Goal: Task Accomplishment & Management: Manage account settings

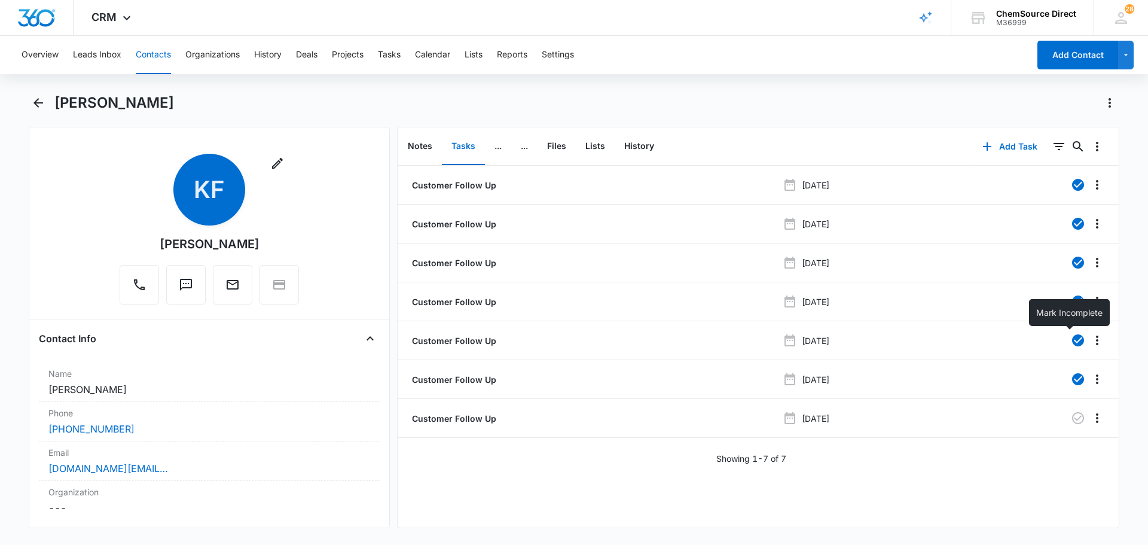
click at [155, 51] on button "Contacts" at bounding box center [153, 55] width 35 height 38
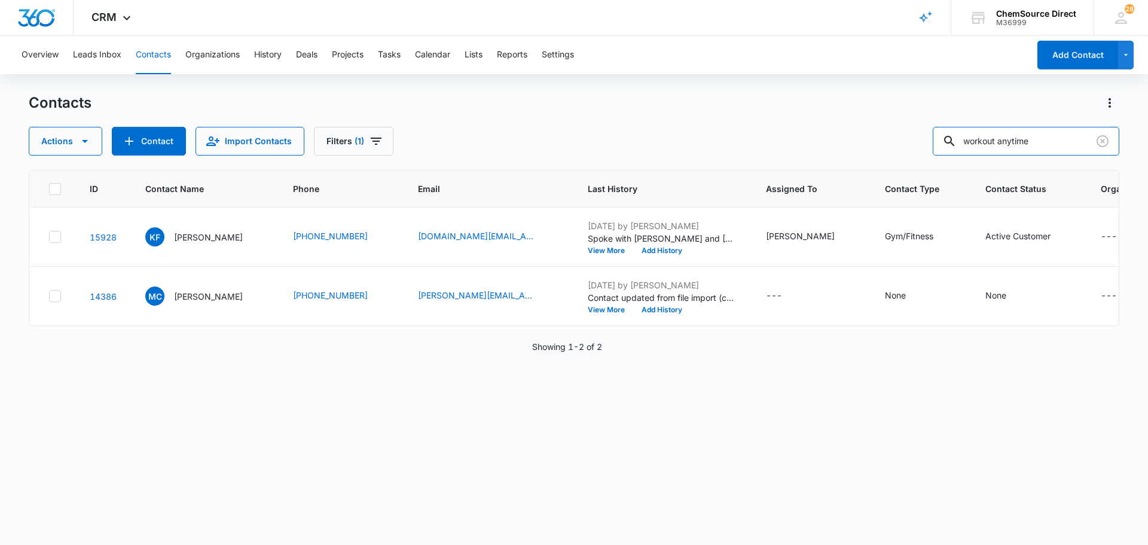
drag, startPoint x: 1063, startPoint y: 142, endPoint x: 877, endPoint y: 143, distance: 186.0
click at [877, 143] on div "Actions Contact Import Contacts Filters (1) workout anytime" at bounding box center [574, 141] width 1091 height 29
type input "patheon"
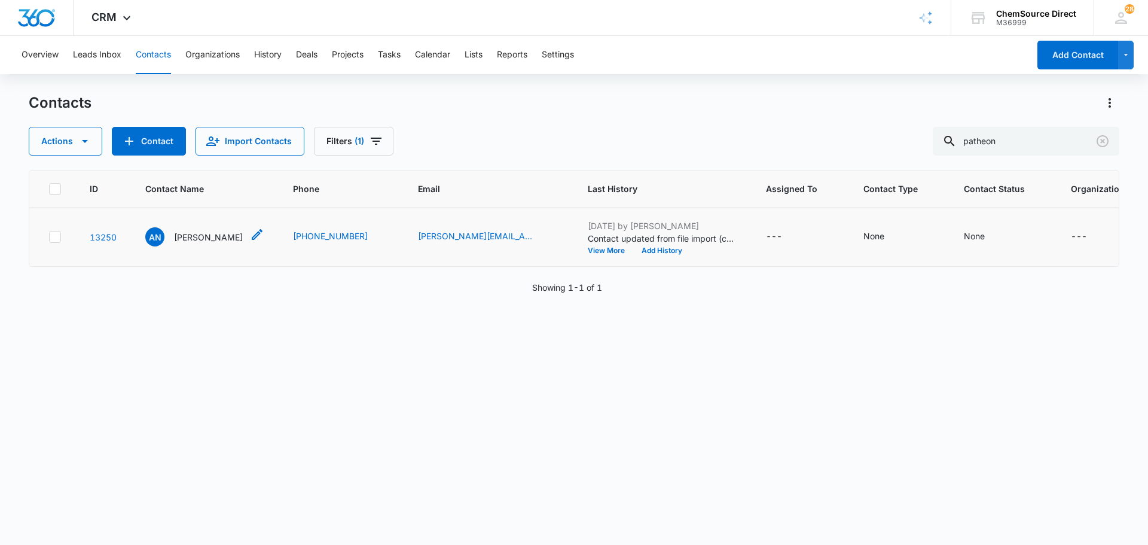
click at [199, 243] on p "[PERSON_NAME]" at bounding box center [208, 237] width 69 height 13
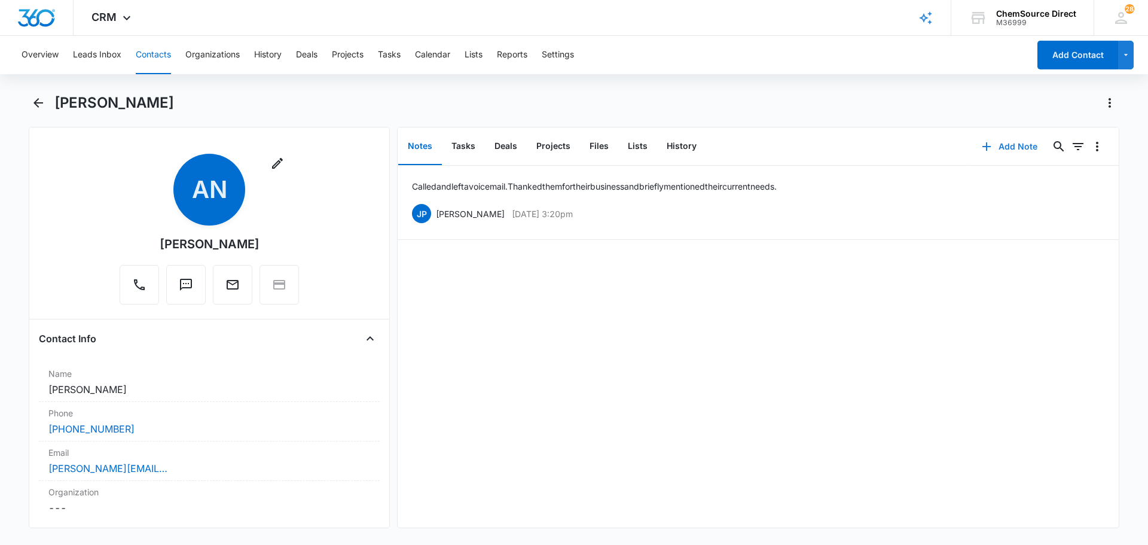
click at [992, 145] on button "Add Note" at bounding box center [1010, 146] width 80 height 29
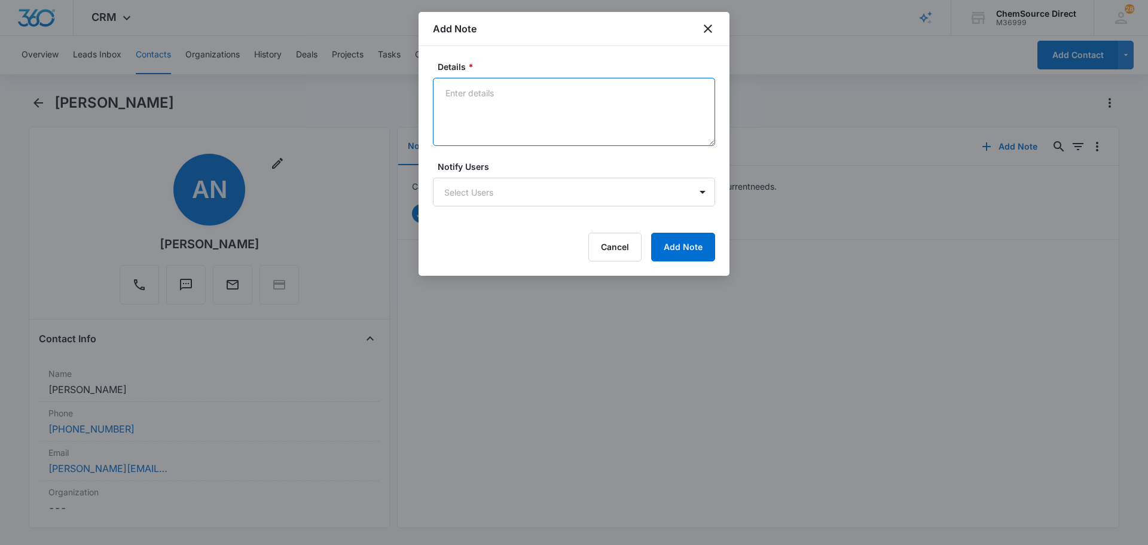
click at [522, 112] on textarea "Details *" at bounding box center [574, 112] width 282 height 68
type textarea "Sent Wearables Promo on [DATE]"
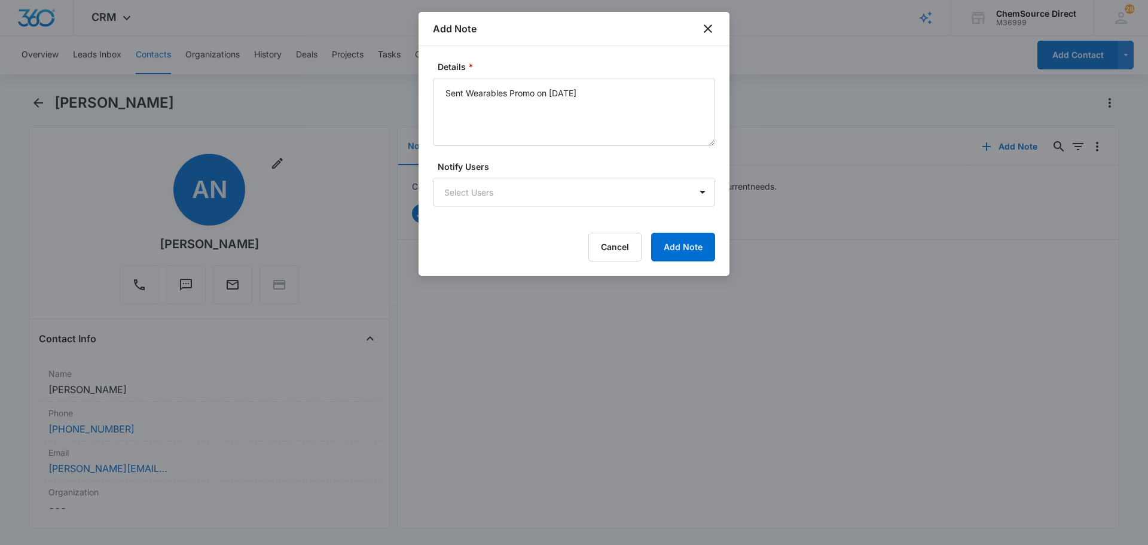
click at [672, 266] on div "Details * Sent Wearables Promo on [DATE] Notify Users Select Users Cancel Add N…" at bounding box center [574, 161] width 311 height 230
click at [675, 251] on button "Add Note" at bounding box center [683, 247] width 64 height 29
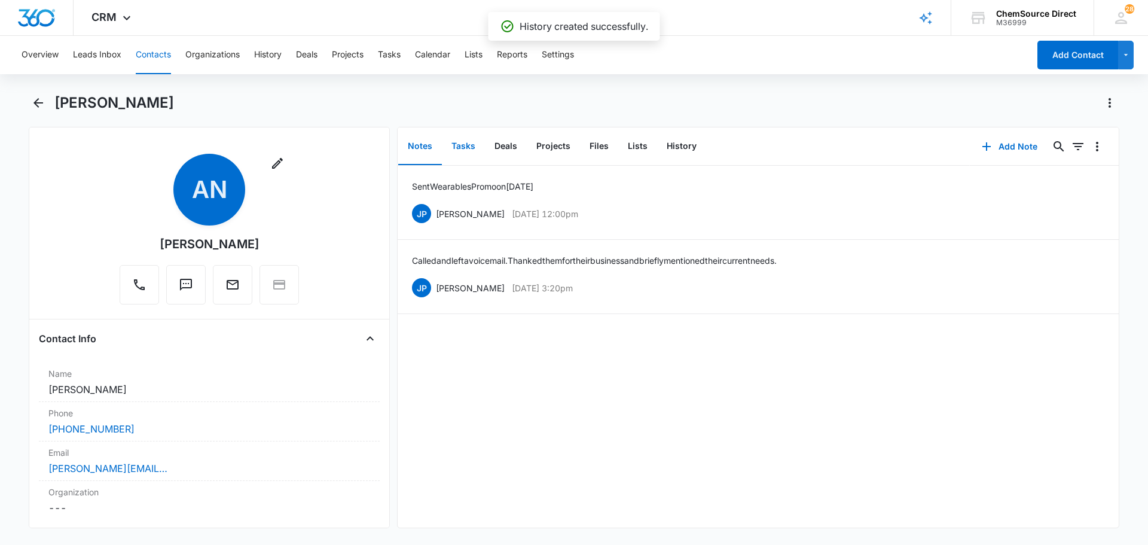
click at [458, 146] on button "Tasks" at bounding box center [463, 146] width 43 height 37
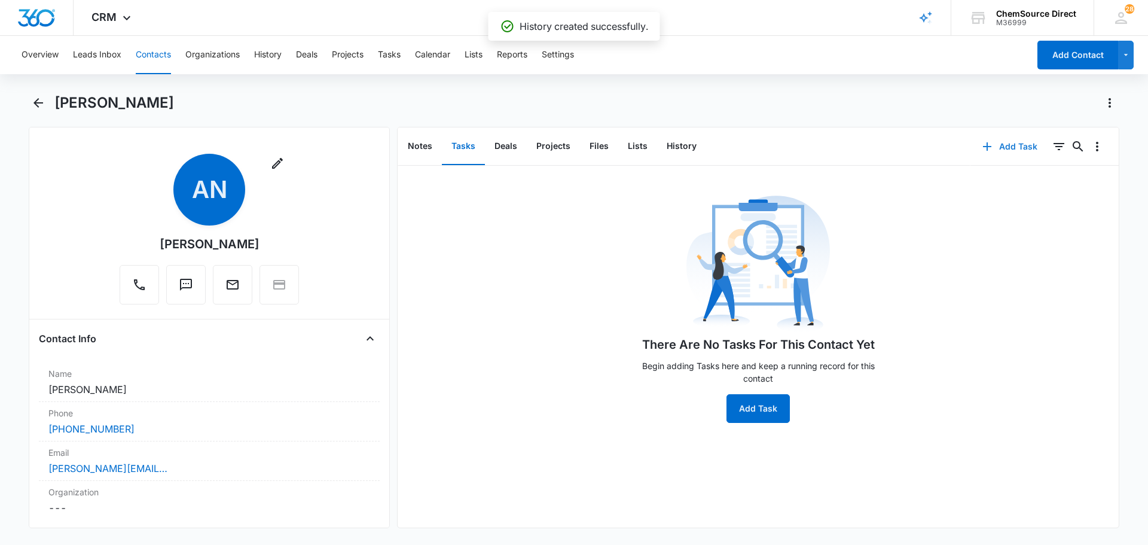
click at [1015, 146] on button "Add Task" at bounding box center [1010, 146] width 79 height 29
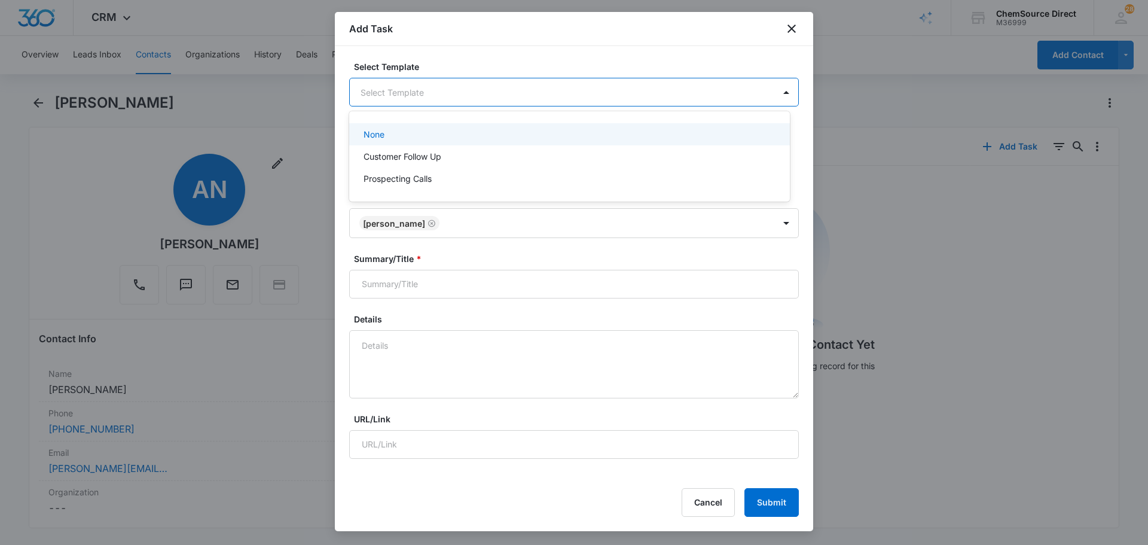
click at [522, 91] on body "CRM Apps Reputation Forms CRM Email Social Payments POS Content Ads Intelligenc…" at bounding box center [574, 272] width 1148 height 545
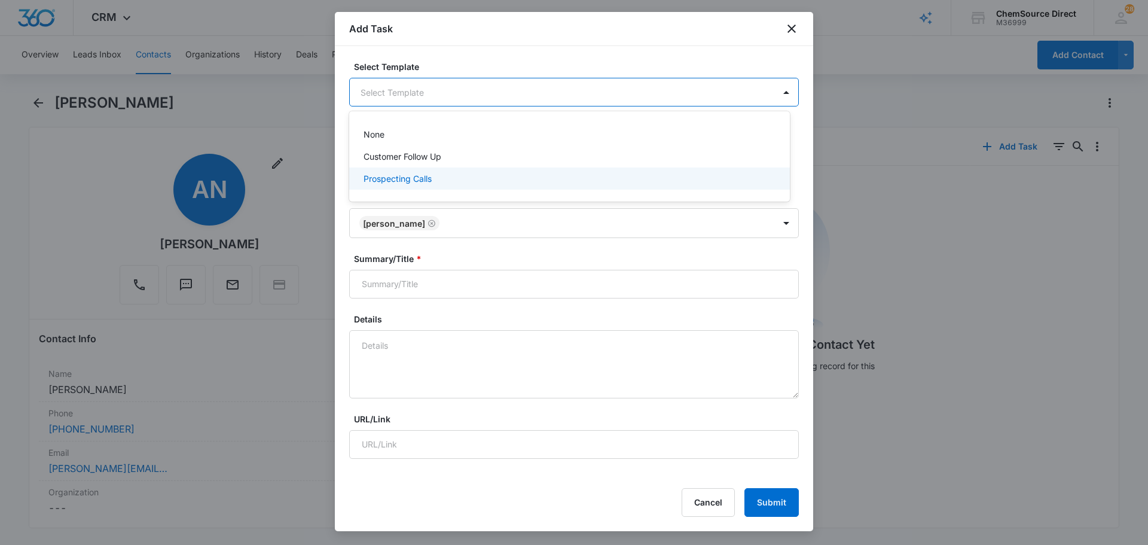
click at [456, 178] on div "Prospecting Calls" at bounding box center [569, 178] width 410 height 13
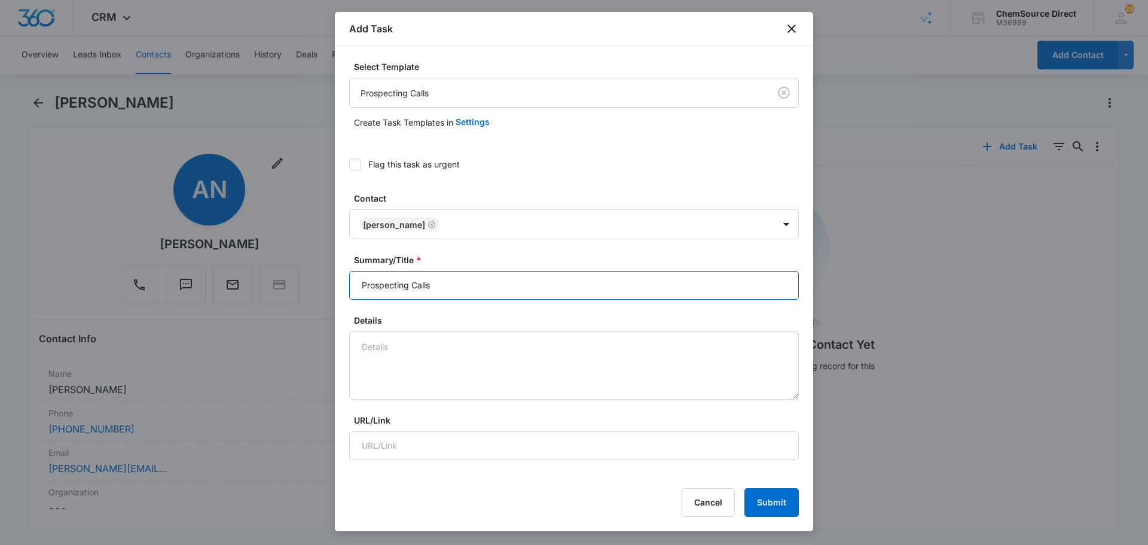
drag, startPoint x: 460, startPoint y: 290, endPoint x: 256, endPoint y: 282, distance: 204.1
click at [256, 282] on body "CRM Apps Reputation Forms CRM Email Social Payments POS Content Ads Intelligenc…" at bounding box center [574, 272] width 1148 height 545
type input "Prospecting Calls"
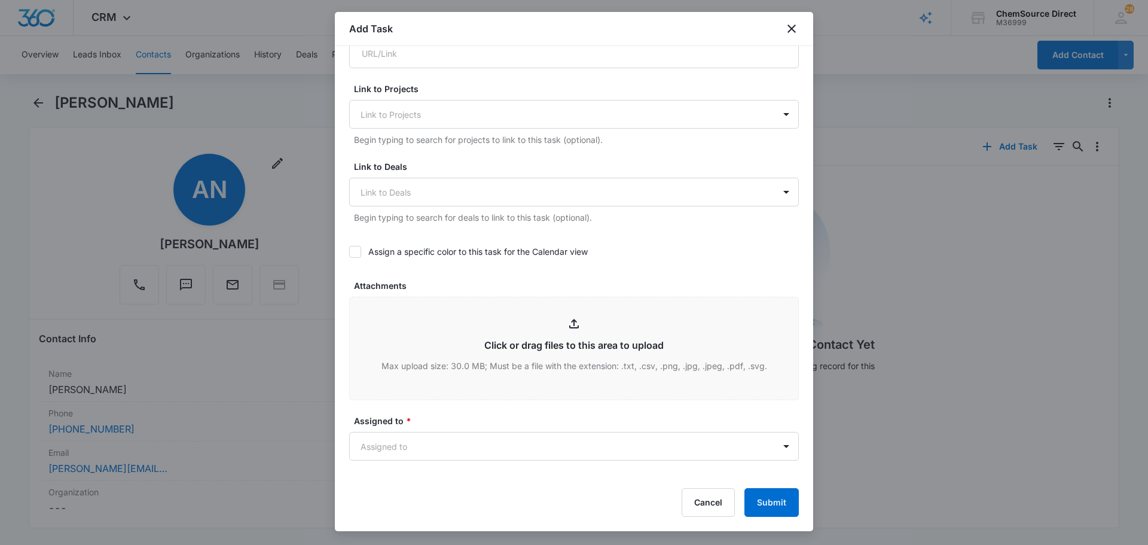
scroll to position [419, 0]
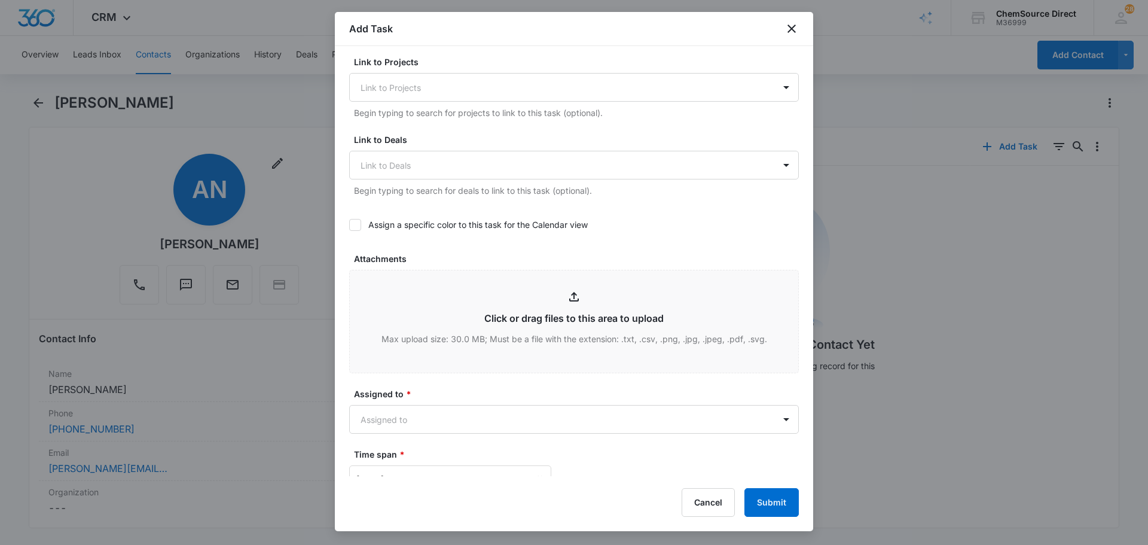
click at [367, 223] on label "Assign a specific color to this task for the Calendar view" at bounding box center [574, 224] width 450 height 13
click at [349, 225] on input "Assign a specific color to this task for the Calendar view" at bounding box center [349, 225] width 0 height 0
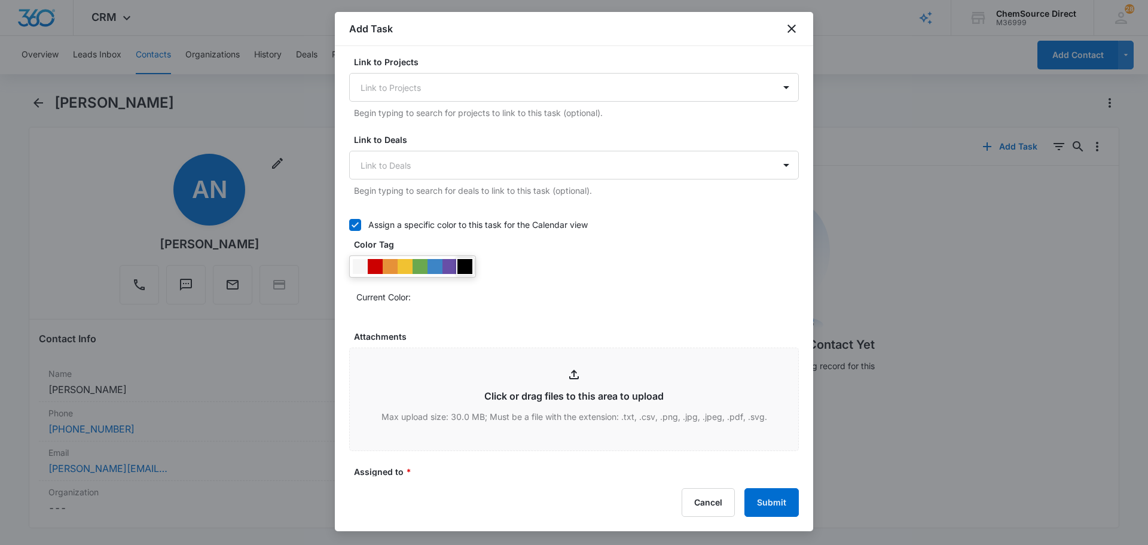
click at [462, 270] on div at bounding box center [465, 266] width 15 height 15
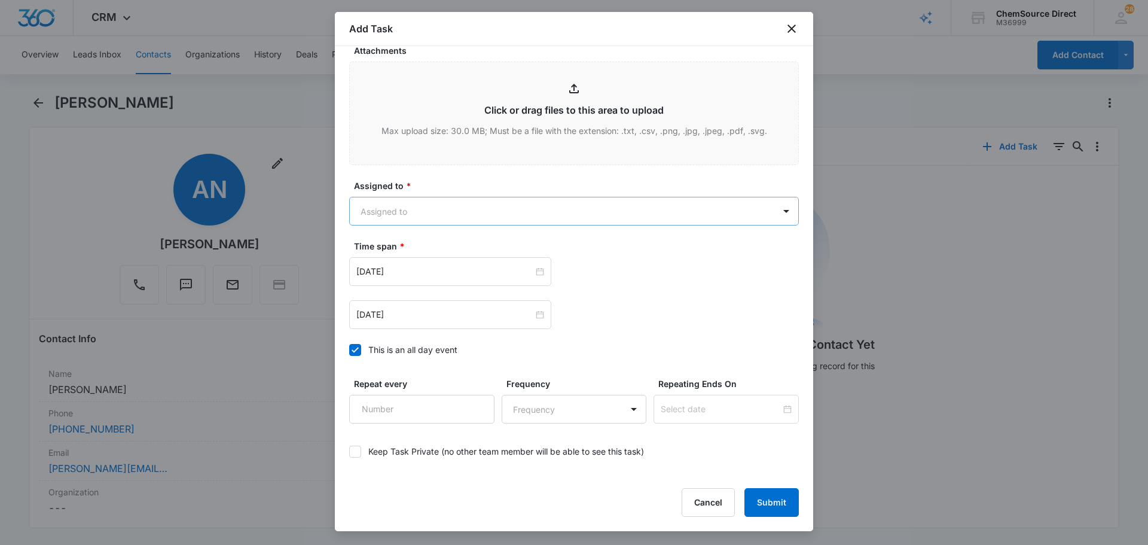
scroll to position [694, 0]
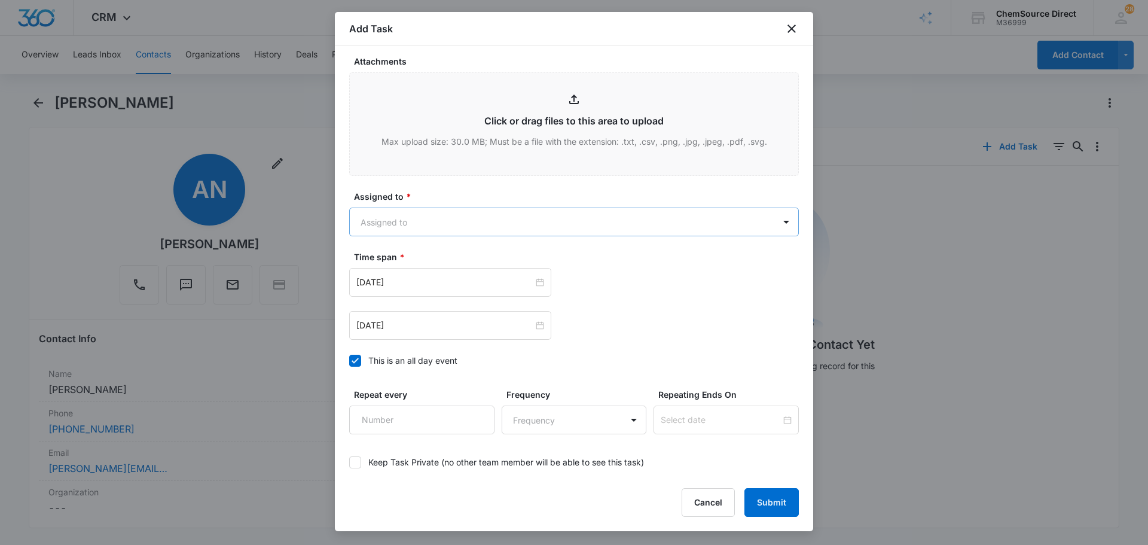
click at [434, 225] on body "CRM Apps Reputation Forms CRM Email Social Payments POS Content Ads Intelligenc…" at bounding box center [574, 272] width 1148 height 545
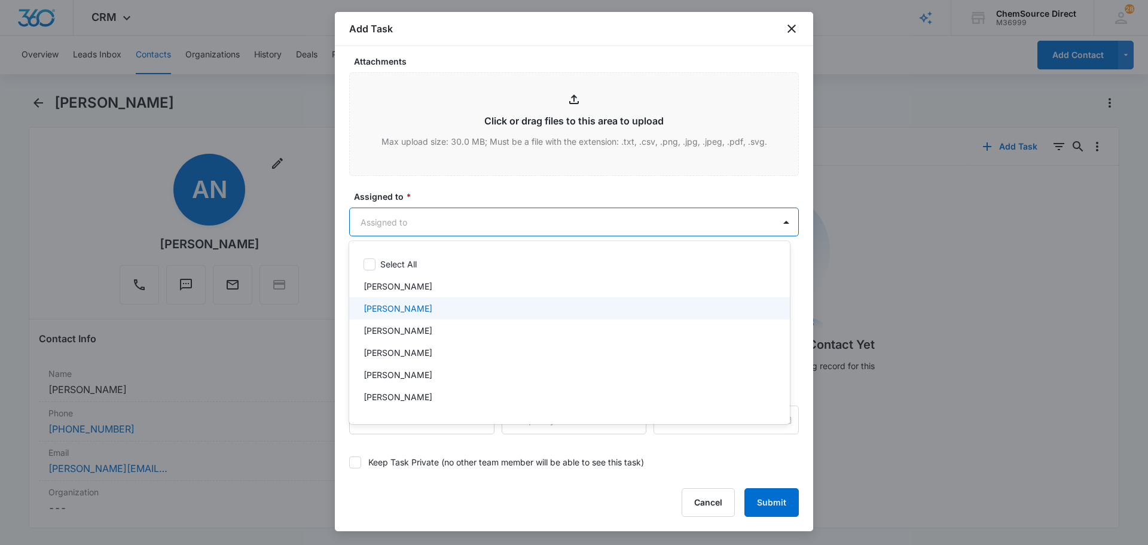
click at [419, 312] on div "[PERSON_NAME]" at bounding box center [569, 308] width 410 height 13
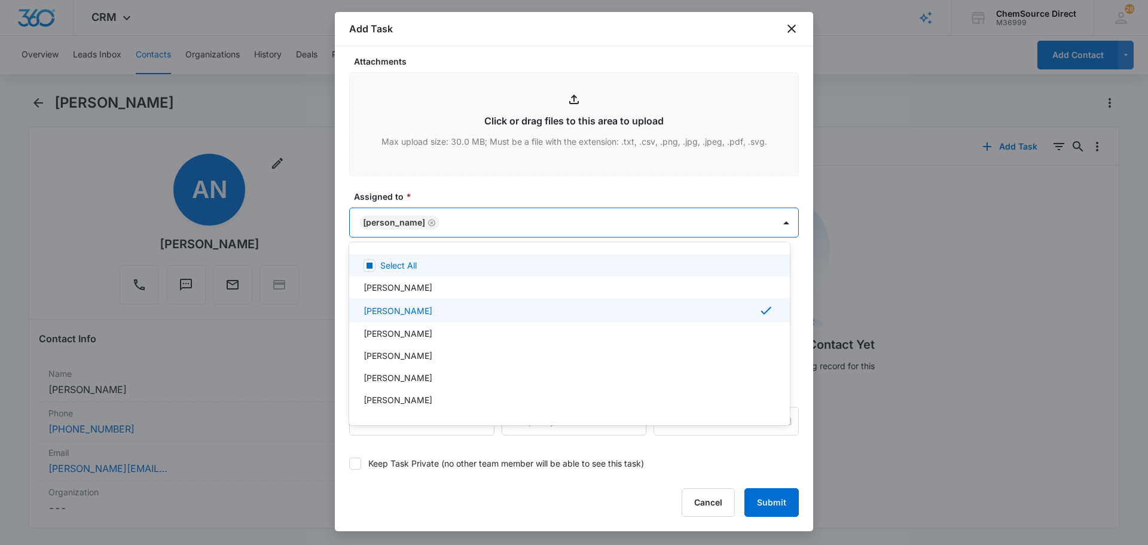
click at [468, 189] on div at bounding box center [574, 272] width 1148 height 545
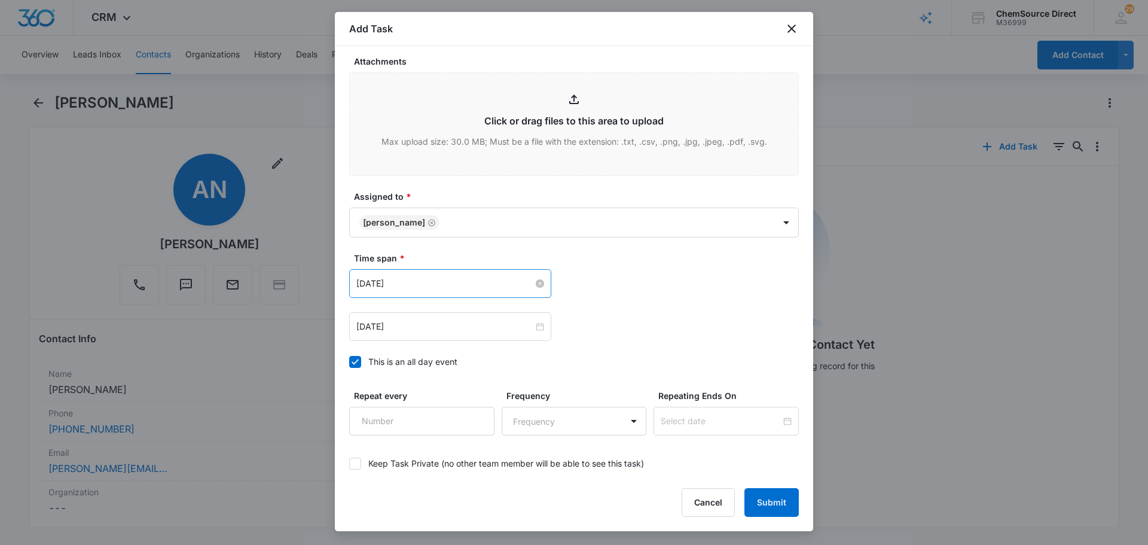
click at [450, 281] on input "[DATE]" at bounding box center [445, 283] width 177 height 13
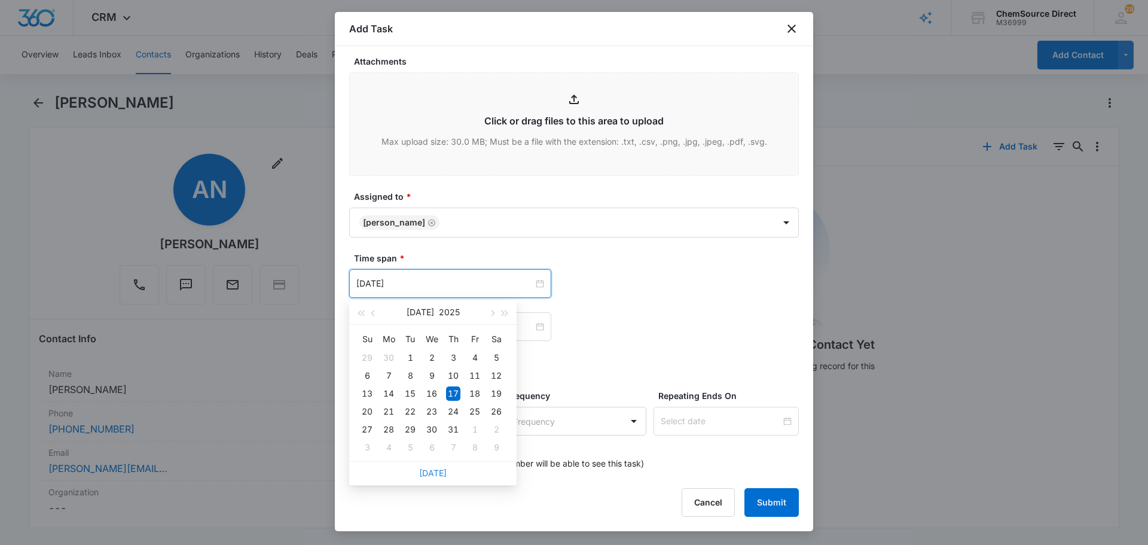
click at [436, 471] on link "[DATE]" at bounding box center [433, 473] width 28 height 10
type input "[DATE]"
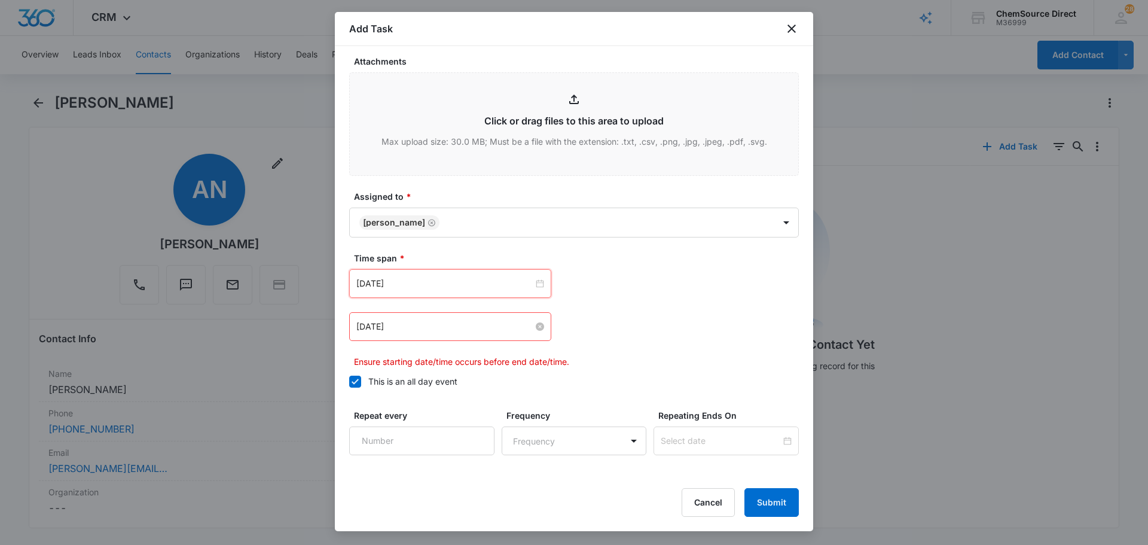
click at [432, 328] on input "[DATE]" at bounding box center [445, 326] width 177 height 13
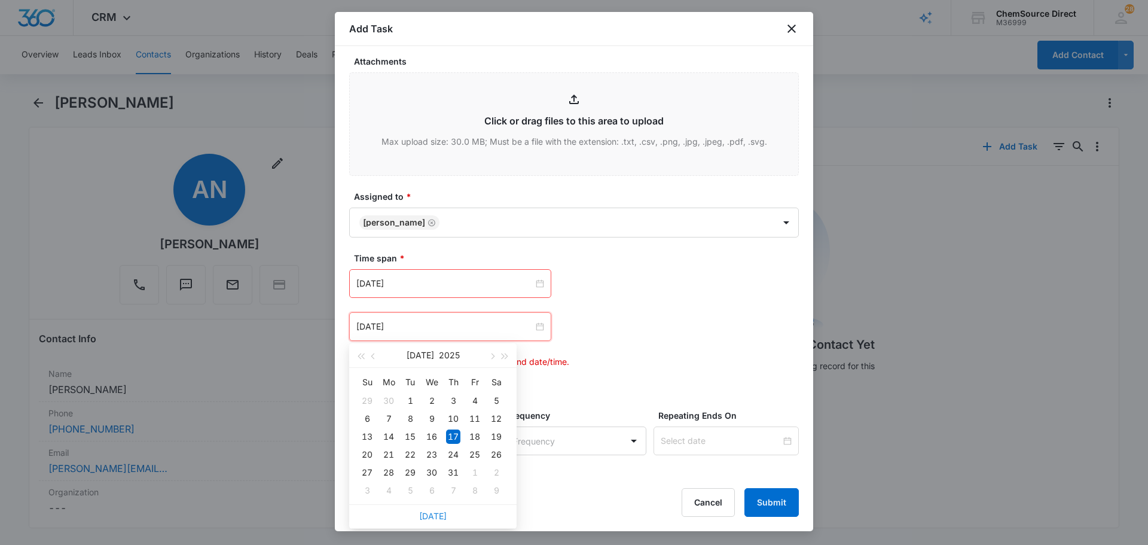
click at [435, 513] on link "[DATE]" at bounding box center [433, 516] width 28 height 10
type input "[DATE]"
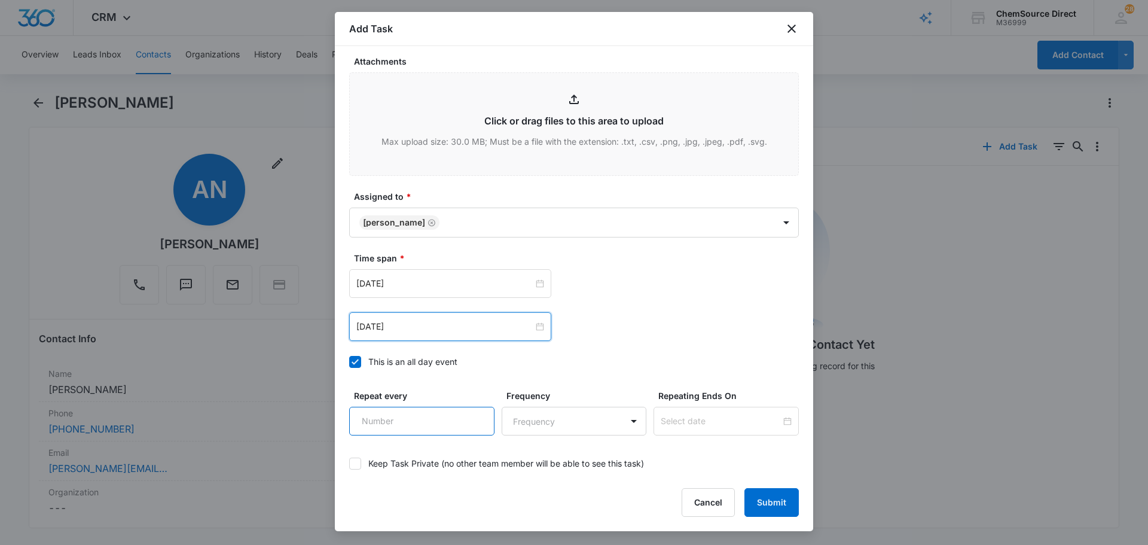
click at [421, 419] on input "Repeat every" at bounding box center [421, 421] width 145 height 29
type input "2"
click at [555, 421] on body "CRM Apps Reputation Forms CRM Email Social Payments POS Content Ads Intelligenc…" at bounding box center [574, 272] width 1148 height 545
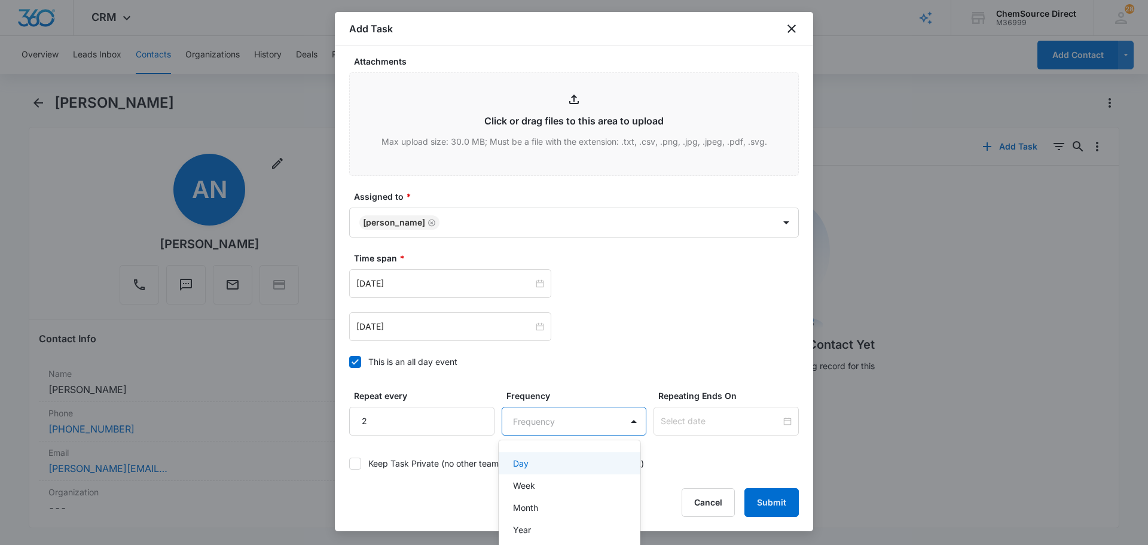
click at [559, 462] on div "Day" at bounding box center [568, 463] width 111 height 13
click at [726, 422] on input at bounding box center [721, 421] width 120 height 13
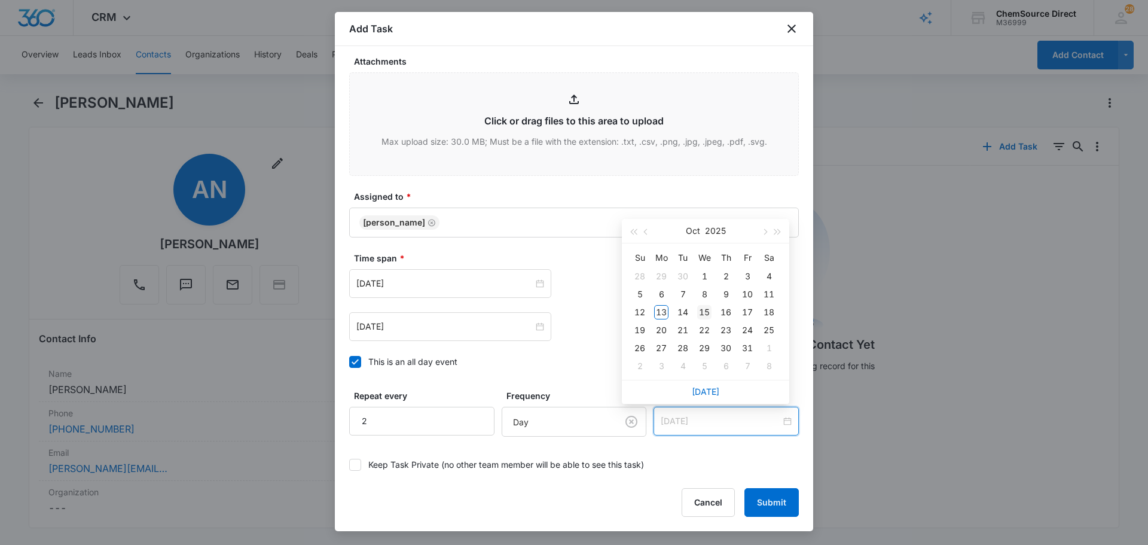
type input "[DATE]"
click at [706, 310] on div "15" at bounding box center [704, 312] width 14 height 14
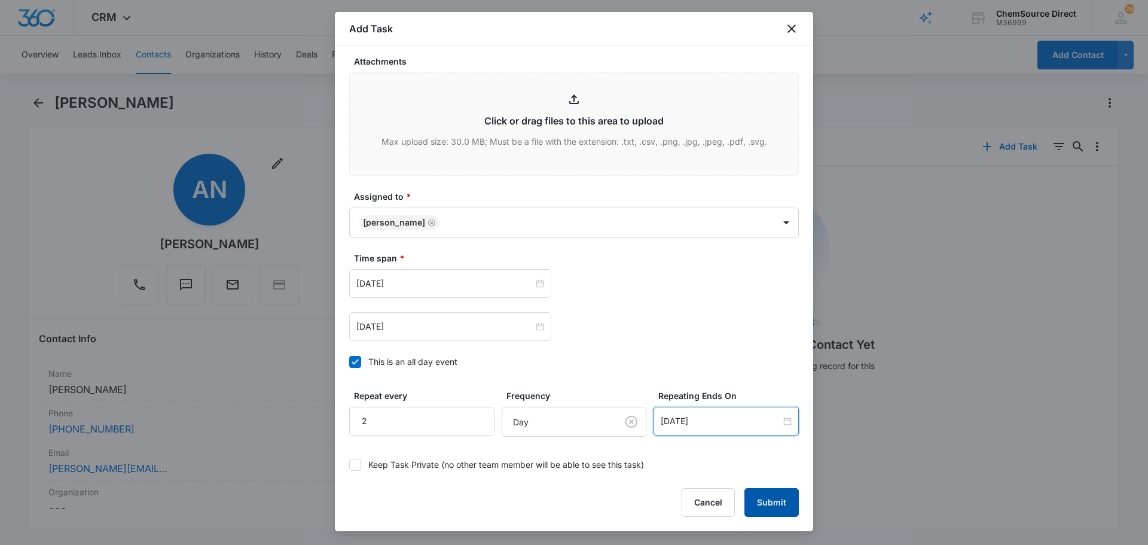
click at [775, 505] on button "Submit" at bounding box center [772, 502] width 54 height 29
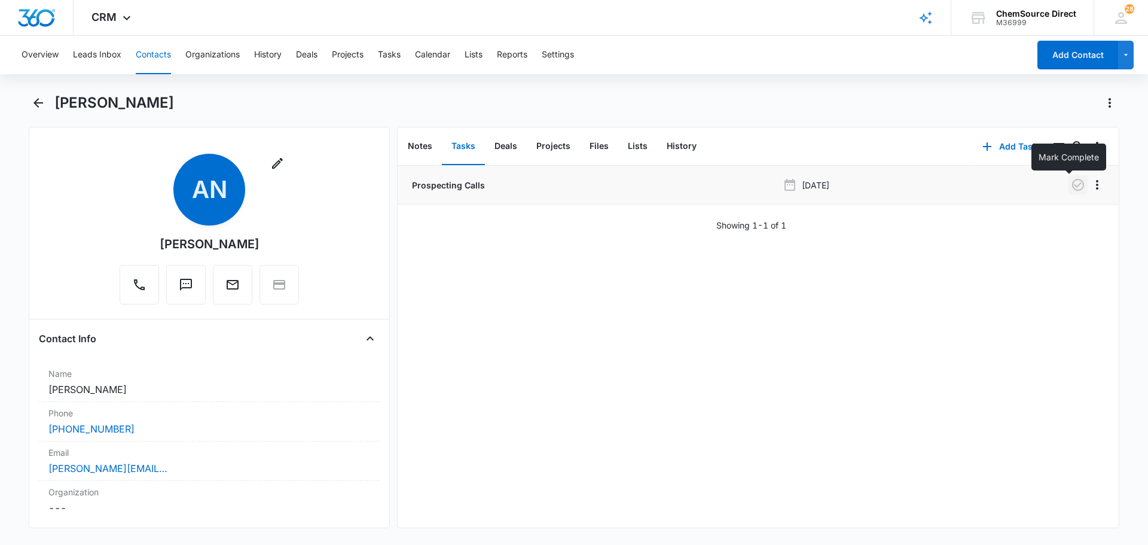
click at [1071, 187] on icon "button" at bounding box center [1078, 185] width 14 height 14
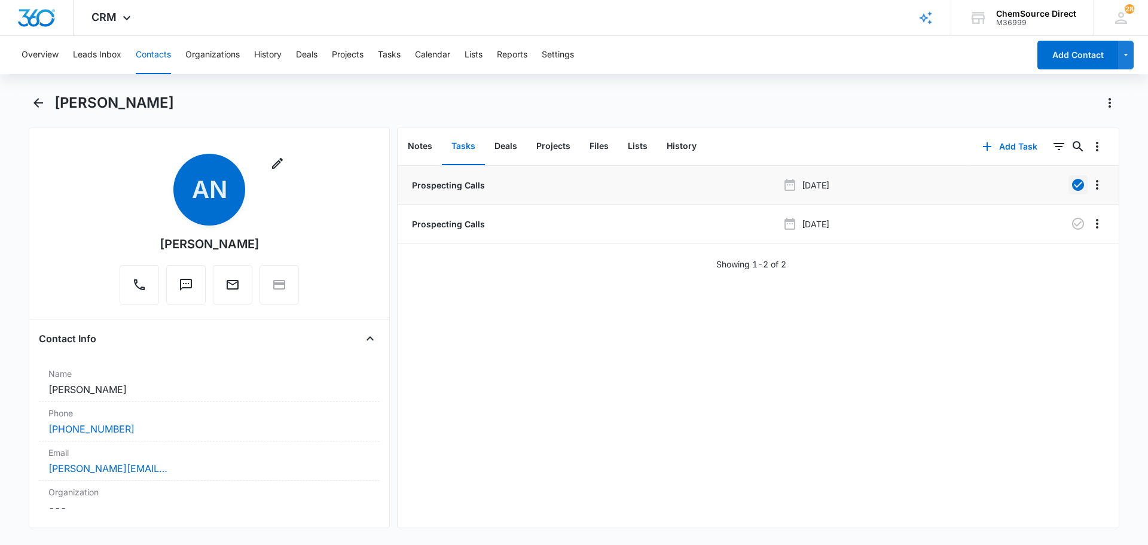
click at [150, 51] on button "Contacts" at bounding box center [153, 55] width 35 height 38
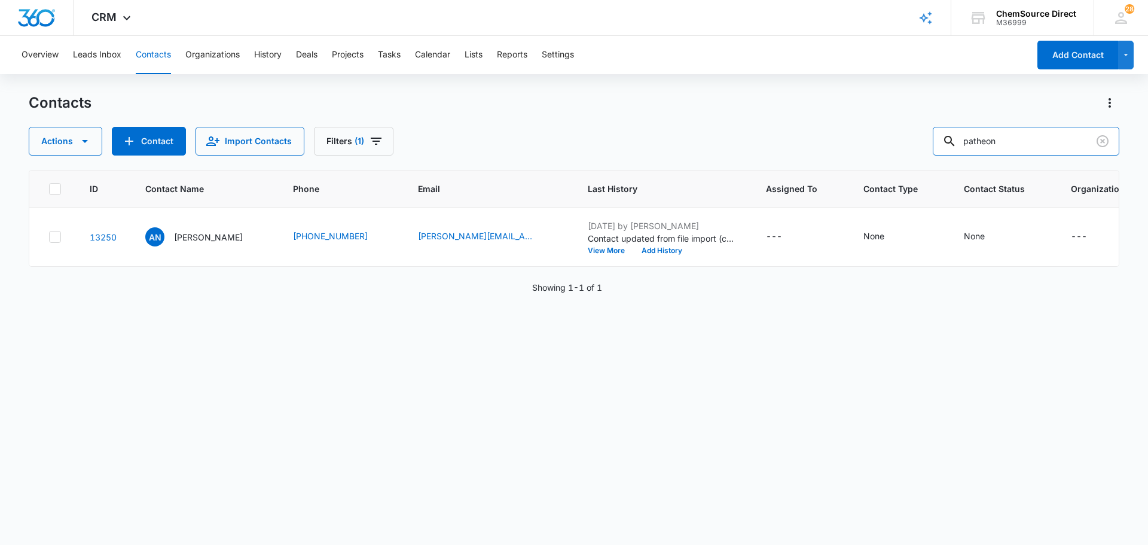
drag, startPoint x: 1034, startPoint y: 145, endPoint x: 913, endPoint y: 144, distance: 120.2
click at [913, 144] on div "Actions Contact Import Contacts Filters (1) patheon" at bounding box center [574, 141] width 1091 height 29
type input "liberty sheds"
click at [203, 236] on p "[PERSON_NAME]" at bounding box center [208, 237] width 69 height 13
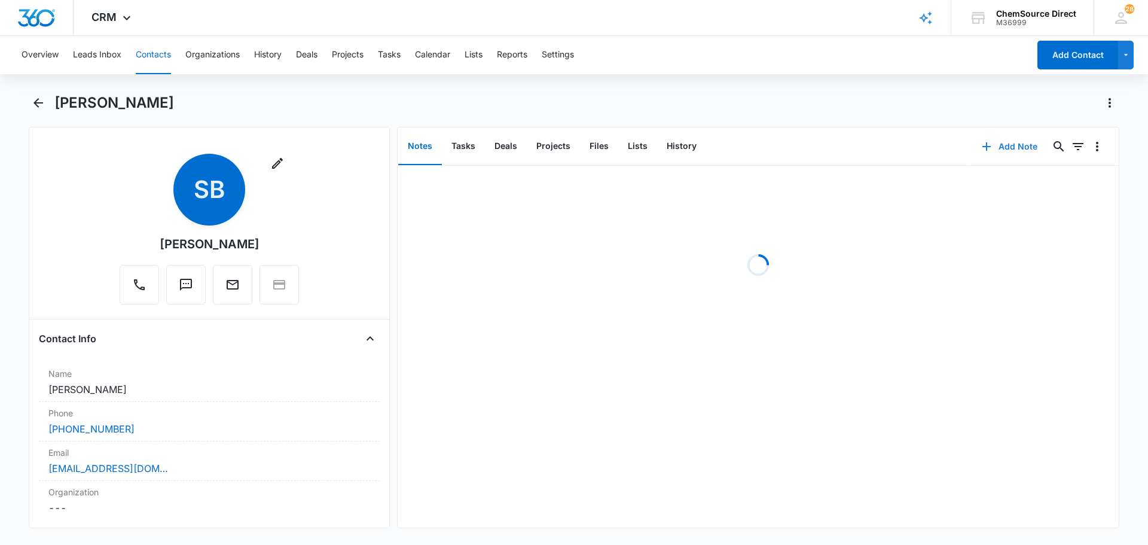
click at [1002, 144] on button "Add Note" at bounding box center [1010, 146] width 80 height 29
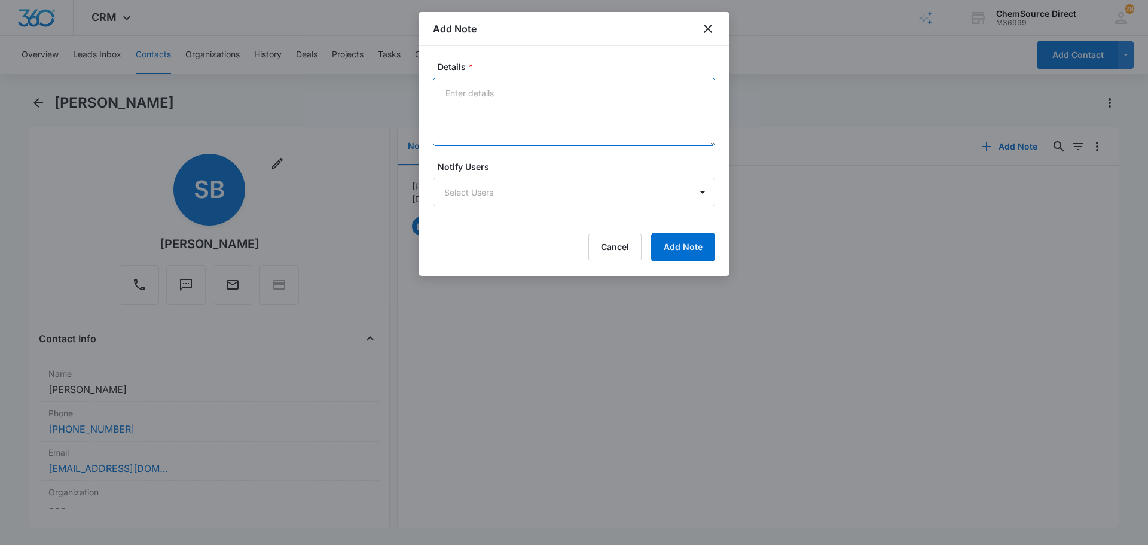
click at [522, 115] on textarea "Details *" at bounding box center [574, 112] width 282 height 68
type textarea "Sent Wearables Promo on [DATE]"
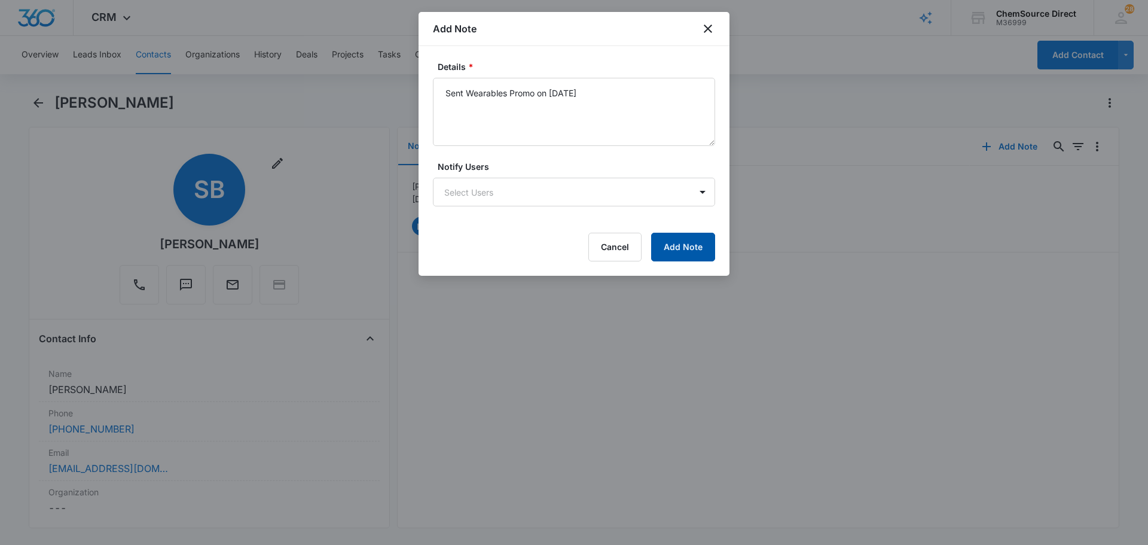
click at [678, 243] on button "Add Note" at bounding box center [683, 247] width 64 height 29
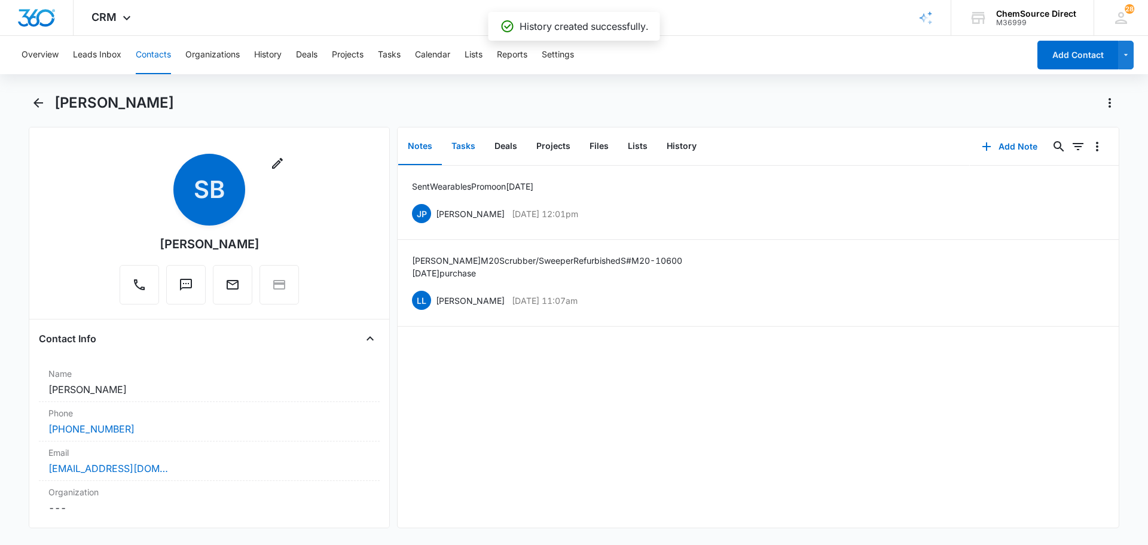
click at [462, 153] on button "Tasks" at bounding box center [463, 146] width 43 height 37
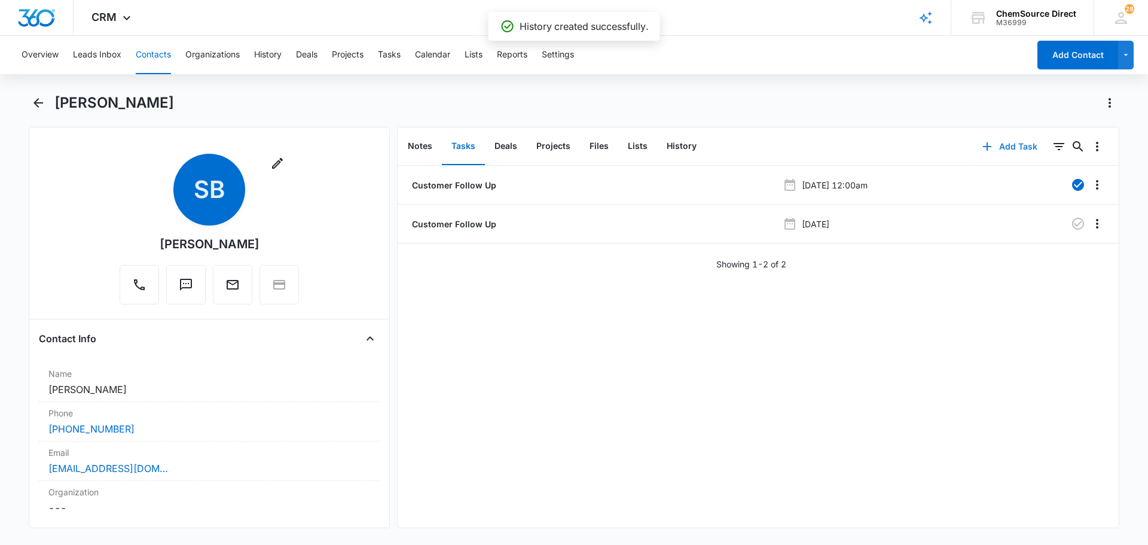
click at [1006, 145] on button "Add Task" at bounding box center [1010, 146] width 79 height 29
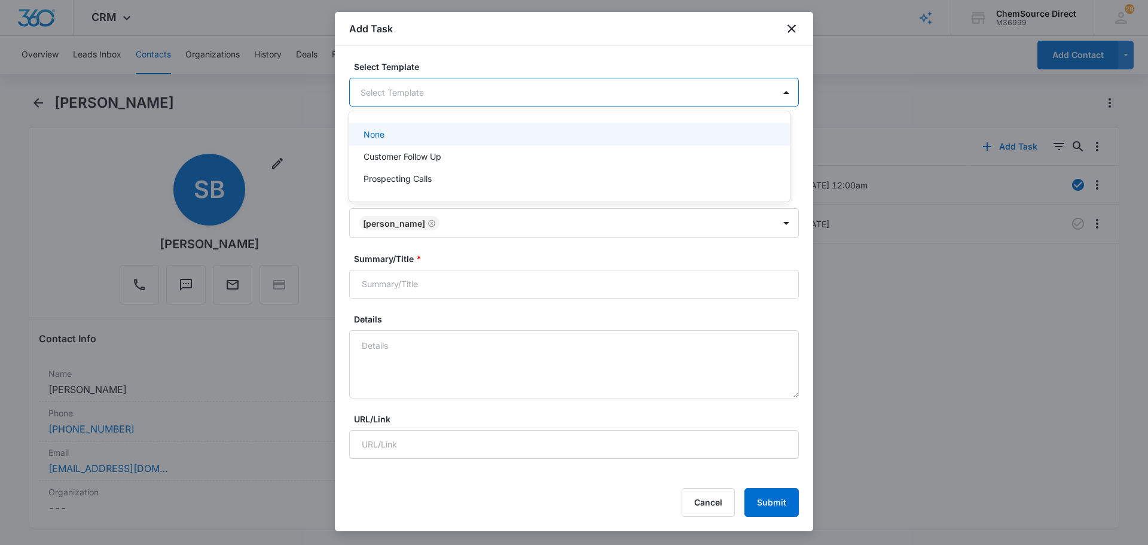
click at [455, 91] on body "CRM Apps Reputation Forms CRM Email Social Payments POS Content Ads Intelligenc…" at bounding box center [574, 272] width 1148 height 545
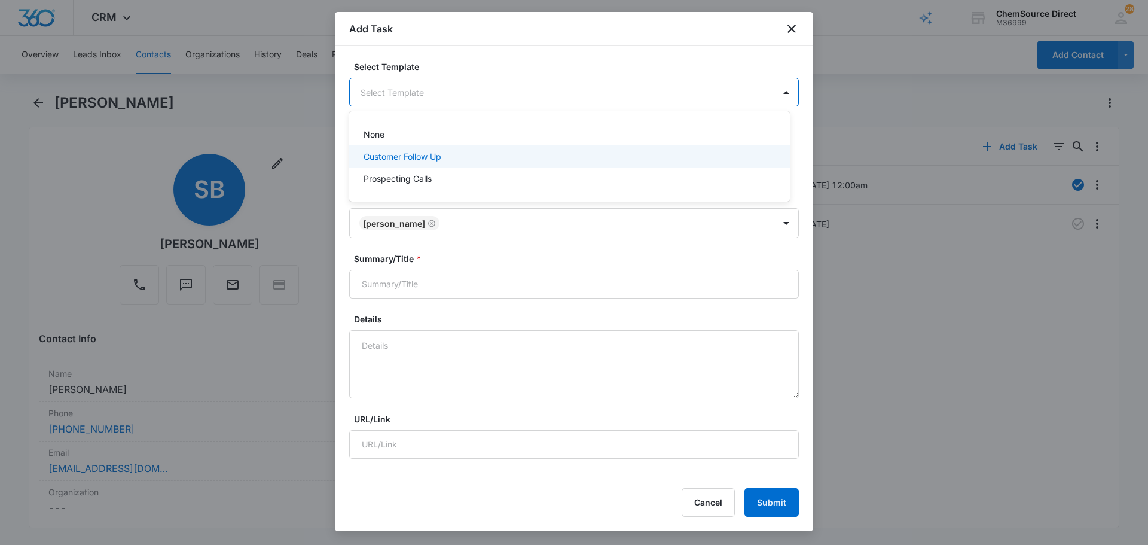
click at [457, 154] on div "Customer Follow Up" at bounding box center [569, 156] width 410 height 13
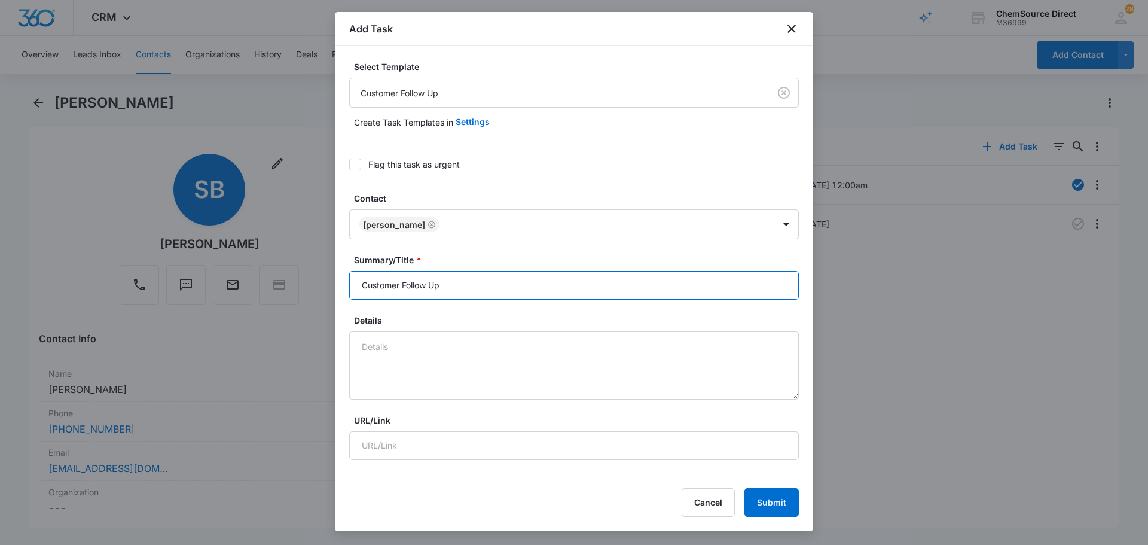
drag, startPoint x: 477, startPoint y: 284, endPoint x: 353, endPoint y: 284, distance: 123.8
click at [353, 284] on input "Customer Follow Up" at bounding box center [574, 285] width 450 height 29
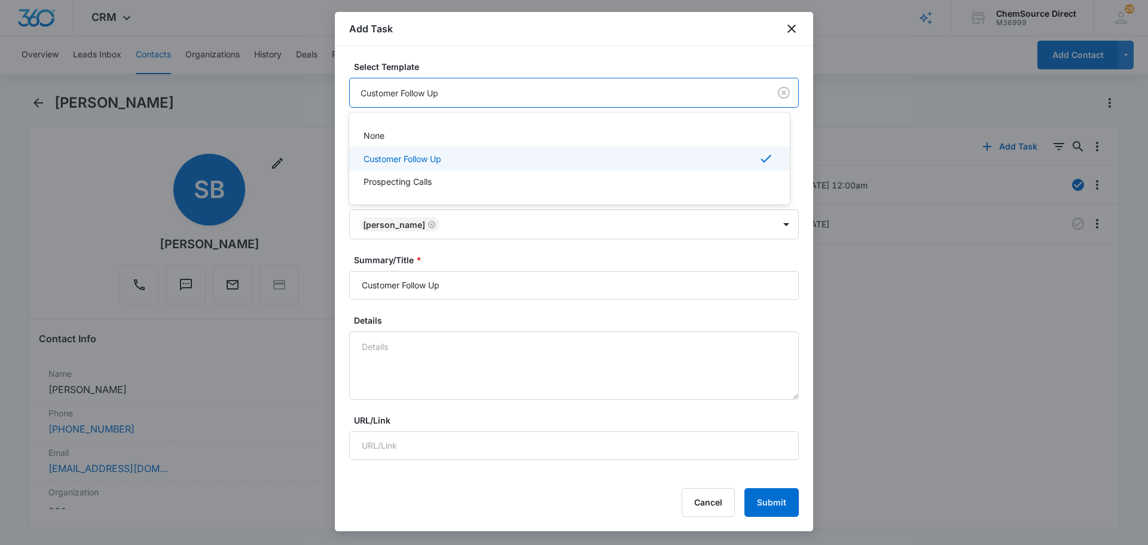
click at [560, 91] on body "CRM Apps Reputation Forms CRM Email Social Payments POS Content Ads Intelligenc…" at bounding box center [574, 272] width 1148 height 545
click at [488, 177] on div "Prospecting Calls" at bounding box center [569, 181] width 410 height 13
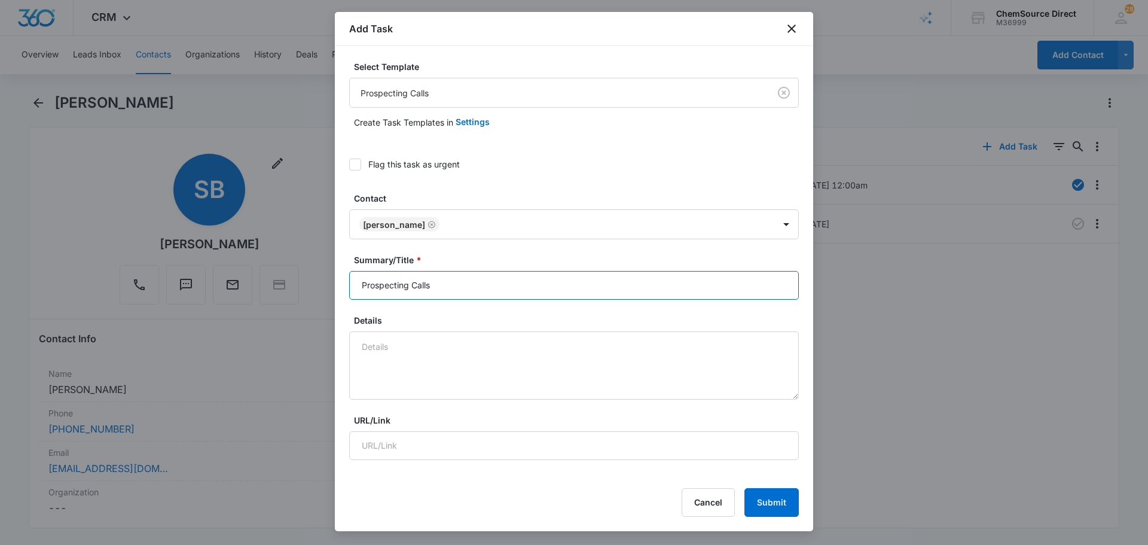
drag, startPoint x: 451, startPoint y: 288, endPoint x: 312, endPoint y: 290, distance: 139.4
click at [315, 291] on body "CRM Apps Reputation Forms CRM Email Social Payments POS Content Ads Intelligenc…" at bounding box center [574, 272] width 1148 height 545
type input "Prospecting Calls"
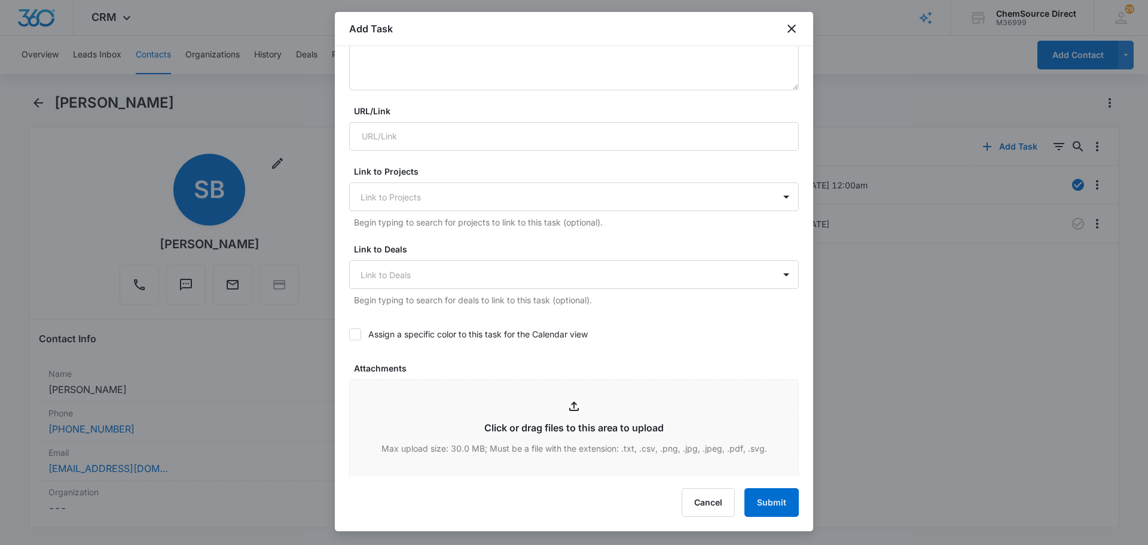
scroll to position [359, 0]
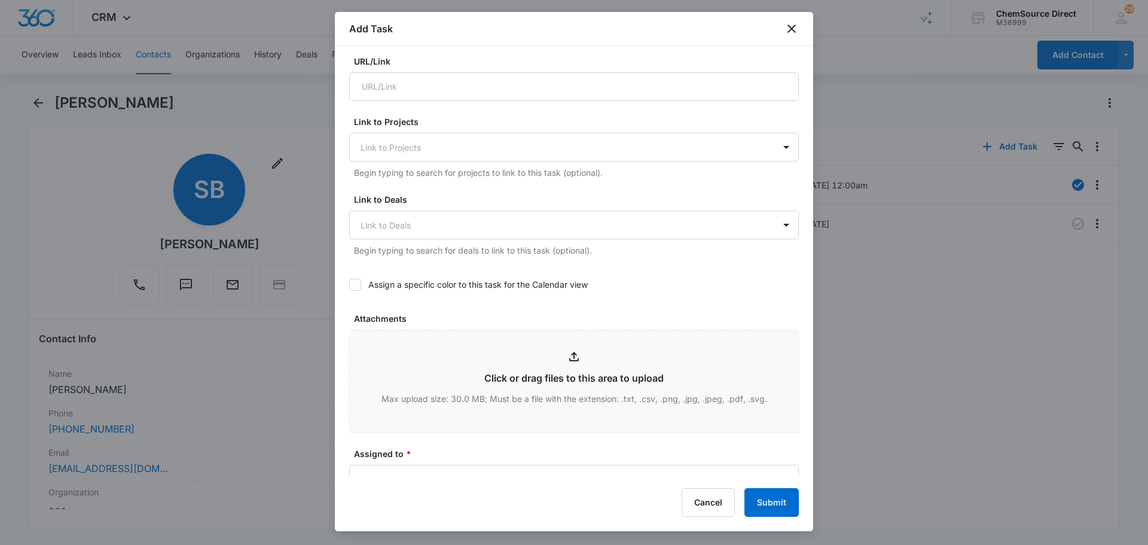
click at [353, 282] on icon at bounding box center [355, 284] width 11 height 11
click at [349, 285] on input "Assign a specific color to this task for the Calendar view" at bounding box center [349, 285] width 0 height 0
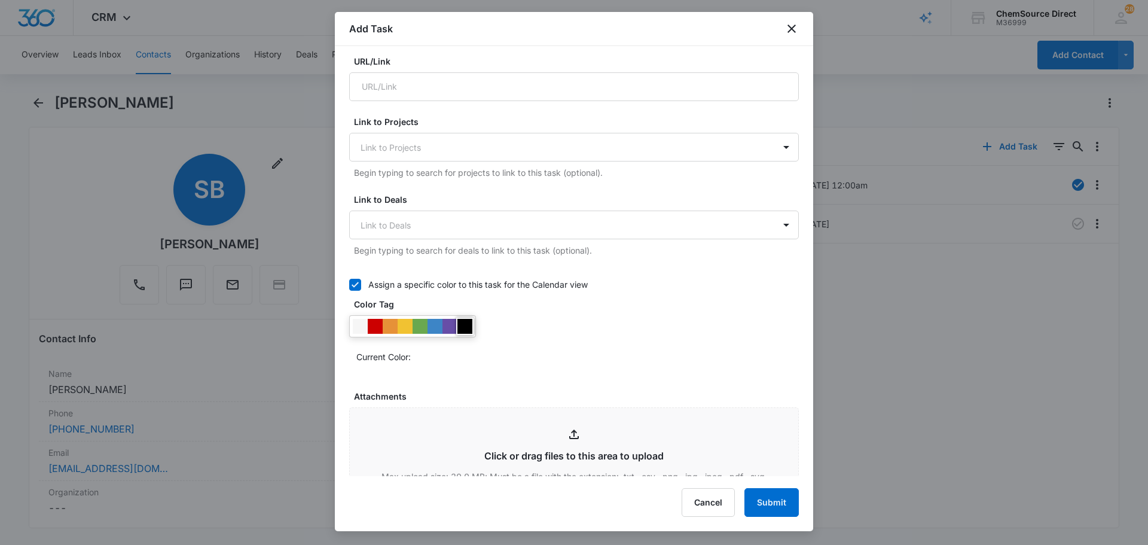
click at [462, 320] on div at bounding box center [465, 326] width 15 height 15
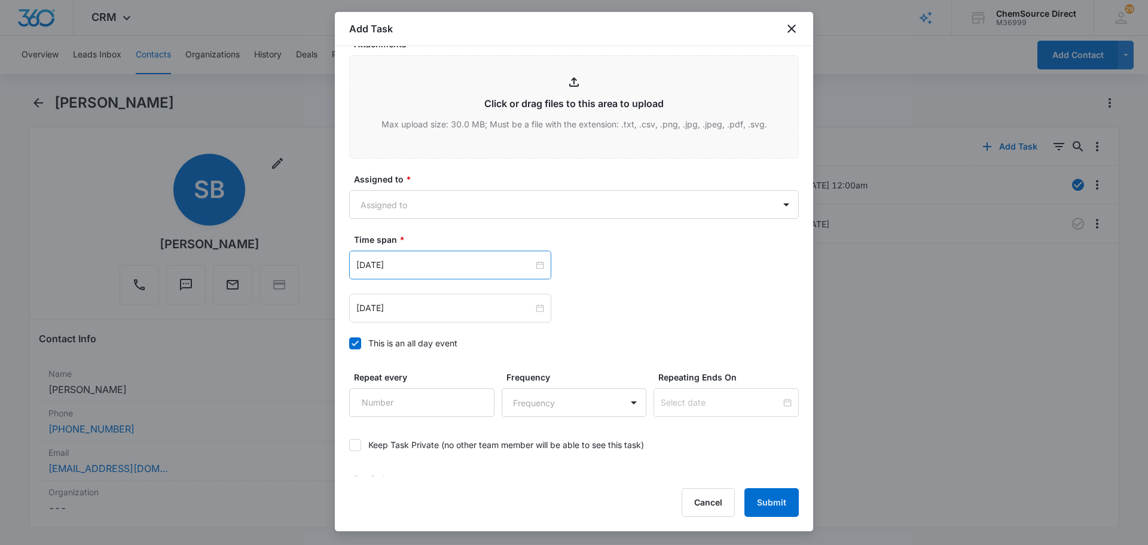
scroll to position [718, 0]
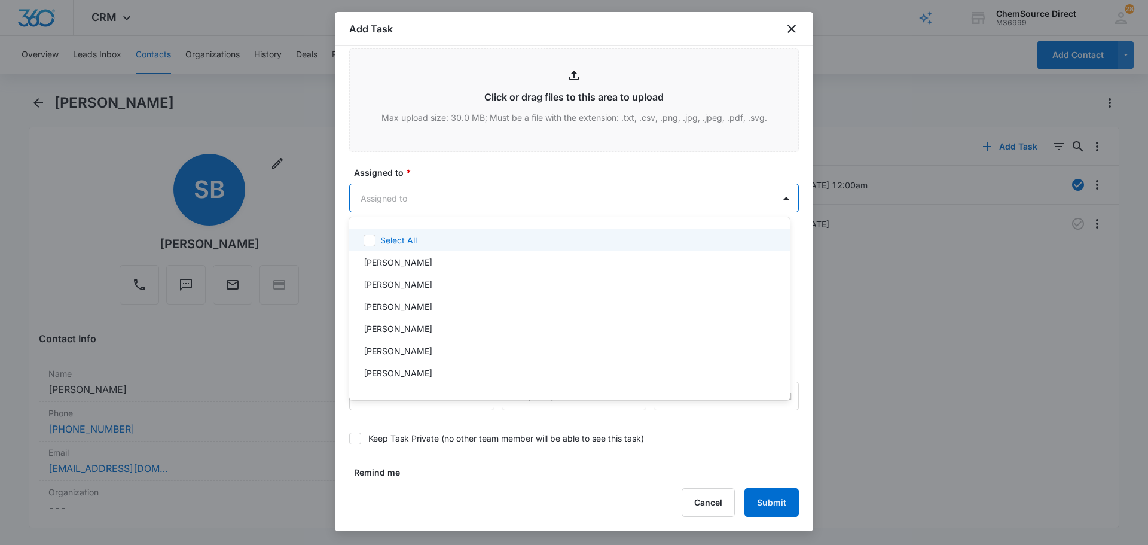
click at [458, 196] on body "CRM Apps Reputation Forms CRM Email Social Payments POS Content Ads Intelligenc…" at bounding box center [574, 272] width 1148 height 545
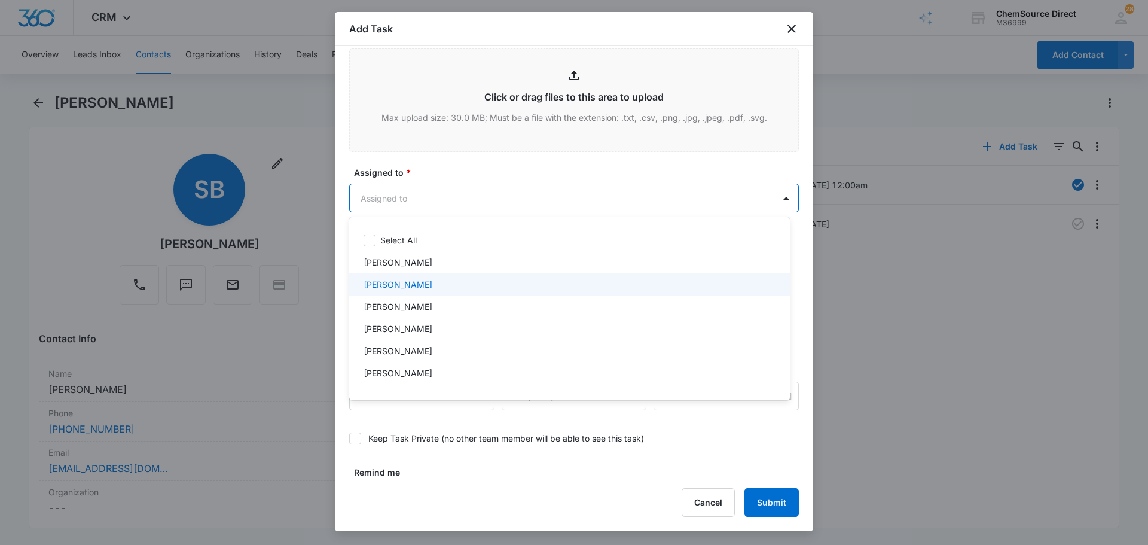
click at [426, 287] on div "[PERSON_NAME]" at bounding box center [569, 284] width 410 height 13
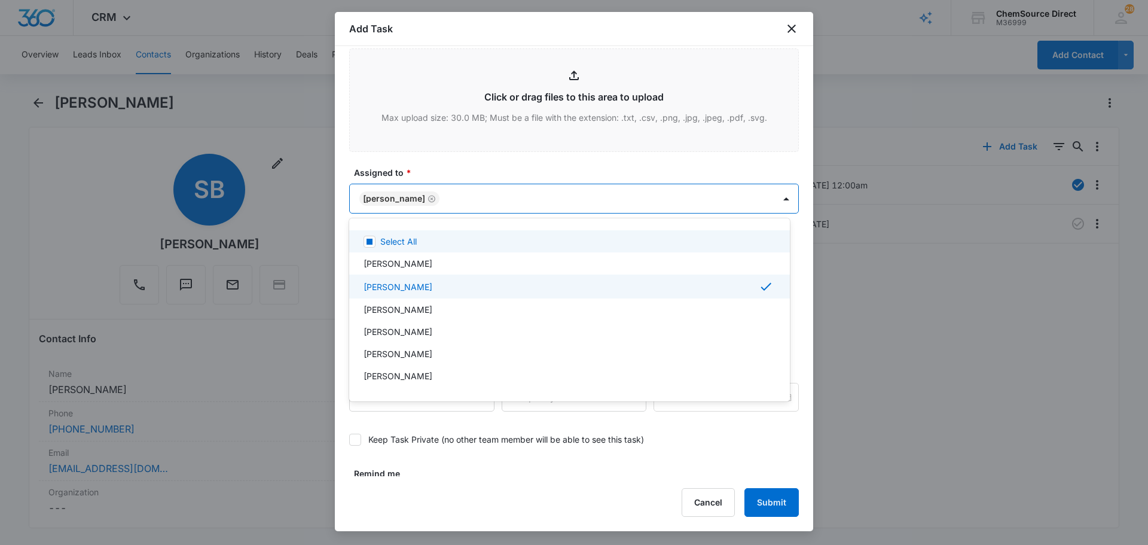
click at [474, 164] on div at bounding box center [574, 272] width 1148 height 545
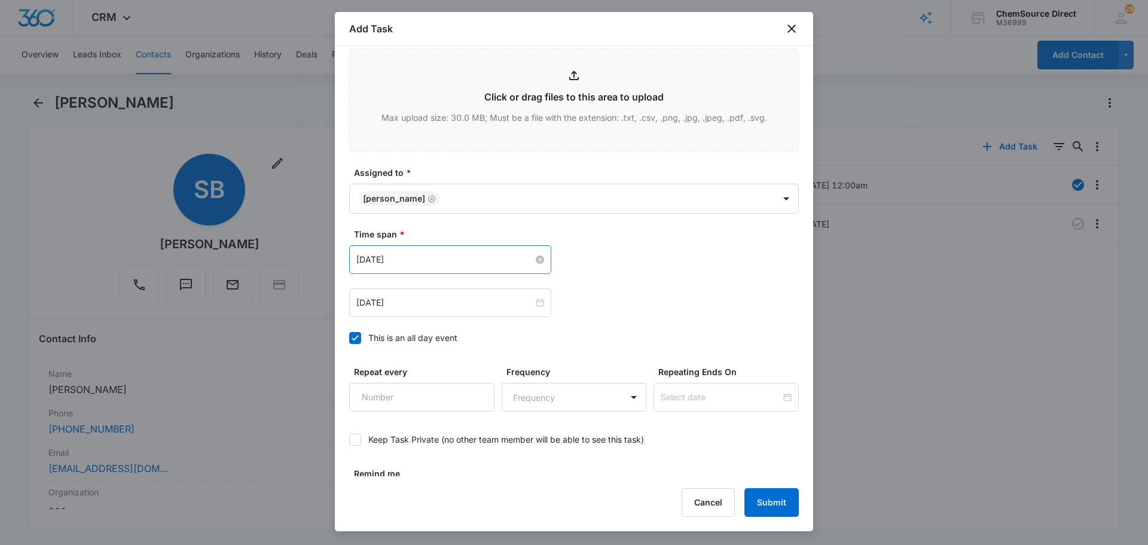
click at [431, 262] on input "[DATE]" at bounding box center [445, 259] width 177 height 13
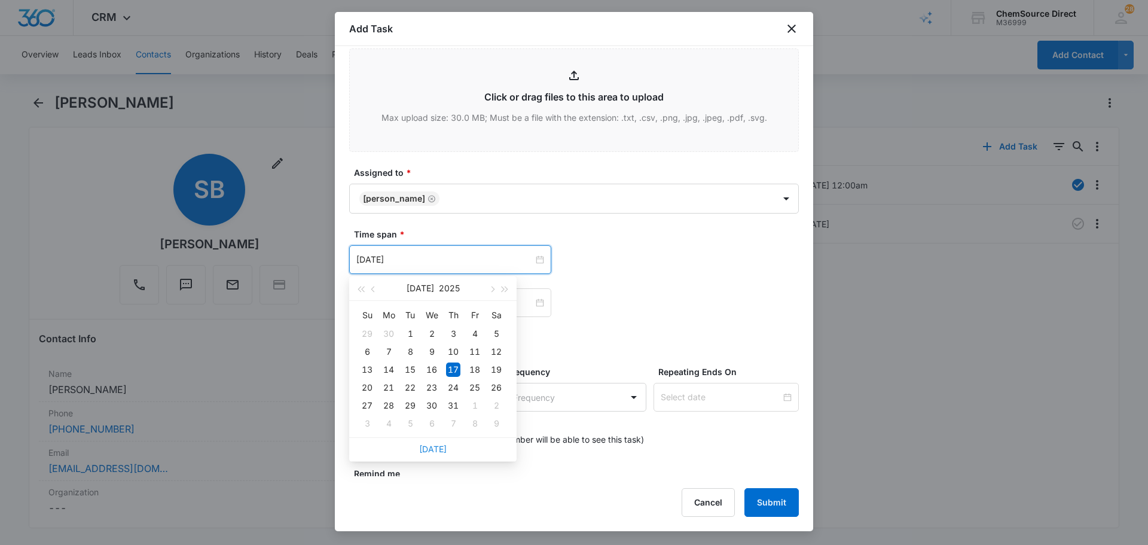
click at [437, 447] on link "[DATE]" at bounding box center [433, 449] width 28 height 10
type input "[DATE]"
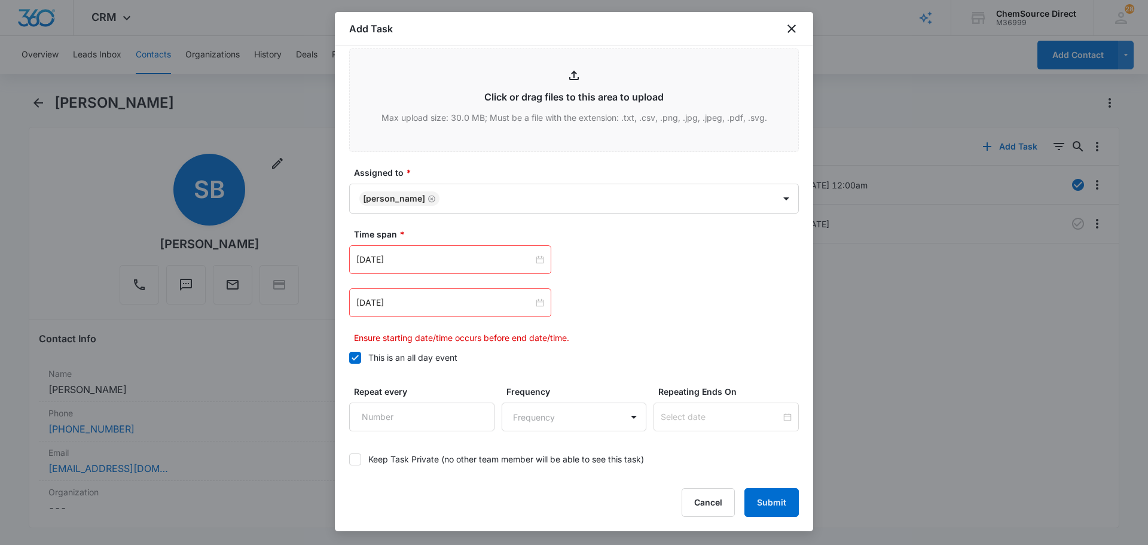
click at [433, 294] on div "[DATE]" at bounding box center [450, 302] width 202 height 29
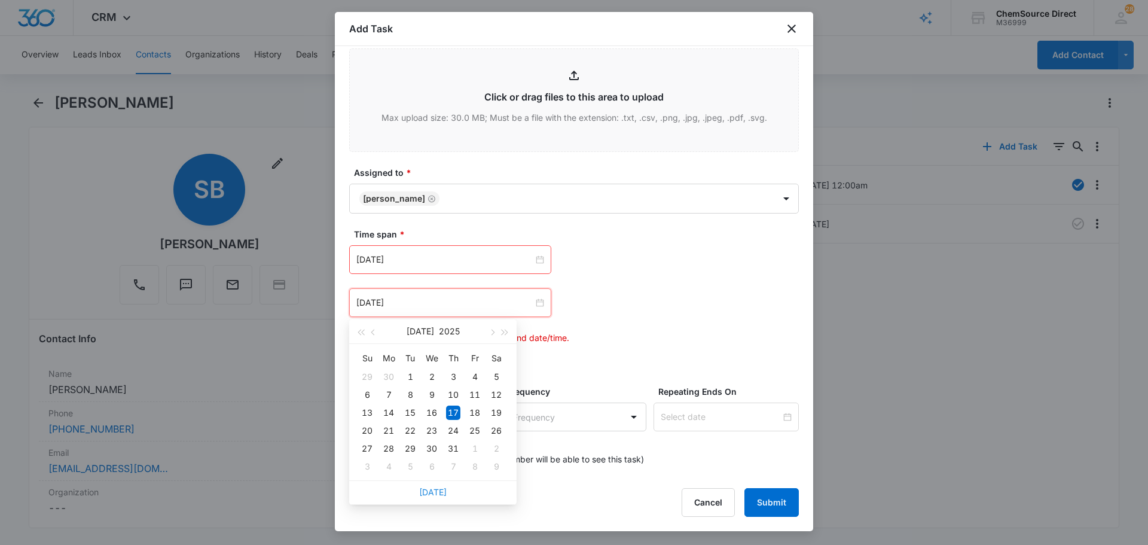
click at [427, 495] on link "[DATE]" at bounding box center [433, 492] width 28 height 10
type input "[DATE]"
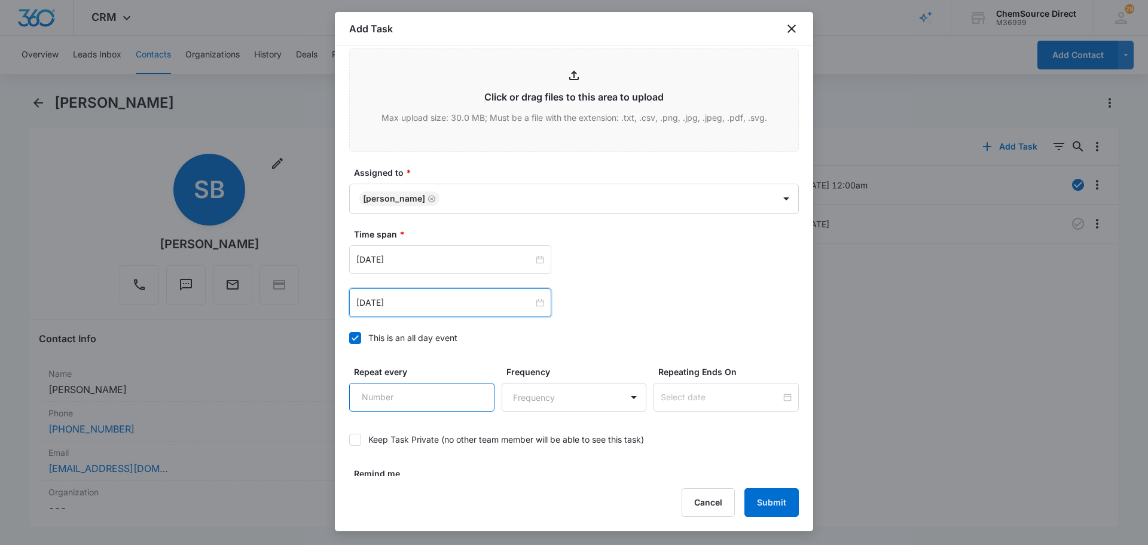
click at [404, 387] on input "Repeat every" at bounding box center [421, 397] width 145 height 29
type input "2"
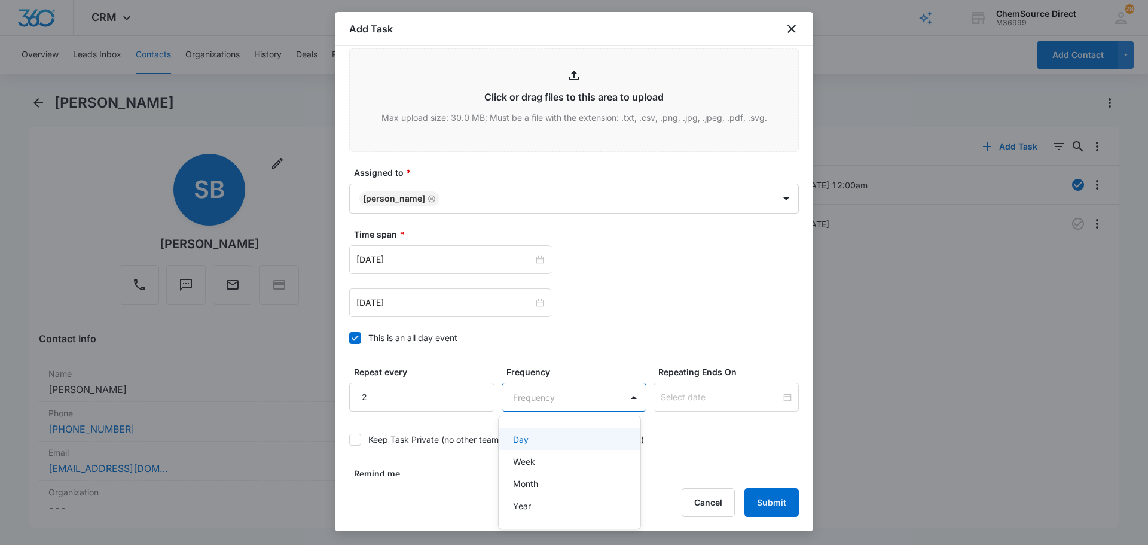
click at [532, 407] on body "CRM Apps Reputation Forms CRM Email Social Payments POS Content Ads Intelligenc…" at bounding box center [574, 272] width 1148 height 545
click at [538, 433] on div "Day" at bounding box center [568, 439] width 111 height 13
click at [683, 399] on input at bounding box center [721, 397] width 120 height 13
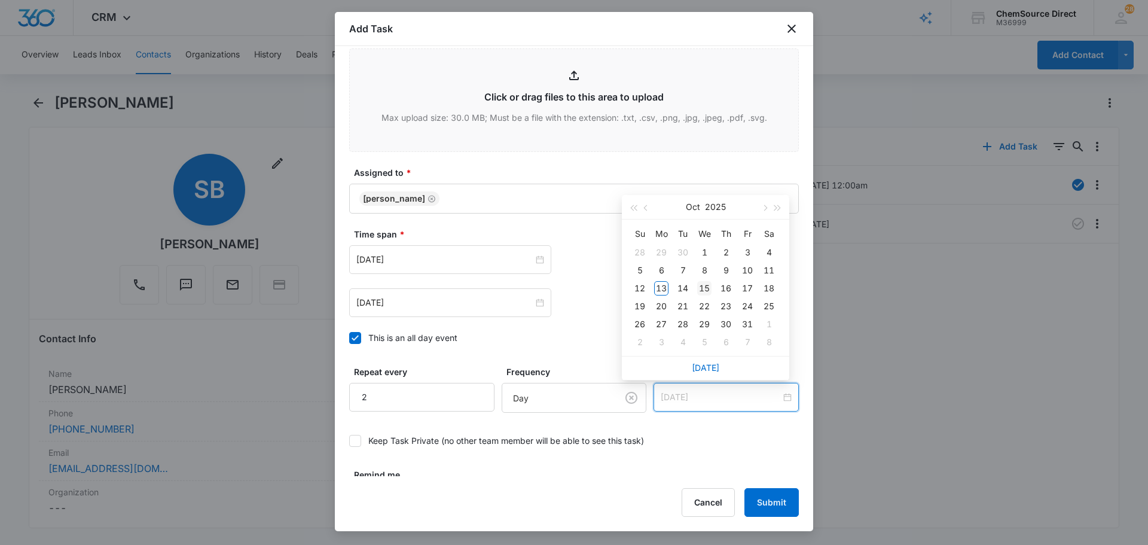
type input "[DATE]"
click at [707, 287] on div "15" at bounding box center [704, 288] width 14 height 14
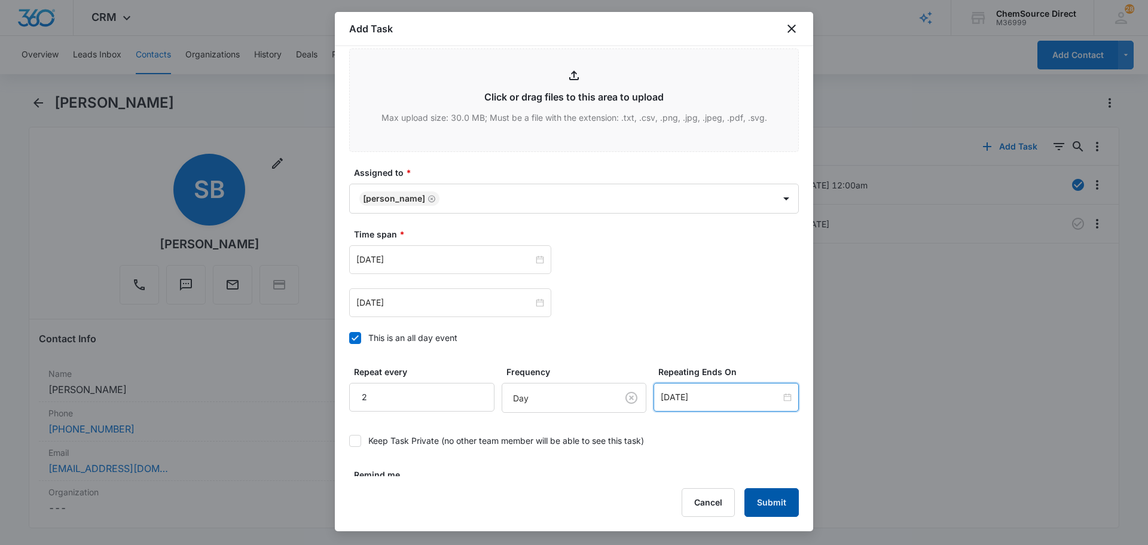
click at [783, 507] on button "Submit" at bounding box center [772, 502] width 54 height 29
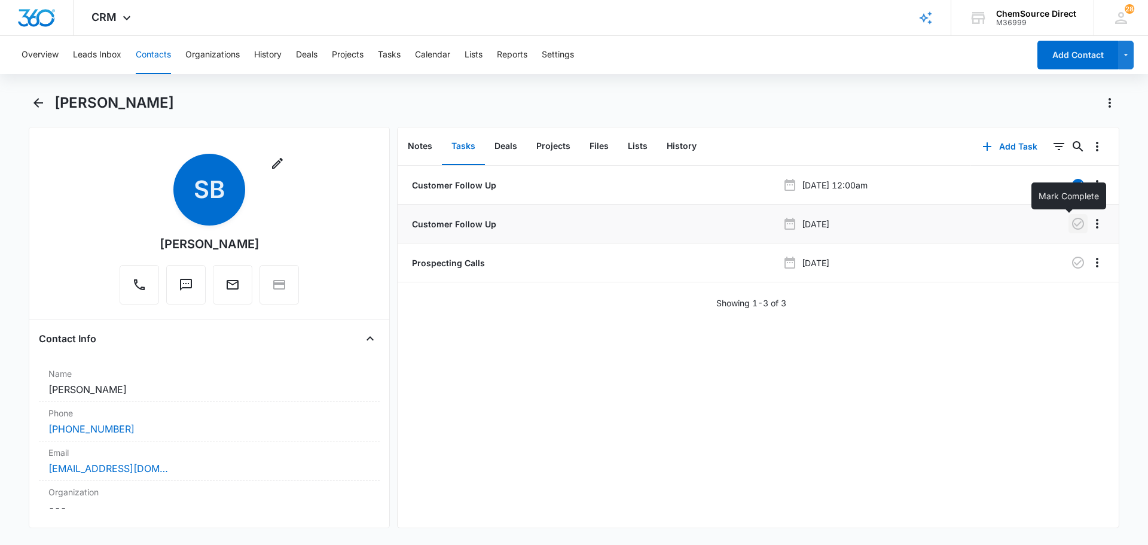
click at [1073, 229] on icon "button" at bounding box center [1079, 224] width 12 height 12
click at [1071, 265] on icon "button" at bounding box center [1078, 262] width 14 height 14
click at [160, 55] on button "Contacts" at bounding box center [153, 55] width 35 height 38
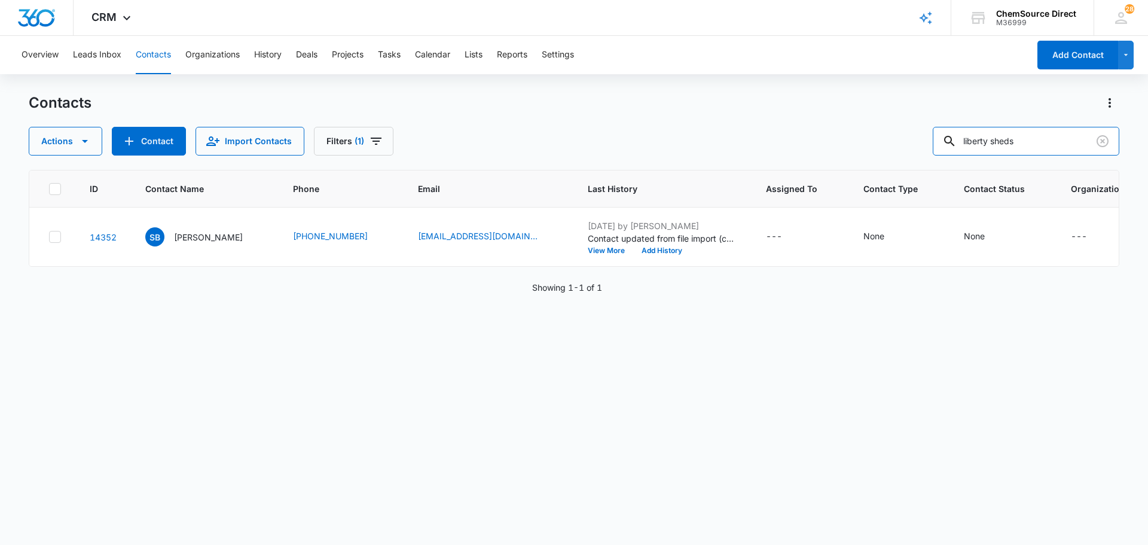
drag, startPoint x: 1035, startPoint y: 144, endPoint x: 904, endPoint y: 147, distance: 131.0
click at [904, 147] on div "Actions Contact Import Contacts Filters (1) liberty sheds" at bounding box center [574, 141] width 1091 height 29
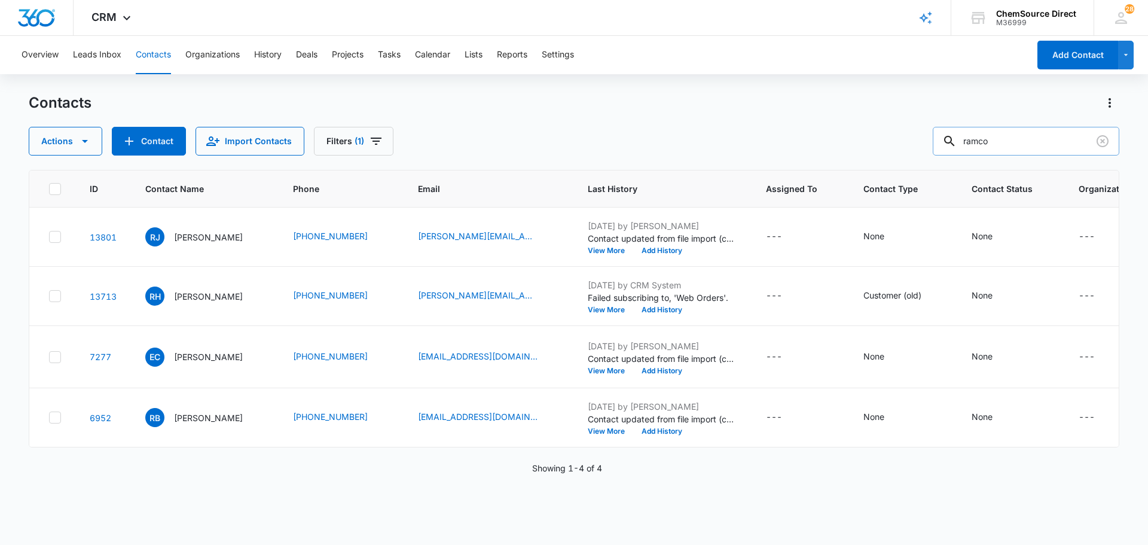
click at [1021, 141] on input "ramco" at bounding box center [1026, 141] width 187 height 29
type input "ramco builder"
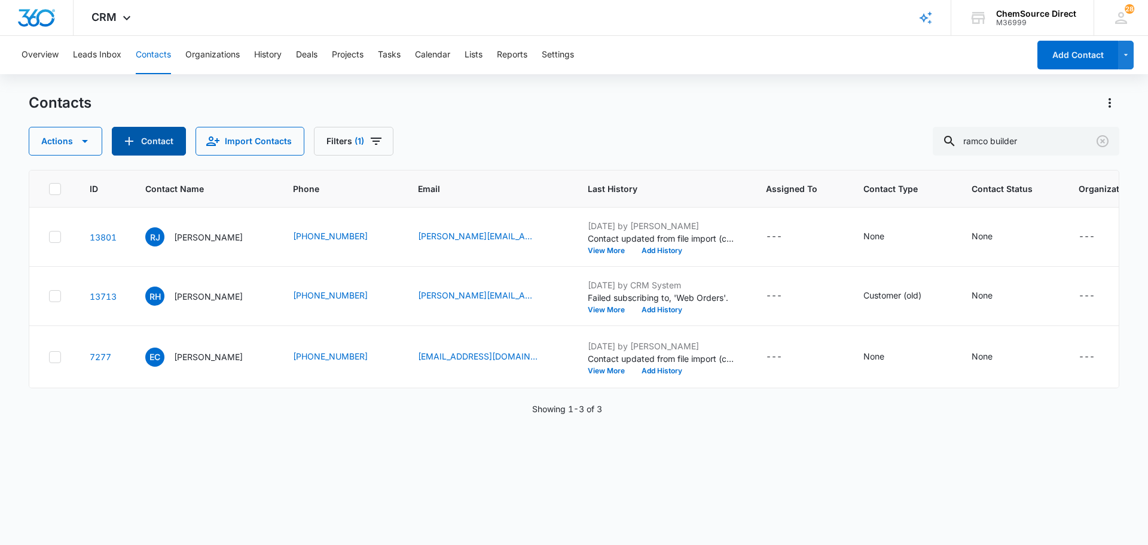
click at [129, 141] on icon "Add Contact" at bounding box center [129, 141] width 8 height 8
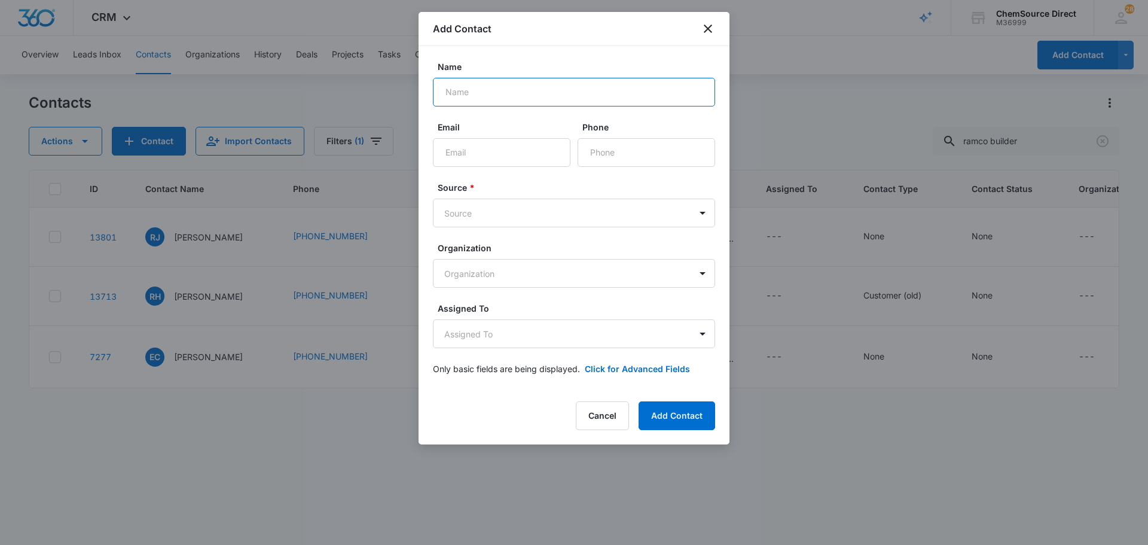
click at [499, 84] on input "Name" at bounding box center [574, 92] width 282 height 29
type input "[PERSON_NAME]"
click at [626, 148] on input "Phone" at bounding box center [647, 152] width 138 height 29
paste input "[PHONE_NUMBER]"
type input "[PHONE_NUMBER]"
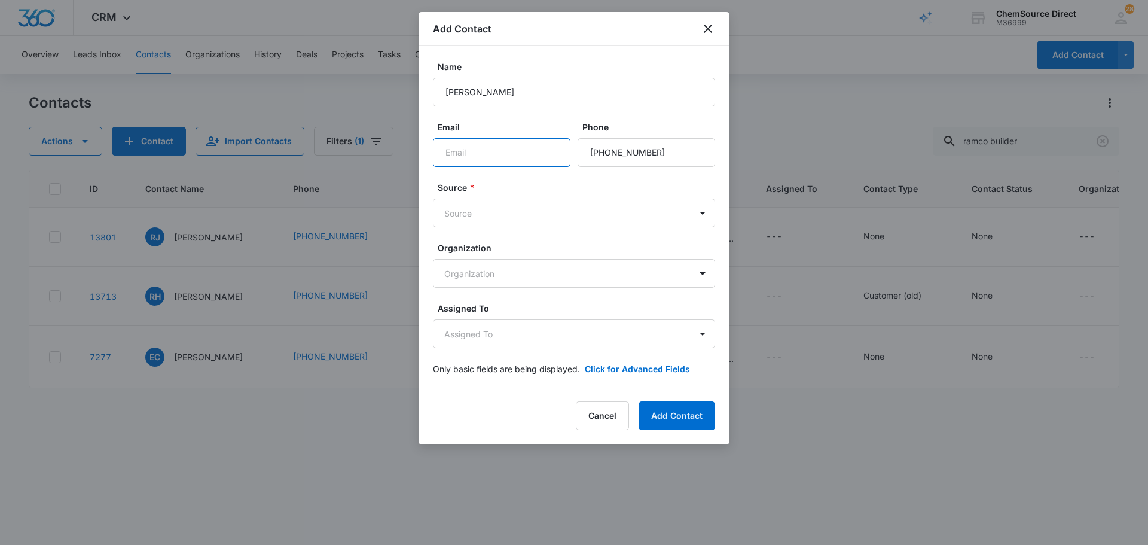
click at [492, 150] on input "Email" at bounding box center [502, 152] width 138 height 29
paste input "[PERSON_NAME][EMAIL_ADDRESS][DOMAIN_NAME]"
type input "[PERSON_NAME][EMAIL_ADDRESS][DOMAIN_NAME]"
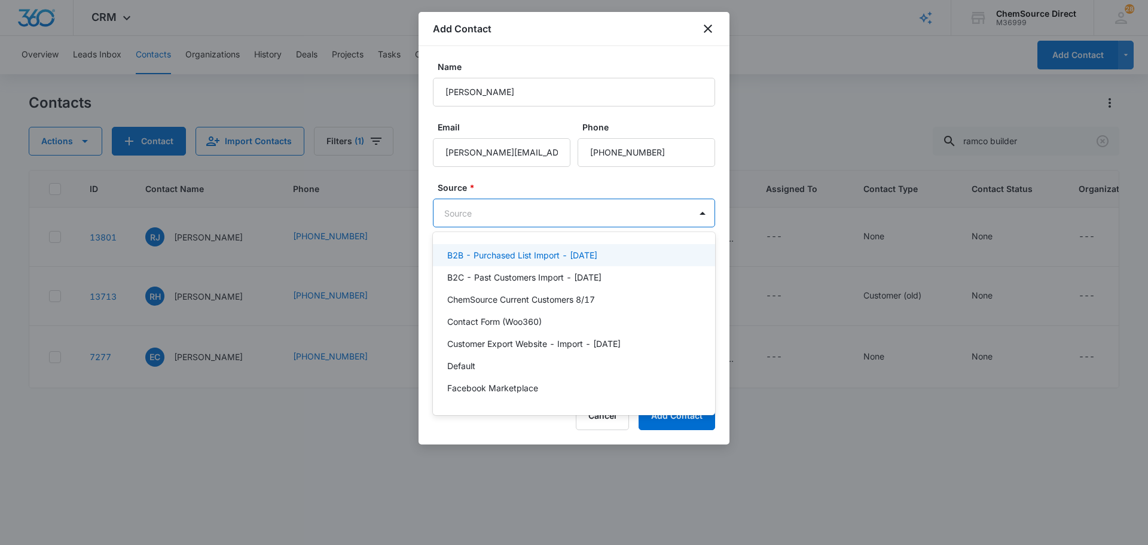
click at [526, 217] on body "CRM Apps Reputation Forms CRM Email Social Payments POS Content Ads Intelligenc…" at bounding box center [574, 272] width 1148 height 545
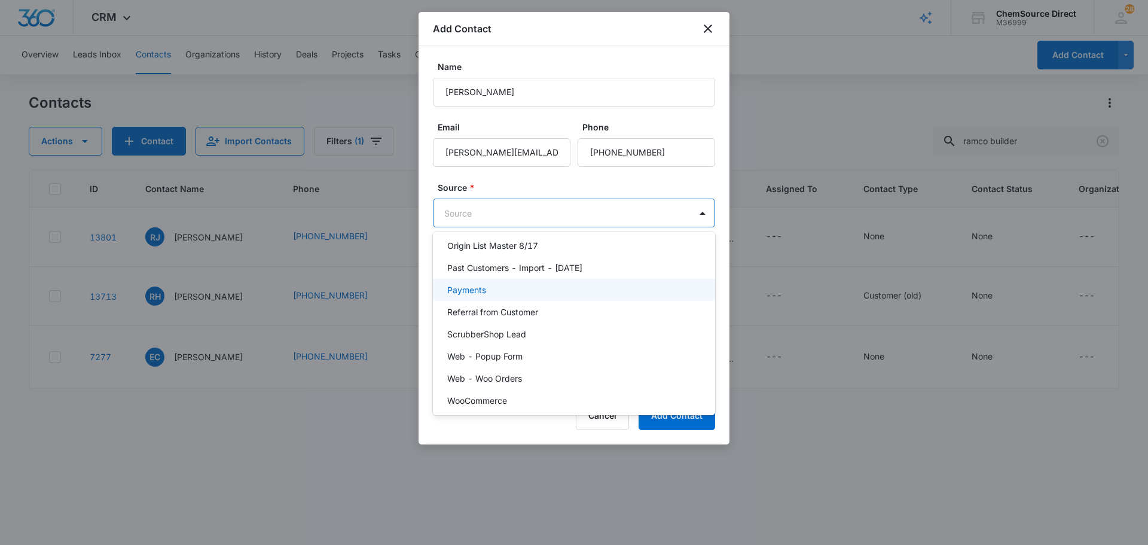
scroll to position [261, 0]
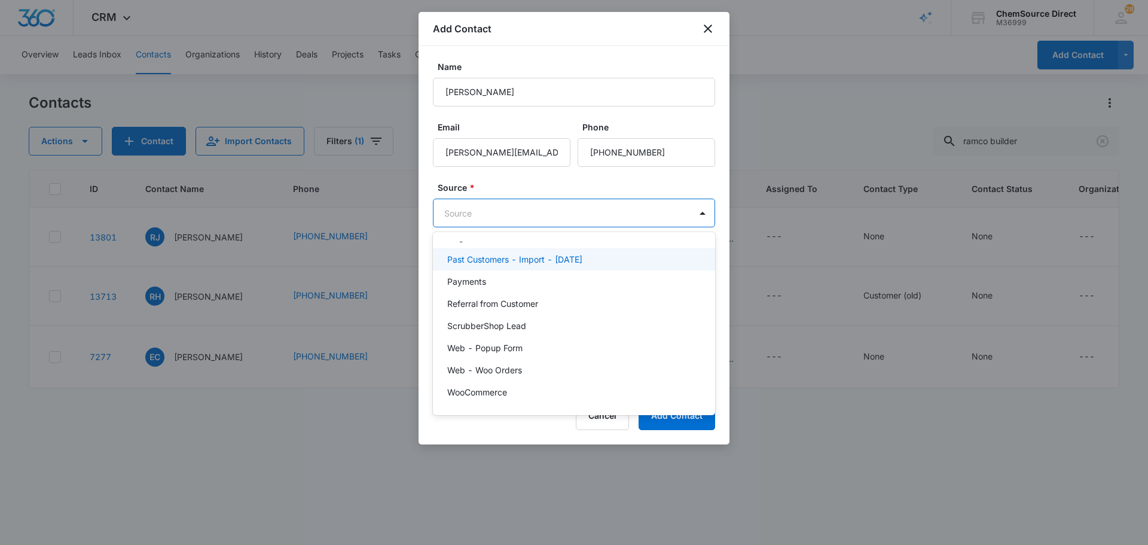
click at [599, 256] on div "Past Customers - Import - [DATE]" at bounding box center [572, 259] width 251 height 13
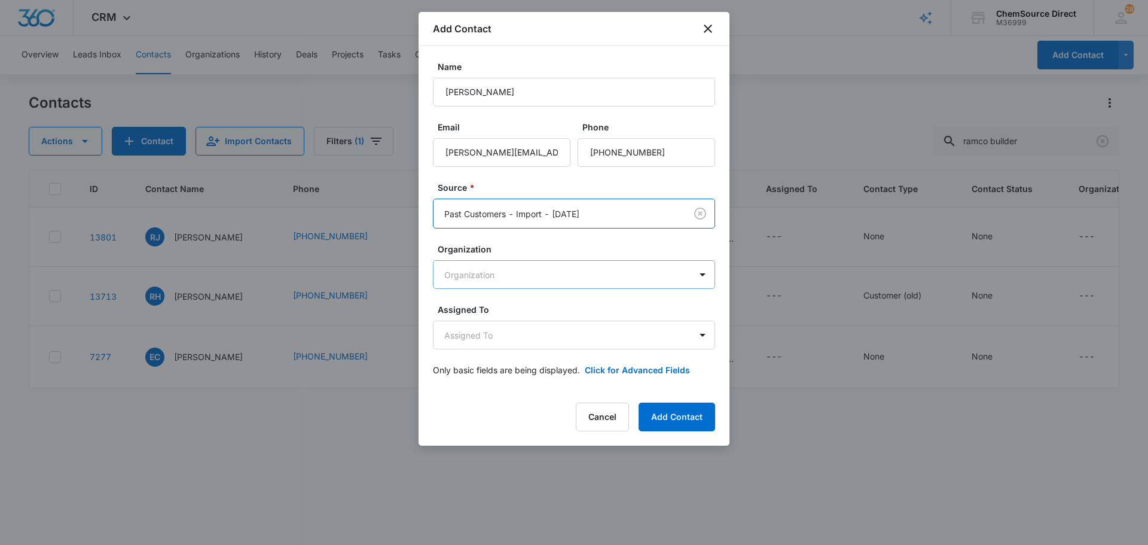
click at [542, 276] on body "CRM Apps Reputation Forms CRM Email Social Payments POS Content Ads Intelligenc…" at bounding box center [574, 272] width 1148 height 545
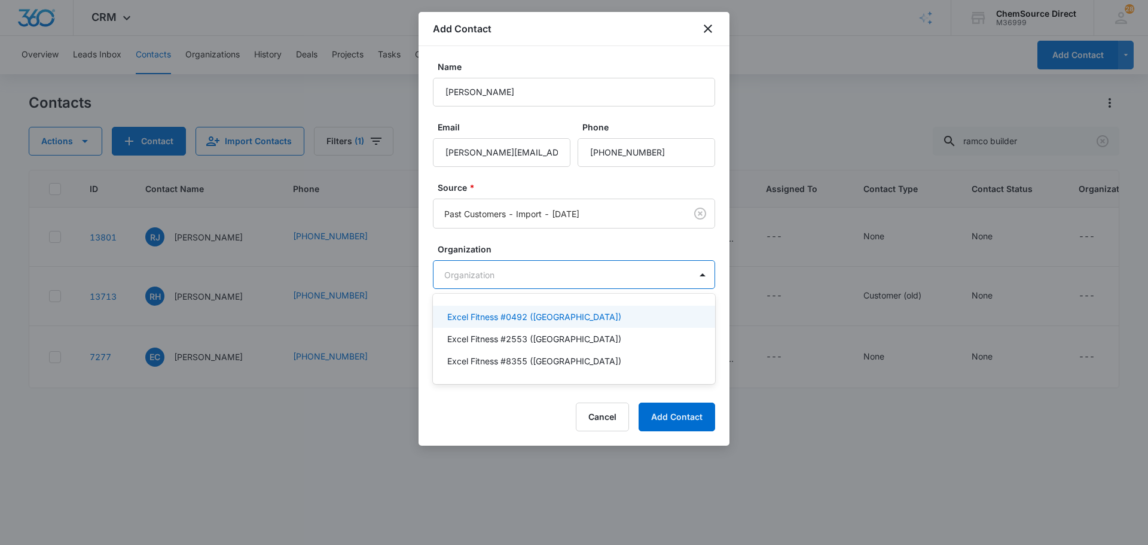
click at [568, 245] on div at bounding box center [574, 272] width 1148 height 545
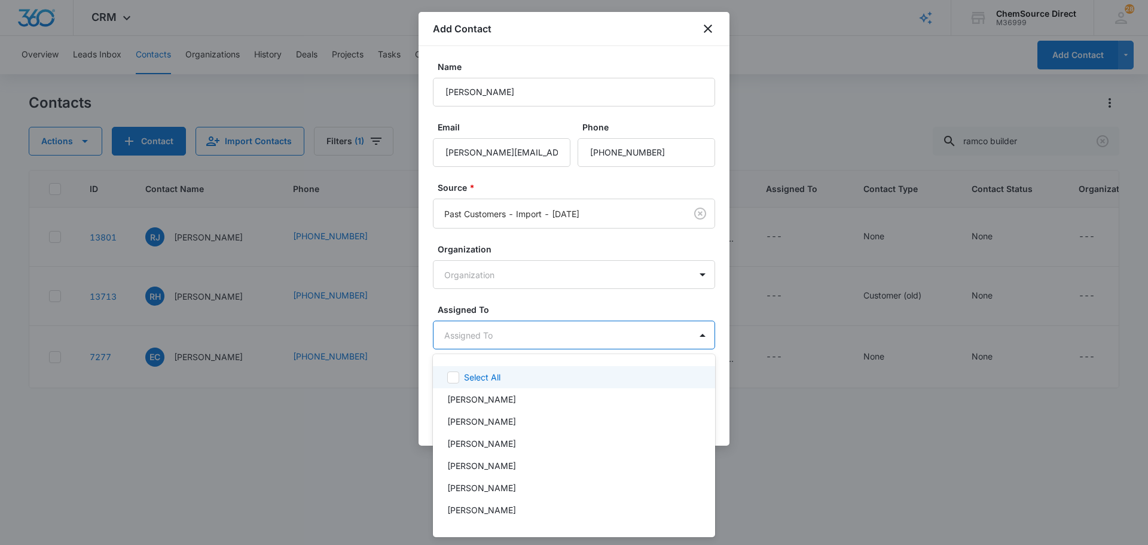
click at [563, 340] on body "CRM Apps Reputation Forms CRM Email Social Payments POS Content Ads Intelligenc…" at bounding box center [574, 272] width 1148 height 545
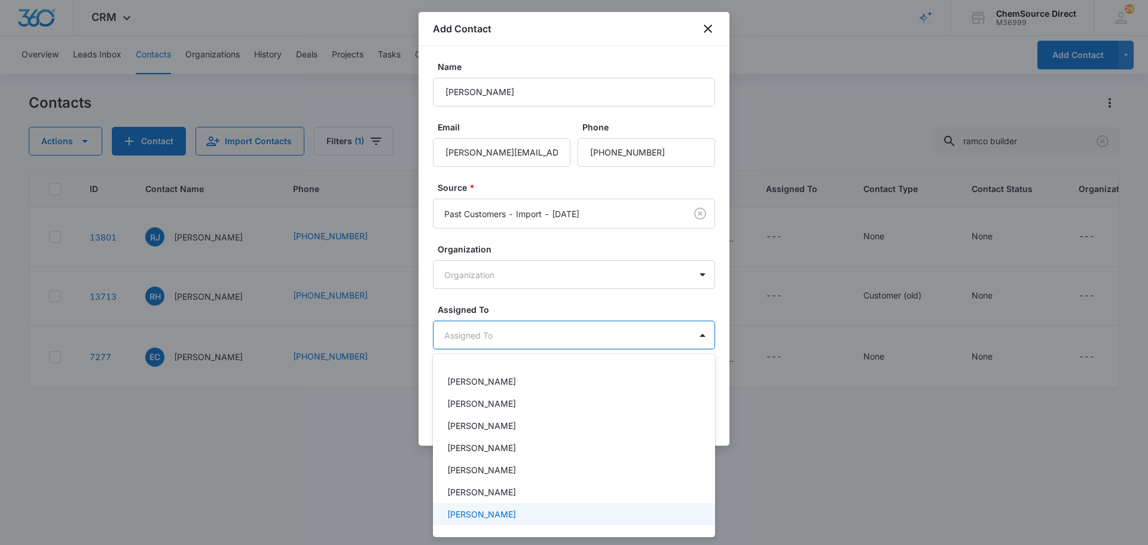
click at [498, 509] on div "[PERSON_NAME]" at bounding box center [572, 514] width 251 height 13
click at [549, 300] on div at bounding box center [574, 272] width 1148 height 545
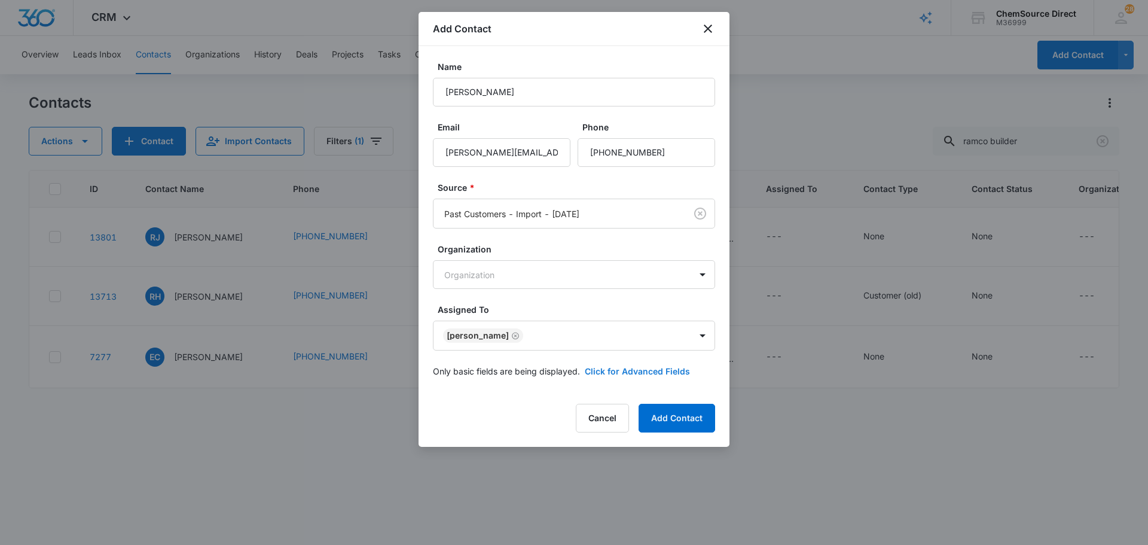
click at [632, 374] on button "Click for Advanced Fields" at bounding box center [637, 371] width 105 height 13
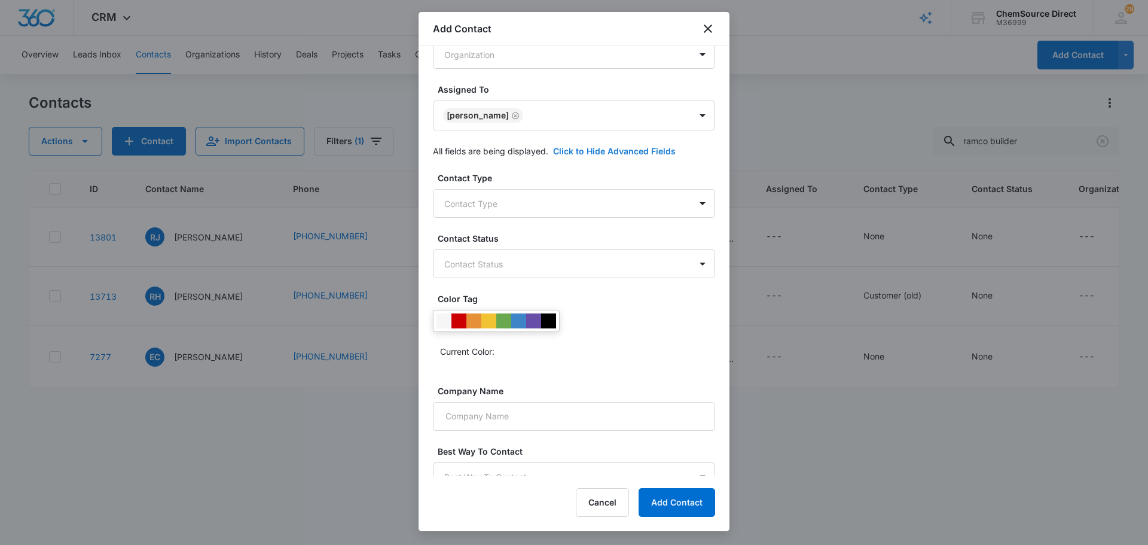
scroll to position [239, 0]
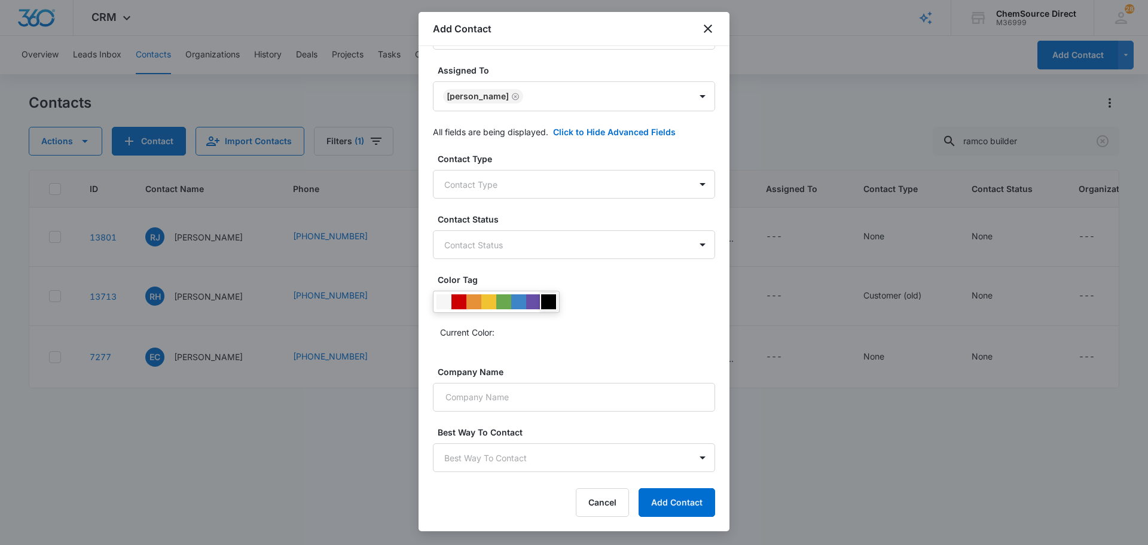
click at [553, 303] on div at bounding box center [548, 301] width 15 height 15
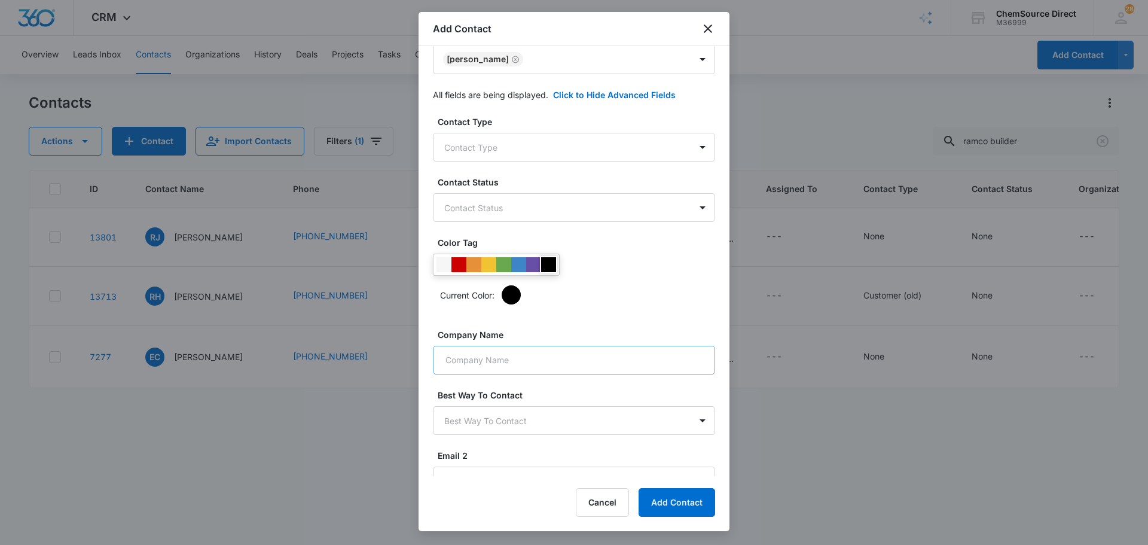
scroll to position [295, 0]
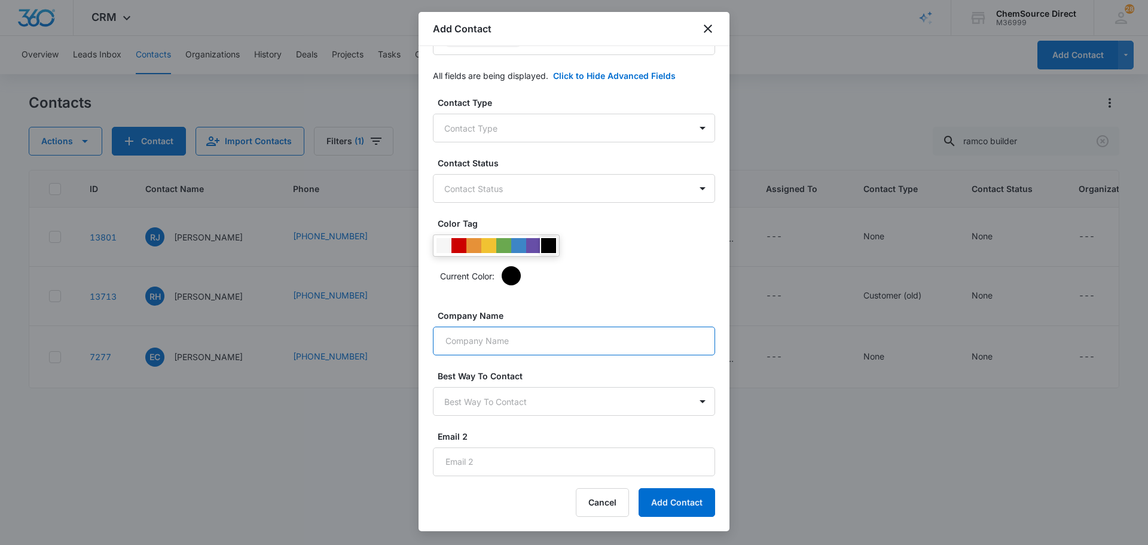
click at [540, 339] on input "Company Name" at bounding box center [574, 341] width 282 height 29
type input "Ramco Builder and Supply LLC"
click at [670, 497] on button "Add Contact" at bounding box center [677, 502] width 77 height 29
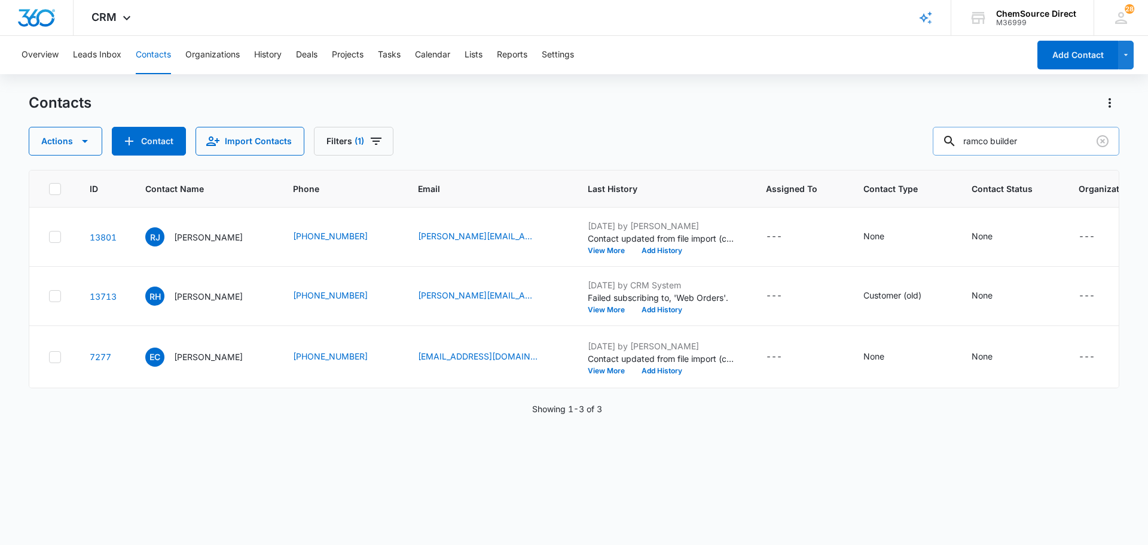
click at [1042, 132] on input "ramco builder" at bounding box center [1026, 141] width 187 height 29
drag, startPoint x: 1044, startPoint y: 141, endPoint x: 867, endPoint y: 141, distance: 177.1
click at [867, 141] on div "Actions Contact Import Contacts Filters (1) ramco builder" at bounding box center [574, 141] width 1091 height 29
type input "ramco"
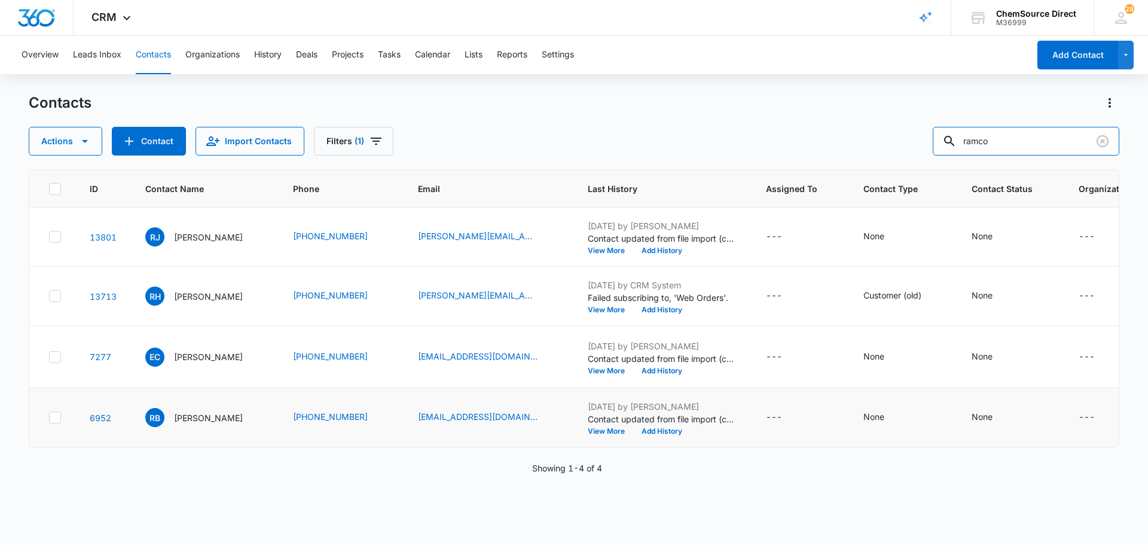
scroll to position [0, 0]
drag, startPoint x: 1010, startPoint y: 144, endPoint x: 924, endPoint y: 143, distance: 85.5
click at [927, 143] on div "Actions Contact Import Contacts Filters (1) ramco" at bounding box center [574, 141] width 1091 height 29
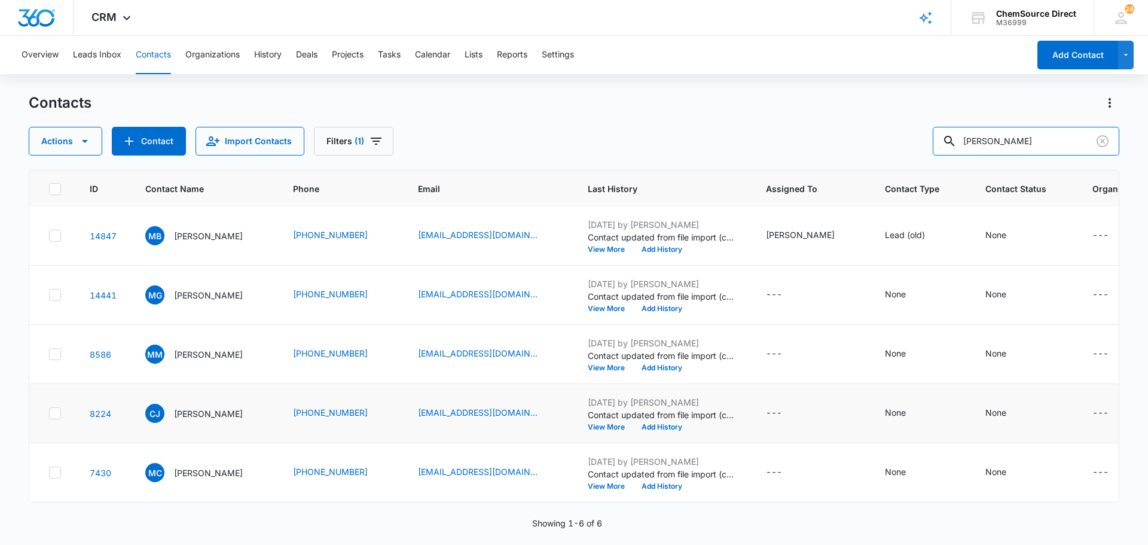
scroll to position [191, 0]
drag, startPoint x: 1027, startPoint y: 144, endPoint x: 924, endPoint y: 144, distance: 102.9
click at [937, 144] on div "Actions Contact Import Contacts Filters (1) [PERSON_NAME]" at bounding box center [574, 141] width 1091 height 29
type input "[PERSON_NAME]"
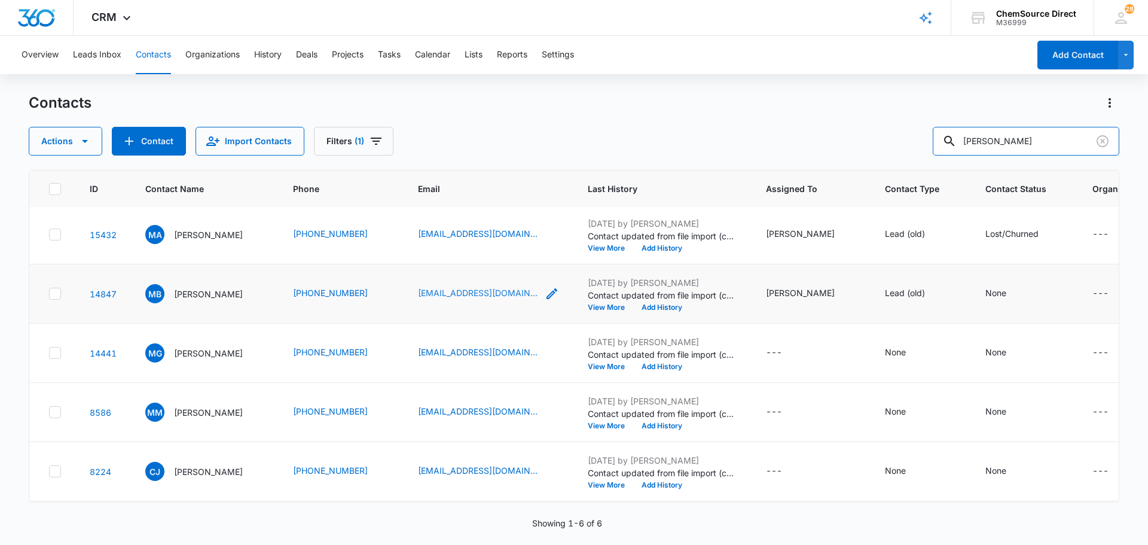
scroll to position [0, 0]
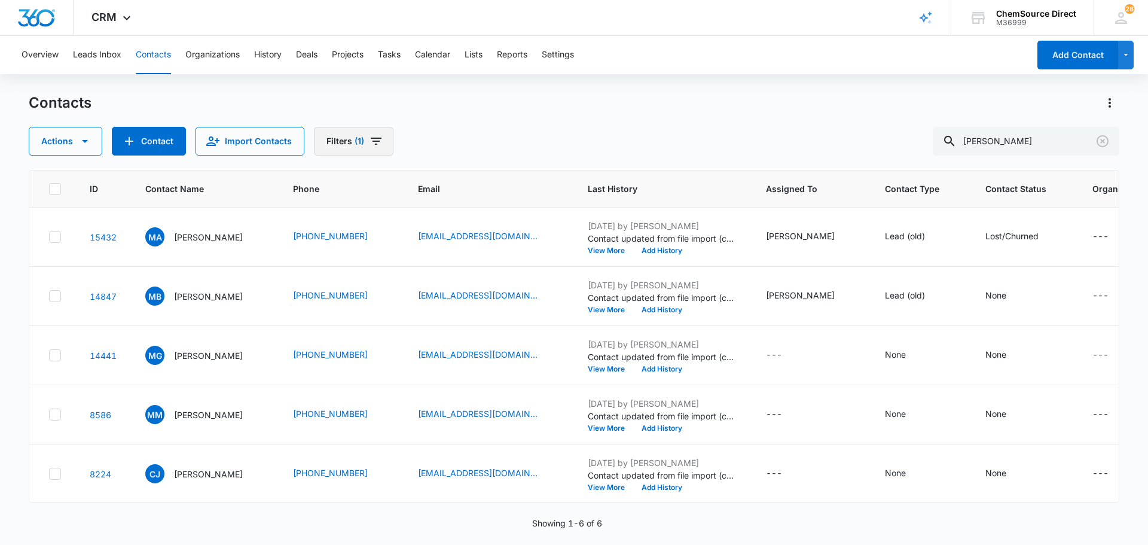
click at [373, 139] on icon "Filters" at bounding box center [376, 141] width 14 height 14
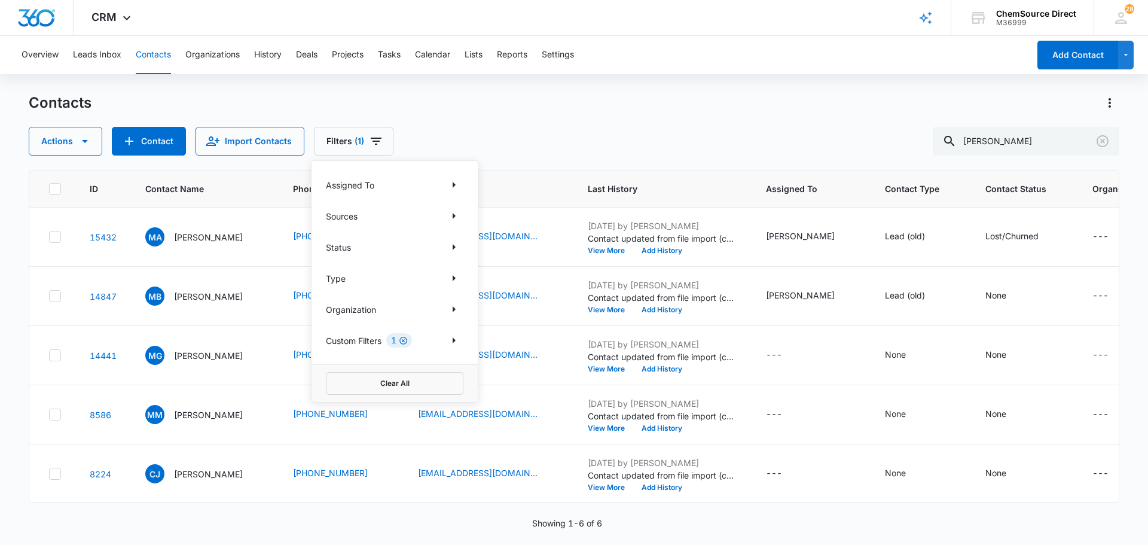
click at [405, 342] on icon "Clear" at bounding box center [403, 340] width 9 height 9
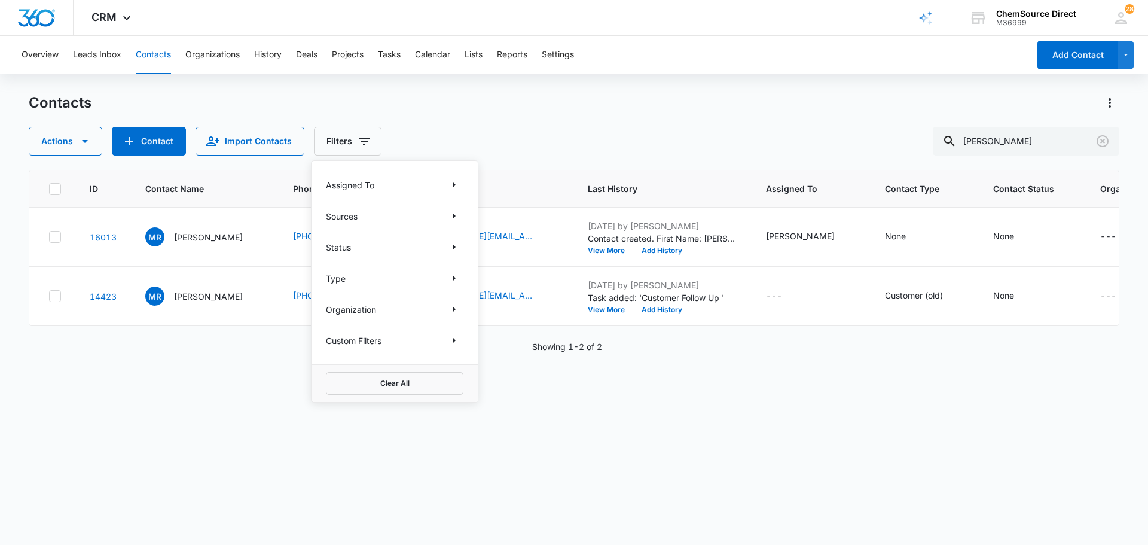
click at [698, 383] on div "ID Contact Name Phone Email Last History Assigned To Contact Type Contact Statu…" at bounding box center [574, 349] width 1091 height 359
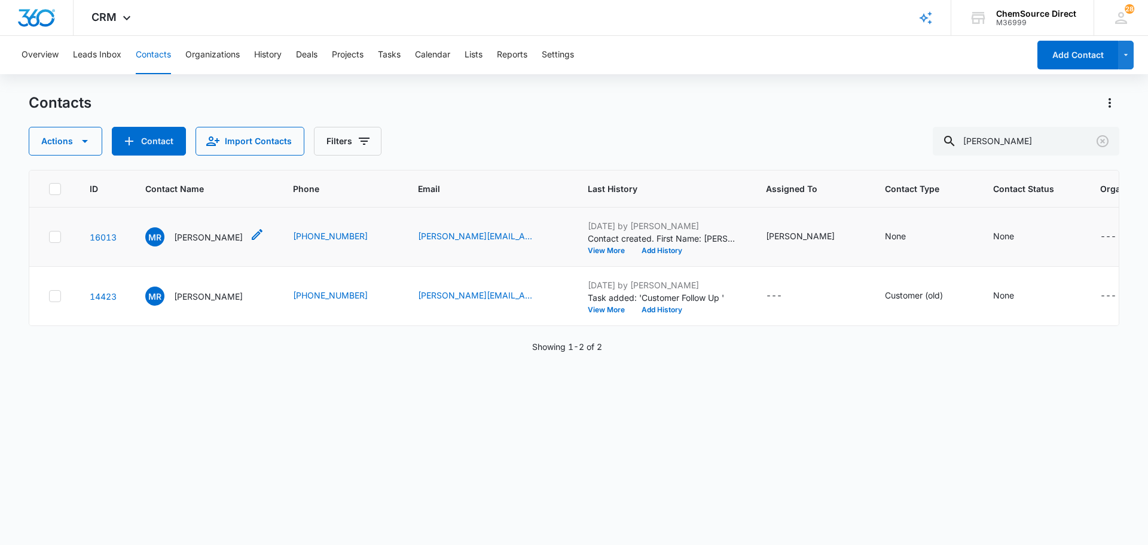
click at [221, 234] on p "[PERSON_NAME]" at bounding box center [208, 237] width 69 height 13
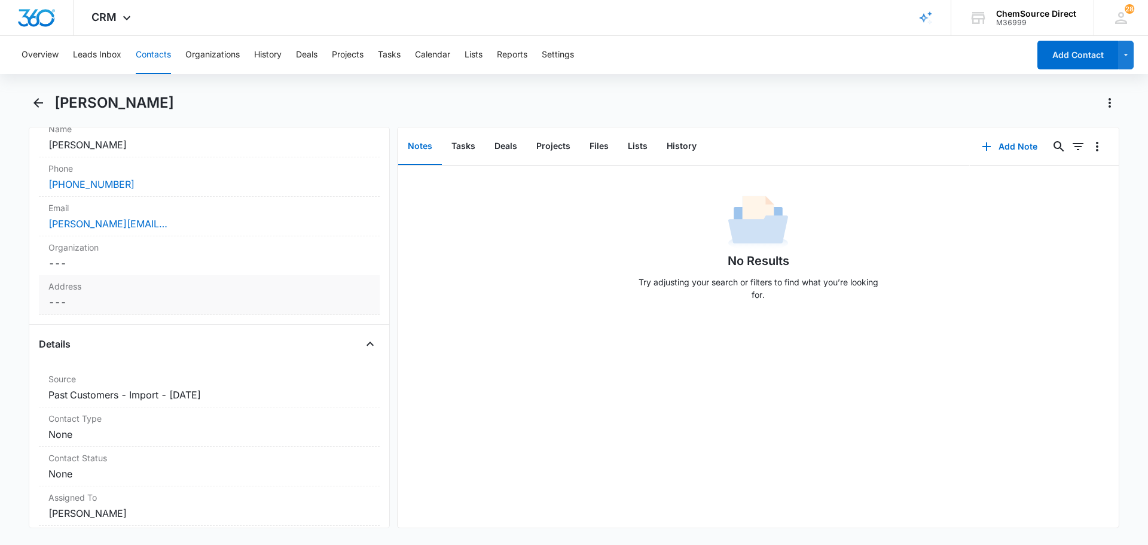
scroll to position [299, 0]
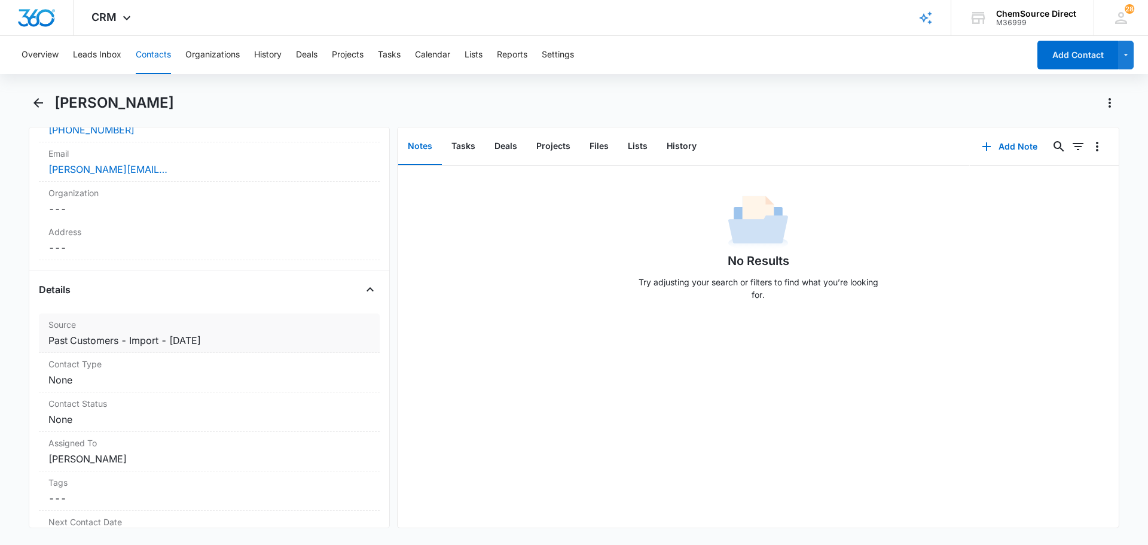
click at [281, 328] on label "Source" at bounding box center [209, 324] width 322 height 13
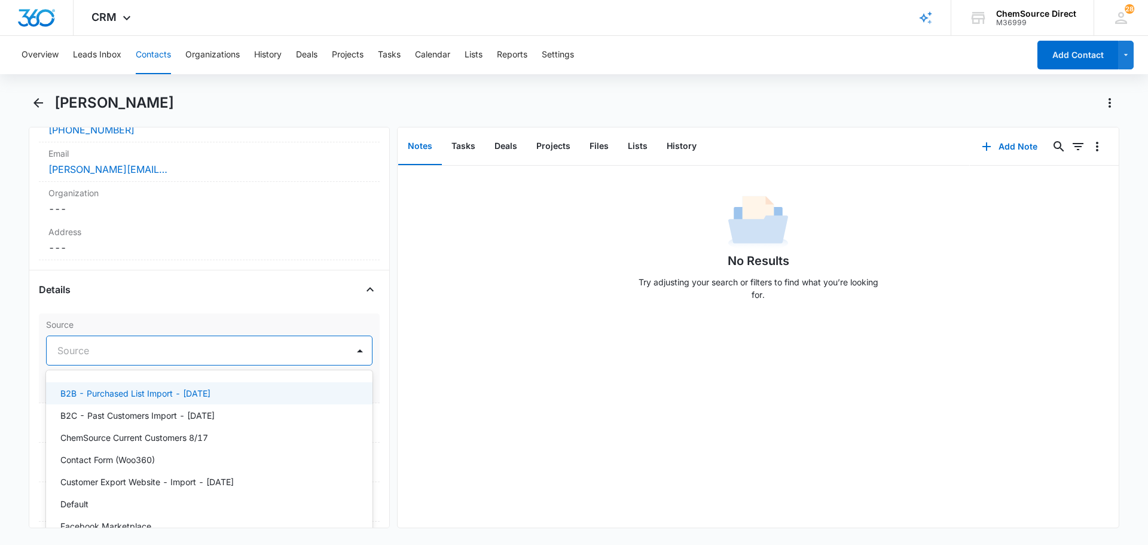
click at [157, 354] on div at bounding box center [194, 350] width 275 height 17
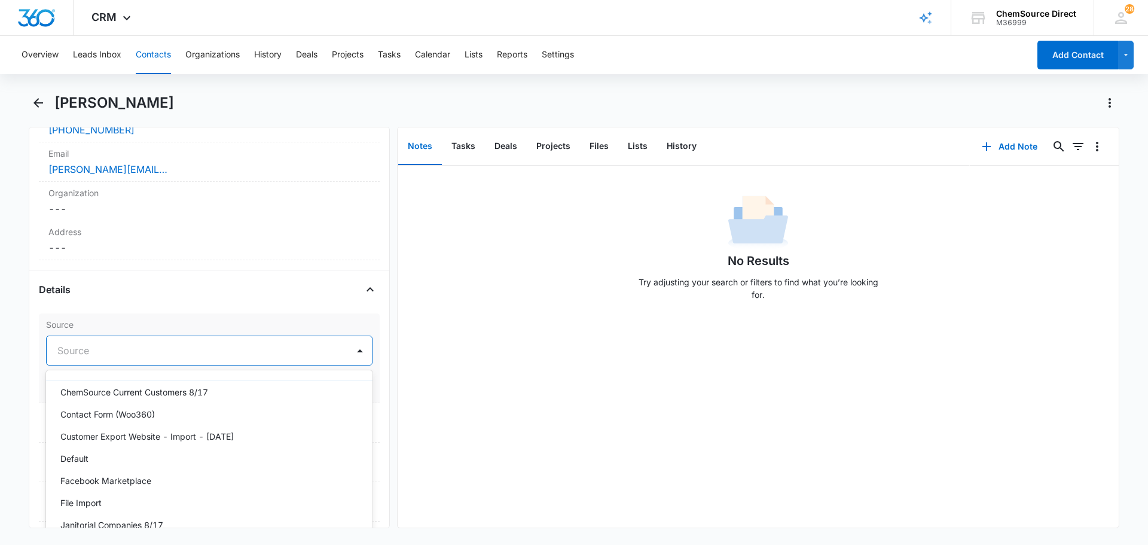
scroll to position [0, 0]
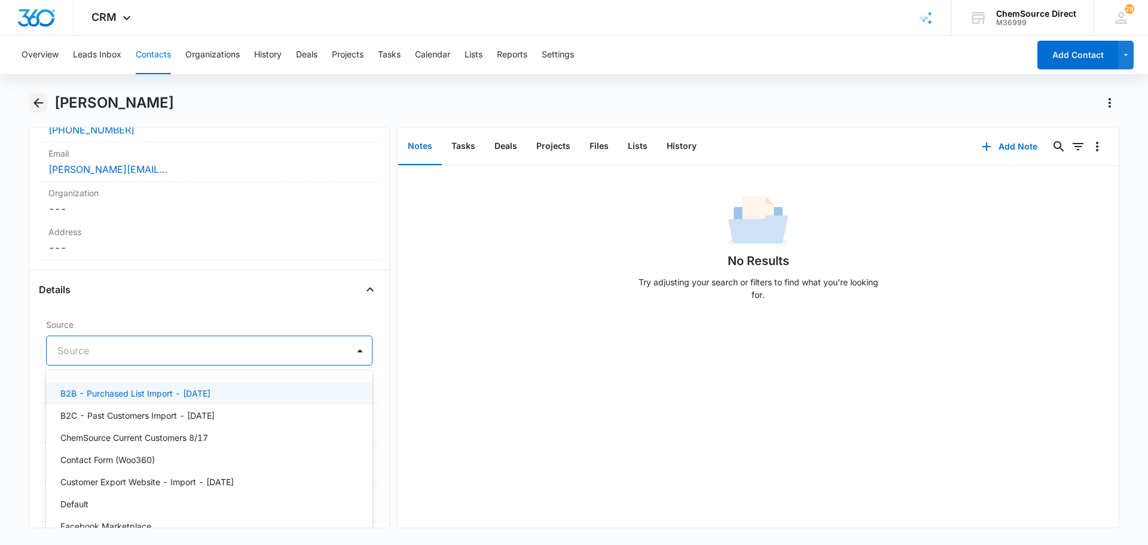
click at [39, 100] on icon "Back" at bounding box center [38, 103] width 14 height 14
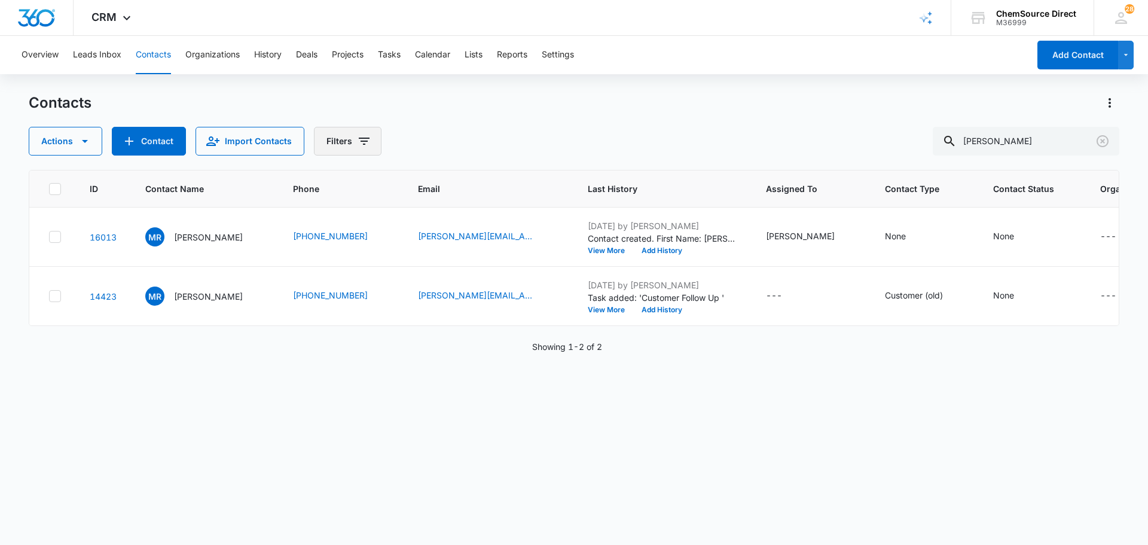
click at [363, 133] on button "Filters" at bounding box center [348, 141] width 68 height 29
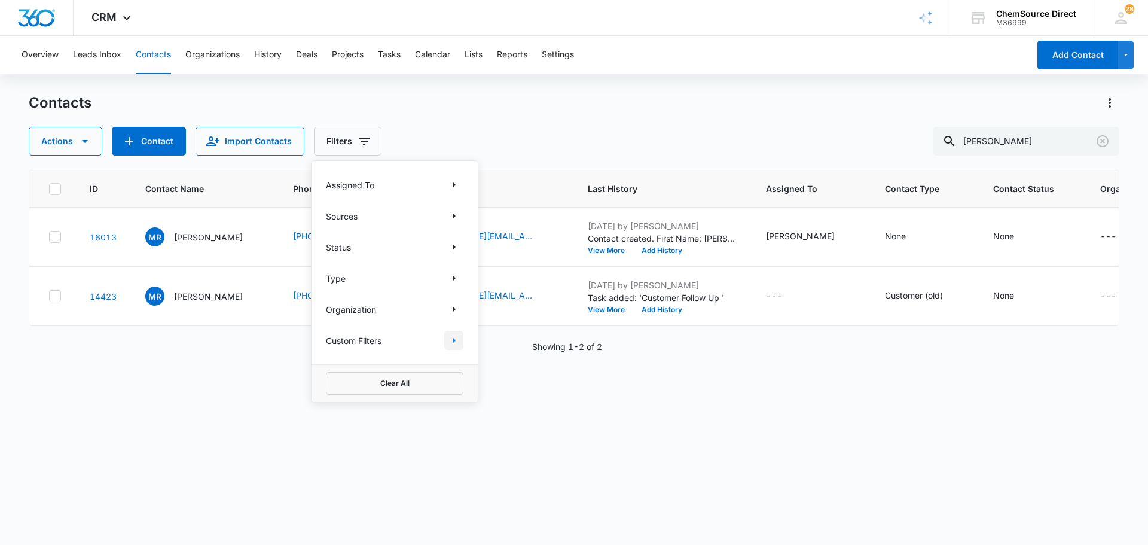
click at [452, 340] on icon "Show Custom Filters filters" at bounding box center [454, 340] width 14 height 14
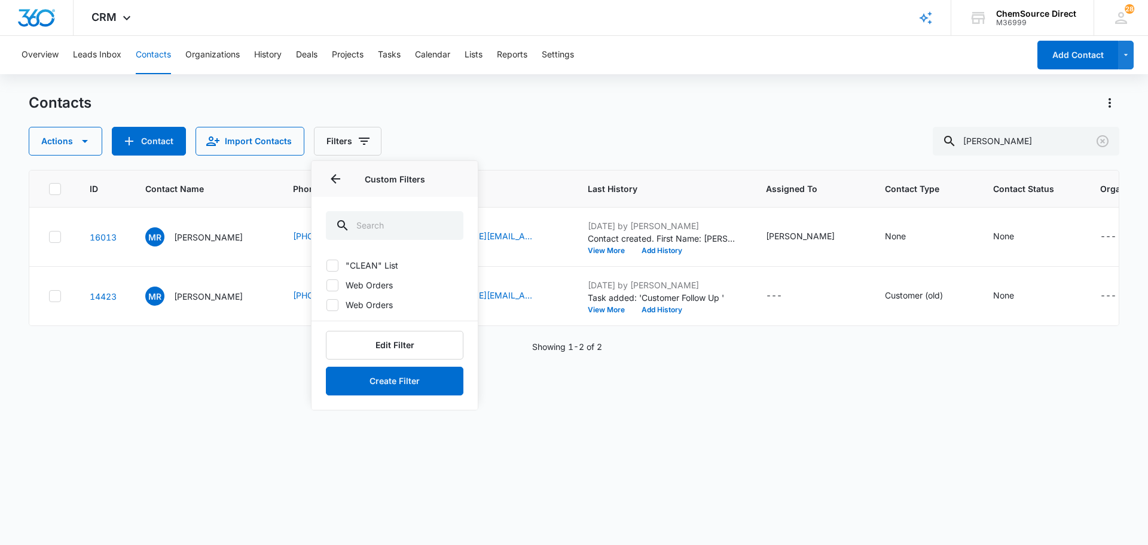
click at [338, 263] on div at bounding box center [333, 266] width 12 height 12
click at [327, 265] on input ""CLEAN" List" at bounding box center [326, 265] width 1 height 1
checkbox input "true"
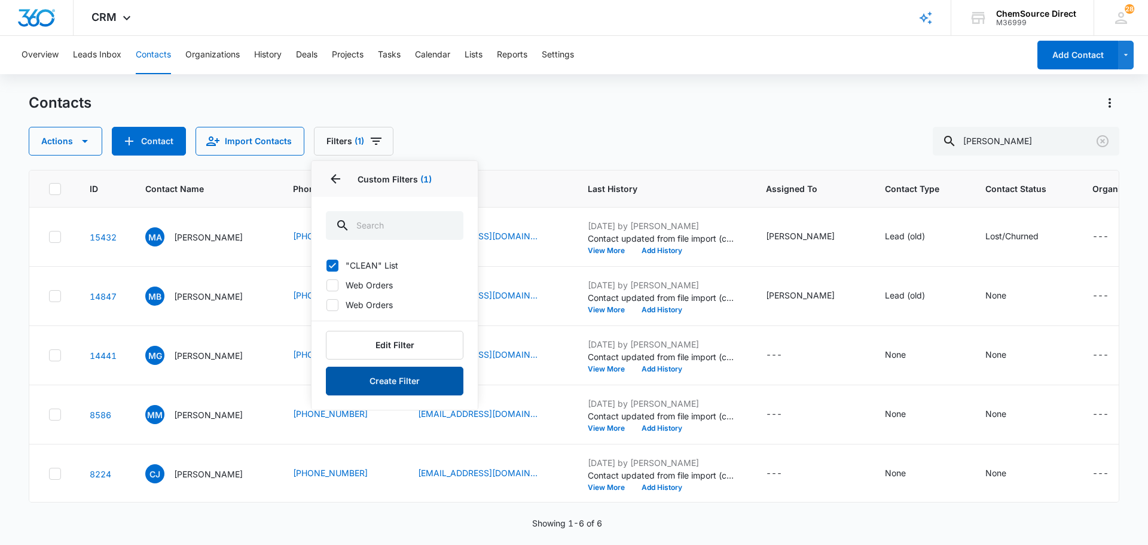
click at [425, 385] on button "Create Filter" at bounding box center [395, 381] width 138 height 29
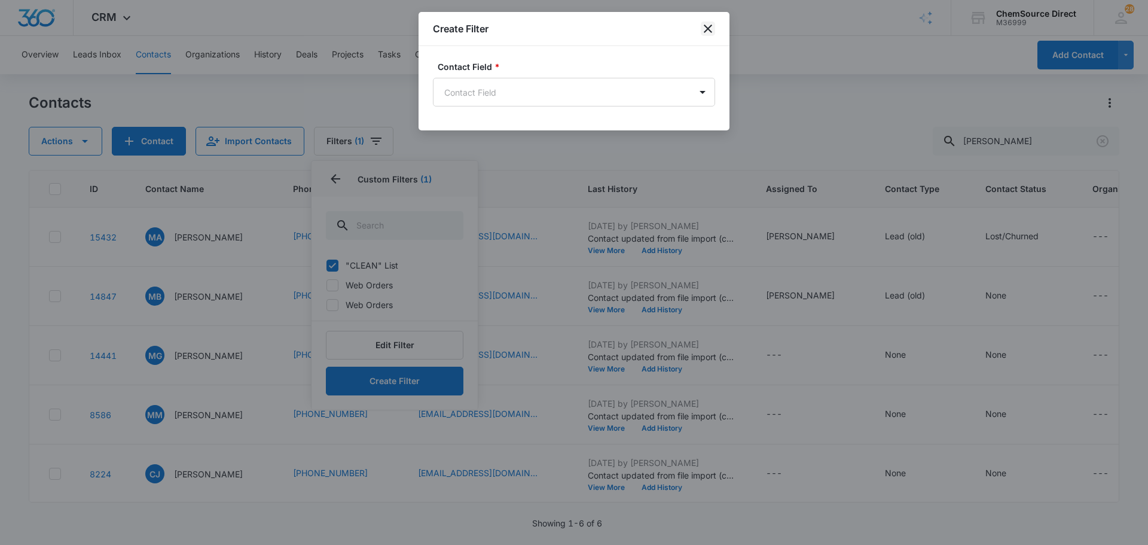
click at [702, 22] on icon "close" at bounding box center [708, 29] width 14 height 14
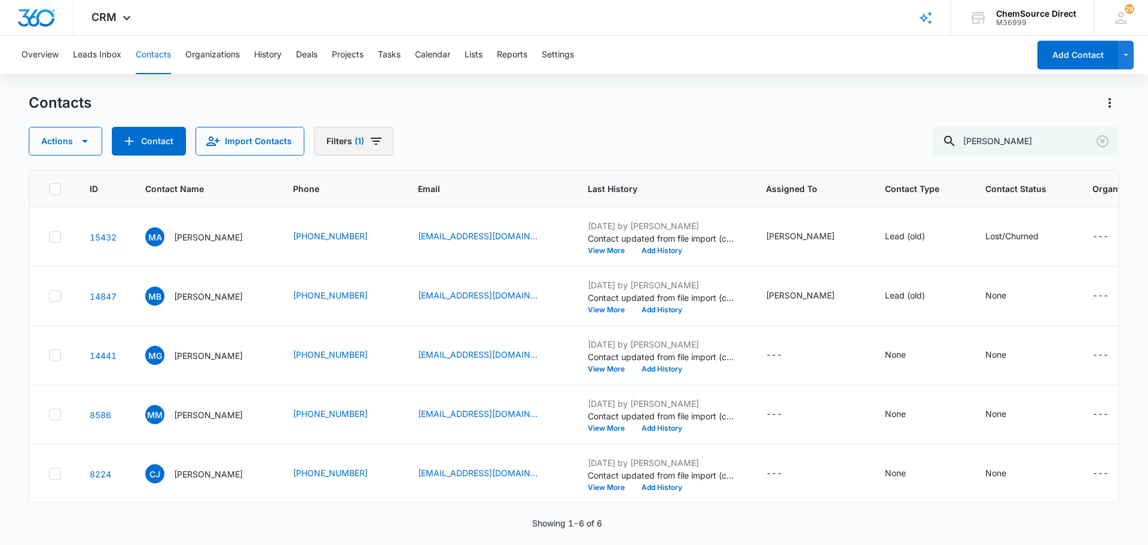
click at [382, 146] on button "Filters (1)" at bounding box center [354, 141] width 80 height 29
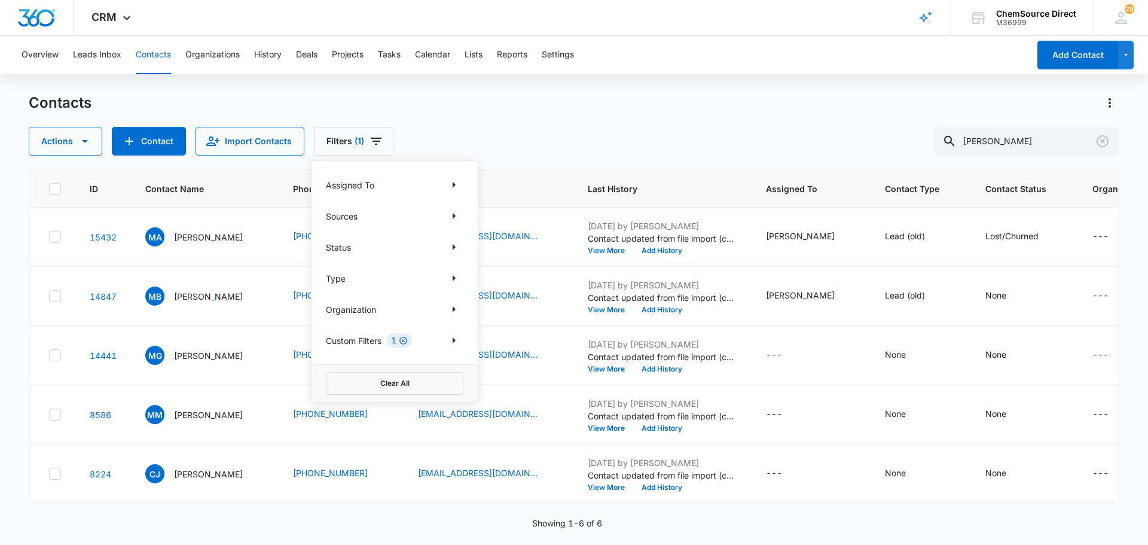
click at [404, 340] on icon "Clear" at bounding box center [404, 341] width 8 height 8
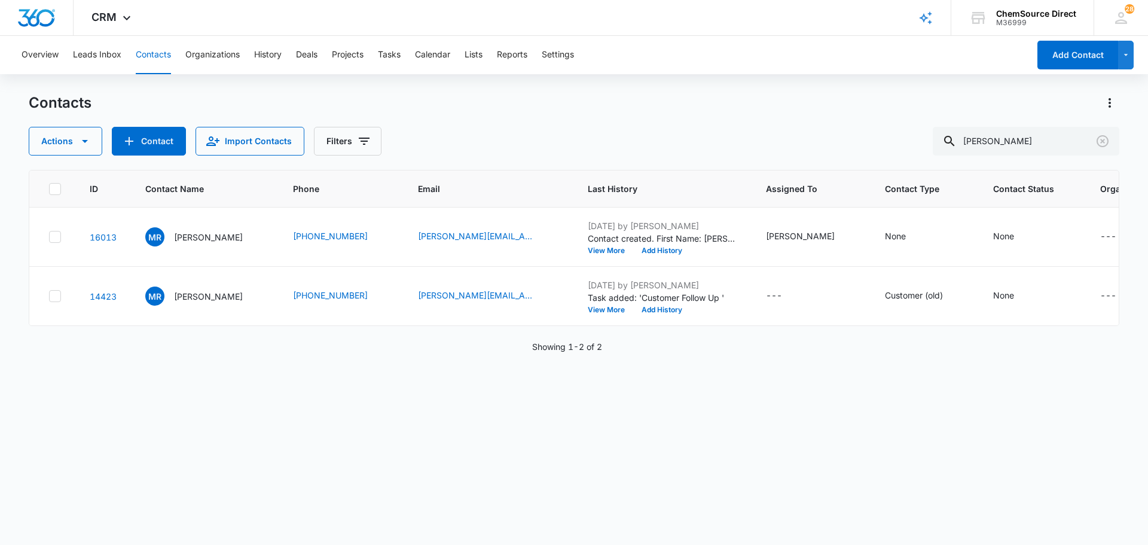
click at [309, 379] on div "ID Contact Name Phone Email Last History Assigned To Contact Type Contact Statu…" at bounding box center [574, 349] width 1091 height 359
click at [56, 240] on icon at bounding box center [55, 236] width 11 height 11
click at [49, 237] on input "checkbox" at bounding box center [48, 237] width 1 height 1
click at [92, 142] on button "Actions" at bounding box center [66, 141] width 74 height 29
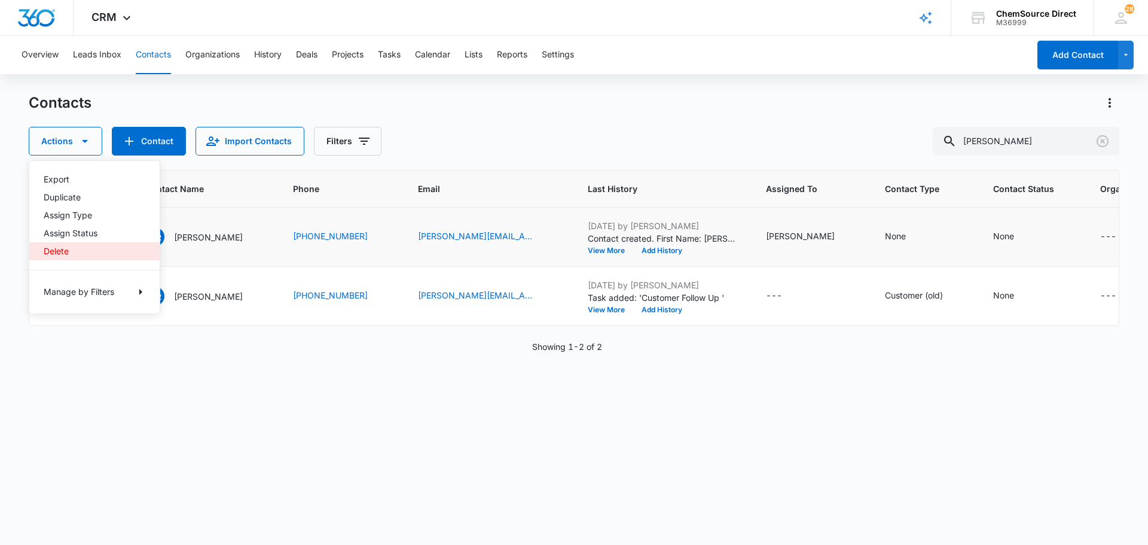
click at [65, 249] on div "Delete" at bounding box center [87, 251] width 87 height 8
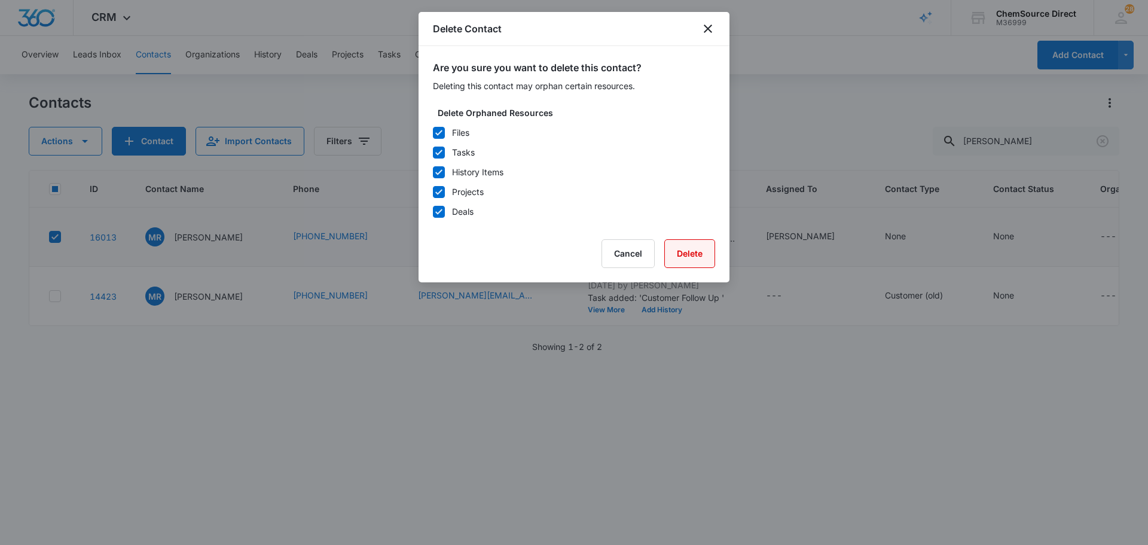
click at [699, 253] on button "Delete" at bounding box center [690, 253] width 51 height 29
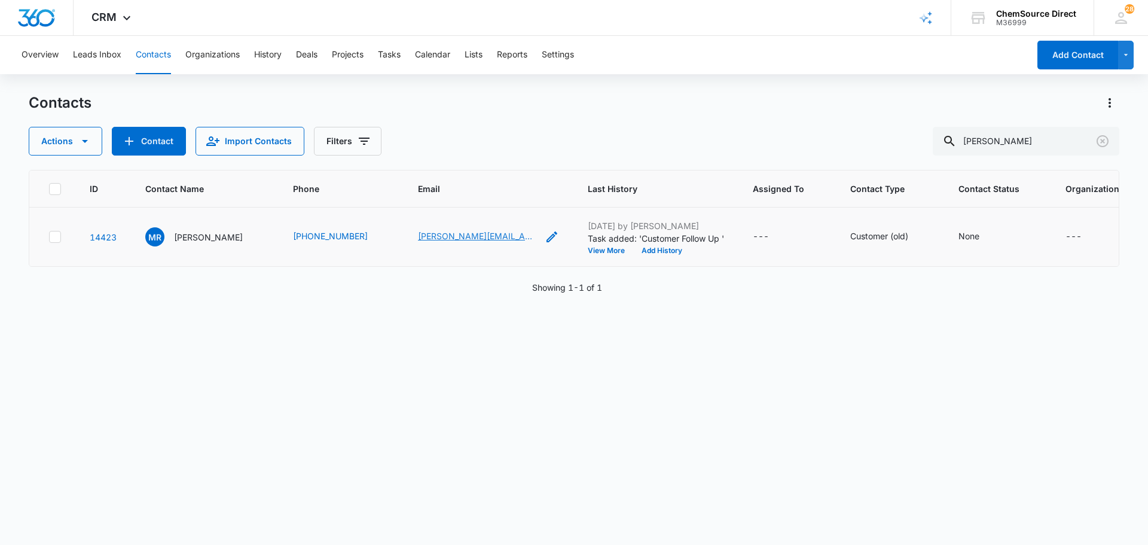
click at [465, 236] on link "[PERSON_NAME][EMAIL_ADDRESS][DOMAIN_NAME]" at bounding box center [478, 236] width 120 height 13
click at [190, 235] on p "[PERSON_NAME]" at bounding box center [208, 237] width 69 height 13
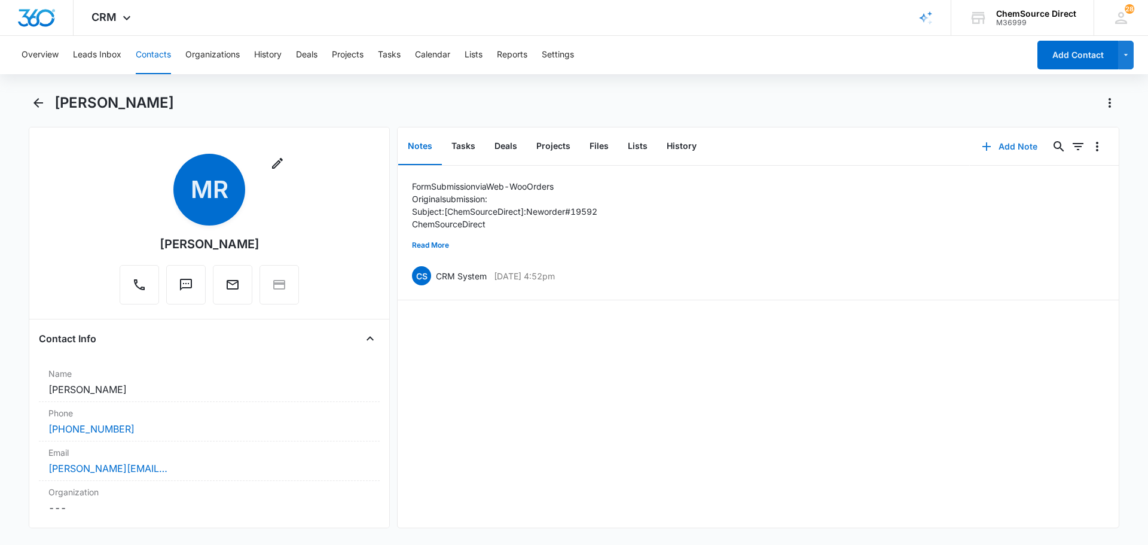
click at [1001, 145] on button "Add Note" at bounding box center [1010, 146] width 80 height 29
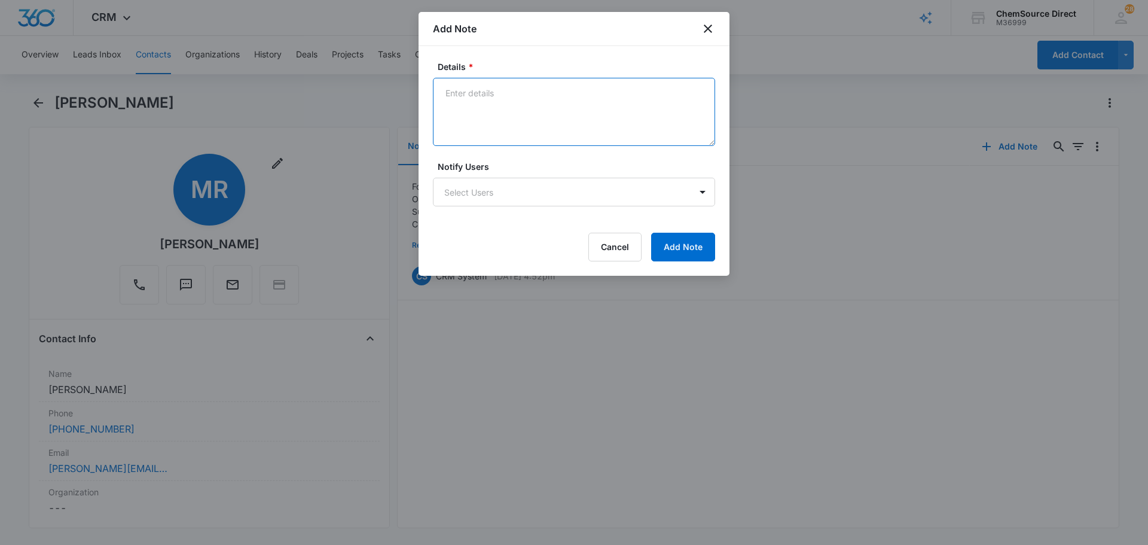
click at [485, 123] on textarea "Details *" at bounding box center [574, 112] width 282 height 68
type textarea "Sent Wearables Promo on [DATE]"
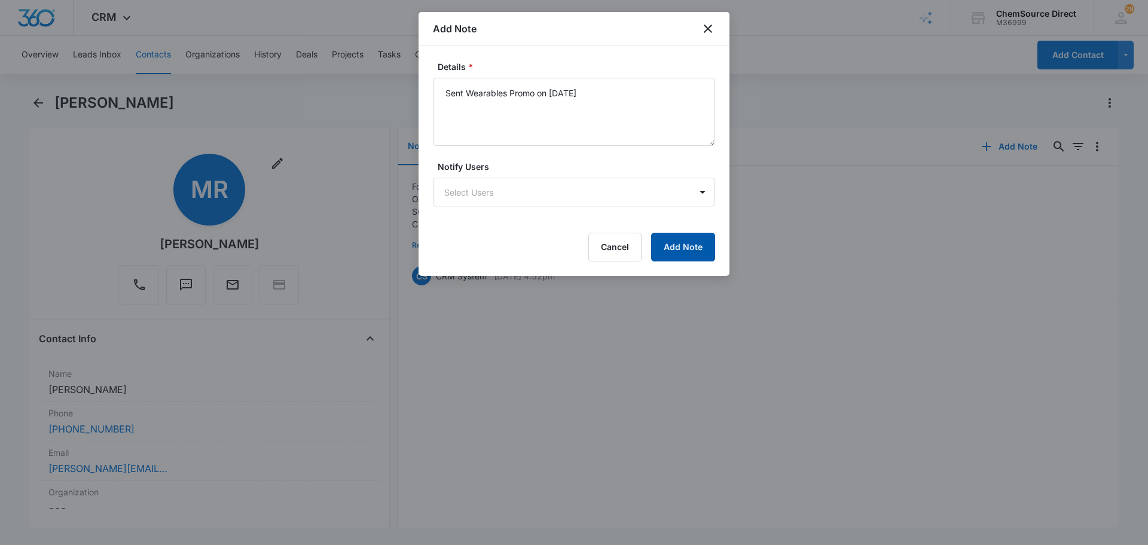
click at [674, 243] on button "Add Note" at bounding box center [683, 247] width 64 height 29
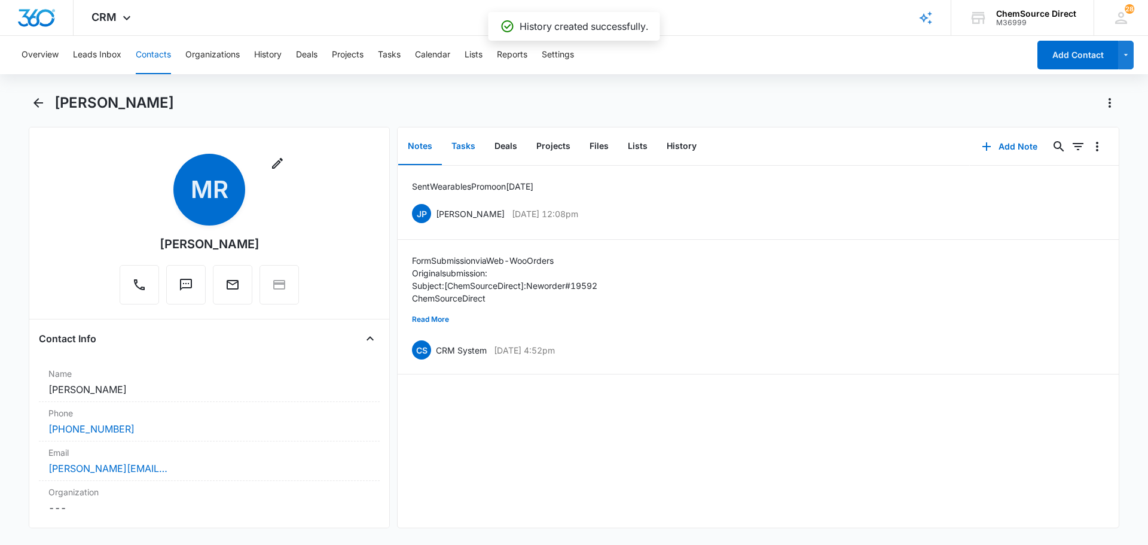
click at [461, 147] on button "Tasks" at bounding box center [463, 146] width 43 height 37
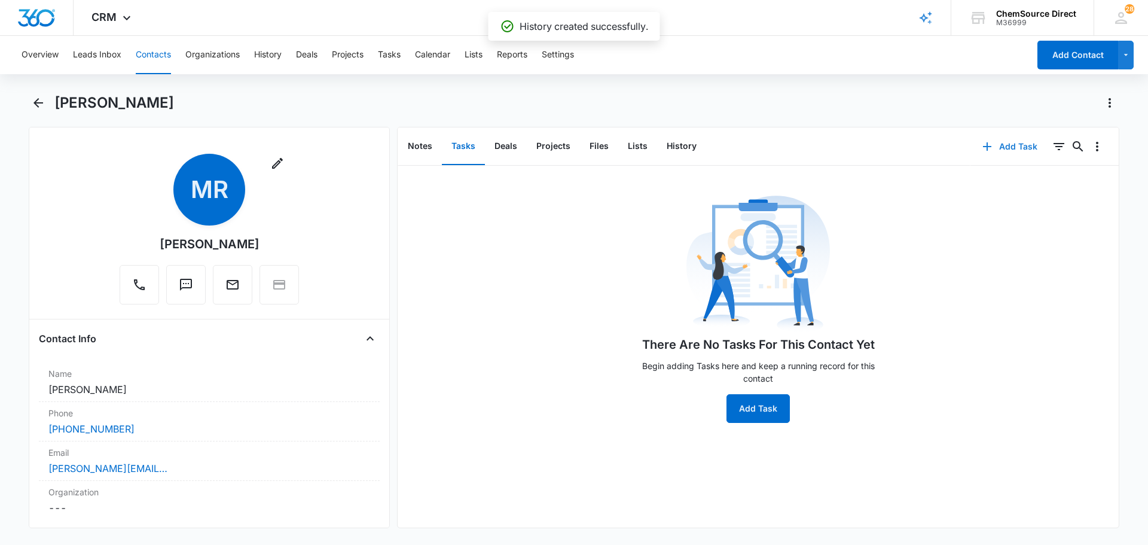
click at [997, 147] on button "Add Task" at bounding box center [1010, 146] width 79 height 29
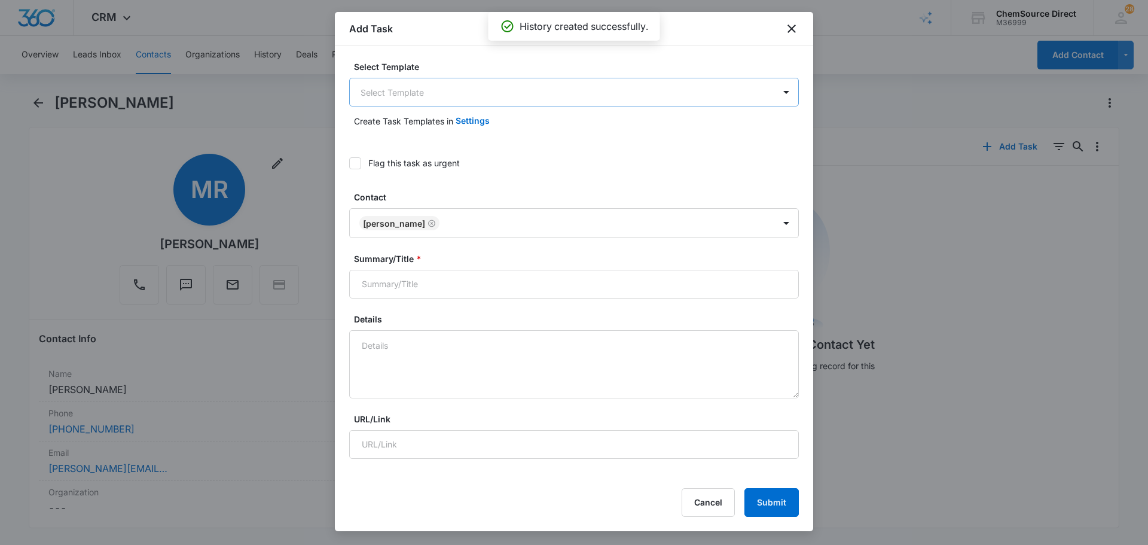
click at [486, 89] on body "CRM Apps Reputation Forms CRM Email Social Payments POS Content Ads Intelligenc…" at bounding box center [574, 272] width 1148 height 545
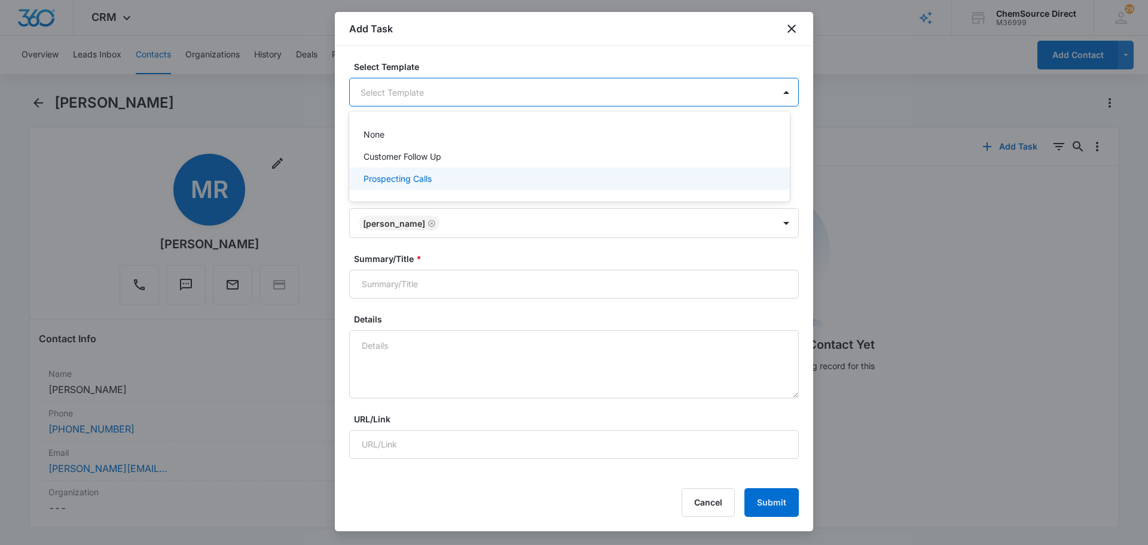
click at [437, 178] on div "Prospecting Calls" at bounding box center [569, 178] width 410 height 13
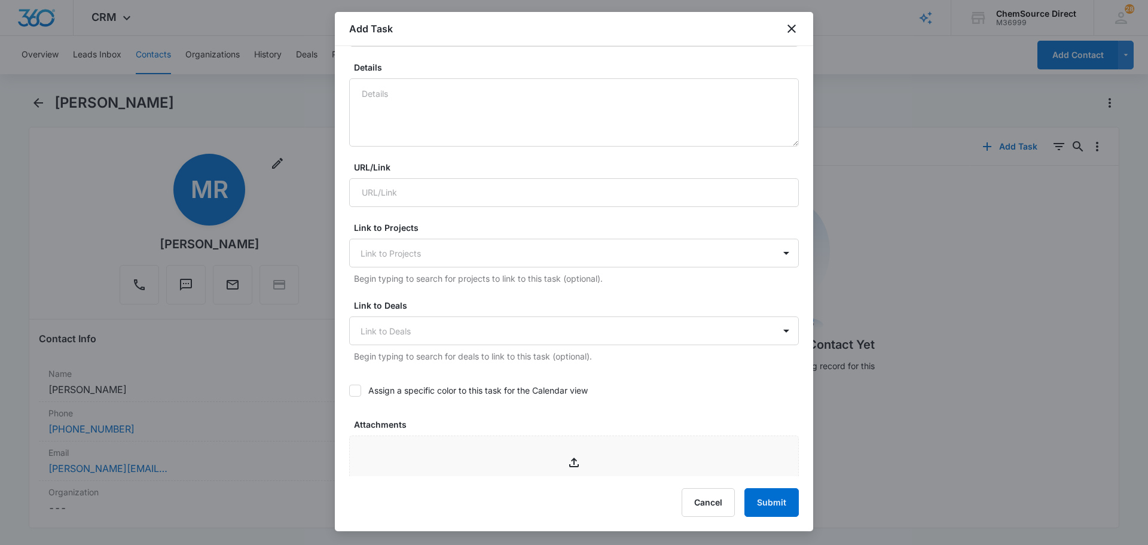
scroll to position [239, 0]
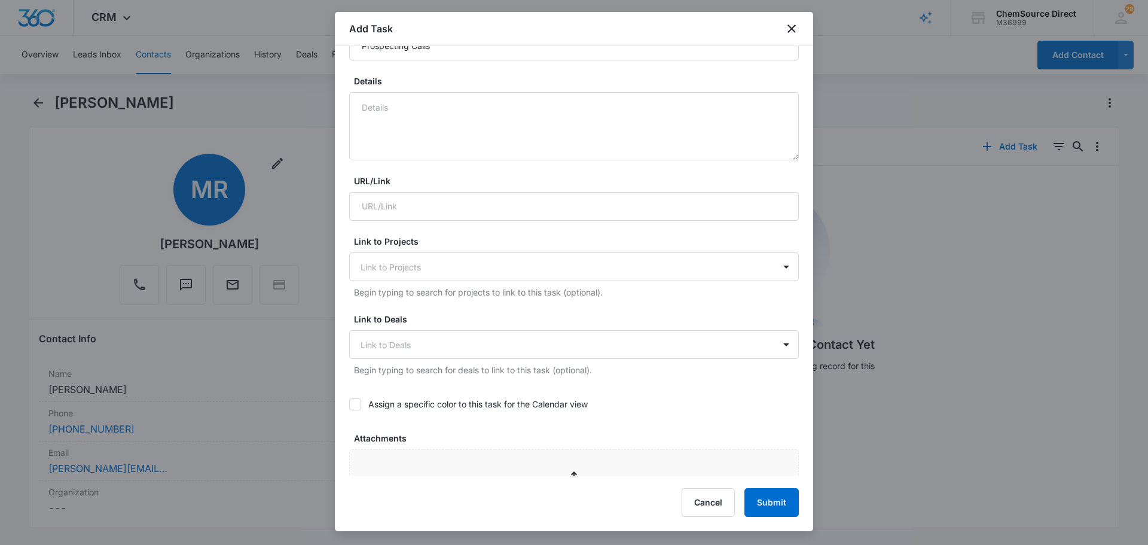
click at [353, 406] on icon at bounding box center [355, 403] width 7 height 5
click at [349, 404] on input "Assign a specific color to this task for the Calendar view" at bounding box center [349, 404] width 0 height 0
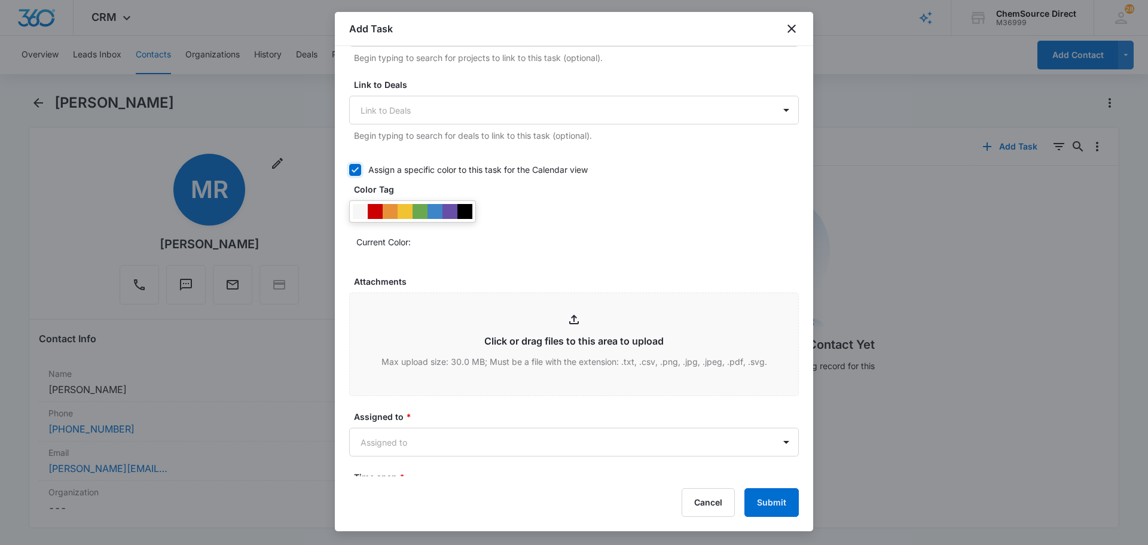
scroll to position [479, 0]
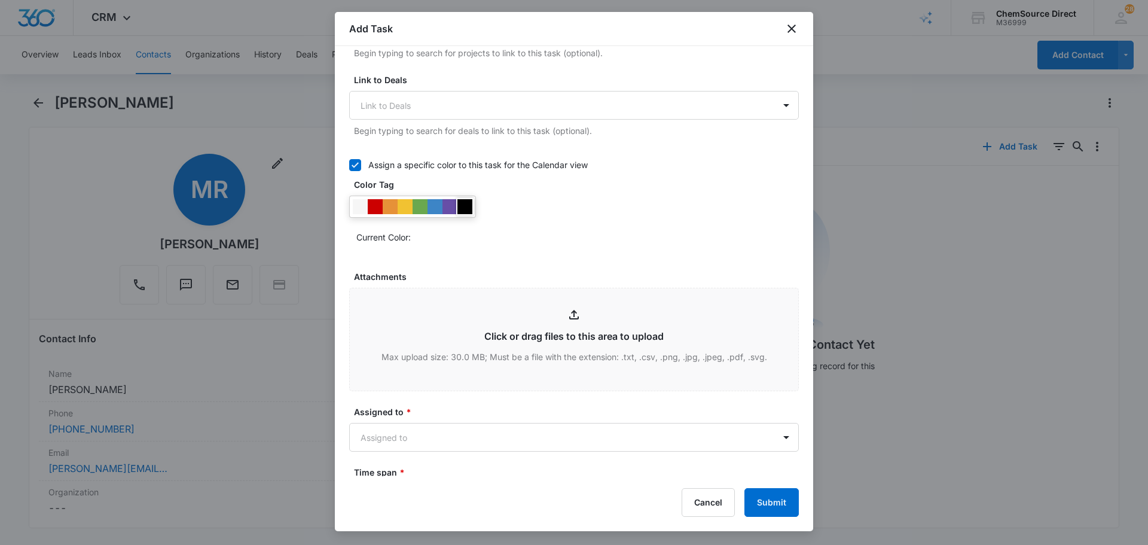
click at [462, 206] on div at bounding box center [465, 206] width 15 height 15
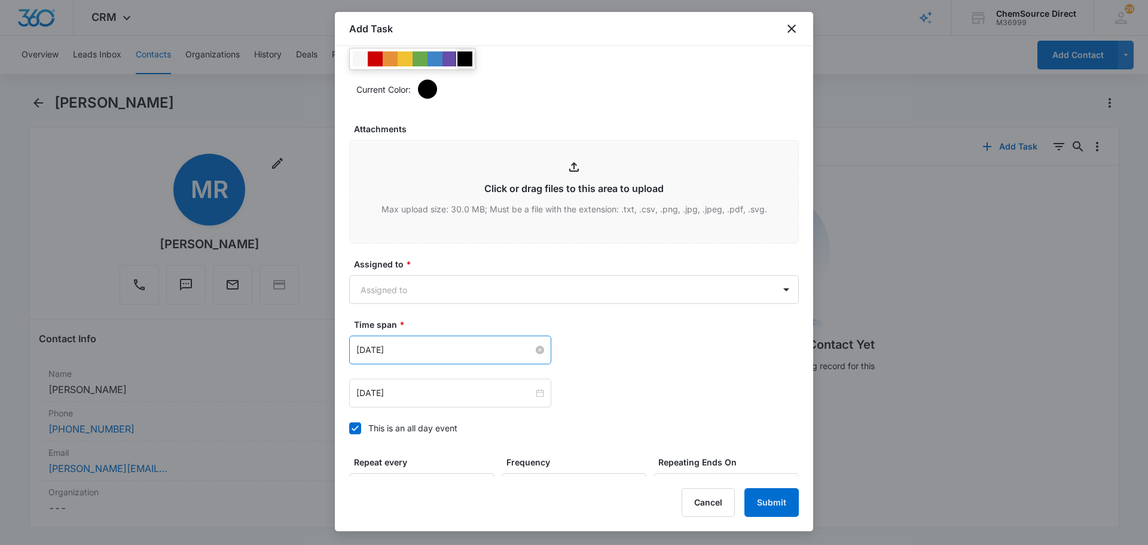
scroll to position [658, 0]
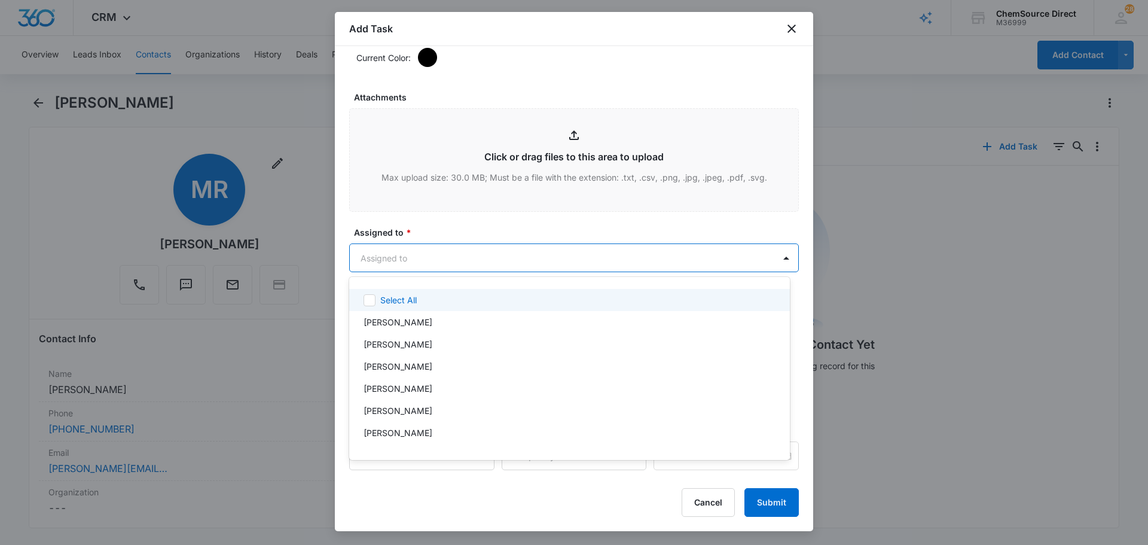
click at [504, 257] on body "CRM Apps Reputation Forms CRM Email Social Payments POS Content Ads Intelligenc…" at bounding box center [574, 272] width 1148 height 545
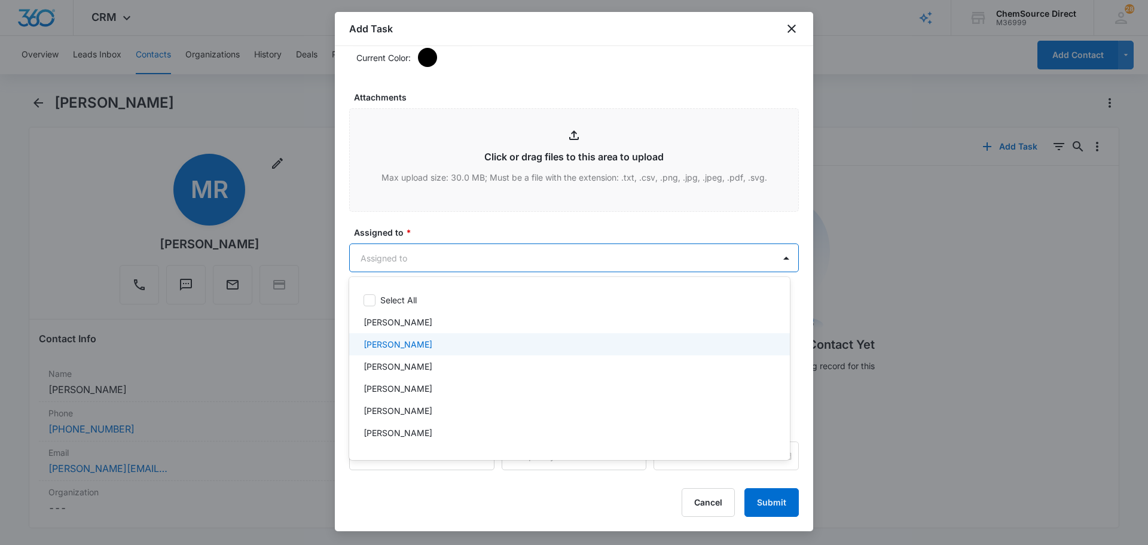
click at [453, 342] on div "[PERSON_NAME]" at bounding box center [569, 344] width 410 height 13
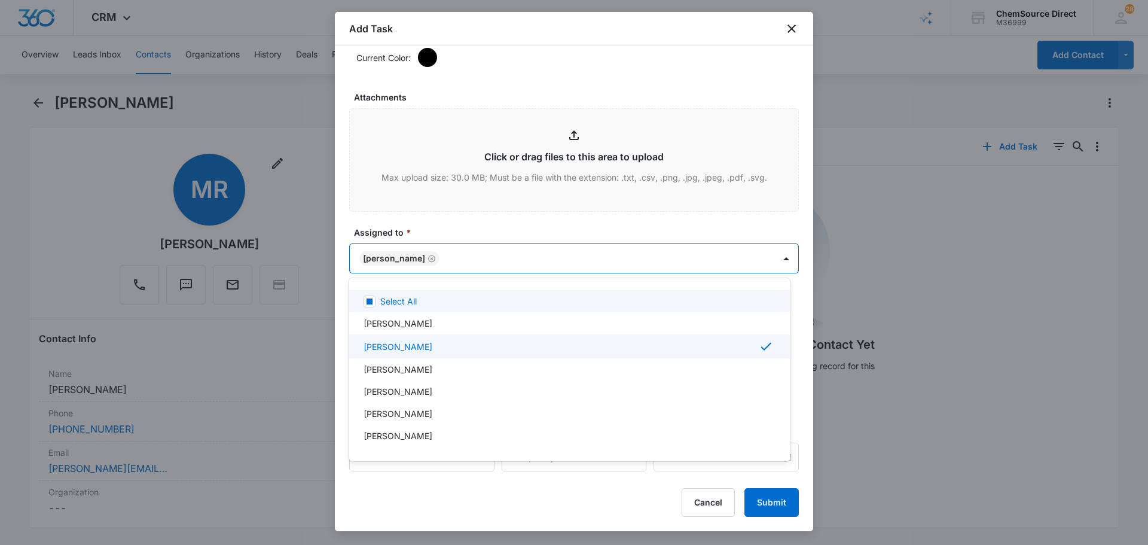
click at [489, 227] on div at bounding box center [574, 272] width 1148 height 545
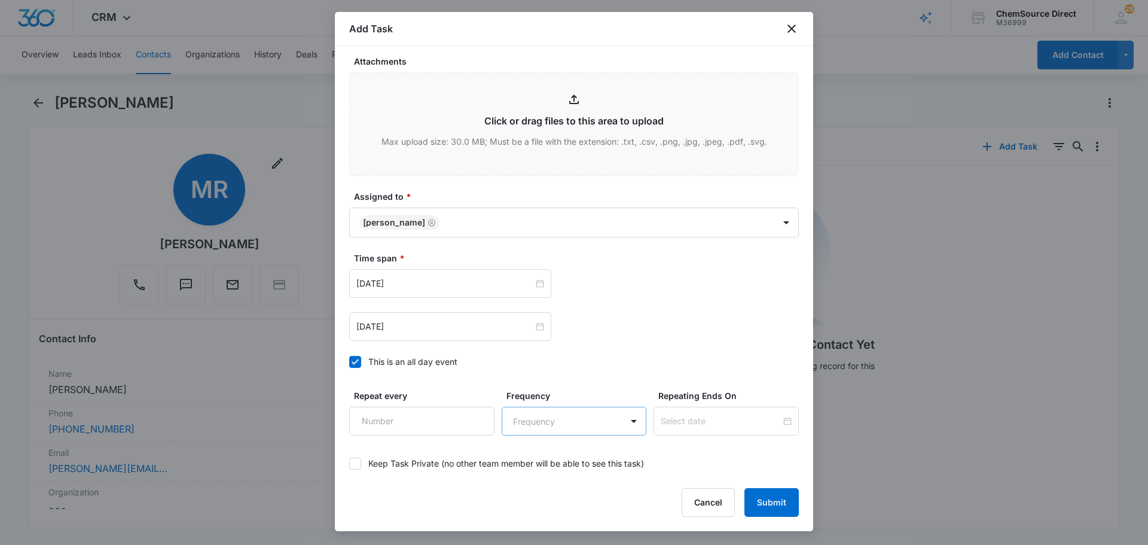
scroll to position [755, 0]
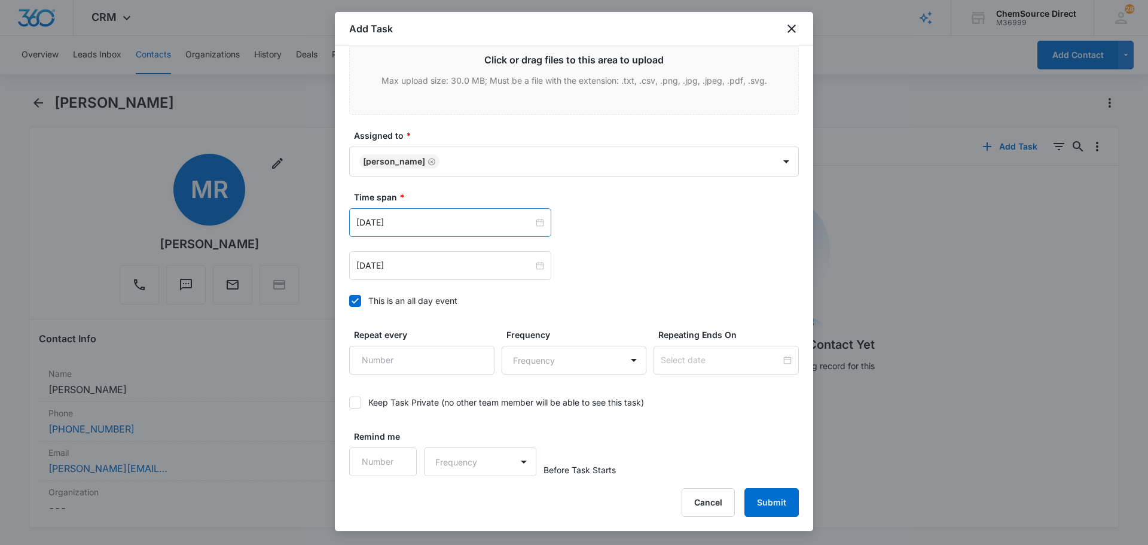
click at [423, 214] on div "[DATE]" at bounding box center [450, 222] width 202 height 29
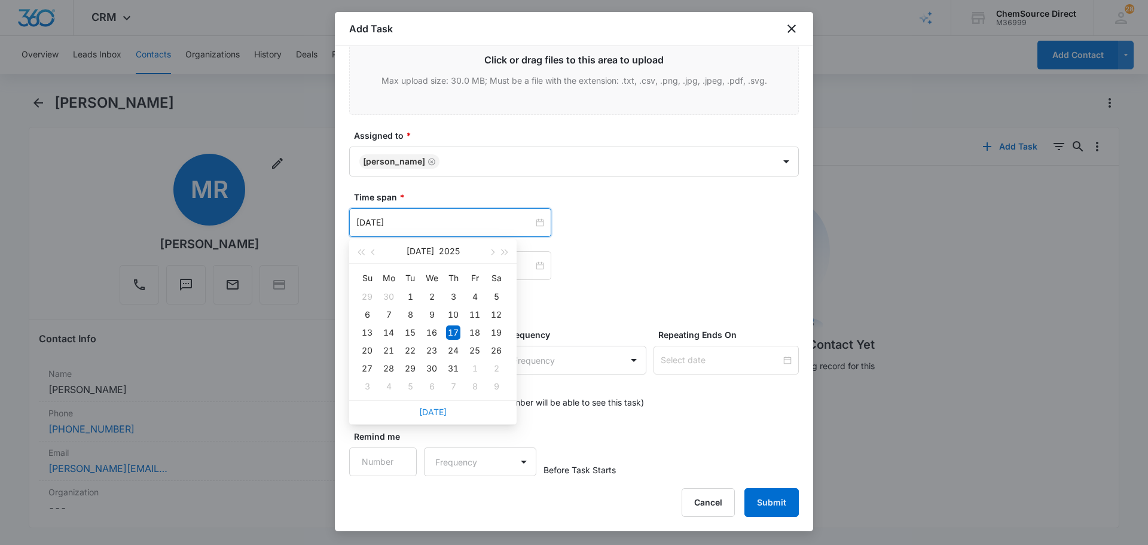
click at [437, 412] on link "[DATE]" at bounding box center [433, 412] width 28 height 10
type input "[DATE]"
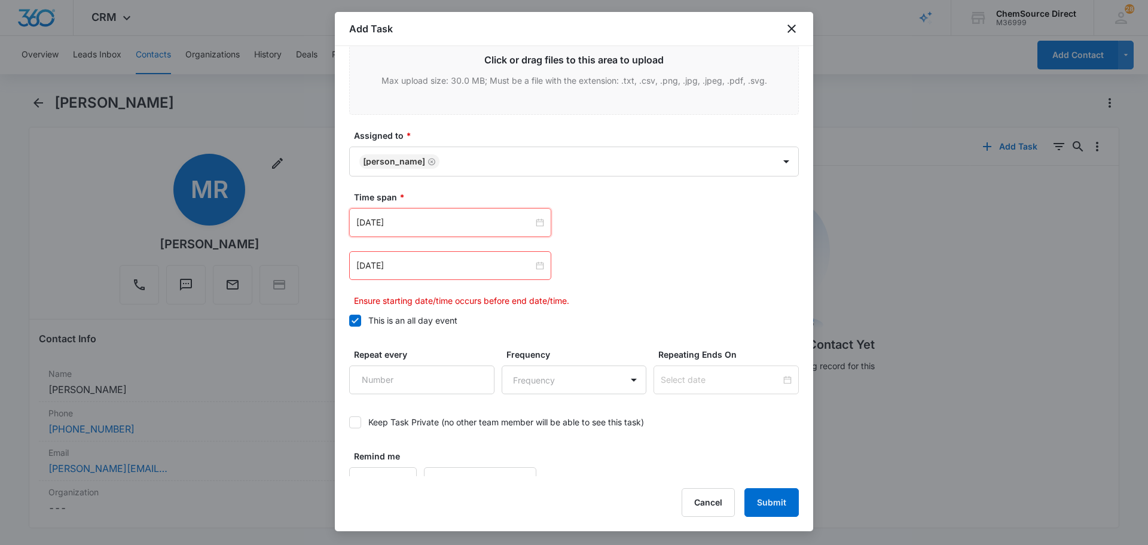
click at [430, 274] on div "[DATE]" at bounding box center [450, 265] width 202 height 29
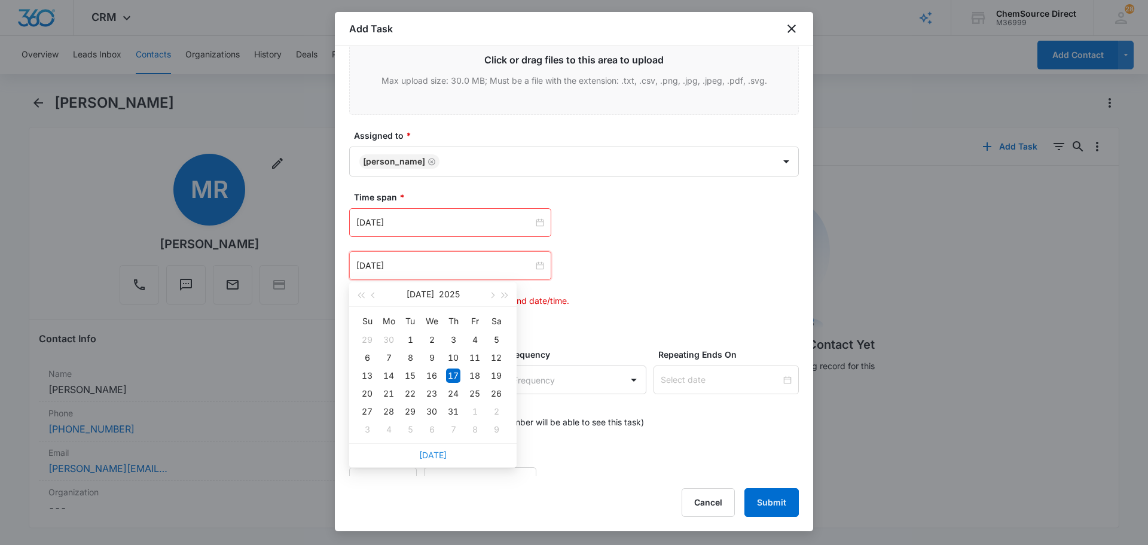
click at [441, 452] on link "[DATE]" at bounding box center [433, 455] width 28 height 10
type input "[DATE]"
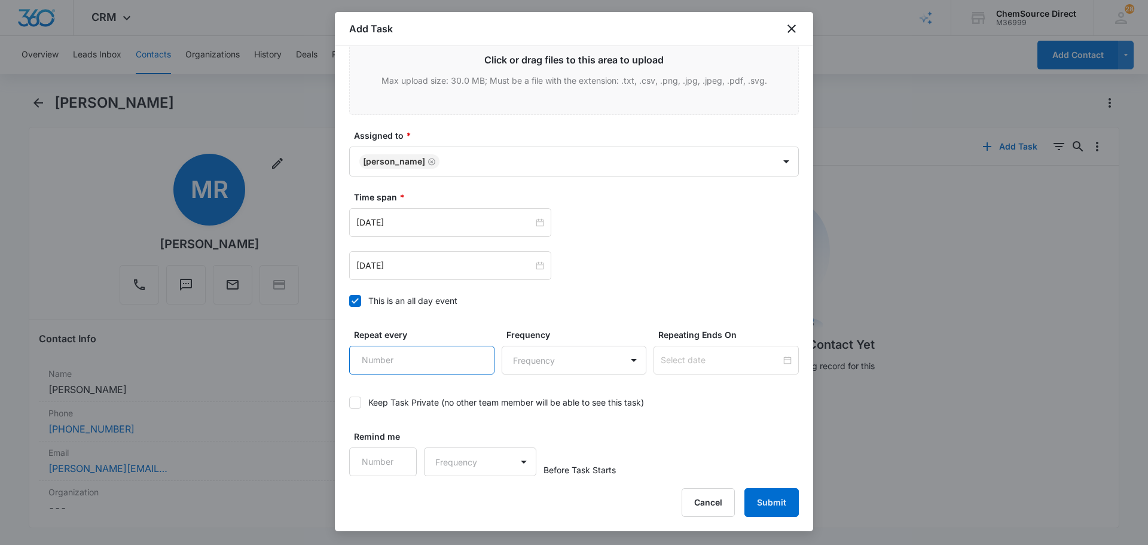
click at [410, 355] on input "Repeat every" at bounding box center [421, 360] width 145 height 29
type input "2"
click at [587, 368] on body "CRM Apps Reputation Forms CRM Email Social Payments POS Content Ads Intelligenc…" at bounding box center [574, 272] width 1148 height 545
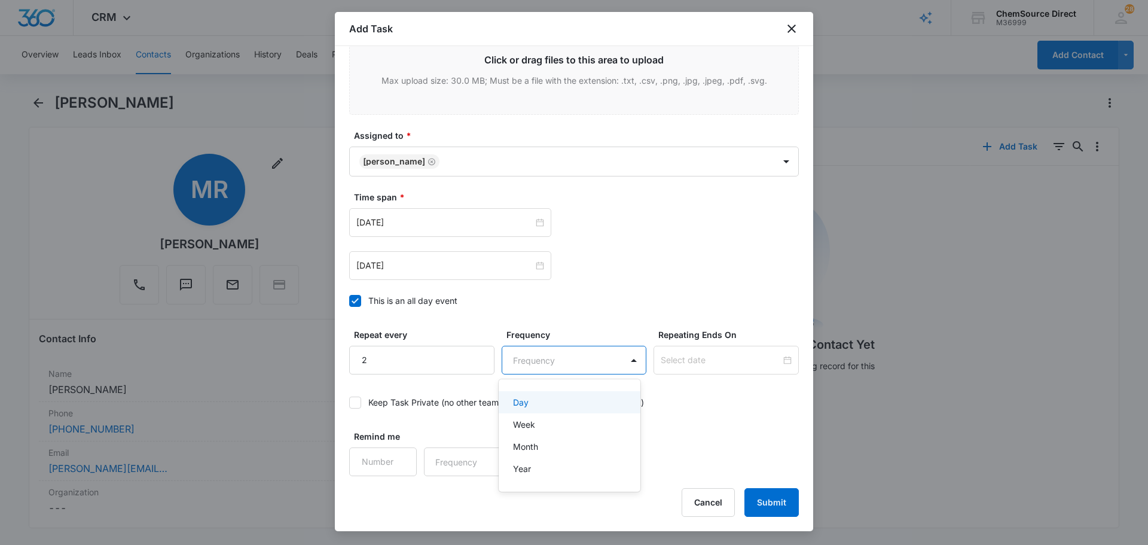
click at [556, 404] on div "Day" at bounding box center [568, 402] width 111 height 13
click at [681, 363] on input at bounding box center [721, 360] width 120 height 13
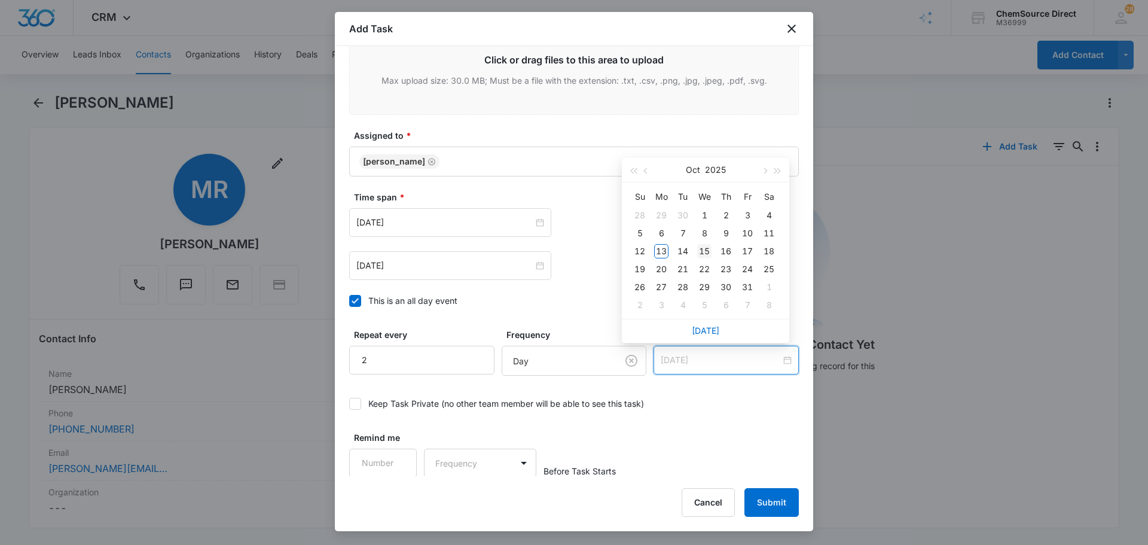
type input "[DATE]"
click at [710, 245] on div "15" at bounding box center [704, 251] width 14 height 14
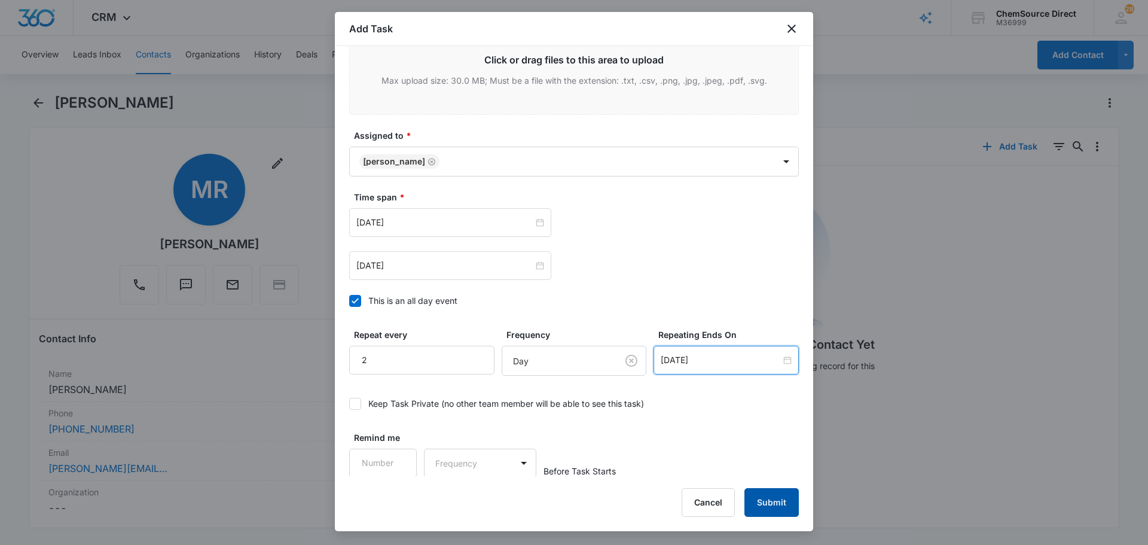
click at [773, 516] on button "Submit" at bounding box center [772, 502] width 54 height 29
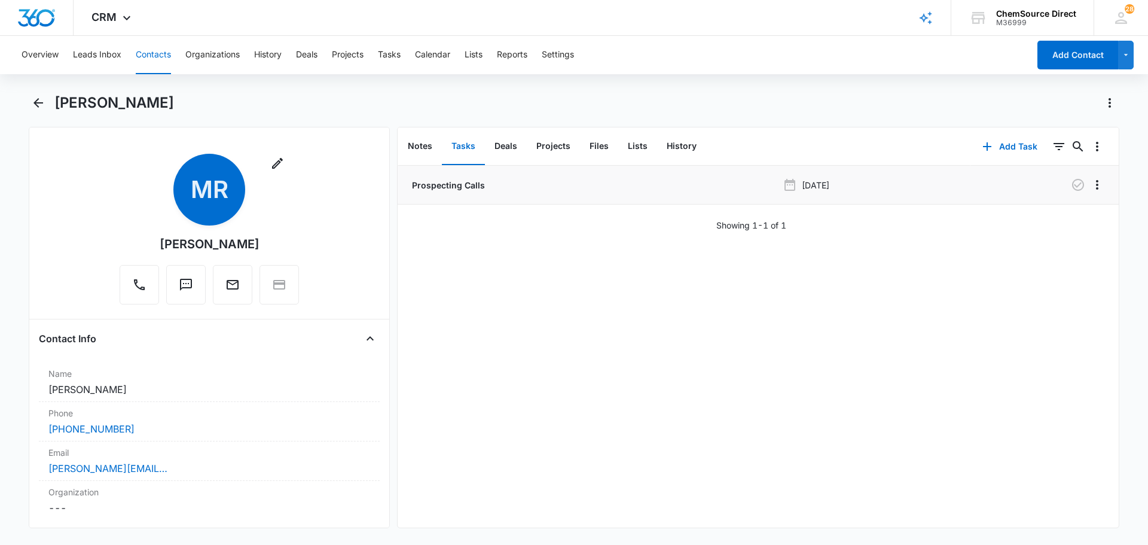
click at [1074, 194] on li "Prospecting Calls [DATE]" at bounding box center [758, 185] width 721 height 39
click at [1074, 191] on icon "button" at bounding box center [1078, 185] width 14 height 14
click at [159, 58] on button "Contacts" at bounding box center [153, 55] width 35 height 38
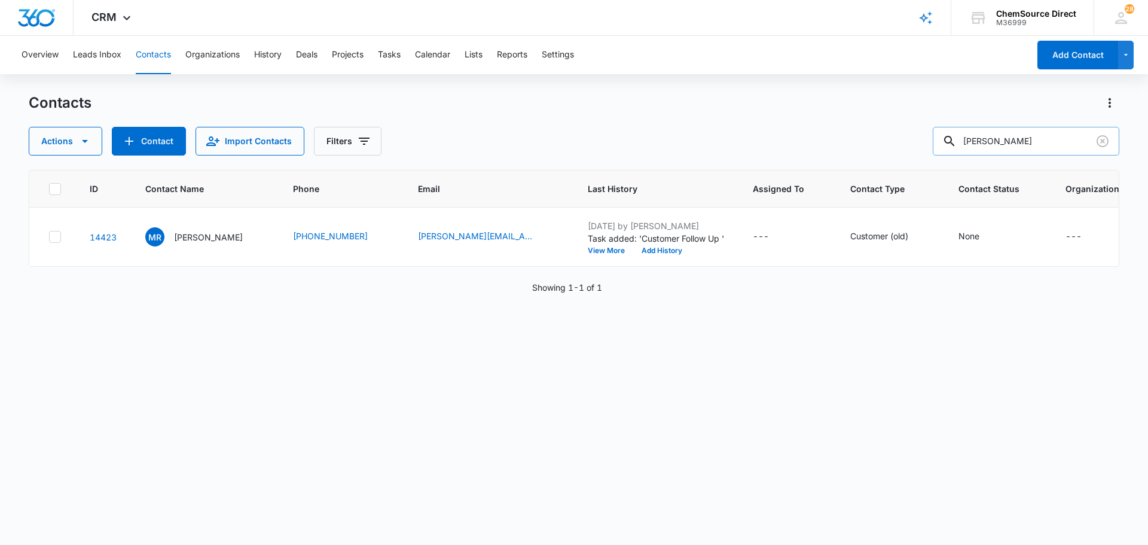
drag, startPoint x: 1019, startPoint y: 146, endPoint x: 945, endPoint y: 141, distance: 75.0
click at [955, 141] on div "[PERSON_NAME]" at bounding box center [1026, 141] width 187 height 29
type input "mint condition [GEOGRAPHIC_DATA]"
click at [194, 243] on p "[PERSON_NAME]" at bounding box center [208, 237] width 69 height 13
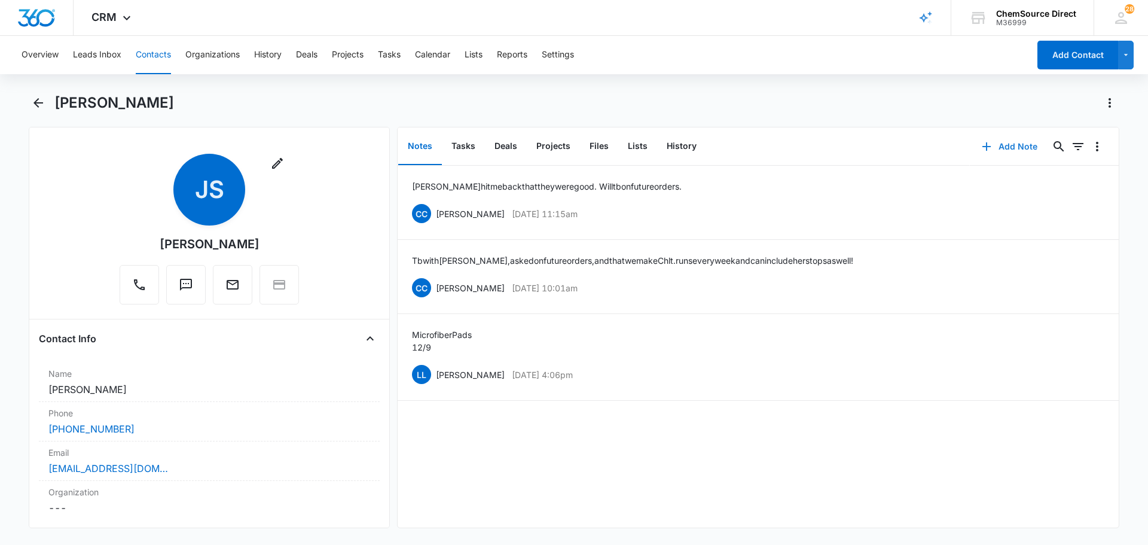
click at [1005, 148] on button "Add Note" at bounding box center [1010, 146] width 80 height 29
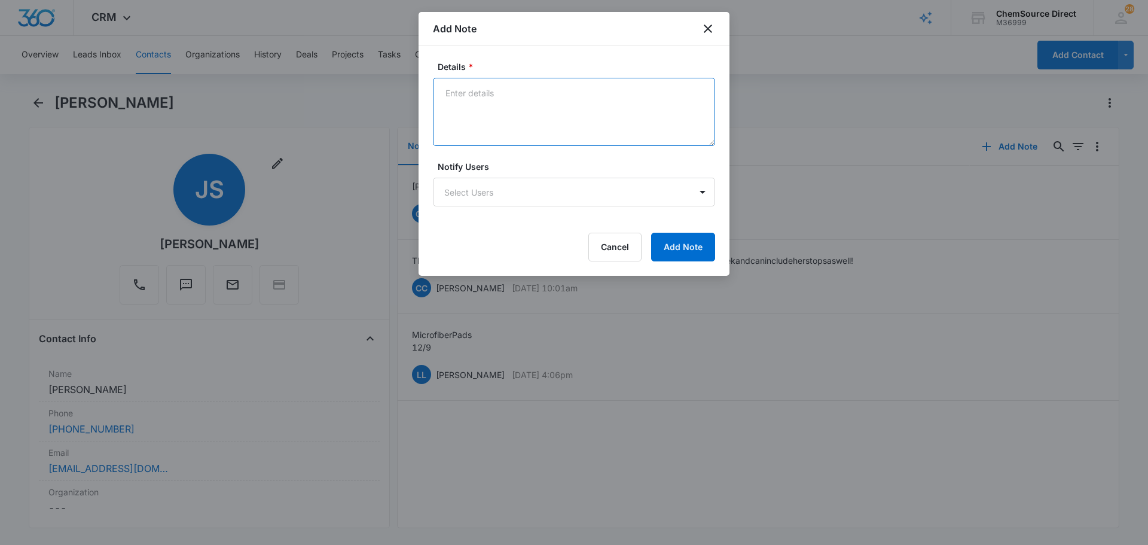
click at [540, 113] on textarea "Details *" at bounding box center [574, 112] width 282 height 68
type textarea "Sent Wearables Promo on [DATE]"
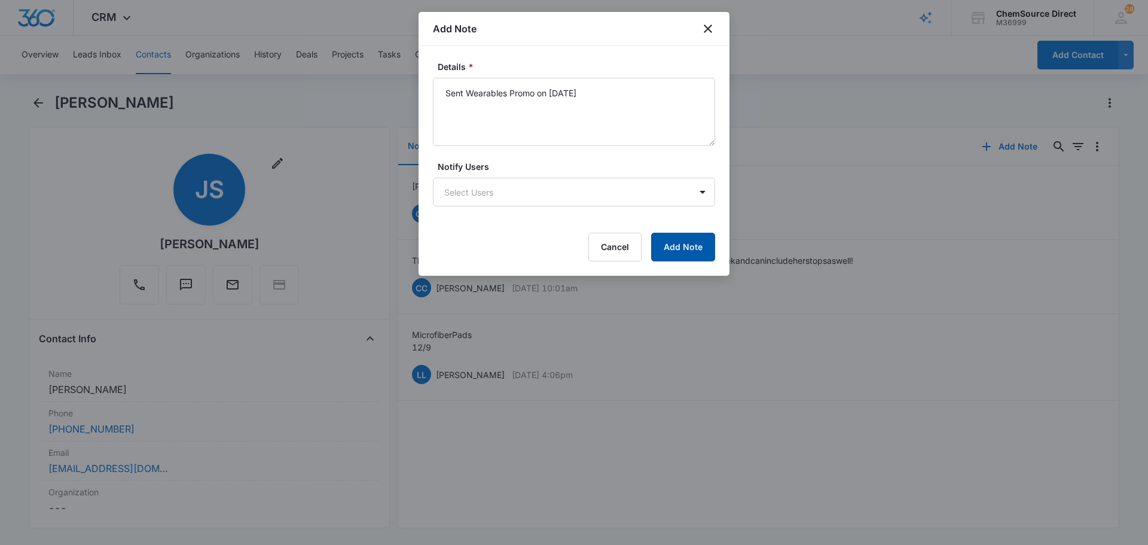
click at [703, 243] on button "Add Note" at bounding box center [683, 247] width 64 height 29
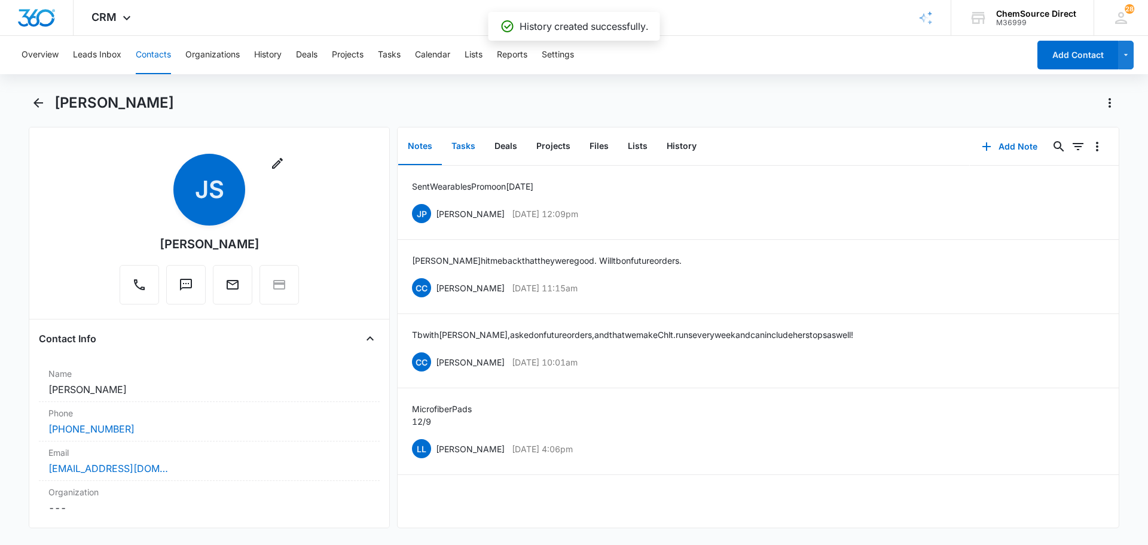
click at [452, 144] on button "Tasks" at bounding box center [463, 146] width 43 height 37
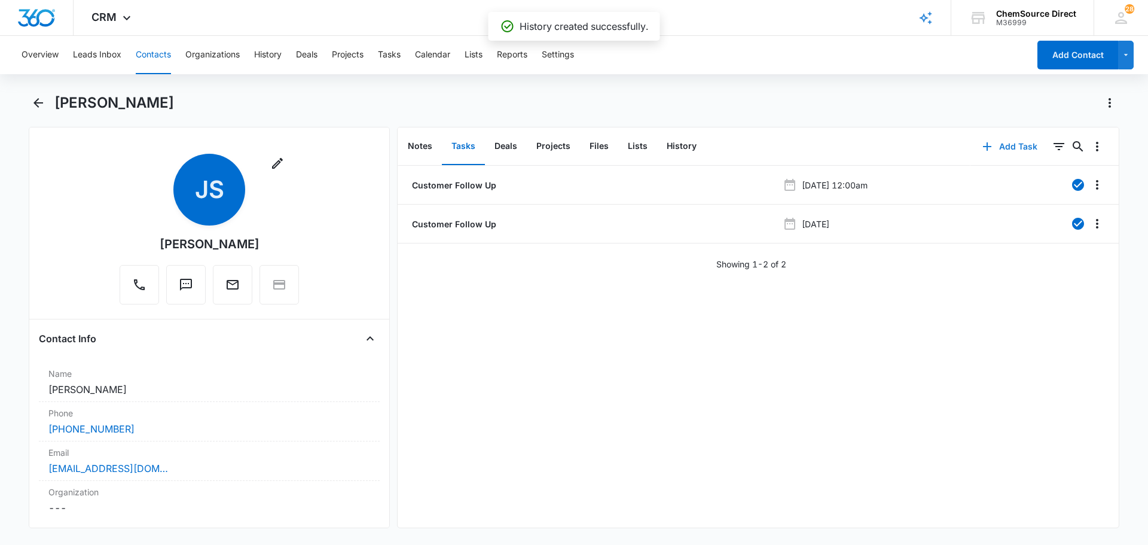
click at [1001, 147] on button "Add Task" at bounding box center [1010, 146] width 79 height 29
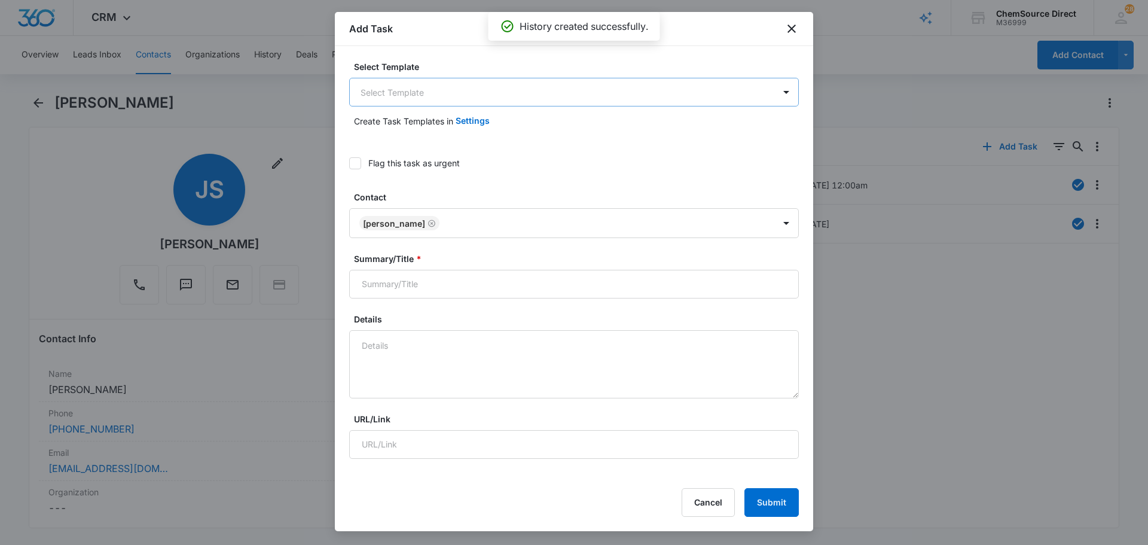
click at [476, 88] on body "CRM Apps Reputation Forms CRM Email Social Payments POS Content Ads Intelligenc…" at bounding box center [574, 272] width 1148 height 545
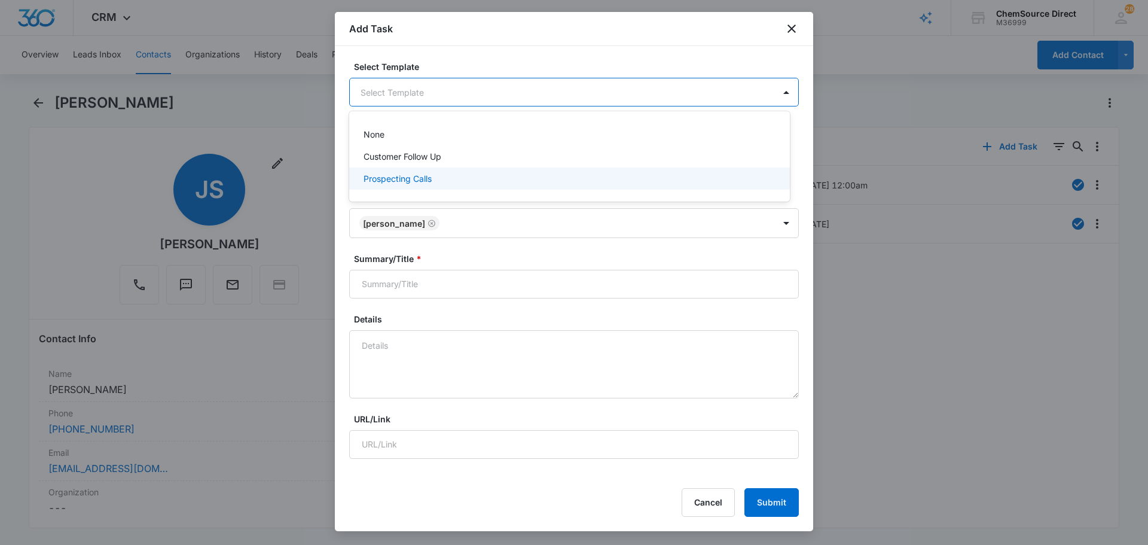
click at [450, 178] on div "Prospecting Calls" at bounding box center [569, 178] width 410 height 13
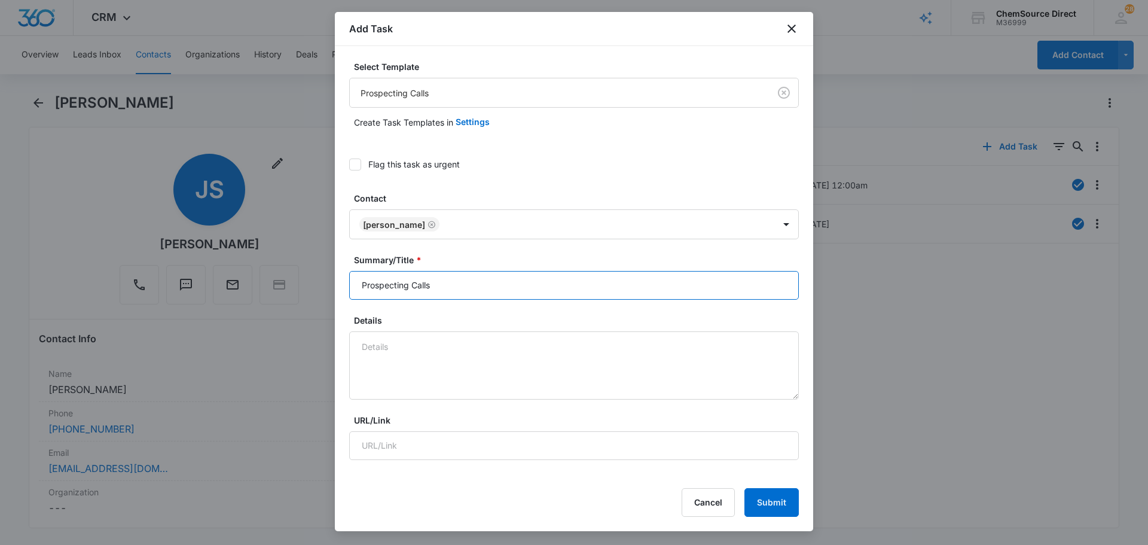
click at [498, 278] on input "Prospecting Calls" at bounding box center [574, 285] width 450 height 29
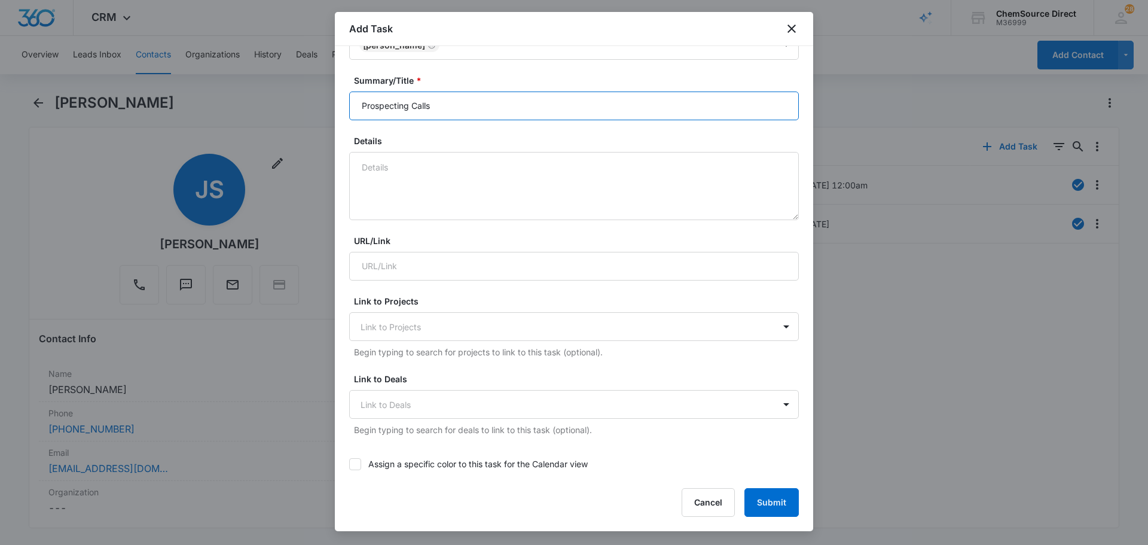
scroll to position [359, 0]
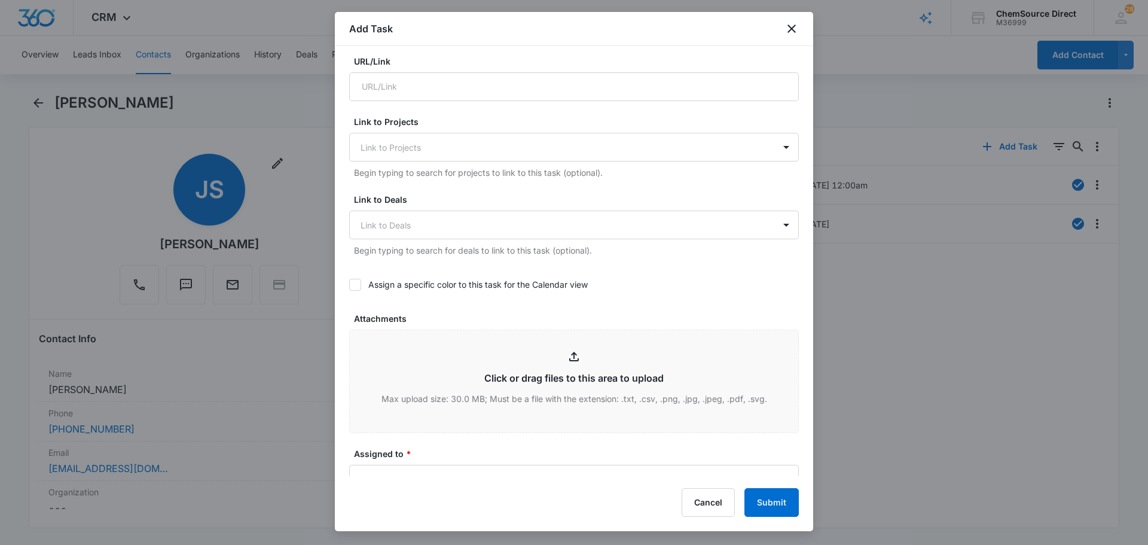
click at [357, 284] on icon at bounding box center [355, 284] width 7 height 5
click at [349, 285] on input "Assign a specific color to this task for the Calendar view" at bounding box center [349, 285] width 0 height 0
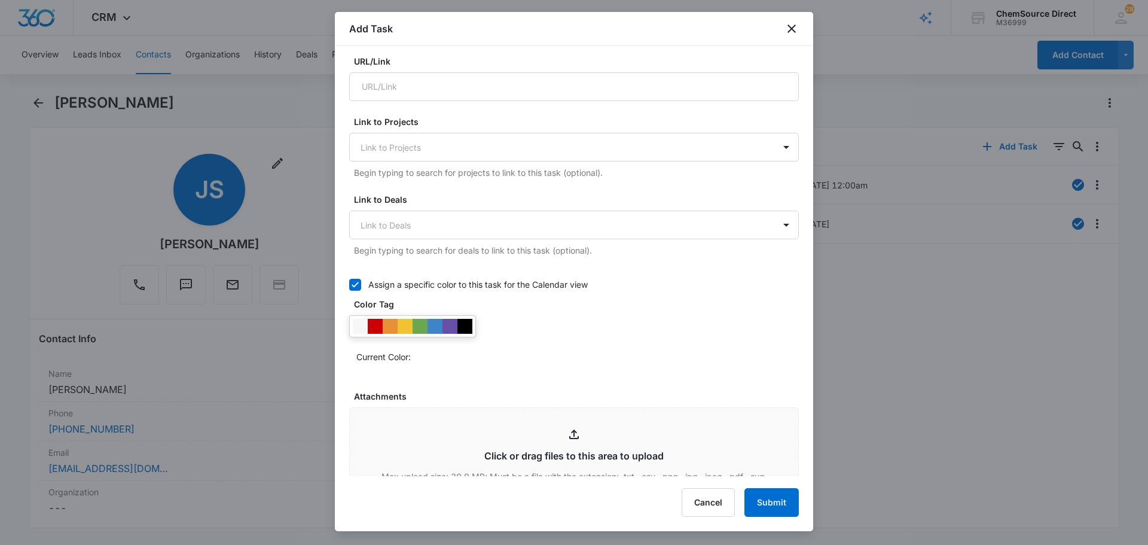
click at [471, 325] on div at bounding box center [412, 326] width 127 height 22
click at [467, 327] on div at bounding box center [465, 326] width 15 height 15
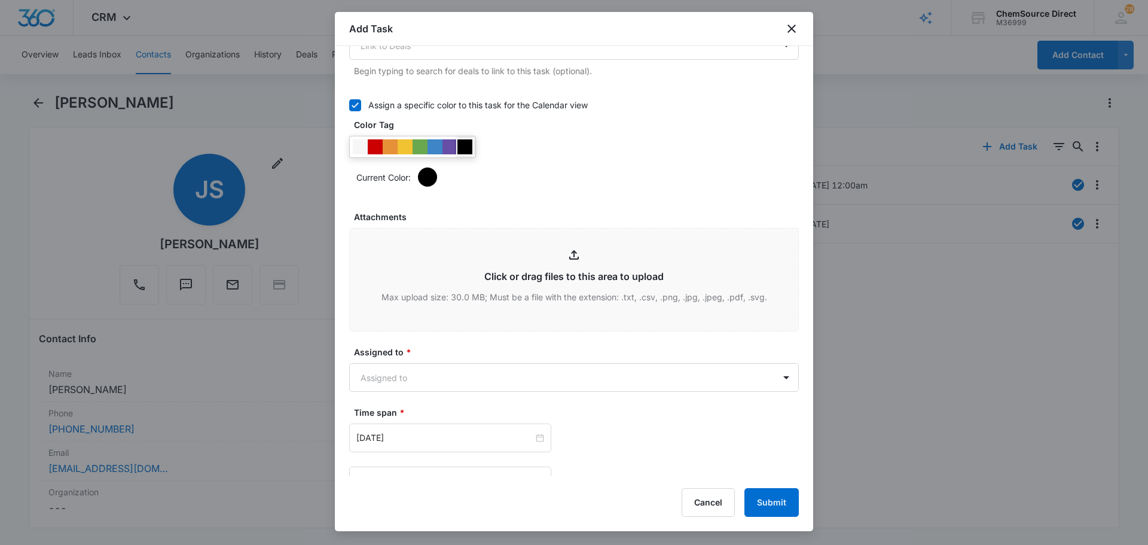
scroll to position [658, 0]
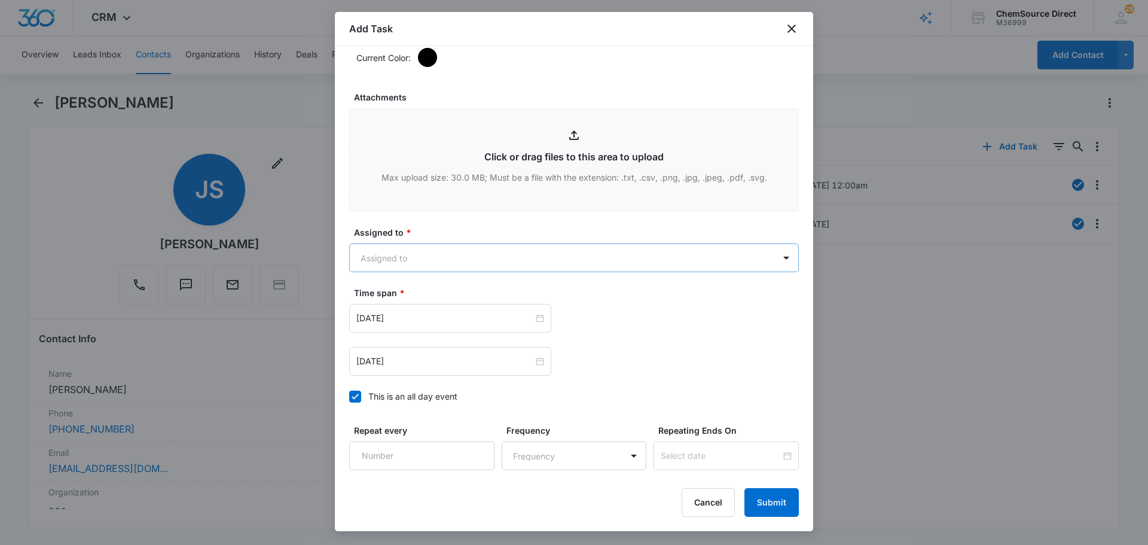
click at [475, 263] on body "CRM Apps Reputation Forms CRM Email Social Payments POS Content Ads Intelligenc…" at bounding box center [574, 272] width 1148 height 545
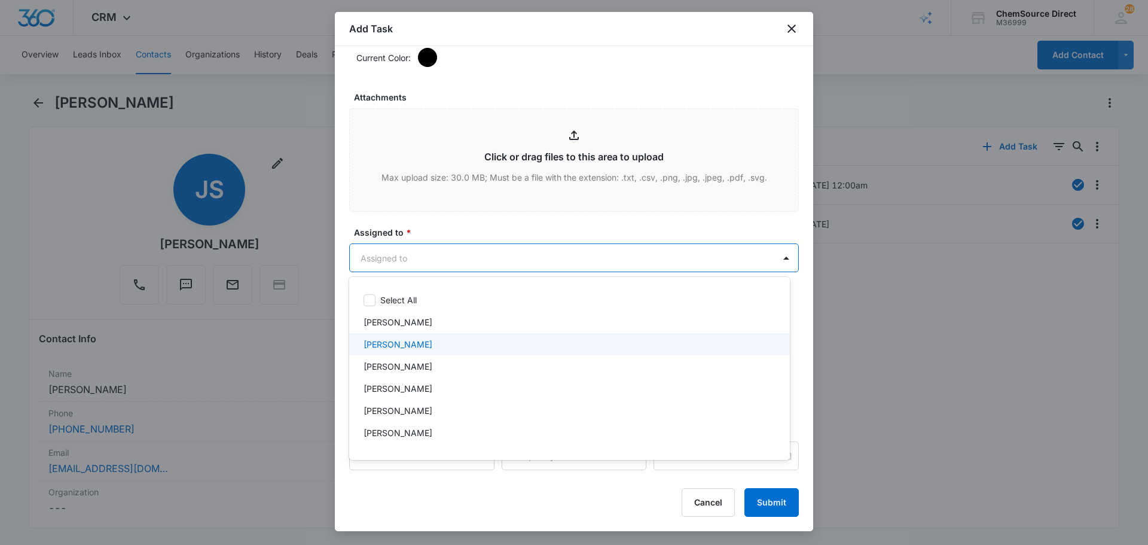
click at [436, 345] on div "[PERSON_NAME]" at bounding box center [569, 344] width 410 height 13
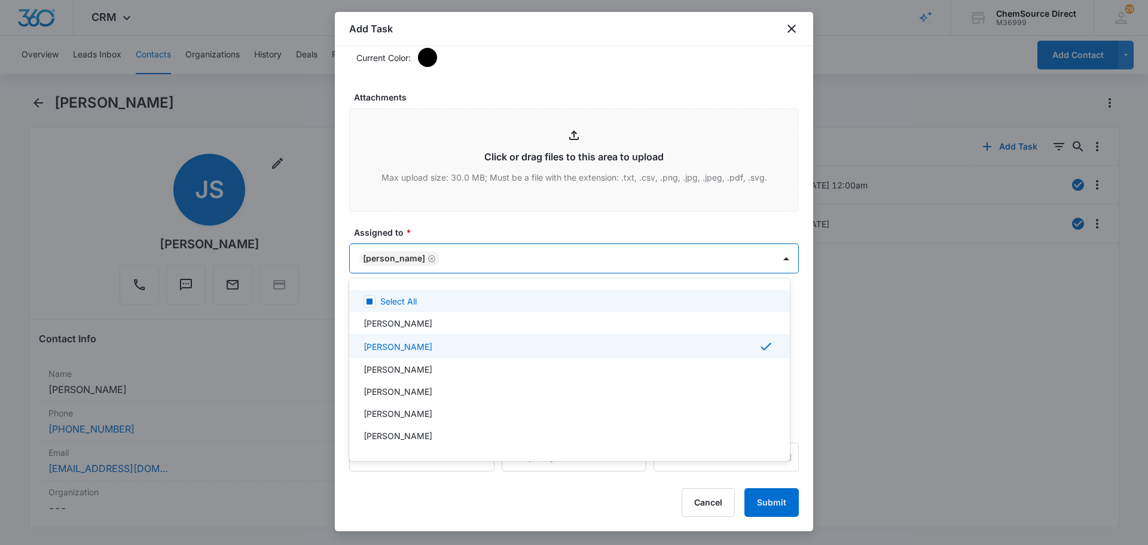
click at [474, 230] on div at bounding box center [574, 272] width 1148 height 545
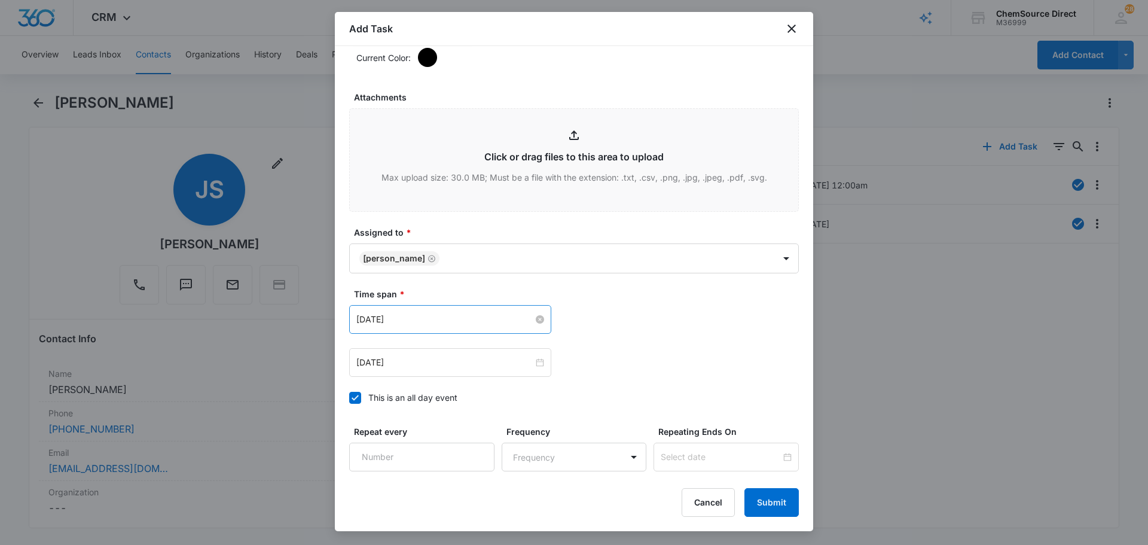
click at [465, 322] on input "[DATE]" at bounding box center [445, 319] width 177 height 13
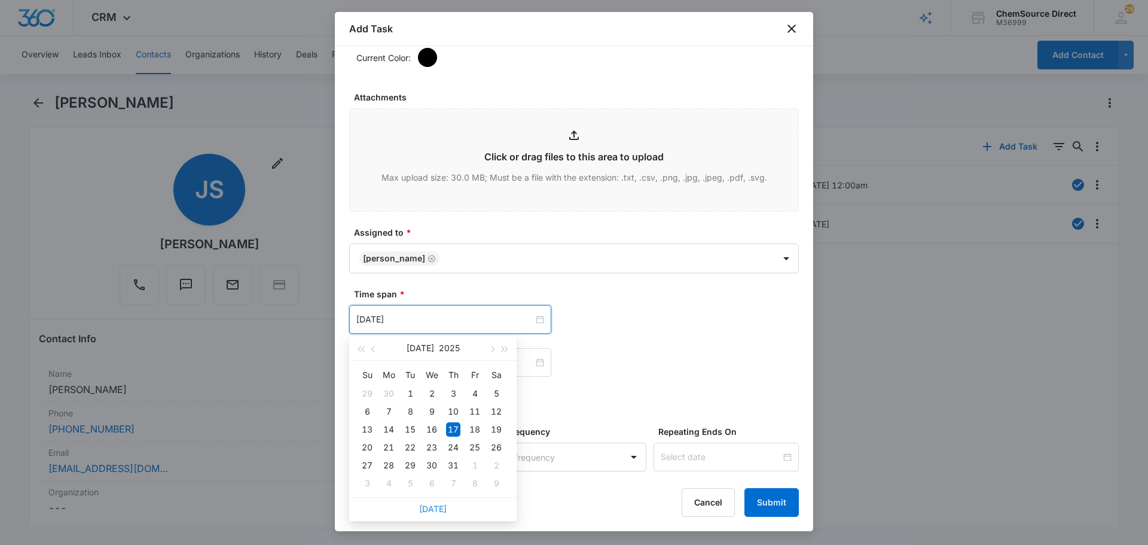
click at [428, 506] on link "[DATE]" at bounding box center [433, 509] width 28 height 10
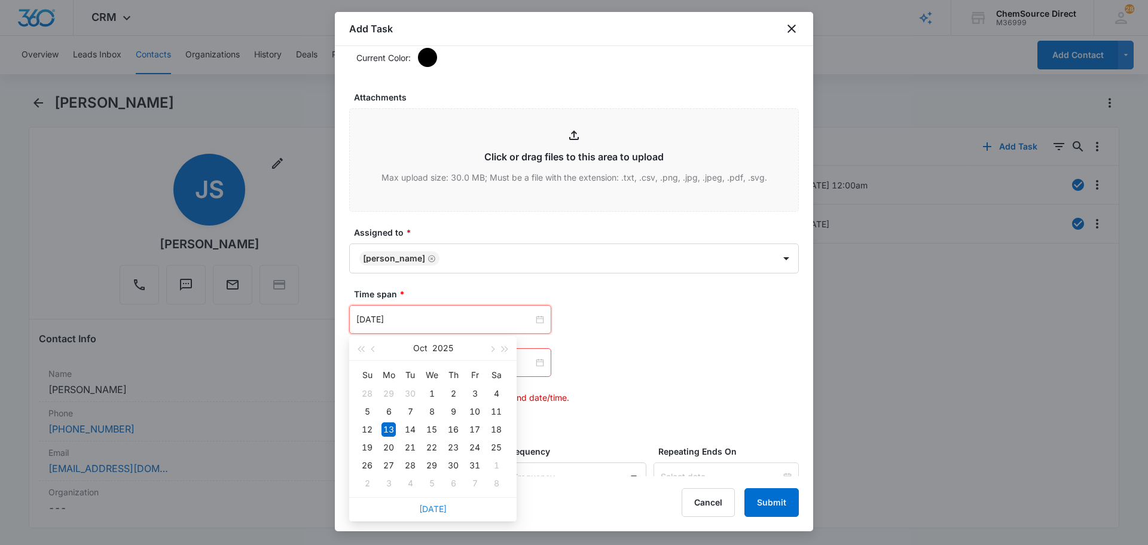
type input "[DATE]"
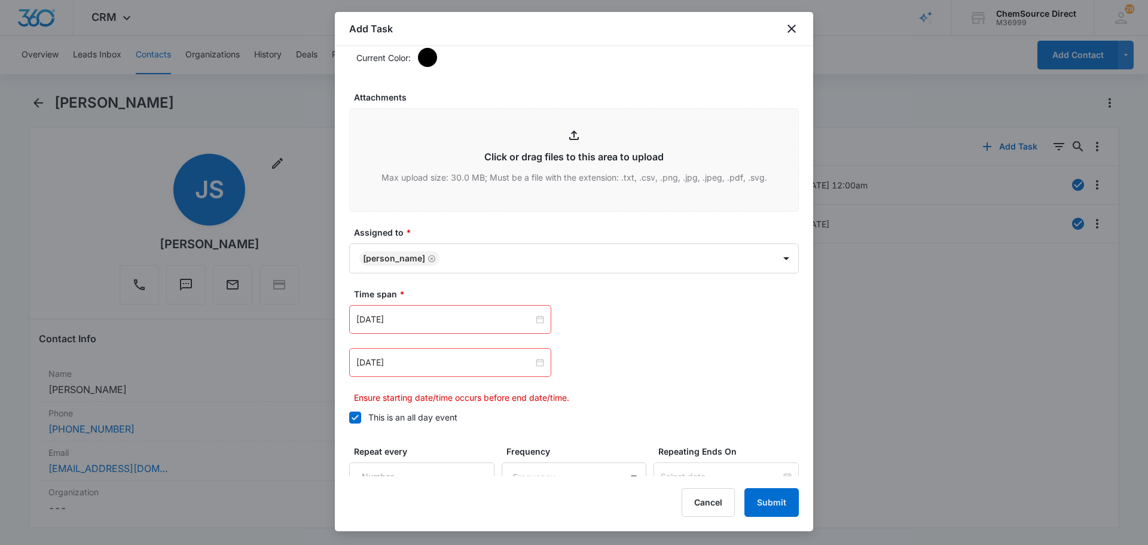
click at [427, 369] on div "[DATE]" at bounding box center [450, 362] width 202 height 29
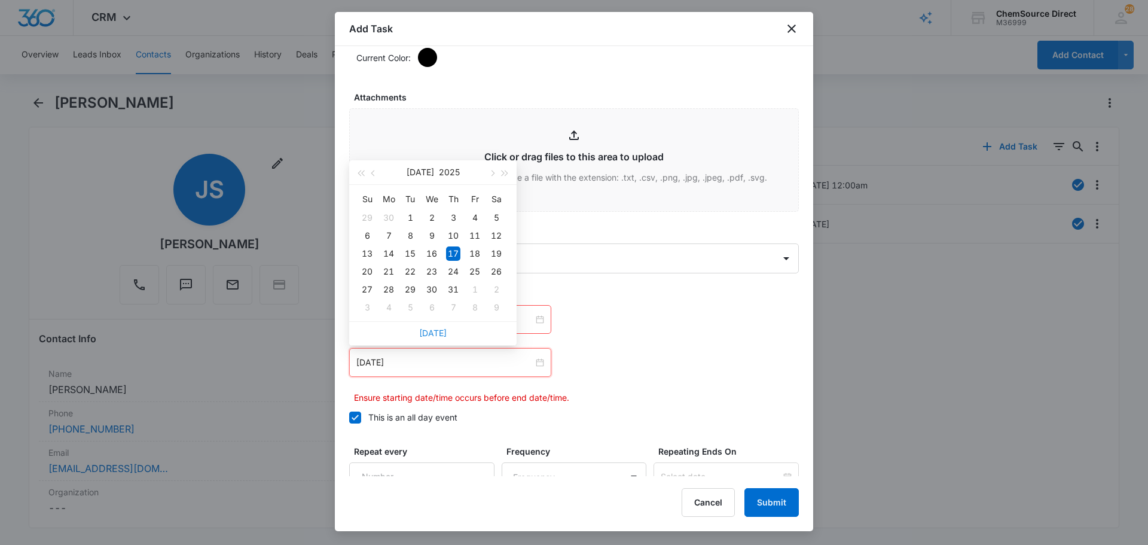
click at [434, 335] on link "[DATE]" at bounding box center [433, 333] width 28 height 10
type input "[DATE]"
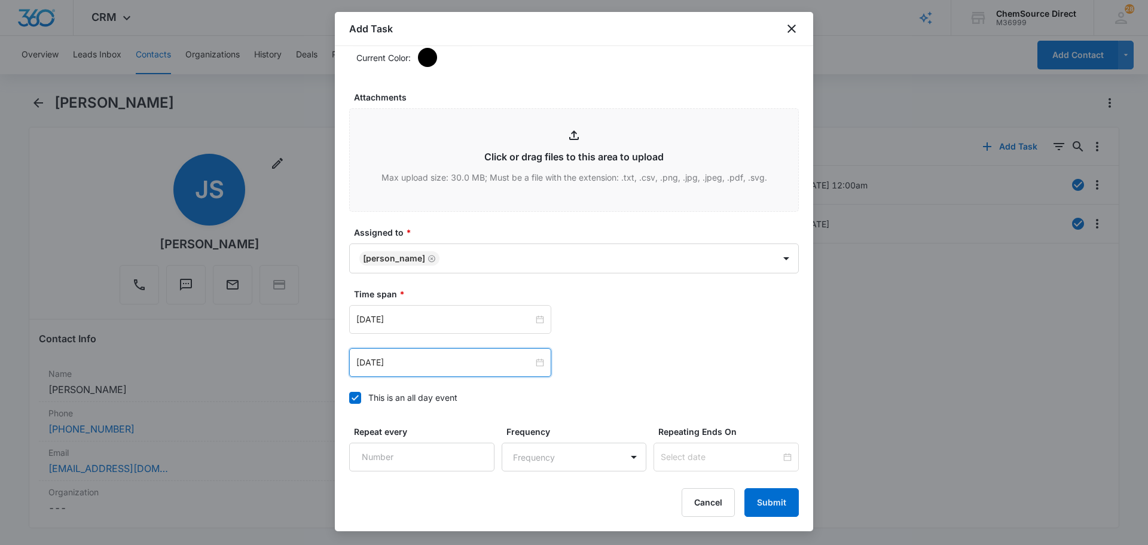
click at [769, 332] on div "[DATE] [DATE] Su Mo Tu We Th Fr Sa 28 29 30 1 2 3 4 5 6 7 8 9 10 11 12 13 14 15…" at bounding box center [574, 319] width 450 height 29
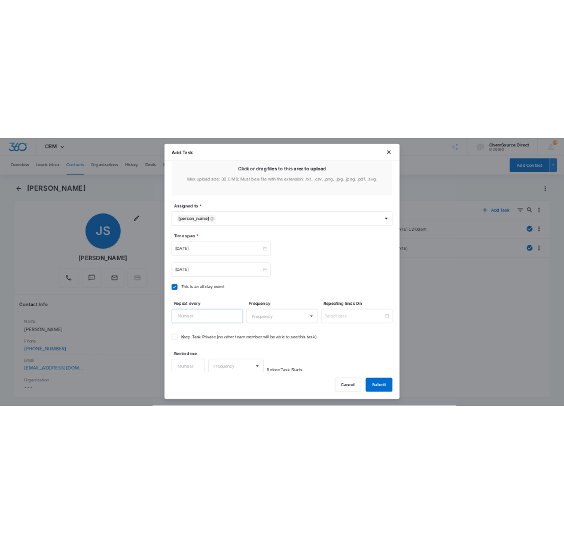
scroll to position [755, 0]
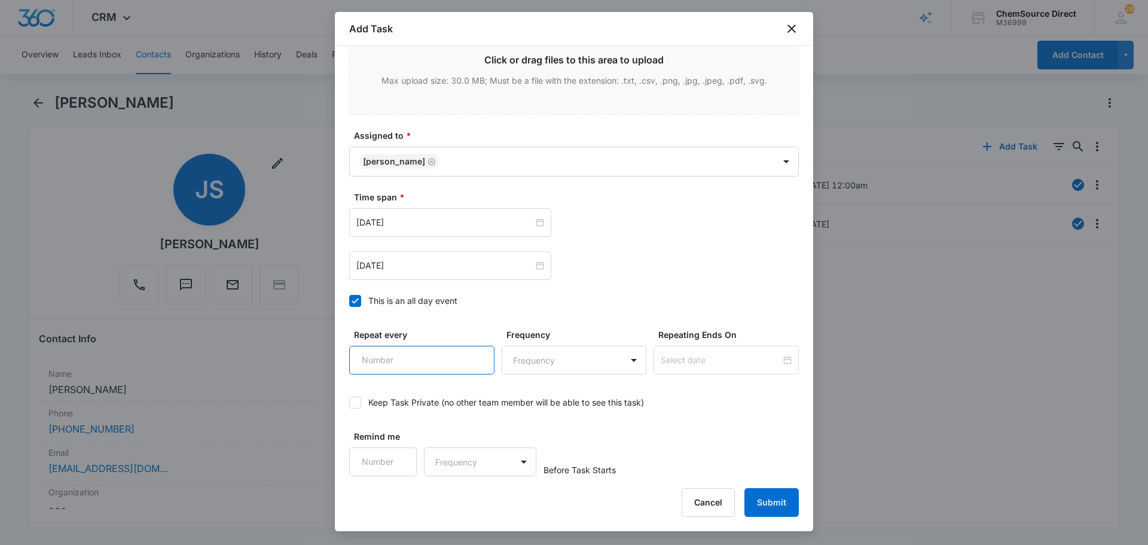
click at [422, 354] on input "Repeat every" at bounding box center [421, 360] width 145 height 29
type input "2"
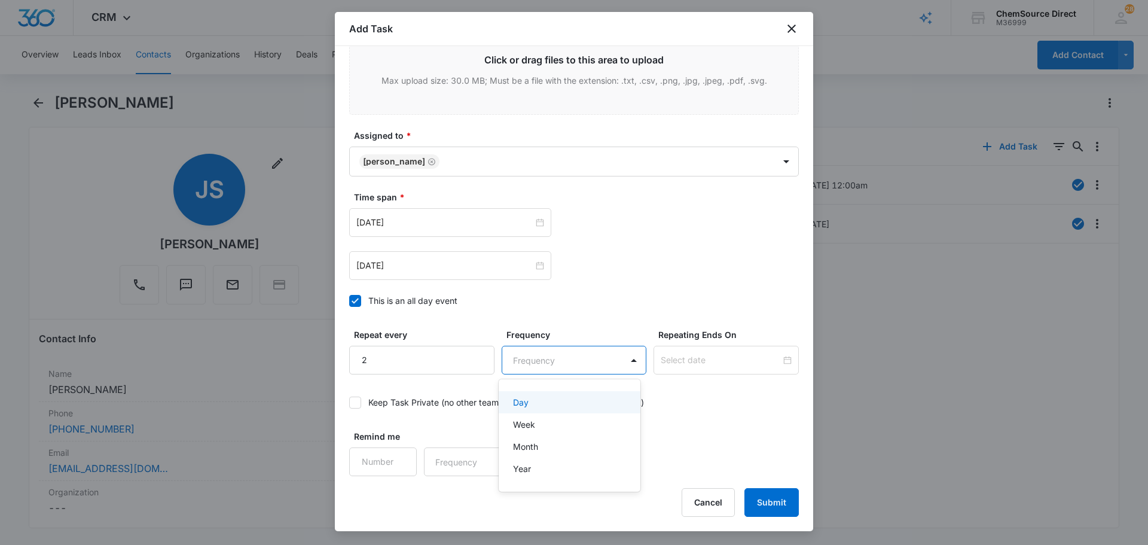
click at [558, 361] on body "CRM Apps Reputation Forms CRM Email Social Payments POS Content Ads Intelligenc…" at bounding box center [574, 272] width 1148 height 545
click at [557, 401] on div "Day" at bounding box center [568, 402] width 111 height 13
click at [703, 355] on input at bounding box center [721, 360] width 120 height 13
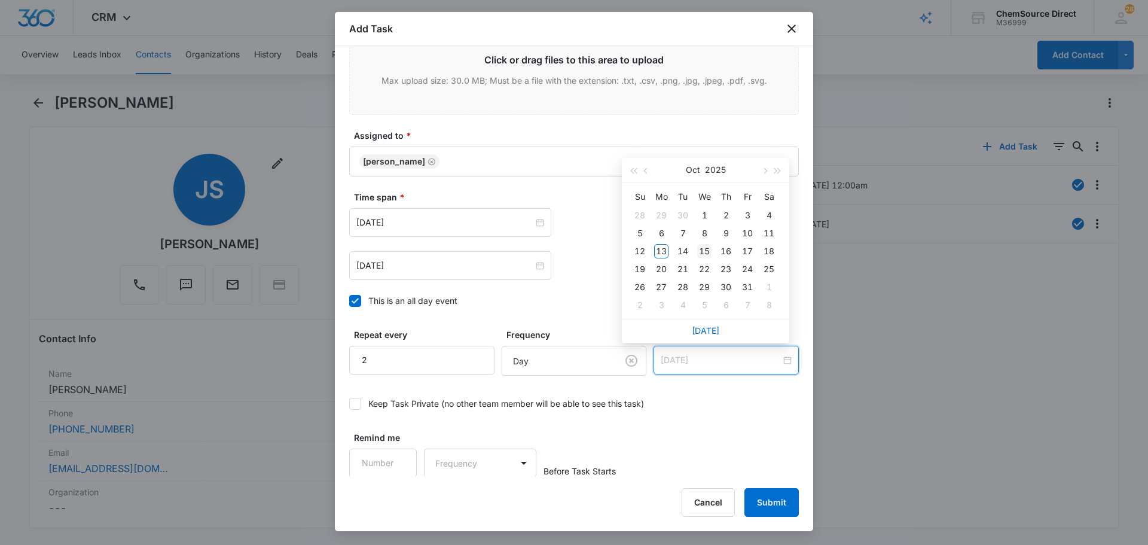
type input "[DATE]"
click at [705, 249] on div "15" at bounding box center [704, 251] width 14 height 14
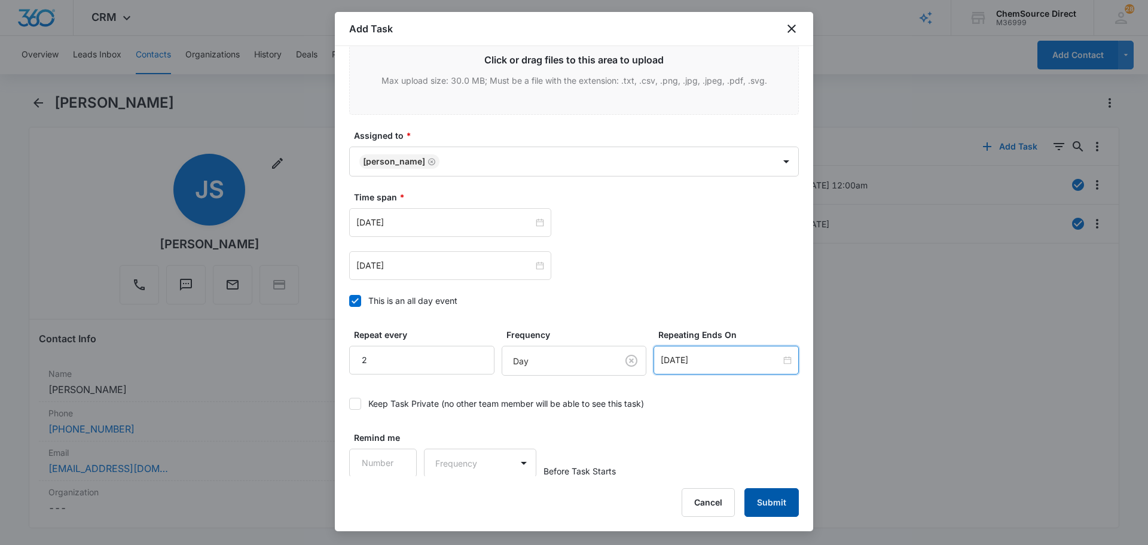
click at [765, 493] on button "Submit" at bounding box center [772, 502] width 54 height 29
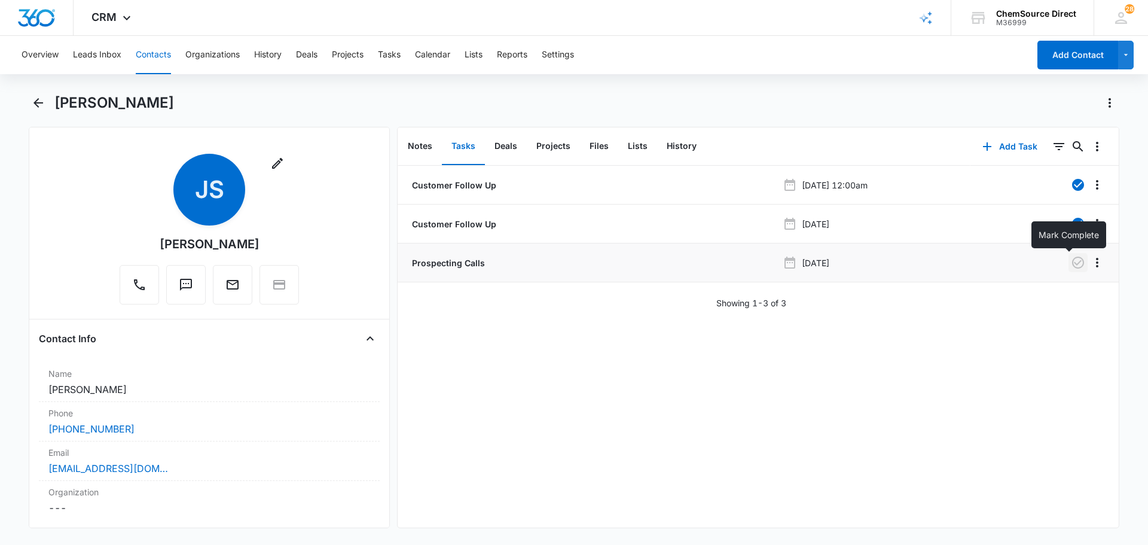
click at [1071, 260] on icon "button" at bounding box center [1078, 262] width 14 height 14
click at [159, 54] on button "Contacts" at bounding box center [153, 55] width 35 height 38
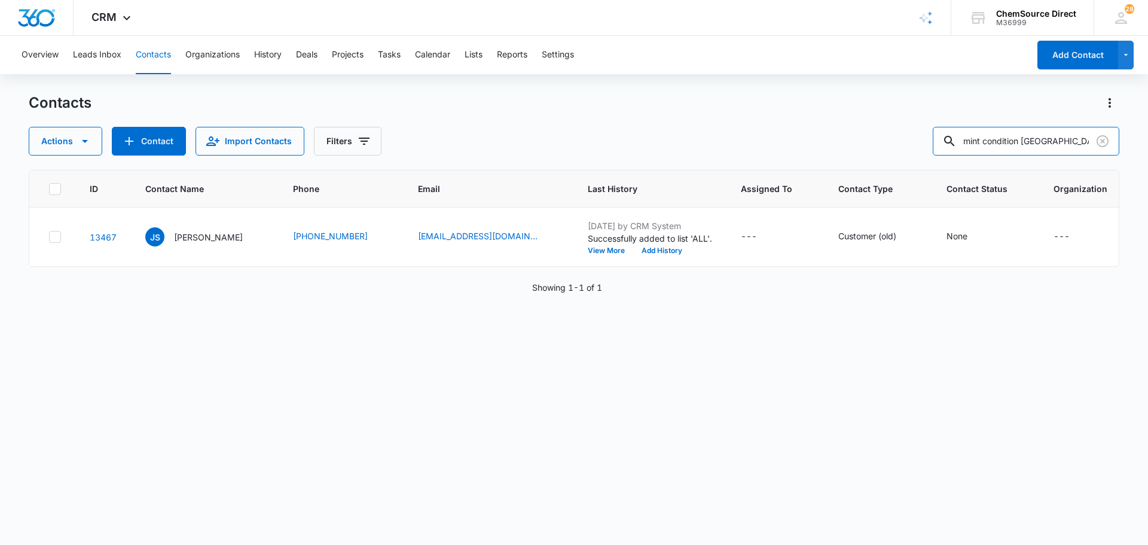
drag, startPoint x: 1078, startPoint y: 139, endPoint x: 879, endPoint y: 156, distance: 199.9
click at [976, 146] on input "mint condition [GEOGRAPHIC_DATA]" at bounding box center [1026, 141] width 187 height 29
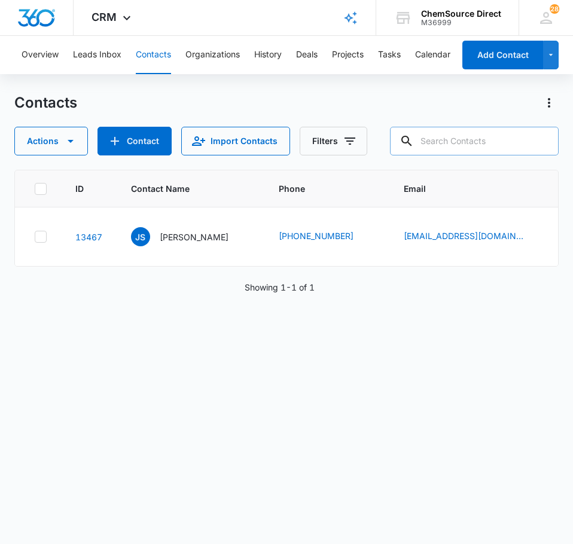
click at [465, 139] on input "text" at bounding box center [474, 141] width 169 height 29
type input "granite falls swim"
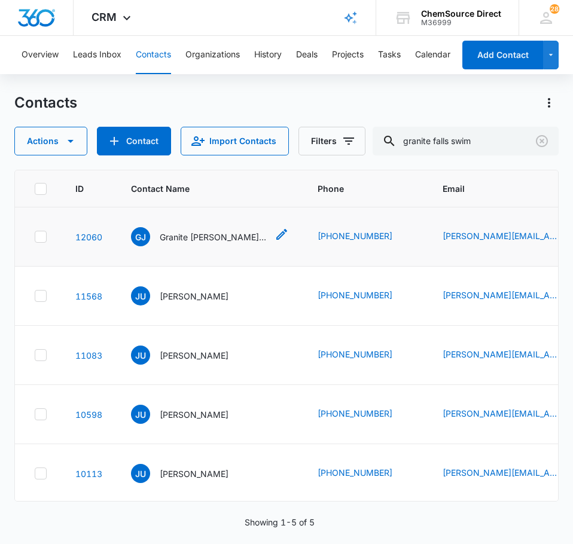
click at [203, 237] on p "Granite [PERSON_NAME] Falls Swim Club [PERSON_NAME]" at bounding box center [214, 237] width 108 height 13
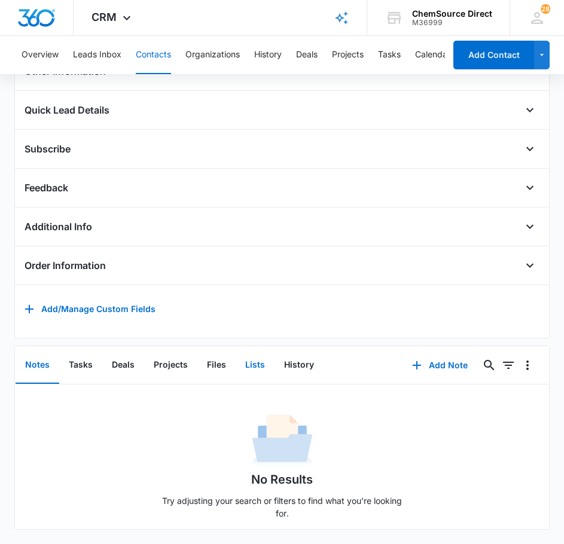
scroll to position [359, 0]
click at [426, 359] on button "Add Note" at bounding box center [440, 365] width 80 height 29
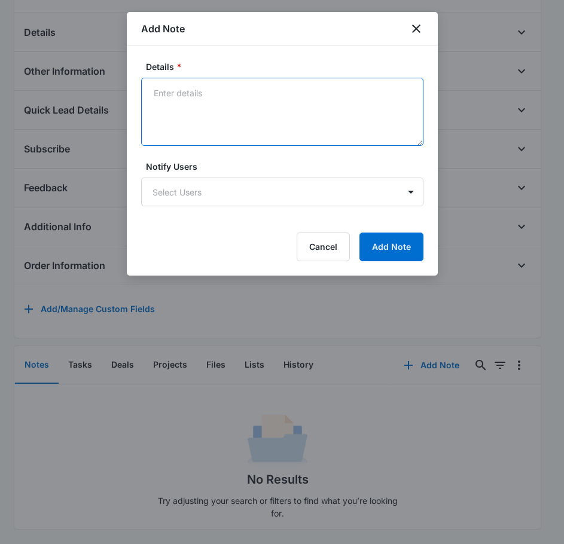
click at [237, 102] on textarea "Details *" at bounding box center [282, 112] width 282 height 68
type textarea "Sent Supplies Promo on [DATE]"
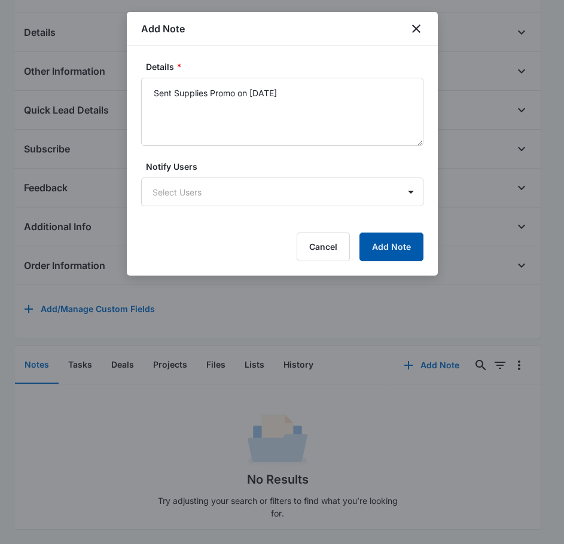
click at [398, 254] on button "Add Note" at bounding box center [391, 247] width 64 height 29
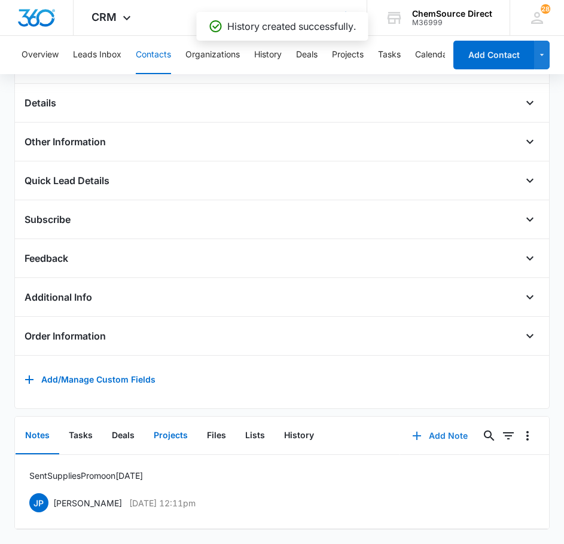
scroll to position [293, 0]
click at [73, 427] on button "Tasks" at bounding box center [80, 436] width 43 height 37
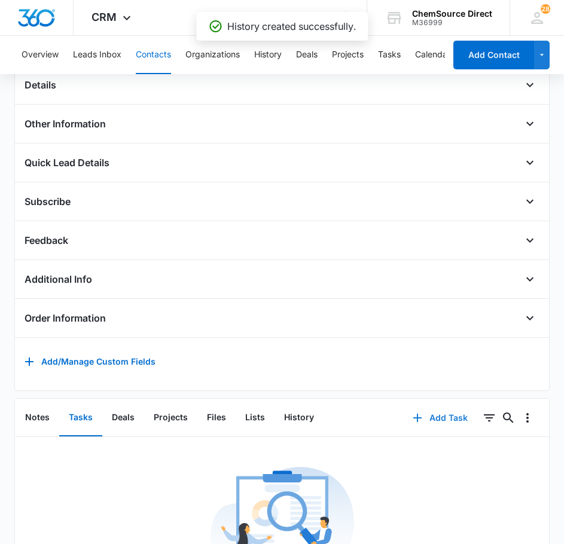
click at [429, 431] on button "Add Task" at bounding box center [440, 418] width 79 height 29
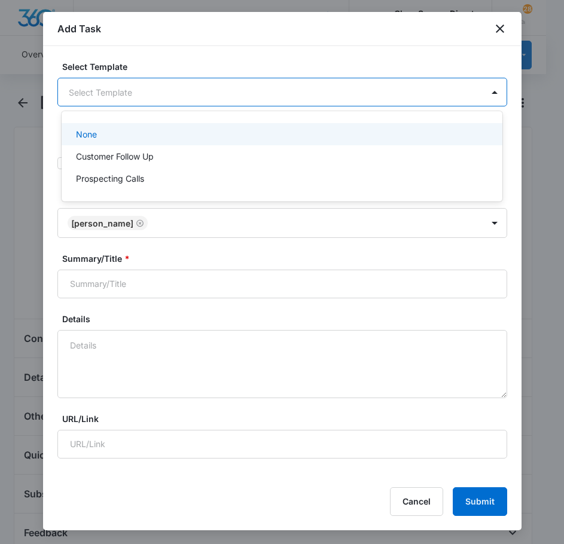
click at [179, 98] on body "CRM Apps Reputation Forms CRM Email Social Payments POS Content Ads Intelligenc…" at bounding box center [282, 272] width 564 height 544
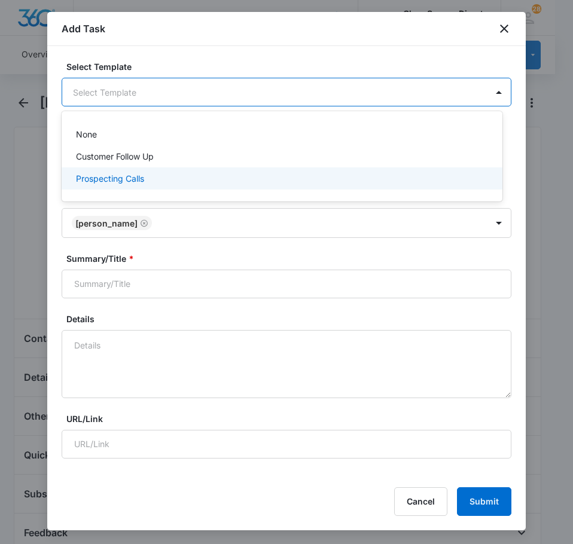
click at [151, 177] on div "Prospecting Calls" at bounding box center [281, 178] width 410 height 13
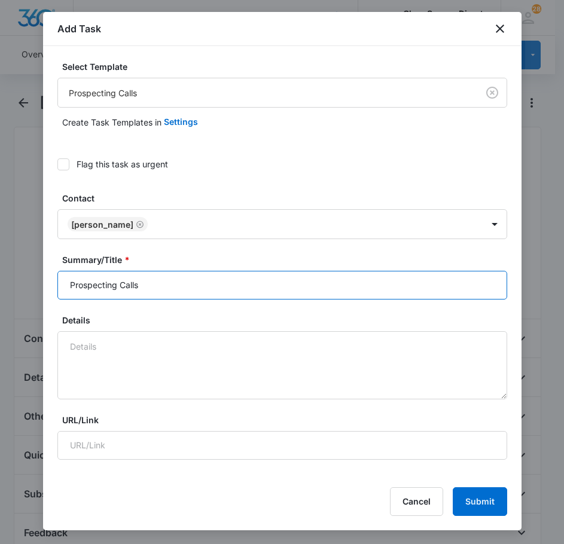
drag, startPoint x: 158, startPoint y: 287, endPoint x: 199, endPoint y: 283, distance: 40.8
click at [199, 283] on input "Prospecting Calls" at bounding box center [282, 285] width 450 height 29
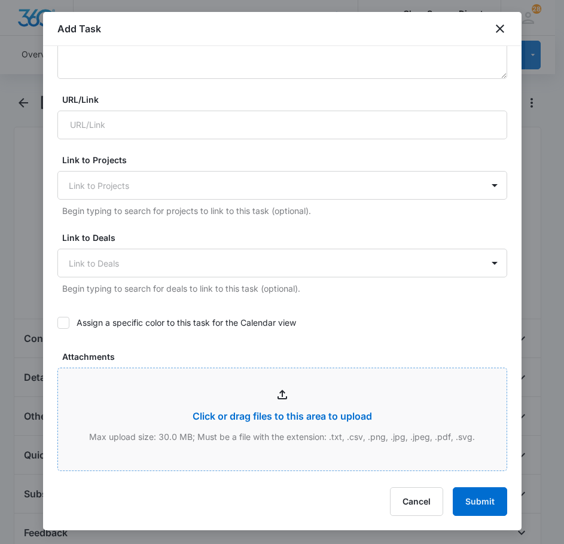
scroll to position [359, 0]
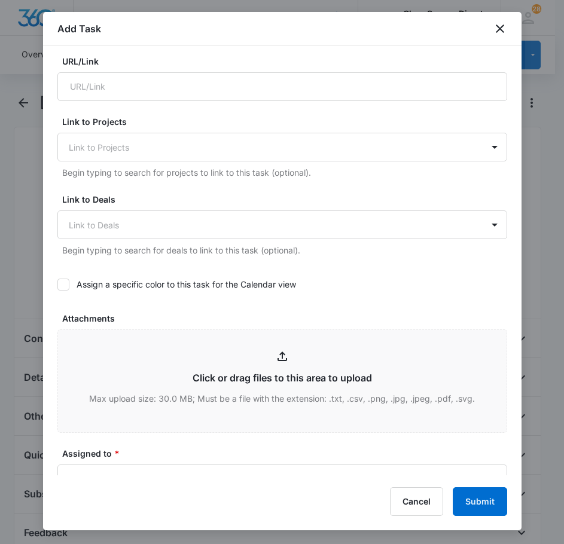
click at [62, 276] on div "Assign a specific color to this task for the Calendar view" at bounding box center [282, 284] width 450 height 27
click at [65, 277] on div "Assign a specific color to this task for the Calendar view" at bounding box center [282, 284] width 450 height 27
click at [65, 290] on div at bounding box center [63, 285] width 12 height 12
click at [57, 285] on input "Assign a specific color to this task for the Calendar view" at bounding box center [57, 285] width 0 height 0
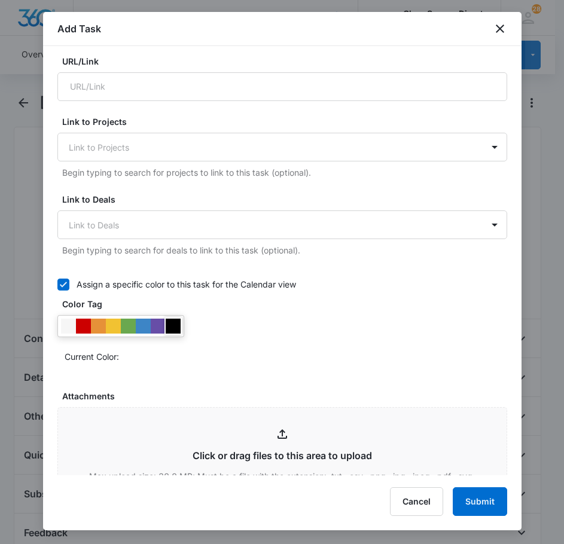
click at [179, 329] on div at bounding box center [173, 326] width 15 height 15
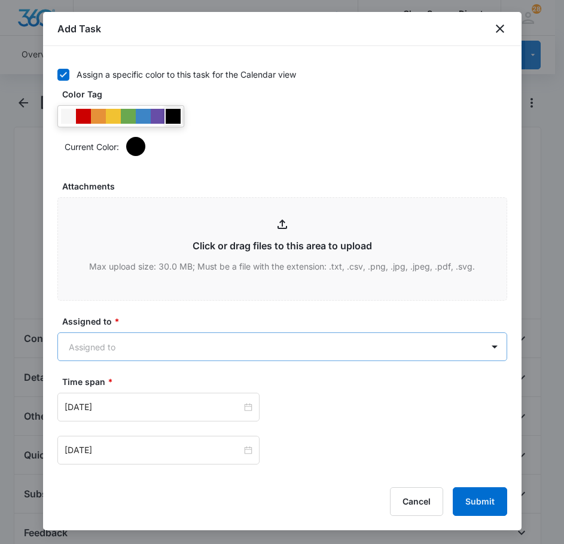
scroll to position [598, 0]
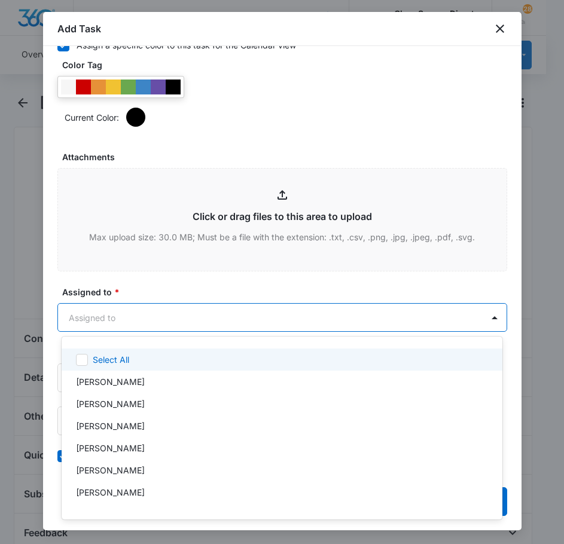
click at [174, 322] on body "CRM Apps Reputation Forms CRM Email Social Payments POS Content Ads Intelligenc…" at bounding box center [282, 272] width 564 height 544
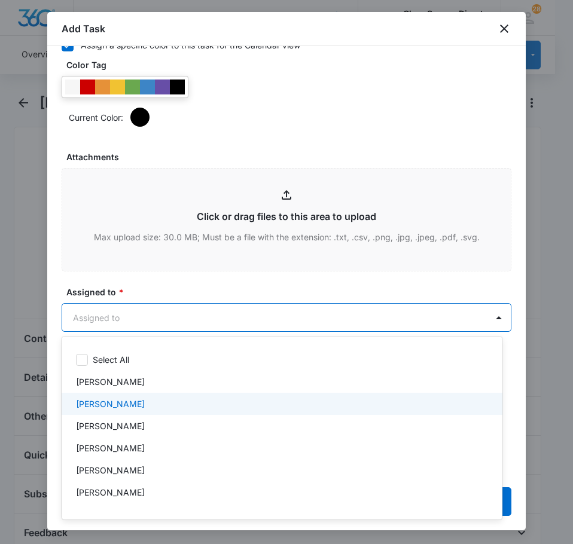
click at [123, 407] on p "[PERSON_NAME]" at bounding box center [110, 404] width 69 height 13
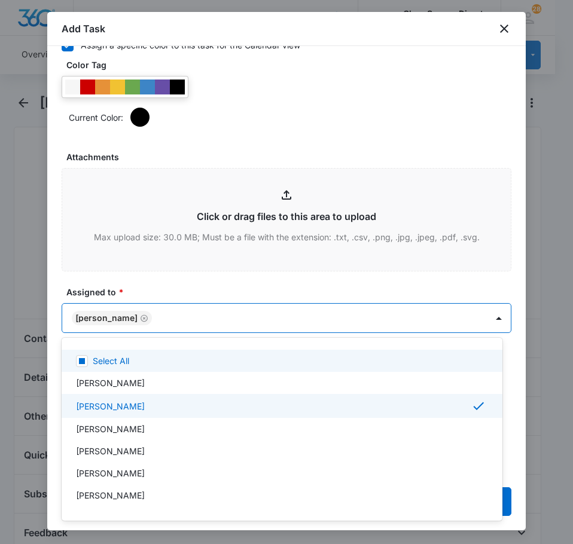
click at [151, 288] on div at bounding box center [286, 272] width 573 height 544
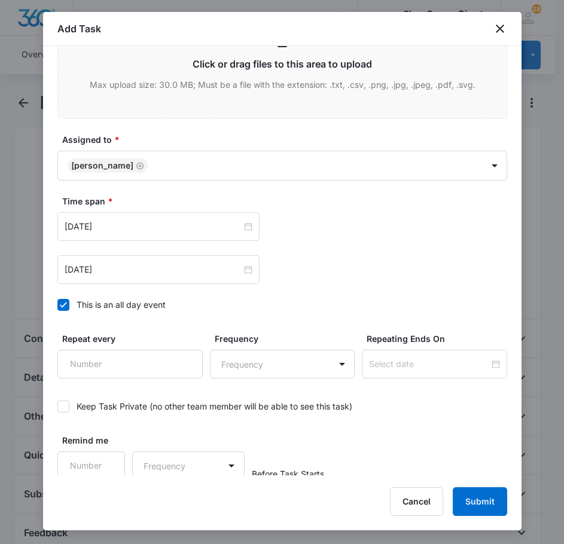
scroll to position [755, 0]
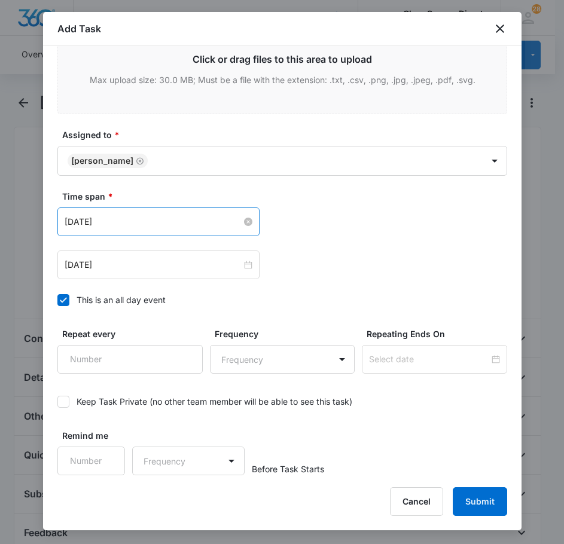
click at [145, 221] on input "[DATE]" at bounding box center [153, 221] width 177 height 13
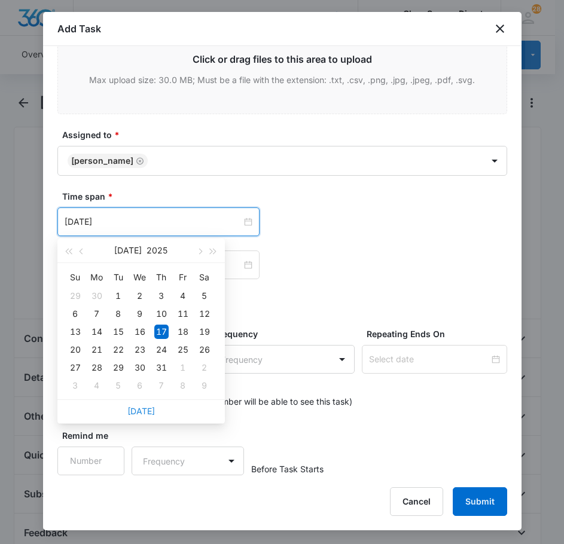
click at [142, 411] on link "[DATE]" at bounding box center [141, 411] width 28 height 10
type input "[DATE]"
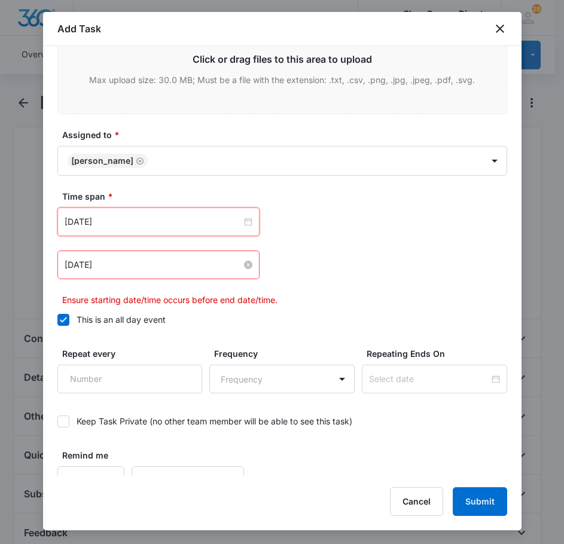
click at [130, 269] on input "[DATE]" at bounding box center [153, 264] width 177 height 13
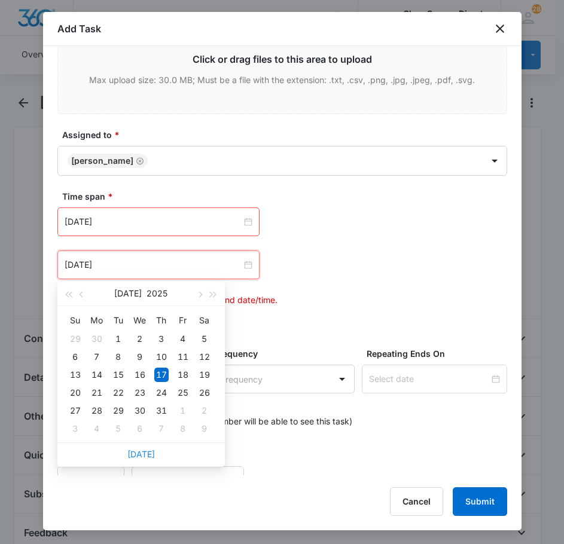
click at [138, 453] on link "[DATE]" at bounding box center [141, 454] width 28 height 10
type input "[DATE]"
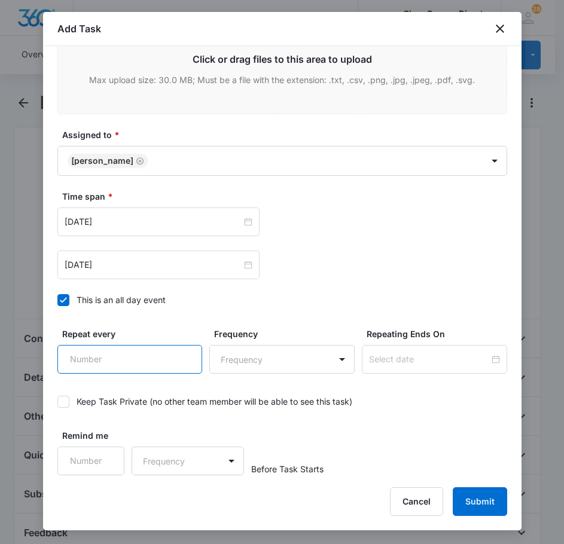
click at [117, 365] on input "Repeat every" at bounding box center [129, 359] width 145 height 29
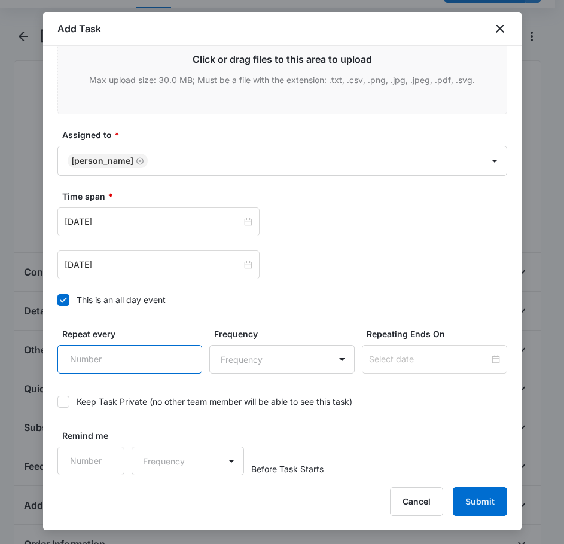
scroll to position [179, 0]
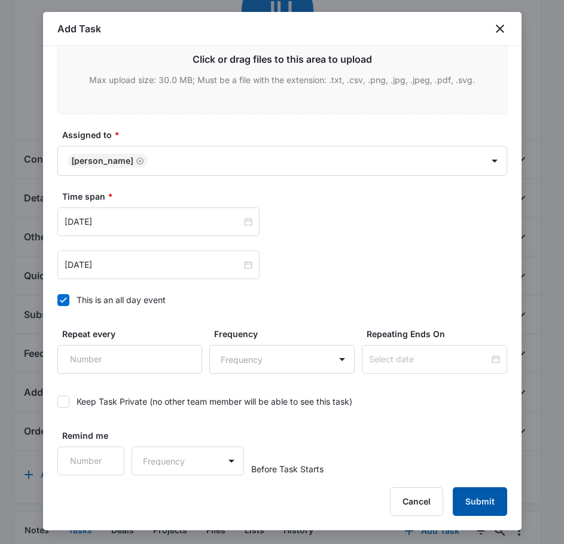
click at [479, 504] on button "Submit" at bounding box center [480, 502] width 54 height 29
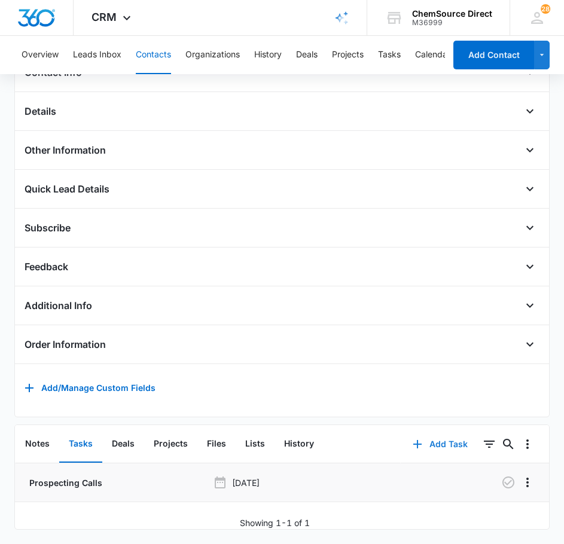
scroll to position [284, 0]
click at [501, 476] on icon "button" at bounding box center [508, 483] width 14 height 14
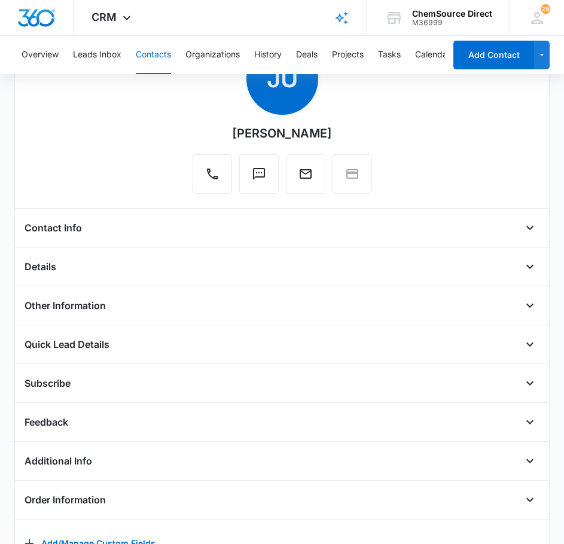
scroll to position [105, 0]
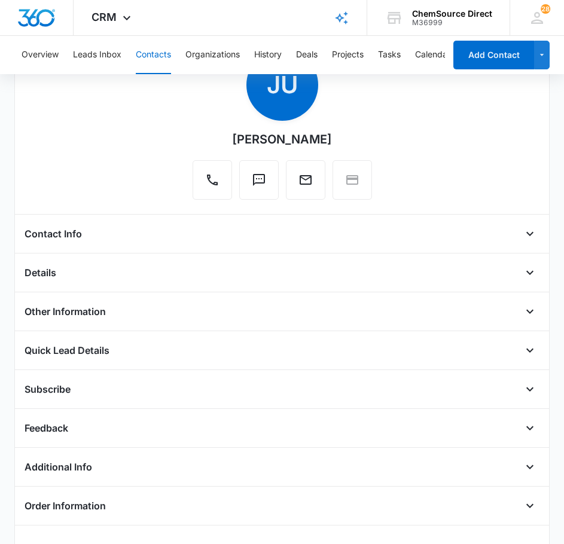
click at [156, 49] on button "Contacts" at bounding box center [153, 55] width 35 height 38
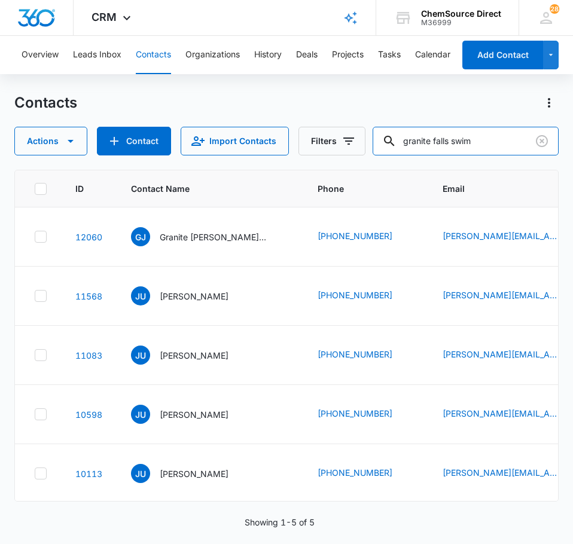
drag, startPoint x: 492, startPoint y: 138, endPoint x: 382, endPoint y: 142, distance: 110.1
click at [382, 142] on div "Actions Contact Import Contacts Filters granite falls swim" at bounding box center [286, 141] width 544 height 29
type input "[PERSON_NAME]"
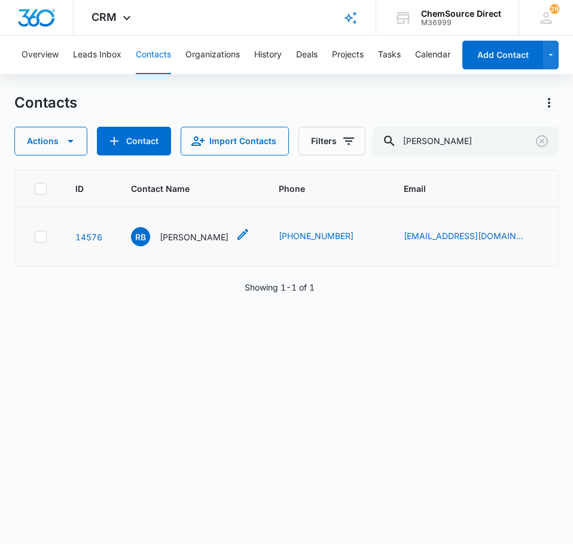
click at [205, 241] on p "[PERSON_NAME]" at bounding box center [194, 237] width 69 height 13
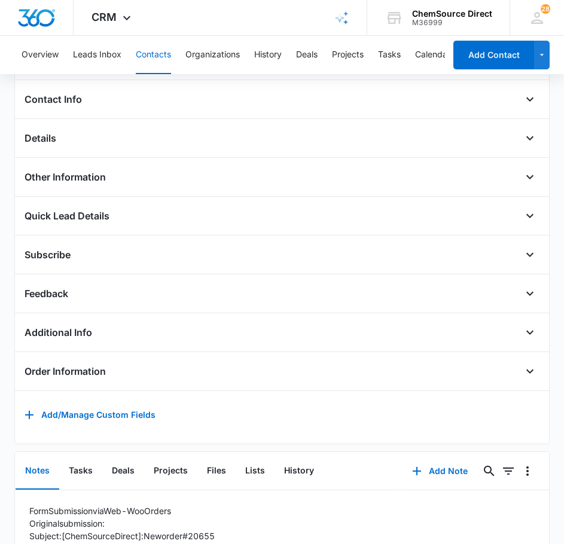
scroll to position [353, 0]
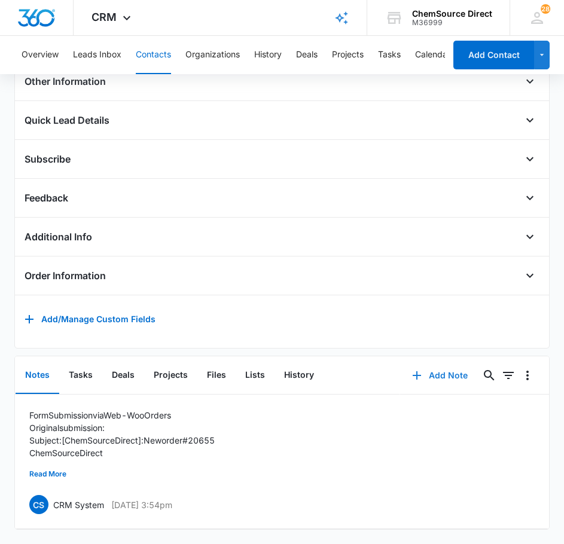
click at [425, 365] on button "Add Note" at bounding box center [440, 375] width 80 height 29
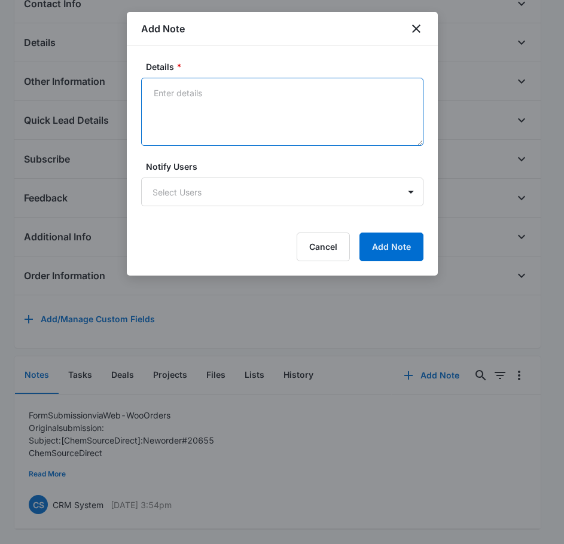
click at [239, 109] on textarea "Details *" at bounding box center [282, 112] width 282 height 68
type textarea "Sent Wearable Promo on [DATE]"
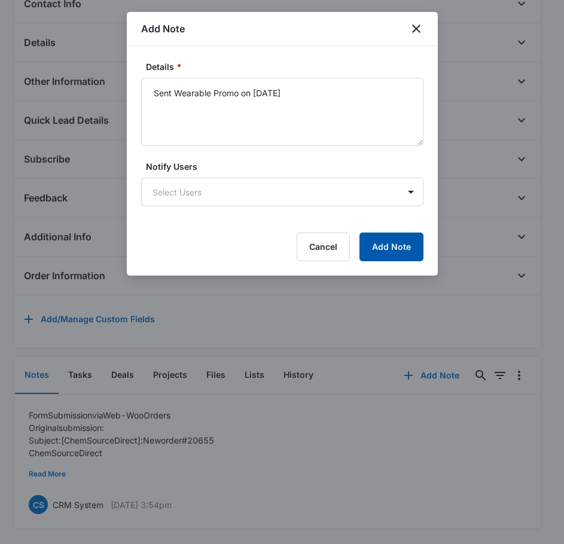
click at [397, 249] on button "Add Note" at bounding box center [391, 247] width 64 height 29
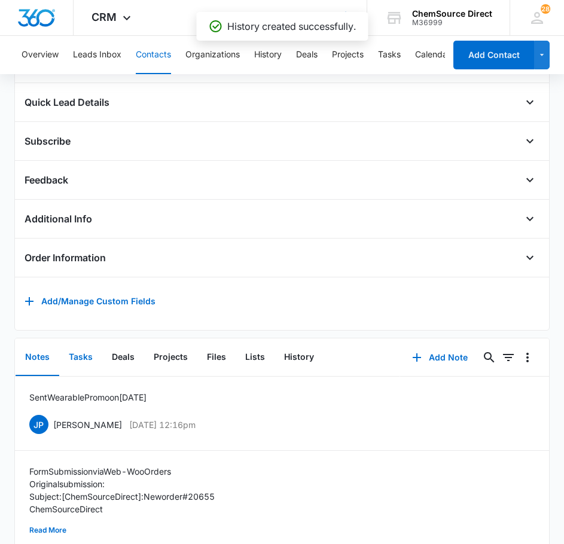
click at [81, 370] on button "Tasks" at bounding box center [80, 357] width 43 height 37
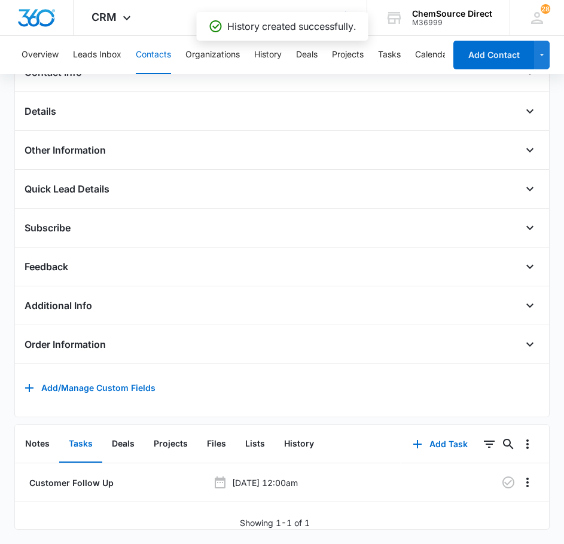
scroll to position [284, 0]
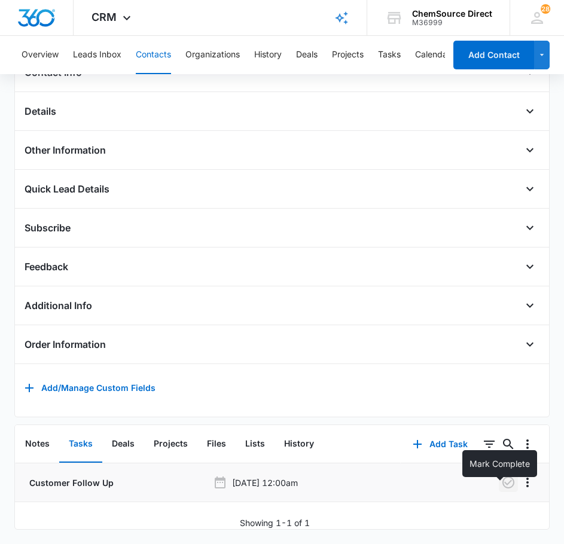
click at [504, 476] on icon "button" at bounding box center [508, 483] width 14 height 14
click at [439, 434] on button "Add Task" at bounding box center [440, 444] width 79 height 29
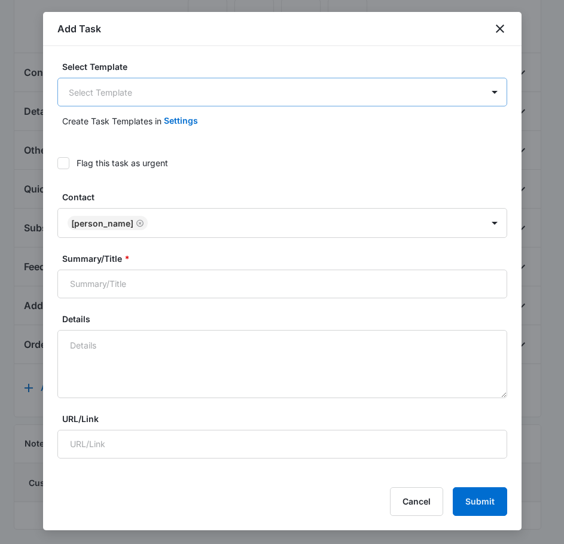
click at [151, 91] on body "CRM Apps Reputation Forms CRM Email Social Payments POS Content Ads Intelligenc…" at bounding box center [282, 139] width 564 height 811
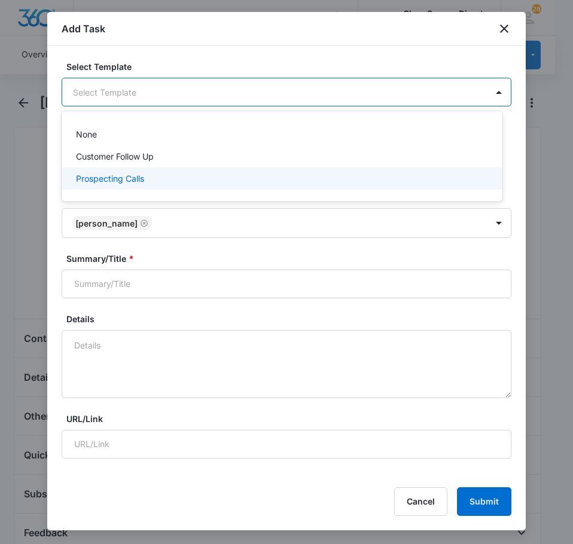
click at [144, 174] on p "Prospecting Calls" at bounding box center [110, 178] width 68 height 13
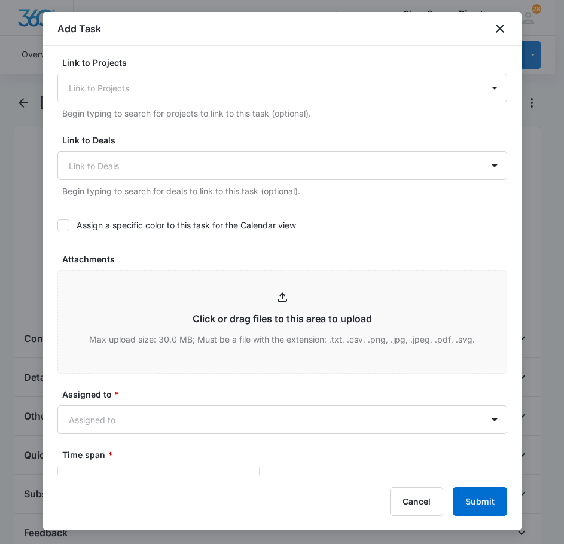
scroll to position [419, 0]
click at [65, 223] on icon at bounding box center [63, 224] width 7 height 5
click at [57, 225] on input "Assign a specific color to this task for the Calendar view" at bounding box center [57, 225] width 0 height 0
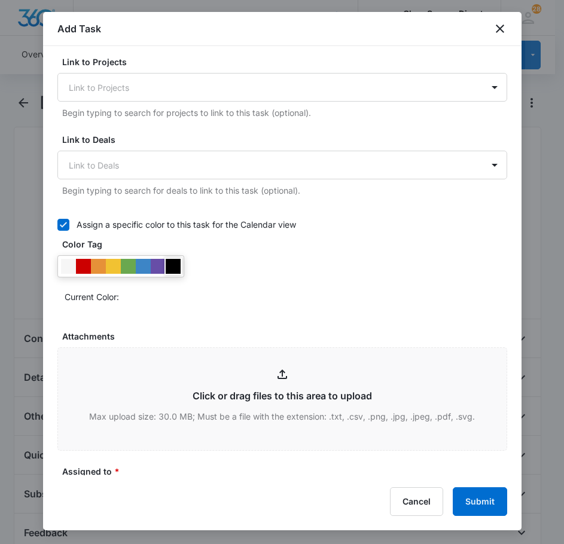
click at [173, 266] on div at bounding box center [173, 266] width 15 height 15
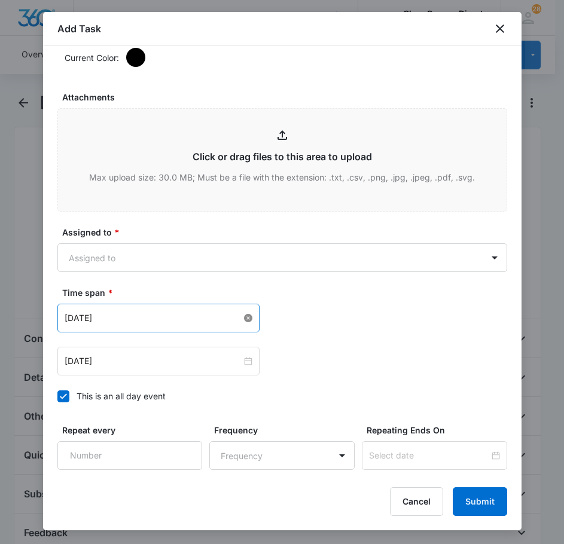
scroll to position [658, 0]
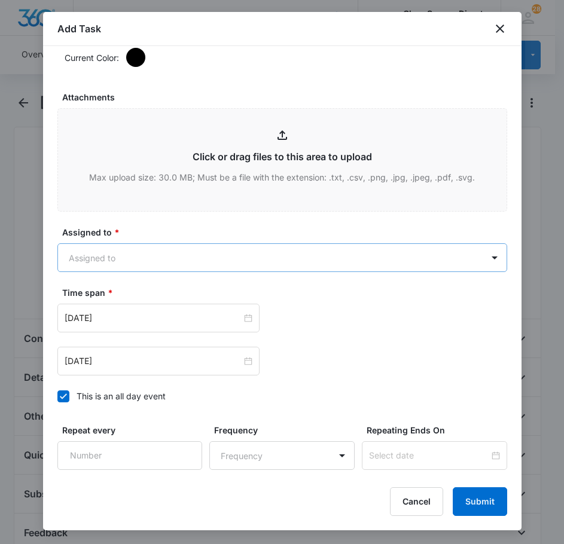
click at [153, 267] on body "CRM Apps Reputation Forms CRM Email Social Payments POS Content Ads Intelligenc…" at bounding box center [282, 405] width 564 height 811
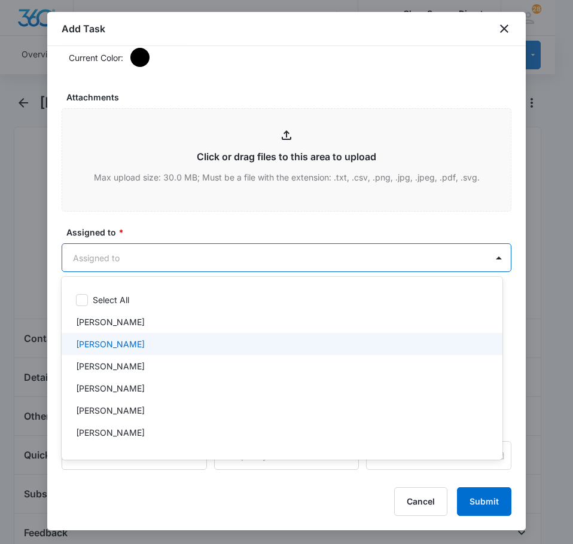
click at [151, 342] on div "[PERSON_NAME]" at bounding box center [281, 344] width 410 height 13
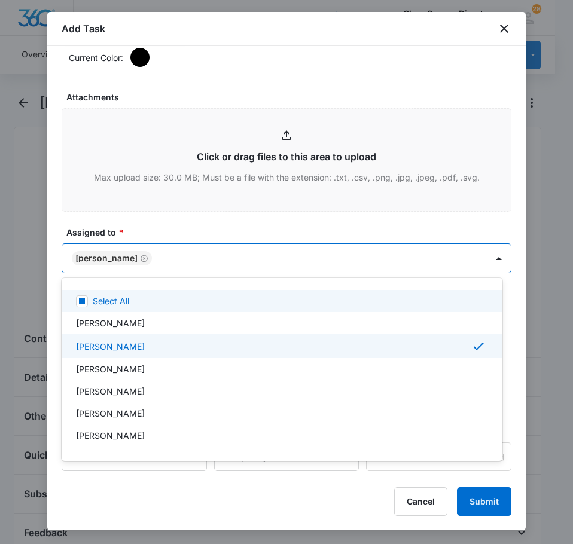
click at [169, 225] on div at bounding box center [286, 272] width 573 height 544
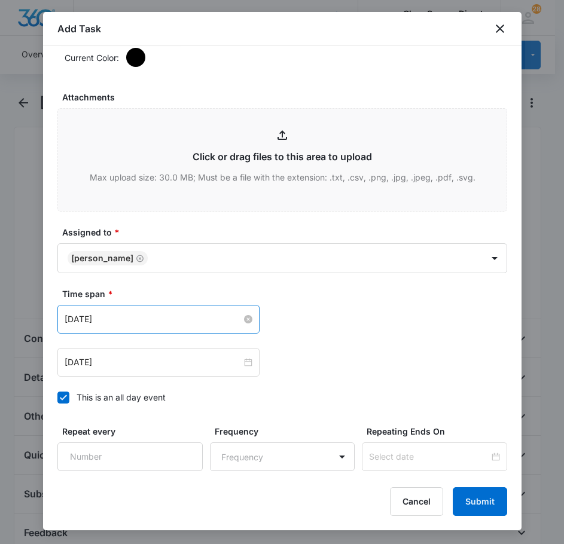
click at [159, 315] on input "[DATE]" at bounding box center [153, 319] width 177 height 13
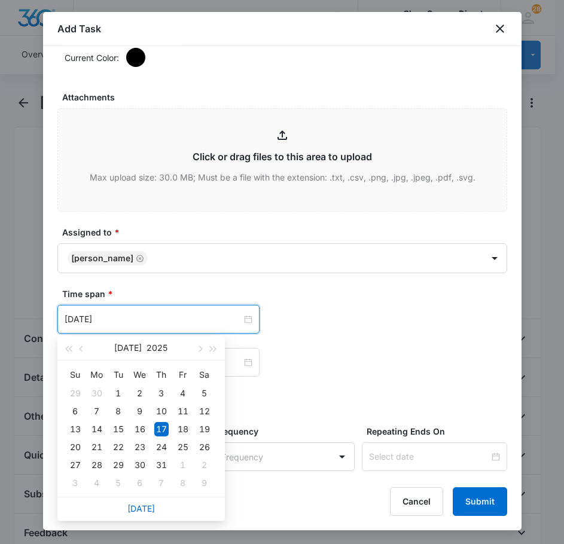
drag, startPoint x: 140, startPoint y: 512, endPoint x: 142, endPoint y: 492, distance: 19.8
click at [141, 513] on link "[DATE]" at bounding box center [141, 509] width 28 height 10
type input "[DATE]"
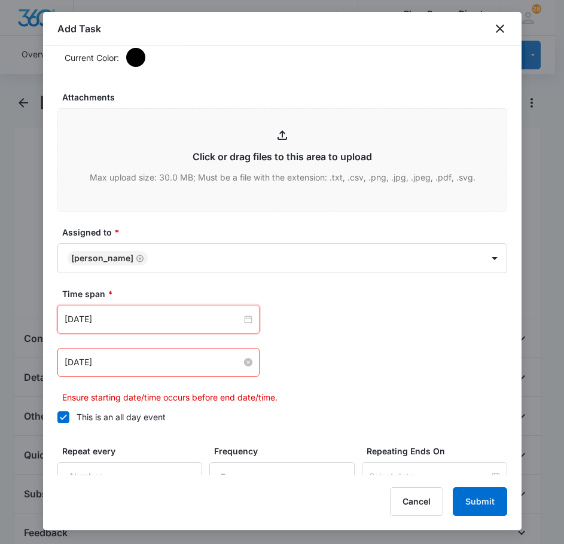
click at [146, 365] on input "[DATE]" at bounding box center [153, 362] width 177 height 13
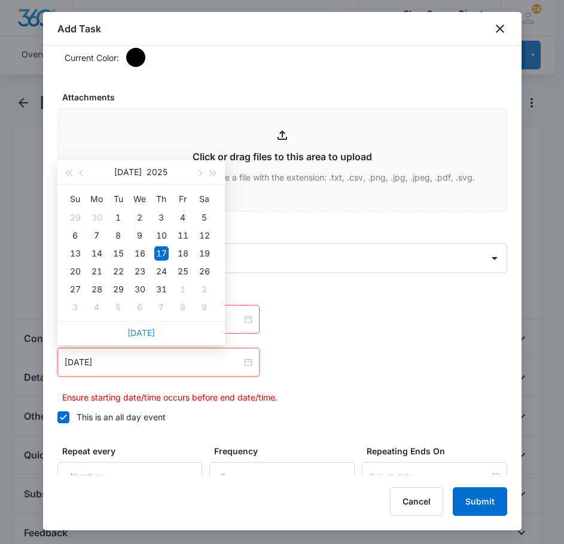
click at [142, 331] on link "[DATE]" at bounding box center [141, 333] width 28 height 10
type input "[DATE]"
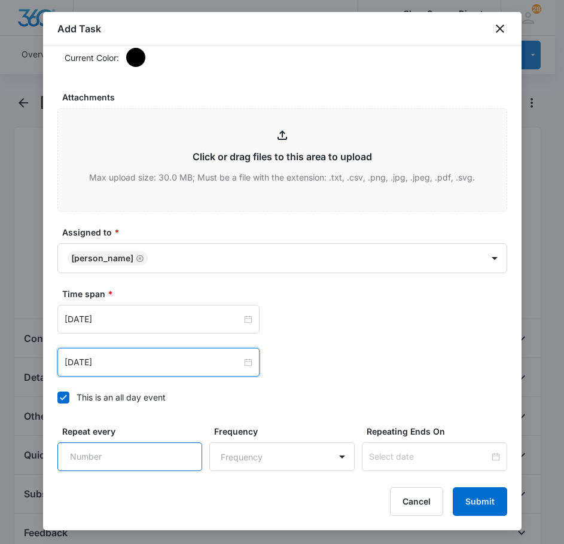
click at [142, 456] on input "Repeat every" at bounding box center [129, 457] width 145 height 29
type input "2"
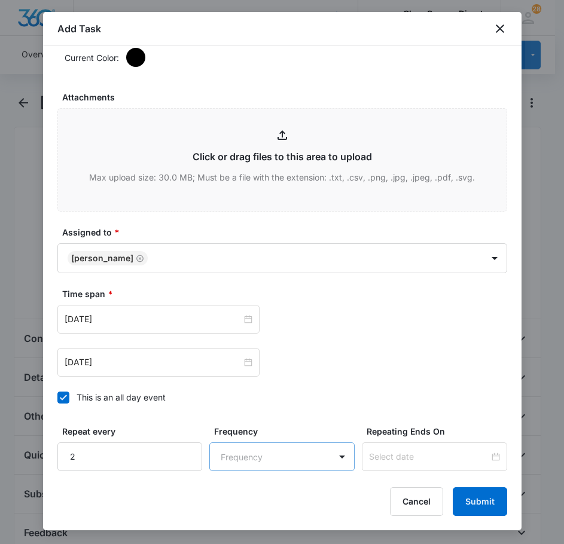
click at [262, 457] on body "CRM Apps Reputation Forms CRM Email Social Payments POS Content Ads Intelligenc…" at bounding box center [282, 405] width 564 height 811
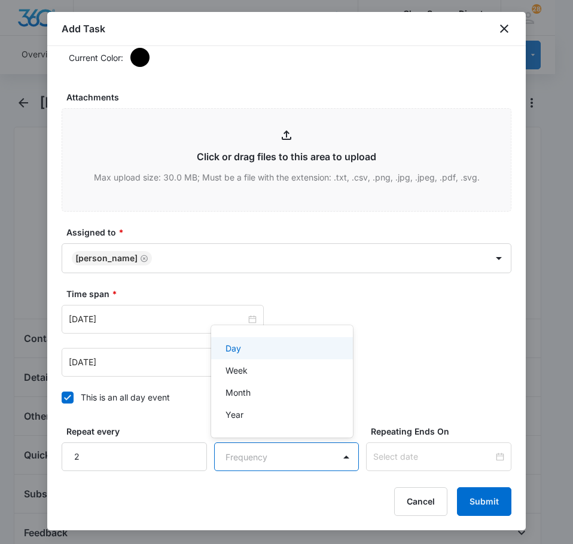
click at [260, 349] on div "Day" at bounding box center [281, 348] width 111 height 13
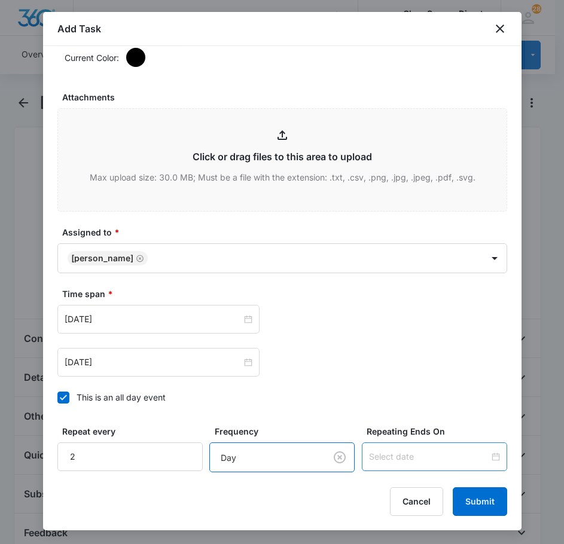
click at [389, 459] on input at bounding box center [429, 456] width 120 height 13
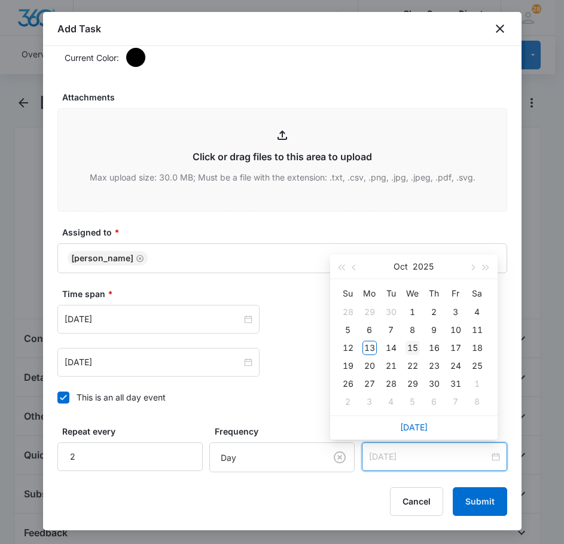
type input "[DATE]"
click at [413, 344] on div "15" at bounding box center [413, 348] width 14 height 14
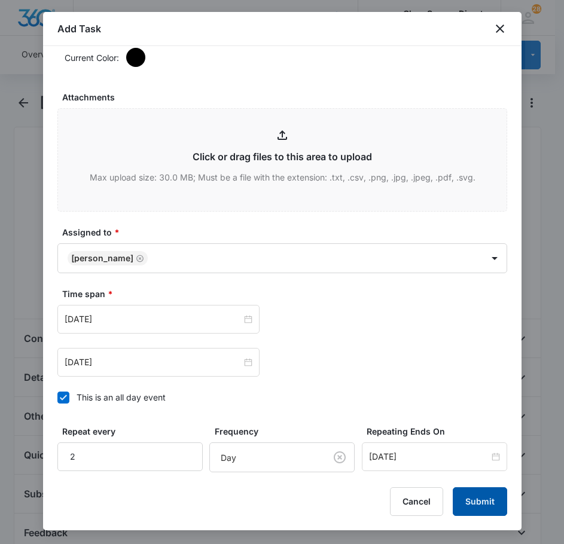
click at [480, 504] on button "Submit" at bounding box center [480, 502] width 54 height 29
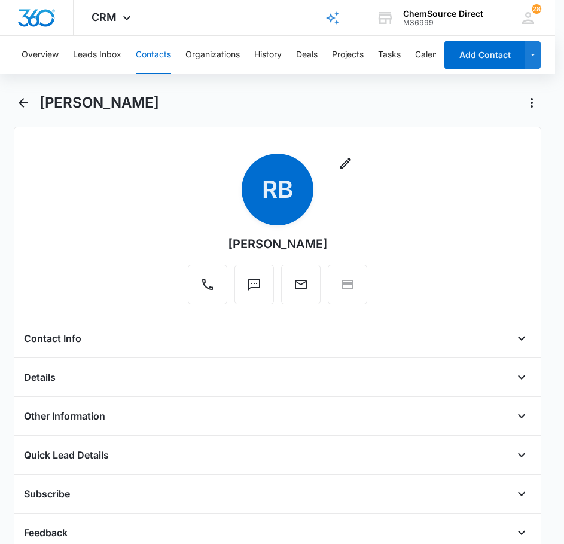
scroll to position [284, 0]
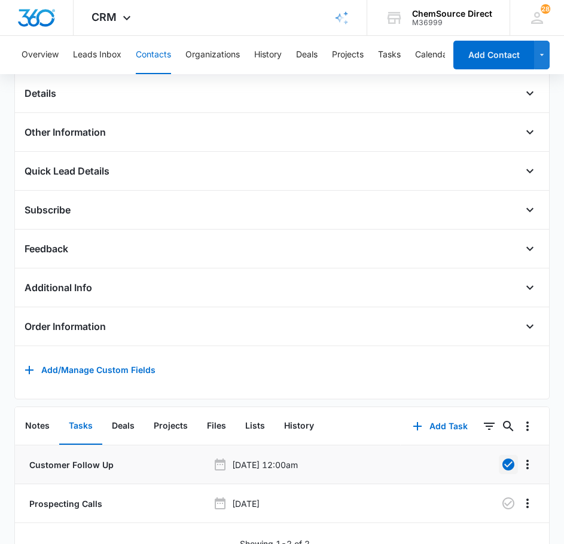
click at [157, 51] on button "Contacts" at bounding box center [153, 55] width 35 height 38
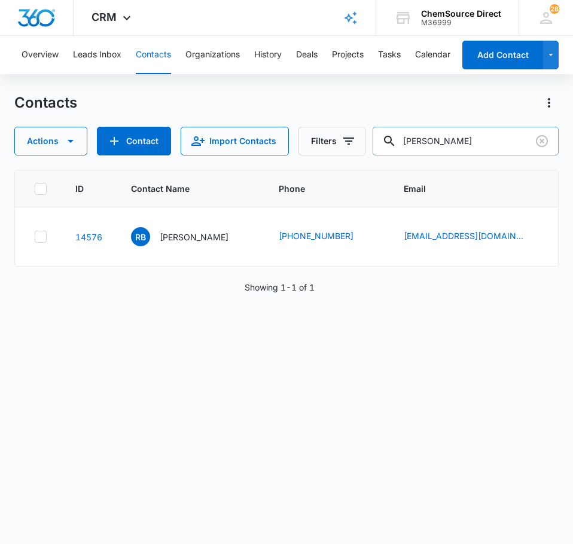
drag, startPoint x: 502, startPoint y: 145, endPoint x: 388, endPoint y: 147, distance: 114.3
click at [388, 147] on input "[PERSON_NAME]" at bounding box center [466, 141] width 186 height 29
type input "urban ministries"
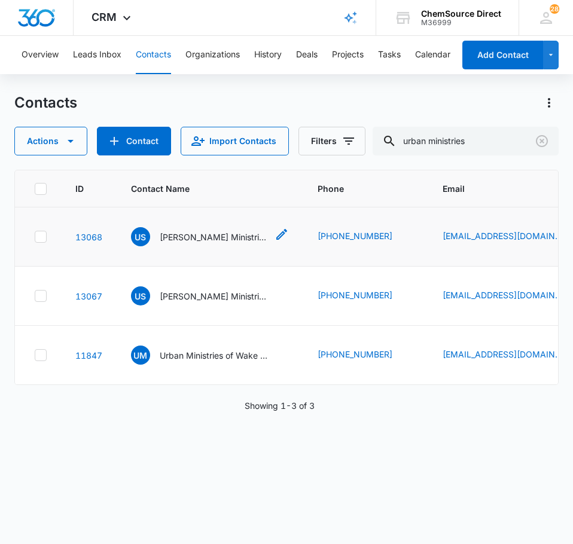
click at [231, 243] on p "[PERSON_NAME] Ministries of Wake County-URB [PERSON_NAME]" at bounding box center [214, 237] width 108 height 13
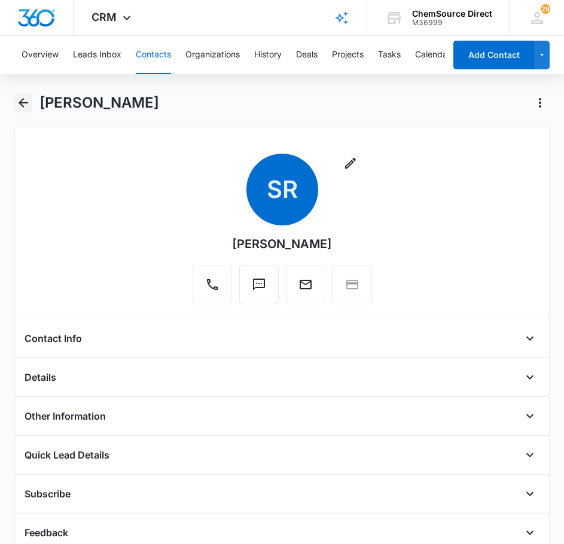
click at [29, 106] on icon "Back" at bounding box center [23, 103] width 14 height 14
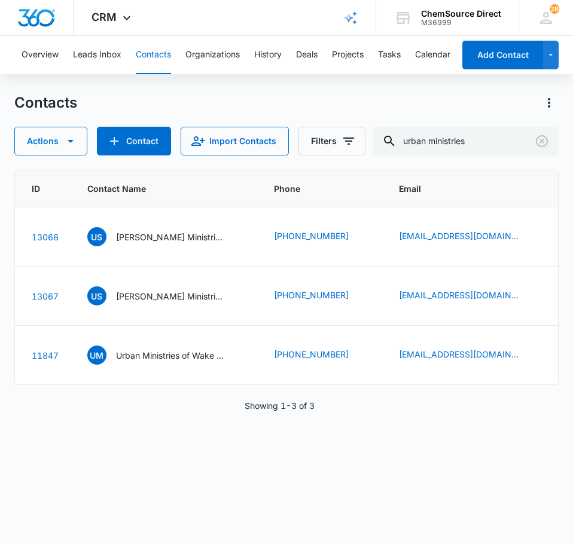
scroll to position [14, 0]
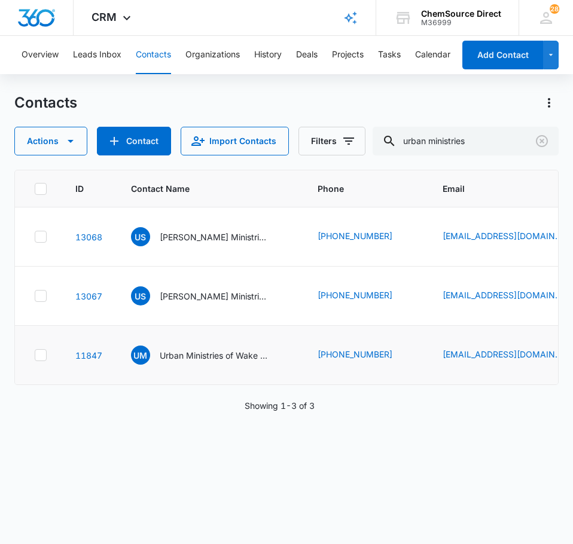
click at [28, 385] on td at bounding box center [38, 355] width 46 height 59
click at [38, 361] on icon at bounding box center [40, 355] width 11 height 11
click at [35, 356] on input "checkbox" at bounding box center [34, 355] width 1 height 1
click at [39, 361] on icon at bounding box center [40, 355] width 11 height 11
click at [35, 356] on input "checkbox" at bounding box center [34, 355] width 1 height 1
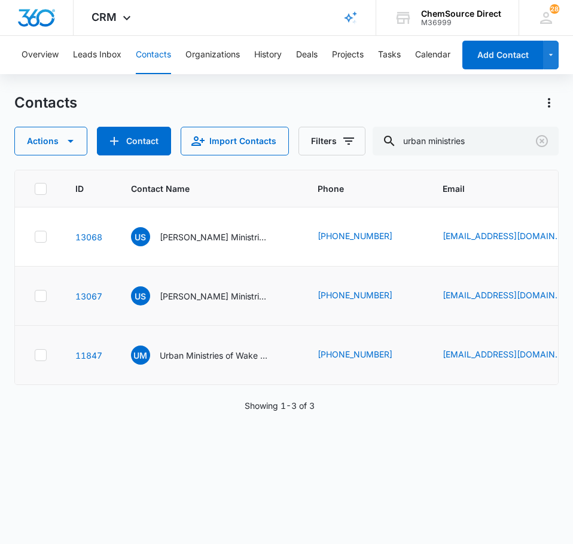
click at [42, 301] on icon at bounding box center [40, 296] width 11 height 11
click at [35, 297] on input "checkbox" at bounding box center [34, 296] width 1 height 1
click at [39, 241] on icon at bounding box center [40, 236] width 11 height 11
click at [35, 237] on input "checkbox" at bounding box center [34, 237] width 1 height 1
click at [80, 140] on button "Actions" at bounding box center [50, 141] width 73 height 29
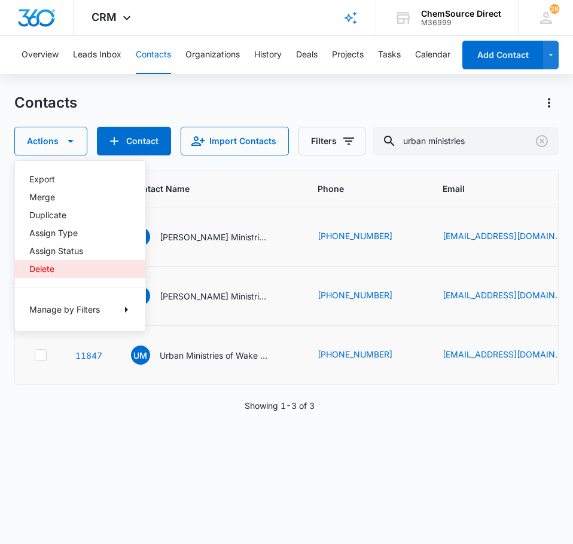
click at [41, 268] on div "Delete" at bounding box center [72, 269] width 87 height 8
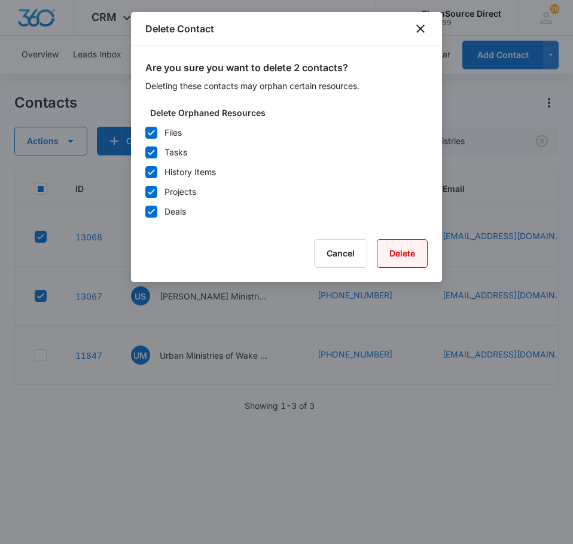
click at [394, 254] on button "Delete" at bounding box center [402, 253] width 51 height 29
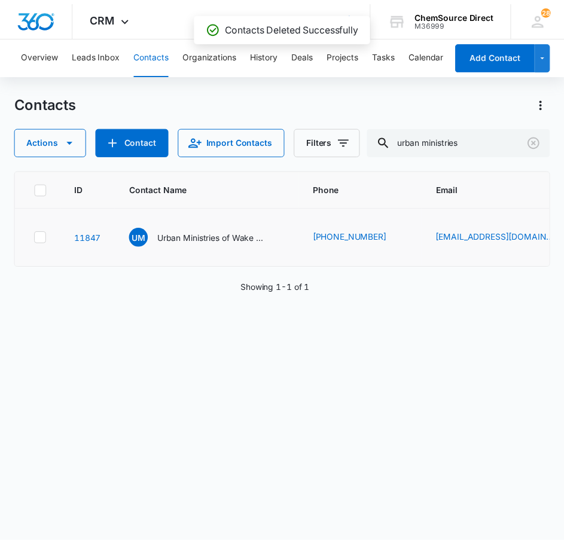
scroll to position [0, 0]
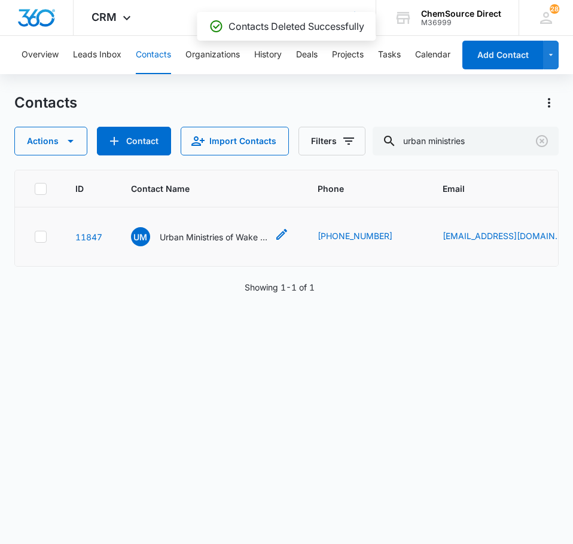
click at [214, 243] on p "Urban Ministries of Wake County-URB" at bounding box center [214, 237] width 108 height 13
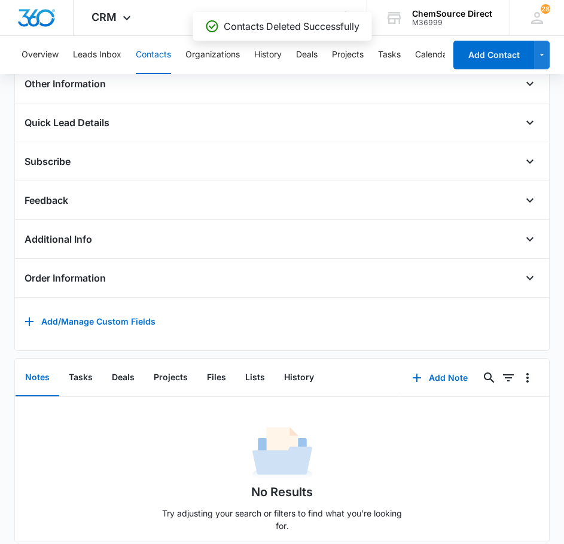
scroll to position [363, 0]
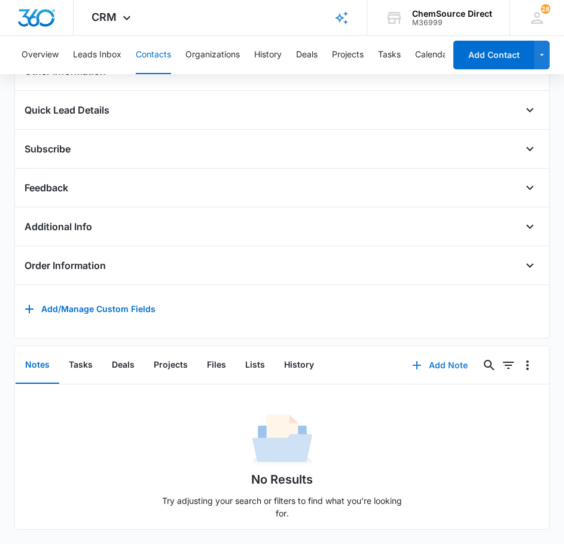
click at [461, 351] on button "Add Note" at bounding box center [440, 365] width 80 height 29
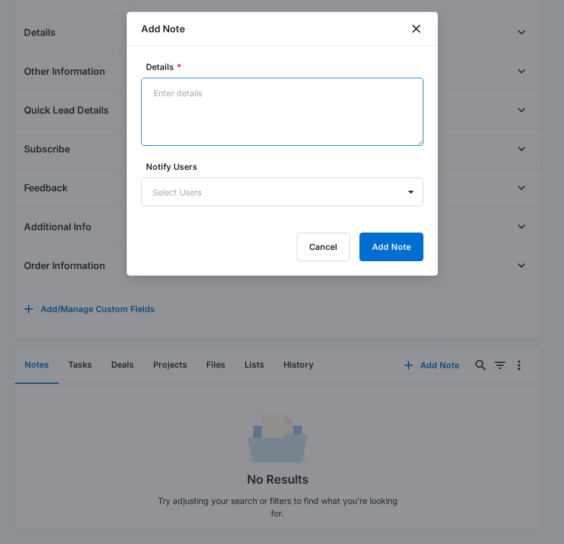
click at [199, 114] on textarea "Details *" at bounding box center [282, 112] width 282 height 68
type textarea "Sent Supplies Promo on [DATE]"
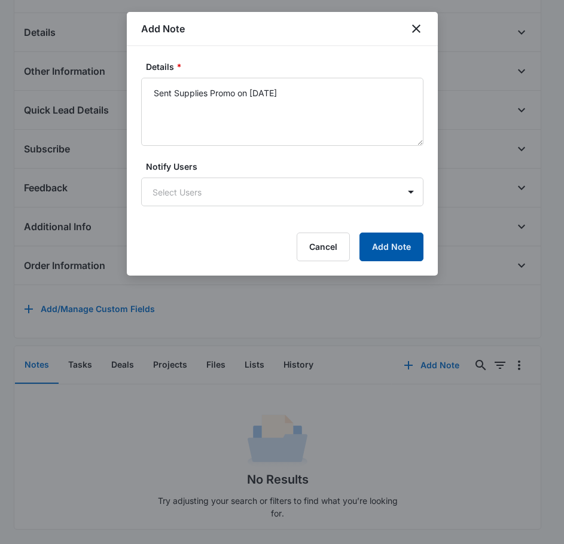
click at [411, 250] on button "Add Note" at bounding box center [391, 247] width 64 height 29
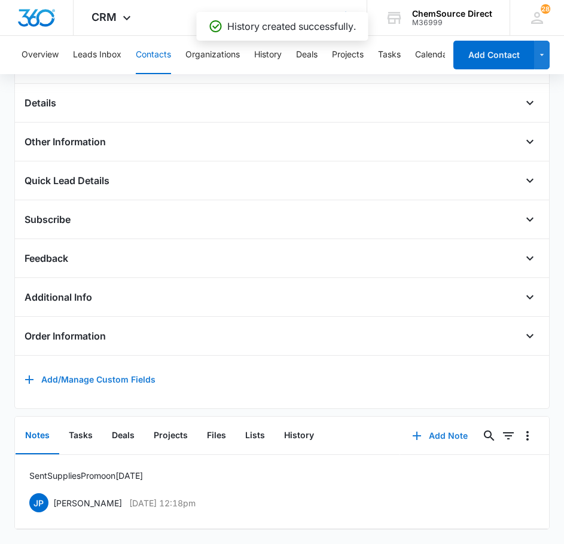
scroll to position [293, 0]
click at [87, 427] on button "Tasks" at bounding box center [80, 436] width 43 height 37
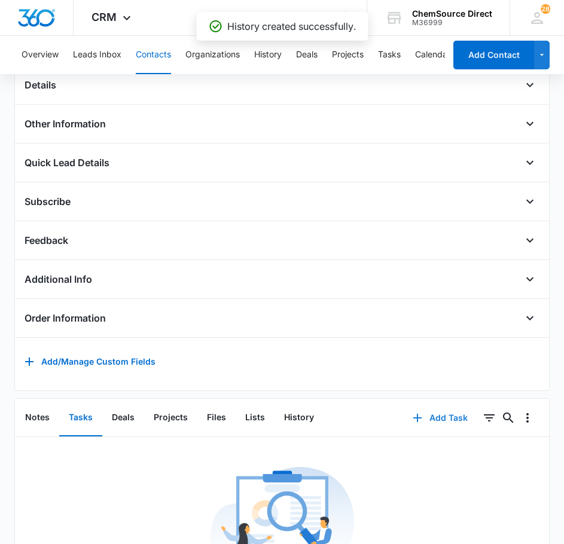
click at [423, 427] on button "Add Task" at bounding box center [440, 418] width 79 height 29
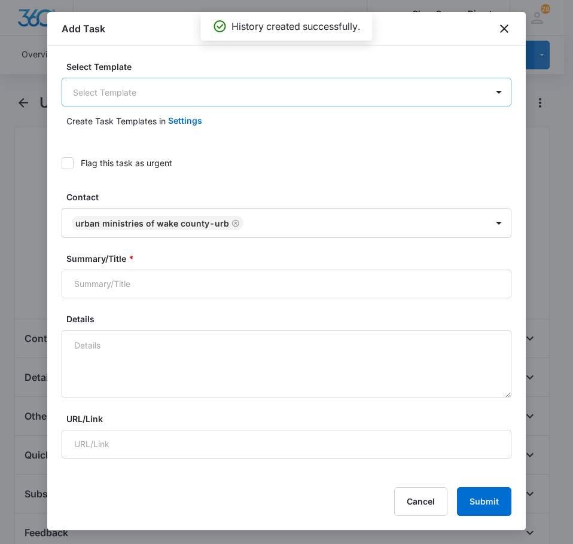
click at [172, 95] on body "CRM Apps Reputation Forms CRM Email Social Payments POS Content Ads Intelligenc…" at bounding box center [286, 514] width 573 height 1028
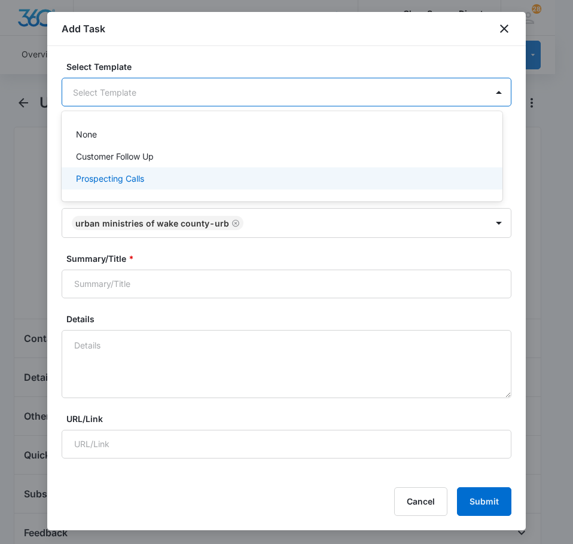
click at [148, 186] on div "Prospecting Calls" at bounding box center [282, 178] width 441 height 22
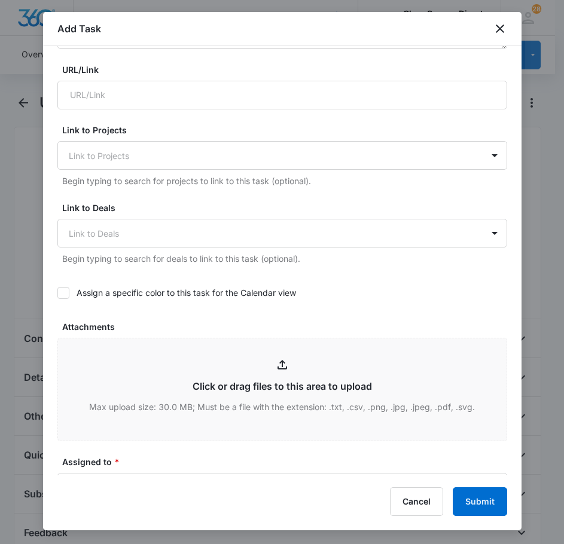
scroll to position [359, 0]
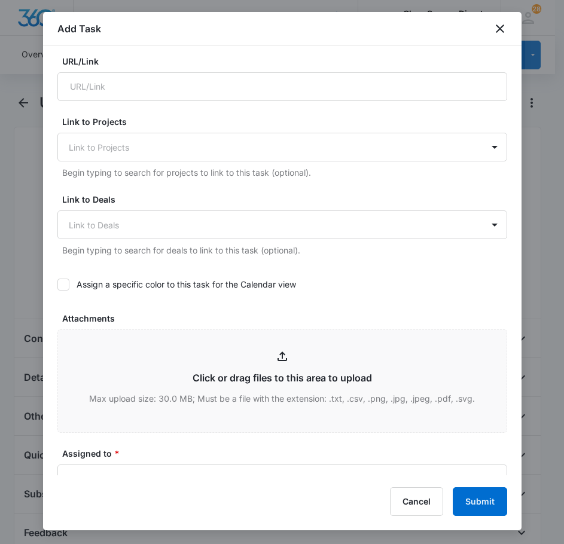
click at [65, 291] on div "Assign a specific color to this task for the Calendar view" at bounding box center [282, 284] width 450 height 27
click at [66, 288] on icon at bounding box center [63, 284] width 11 height 11
click at [57, 285] on input "Assign a specific color to this task for the Calendar view" at bounding box center [57, 285] width 0 height 0
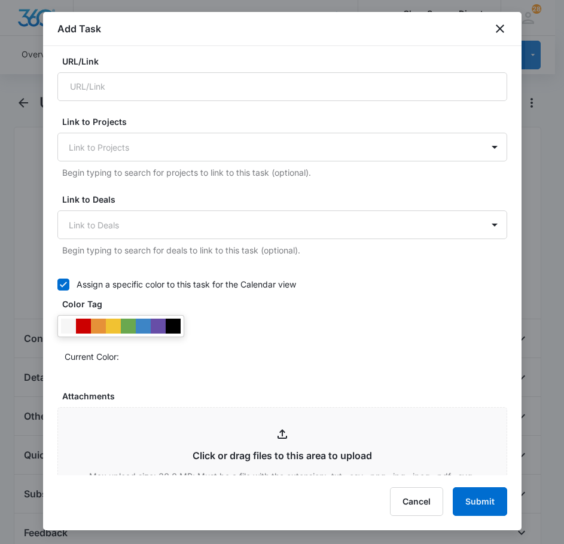
click at [182, 327] on div at bounding box center [120, 326] width 127 height 22
click at [178, 330] on div at bounding box center [173, 326] width 15 height 15
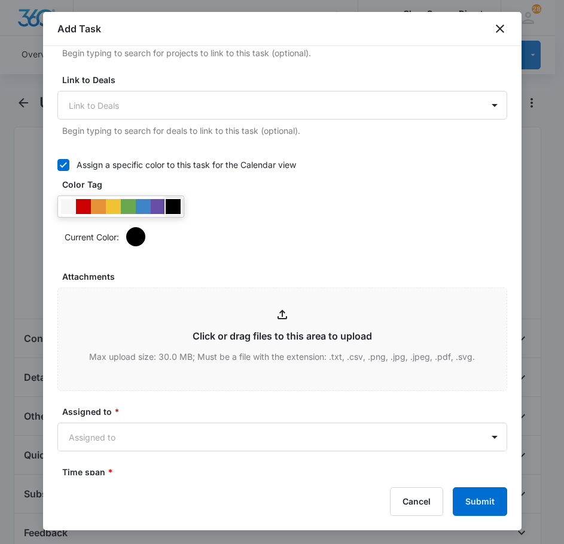
scroll to position [658, 0]
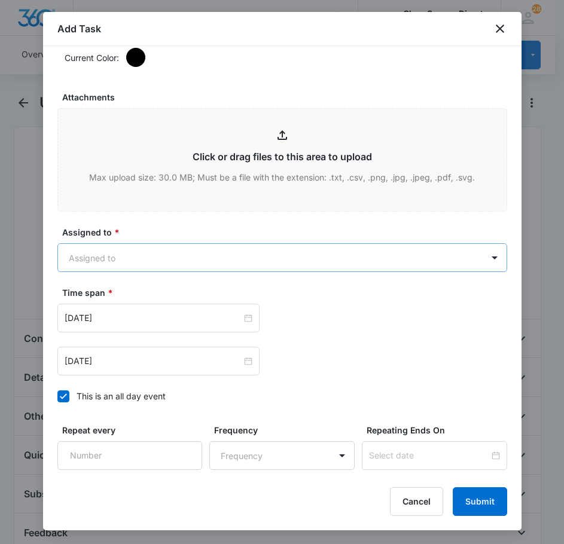
click at [150, 250] on body "CRM Apps Reputation Forms CRM Email Social Payments POS Content Ads Intelligenc…" at bounding box center [282, 514] width 564 height 1028
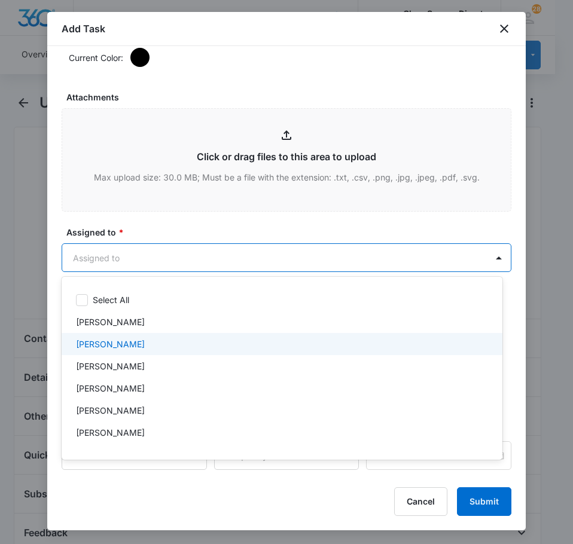
click at [133, 337] on div "[PERSON_NAME]" at bounding box center [282, 344] width 441 height 22
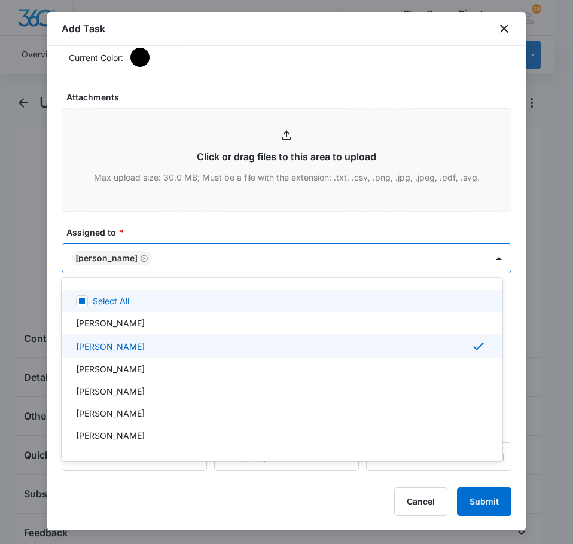
click at [173, 228] on div at bounding box center [286, 272] width 573 height 544
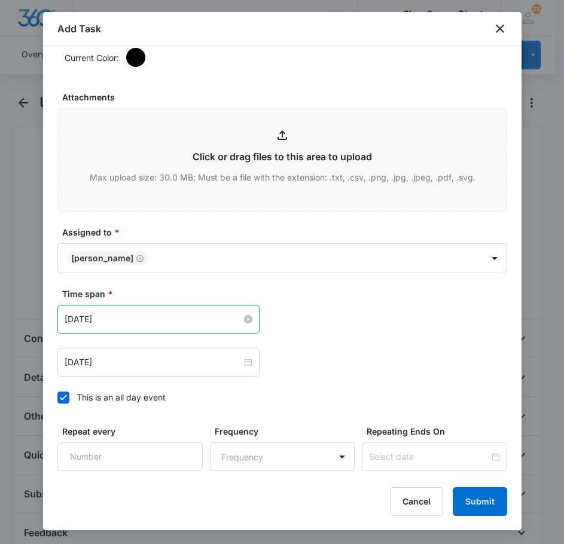
click at [149, 318] on input "[DATE]" at bounding box center [153, 319] width 177 height 13
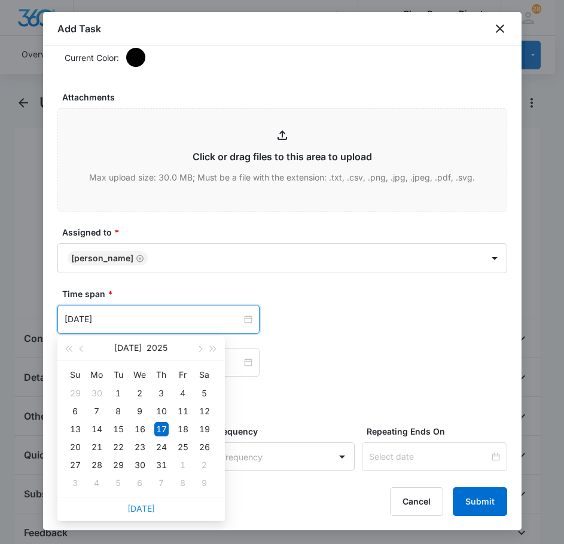
click at [138, 512] on link "[DATE]" at bounding box center [141, 509] width 28 height 10
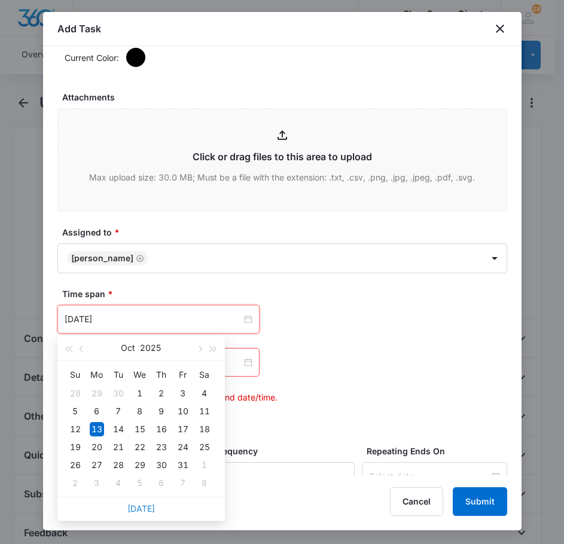
type input "[DATE]"
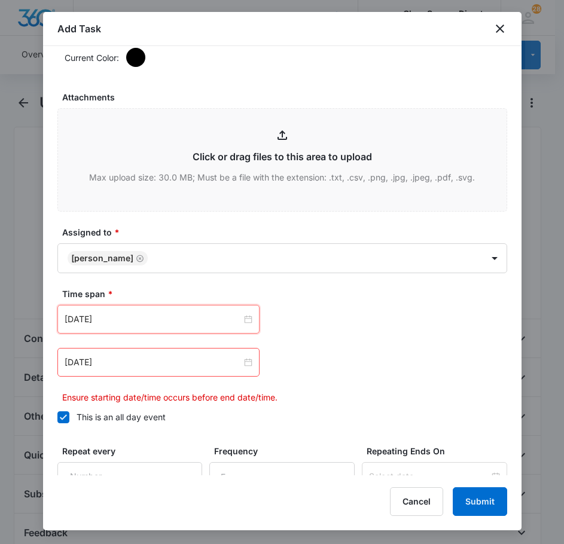
click at [125, 372] on div "[DATE]" at bounding box center [158, 362] width 202 height 29
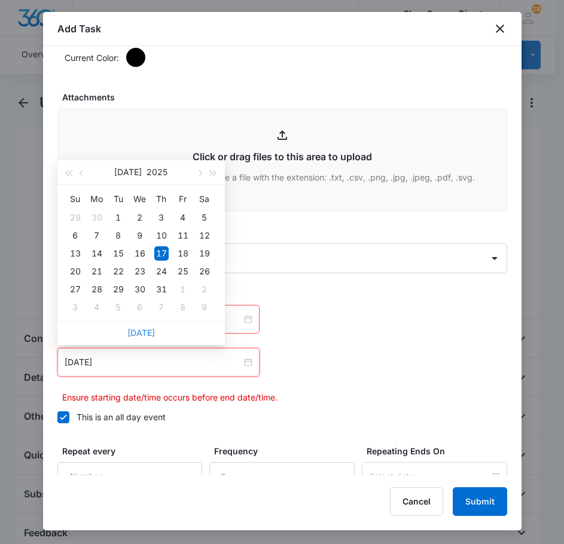
click at [147, 330] on link "[DATE]" at bounding box center [141, 333] width 28 height 10
type input "[DATE]"
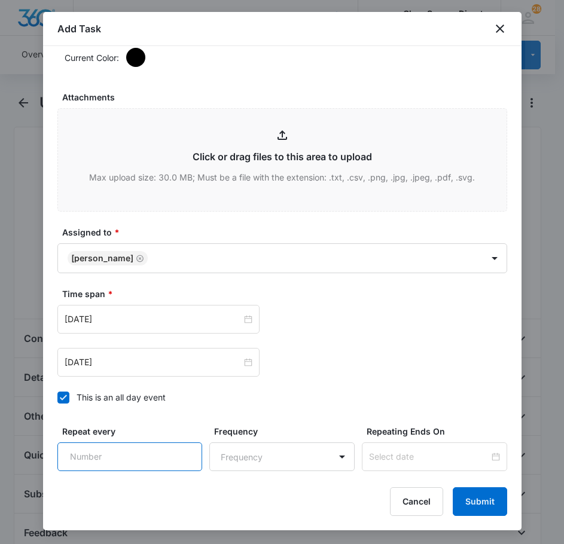
click at [147, 453] on input "Repeat every" at bounding box center [129, 457] width 145 height 29
type input "2"
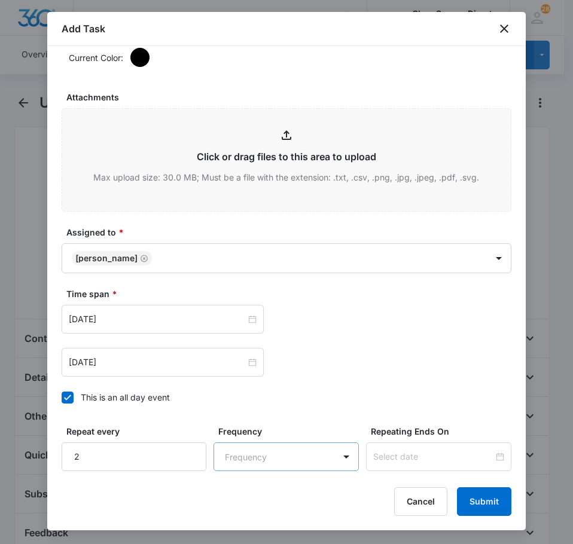
click at [251, 460] on body "CRM Apps Reputation Forms CRM Email Social Payments POS Content Ads Intelligenc…" at bounding box center [286, 514] width 573 height 1028
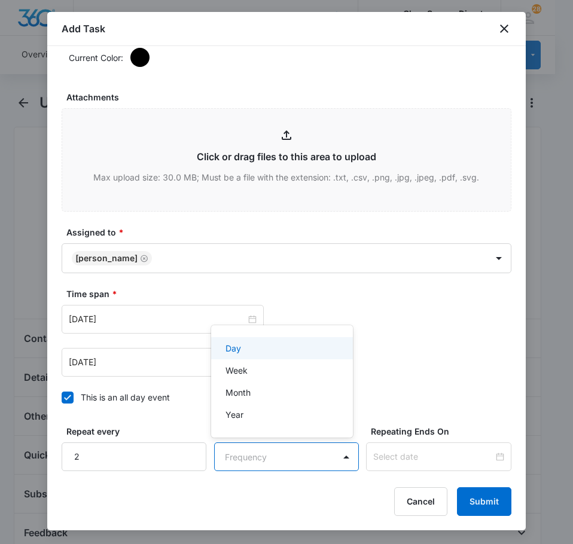
click at [268, 349] on div "Day" at bounding box center [281, 348] width 111 height 13
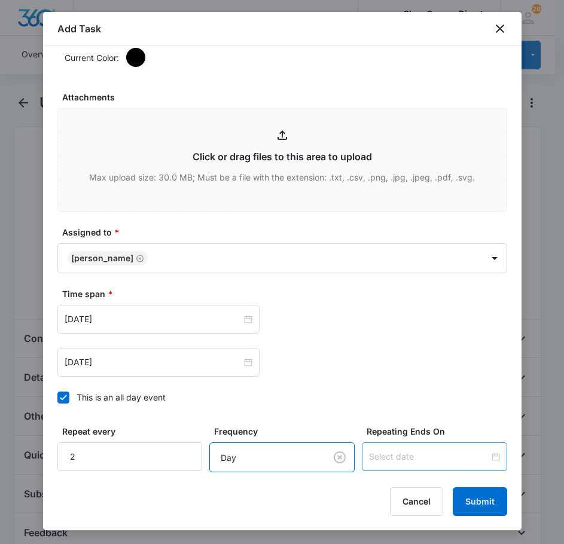
click at [375, 449] on div at bounding box center [434, 457] width 145 height 29
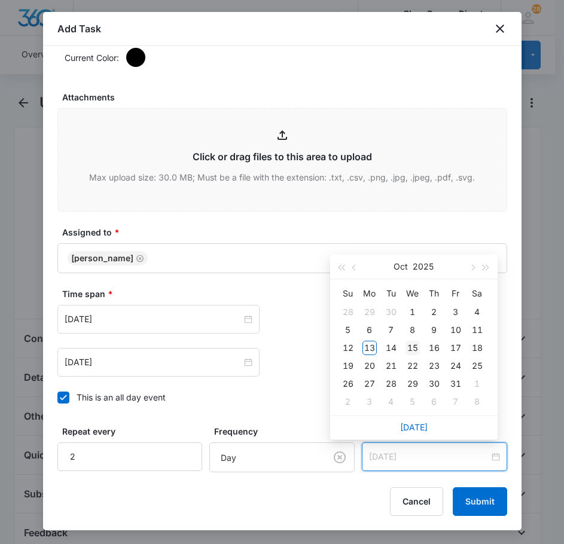
type input "[DATE]"
click at [414, 349] on div "15" at bounding box center [413, 348] width 14 height 14
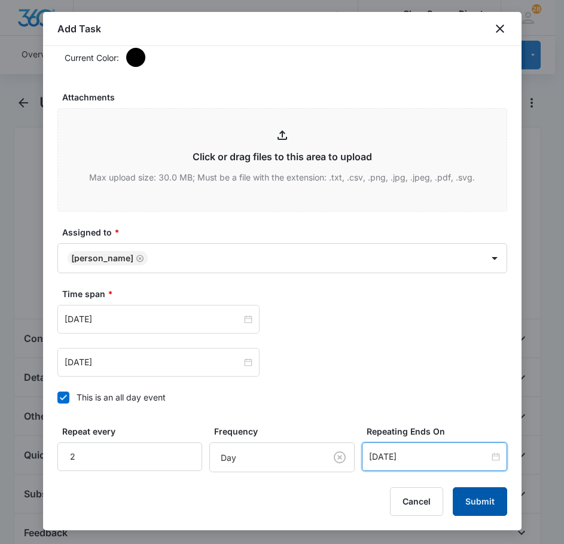
click at [479, 503] on button "Submit" at bounding box center [480, 502] width 54 height 29
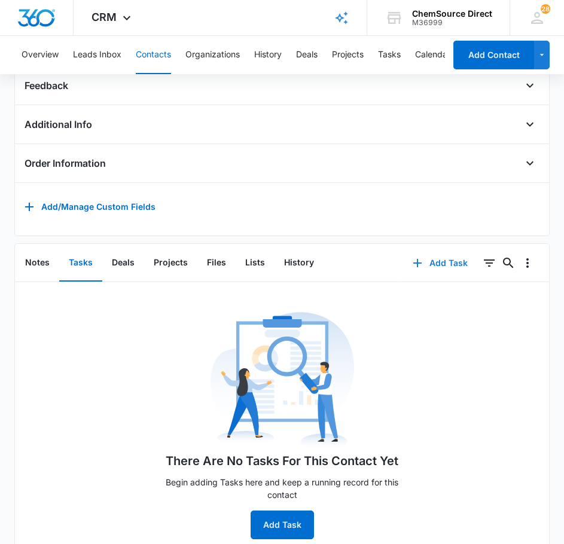
scroll to position [284, 0]
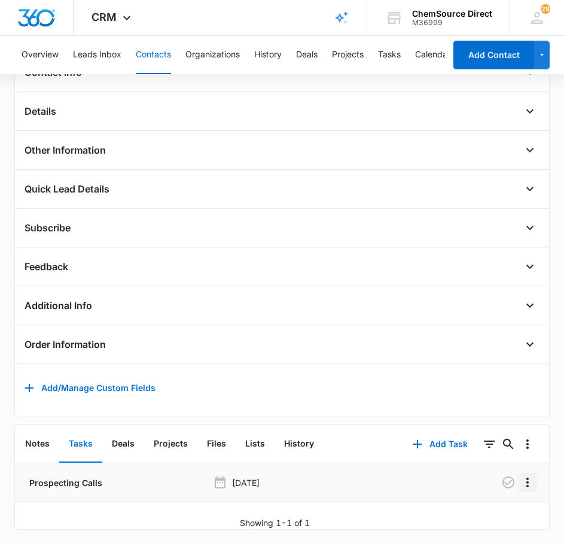
click at [523, 476] on icon "Overflow Menu" at bounding box center [527, 483] width 14 height 14
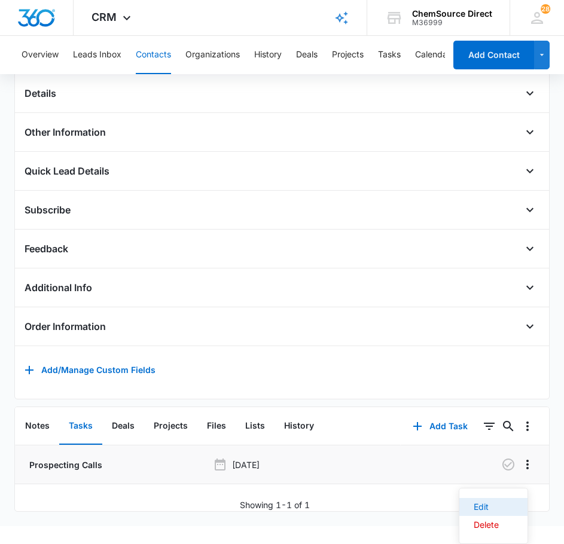
click at [494, 504] on div "Edit" at bounding box center [486, 507] width 25 height 8
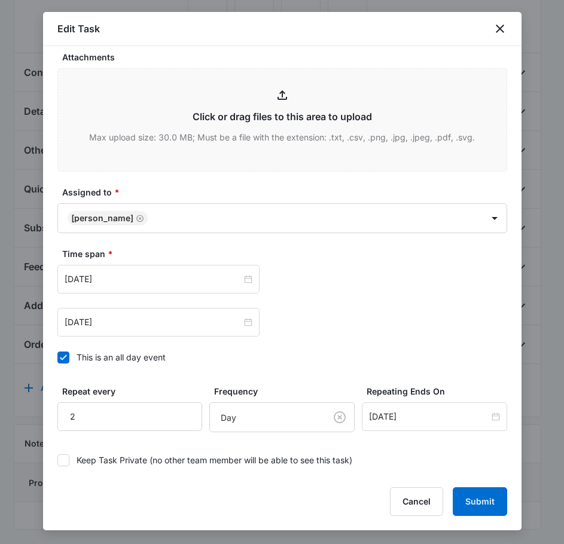
scroll to position [607, 0]
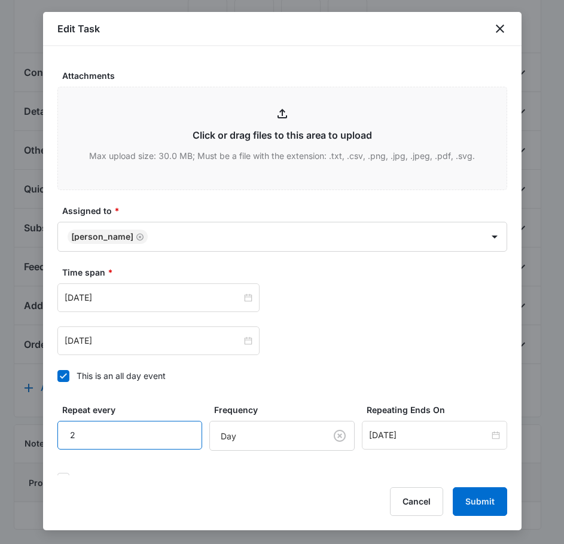
click at [145, 422] on input "2" at bounding box center [129, 435] width 145 height 29
click at [237, 412] on body "CRM Apps Reputation Forms CRM Email Social Payments POS Content Ads Intelligenc…" at bounding box center [282, 139] width 564 height 811
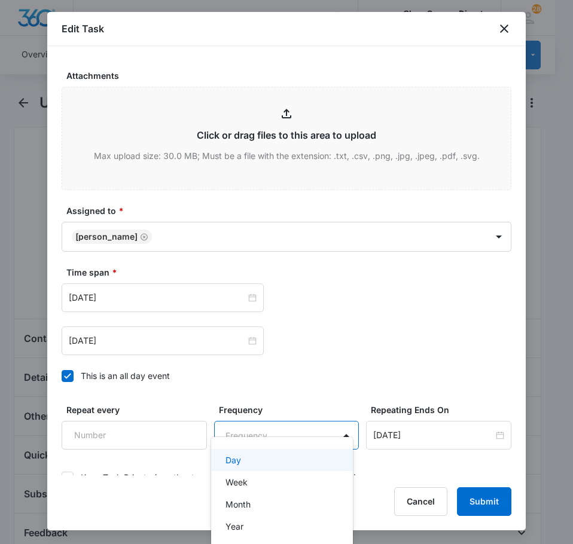
click at [428, 419] on div at bounding box center [286, 272] width 573 height 544
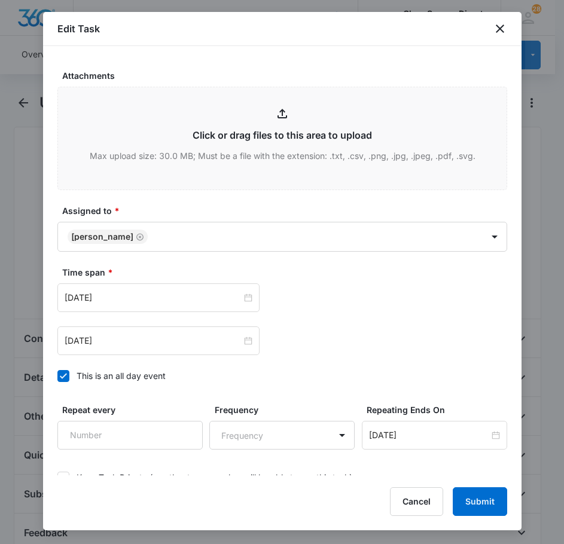
click at [428, 429] on input "[DATE]" at bounding box center [429, 435] width 120 height 13
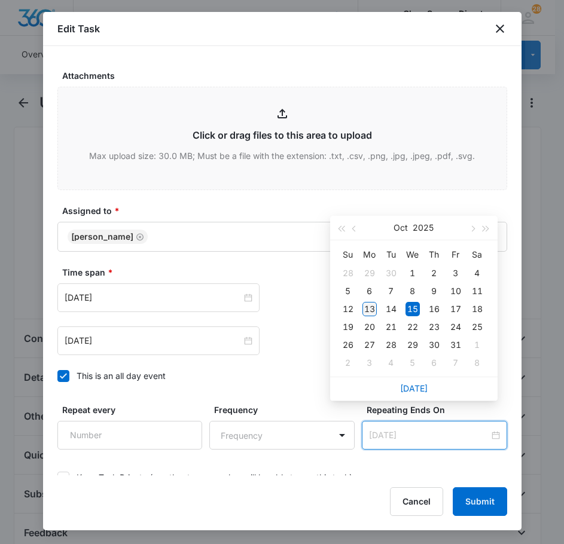
type input "[DATE]"
click at [372, 308] on div "13" at bounding box center [369, 309] width 14 height 14
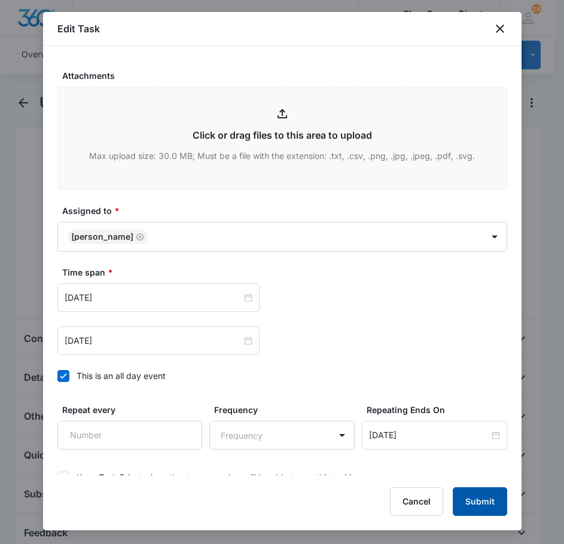
click at [485, 501] on button "Submit" at bounding box center [480, 502] width 54 height 29
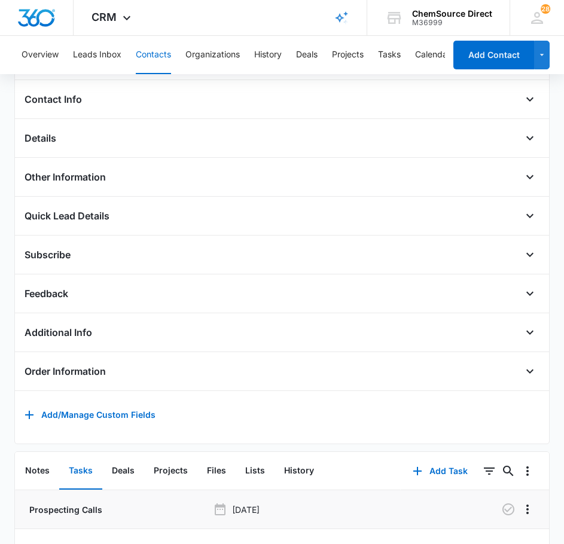
scroll to position [284, 0]
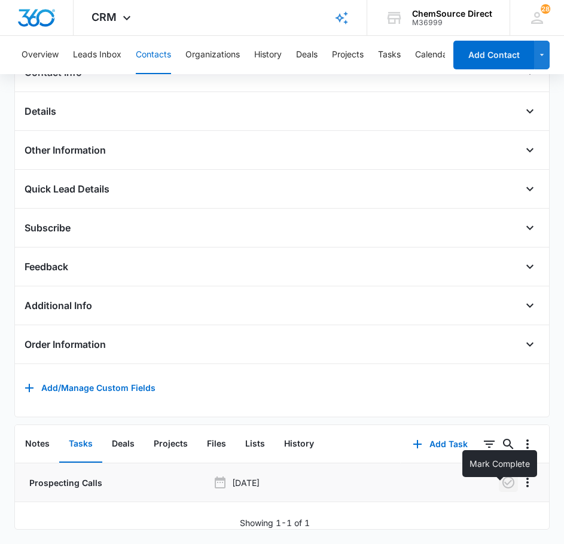
click at [501, 476] on icon "button" at bounding box center [508, 483] width 14 height 14
click at [157, 52] on button "Contacts" at bounding box center [153, 55] width 35 height 38
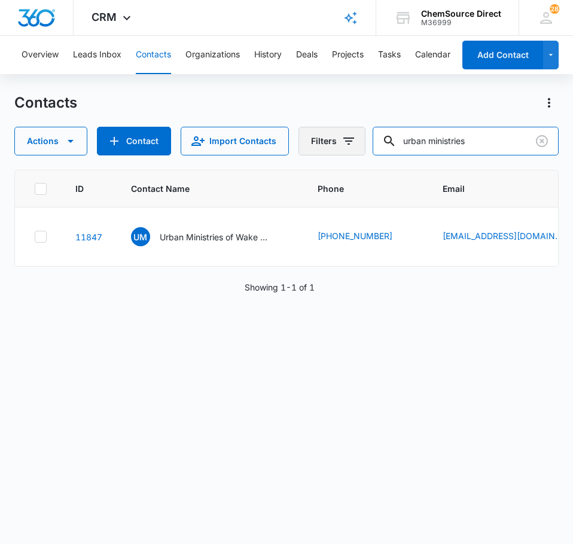
drag, startPoint x: 506, startPoint y: 137, endPoint x: 357, endPoint y: 138, distance: 148.9
click at [358, 138] on div "Actions Contact Import Contacts Filters urban ministries" at bounding box center [286, 141] width 544 height 29
type input "power crew"
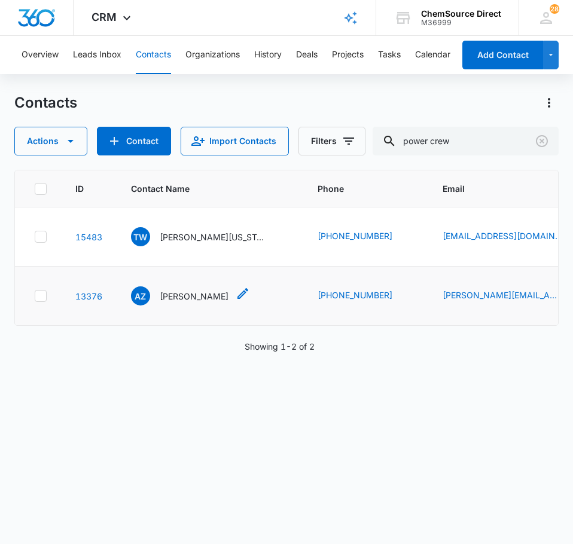
click at [203, 303] on p "[PERSON_NAME]" at bounding box center [194, 296] width 69 height 13
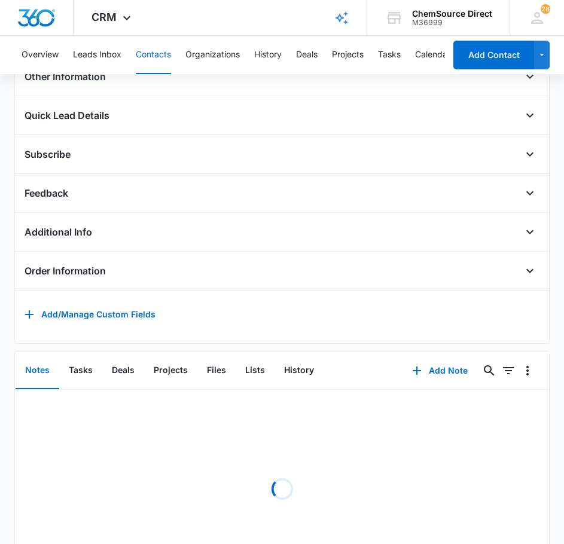
scroll to position [359, 0]
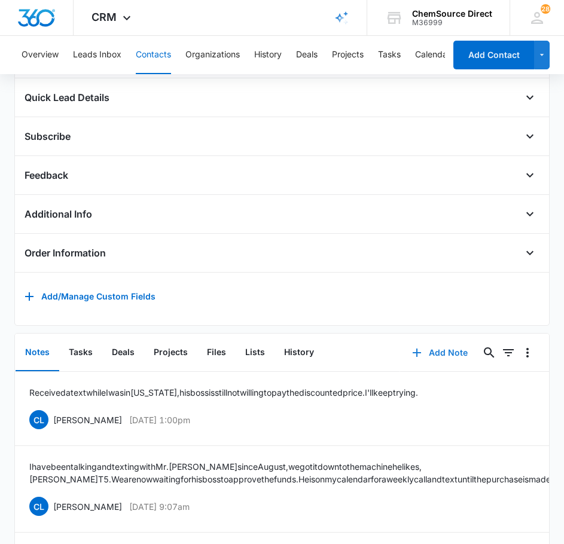
click at [431, 363] on button "Add Note" at bounding box center [440, 353] width 80 height 29
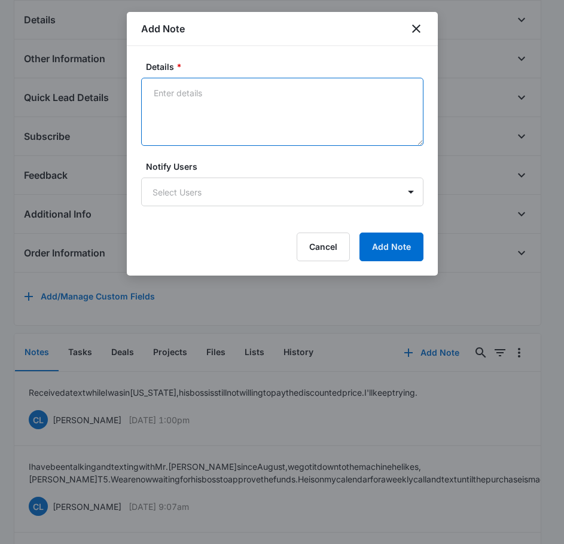
click at [243, 115] on textarea "Details *" at bounding box center [282, 112] width 282 height 68
type textarea "Sent Wearables Promo on [DATE]"
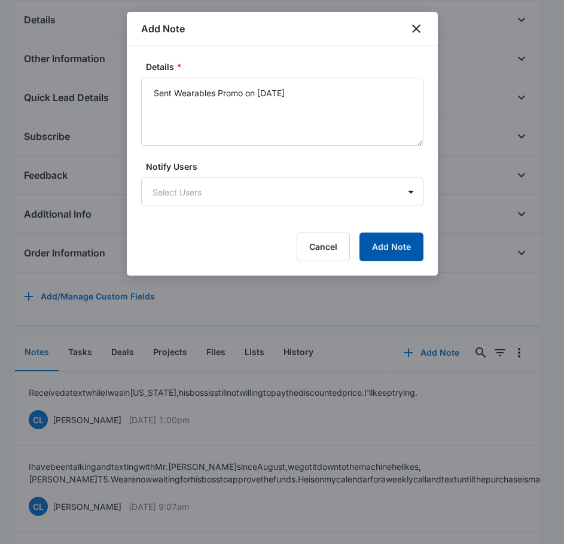
click at [388, 253] on button "Add Note" at bounding box center [391, 247] width 64 height 29
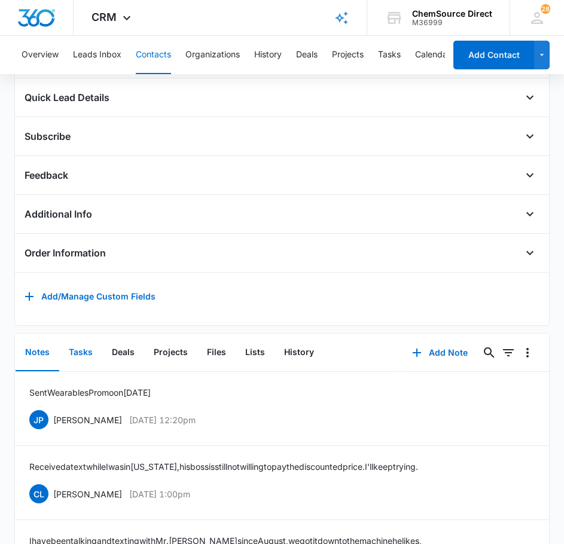
click at [80, 363] on button "Tasks" at bounding box center [80, 352] width 43 height 37
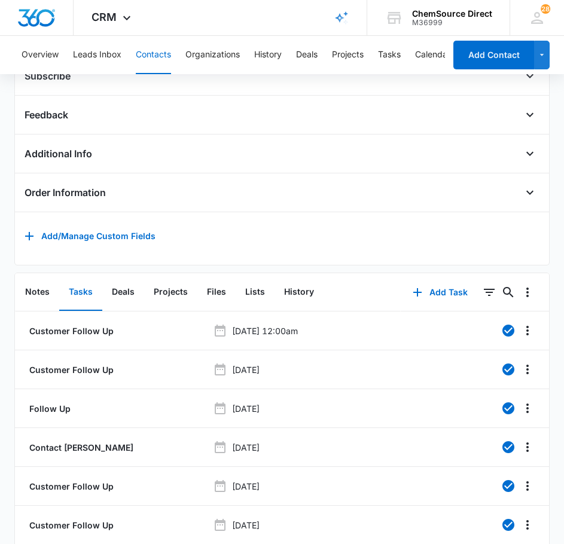
scroll to position [479, 0]
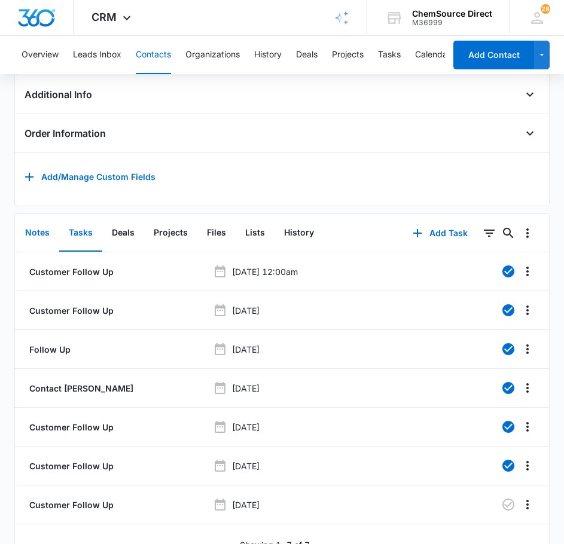
click at [45, 246] on button "Notes" at bounding box center [38, 233] width 44 height 37
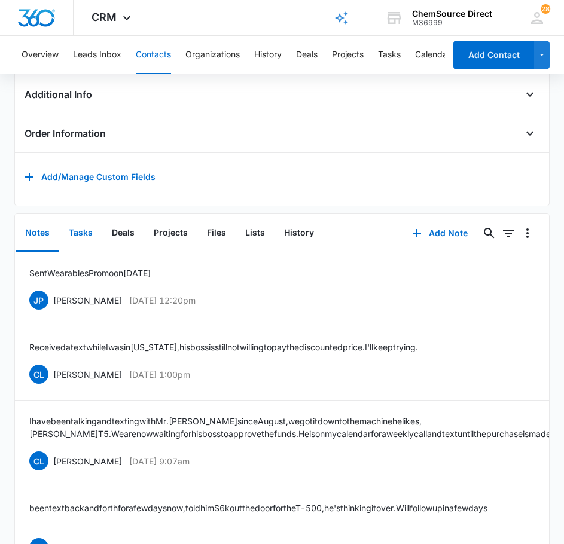
click at [80, 240] on button "Tasks" at bounding box center [80, 233] width 43 height 37
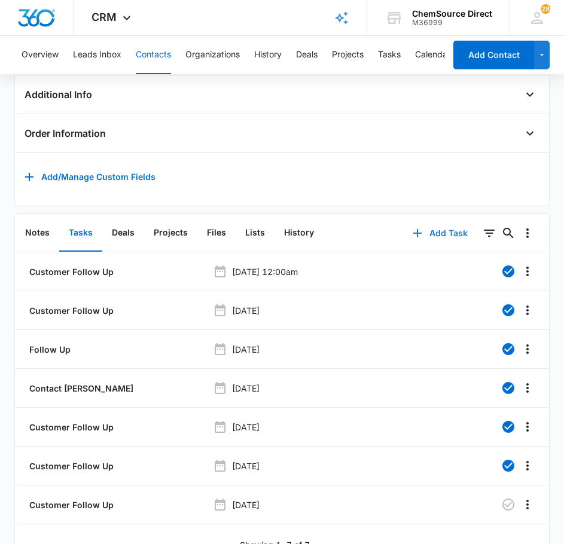
click at [430, 241] on button "Add Task" at bounding box center [440, 233] width 79 height 29
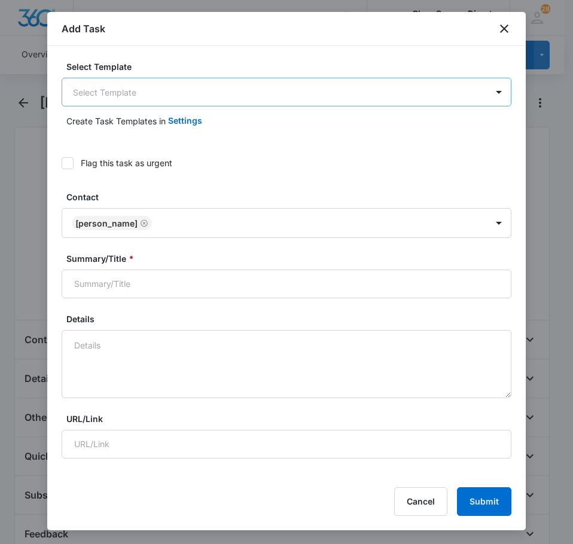
click at [153, 95] on body "CRM Apps Reputation Forms CRM Email Social Payments POS Content Ads Intelligenc…" at bounding box center [286, 522] width 573 height 1045
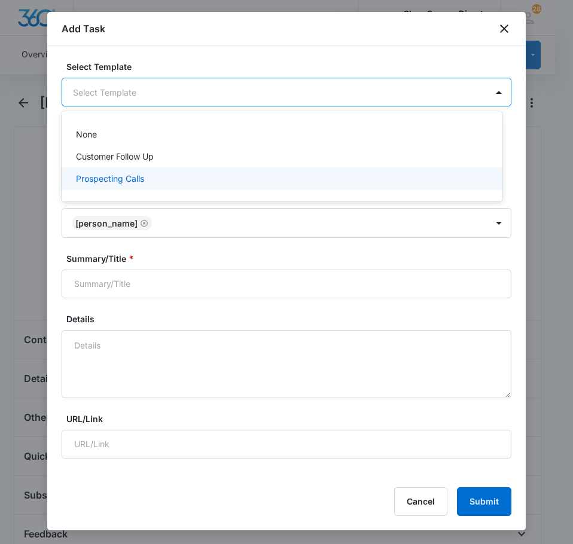
click at [145, 177] on div "Prospecting Calls" at bounding box center [281, 178] width 410 height 13
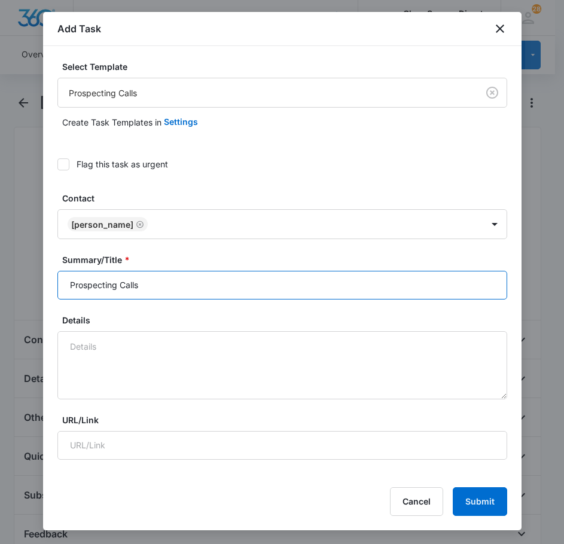
click at [169, 287] on input "Prospecting Calls" at bounding box center [282, 285] width 450 height 29
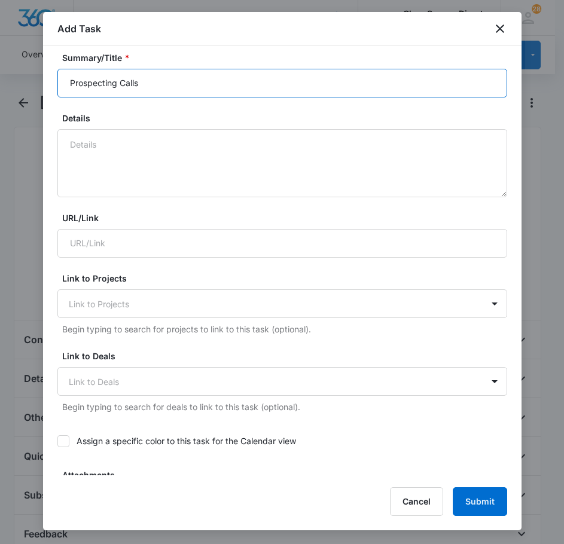
scroll to position [239, 0]
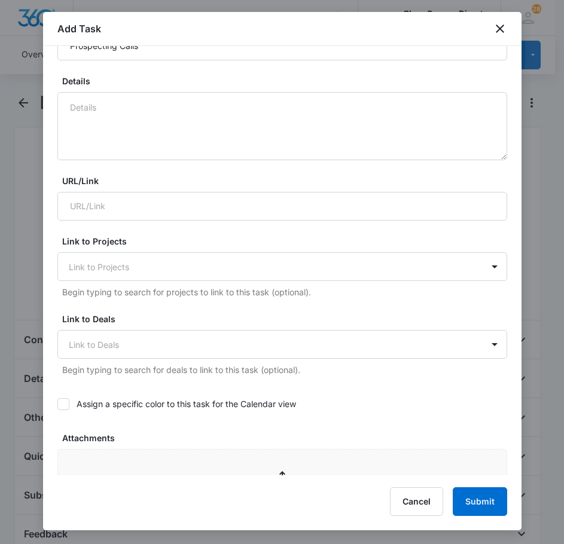
click at [66, 405] on icon at bounding box center [63, 404] width 11 height 11
click at [57, 404] on input "Assign a specific color to this task for the Calendar view" at bounding box center [57, 404] width 0 height 0
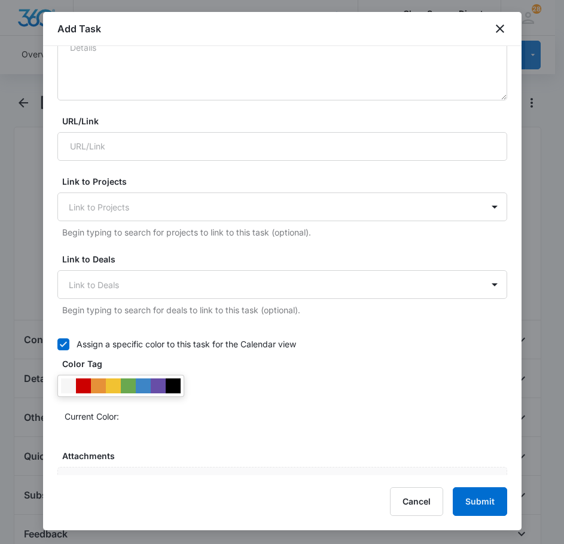
click at [183, 376] on div at bounding box center [120, 386] width 127 height 22
drag, startPoint x: 181, startPoint y: 382, endPoint x: 179, endPoint y: 388, distance: 6.1
click at [181, 382] on div at bounding box center [120, 386] width 127 height 22
click at [179, 392] on div at bounding box center [173, 386] width 15 height 15
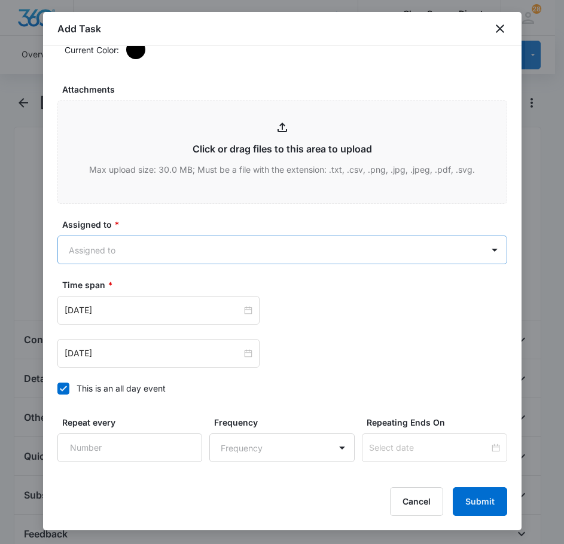
scroll to position [718, 0]
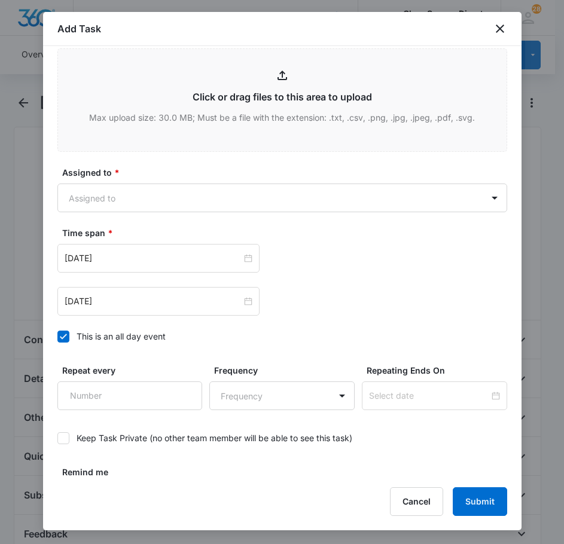
click at [142, 175] on label "Assigned to *" at bounding box center [287, 172] width 450 height 13
click at [141, 189] on body "CRM Apps Reputation Forms CRM Email Social Payments POS Content Ads Intelligenc…" at bounding box center [282, 522] width 564 height 1045
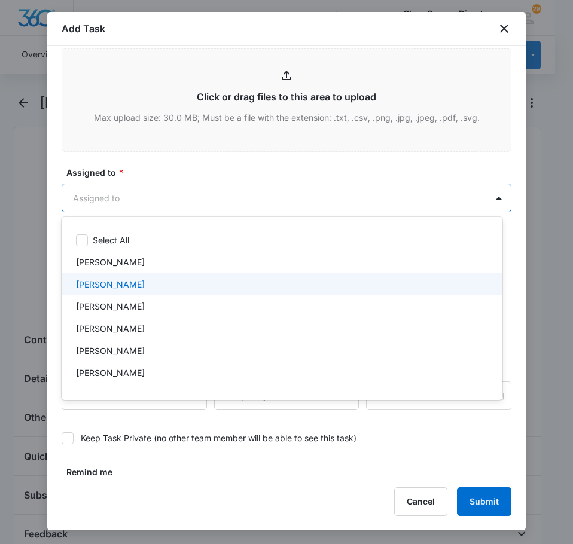
click at [121, 284] on p "[PERSON_NAME]" at bounding box center [110, 284] width 69 height 13
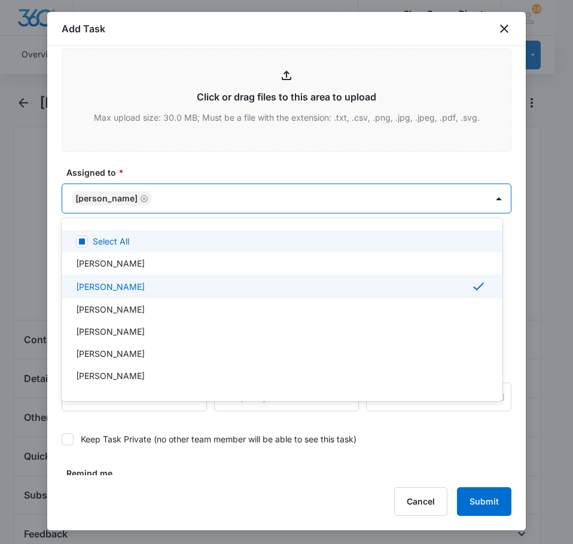
click at [162, 167] on div at bounding box center [286, 272] width 573 height 544
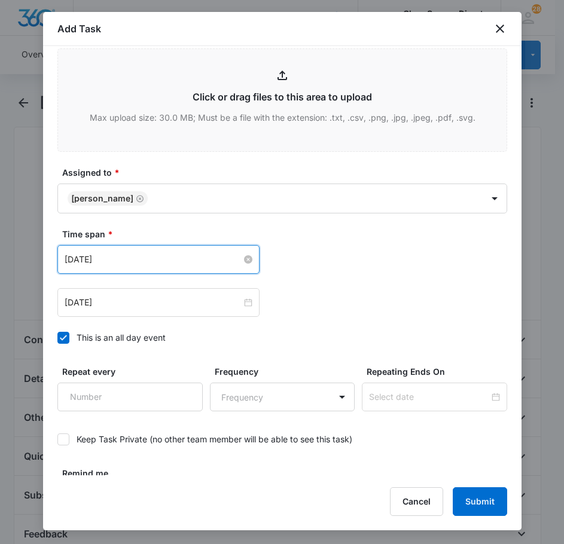
click at [121, 261] on input "[DATE]" at bounding box center [153, 259] width 177 height 13
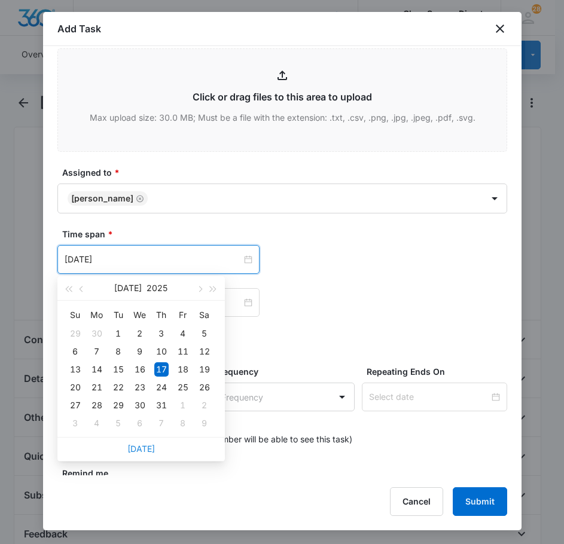
click at [145, 448] on link "[DATE]" at bounding box center [141, 449] width 28 height 10
type input "[DATE]"
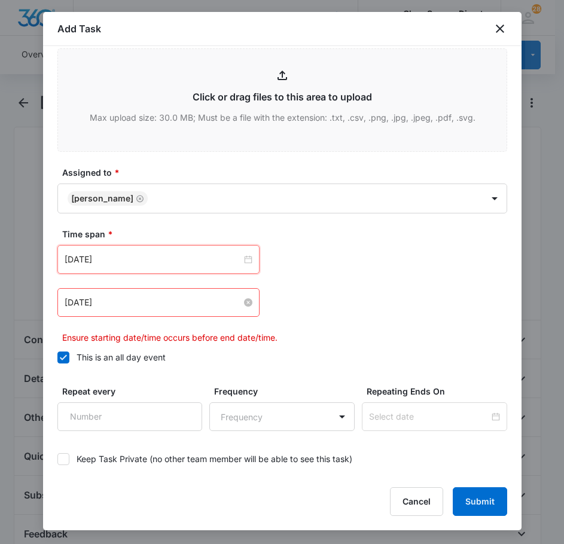
click at [124, 308] on input "[DATE]" at bounding box center [153, 302] width 177 height 13
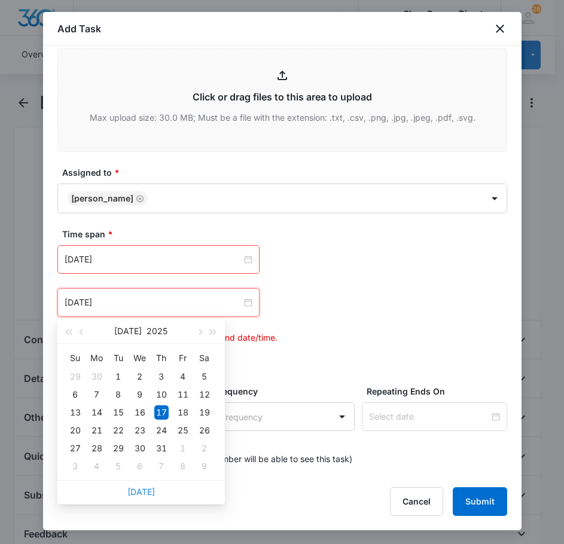
click at [142, 487] on link "[DATE]" at bounding box center [141, 492] width 28 height 10
type input "[DATE]"
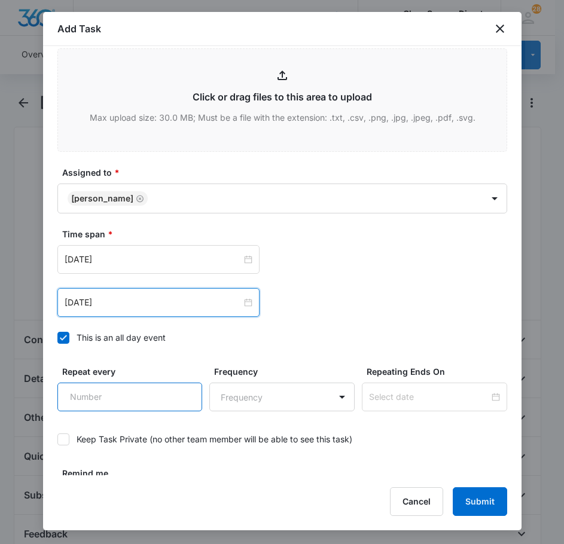
click at [117, 384] on input "Repeat every" at bounding box center [129, 397] width 145 height 29
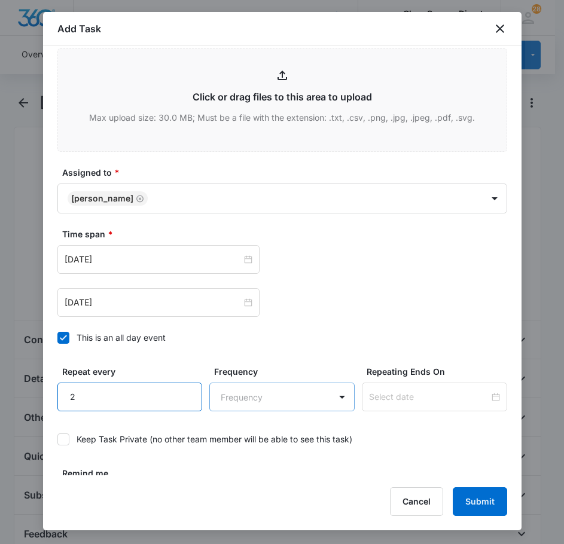
type input "2"
click at [258, 398] on body "CRM Apps Reputation Forms CRM Email Social Payments POS Content Ads Intelligenc…" at bounding box center [282, 522] width 564 height 1045
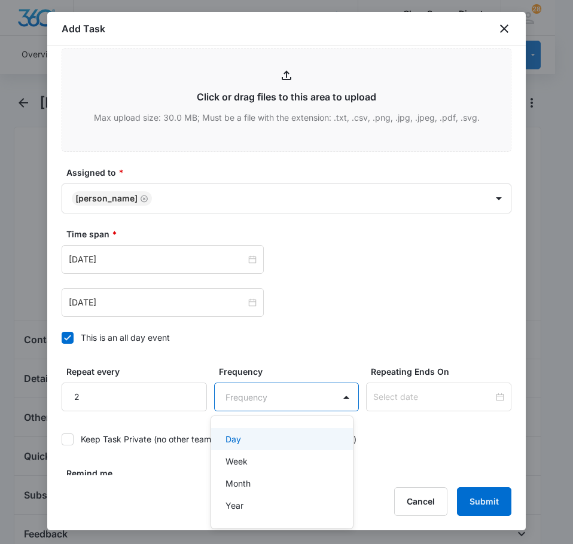
click at [257, 438] on div "Day" at bounding box center [281, 439] width 111 height 13
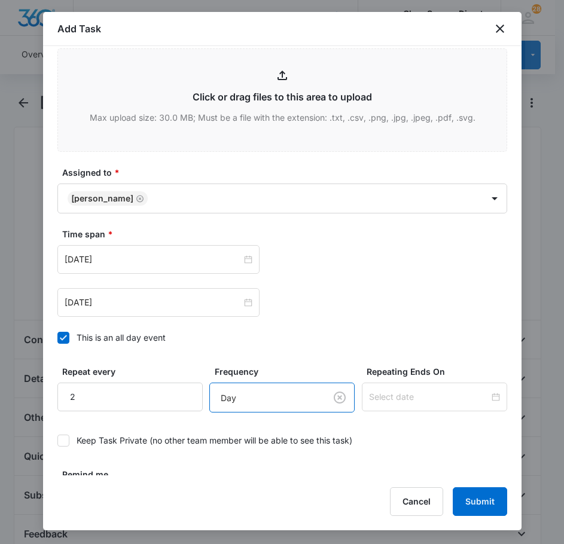
click at [443, 377] on label "Repeating Ends On" at bounding box center [439, 371] width 145 height 13
click at [435, 396] on input at bounding box center [429, 397] width 120 height 13
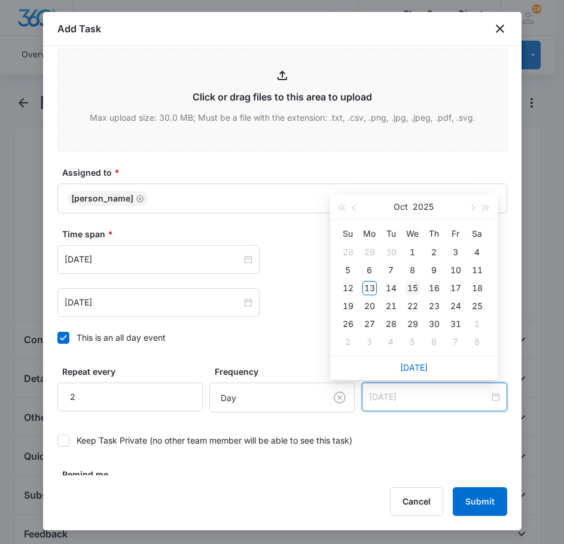
type input "[DATE]"
click at [413, 285] on div "15" at bounding box center [413, 288] width 14 height 14
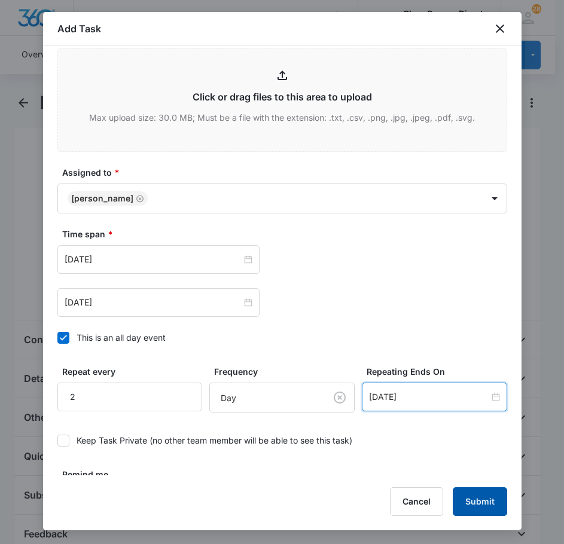
click at [480, 505] on button "Submit" at bounding box center [480, 502] width 54 height 29
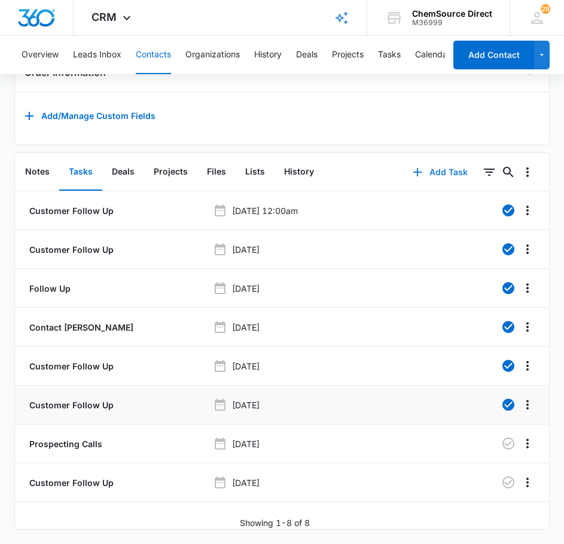
scroll to position [557, 0]
click at [502, 440] on icon "button" at bounding box center [508, 444] width 12 height 12
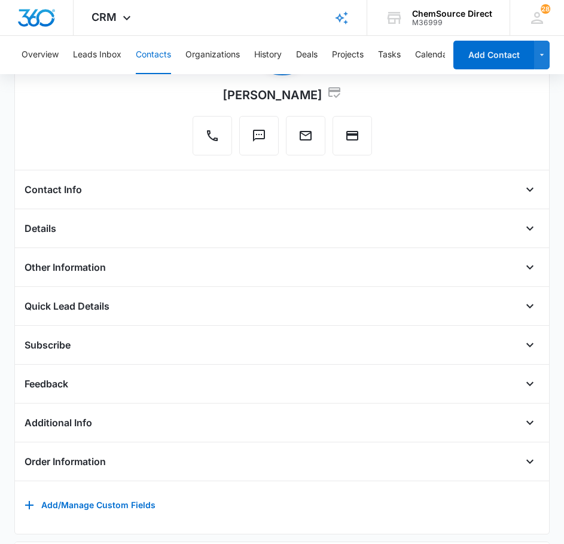
scroll to position [139, 0]
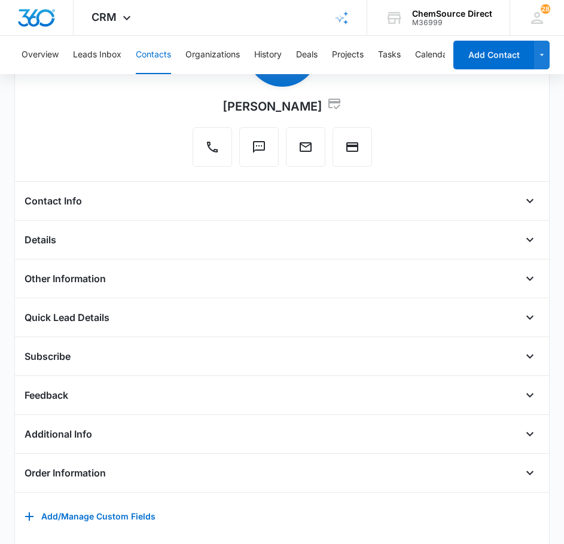
click at [156, 46] on button "Contacts" at bounding box center [153, 55] width 35 height 38
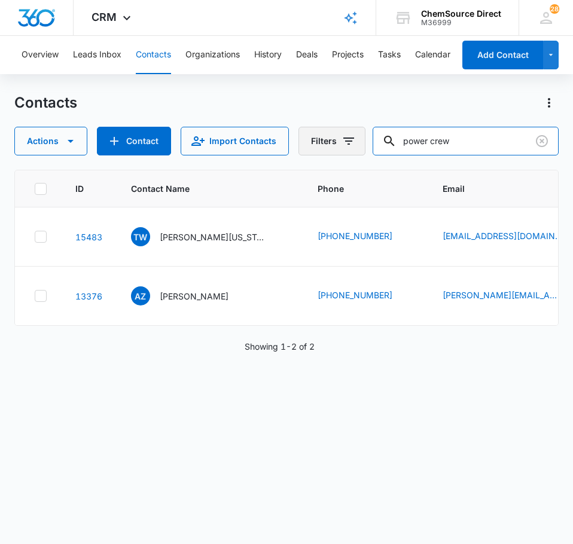
drag, startPoint x: 508, startPoint y: 147, endPoint x: 360, endPoint y: 147, distance: 147.7
click at [361, 147] on div "Actions Contact Import Contacts Filters power crew" at bounding box center [286, 141] width 544 height 29
type input "growler"
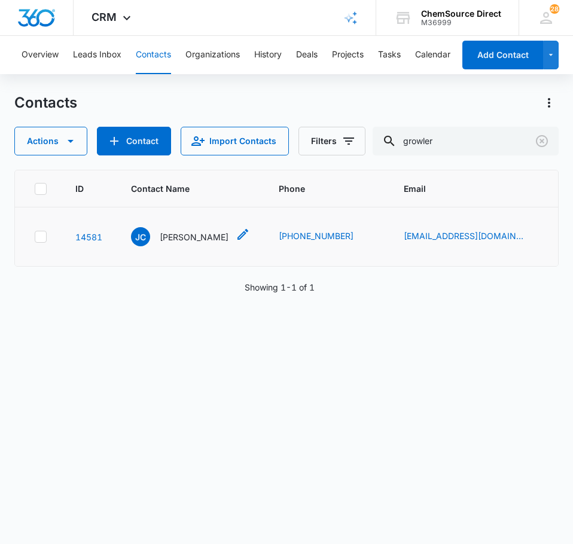
click at [194, 238] on p "[PERSON_NAME]" at bounding box center [194, 237] width 69 height 13
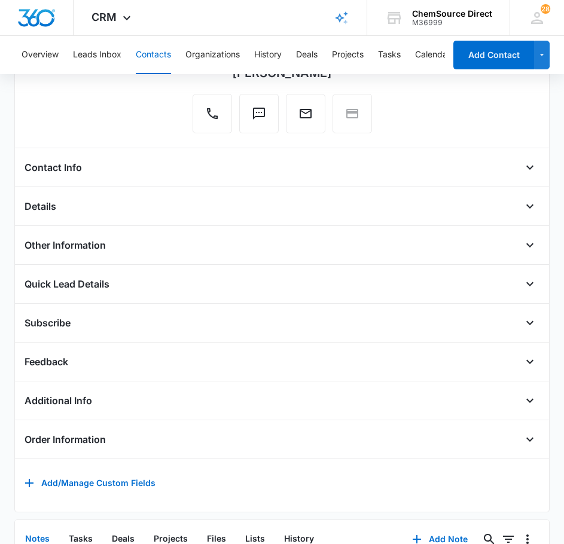
scroll to position [305, 0]
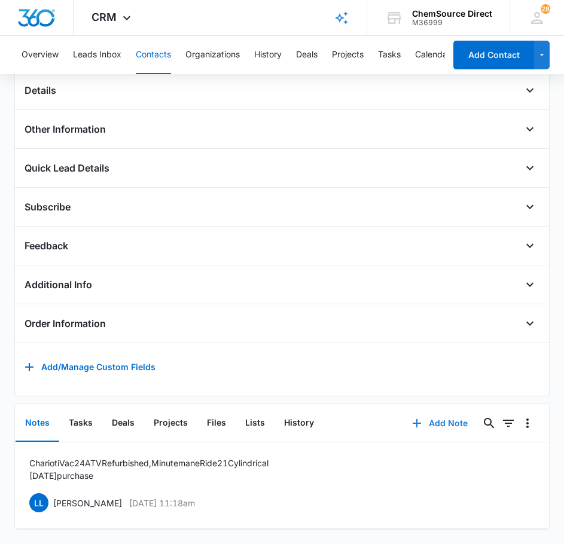
click at [431, 413] on button "Add Note" at bounding box center [440, 423] width 80 height 29
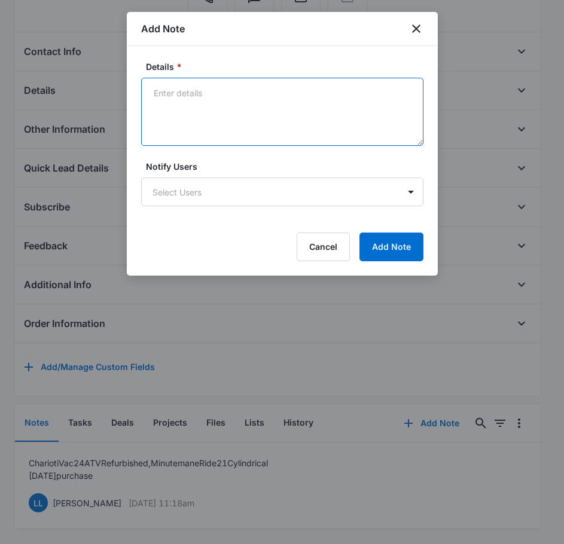
click at [276, 126] on textarea "Details *" at bounding box center [282, 112] width 282 height 68
type textarea "Sent Wearables Promo on [DATE]"
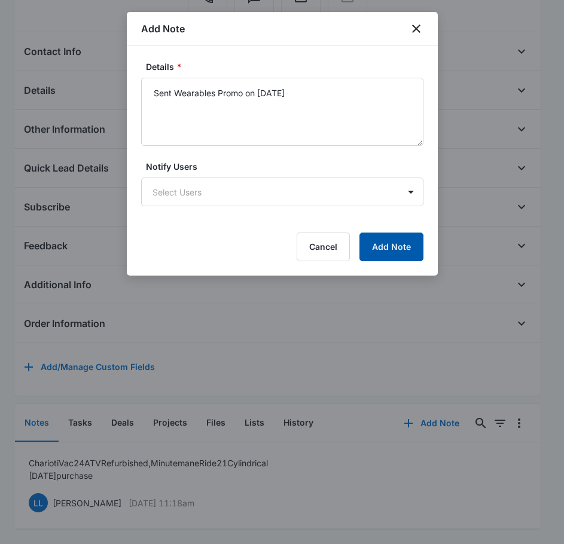
click at [409, 234] on button "Add Note" at bounding box center [391, 247] width 64 height 29
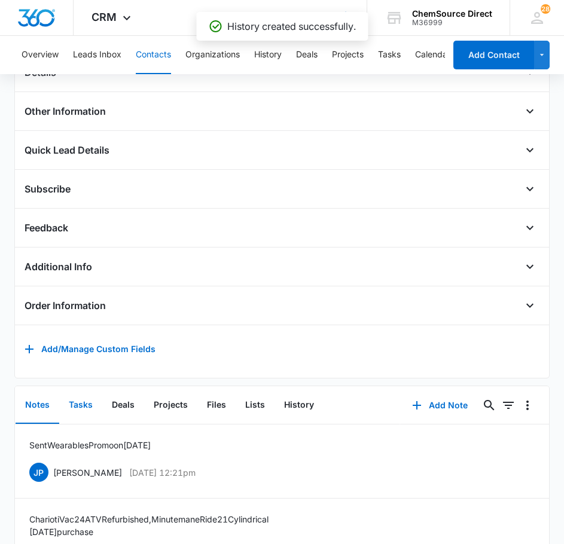
click at [81, 416] on button "Tasks" at bounding box center [80, 405] width 43 height 37
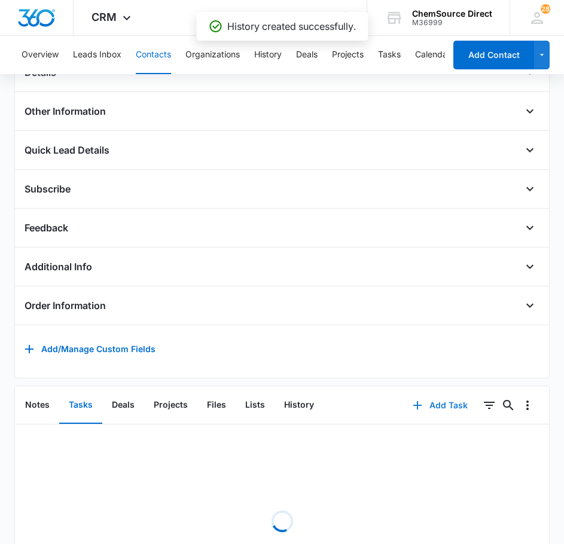
scroll to position [284, 0]
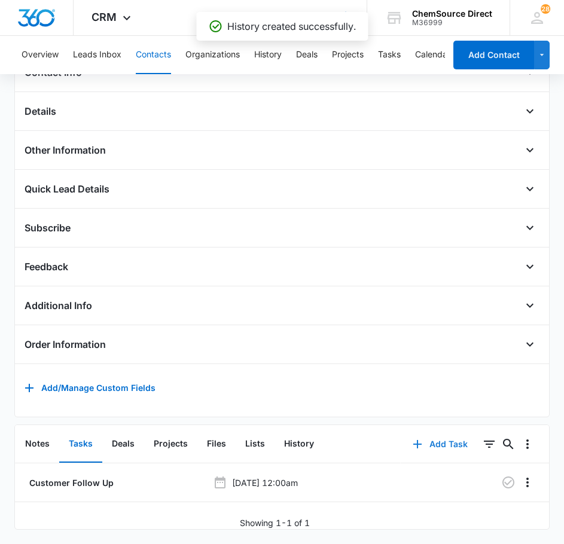
click at [443, 438] on button "Add Task" at bounding box center [440, 444] width 79 height 29
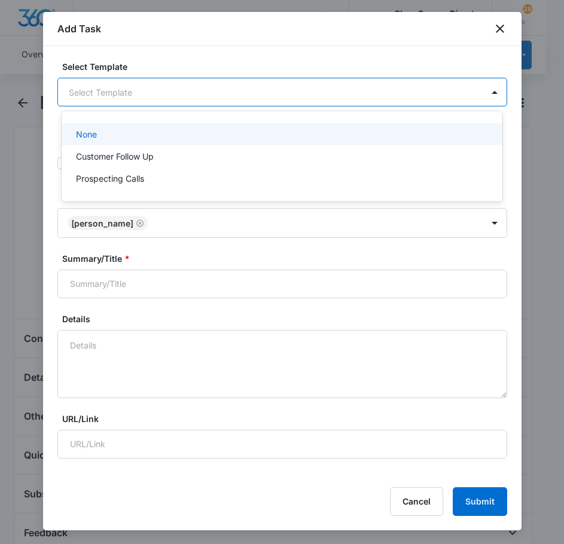
click at [206, 89] on body "CRM Apps Reputation Forms CRM Email Social Payments POS Content Ads Intelligenc…" at bounding box center [282, 272] width 564 height 544
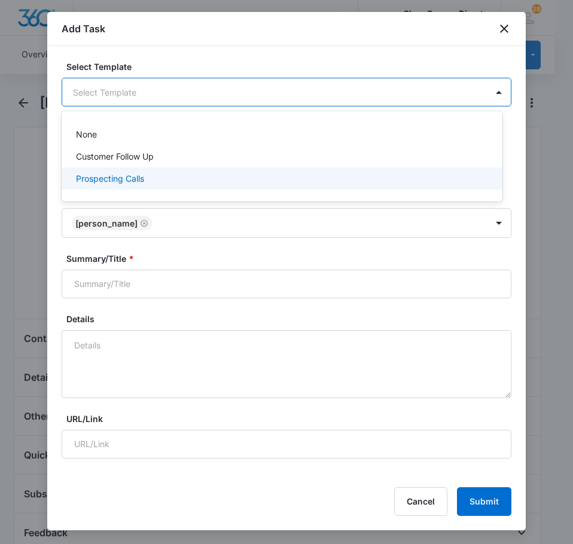
click at [141, 178] on p "Prospecting Calls" at bounding box center [110, 178] width 68 height 13
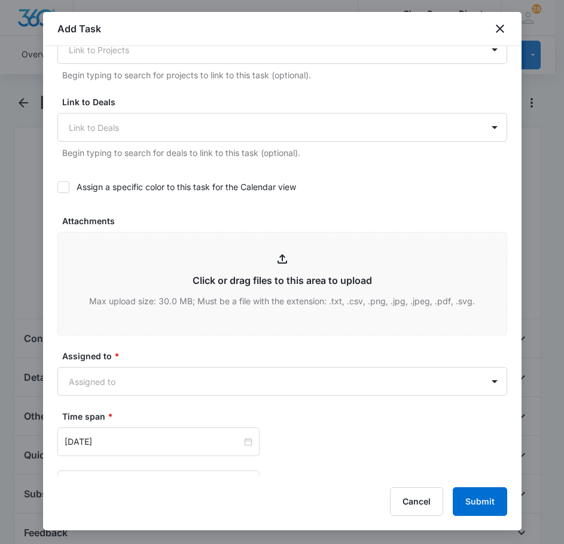
scroll to position [479, 0]
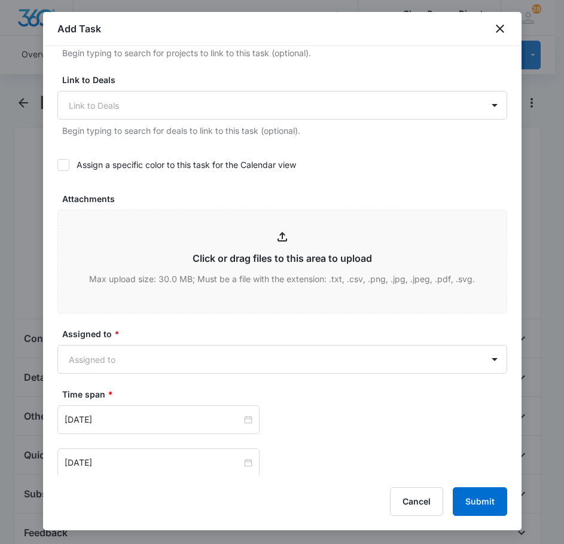
click at [66, 165] on icon at bounding box center [63, 165] width 11 height 11
click at [57, 165] on input "Assign a specific color to this task for the Calendar view" at bounding box center [57, 165] width 0 height 0
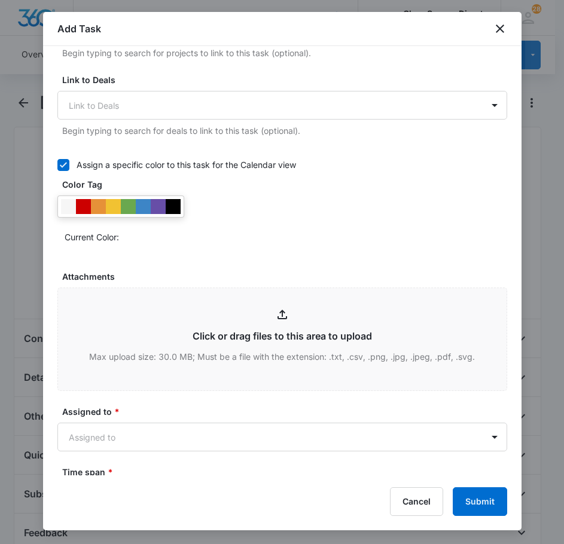
click at [181, 213] on div at bounding box center [120, 207] width 127 height 22
click at [173, 208] on div at bounding box center [173, 206] width 15 height 15
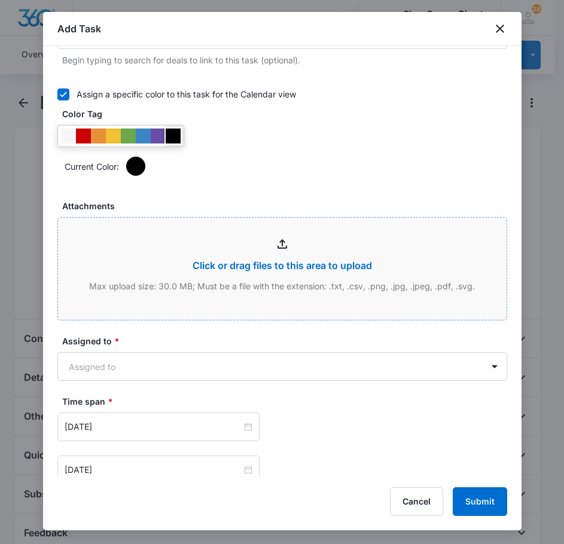
scroll to position [598, 0]
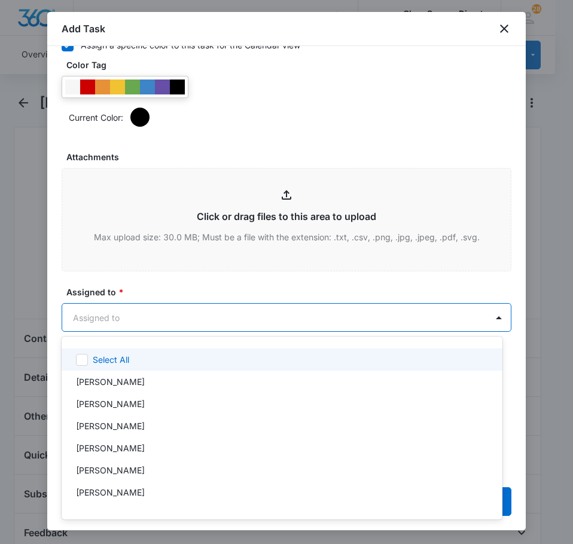
click at [179, 310] on body "CRM Apps Reputation Forms CRM Email Social Payments POS Content Ads Intelligenc…" at bounding box center [286, 272] width 573 height 544
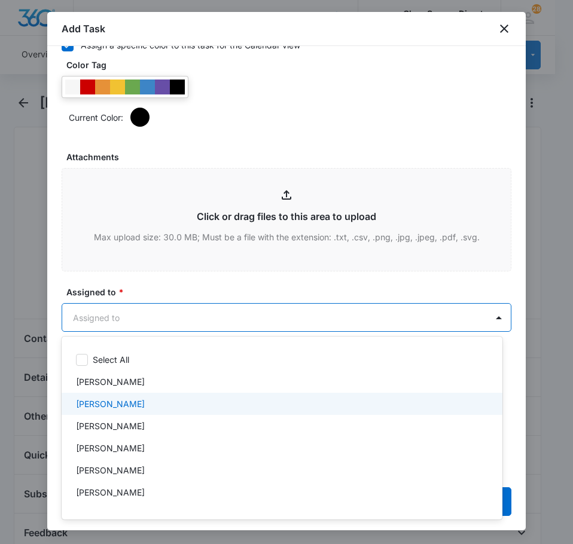
click at [132, 402] on div "[PERSON_NAME]" at bounding box center [281, 404] width 410 height 13
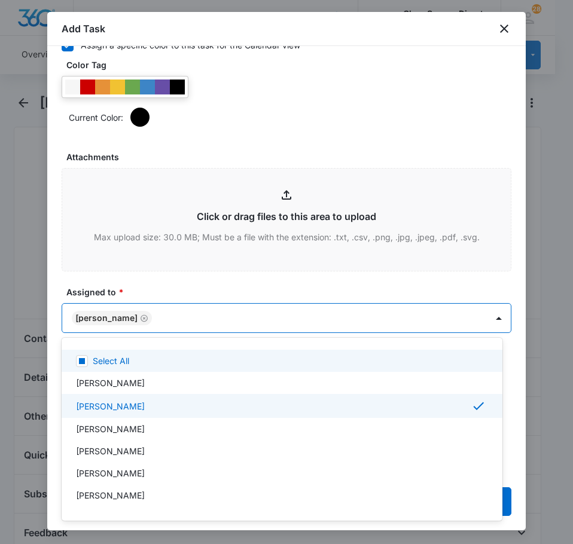
click at [164, 285] on div at bounding box center [286, 272] width 573 height 544
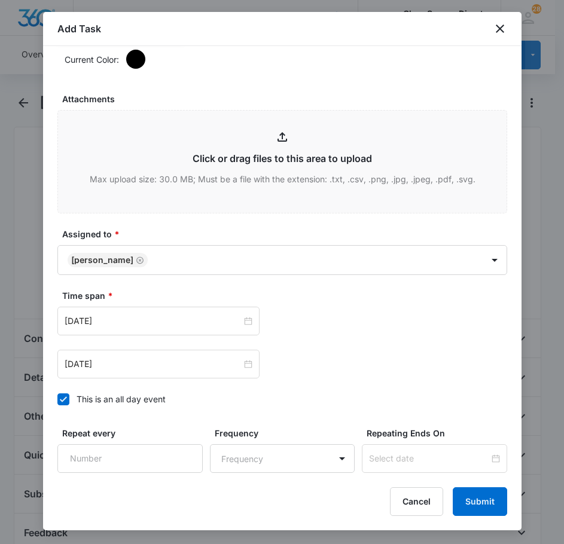
scroll to position [658, 0]
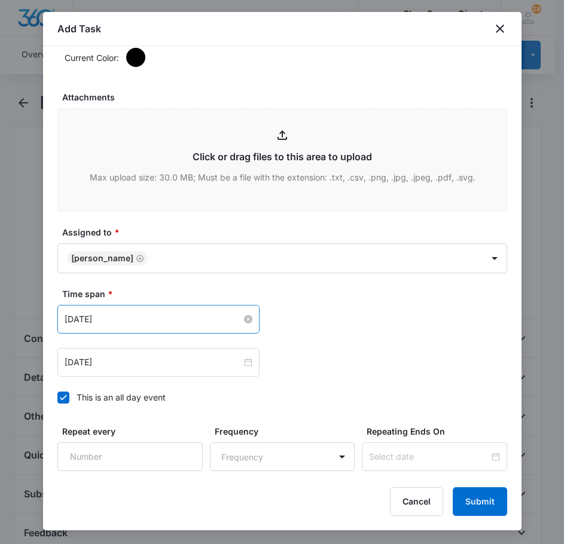
click at [149, 316] on input "[DATE]" at bounding box center [153, 319] width 177 height 13
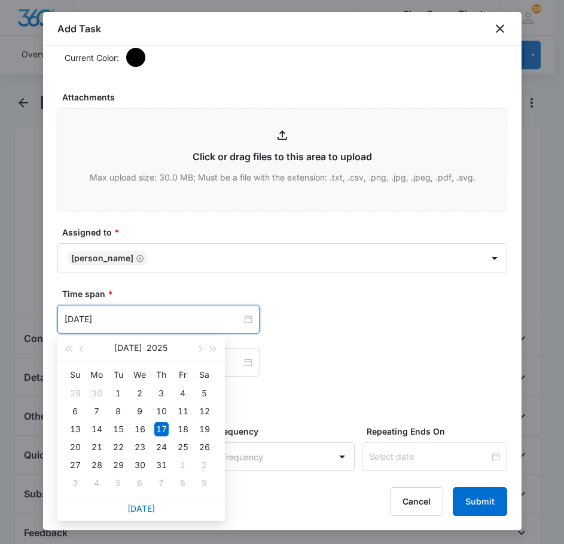
click at [137, 514] on div "[DATE]" at bounding box center [140, 509] width 167 height 24
click at [140, 507] on link "[DATE]" at bounding box center [141, 509] width 28 height 10
type input "[DATE]"
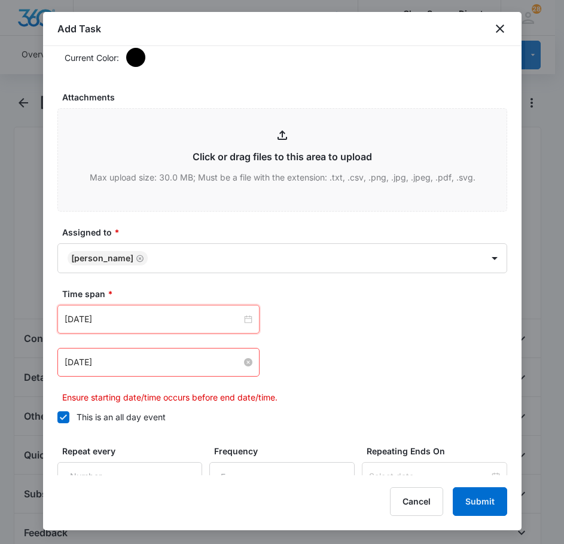
click at [133, 358] on input "[DATE]" at bounding box center [153, 362] width 177 height 13
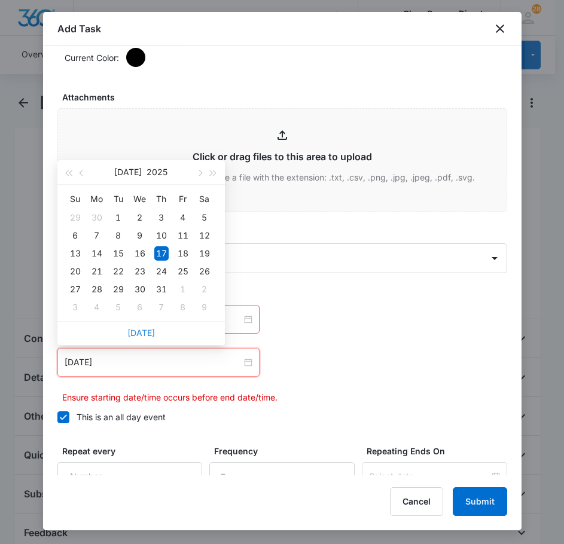
click at [149, 331] on link "[DATE]" at bounding box center [141, 333] width 28 height 10
type input "[DATE]"
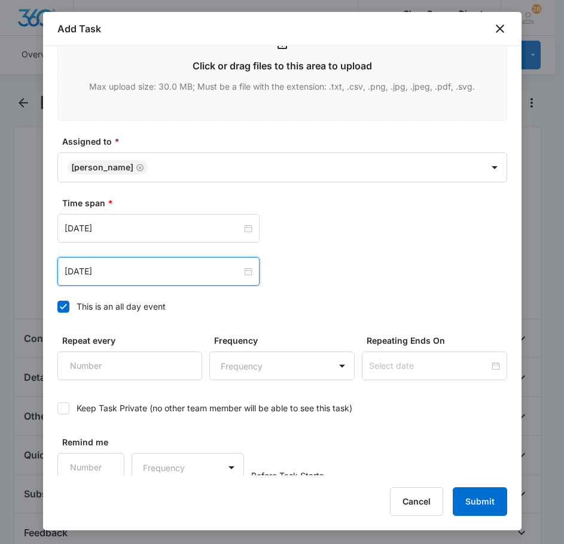
scroll to position [755, 0]
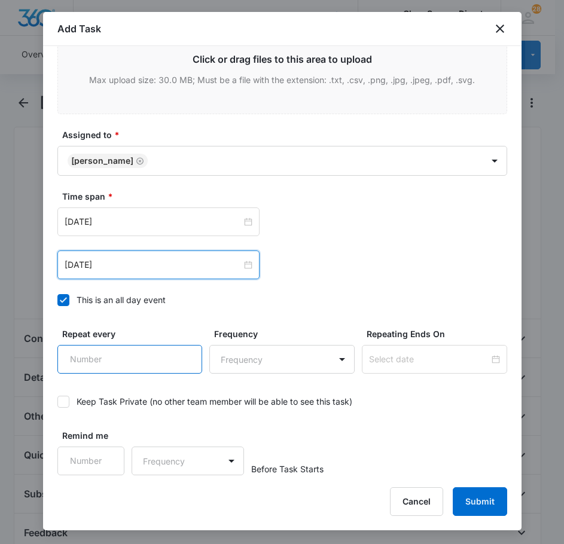
click at [140, 370] on input "Repeat every" at bounding box center [129, 359] width 145 height 29
type input "2"
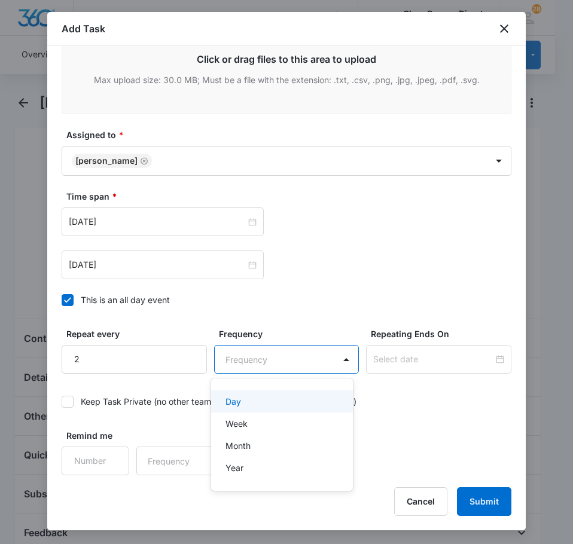
click at [233, 361] on body "CRM Apps Reputation Forms CRM Email Social Payments POS Content Ads Intelligenc…" at bounding box center [286, 272] width 573 height 544
click at [242, 396] on div "Day" at bounding box center [281, 401] width 111 height 13
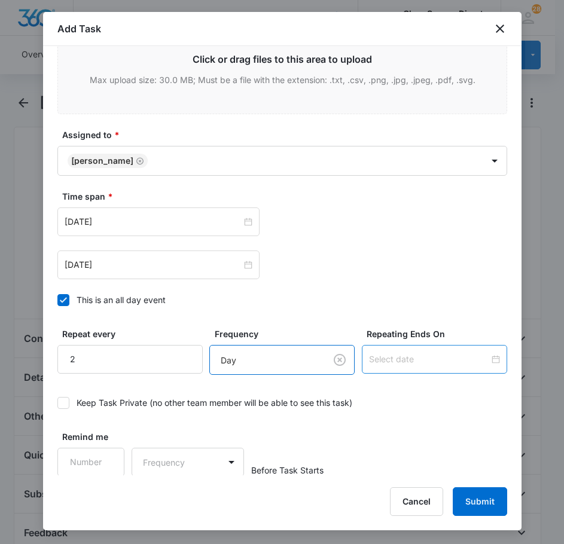
click at [418, 366] on div at bounding box center [434, 359] width 145 height 29
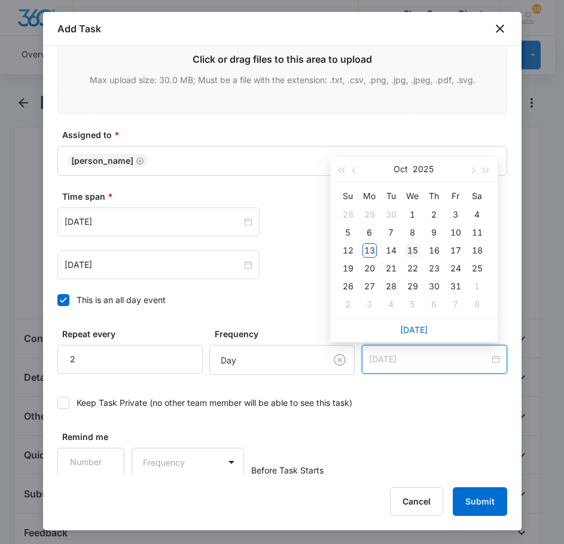
type input "[DATE]"
click at [409, 248] on div "15" at bounding box center [413, 250] width 14 height 14
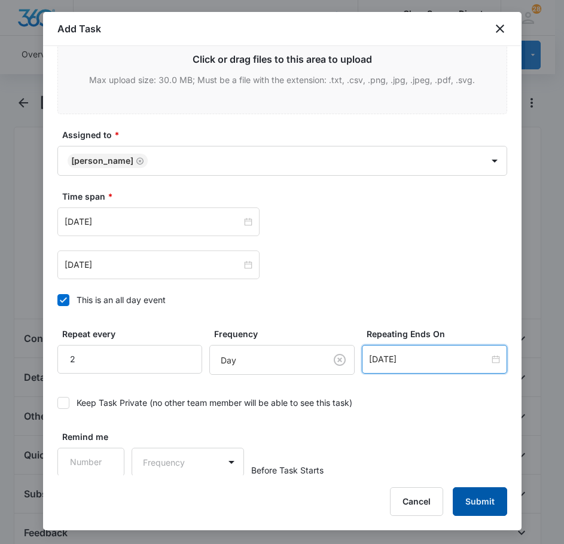
click at [476, 502] on button "Submit" at bounding box center [480, 502] width 54 height 29
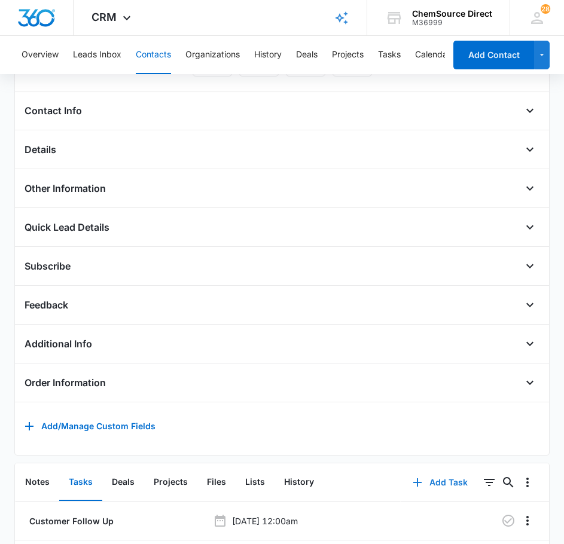
scroll to position [323, 0]
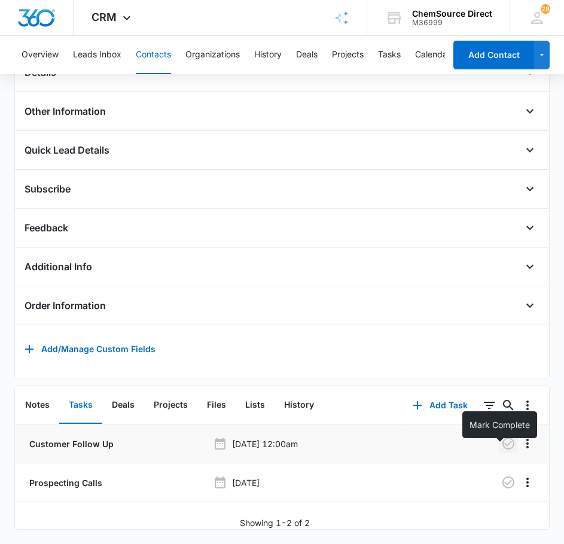
click at [504, 438] on icon "button" at bounding box center [508, 444] width 12 height 12
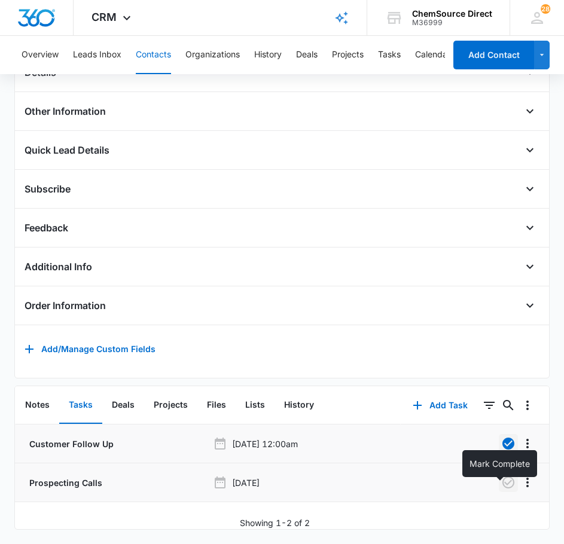
click at [502, 477] on icon "button" at bounding box center [508, 483] width 12 height 12
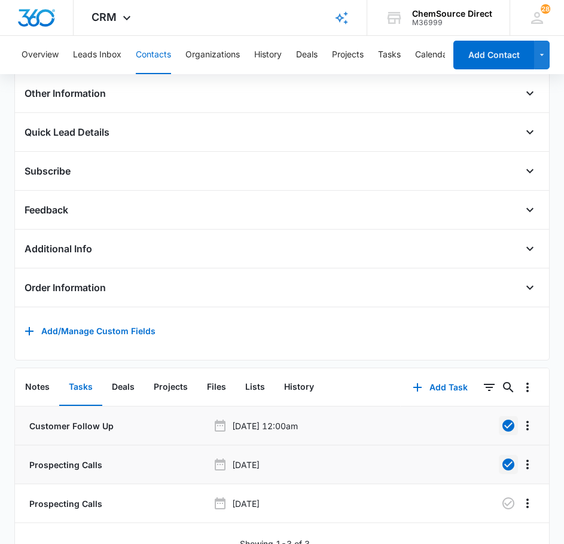
click at [149, 52] on button "Contacts" at bounding box center [153, 55] width 35 height 38
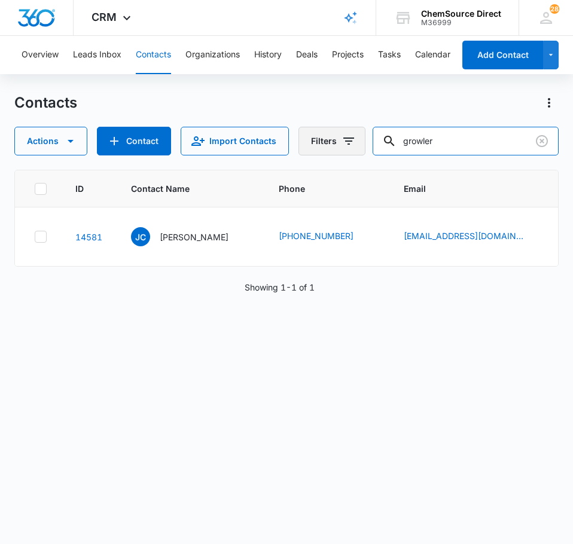
drag, startPoint x: 452, startPoint y: 141, endPoint x: 346, endPoint y: 144, distance: 105.3
click at [347, 144] on div "Actions Contact Import Contacts Filters growler" at bounding box center [286, 141] width 544 height 29
click at [459, 133] on input "text" at bounding box center [474, 141] width 169 height 29
type input "[PERSON_NAME]"
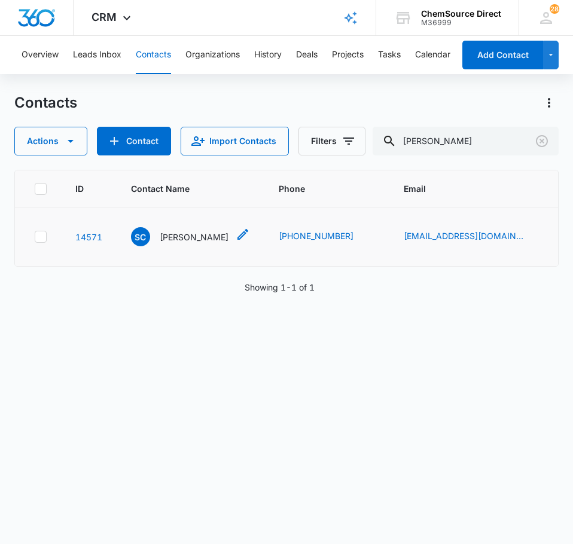
click at [182, 242] on p "[PERSON_NAME]" at bounding box center [194, 237] width 69 height 13
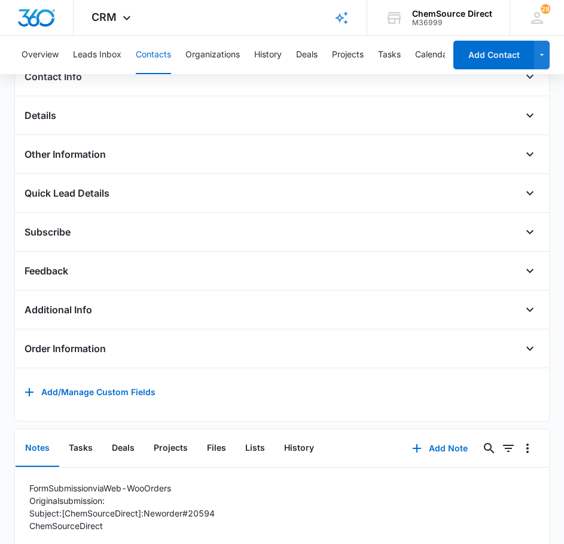
scroll to position [353, 0]
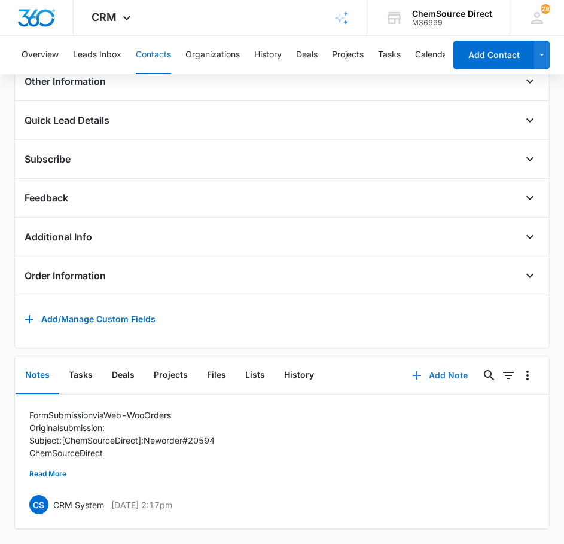
click at [446, 364] on button "Add Note" at bounding box center [440, 375] width 80 height 29
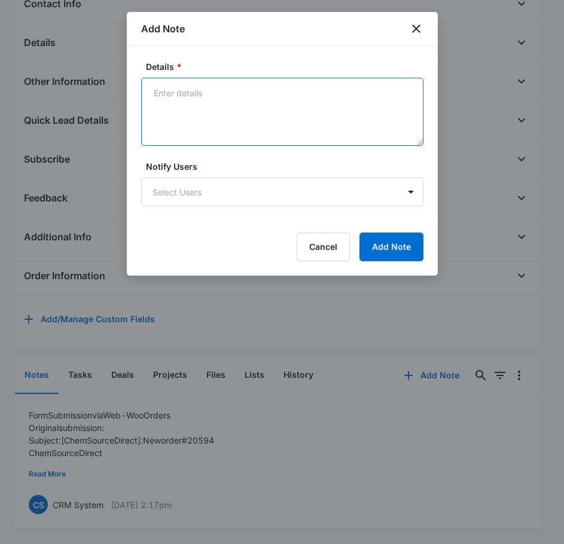
click at [238, 130] on textarea "Details *" at bounding box center [282, 112] width 282 height 68
type textarea "Sent Wearables Promo on [DATE]"
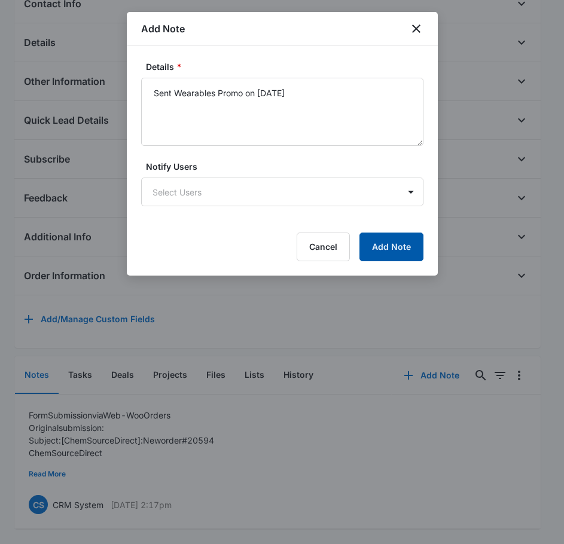
click at [396, 249] on button "Add Note" at bounding box center [391, 247] width 64 height 29
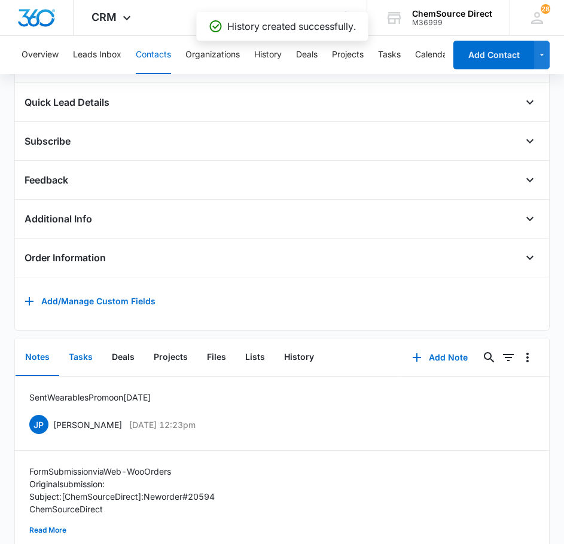
click at [77, 364] on button "Tasks" at bounding box center [80, 357] width 43 height 37
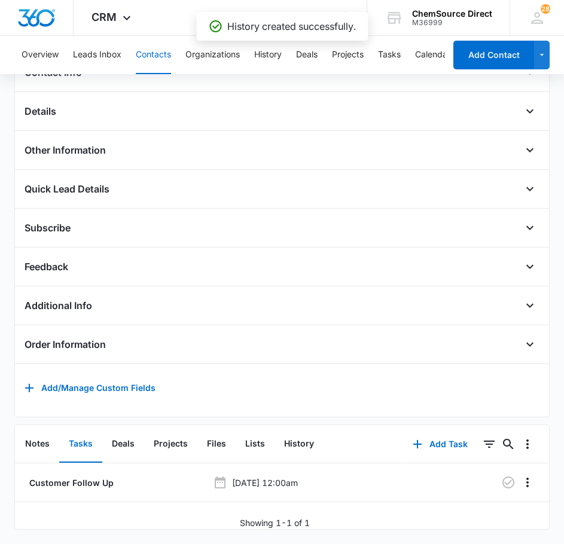
scroll to position [284, 0]
click at [501, 476] on icon "button" at bounding box center [508, 483] width 14 height 14
click at [447, 436] on button "Add Task" at bounding box center [440, 444] width 79 height 29
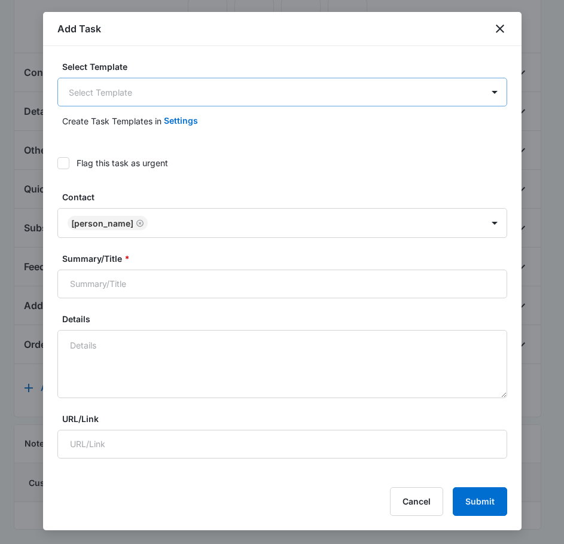
click at [184, 104] on body "CRM Apps Reputation Forms CRM Email Social Payments POS Content Ads Intelligenc…" at bounding box center [282, 139] width 564 height 811
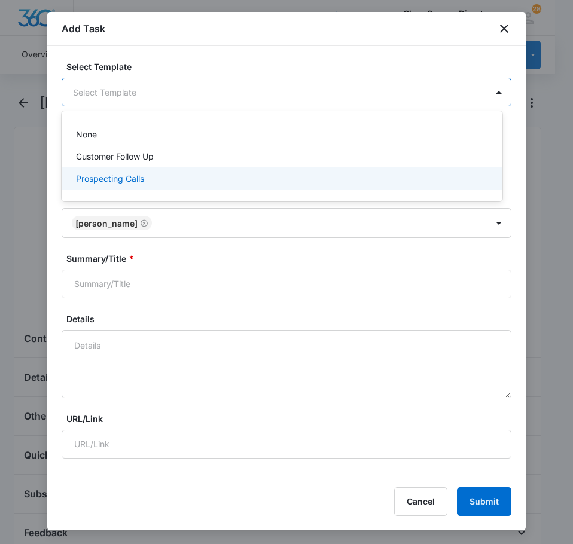
click at [147, 173] on div "Prospecting Calls" at bounding box center [281, 178] width 410 height 13
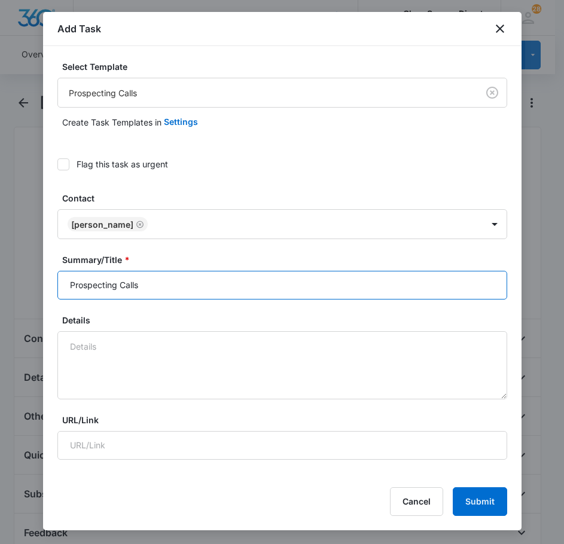
click at [174, 286] on input "Prospecting Calls" at bounding box center [282, 285] width 450 height 29
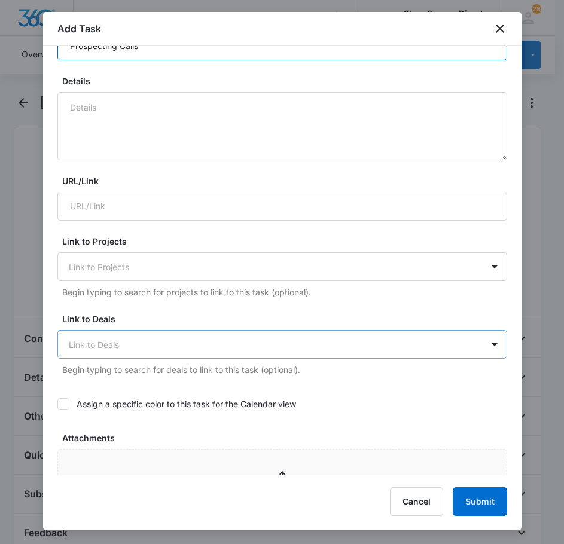
scroll to position [419, 0]
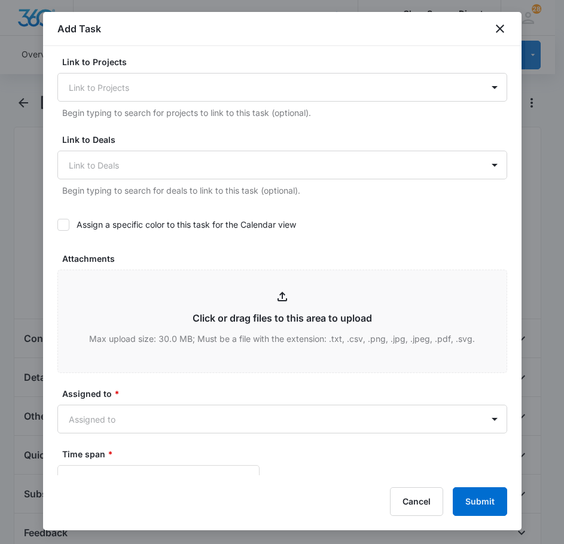
click at [67, 224] on icon at bounding box center [63, 225] width 11 height 11
click at [57, 225] on input "Assign a specific color to this task for the Calendar view" at bounding box center [57, 225] width 0 height 0
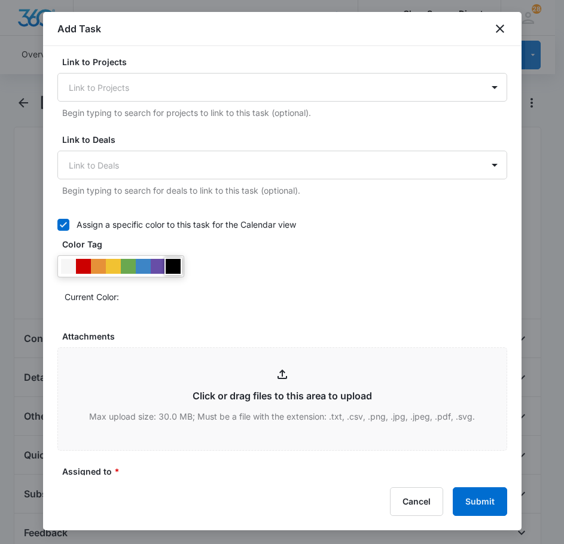
click at [172, 270] on div at bounding box center [173, 266] width 15 height 15
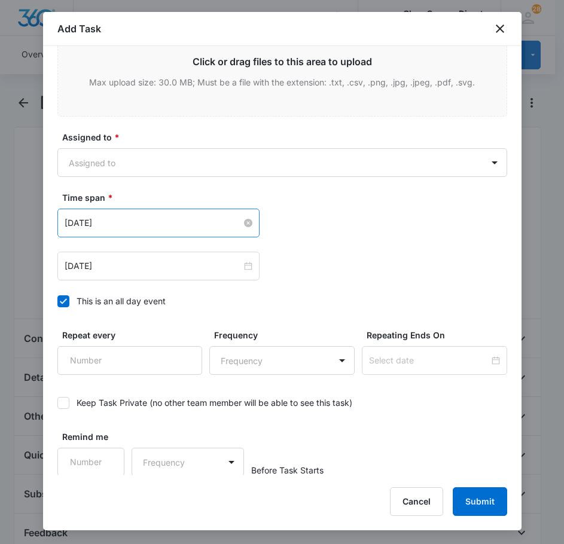
scroll to position [754, 0]
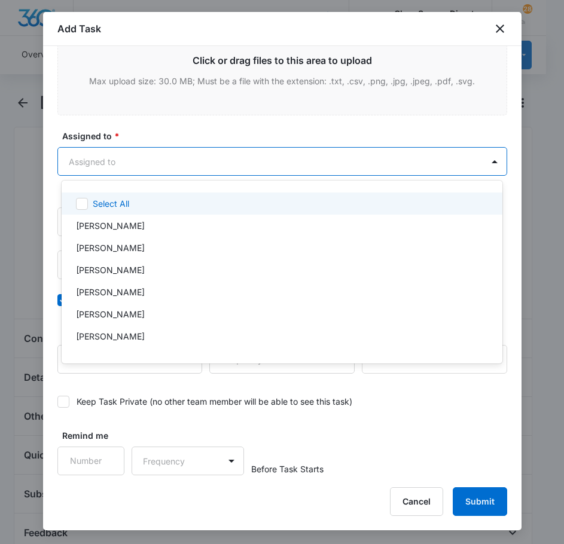
click at [184, 151] on body "CRM Apps Reputation Forms CRM Email Social Payments POS Content Ads Intelligenc…" at bounding box center [282, 272] width 564 height 544
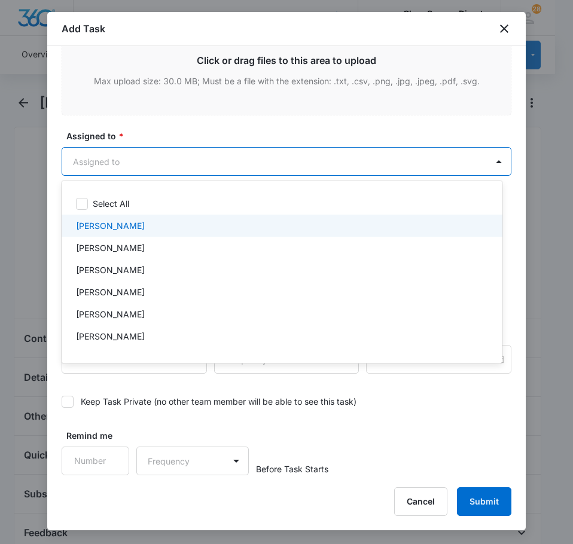
click at [141, 240] on div "[PERSON_NAME]" at bounding box center [282, 248] width 441 height 22
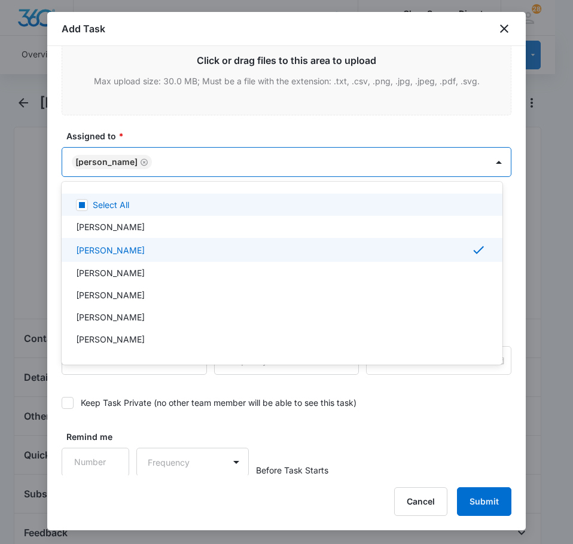
click at [176, 128] on div at bounding box center [286, 272] width 573 height 544
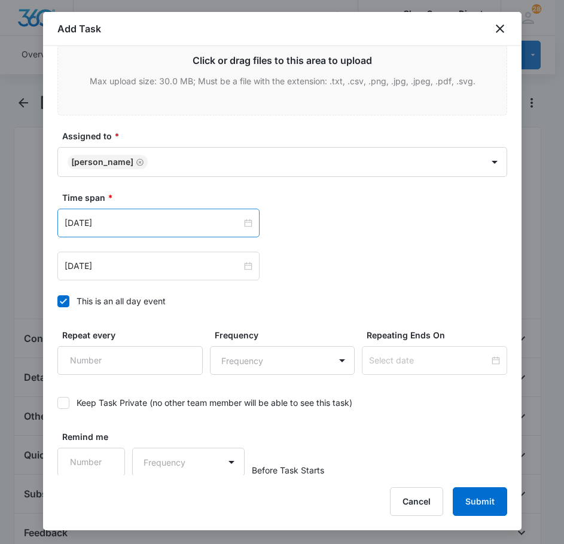
click at [152, 215] on div "[DATE]" at bounding box center [158, 223] width 202 height 29
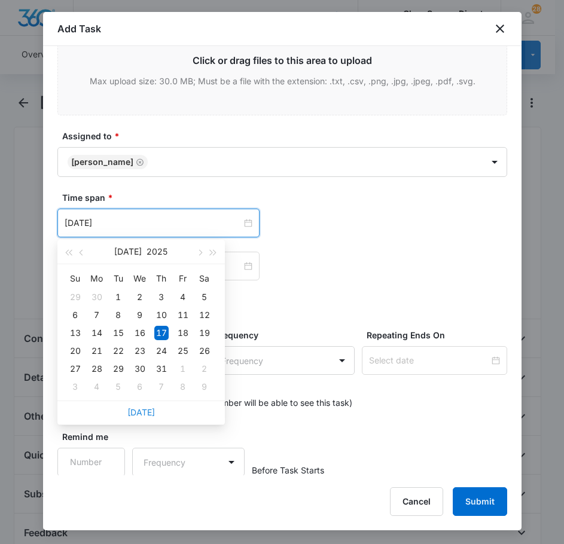
click at [138, 412] on link "[DATE]" at bounding box center [141, 412] width 28 height 10
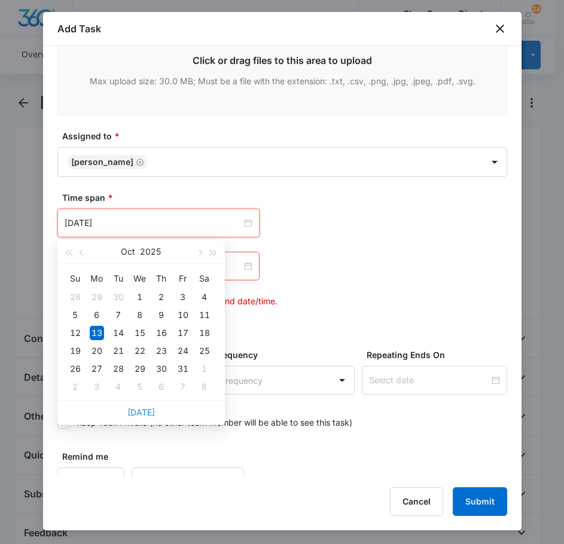
type input "[DATE]"
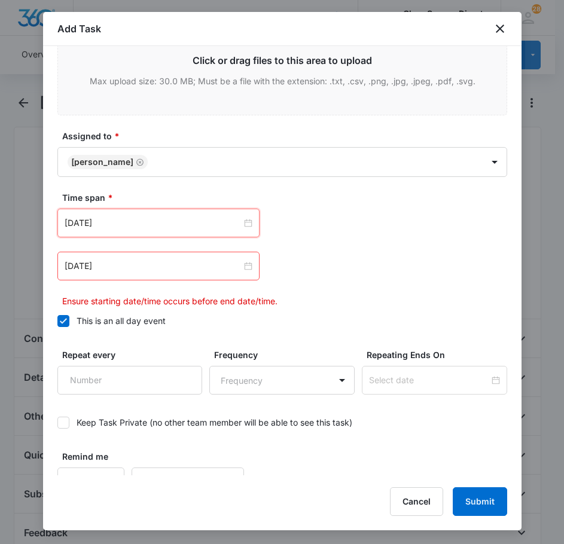
click at [134, 275] on div "[DATE]" at bounding box center [158, 266] width 202 height 29
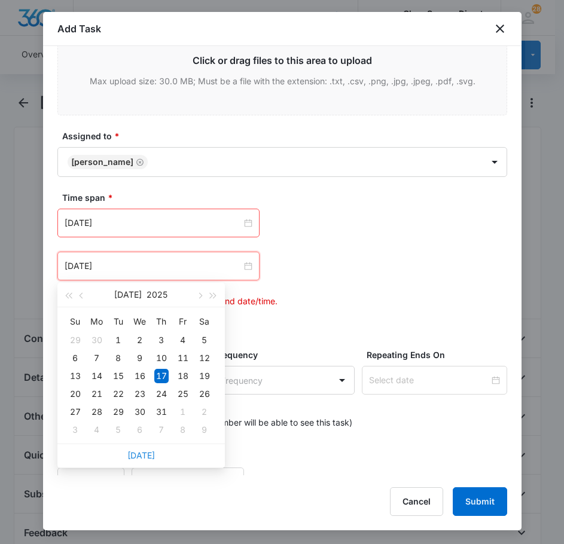
click at [144, 458] on link "[DATE]" at bounding box center [141, 455] width 28 height 10
type input "[DATE]"
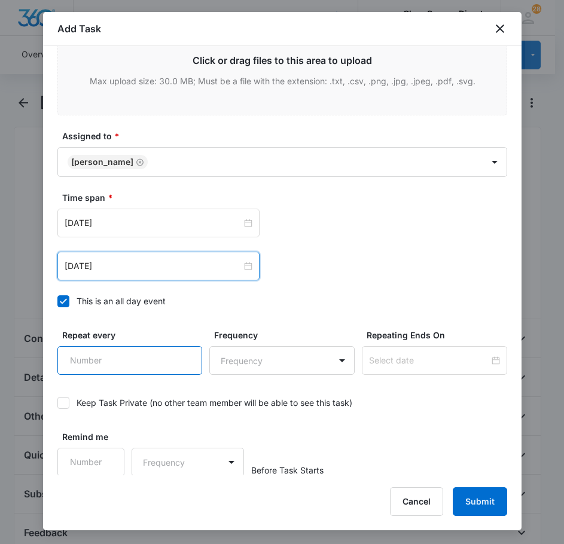
click at [148, 358] on input "Repeat every" at bounding box center [129, 360] width 145 height 29
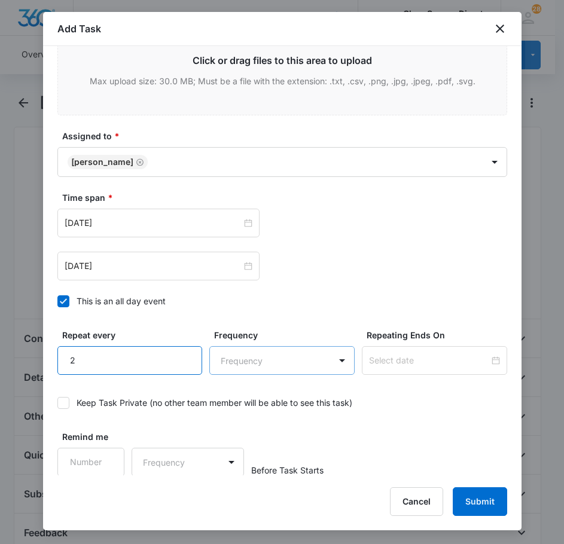
type input "2"
click at [251, 361] on body "CRM Apps Reputation Forms CRM Email Social Payments POS Content Ads Intelligenc…" at bounding box center [282, 405] width 564 height 811
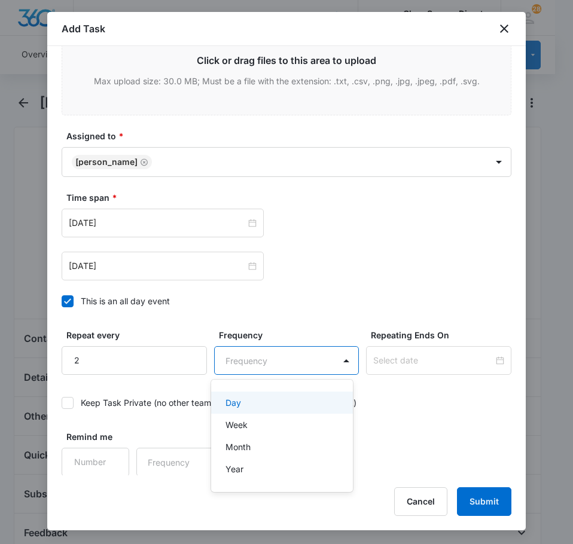
click at [267, 399] on div "Day" at bounding box center [281, 403] width 111 height 13
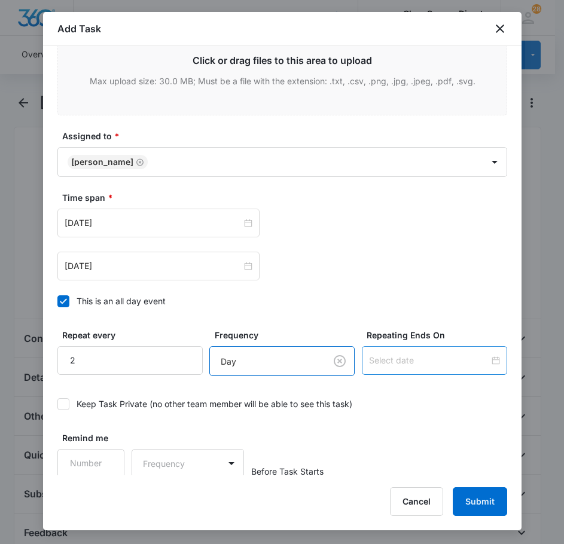
click at [406, 361] on input at bounding box center [429, 360] width 120 height 13
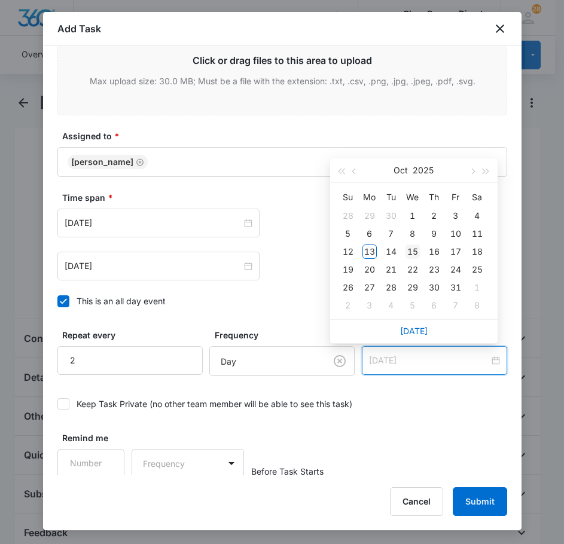
type input "[DATE]"
click at [406, 243] on td "15" at bounding box center [413, 252] width 22 height 18
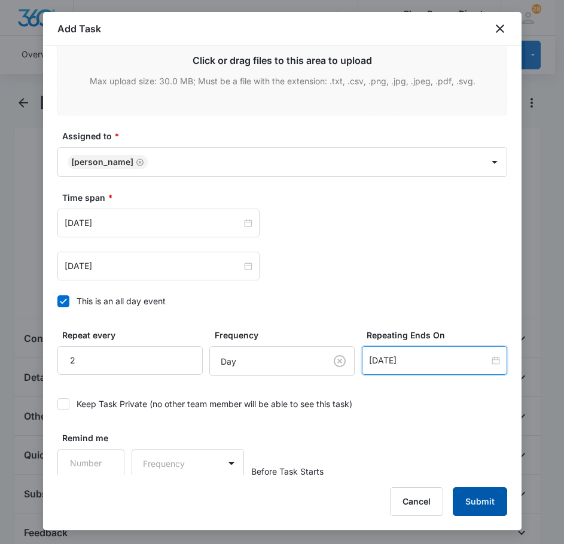
click at [470, 499] on button "Submit" at bounding box center [480, 502] width 54 height 29
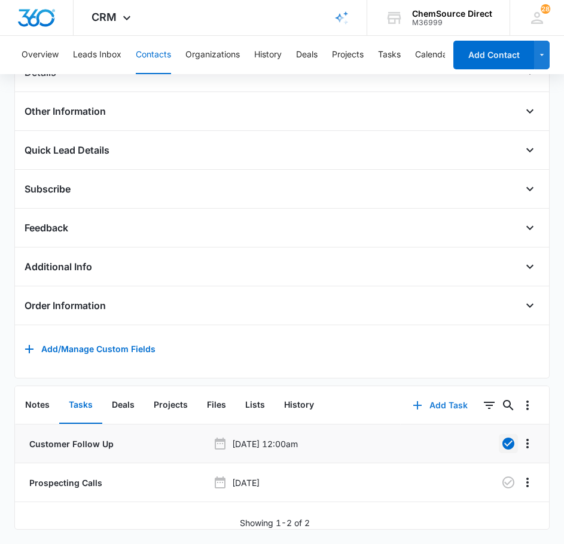
scroll to position [323, 0]
click at [502, 476] on icon "button" at bounding box center [508, 483] width 14 height 14
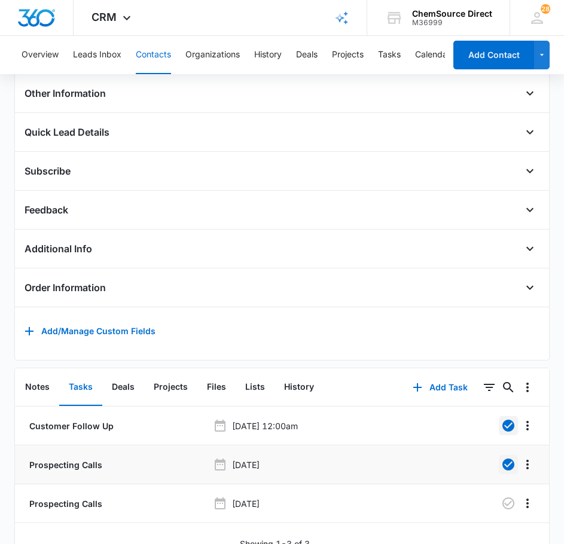
click at [151, 48] on button "Contacts" at bounding box center [153, 55] width 35 height 38
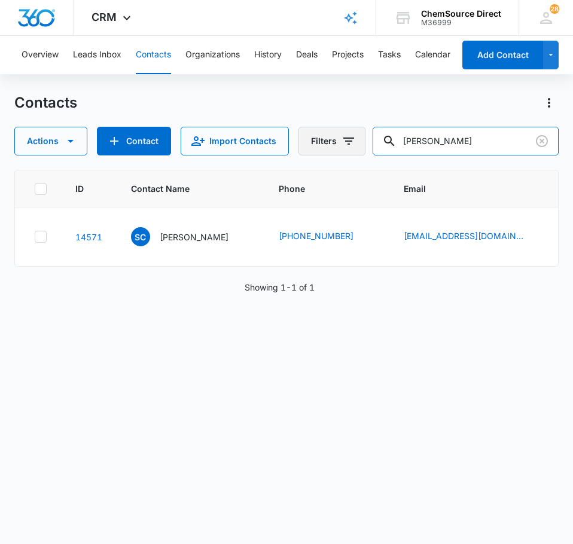
drag, startPoint x: 460, startPoint y: 142, endPoint x: 364, endPoint y: 141, distance: 96.3
click at [364, 141] on div "Actions Contact Import Contacts Filters [PERSON_NAME]" at bounding box center [286, 141] width 544 height 29
type input "bunker automation"
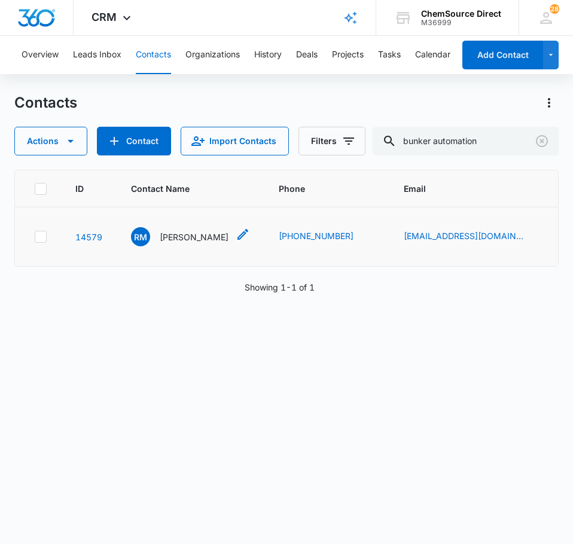
click at [193, 232] on p "[PERSON_NAME]" at bounding box center [194, 237] width 69 height 13
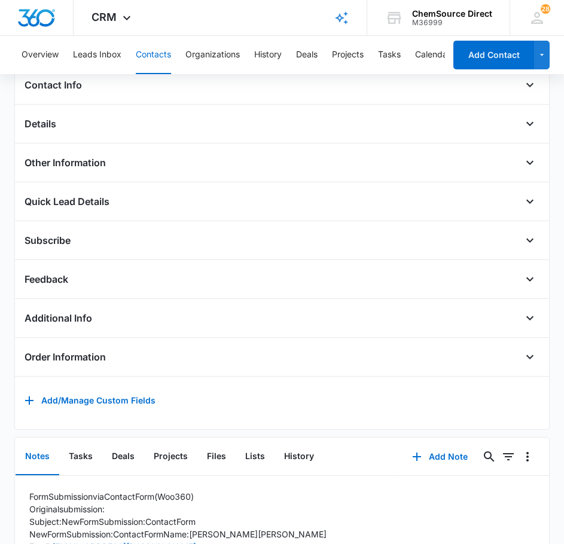
scroll to position [354, 0]
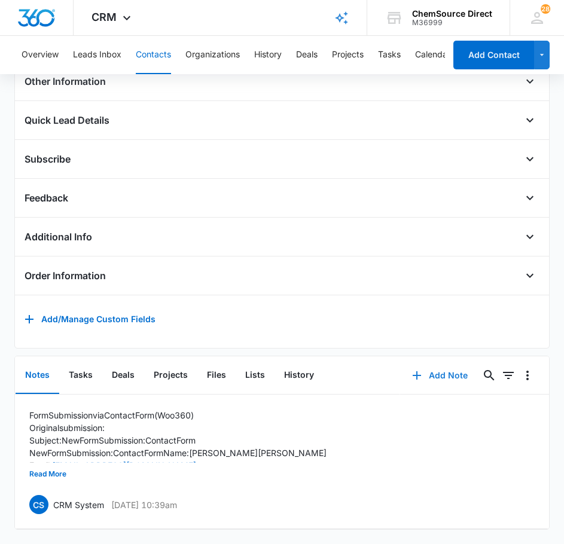
click at [425, 373] on button "Add Note" at bounding box center [440, 375] width 80 height 29
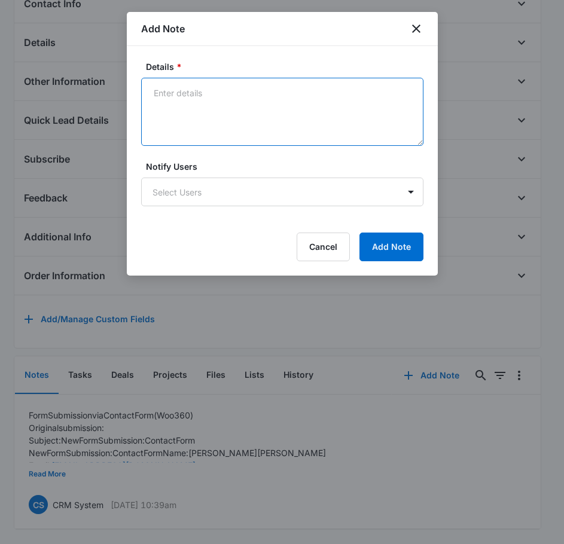
click at [221, 110] on textarea "Details *" at bounding box center [282, 112] width 282 height 68
type textarea "Sent Wearables Promo on [DATE]"
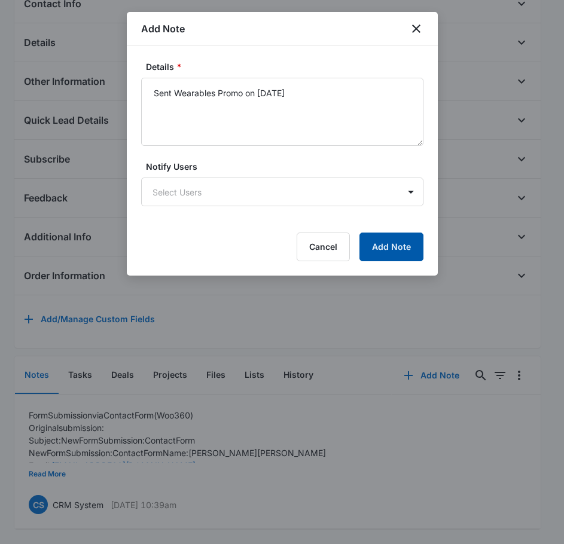
click at [383, 252] on button "Add Note" at bounding box center [391, 247] width 64 height 29
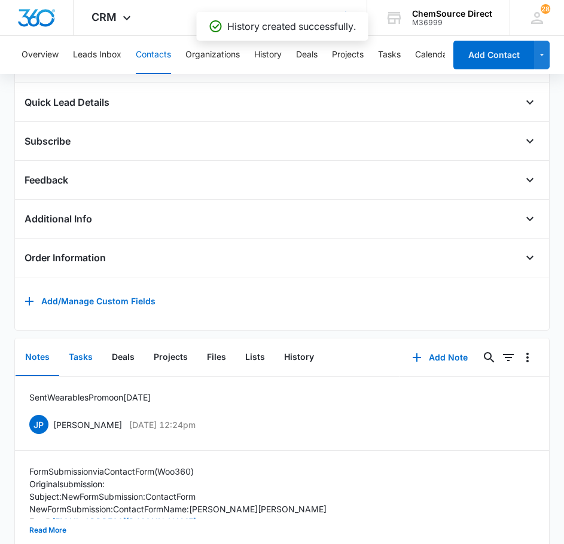
click at [85, 365] on button "Tasks" at bounding box center [80, 357] width 43 height 37
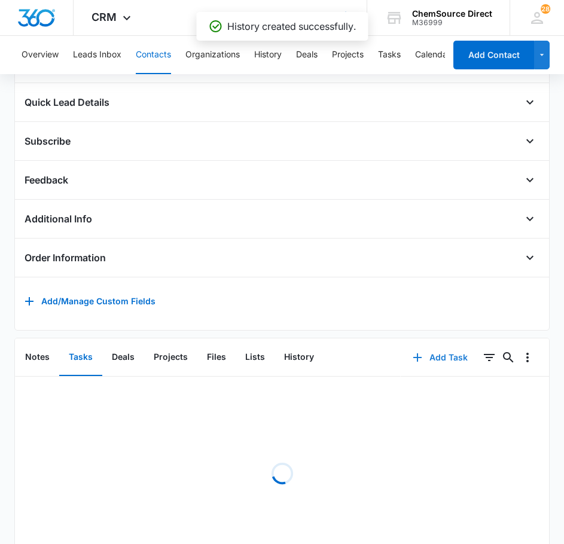
scroll to position [285, 0]
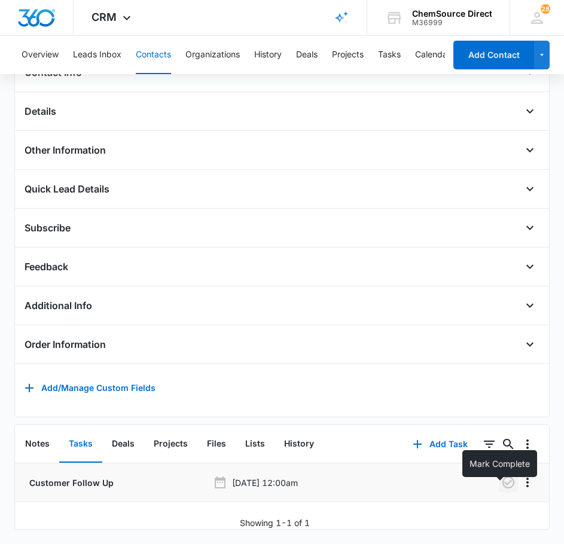
click at [501, 476] on icon "button" at bounding box center [508, 483] width 14 height 14
click at [437, 435] on button "Add Task" at bounding box center [440, 444] width 79 height 29
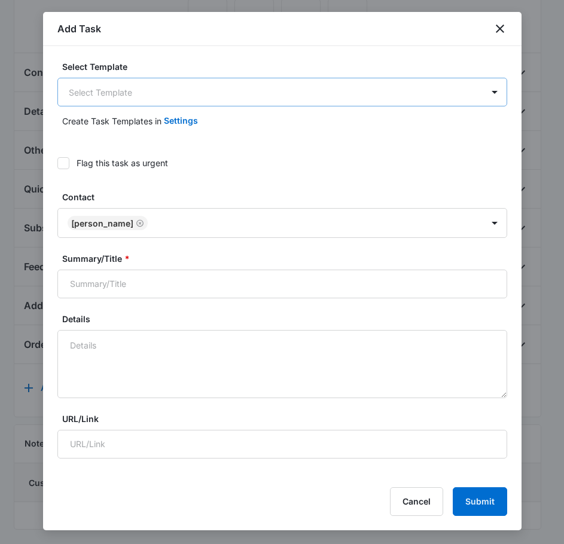
scroll to position [0, 0]
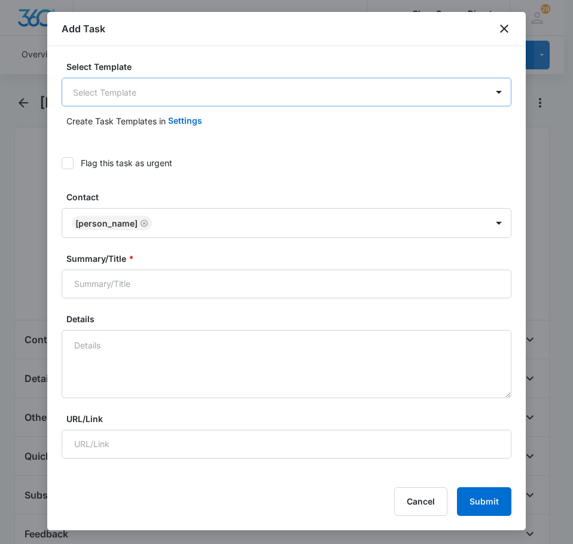
click at [136, 94] on body "CRM Apps Reputation Forms CRM Email Social Payments POS Content Ads Intelligenc…" at bounding box center [286, 406] width 573 height 812
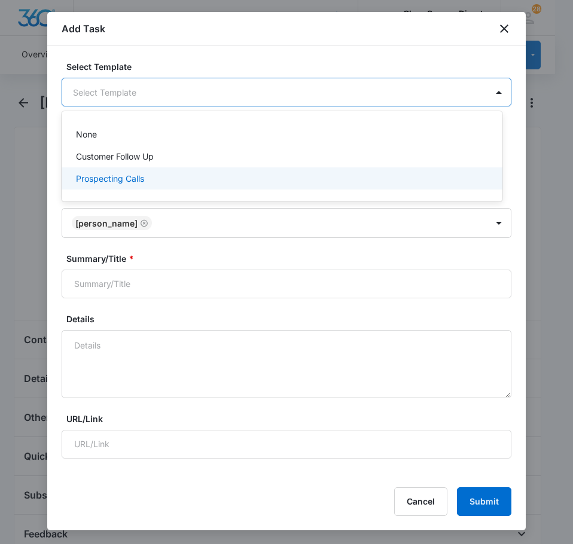
click at [125, 172] on div "Prospecting Calls" at bounding box center [282, 178] width 441 height 22
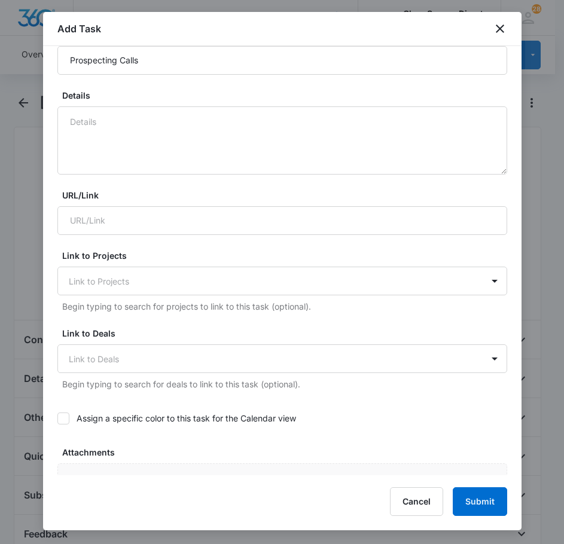
scroll to position [239, 0]
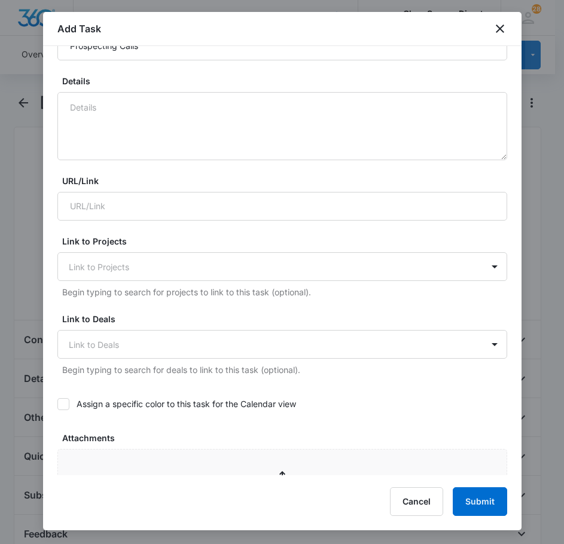
click at [63, 405] on icon at bounding box center [63, 403] width 7 height 5
click at [57, 404] on input "Assign a specific color to this task for the Calendar view" at bounding box center [57, 404] width 0 height 0
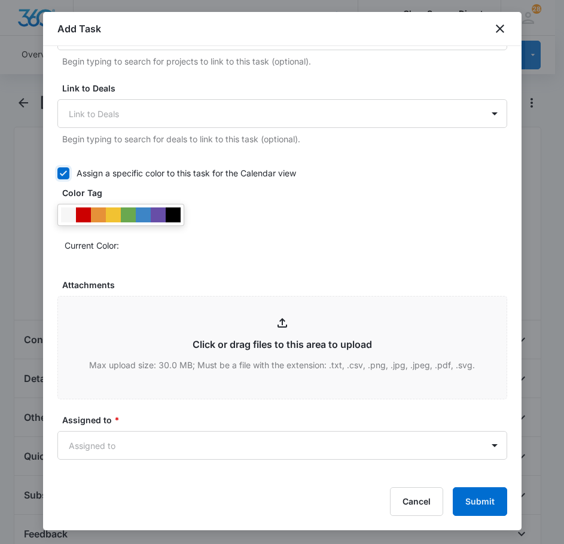
scroll to position [479, 0]
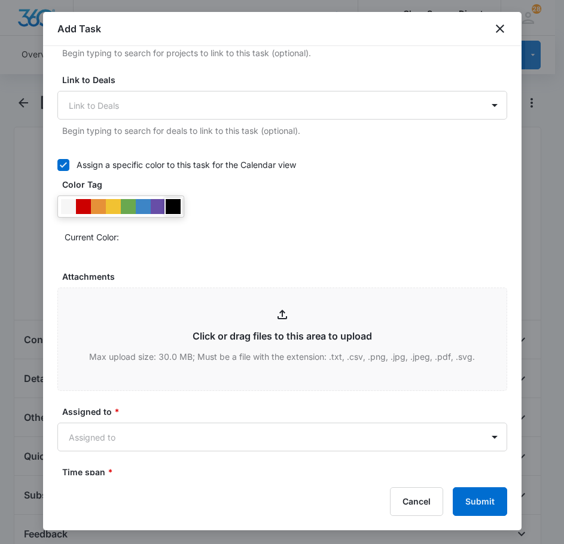
click at [176, 212] on div at bounding box center [173, 206] width 15 height 15
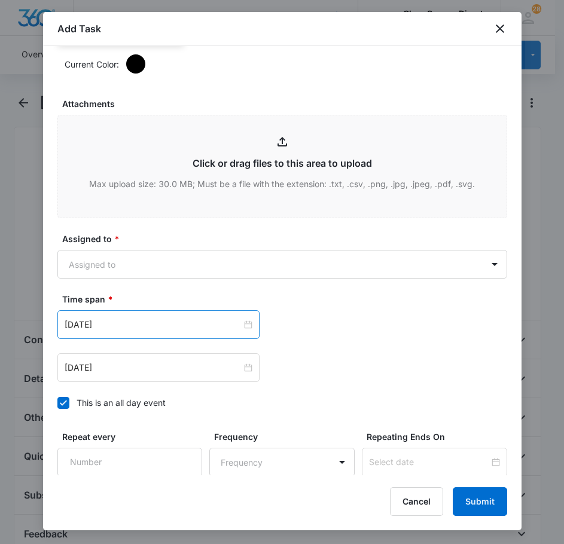
scroll to position [658, 0]
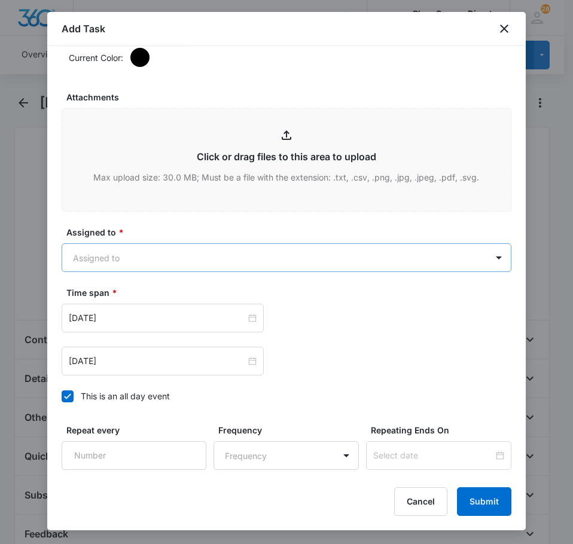
click at [152, 259] on body "CRM Apps Reputation Forms CRM Email Social Payments POS Content Ads Intelligenc…" at bounding box center [286, 406] width 573 height 812
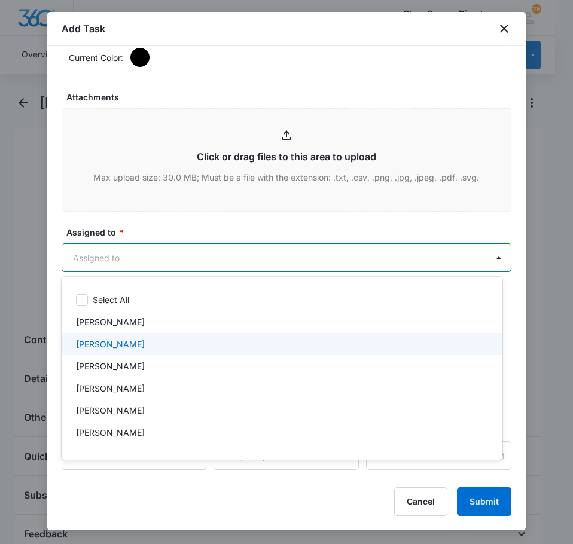
click at [133, 343] on div "[PERSON_NAME]" at bounding box center [281, 344] width 410 height 13
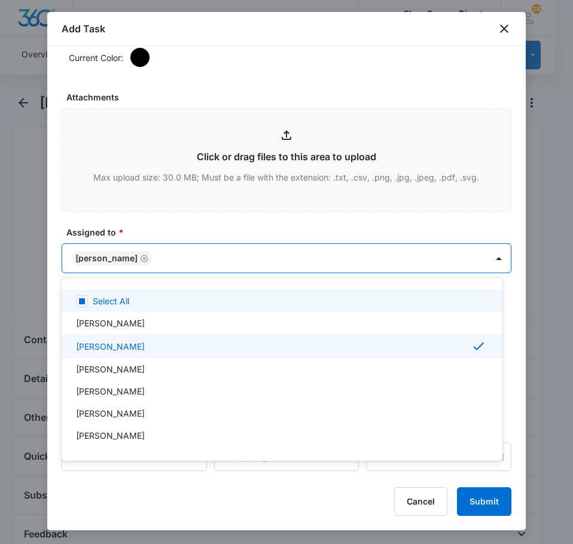
click at [168, 221] on div at bounding box center [286, 272] width 573 height 544
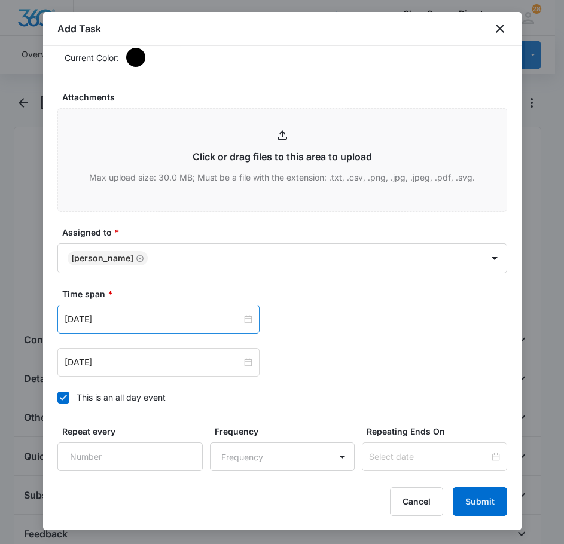
click at [146, 327] on div "[DATE]" at bounding box center [158, 319] width 202 height 29
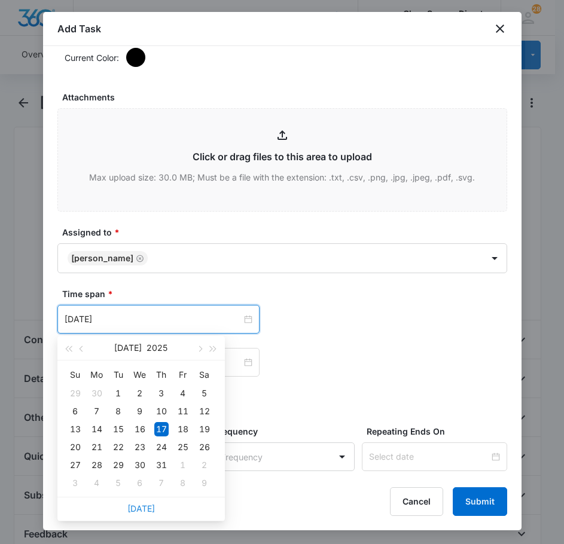
click at [142, 506] on link "[DATE]" at bounding box center [141, 509] width 28 height 10
type input "[DATE]"
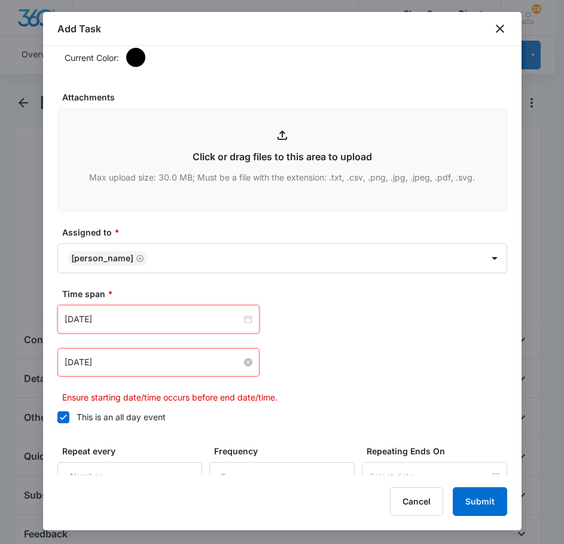
click at [138, 367] on input "[DATE]" at bounding box center [153, 362] width 177 height 13
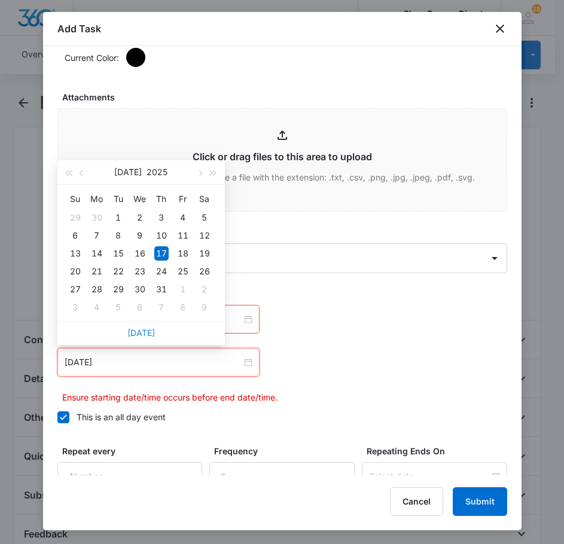
click at [146, 330] on link "[DATE]" at bounding box center [141, 333] width 28 height 10
type input "[DATE]"
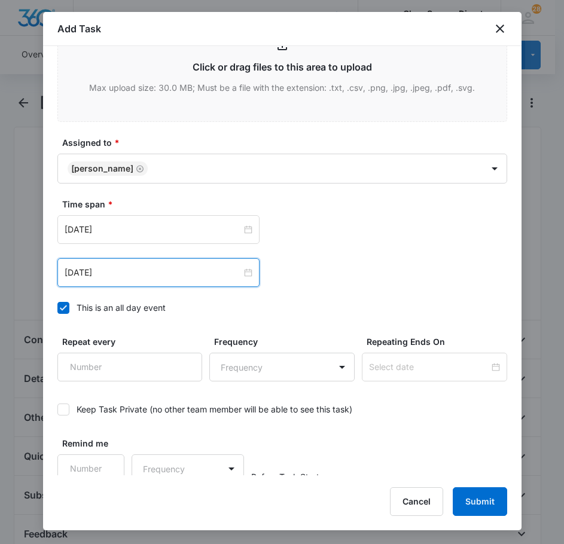
scroll to position [755, 0]
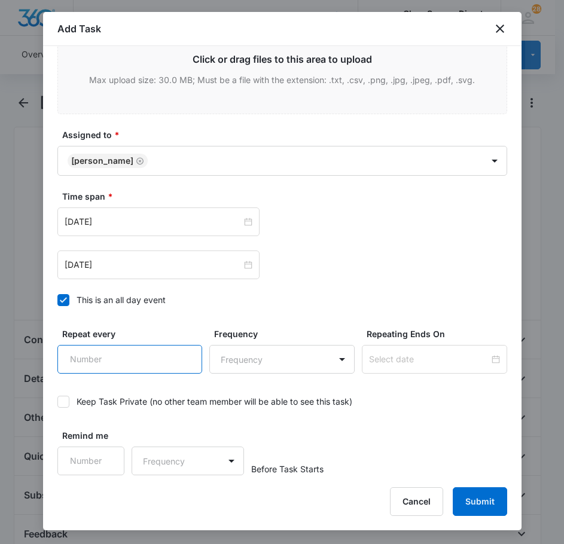
click at [136, 369] on input "Repeat every" at bounding box center [129, 359] width 145 height 29
type input "2"
click at [292, 355] on body "CRM Apps Reputation Forms CRM Email Social Payments POS Content Ads Intelligenc…" at bounding box center [282, 406] width 564 height 812
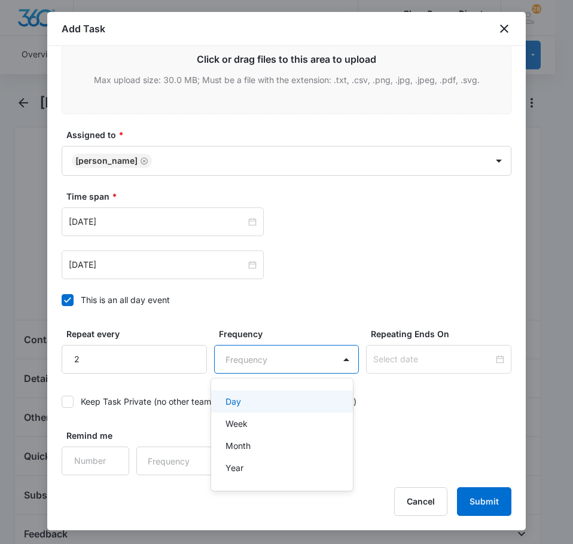
click at [290, 407] on div "Day" at bounding box center [281, 401] width 111 height 13
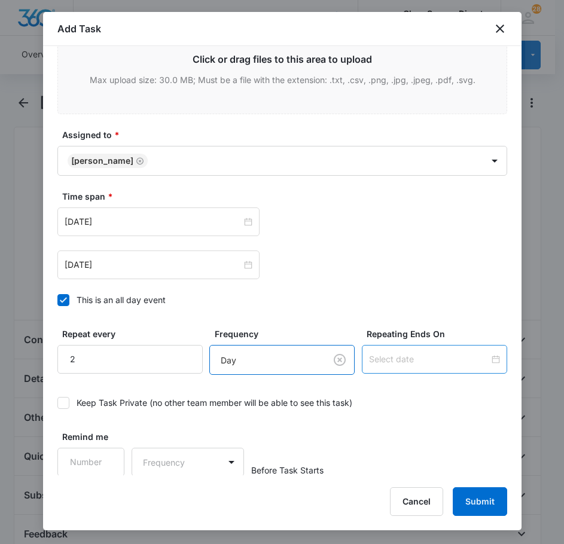
click at [381, 358] on input at bounding box center [429, 359] width 120 height 13
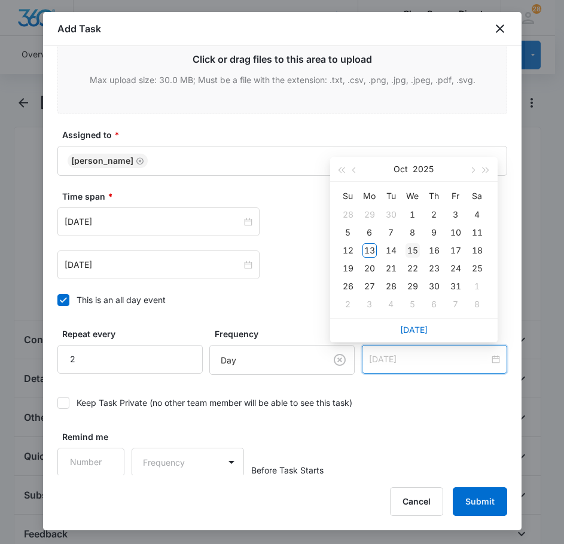
type input "[DATE]"
click at [415, 253] on div "15" at bounding box center [413, 250] width 14 height 14
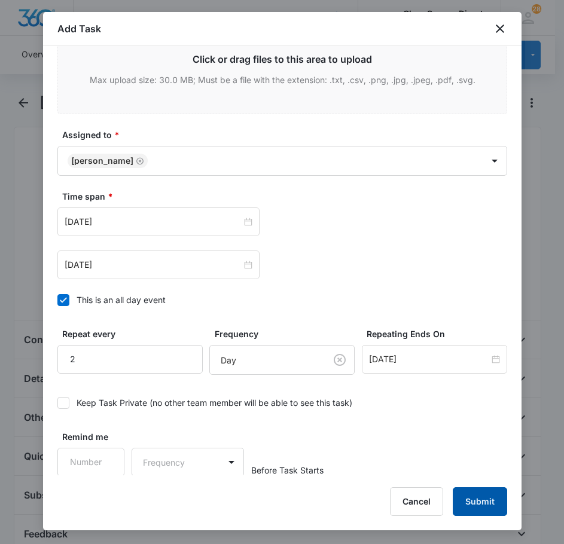
click at [492, 513] on button "Submit" at bounding box center [480, 502] width 54 height 29
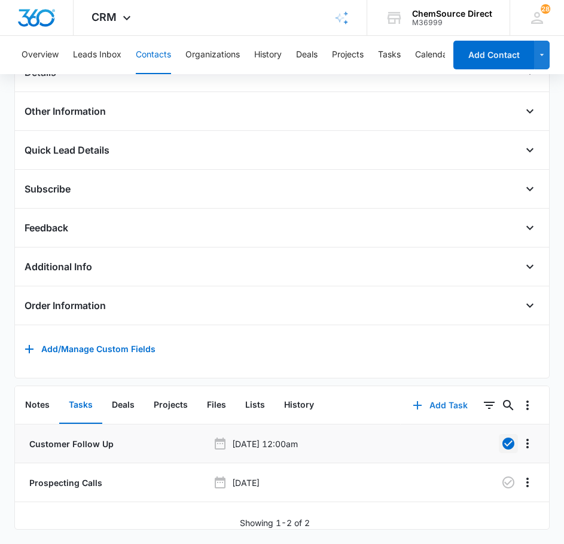
scroll to position [324, 0]
click at [505, 479] on icon "button" at bounding box center [508, 483] width 14 height 14
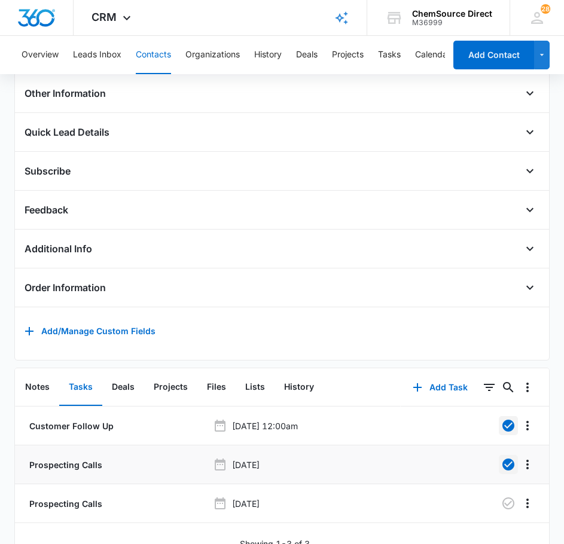
click at [141, 47] on button "Contacts" at bounding box center [153, 55] width 35 height 38
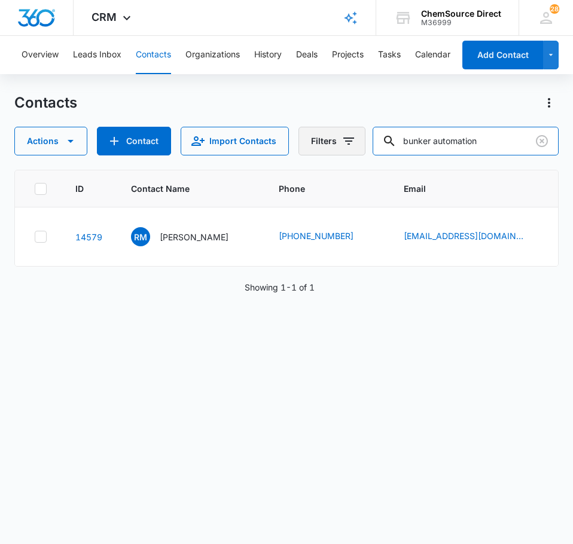
drag, startPoint x: 399, startPoint y: 137, endPoint x: 361, endPoint y: 138, distance: 37.7
click at [365, 137] on div "Actions Contact Import Contacts Filters bunker automation" at bounding box center [286, 141] width 544 height 29
type input "CCBCC"
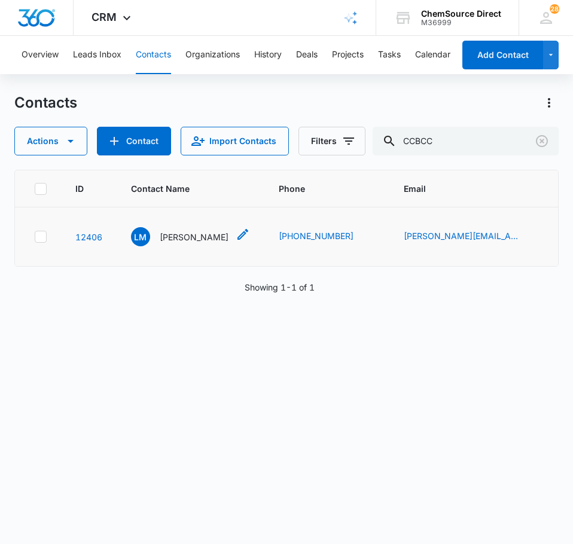
click at [180, 243] on p "[PERSON_NAME]" at bounding box center [194, 237] width 69 height 13
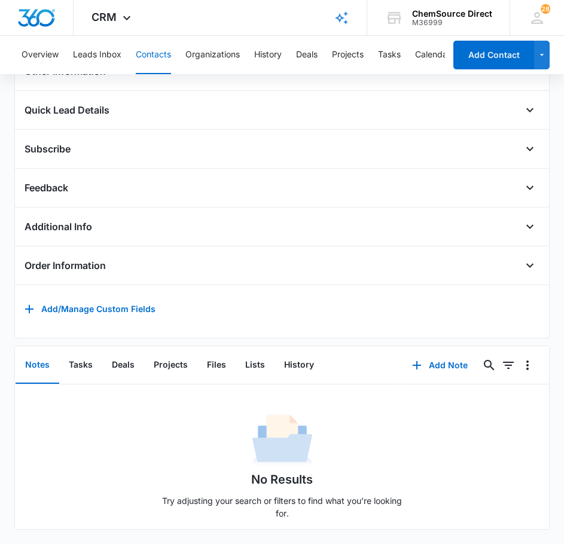
scroll to position [359, 0]
click at [87, 365] on button "Tasks" at bounding box center [80, 365] width 43 height 37
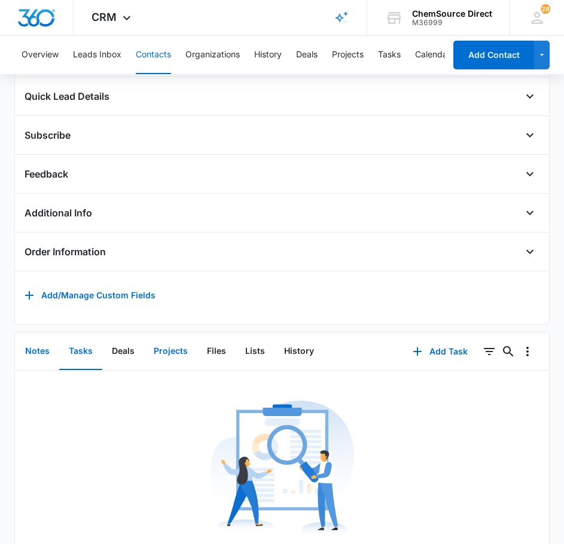
drag, startPoint x: 35, startPoint y: 361, endPoint x: 146, endPoint y: 359, distance: 111.3
click at [36, 361] on button "Notes" at bounding box center [38, 351] width 44 height 37
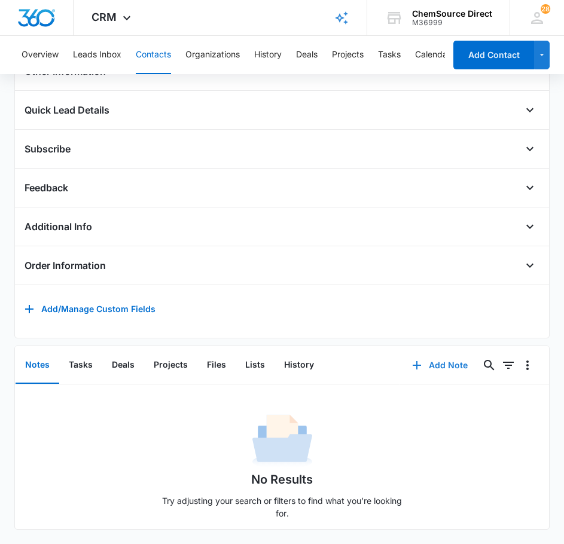
click at [436, 358] on button "Add Note" at bounding box center [440, 365] width 80 height 29
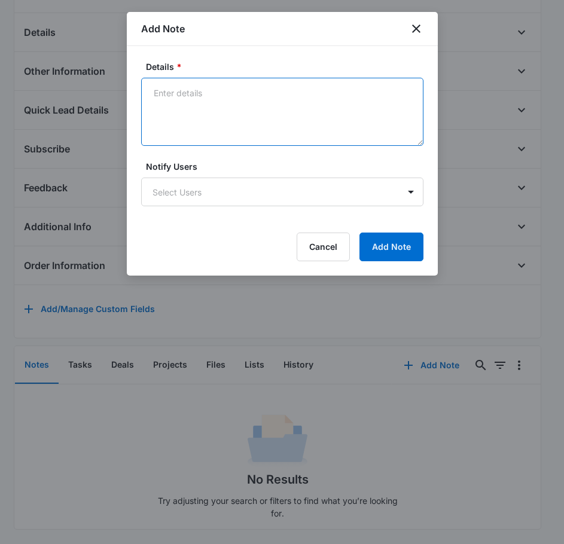
click at [222, 105] on textarea "Details *" at bounding box center [282, 112] width 282 height 68
type textarea "Sent Supplies Promo on [DATE]"
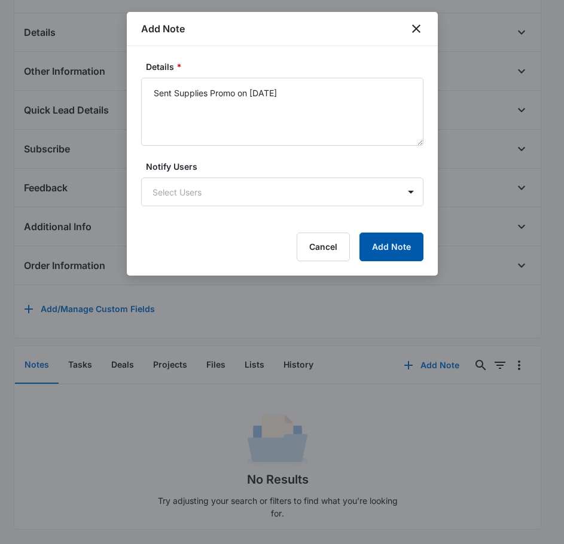
click at [412, 246] on button "Add Note" at bounding box center [391, 247] width 64 height 29
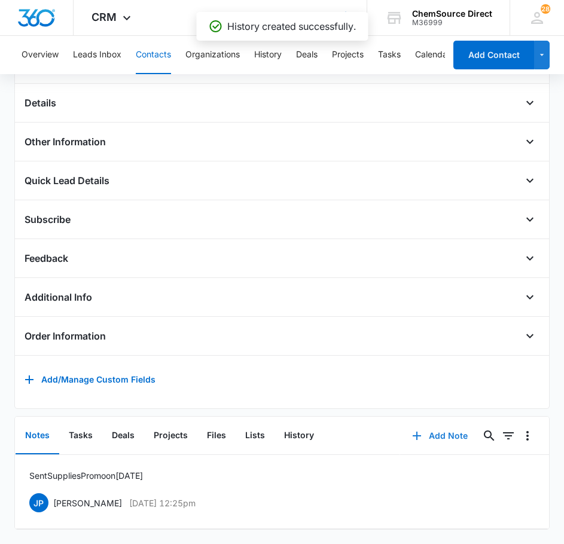
scroll to position [293, 0]
click at [81, 424] on button "Tasks" at bounding box center [80, 436] width 43 height 37
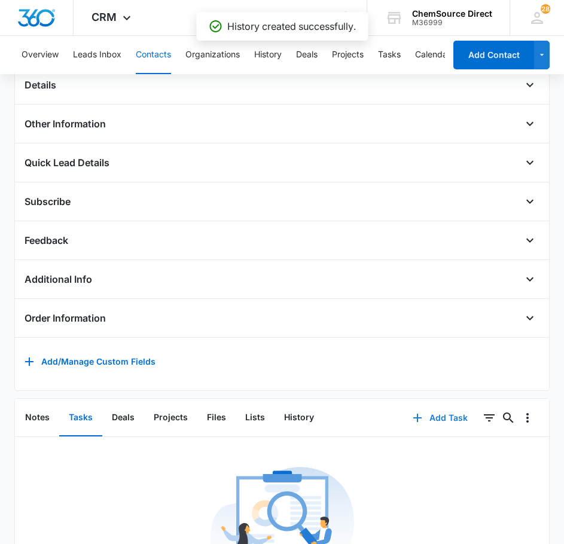
click at [432, 426] on button "Add Task" at bounding box center [440, 418] width 79 height 29
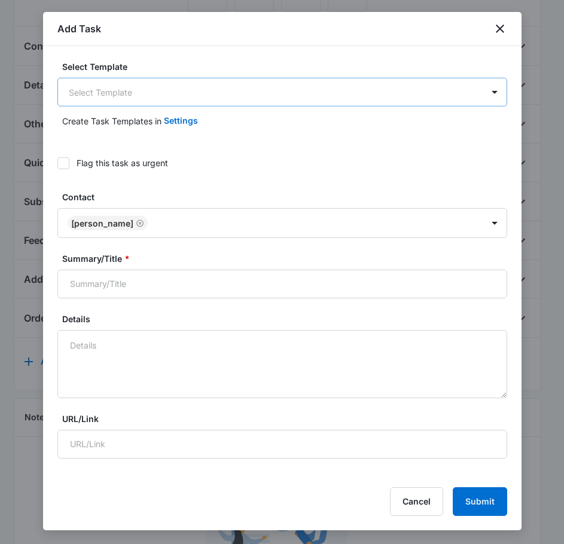
click at [198, 95] on body "CRM Apps Reputation Forms CRM Email Social Payments POS Content Ads Intelligenc…" at bounding box center [282, 221] width 564 height 1028
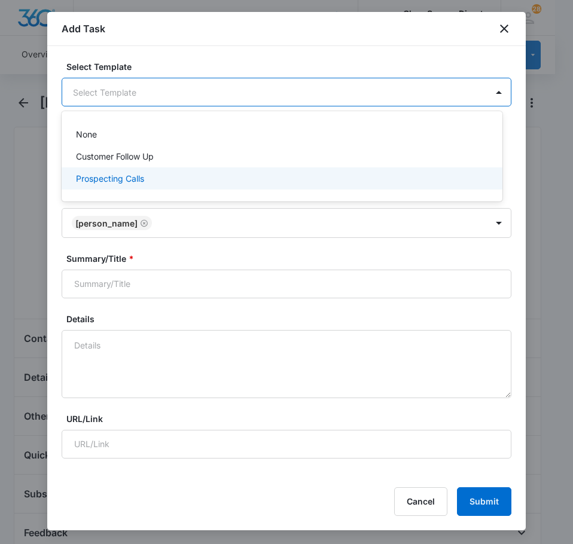
click at [164, 180] on div "Prospecting Calls" at bounding box center [281, 178] width 410 height 13
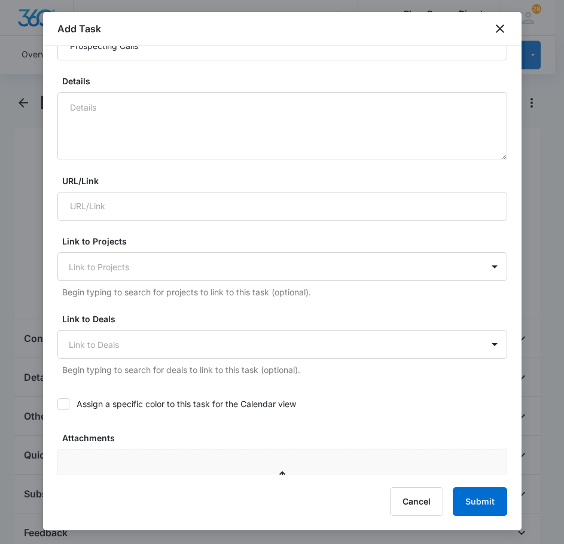
scroll to position [479, 0]
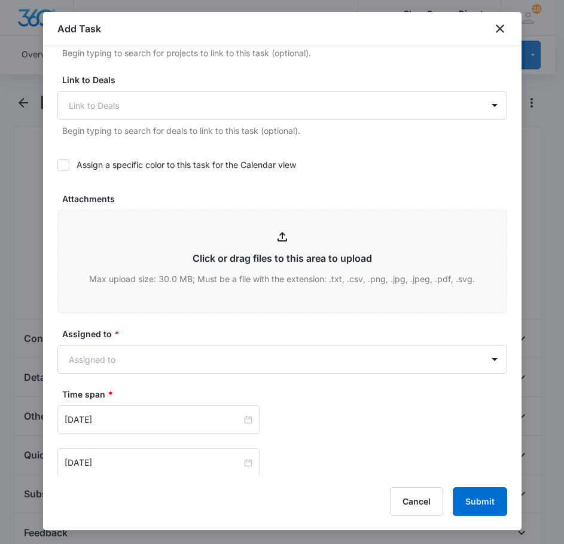
click at [67, 166] on icon at bounding box center [63, 165] width 11 height 11
click at [57, 165] on input "Assign a specific color to this task for the Calendar view" at bounding box center [57, 165] width 0 height 0
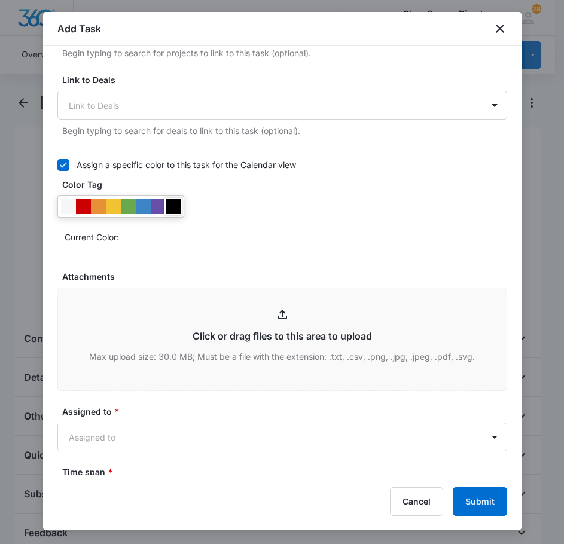
click at [172, 209] on div at bounding box center [173, 206] width 15 height 15
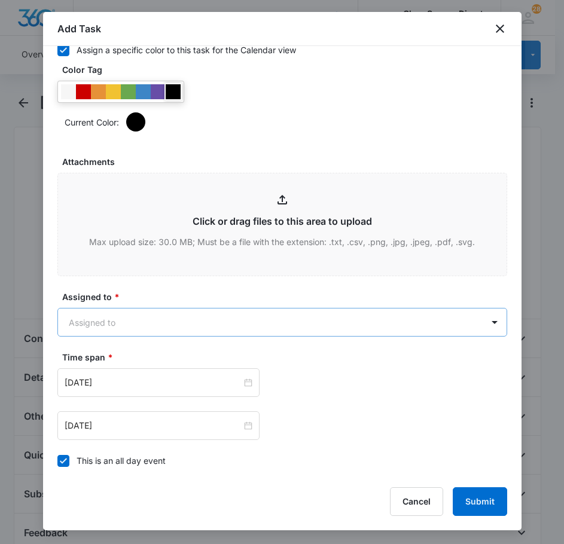
scroll to position [598, 0]
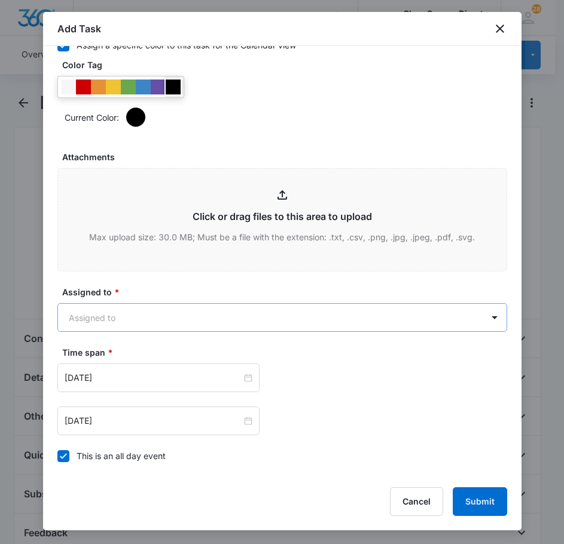
click at [180, 310] on body "CRM Apps Reputation Forms CRM Email Social Payments POS Content Ads Intelligenc…" at bounding box center [282, 514] width 564 height 1028
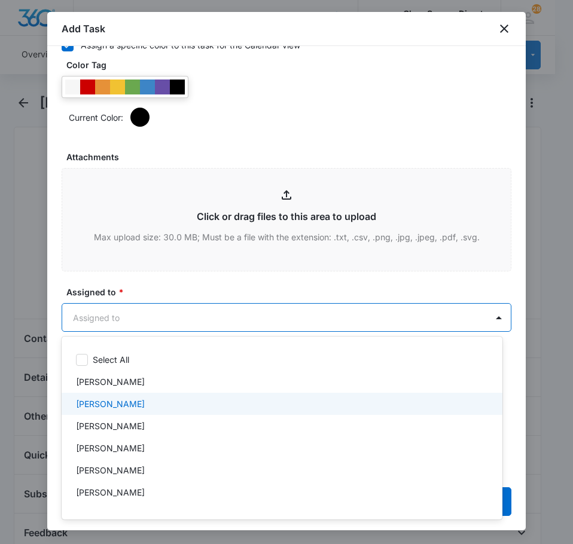
click at [141, 403] on div "[PERSON_NAME]" at bounding box center [281, 404] width 410 height 13
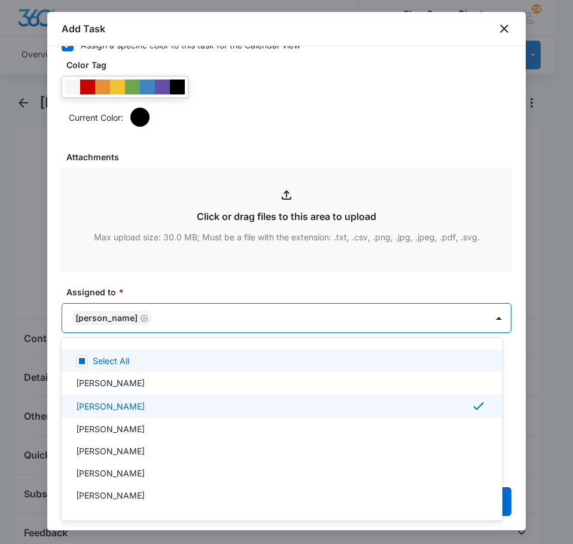
drag, startPoint x: 136, startPoint y: 273, endPoint x: 145, endPoint y: 285, distance: 15.8
click at [139, 275] on div at bounding box center [286, 272] width 573 height 544
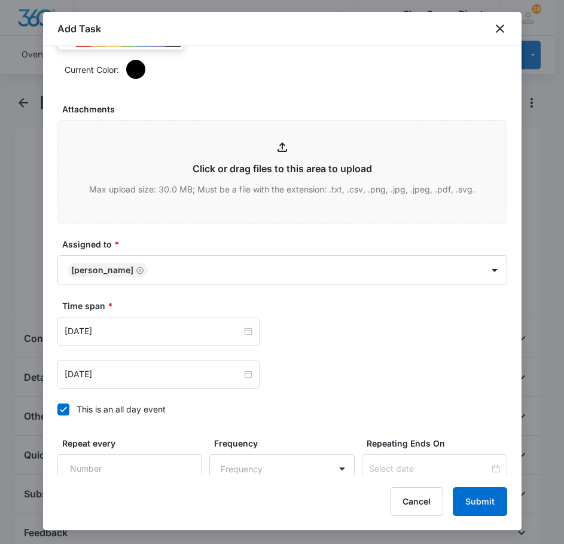
scroll to position [718, 0]
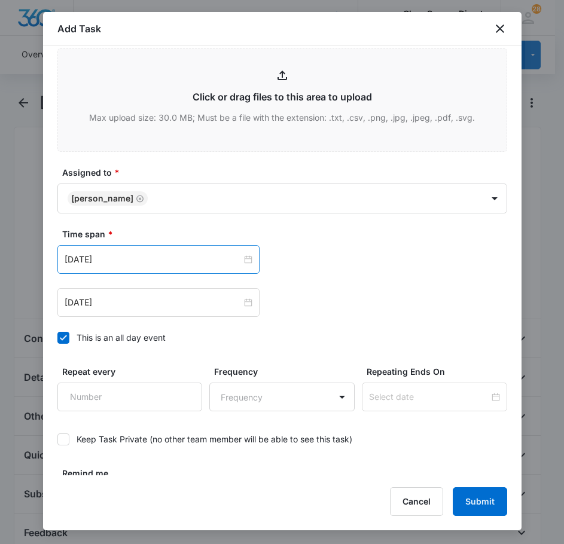
click at [131, 269] on div "[DATE]" at bounding box center [158, 259] width 202 height 29
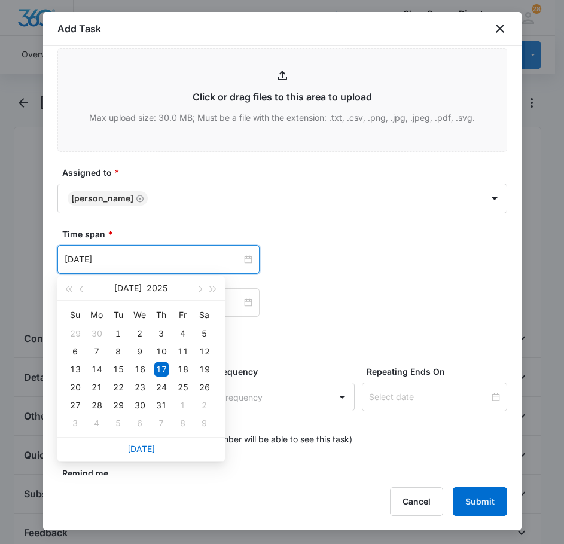
click at [143, 438] on div "[DATE]" at bounding box center [140, 449] width 167 height 24
click at [143, 451] on link "[DATE]" at bounding box center [141, 449] width 28 height 10
type input "[DATE]"
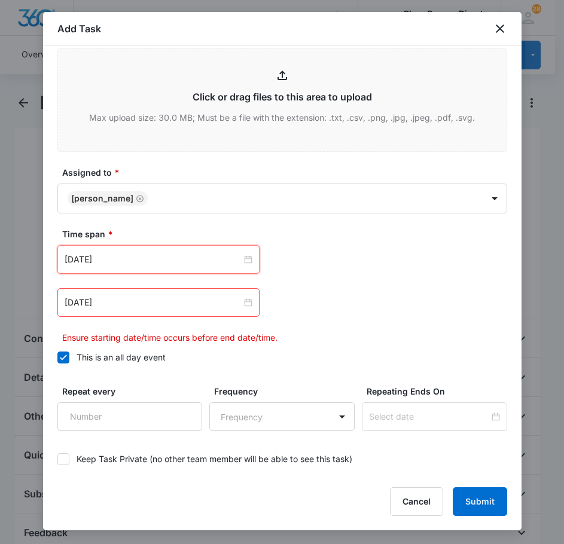
click at [136, 281] on div "[DATE] [DATE] Su Mo Tu We Th Fr Sa 28 29 30 1 2 3 4 5 6 7 8 9 10 11 12 13 14 15…" at bounding box center [282, 294] width 450 height 99
click at [144, 309] on div "[DATE]" at bounding box center [158, 302] width 202 height 29
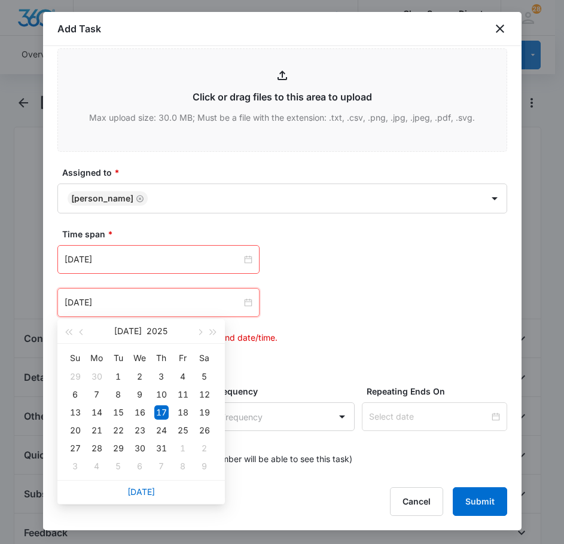
click at [145, 492] on link "[DATE]" at bounding box center [141, 492] width 28 height 10
type input "[DATE]"
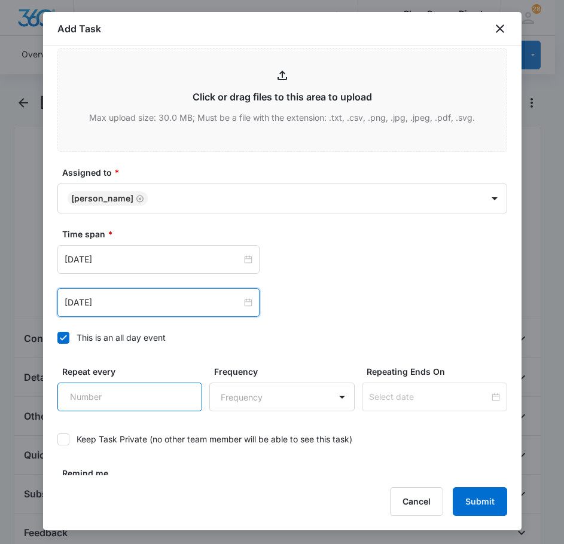
click at [112, 392] on input "Repeat every" at bounding box center [129, 397] width 145 height 29
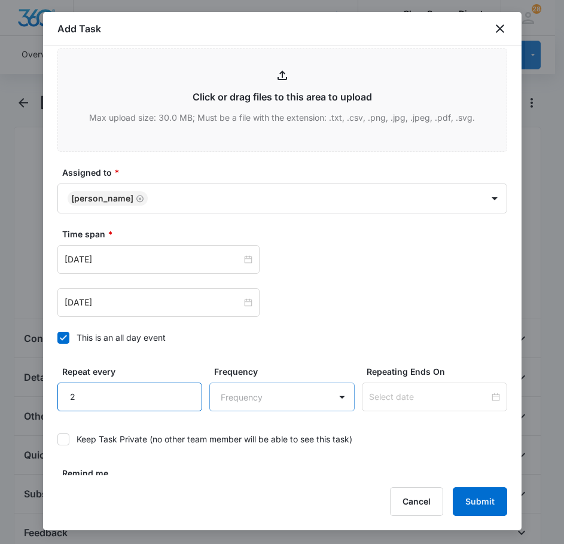
type input "2"
click at [257, 400] on body "CRM Apps Reputation Forms CRM Email Social Payments POS Content Ads Intelligenc…" at bounding box center [282, 514] width 564 height 1028
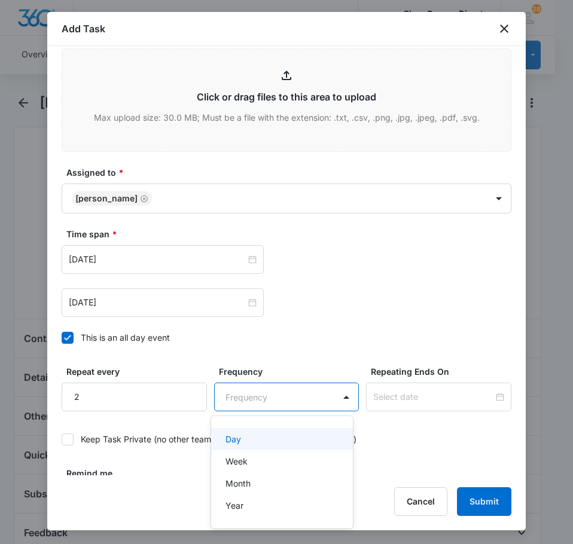
click at [262, 437] on div "Day" at bounding box center [281, 439] width 111 height 13
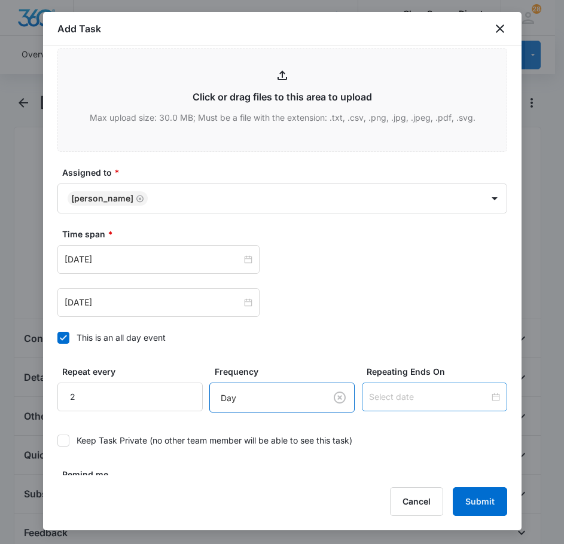
click at [385, 404] on div at bounding box center [434, 397] width 145 height 29
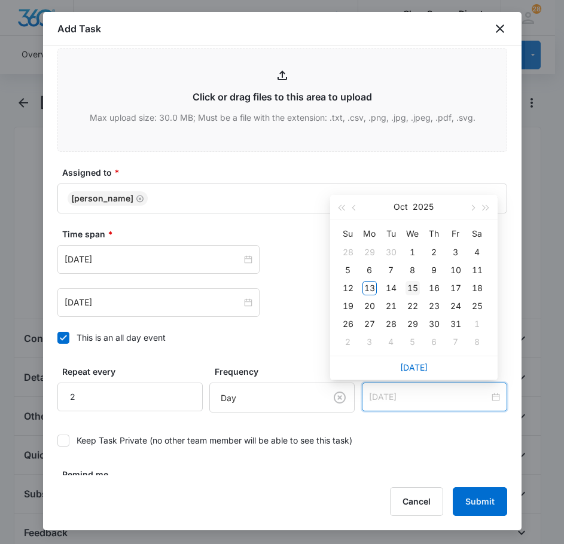
type input "[DATE]"
click at [413, 288] on div "15" at bounding box center [413, 288] width 14 height 14
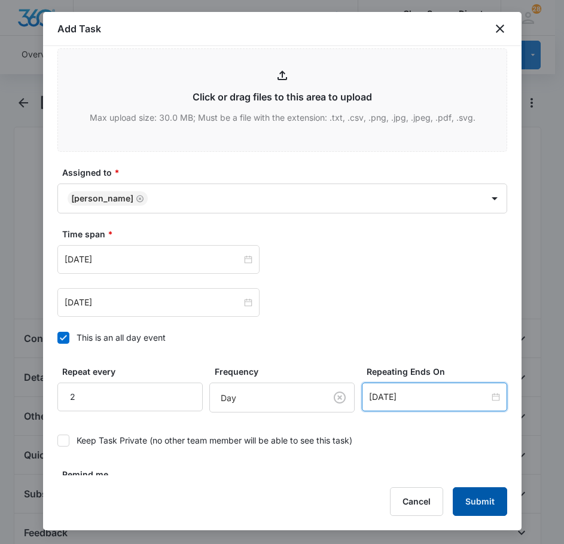
click at [478, 514] on button "Submit" at bounding box center [480, 502] width 54 height 29
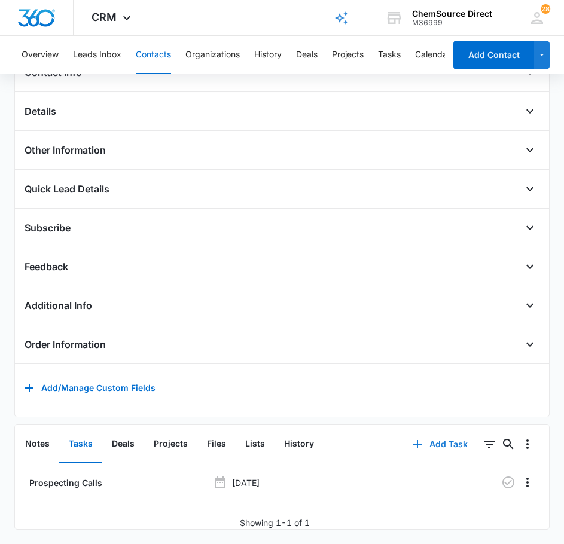
scroll to position [284, 0]
click at [501, 476] on icon "button" at bounding box center [508, 483] width 14 height 14
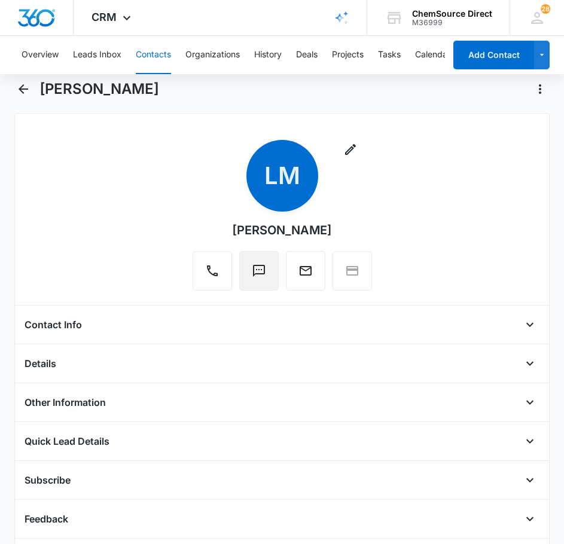
scroll to position [0, 0]
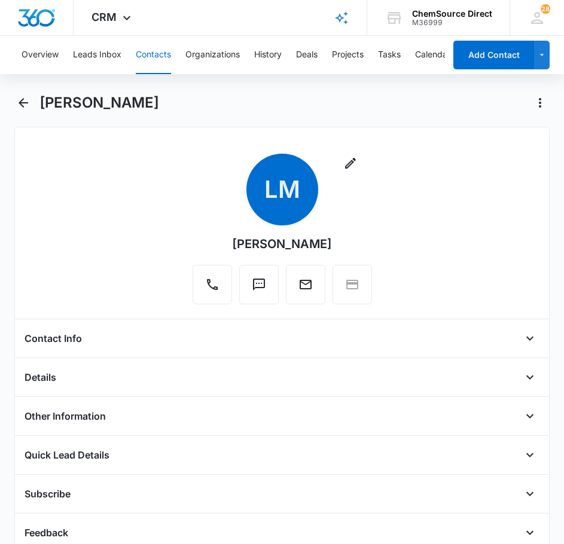
click at [152, 48] on button "Contacts" at bounding box center [153, 55] width 35 height 38
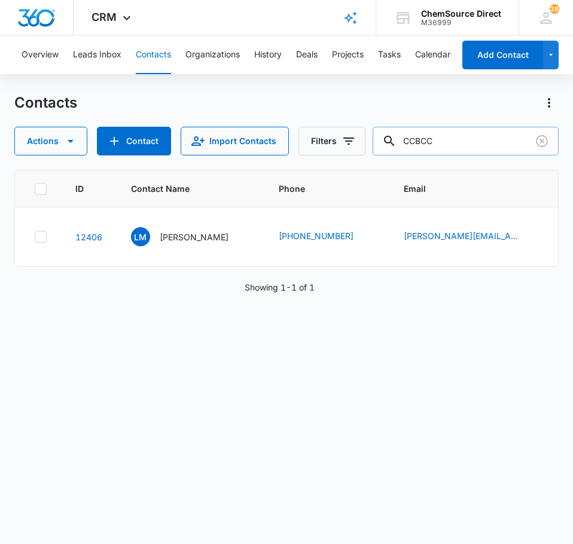
drag, startPoint x: 490, startPoint y: 145, endPoint x: 385, endPoint y: 147, distance: 105.3
click at [385, 147] on input "CCBCC" at bounding box center [466, 141] width 186 height 29
type input "piedmont truck"
click at [178, 243] on p "[PERSON_NAME]" at bounding box center [194, 237] width 69 height 13
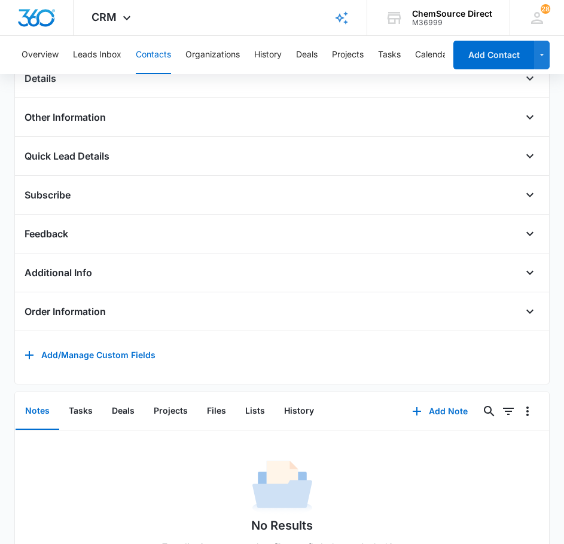
scroll to position [299, 0]
click at [428, 416] on button "Add Note" at bounding box center [440, 411] width 80 height 29
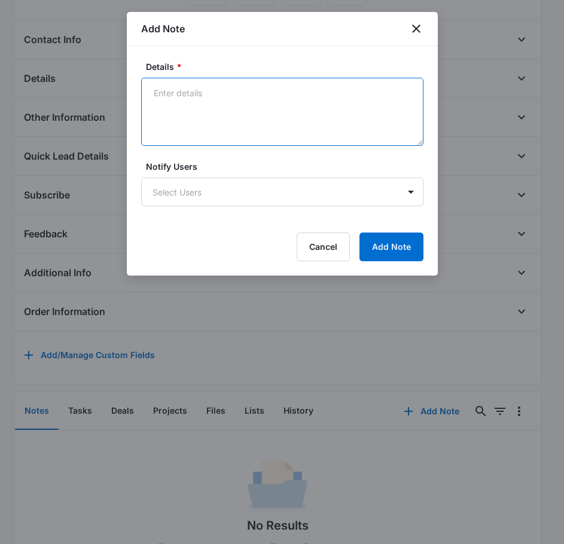
click at [212, 118] on textarea "Details *" at bounding box center [282, 112] width 282 height 68
type textarea "Sent Wearables Promo on [DATE]"
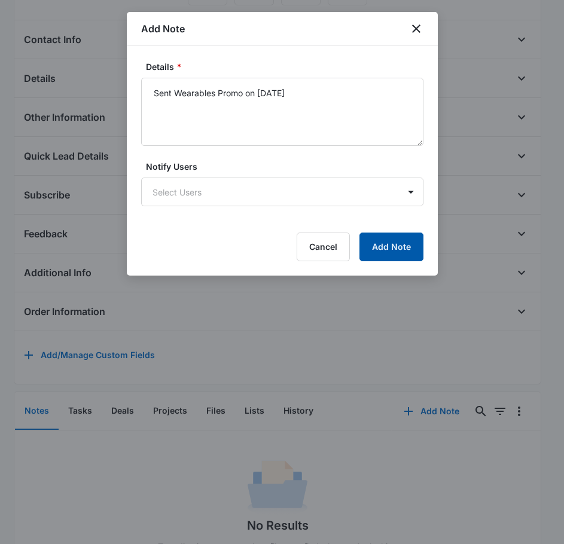
click at [385, 253] on button "Add Note" at bounding box center [391, 247] width 64 height 29
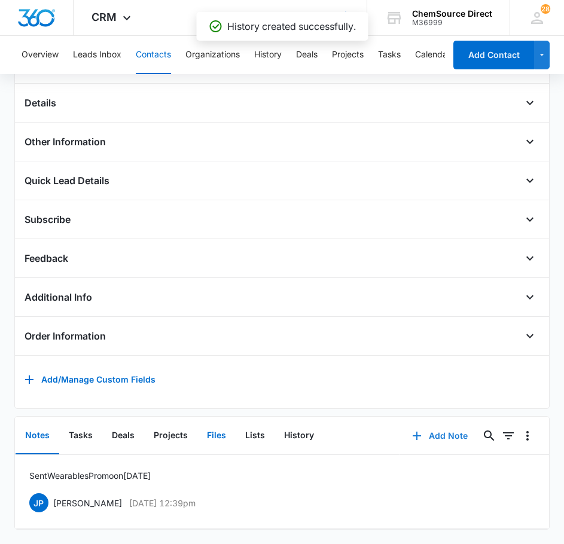
scroll to position [293, 0]
click at [76, 431] on button "Tasks" at bounding box center [80, 436] width 43 height 37
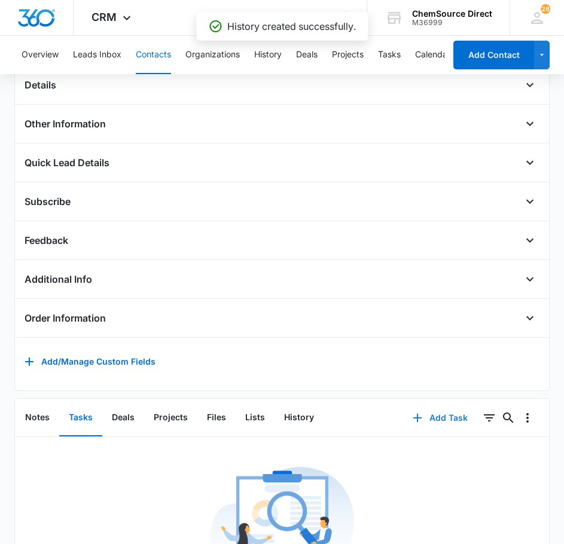
click at [434, 429] on button "Add Task" at bounding box center [440, 418] width 79 height 29
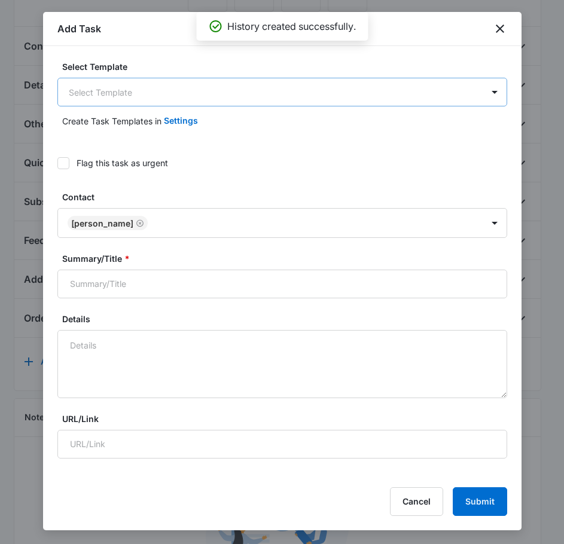
click at [160, 93] on body "CRM Apps Reputation Forms CRM Email Social Payments POS Content Ads Intelligenc…" at bounding box center [282, 221] width 564 height 1028
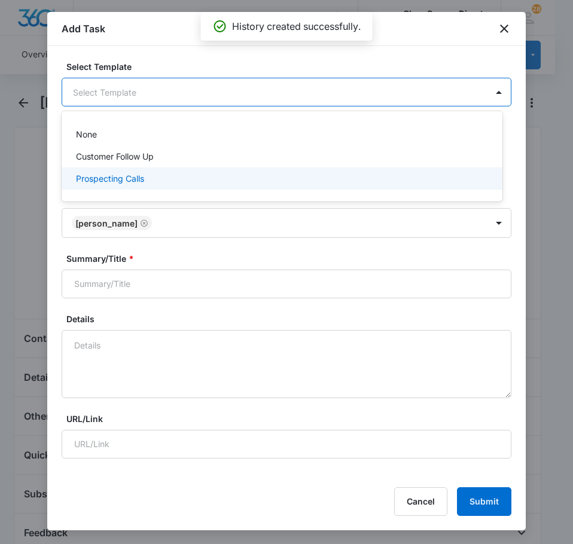
click at [141, 171] on div "Prospecting Calls" at bounding box center [282, 178] width 441 height 22
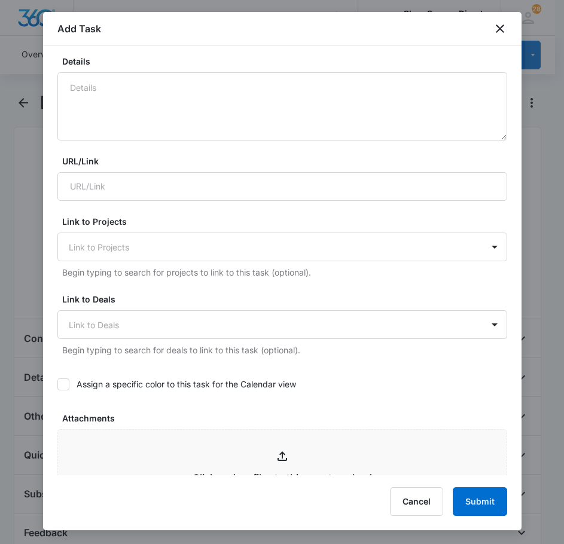
scroll to position [359, 0]
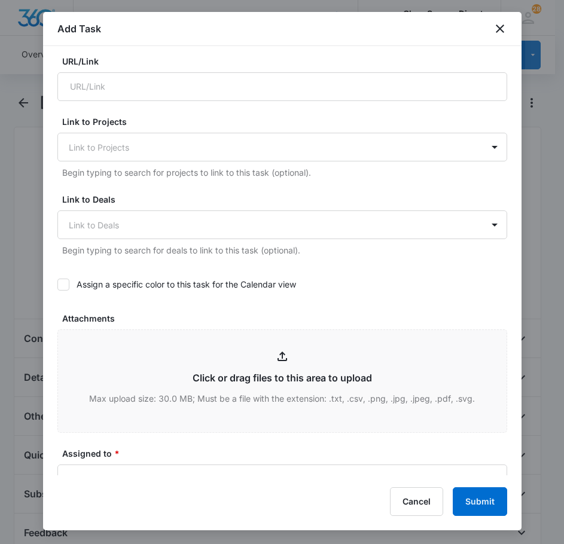
click at [68, 286] on icon at bounding box center [63, 284] width 11 height 11
click at [57, 285] on input "Assign a specific color to this task for the Calendar view" at bounding box center [57, 285] width 0 height 0
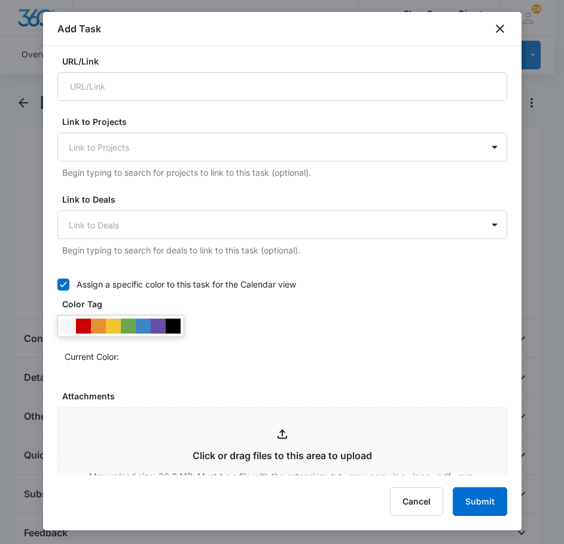
click at [181, 324] on div at bounding box center [120, 326] width 127 height 22
click at [179, 326] on div at bounding box center [173, 326] width 15 height 15
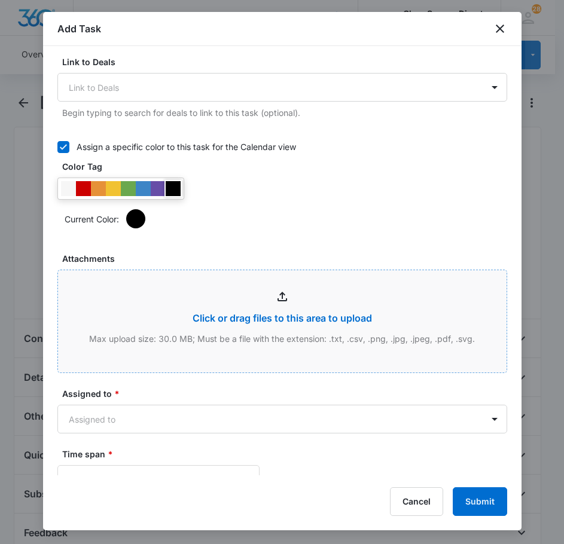
scroll to position [479, 0]
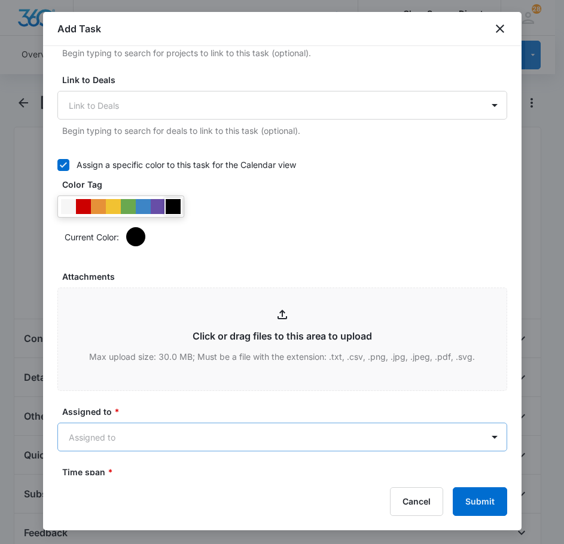
click at [181, 429] on body "CRM Apps Reputation Forms CRM Email Social Payments POS Content Ads Intelligenc…" at bounding box center [282, 514] width 564 height 1028
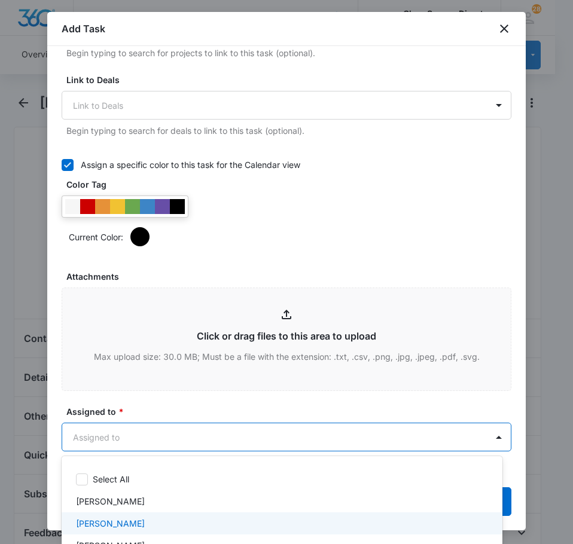
click at [146, 524] on div "[PERSON_NAME]" at bounding box center [281, 523] width 410 height 13
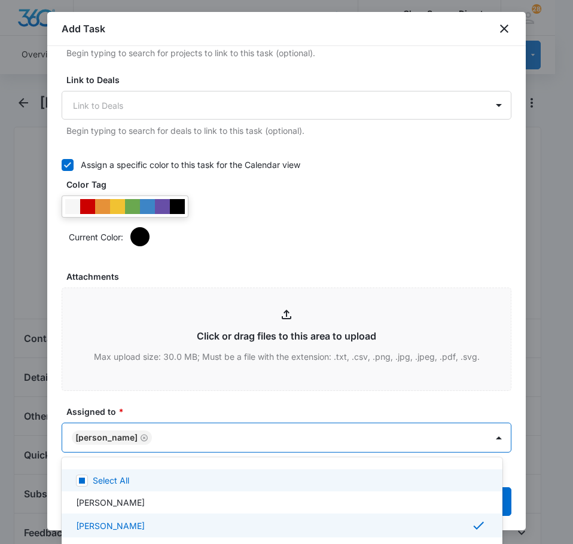
click at [197, 407] on div at bounding box center [286, 272] width 573 height 544
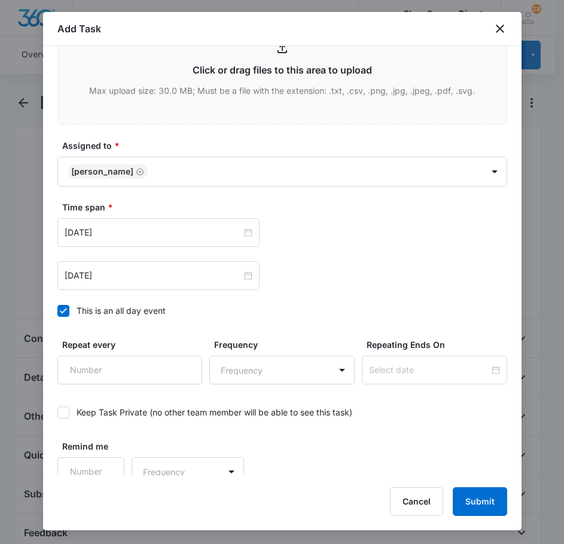
scroll to position [755, 0]
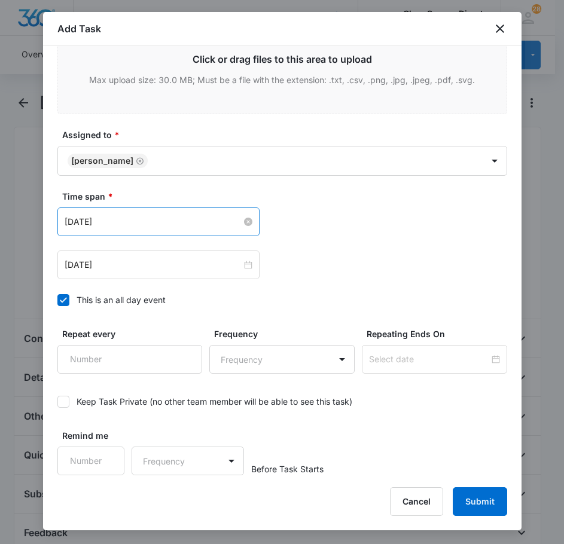
click at [142, 224] on input "[DATE]" at bounding box center [153, 221] width 177 height 13
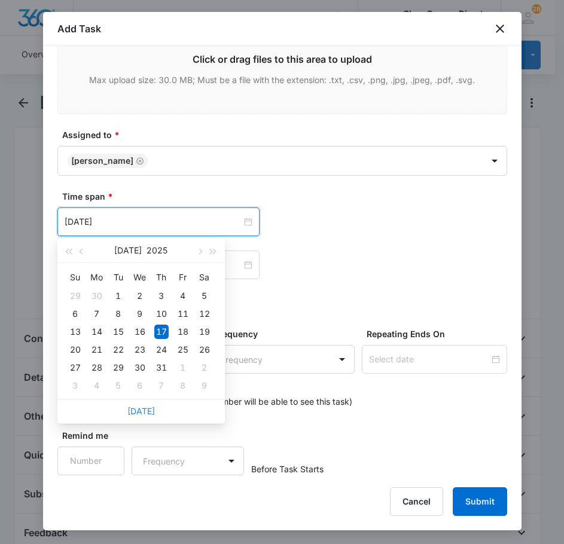
click at [139, 407] on link "[DATE]" at bounding box center [141, 411] width 28 height 10
type input "[DATE]"
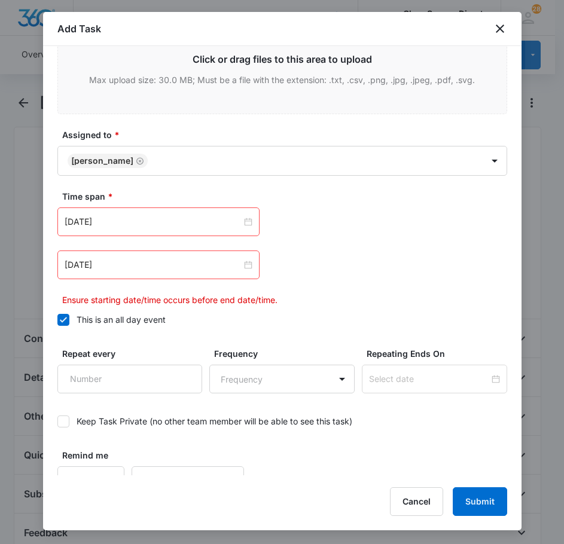
click at [126, 251] on div "[DATE]" at bounding box center [158, 265] width 202 height 29
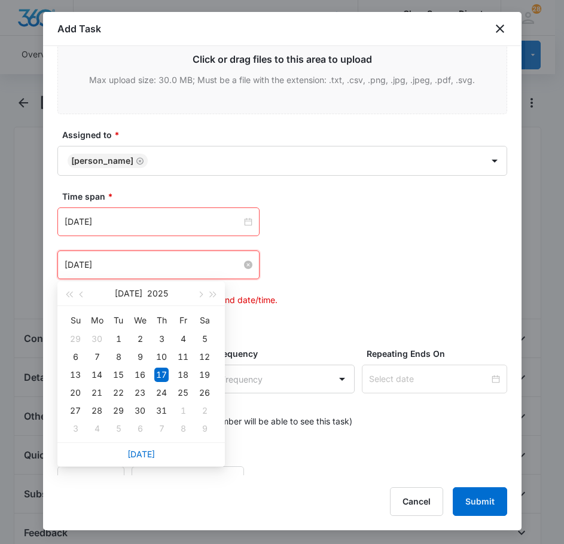
click at [126, 259] on input "[DATE]" at bounding box center [153, 264] width 177 height 13
click at [147, 453] on link "[DATE]" at bounding box center [141, 454] width 28 height 10
type input "[DATE]"
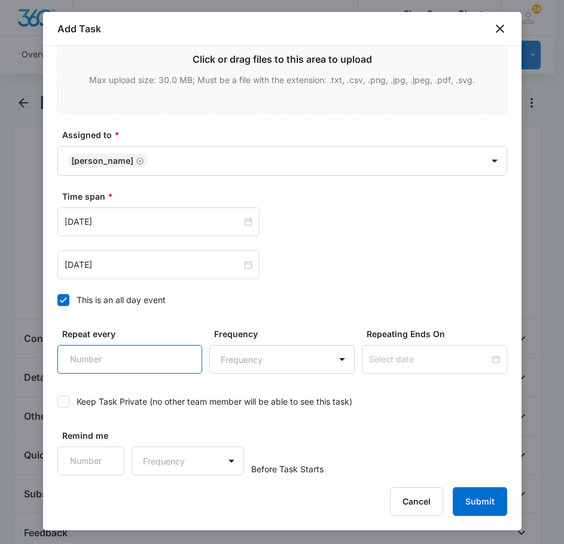
click at [136, 358] on input "Repeat every" at bounding box center [129, 359] width 145 height 29
type input "2"
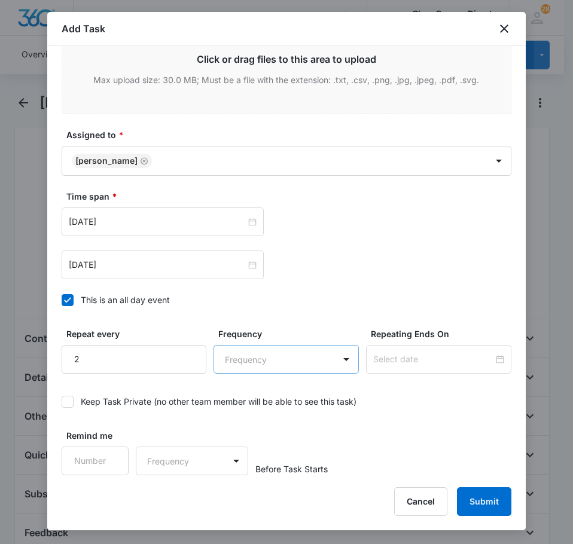
click at [254, 362] on body "CRM Apps Reputation Forms CRM Email Social Payments POS Content Ads Intelligenc…" at bounding box center [286, 514] width 573 height 1028
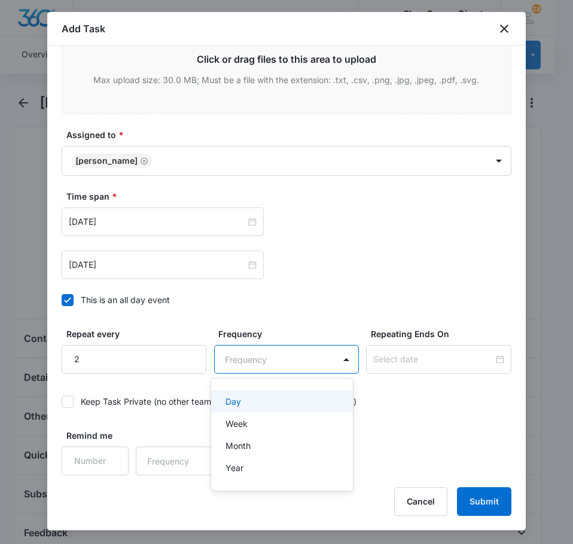
click at [264, 403] on div "Day" at bounding box center [281, 401] width 111 height 13
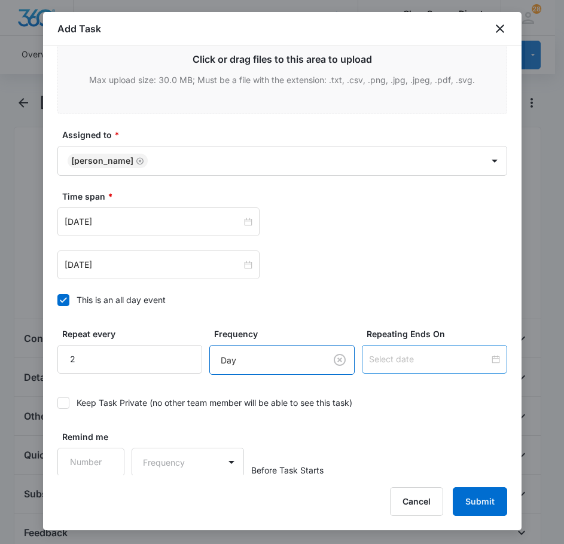
click at [415, 364] on input at bounding box center [429, 359] width 120 height 13
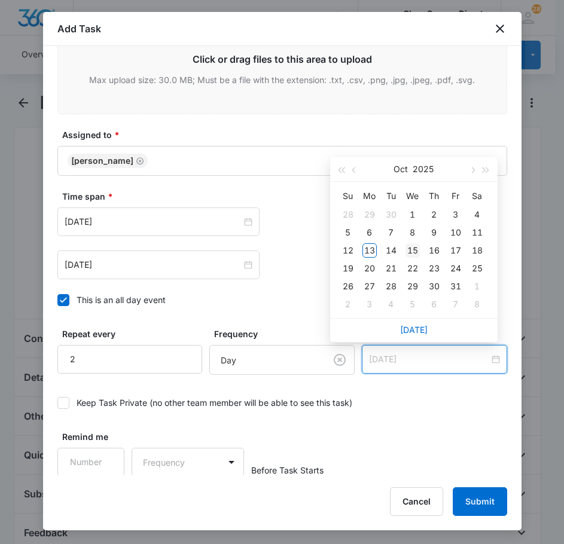
type input "[DATE]"
click at [412, 249] on div "15" at bounding box center [413, 250] width 14 height 14
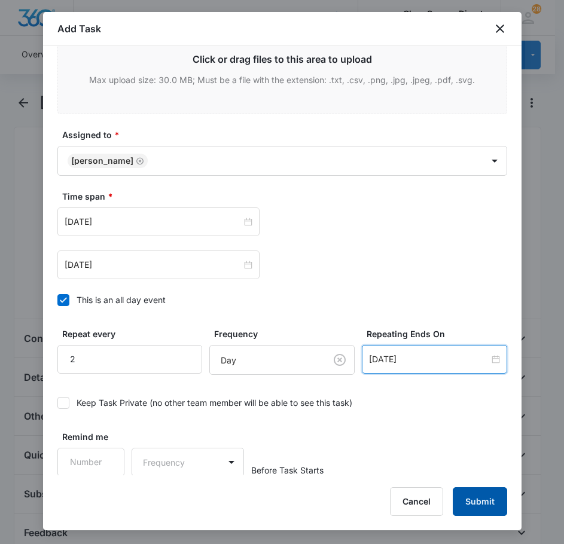
click at [483, 504] on button "Submit" at bounding box center [480, 502] width 54 height 29
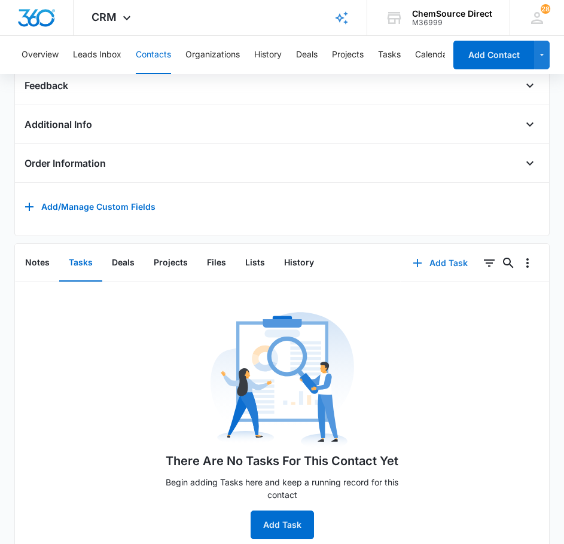
scroll to position [284, 0]
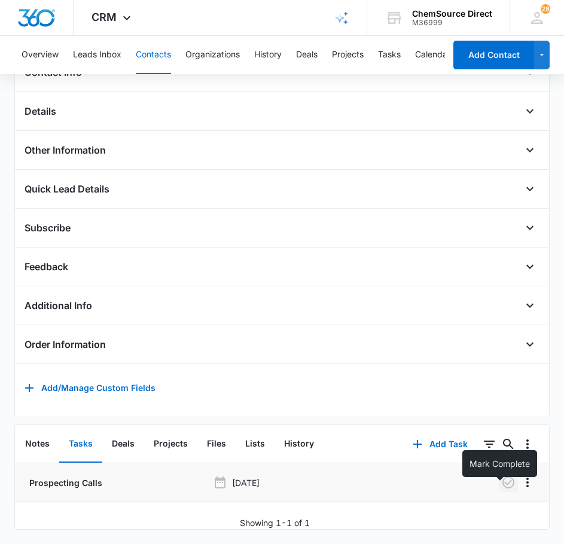
click at [501, 477] on icon "button" at bounding box center [508, 483] width 14 height 14
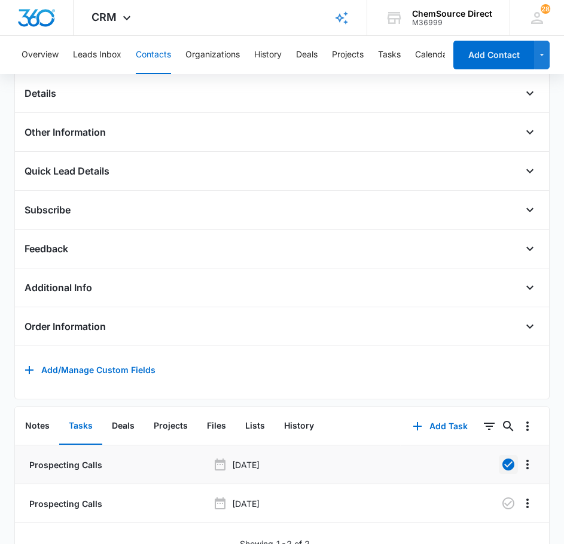
click at [146, 46] on button "Contacts" at bounding box center [153, 55] width 35 height 38
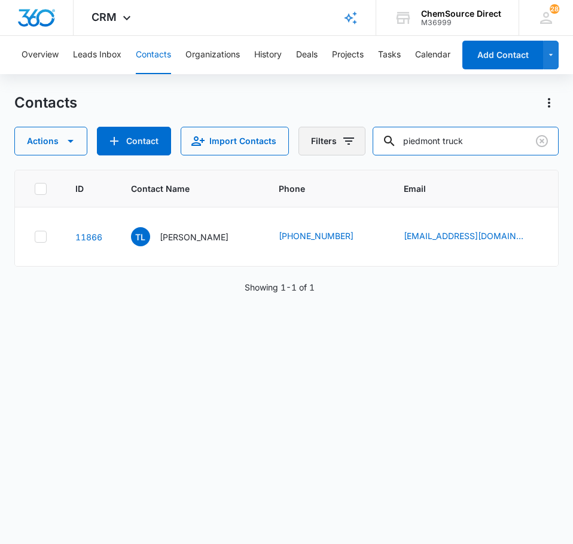
drag, startPoint x: 479, startPoint y: 138, endPoint x: 363, endPoint y: 139, distance: 115.5
click at [365, 139] on div "Actions Contact Import Contacts Filters piedmont truck" at bounding box center [286, 141] width 544 height 29
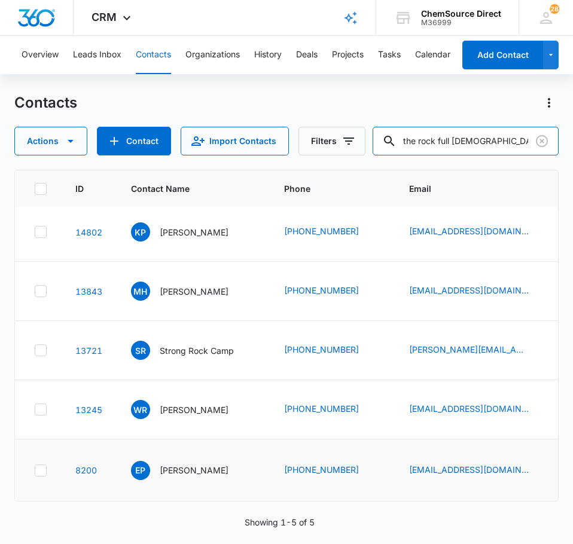
scroll to position [133, 0]
drag, startPoint x: 515, startPoint y: 144, endPoint x: 380, endPoint y: 143, distance: 134.6
click at [380, 143] on div "Actions Contact Import Contacts Filters the rock full [DEMOGRAPHIC_DATA]" at bounding box center [286, 141] width 544 height 29
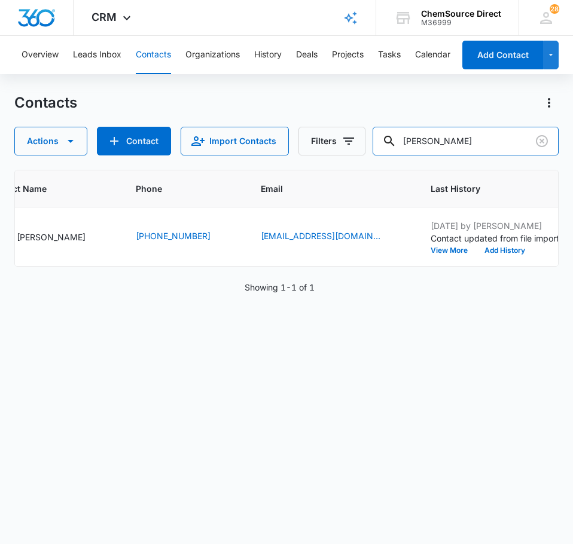
scroll to position [0, 0]
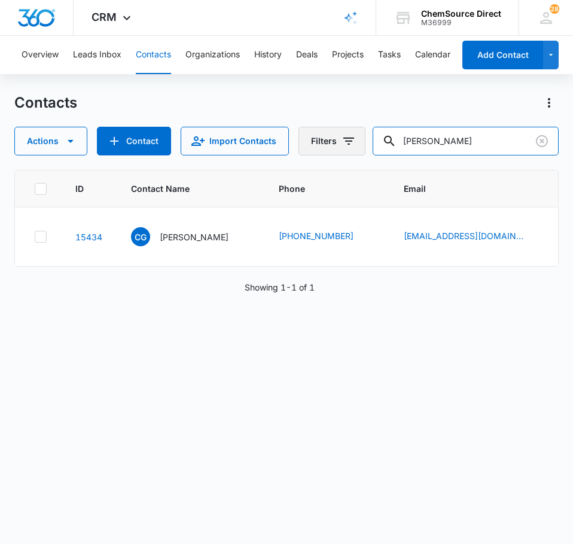
drag, startPoint x: 422, startPoint y: 147, endPoint x: 356, endPoint y: 147, distance: 65.8
click at [356, 147] on div "Actions Contact Import Contacts Filters [PERSON_NAME]" at bounding box center [286, 141] width 544 height 29
type input "the rock"
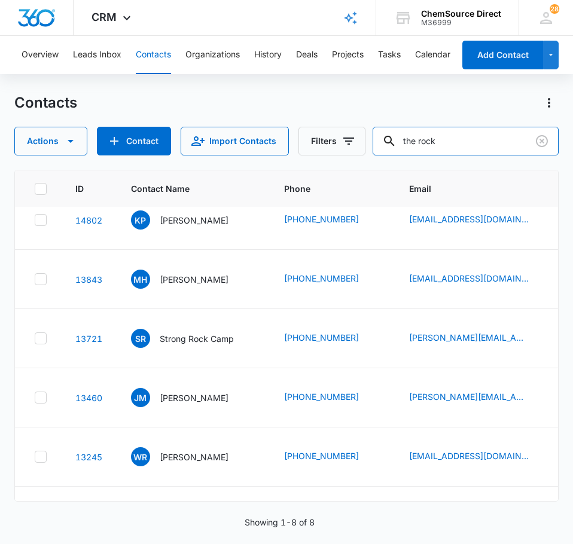
scroll to position [68, 0]
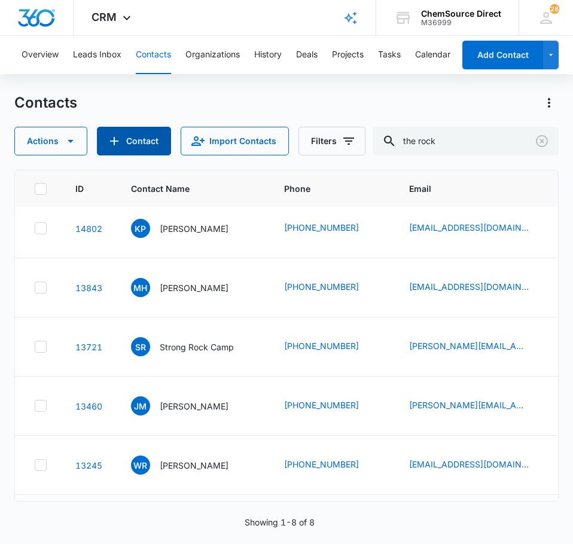
click at [131, 133] on button "Contact" at bounding box center [134, 141] width 74 height 29
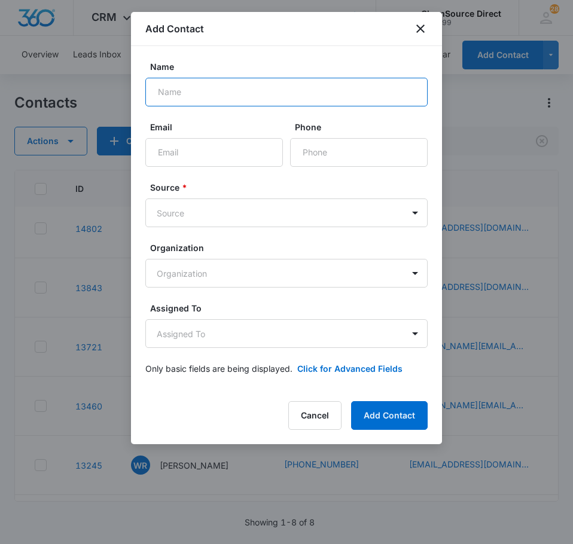
click at [217, 96] on input "Name" at bounding box center [286, 92] width 282 height 29
type input "[PERSON_NAME]"
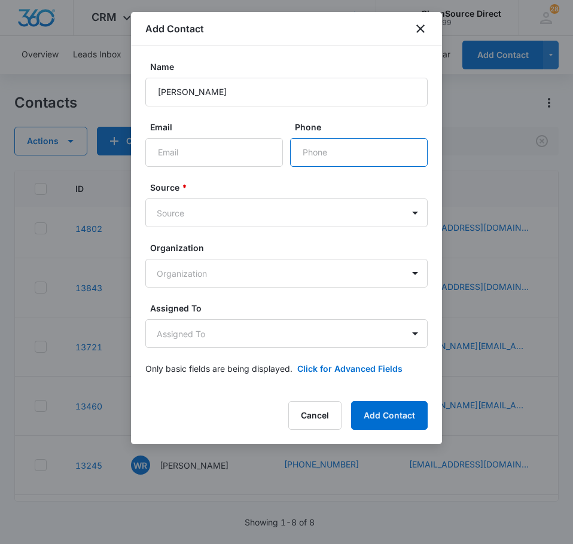
click at [315, 153] on input "Phone" at bounding box center [359, 152] width 138 height 29
paste input "[PHONE_NUMBER]"
type input "[PHONE_NUMBER]"
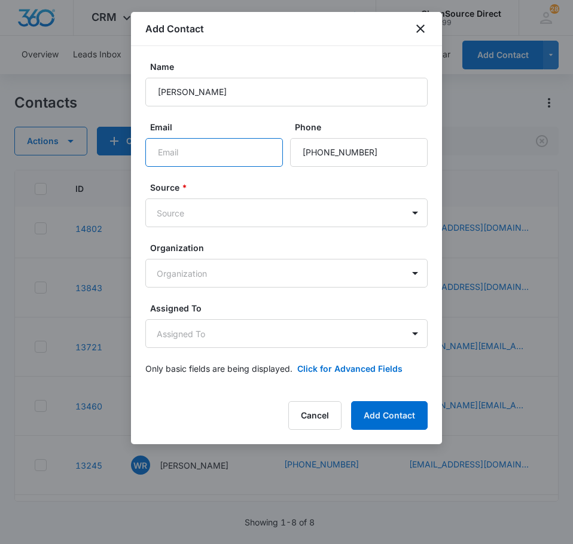
click at [196, 152] on input "Email" at bounding box center [214, 152] width 138 height 29
paste input "[EMAIL_ADDRESS][DOMAIN_NAME]"
type input "[EMAIL_ADDRESS][DOMAIN_NAME]"
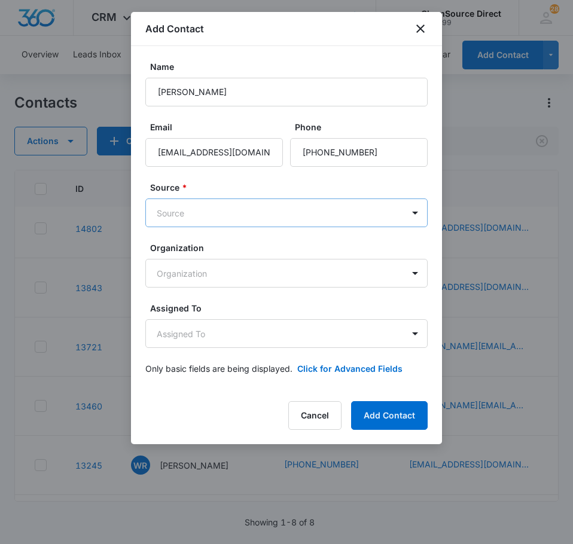
click at [220, 224] on body "CRM Apps Reputation Forms CRM Email Social Payments POS Content Ads Intelligenc…" at bounding box center [286, 272] width 573 height 544
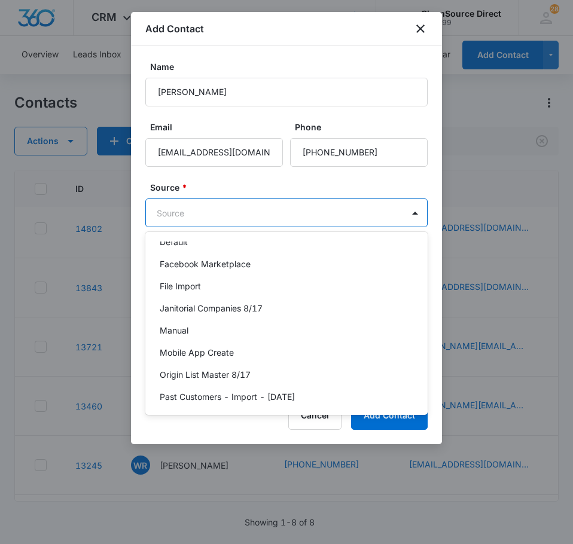
scroll to position [261, 0]
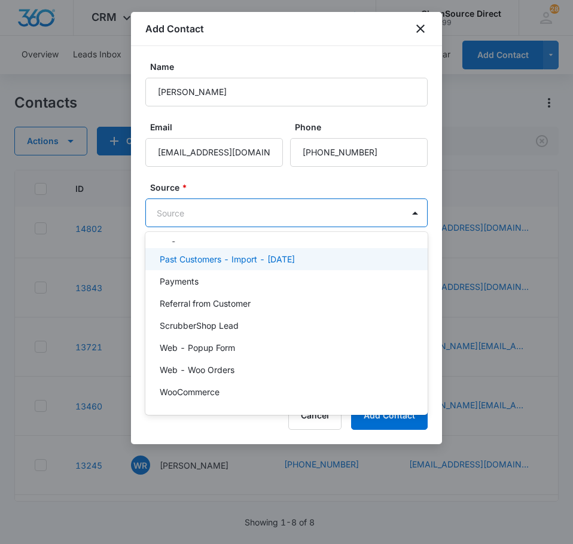
click at [291, 253] on p "Past Customers - Import - [DATE]" at bounding box center [227, 259] width 135 height 13
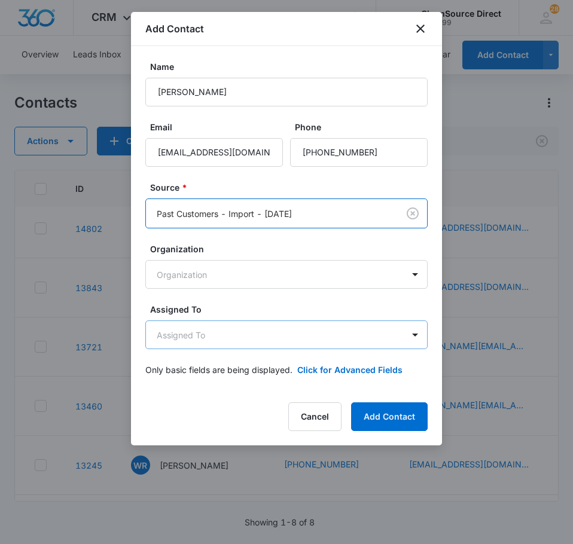
click at [275, 337] on body "CRM Apps Reputation Forms CRM Email Social Payments POS Content Ads Intelligenc…" at bounding box center [286, 272] width 573 height 544
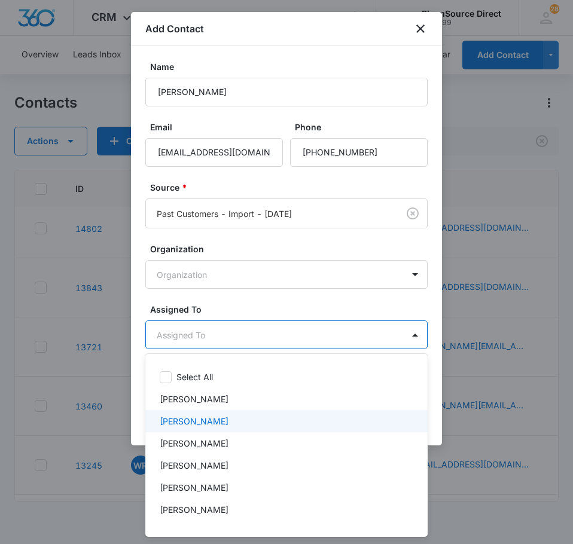
scroll to position [62, 0]
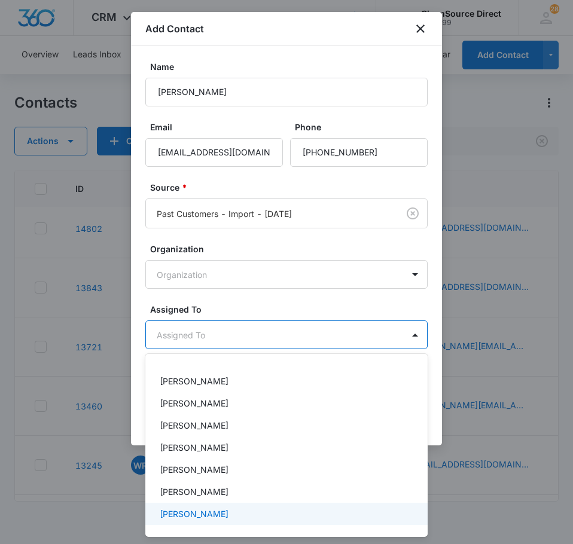
click at [236, 511] on div "[PERSON_NAME]" at bounding box center [285, 514] width 251 height 13
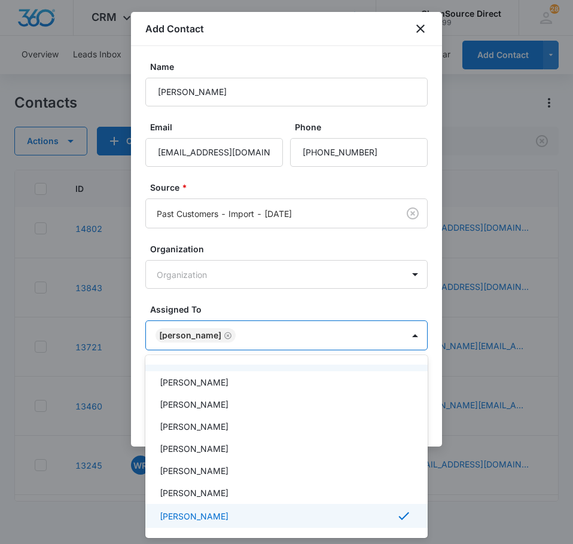
click at [243, 306] on div at bounding box center [286, 272] width 573 height 544
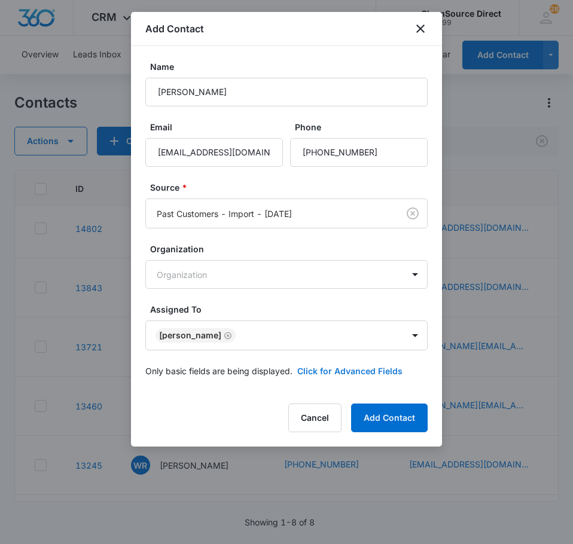
click at [312, 368] on button "Click for Advanced Fields" at bounding box center [349, 371] width 105 height 13
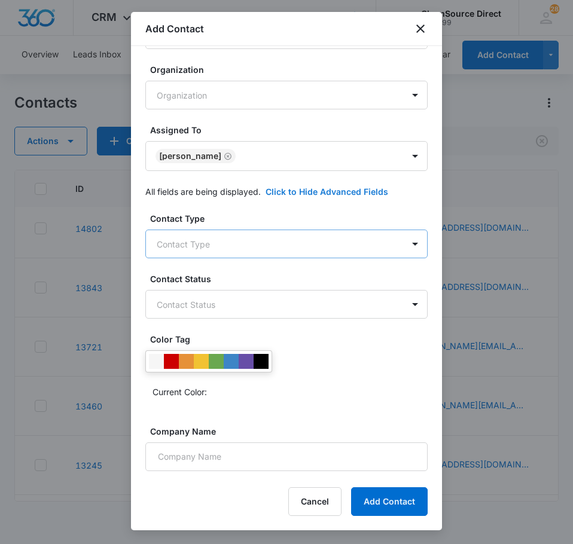
scroll to position [239, 0]
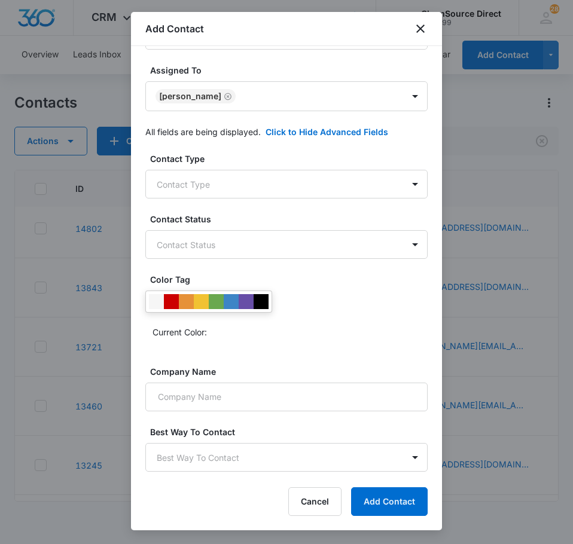
click at [263, 310] on div at bounding box center [208, 302] width 127 height 22
click at [266, 301] on div at bounding box center [261, 301] width 15 height 15
click at [242, 395] on input "Company Name" at bounding box center [286, 397] width 282 height 29
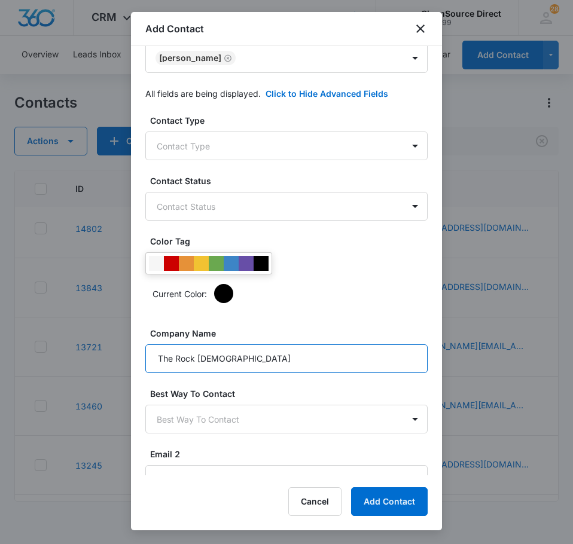
scroll to position [296, 0]
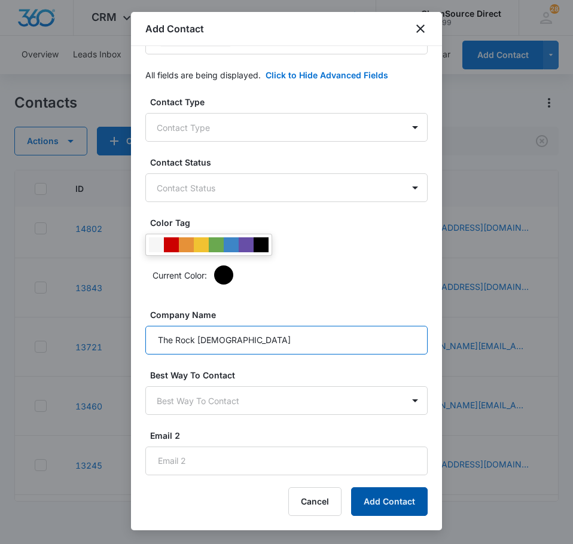
type input "The Rock [DEMOGRAPHIC_DATA]"
click at [393, 505] on button "Add Contact" at bounding box center [389, 502] width 77 height 29
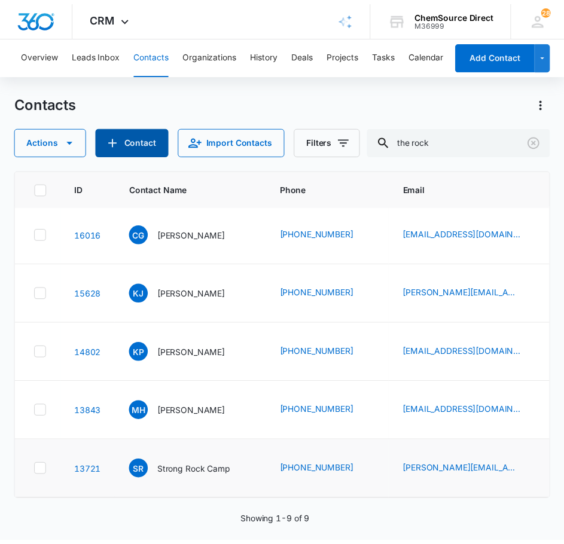
scroll to position [0, 0]
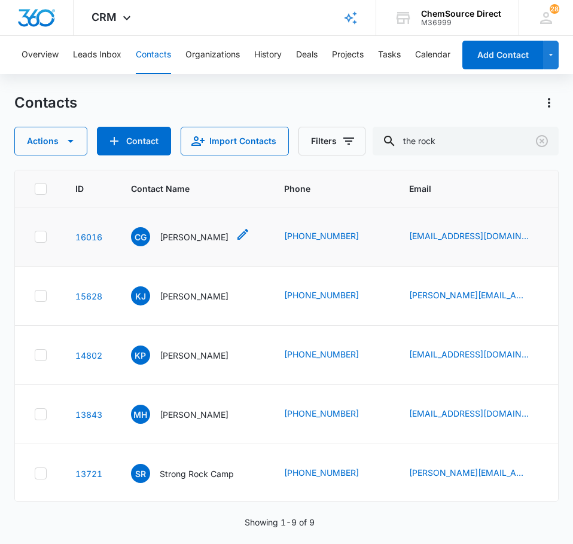
click at [200, 237] on p "[PERSON_NAME]" at bounding box center [194, 237] width 69 height 13
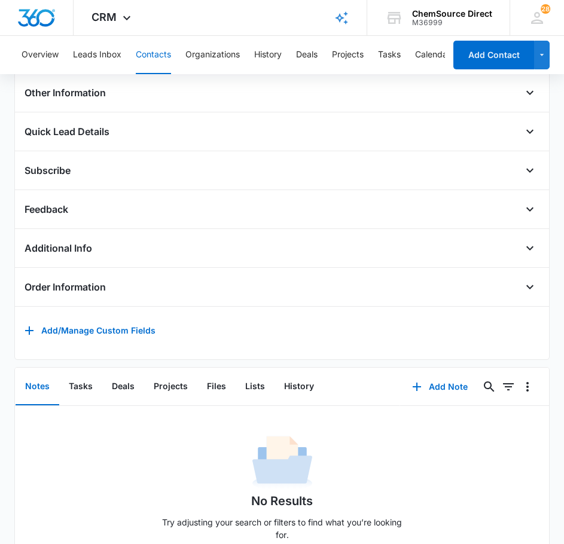
scroll to position [359, 0]
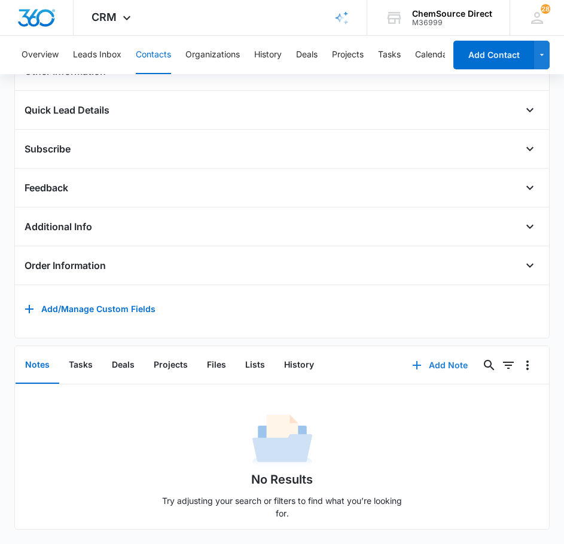
click at [457, 364] on button "Add Note" at bounding box center [440, 365] width 80 height 29
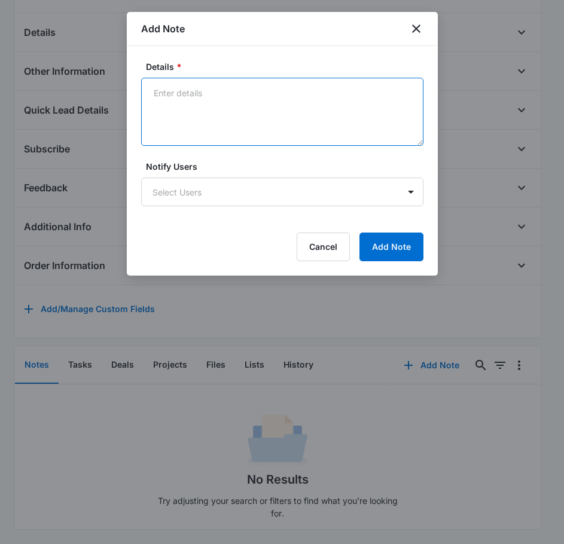
click at [287, 120] on textarea "Details *" at bounding box center [282, 112] width 282 height 68
type textarea "Sent Wearables Promo on [DATE]"
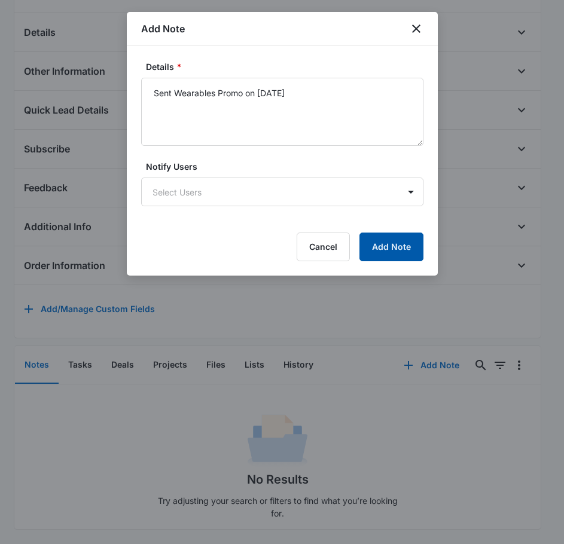
click at [384, 243] on button "Add Note" at bounding box center [391, 247] width 64 height 29
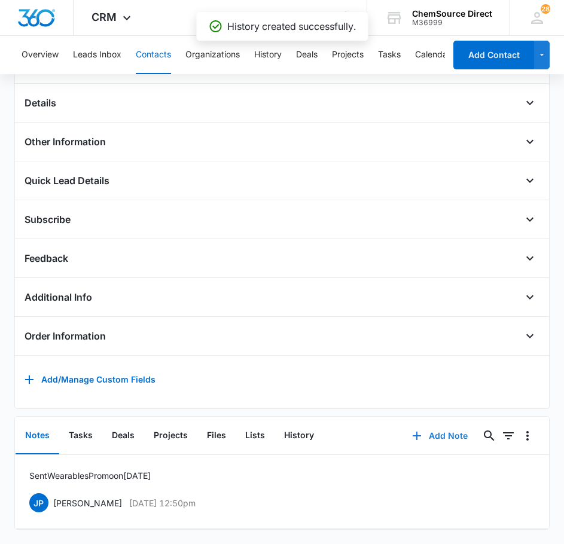
scroll to position [293, 0]
click at [79, 429] on button "Tasks" at bounding box center [80, 436] width 43 height 37
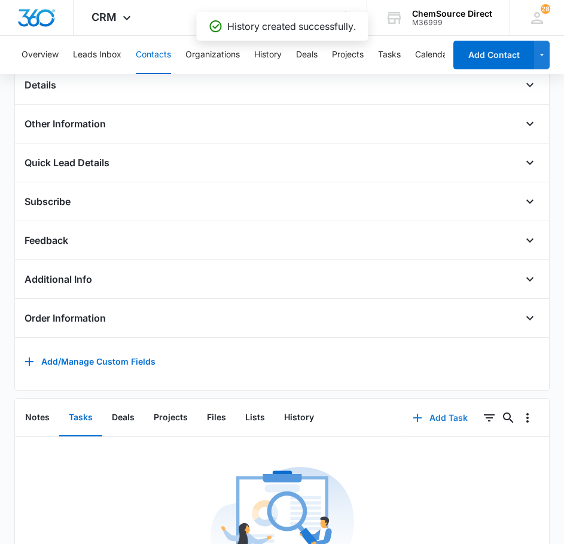
click at [436, 429] on button "Add Task" at bounding box center [440, 418] width 79 height 29
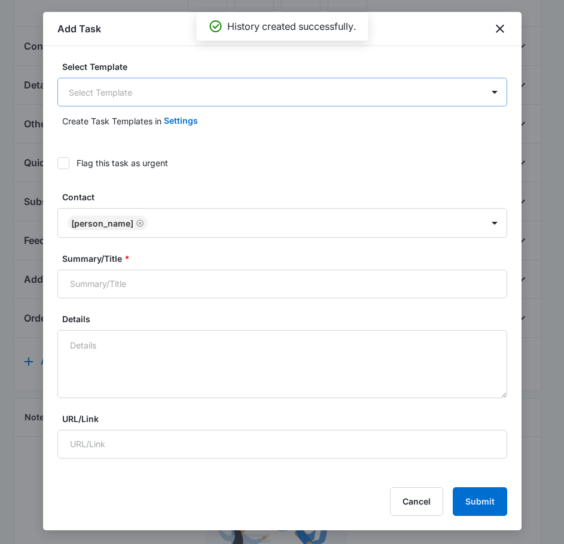
click at [181, 84] on body "CRM Apps Reputation Forms CRM Email Social Payments POS Content Ads Intelligenc…" at bounding box center [282, 221] width 564 height 1028
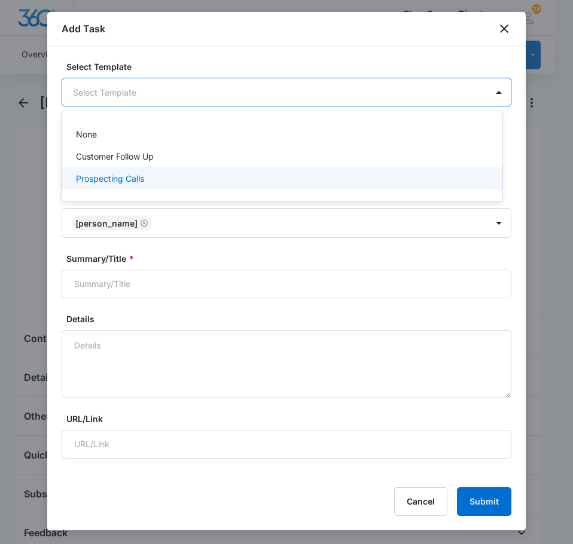
click at [144, 176] on p "Prospecting Calls" at bounding box center [110, 178] width 68 height 13
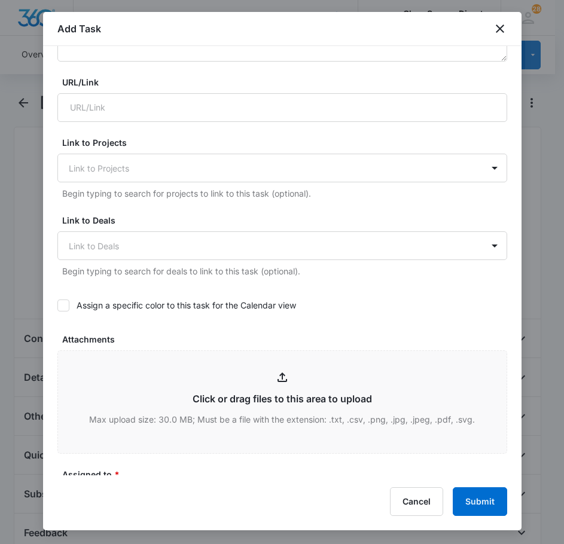
scroll to position [359, 0]
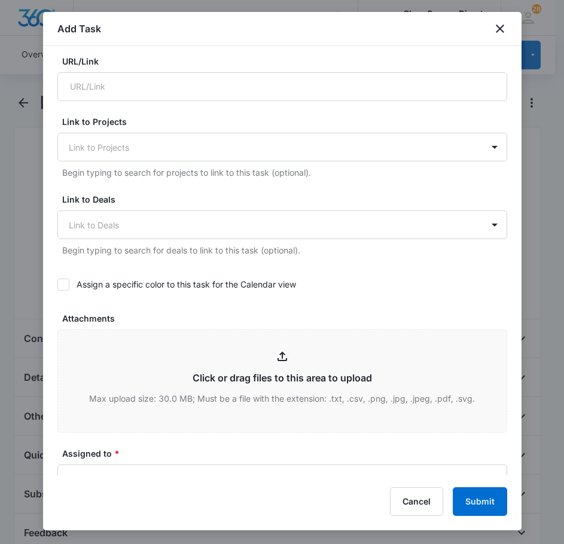
click at [69, 286] on div at bounding box center [63, 285] width 12 height 12
click at [57, 285] on input "Assign a specific color to this task for the Calendar view" at bounding box center [57, 285] width 0 height 0
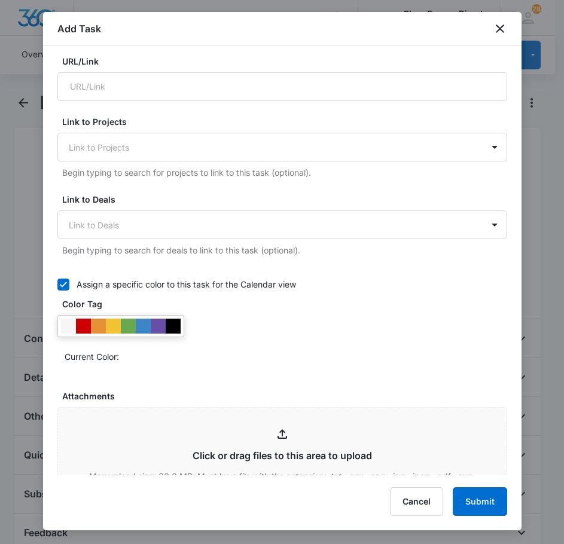
click at [180, 330] on div at bounding box center [173, 326] width 15 height 15
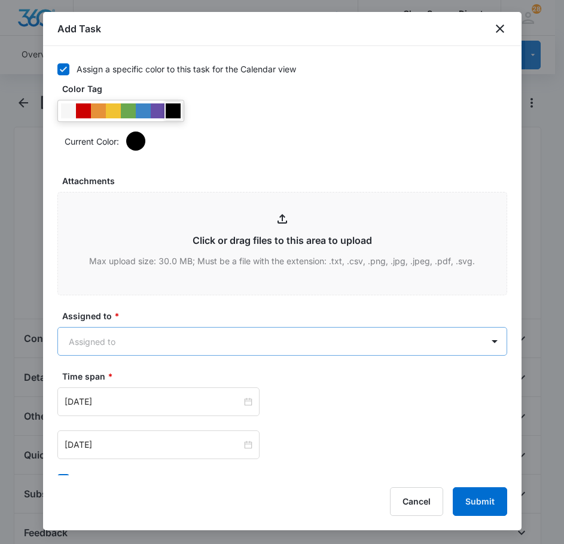
scroll to position [598, 0]
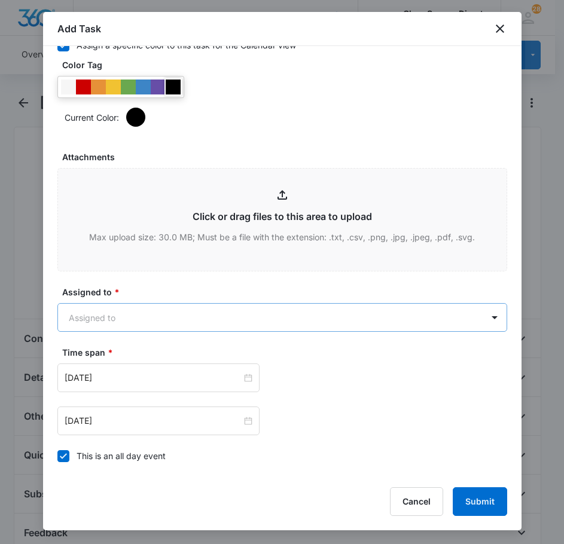
click at [182, 325] on body "CRM Apps Reputation Forms CRM Email Social Payments POS Content Ads Intelligenc…" at bounding box center [282, 514] width 564 height 1028
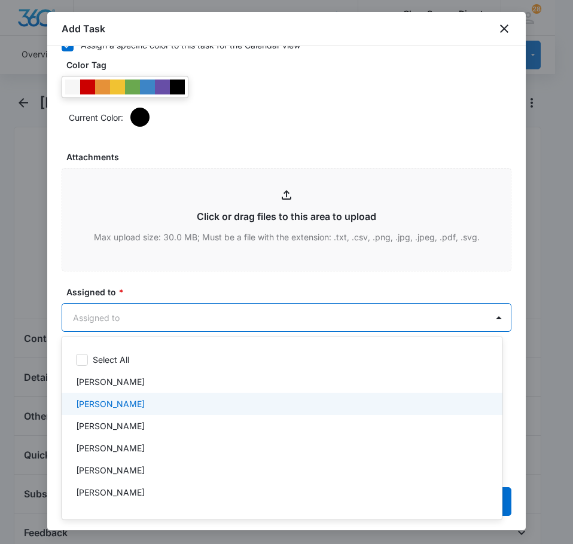
click at [138, 409] on div "[PERSON_NAME]" at bounding box center [281, 404] width 410 height 13
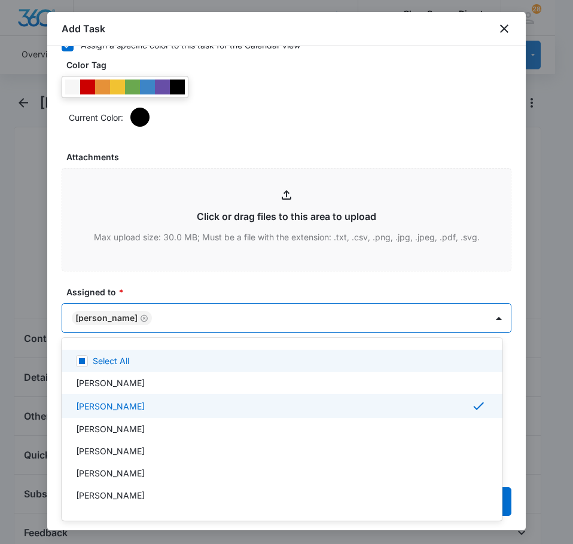
click at [184, 285] on div at bounding box center [286, 272] width 573 height 544
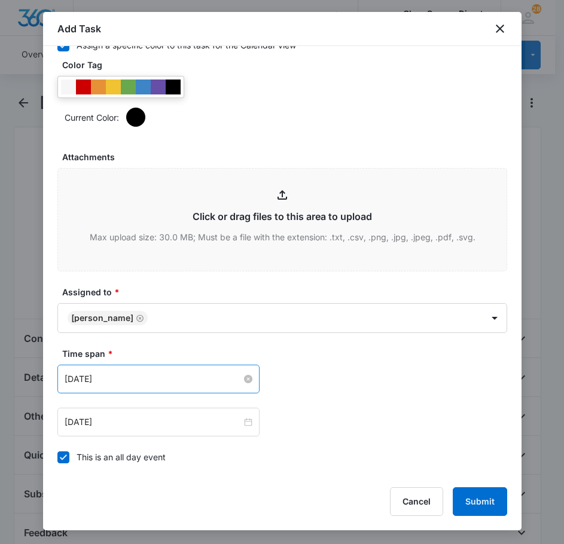
click at [132, 380] on input "[DATE]" at bounding box center [153, 379] width 177 height 13
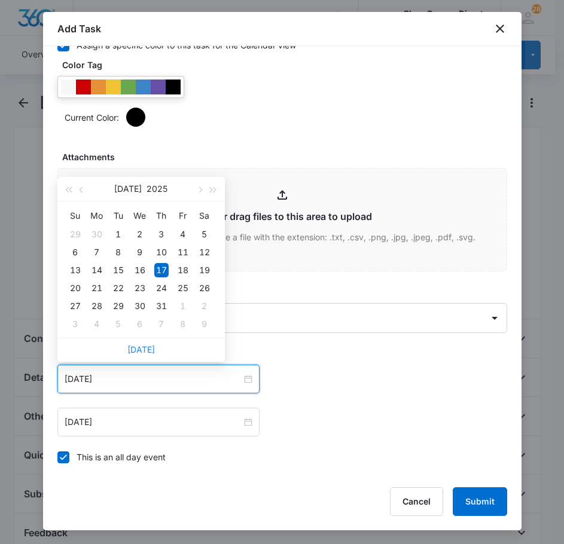
click at [144, 349] on link "[DATE]" at bounding box center [141, 350] width 28 height 10
type input "[DATE]"
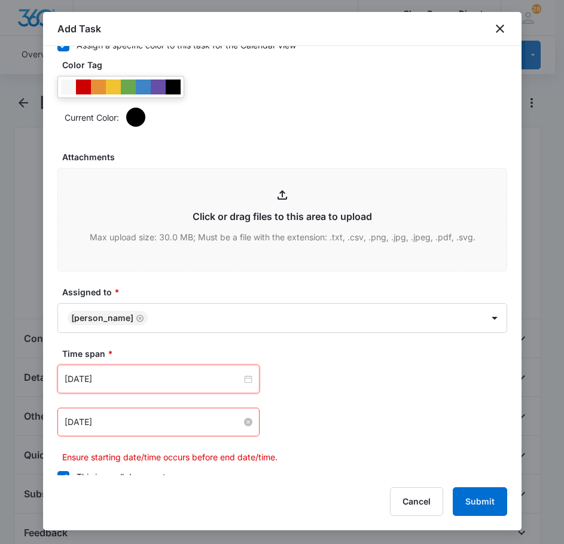
click at [120, 419] on input "[DATE]" at bounding box center [153, 422] width 177 height 13
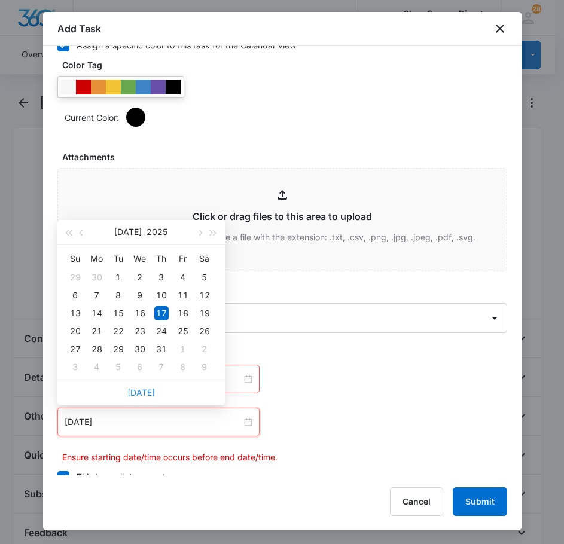
click at [139, 394] on link "[DATE]" at bounding box center [141, 393] width 28 height 10
type input "[DATE]"
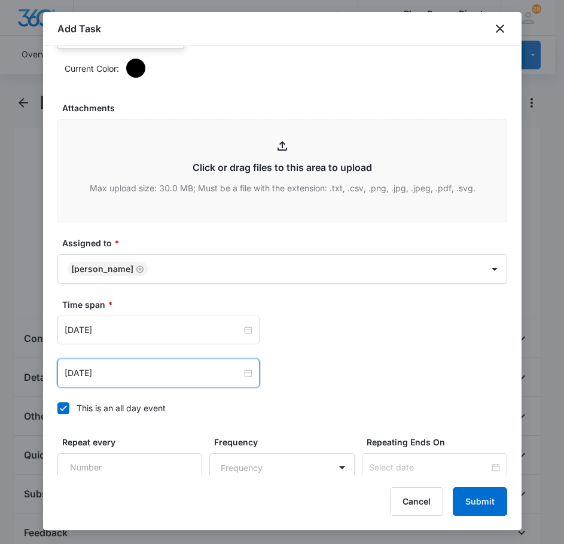
scroll to position [755, 0]
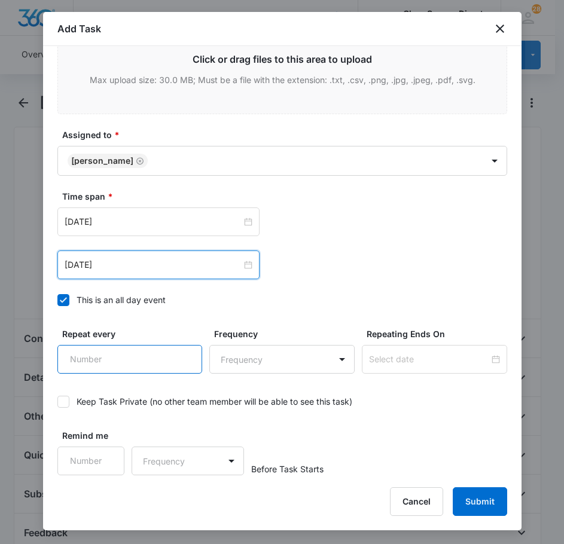
click at [127, 357] on input "Repeat every" at bounding box center [129, 359] width 145 height 29
type input "2"
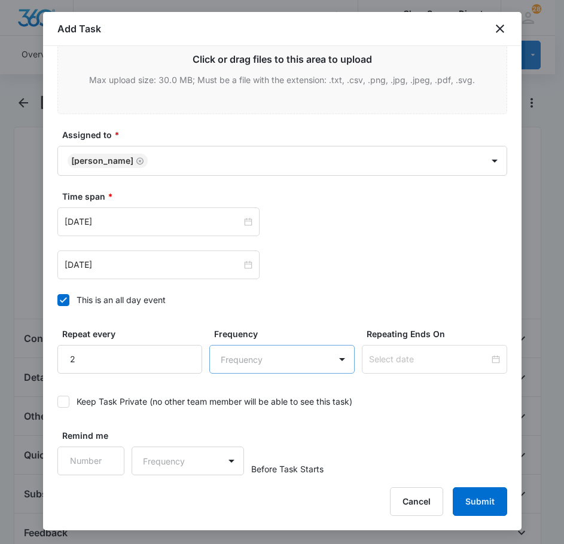
click at [237, 364] on body "CRM Apps Reputation Forms CRM Email Social Payments POS Content Ads Intelligenc…" at bounding box center [282, 514] width 564 height 1028
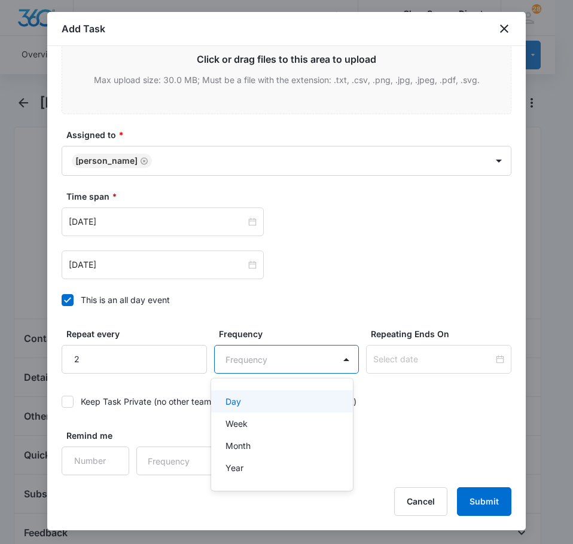
click at [274, 402] on div "Day" at bounding box center [281, 401] width 111 height 13
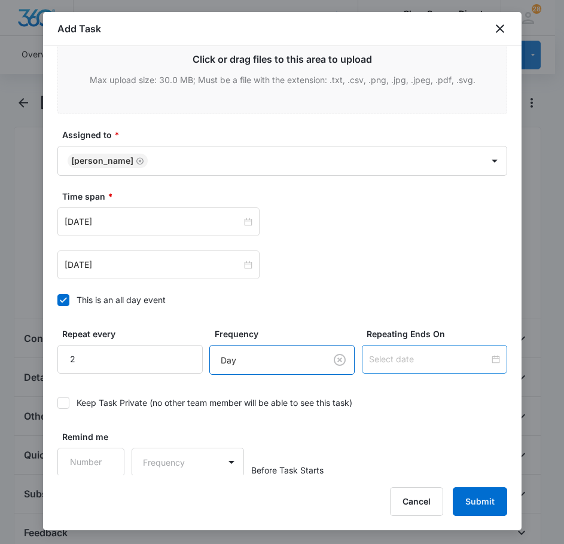
click at [396, 368] on div at bounding box center [434, 359] width 145 height 29
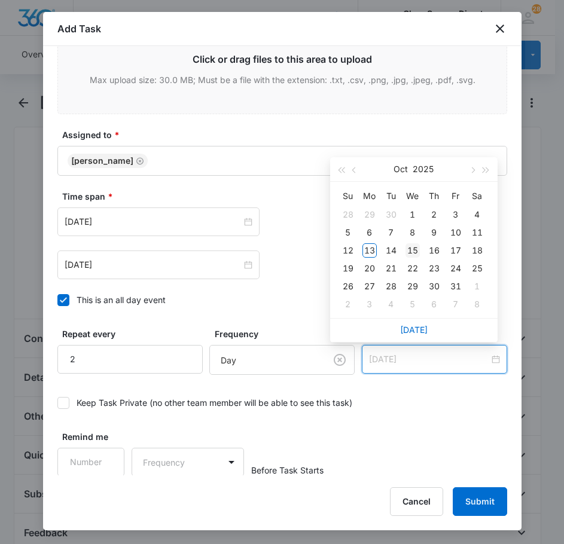
type input "[DATE]"
click at [417, 251] on div "15" at bounding box center [413, 250] width 14 height 14
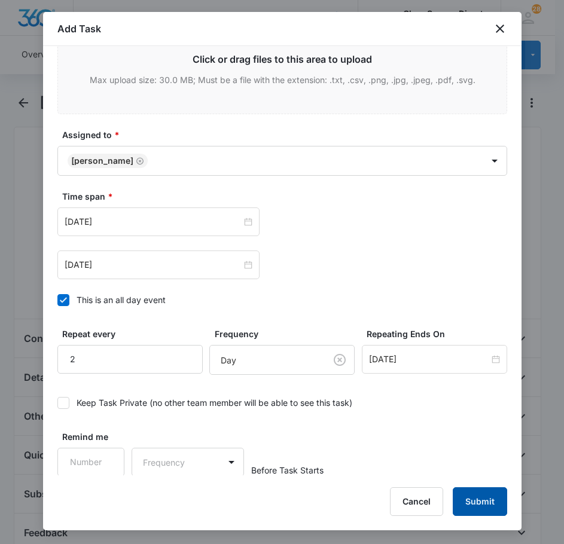
click at [481, 495] on button "Submit" at bounding box center [480, 502] width 54 height 29
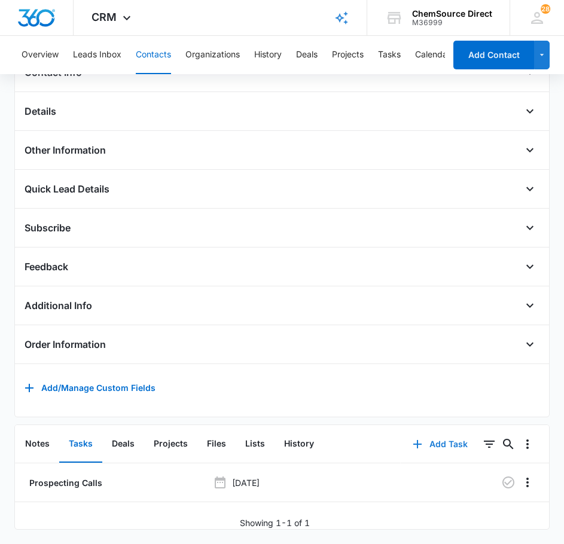
scroll to position [284, 0]
click at [501, 476] on icon "button" at bounding box center [508, 483] width 14 height 14
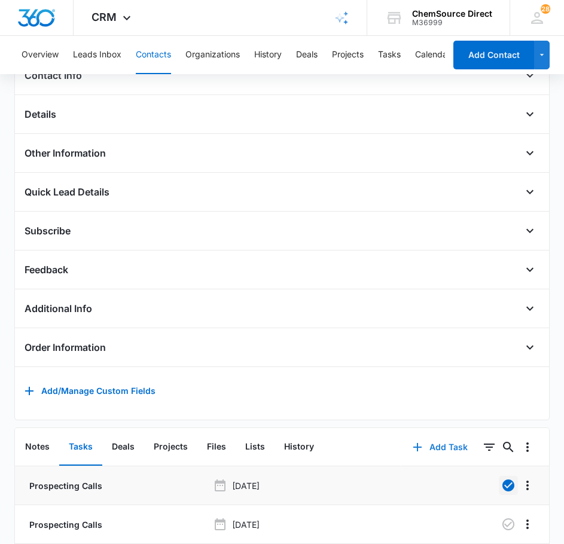
scroll to position [323, 0]
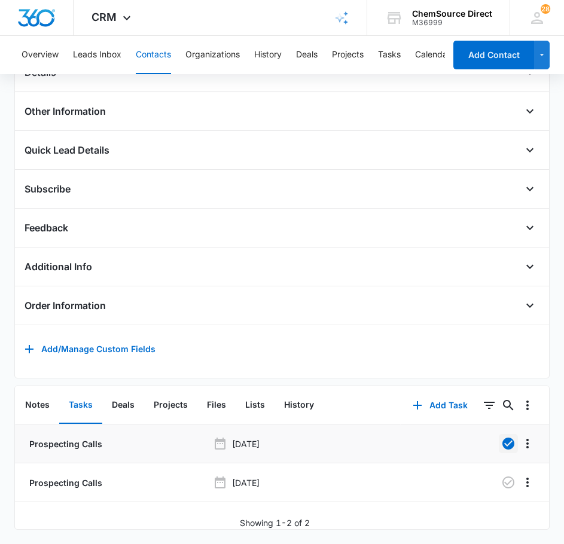
click at [151, 50] on button "Contacts" at bounding box center [153, 55] width 35 height 38
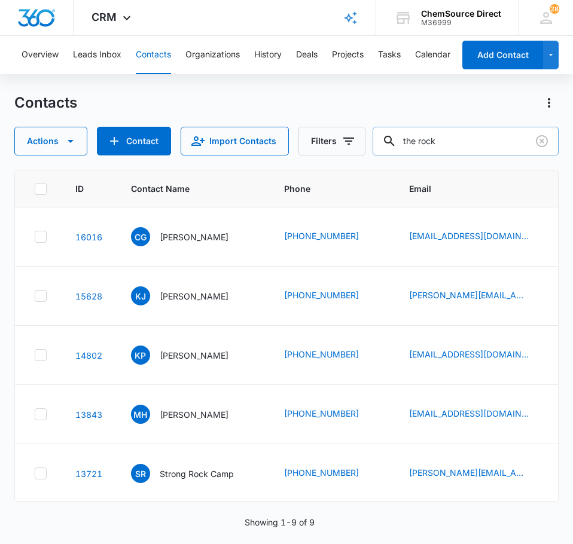
drag, startPoint x: 464, startPoint y: 145, endPoint x: 386, endPoint y: 145, distance: 77.2
click at [386, 145] on input "the rock" at bounding box center [466, 141] width 186 height 29
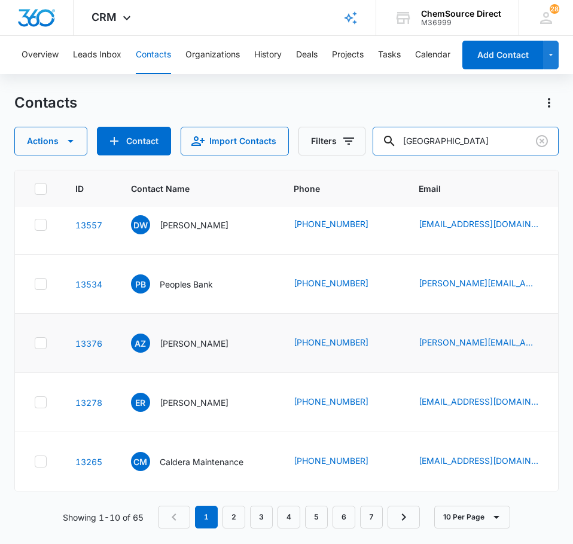
scroll to position [379, 0]
click at [485, 135] on input "[GEOGRAPHIC_DATA]" at bounding box center [466, 141] width 186 height 29
type input "[GEOGRAPHIC_DATA][DEMOGRAPHIC_DATA]"
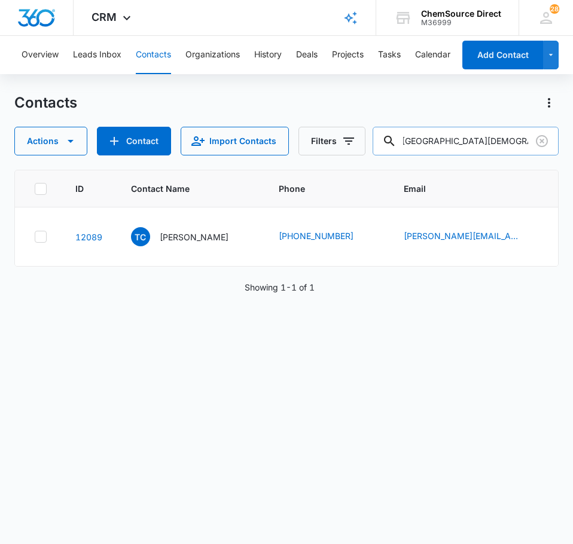
scroll to position [0, 0]
click at [181, 243] on p "[PERSON_NAME]" at bounding box center [194, 237] width 69 height 13
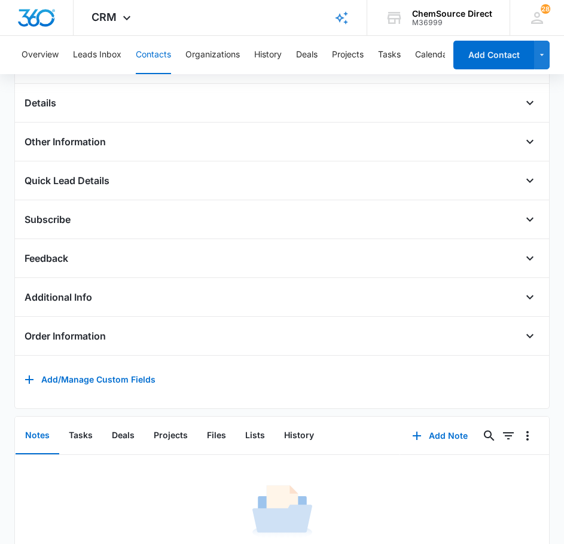
scroll to position [359, 0]
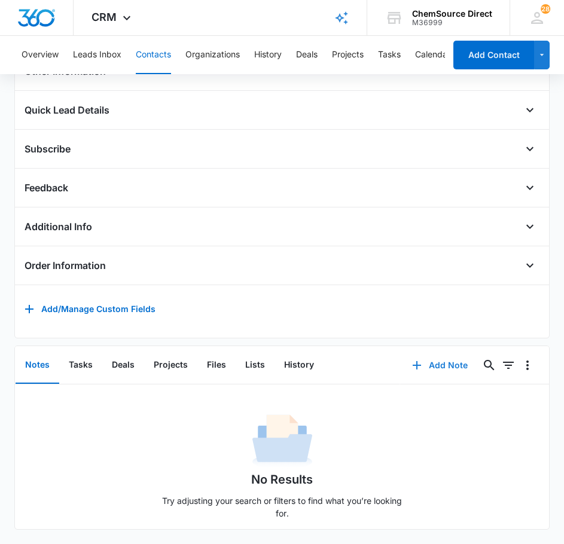
click at [449, 355] on button "Add Note" at bounding box center [440, 365] width 80 height 29
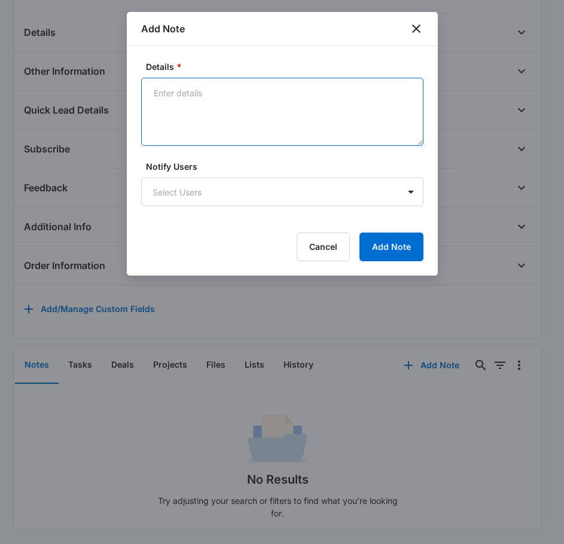
click at [238, 112] on textarea "Details *" at bounding box center [282, 112] width 282 height 68
type textarea "Sent Supplies Promo on [DATE]"
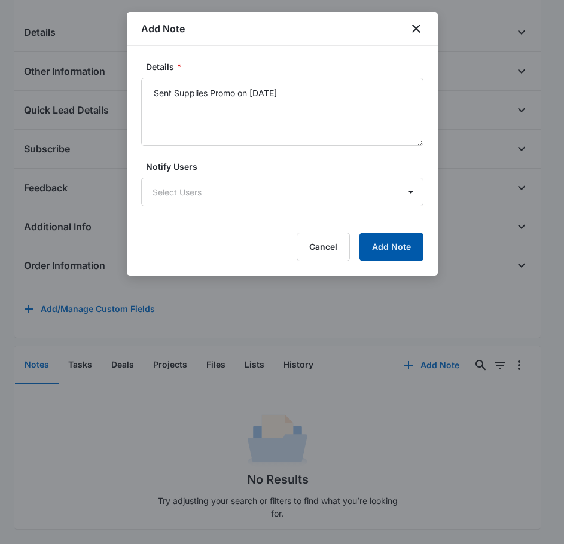
click at [389, 252] on button "Add Note" at bounding box center [391, 247] width 64 height 29
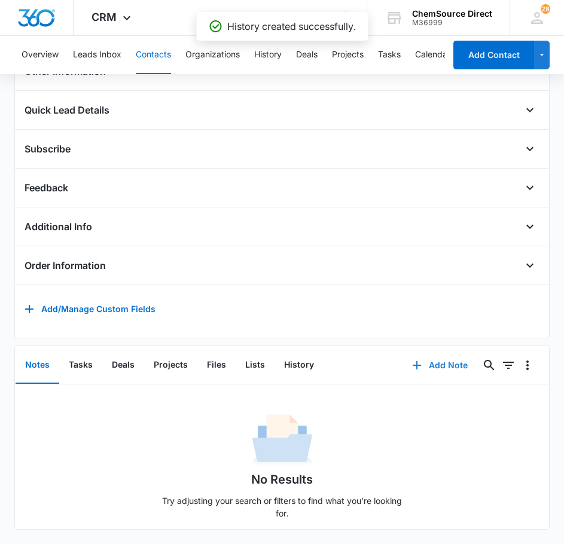
scroll to position [293, 0]
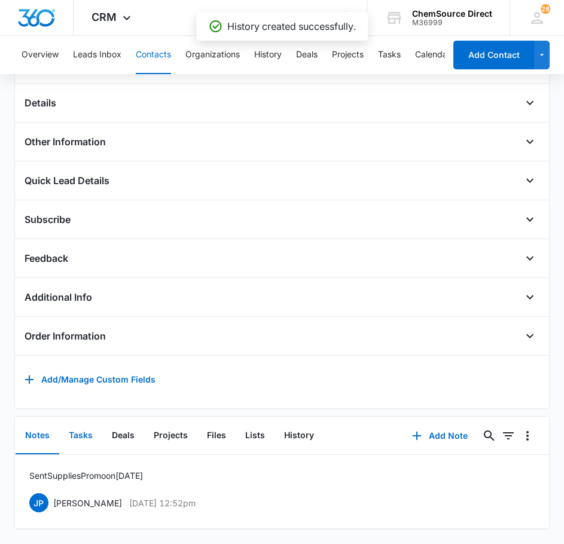
click at [84, 432] on button "Tasks" at bounding box center [80, 436] width 43 height 37
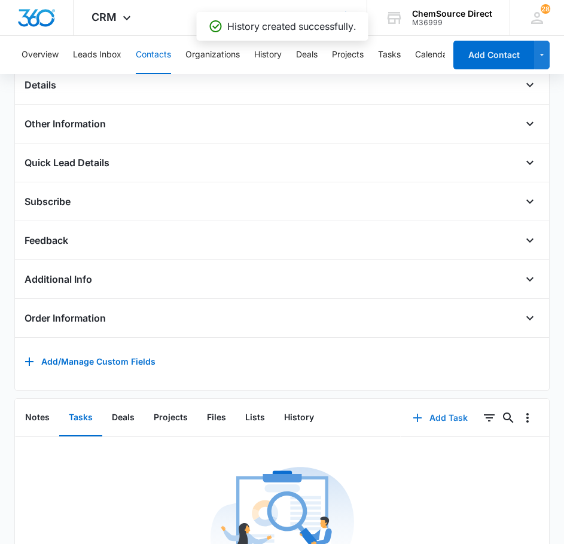
click at [434, 424] on button "Add Task" at bounding box center [440, 418] width 79 height 29
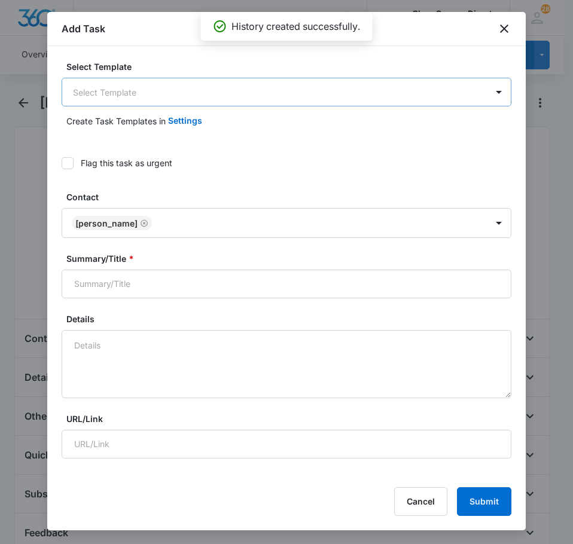
click at [209, 105] on body "CRM Apps Reputation Forms CRM Email Social Payments POS Content Ads Intelligenc…" at bounding box center [286, 514] width 573 height 1028
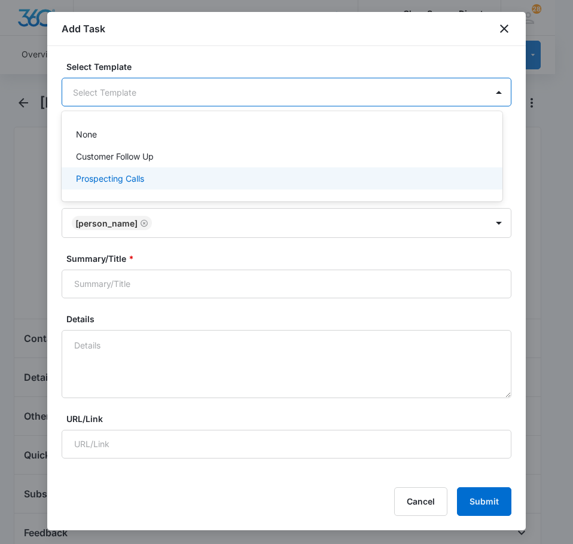
click at [175, 173] on div "Prospecting Calls" at bounding box center [281, 178] width 410 height 13
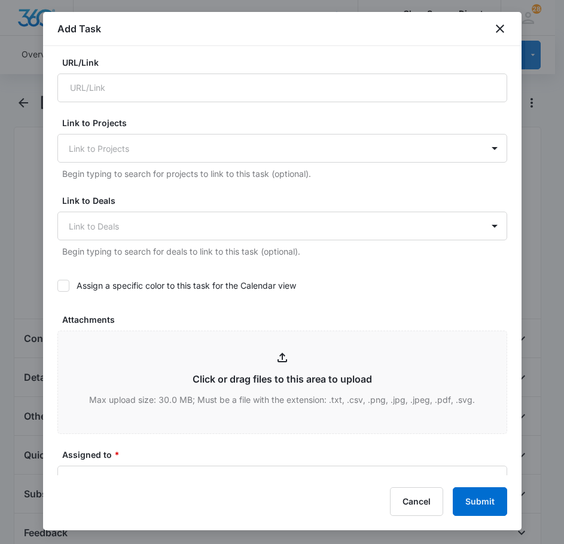
scroll to position [359, 0]
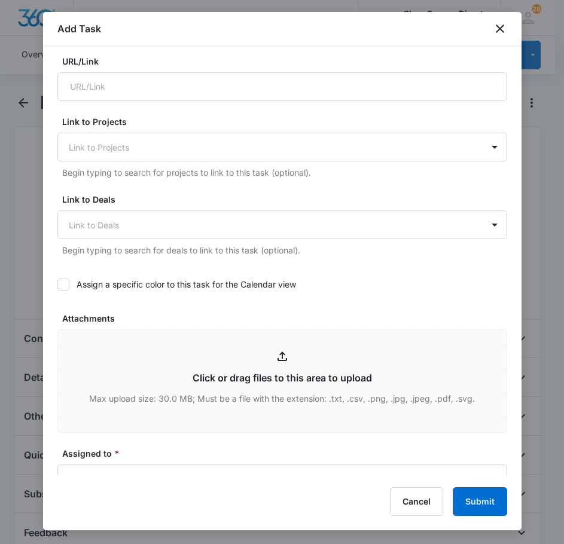
click at [68, 282] on icon at bounding box center [63, 284] width 11 height 11
click at [57, 285] on input "Assign a specific color to this task for the Calendar view" at bounding box center [57, 285] width 0 height 0
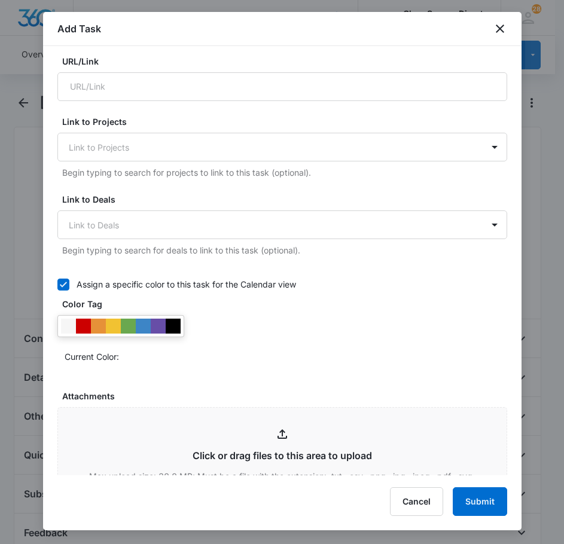
click at [178, 331] on div at bounding box center [173, 326] width 15 height 15
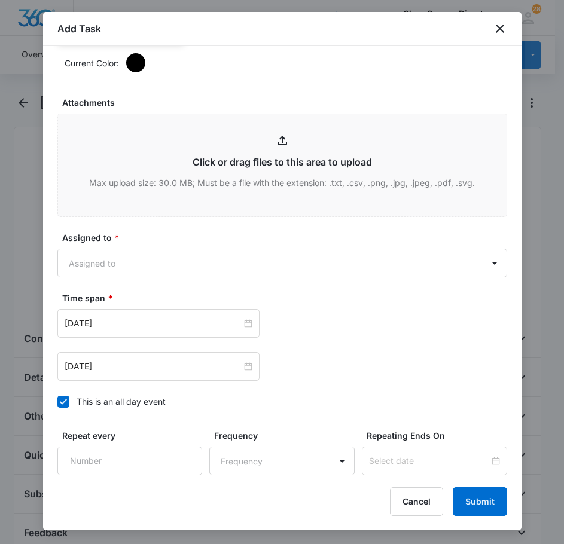
scroll to position [658, 0]
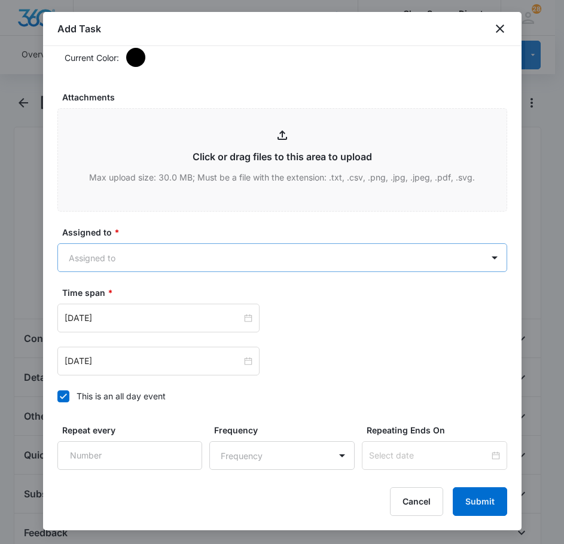
click at [170, 257] on body "CRM Apps Reputation Forms CRM Email Social Payments POS Content Ads Intelligenc…" at bounding box center [282, 514] width 564 height 1028
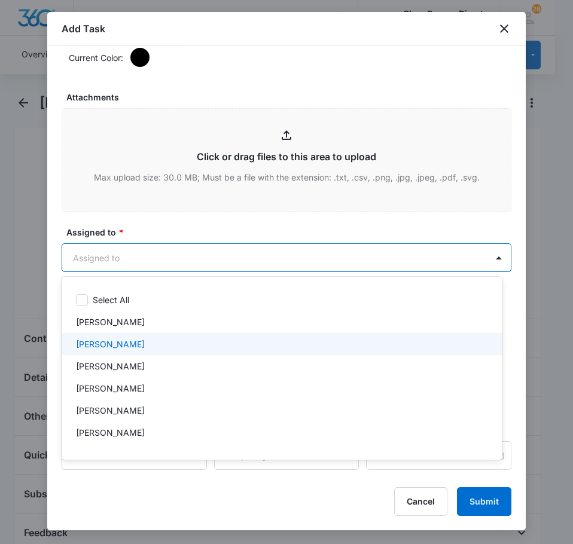
click at [139, 339] on div "[PERSON_NAME]" at bounding box center [281, 344] width 410 height 13
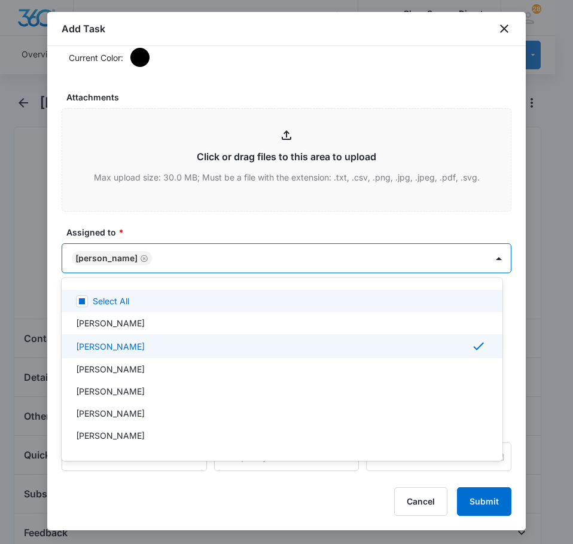
click at [183, 228] on div at bounding box center [286, 272] width 573 height 544
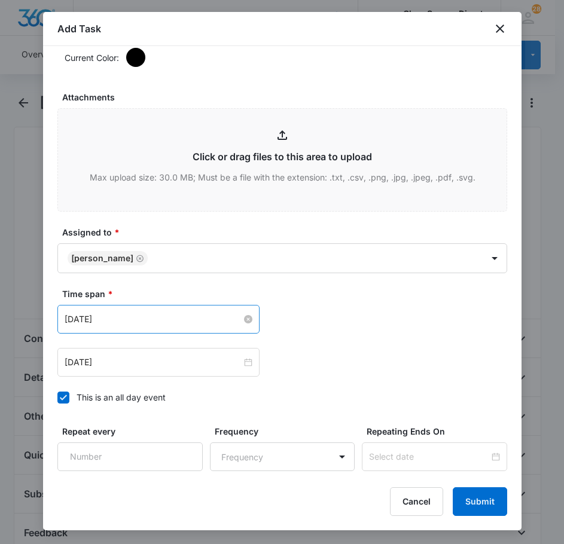
click at [166, 321] on input "[DATE]" at bounding box center [153, 319] width 177 height 13
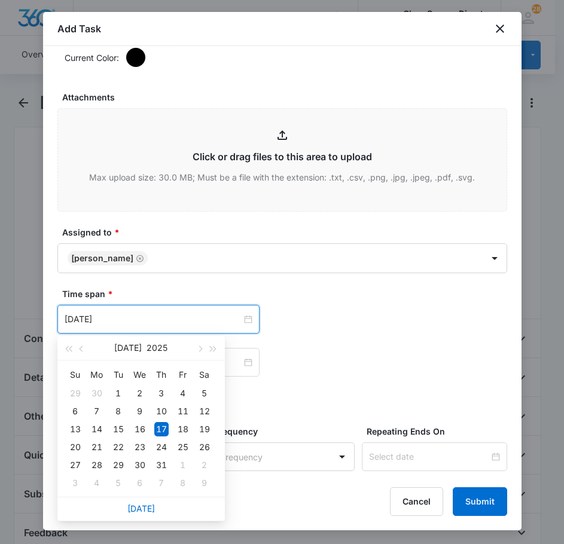
click at [142, 502] on div "[DATE]" at bounding box center [140, 509] width 167 height 24
click at [145, 515] on div "[DATE]" at bounding box center [140, 509] width 167 height 24
click at [135, 510] on link "[DATE]" at bounding box center [141, 509] width 28 height 10
type input "[DATE]"
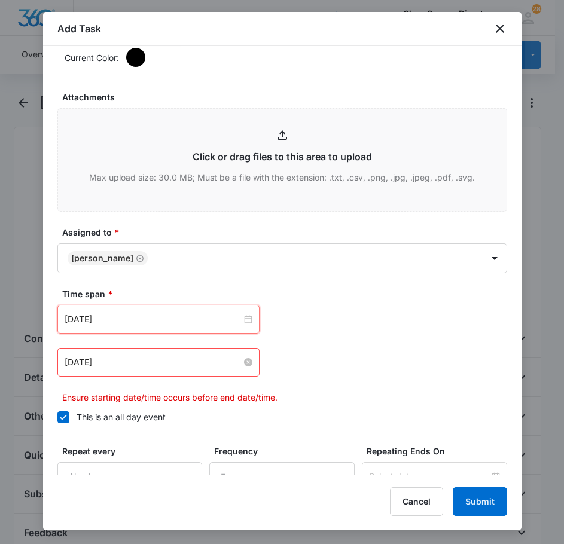
click at [139, 360] on input "[DATE]" at bounding box center [153, 362] width 177 height 13
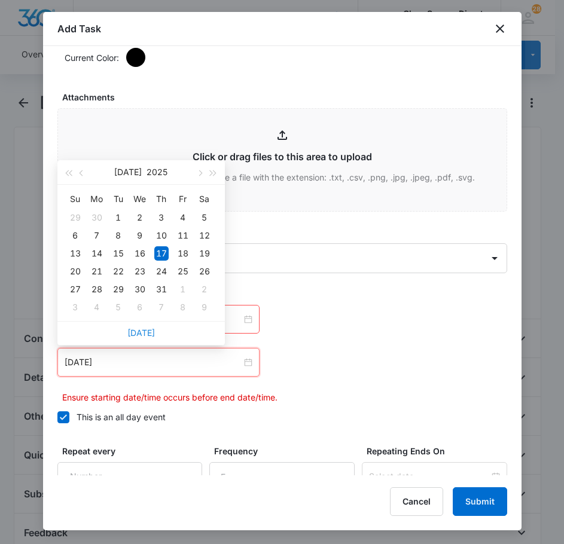
click at [148, 330] on link "[DATE]" at bounding box center [141, 333] width 28 height 10
type input "[DATE]"
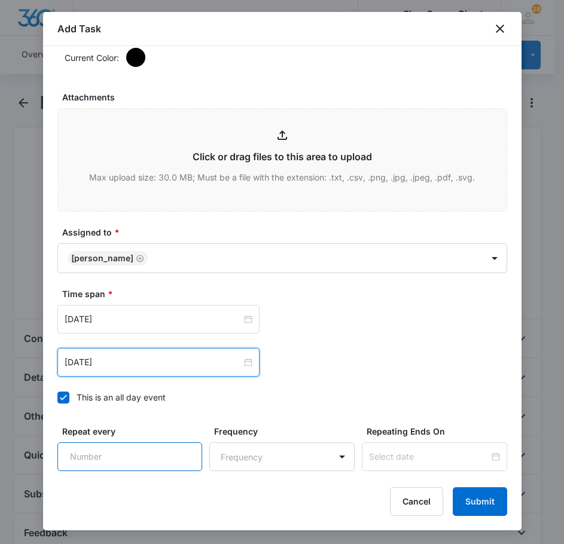
click at [153, 456] on input "Repeat every" at bounding box center [129, 457] width 145 height 29
type input "2"
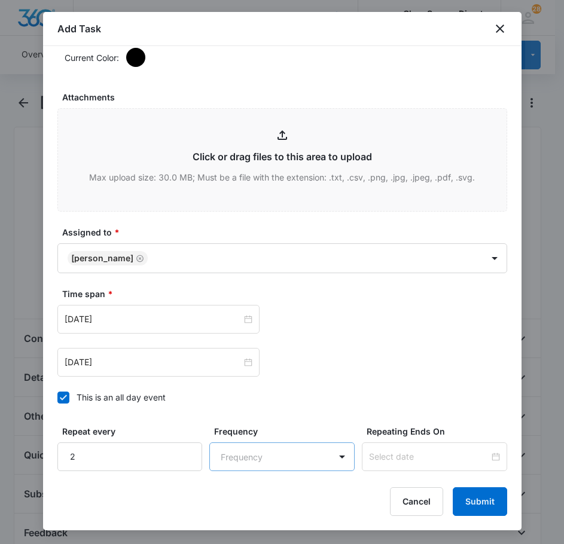
click at [288, 458] on body "CRM Apps Reputation Forms CRM Email Social Payments POS Content Ads Intelligenc…" at bounding box center [282, 514] width 564 height 1028
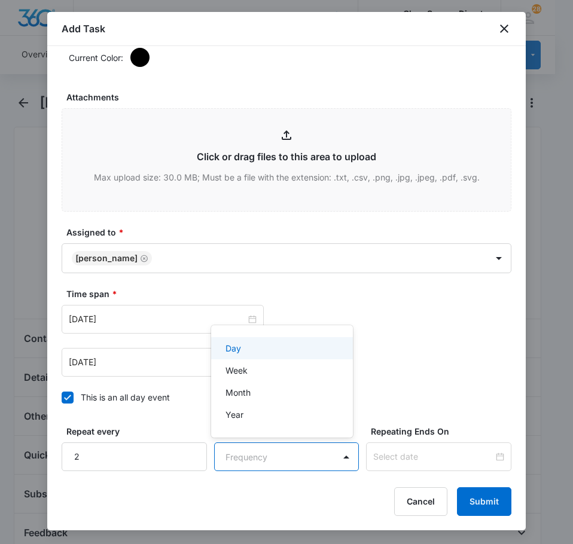
click at [298, 349] on div "Day" at bounding box center [281, 348] width 111 height 13
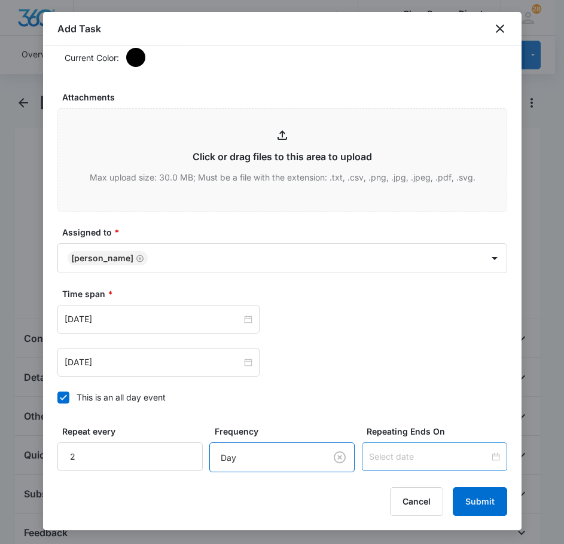
click at [390, 453] on input at bounding box center [429, 456] width 120 height 13
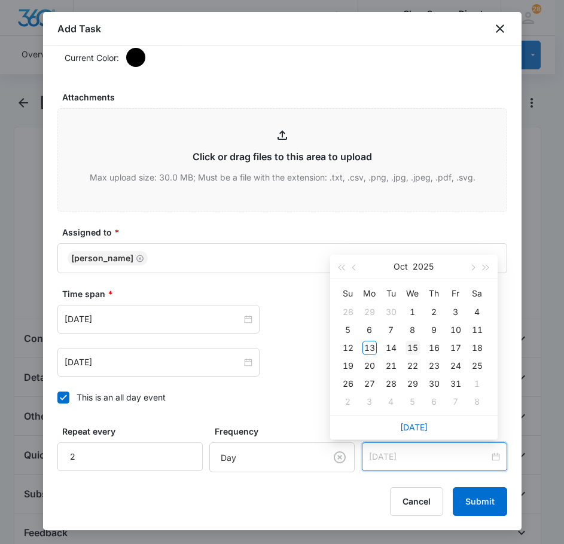
type input "[DATE]"
click at [415, 348] on div "15" at bounding box center [413, 348] width 14 height 14
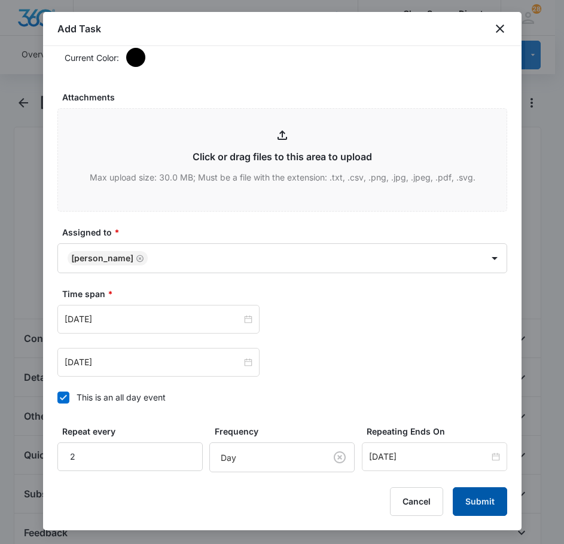
click at [473, 502] on button "Submit" at bounding box center [480, 502] width 54 height 29
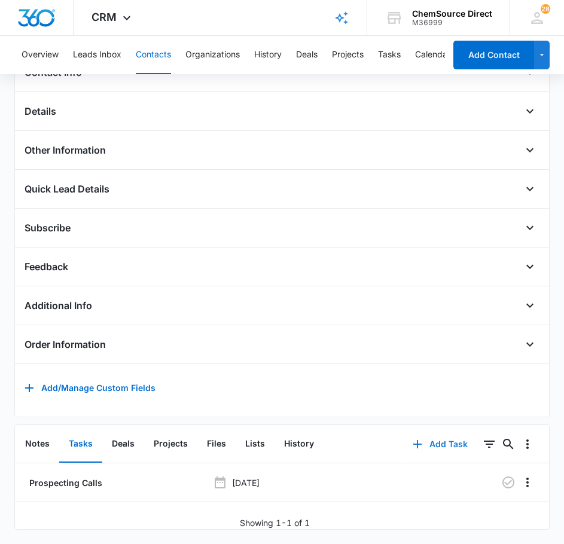
scroll to position [284, 0]
click at [502, 477] on icon "button" at bounding box center [508, 483] width 12 height 12
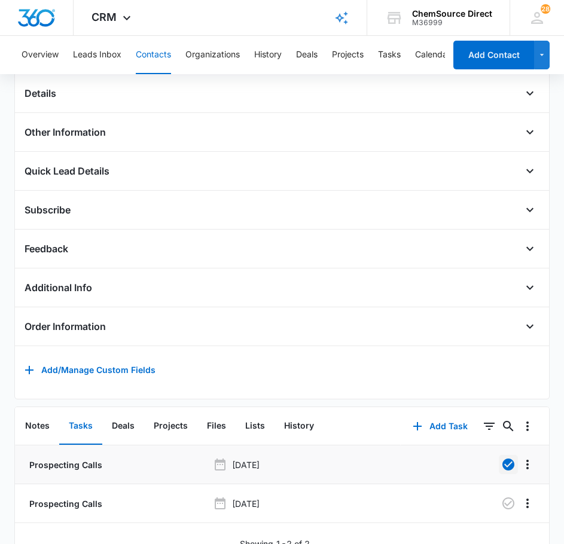
click at [159, 40] on button "Contacts" at bounding box center [153, 55] width 35 height 38
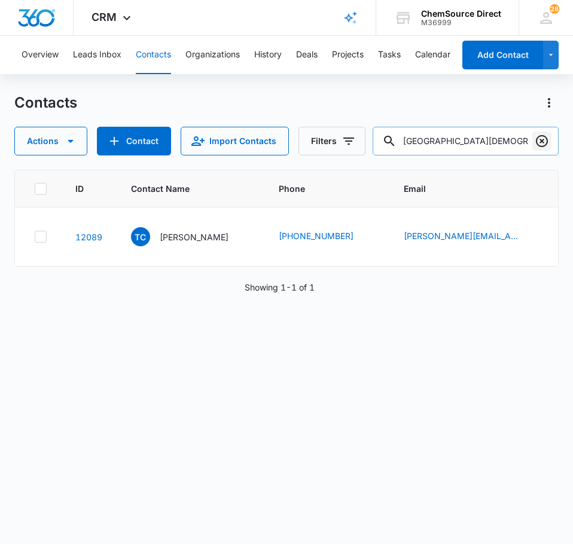
click at [541, 140] on icon "Clear" at bounding box center [542, 141] width 12 height 12
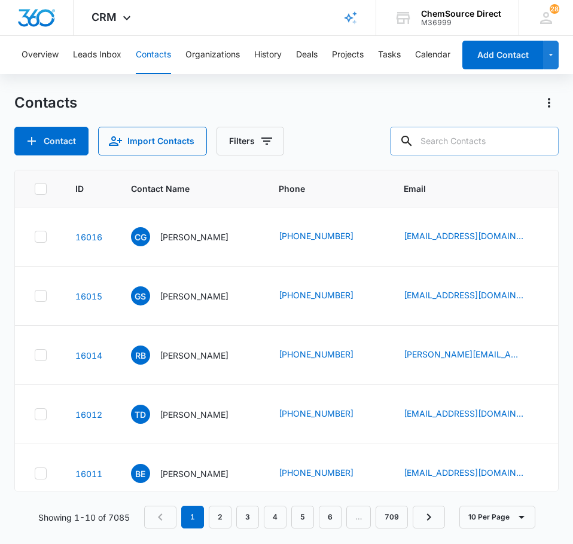
click at [471, 141] on input "text" at bounding box center [474, 141] width 169 height 29
type input "extreme steel"
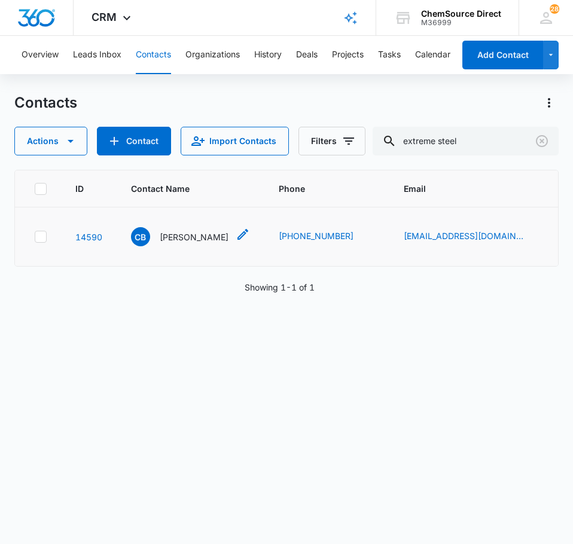
click at [182, 235] on p "[PERSON_NAME]" at bounding box center [194, 237] width 69 height 13
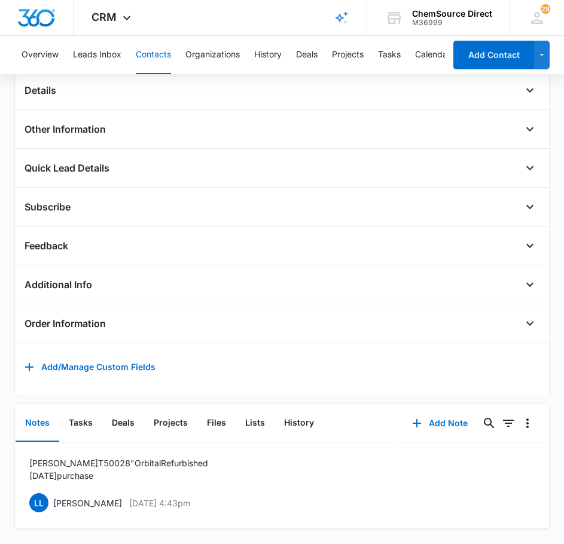
scroll to position [305, 0]
click at [426, 410] on button "Add Note" at bounding box center [440, 423] width 80 height 29
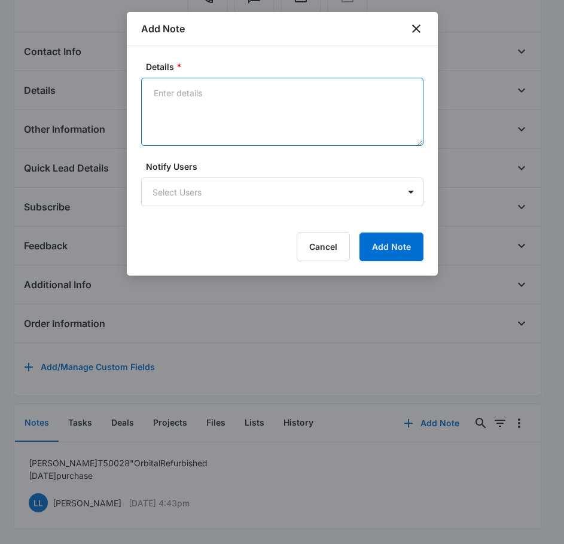
click at [207, 124] on textarea "Details *" at bounding box center [282, 112] width 282 height 68
type textarea "Sent Wearables Promo on [DATE]"
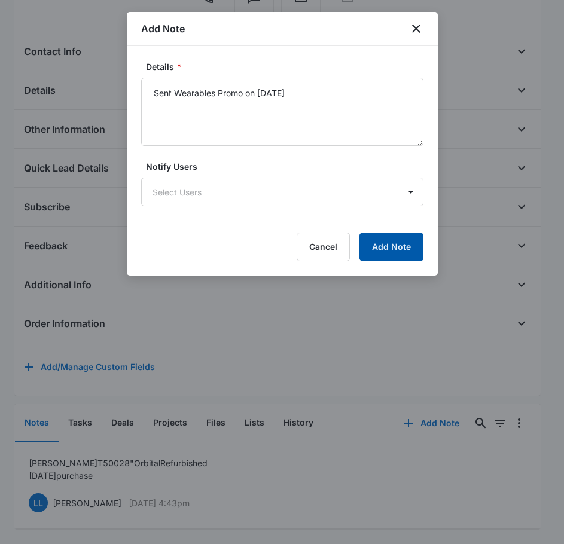
click at [406, 241] on button "Add Note" at bounding box center [391, 247] width 64 height 29
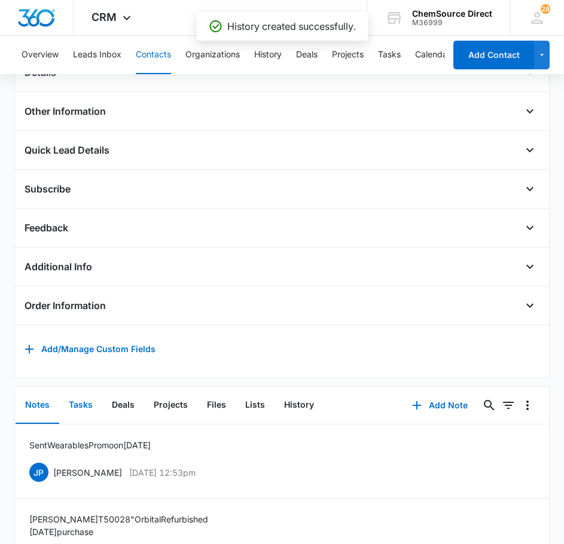
click at [92, 418] on button "Tasks" at bounding box center [80, 405] width 43 height 37
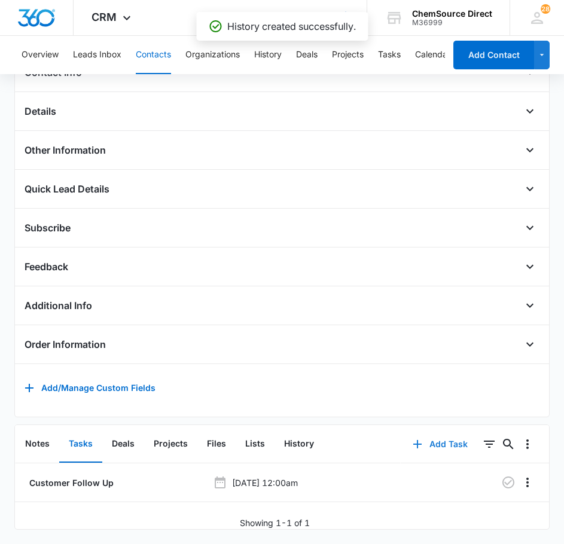
scroll to position [284, 0]
click at [438, 435] on button "Add Task" at bounding box center [440, 444] width 79 height 29
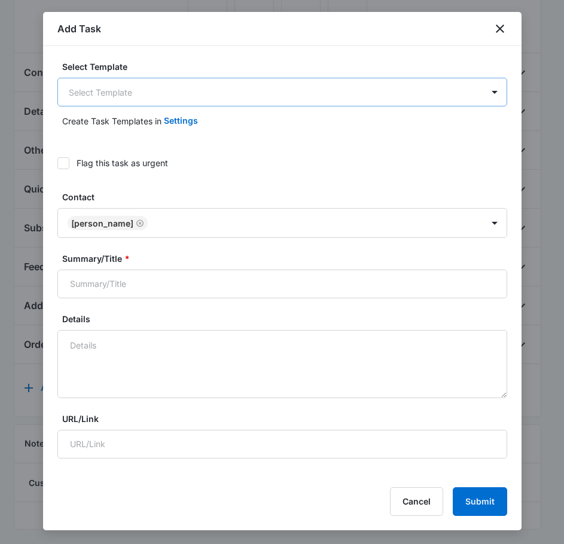
click at [160, 97] on body "CRM Apps Reputation Forms CRM Email Social Payments POS Content Ads Intelligenc…" at bounding box center [282, 139] width 564 height 811
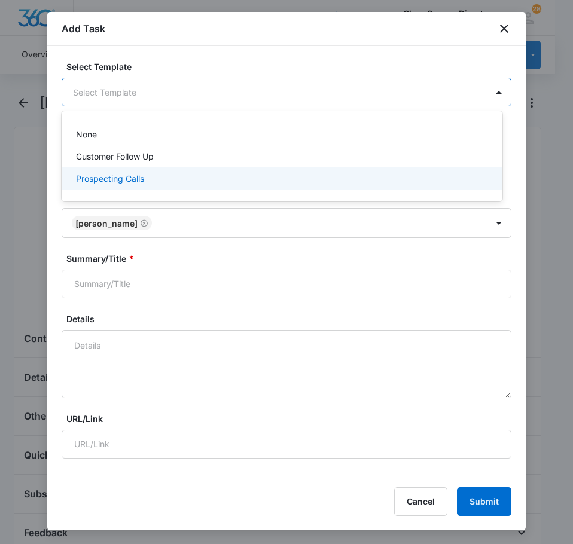
click at [140, 181] on p "Prospecting Calls" at bounding box center [110, 178] width 68 height 13
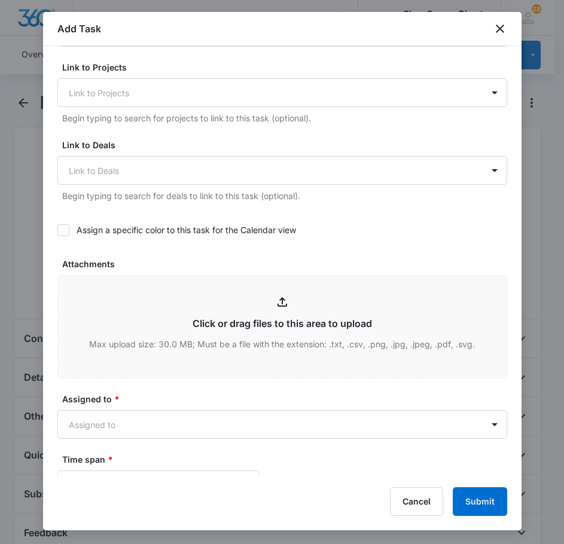
scroll to position [419, 0]
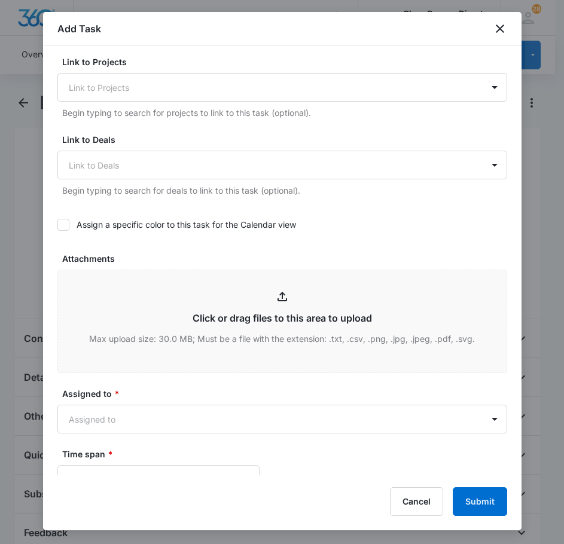
click at [62, 228] on icon at bounding box center [63, 225] width 11 height 11
click at [57, 225] on input "Assign a specific color to this task for the Calendar view" at bounding box center [57, 225] width 0 height 0
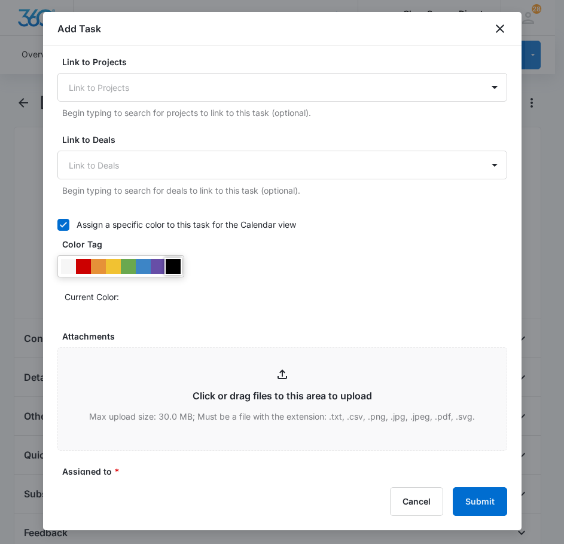
click at [179, 269] on div at bounding box center [173, 266] width 15 height 15
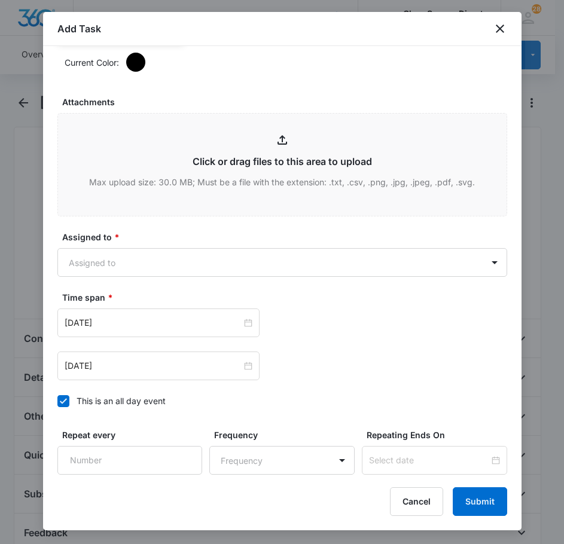
scroll to position [658, 0]
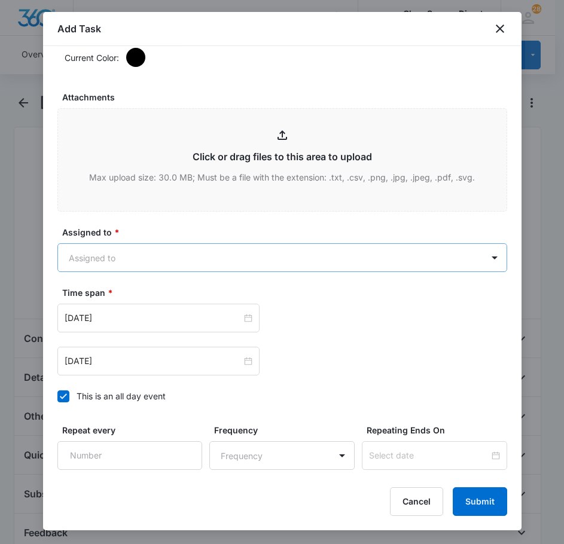
click at [182, 256] on body "CRM Apps Reputation Forms CRM Email Social Payments POS Content Ads Intelligenc…" at bounding box center [282, 405] width 564 height 811
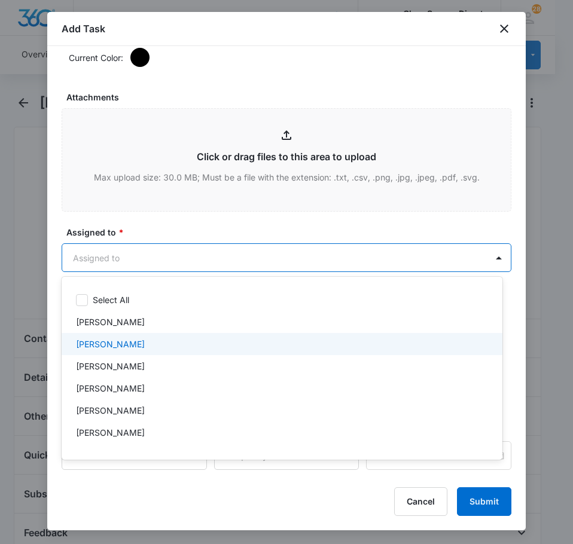
click at [139, 340] on div "[PERSON_NAME]" at bounding box center [281, 344] width 410 height 13
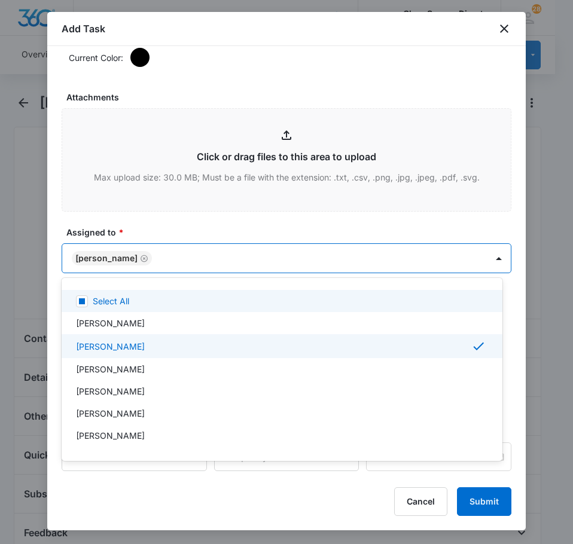
click at [178, 224] on div at bounding box center [286, 272] width 573 height 544
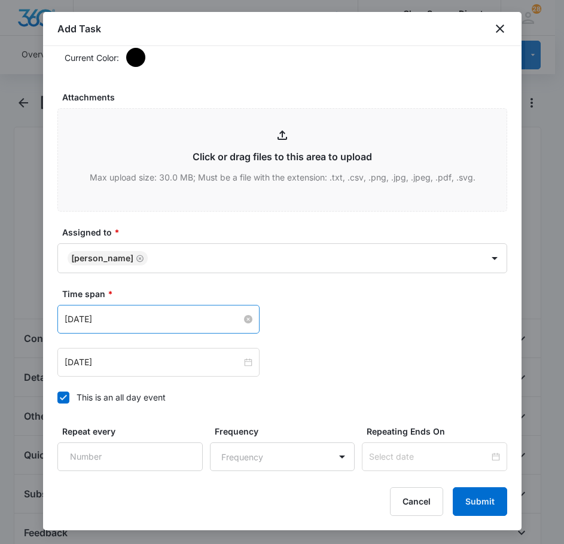
click at [159, 321] on input "[DATE]" at bounding box center [153, 319] width 177 height 13
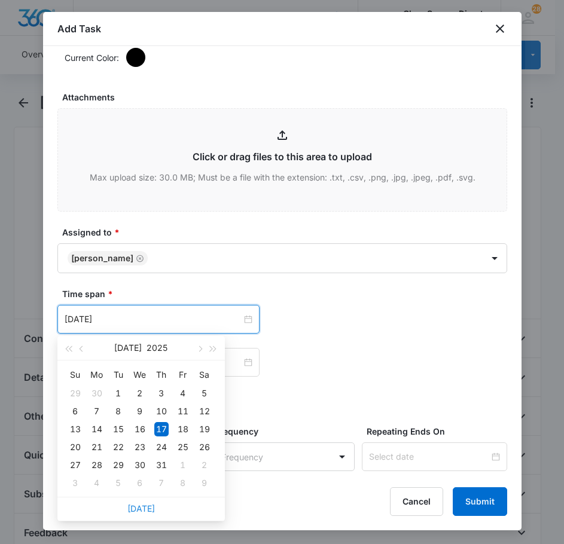
click at [141, 505] on link "[DATE]" at bounding box center [141, 509] width 28 height 10
type input "[DATE]"
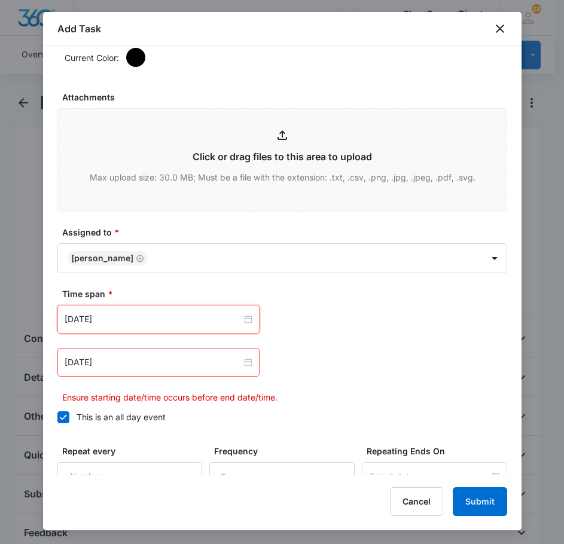
click at [126, 353] on div "[DATE]" at bounding box center [158, 362] width 202 height 29
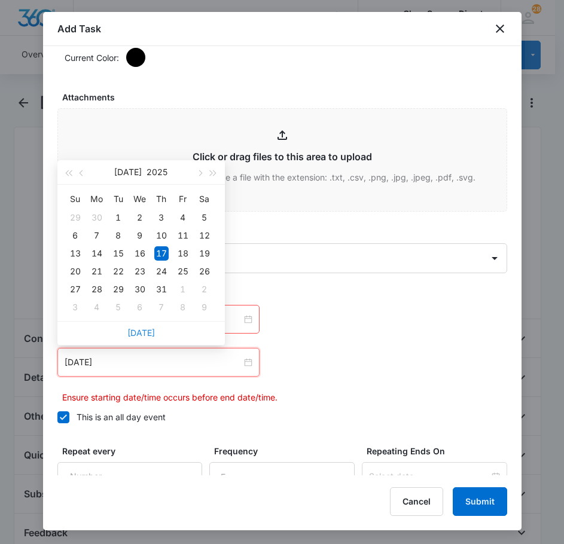
click at [141, 331] on link "[DATE]" at bounding box center [141, 333] width 28 height 10
type input "[DATE]"
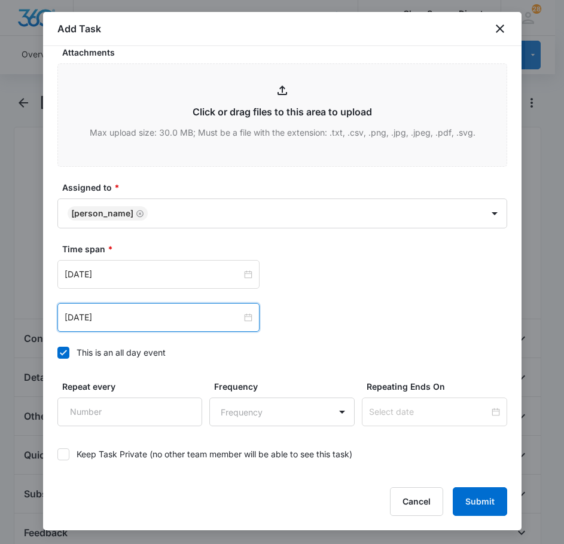
scroll to position [755, 0]
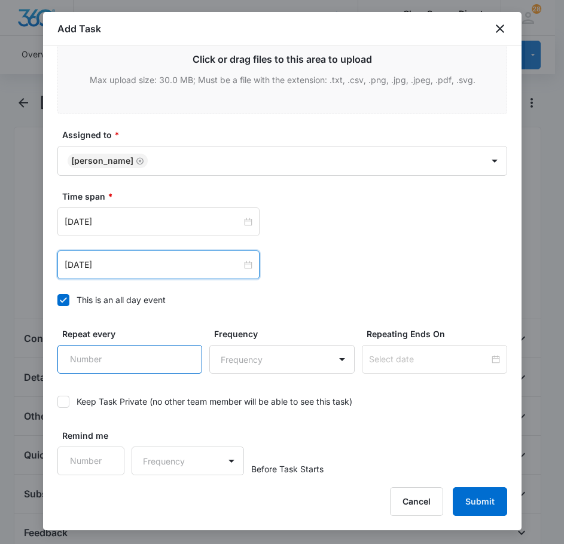
click at [135, 358] on input "Repeat every" at bounding box center [129, 359] width 145 height 29
type input "2"
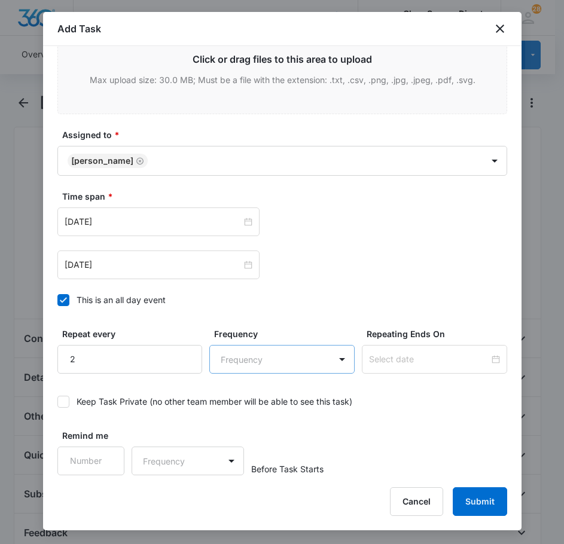
click at [271, 362] on body "CRM Apps Reputation Forms CRM Email Social Payments POS Content Ads Intelligenc…" at bounding box center [282, 405] width 564 height 811
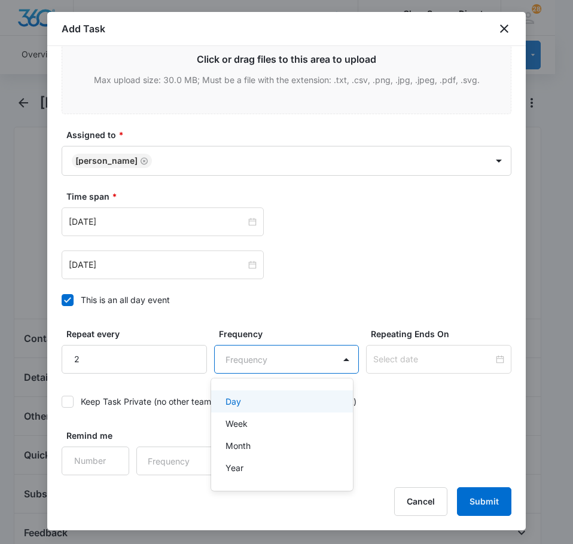
click at [260, 411] on div "Day" at bounding box center [282, 402] width 142 height 22
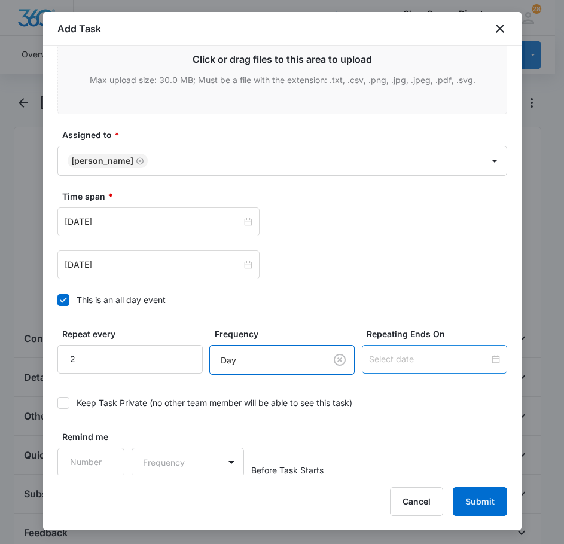
click at [410, 345] on div at bounding box center [434, 359] width 145 height 29
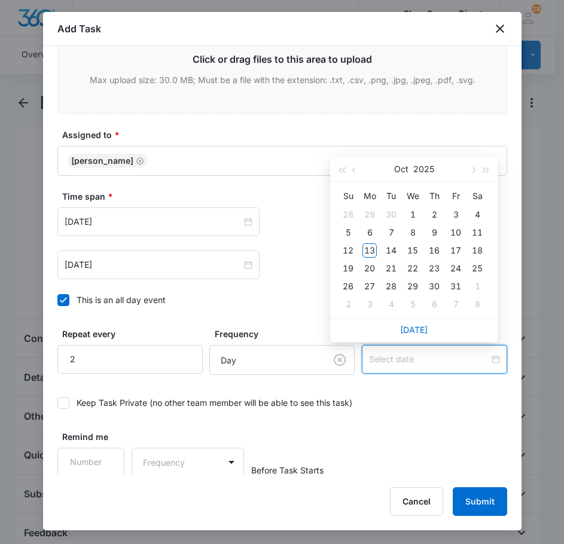
click at [407, 358] on input at bounding box center [429, 359] width 120 height 13
type input "[DATE]"
click at [410, 257] on div "15" at bounding box center [413, 250] width 14 height 14
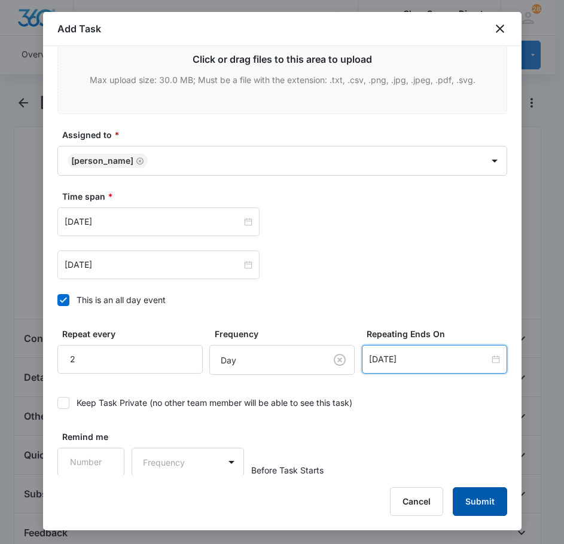
click at [480, 507] on button "Submit" at bounding box center [480, 502] width 54 height 29
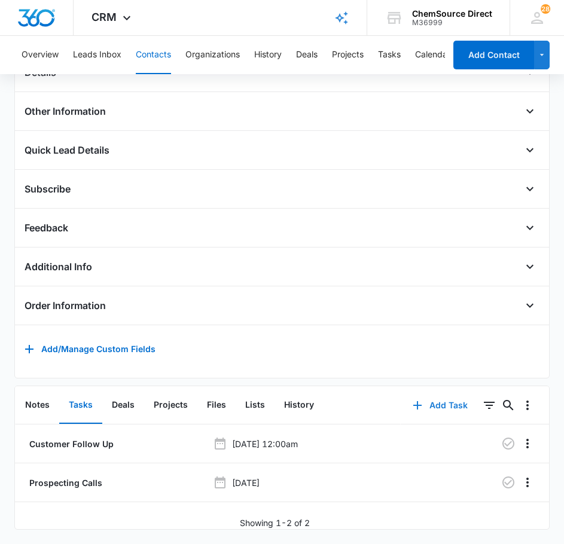
scroll to position [323, 0]
click at [502, 438] on icon "button" at bounding box center [508, 444] width 12 height 12
click at [501, 476] on icon "button" at bounding box center [508, 483] width 14 height 14
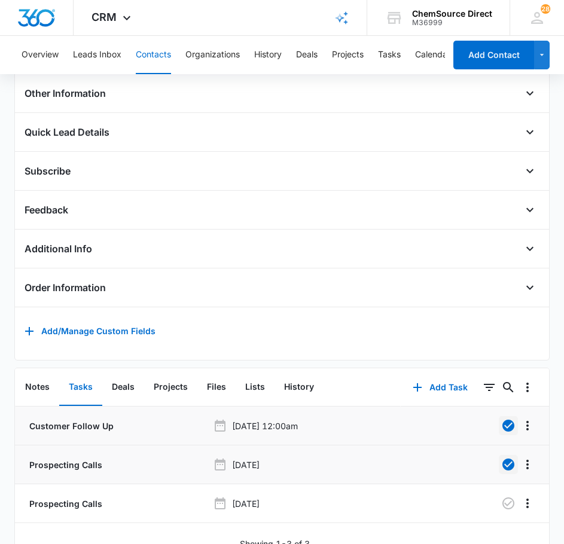
click at [148, 56] on button "Contacts" at bounding box center [153, 55] width 35 height 38
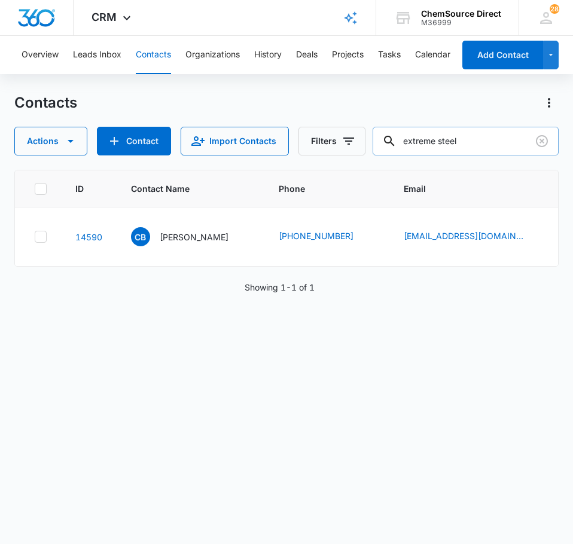
drag, startPoint x: 474, startPoint y: 142, endPoint x: 383, endPoint y: 150, distance: 91.3
click at [383, 150] on input "extreme steel" at bounding box center [466, 141] width 186 height 29
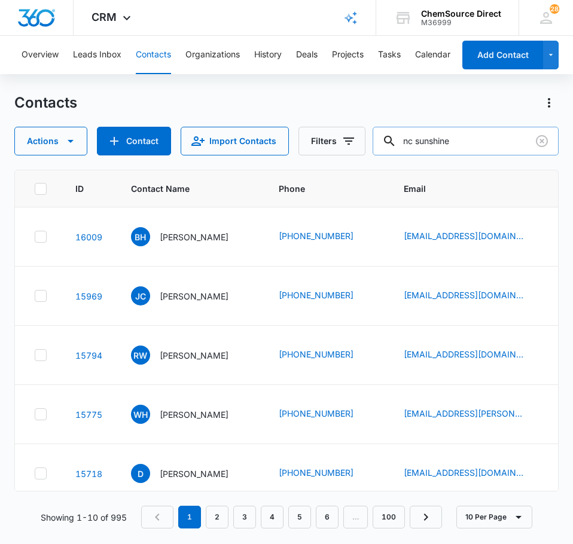
click at [480, 142] on input "nc sunshine" at bounding box center [466, 141] width 186 height 29
type input "nc sunshine cleaning"
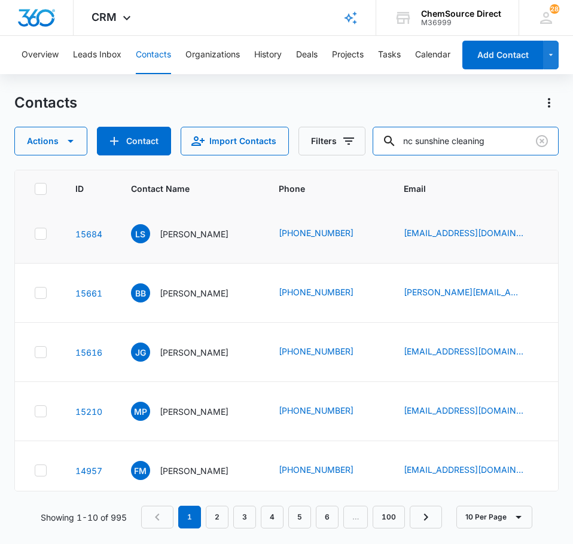
scroll to position [317, 0]
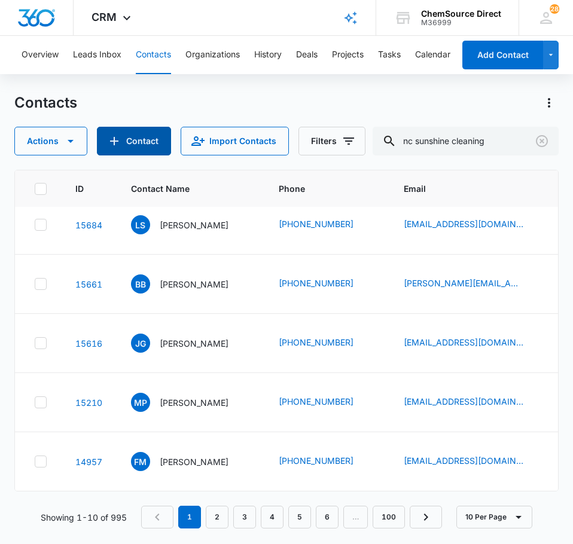
click at [121, 149] on button "Contact" at bounding box center [134, 141] width 74 height 29
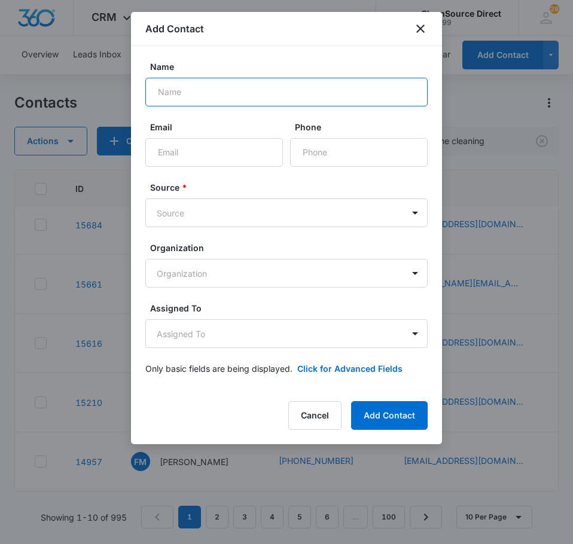
click at [221, 81] on input "Name" at bounding box center [286, 92] width 282 height 29
type input "[PERSON_NAME]"
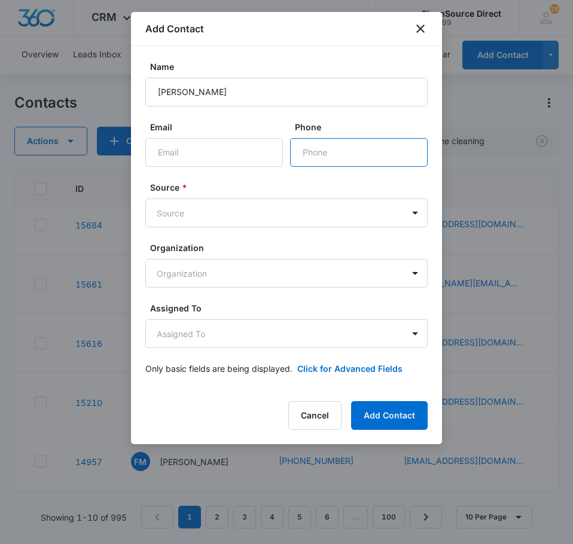
click at [312, 152] on input "Phone" at bounding box center [359, 152] width 138 height 29
paste input "[PHONE_NUMBER]"
type input "[PHONE_NUMBER]"
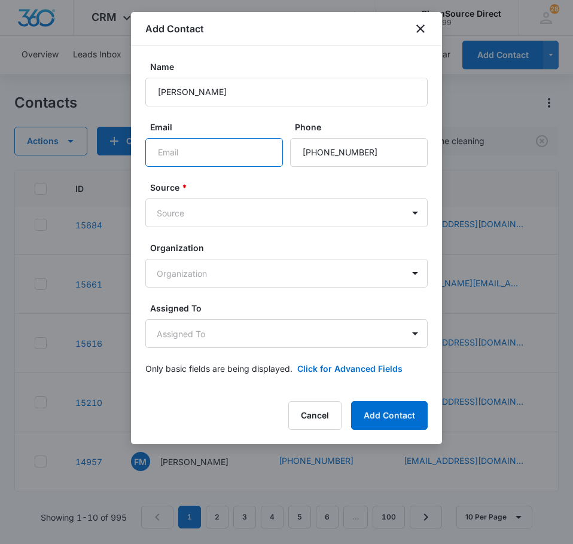
click at [220, 154] on input "Email" at bounding box center [214, 152] width 138 height 29
paste input "[EMAIL_ADDRESS][DOMAIN_NAME]"
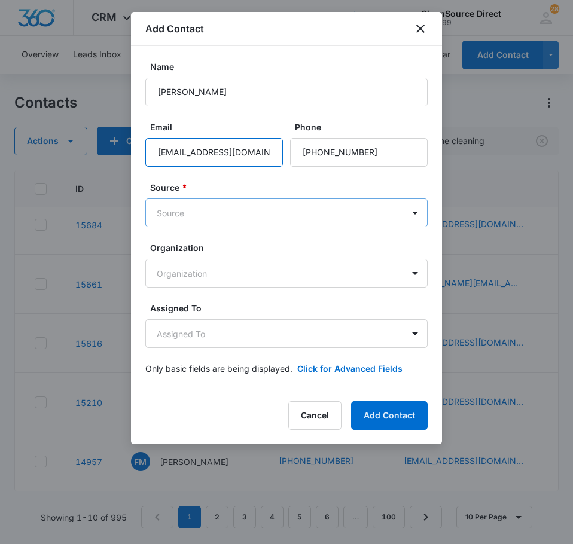
type input "[EMAIL_ADDRESS][DOMAIN_NAME]"
click at [208, 213] on body "CRM Apps Reputation Forms CRM Email Social Payments POS Content Ads Intelligenc…" at bounding box center [286, 272] width 573 height 544
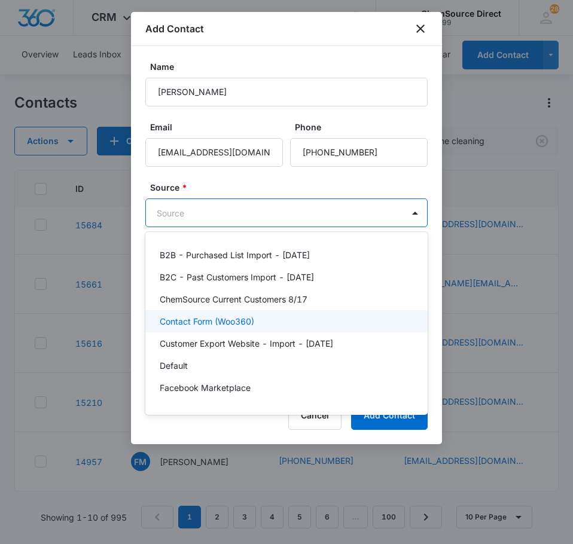
scroll to position [261, 0]
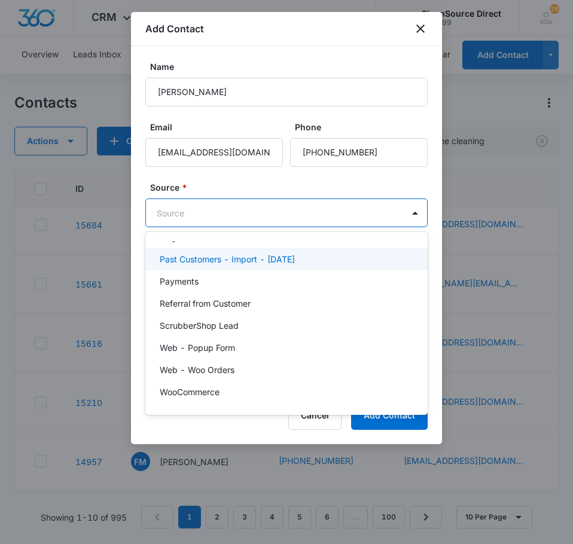
click at [260, 255] on p "Past Customers - Import - [DATE]" at bounding box center [227, 259] width 135 height 13
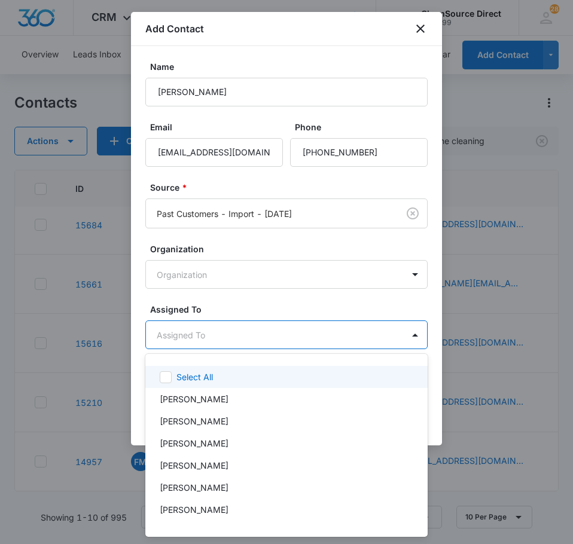
click at [288, 322] on body "CRM Apps Reputation Forms CRM Email Social Payments POS Content Ads Intelligenc…" at bounding box center [286, 272] width 573 height 544
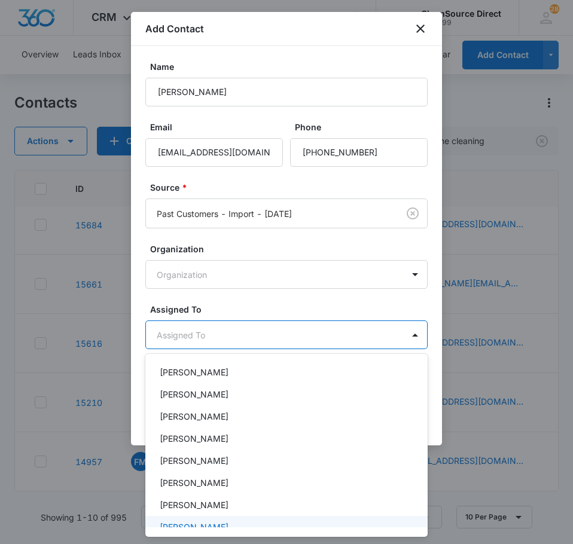
scroll to position [60, 0]
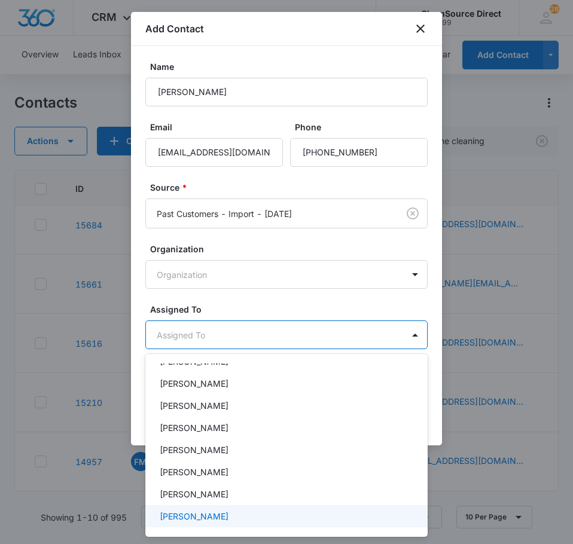
click at [206, 515] on p "[PERSON_NAME]" at bounding box center [194, 516] width 69 height 13
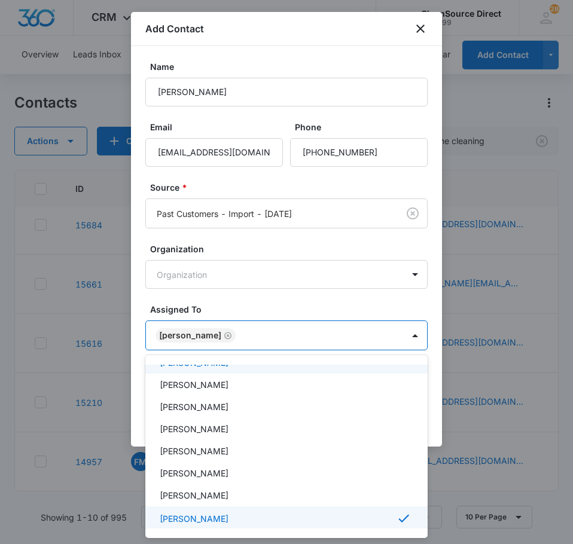
click at [252, 303] on div at bounding box center [286, 272] width 573 height 544
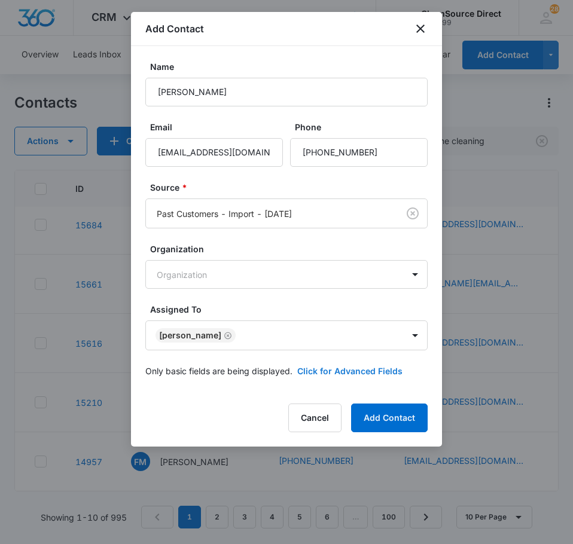
click at [340, 371] on button "Click for Advanced Fields" at bounding box center [349, 371] width 105 height 13
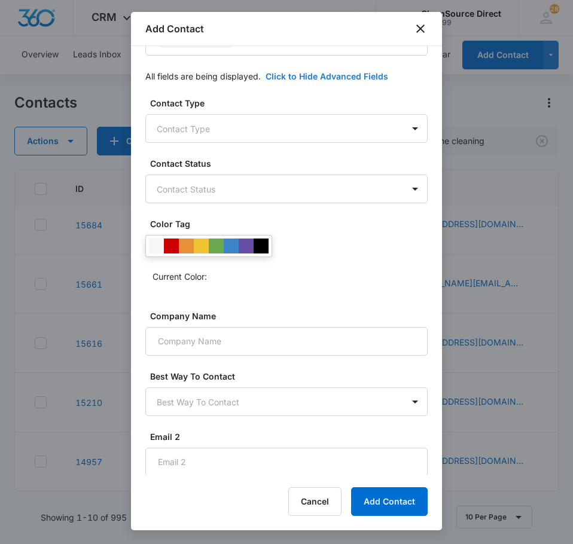
scroll to position [296, 0]
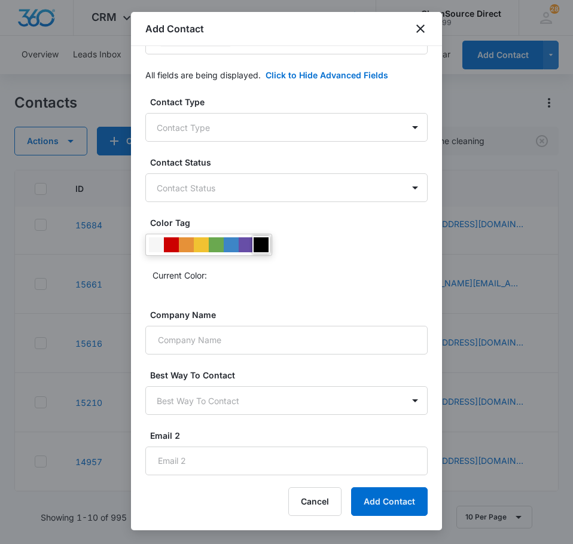
click at [263, 239] on div at bounding box center [261, 244] width 15 height 15
click at [248, 338] on input "Company Name" at bounding box center [286, 340] width 282 height 29
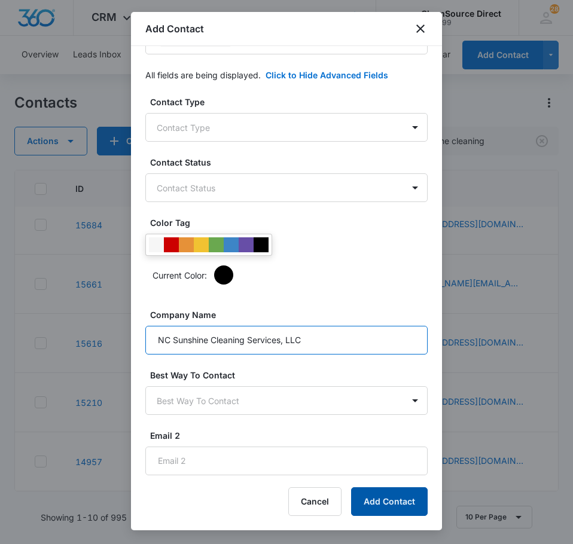
type input "NC Sunshine Cleaning Services, LLC"
click at [390, 502] on button "Add Contact" at bounding box center [389, 502] width 77 height 29
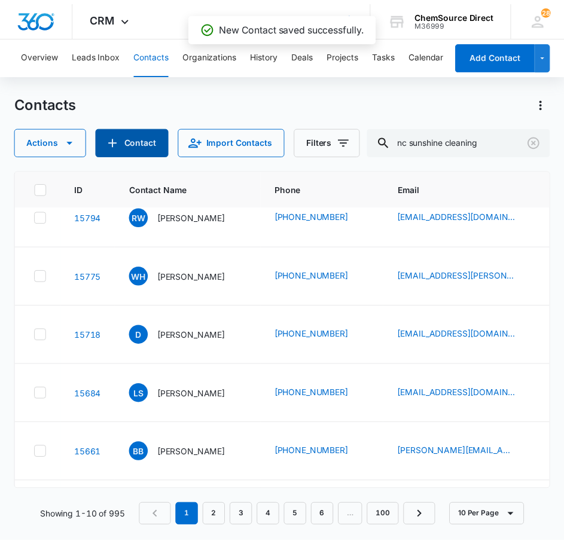
scroll to position [0, 0]
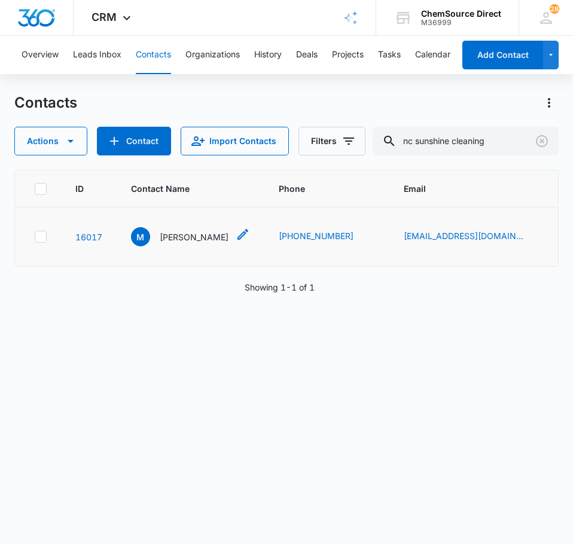
click at [237, 236] on icon "Contact Name - Marco - Select to Edit Field" at bounding box center [242, 234] width 11 height 11
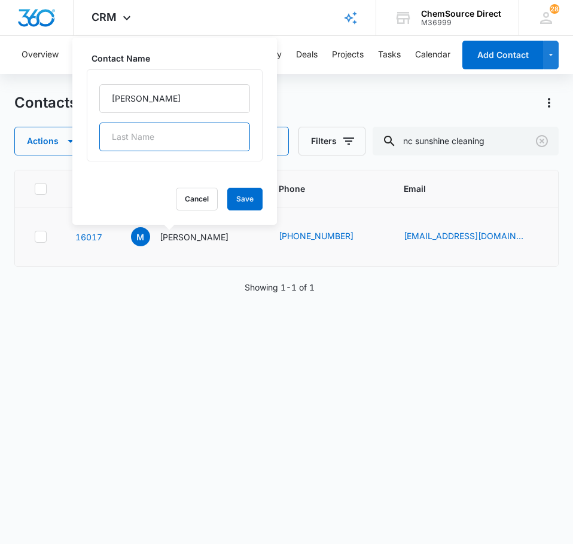
click at [172, 139] on input "text" at bounding box center [174, 137] width 151 height 29
type input "[PERSON_NAME]"
click at [235, 194] on button "Save" at bounding box center [244, 199] width 35 height 23
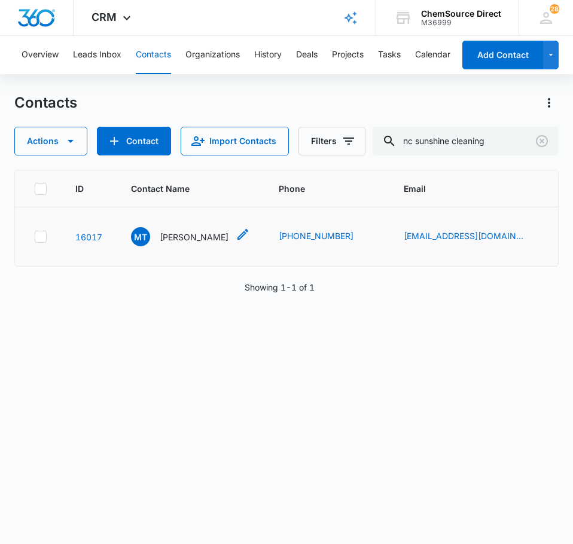
click at [188, 237] on p "[PERSON_NAME]" at bounding box center [194, 237] width 69 height 13
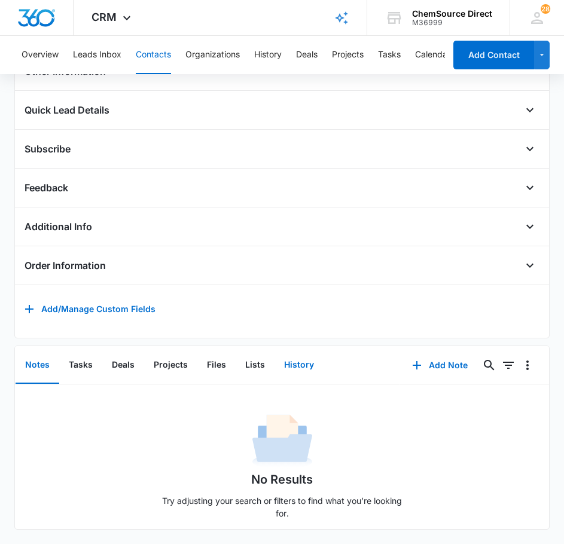
scroll to position [363, 0]
click at [434, 359] on button "Add Note" at bounding box center [440, 365] width 80 height 29
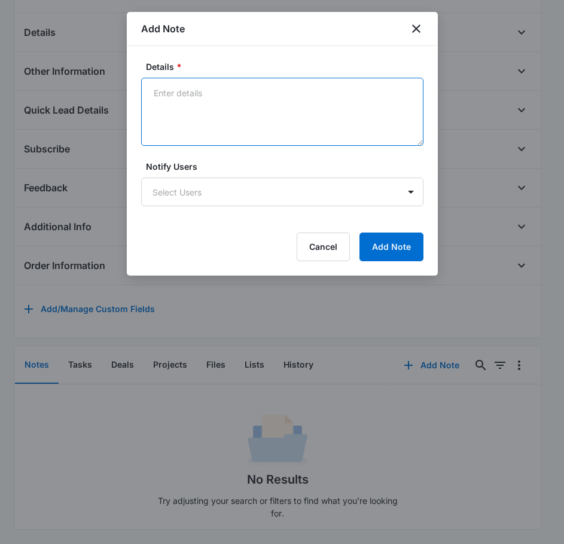
click at [217, 121] on textarea "Details *" at bounding box center [282, 112] width 282 height 68
type textarea "Sent Supplies Promo on [DATE]"
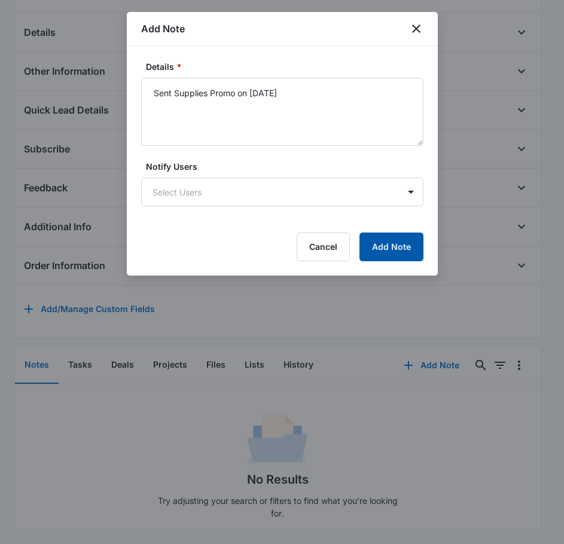
click at [381, 240] on button "Add Note" at bounding box center [391, 247] width 64 height 29
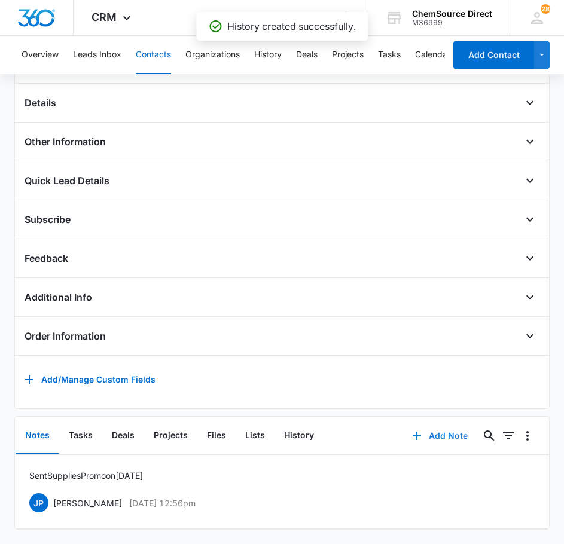
scroll to position [293, 0]
click at [81, 427] on button "Tasks" at bounding box center [80, 436] width 43 height 37
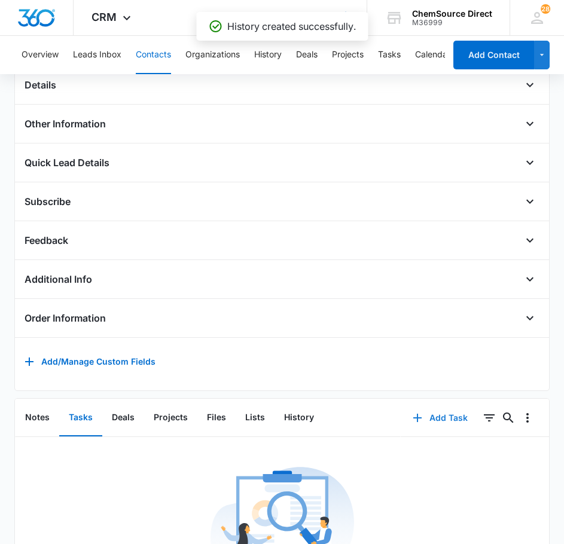
click at [444, 429] on button "Add Task" at bounding box center [440, 418] width 79 height 29
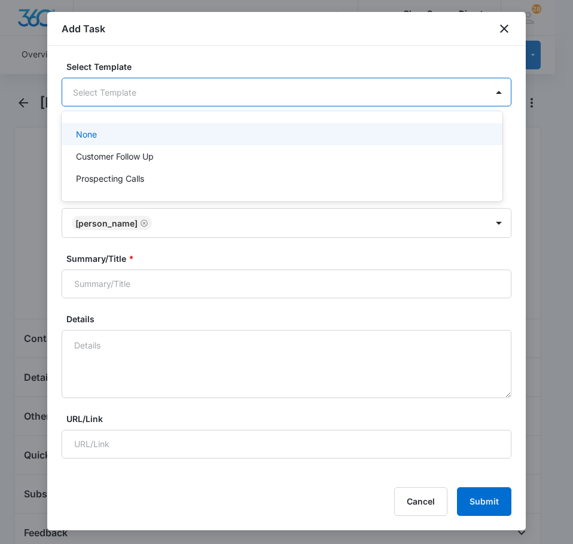
click at [190, 99] on body "CRM Apps Reputation Forms CRM Email Social Payments POS Content Ads Intelligenc…" at bounding box center [286, 272] width 573 height 544
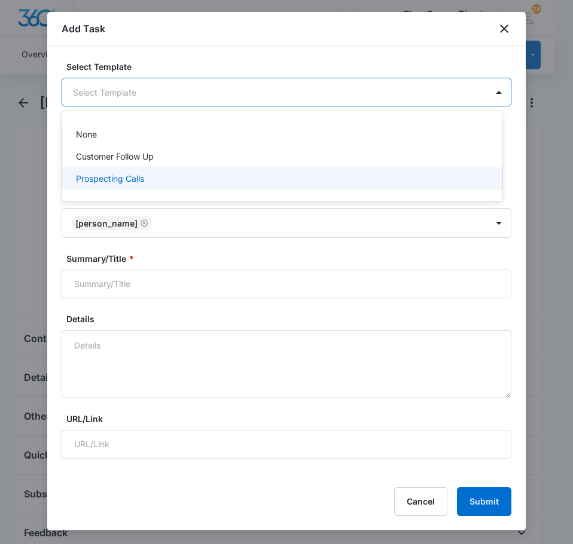
click at [172, 173] on div "Prospecting Calls" at bounding box center [281, 178] width 410 height 13
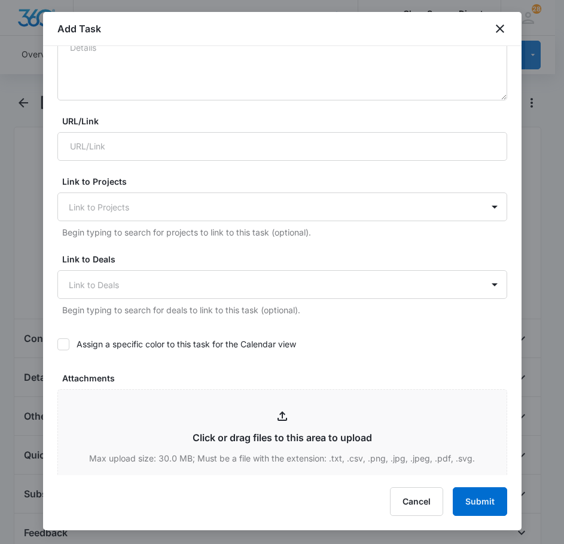
scroll to position [359, 0]
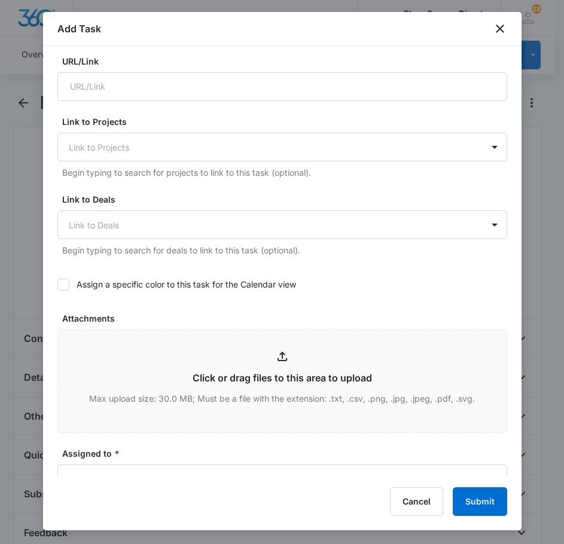
click at [72, 285] on label "Assign a specific color to this task for the Calendar view" at bounding box center [282, 284] width 450 height 13
click at [57, 285] on input "Assign a specific color to this task for the Calendar view" at bounding box center [57, 285] width 0 height 0
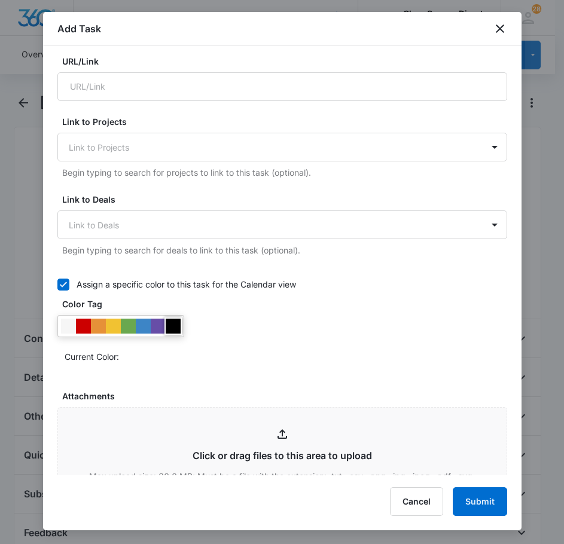
click at [170, 324] on div at bounding box center [173, 326] width 15 height 15
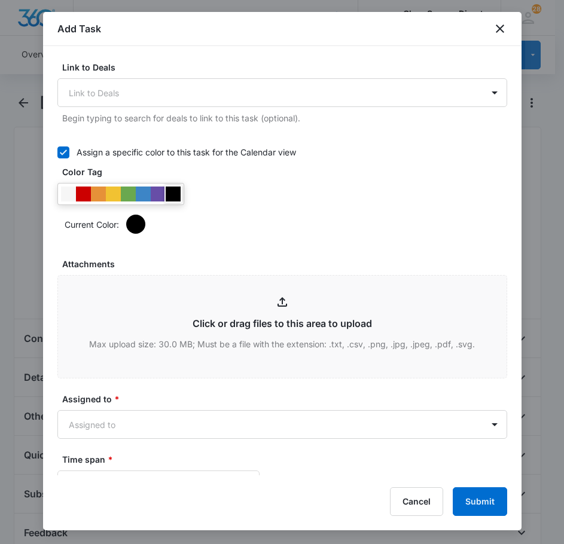
scroll to position [598, 0]
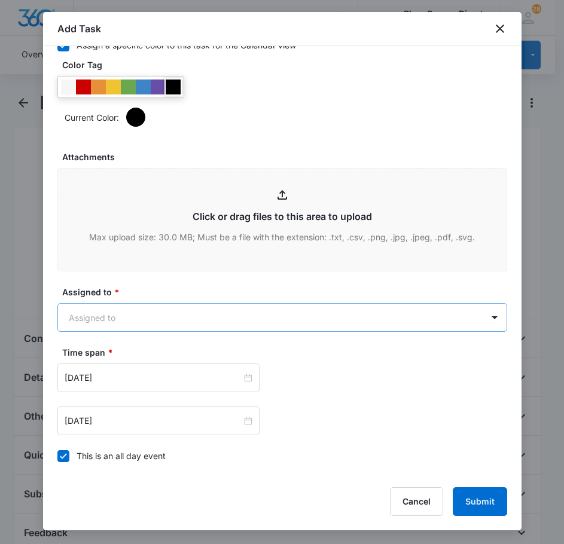
click at [213, 307] on body "CRM Apps Reputation Forms CRM Email Social Payments POS Content Ads Intelligenc…" at bounding box center [282, 514] width 564 height 1028
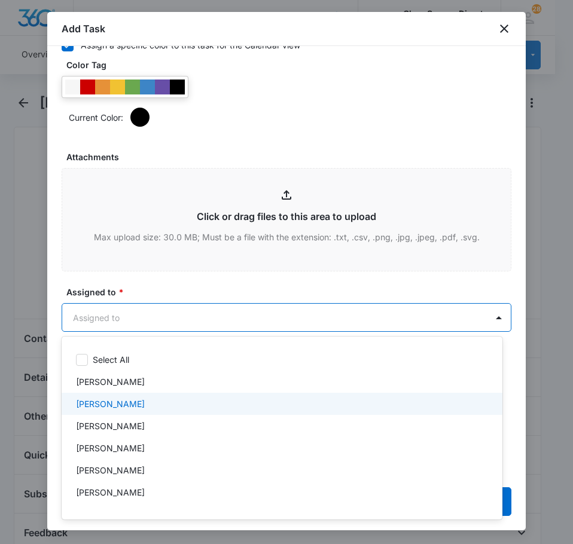
click at [148, 407] on div "[PERSON_NAME]" at bounding box center [281, 404] width 410 height 13
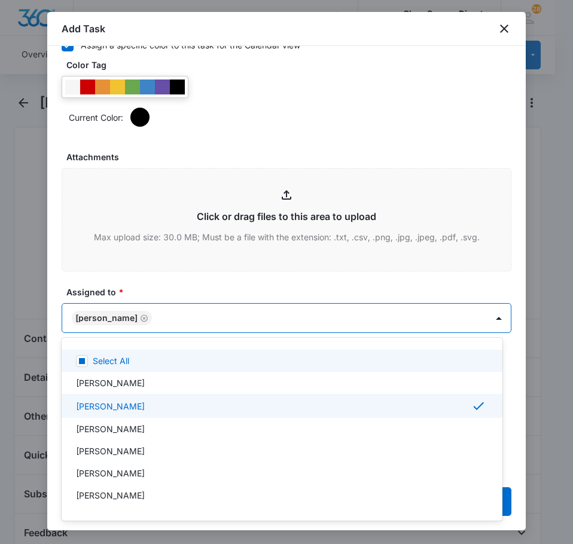
click at [172, 284] on div at bounding box center [286, 272] width 573 height 544
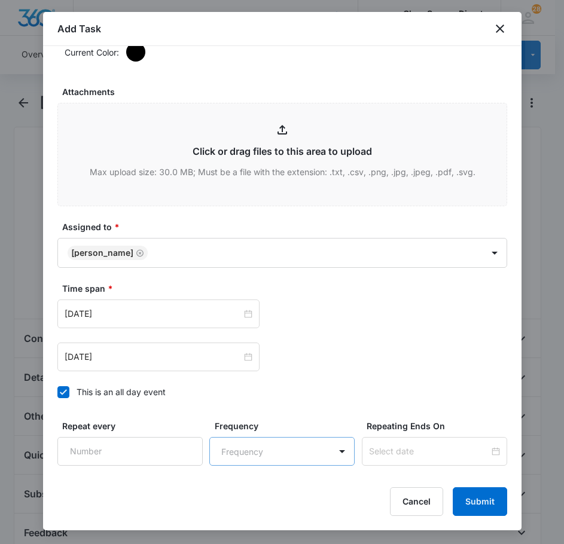
scroll to position [755, 0]
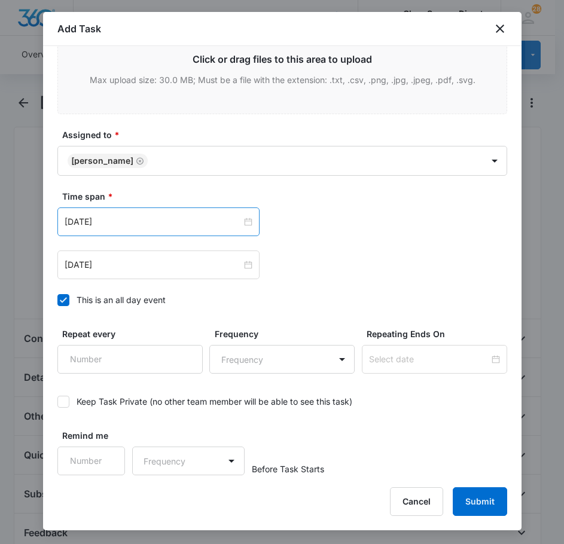
click at [136, 209] on div "[DATE]" at bounding box center [158, 222] width 202 height 29
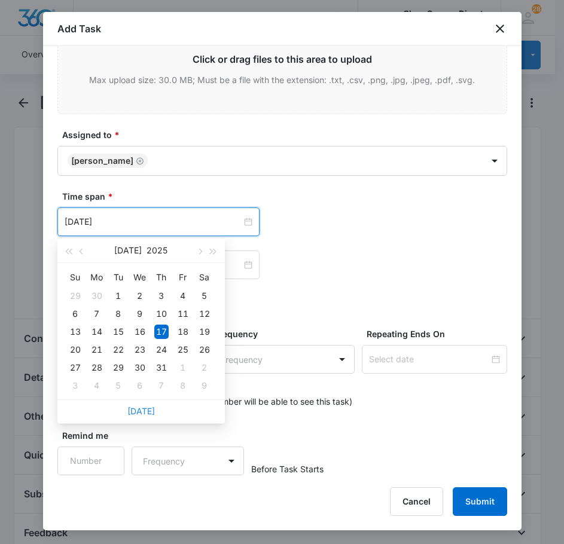
click at [140, 410] on link "[DATE]" at bounding box center [141, 411] width 28 height 10
type input "[DATE]"
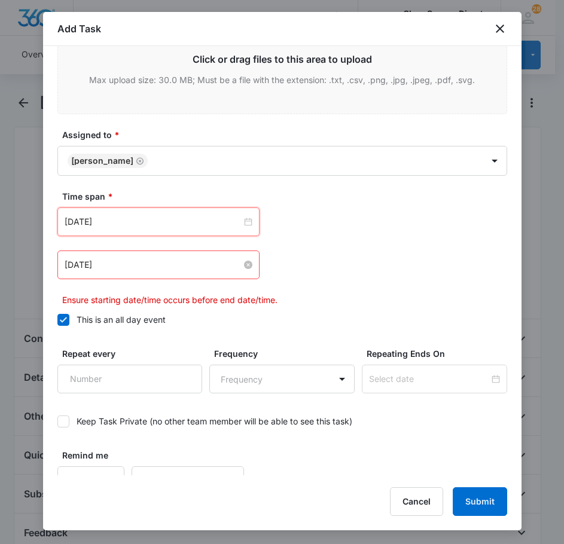
click at [132, 267] on input "[DATE]" at bounding box center [153, 264] width 177 height 13
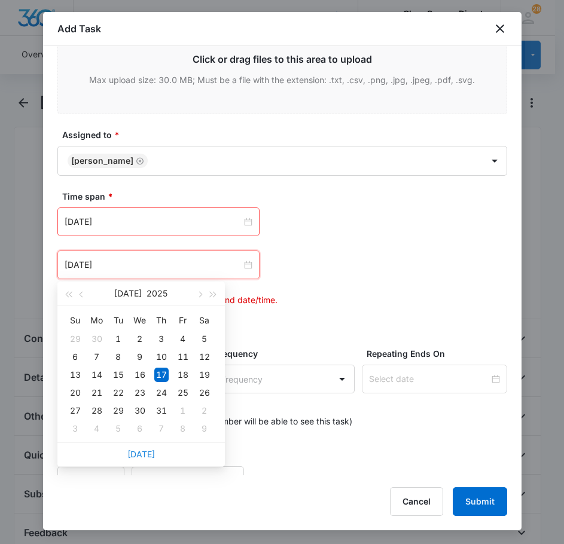
click at [136, 453] on link "[DATE]" at bounding box center [141, 454] width 28 height 10
type input "[DATE]"
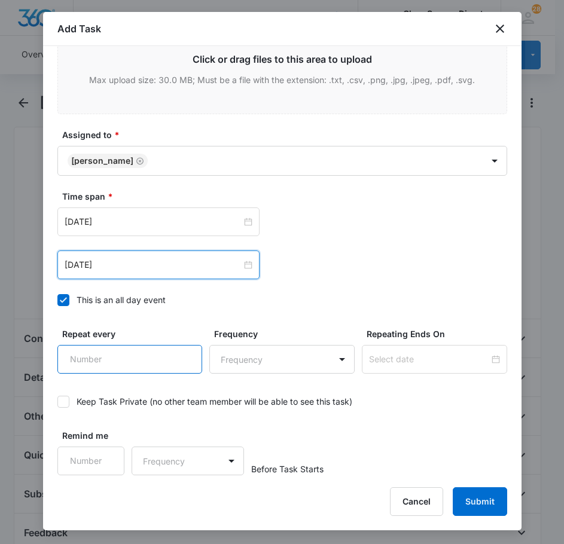
click at [155, 366] on input "Repeat every" at bounding box center [129, 359] width 145 height 29
type input "2"
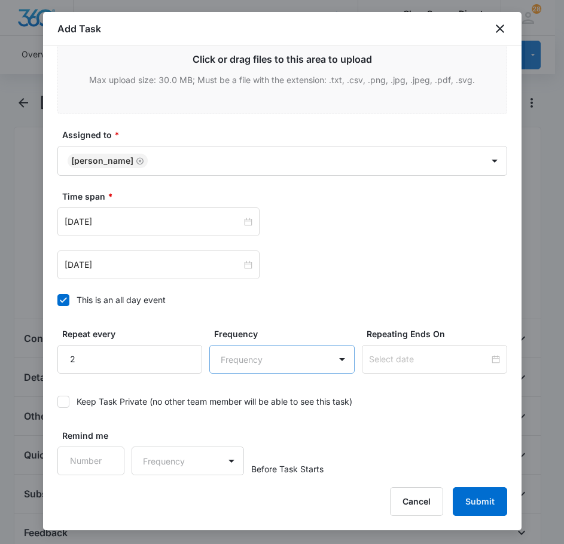
click at [237, 354] on body "CRM Apps Reputation Forms CRM Email Social Payments POS Content Ads Intelligenc…" at bounding box center [282, 514] width 564 height 1028
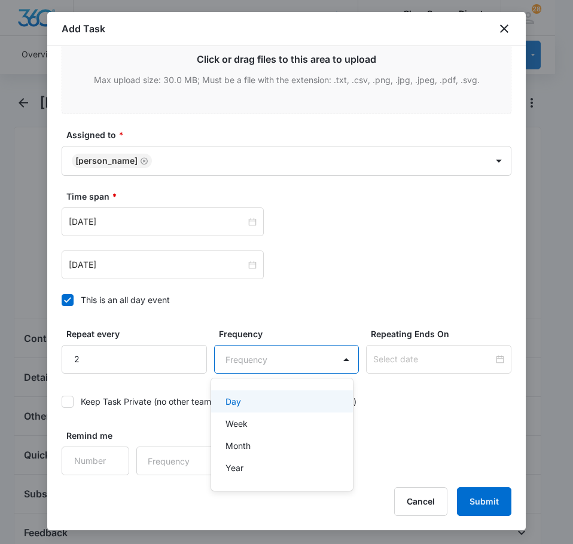
click at [267, 397] on div "Day" at bounding box center [281, 401] width 111 height 13
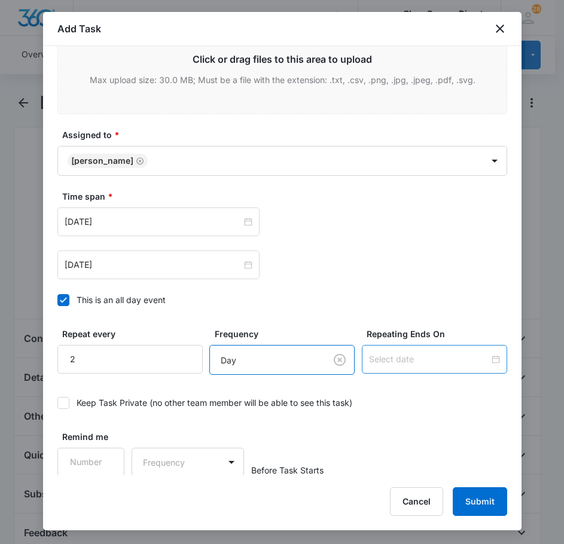
click at [379, 363] on input at bounding box center [429, 359] width 120 height 13
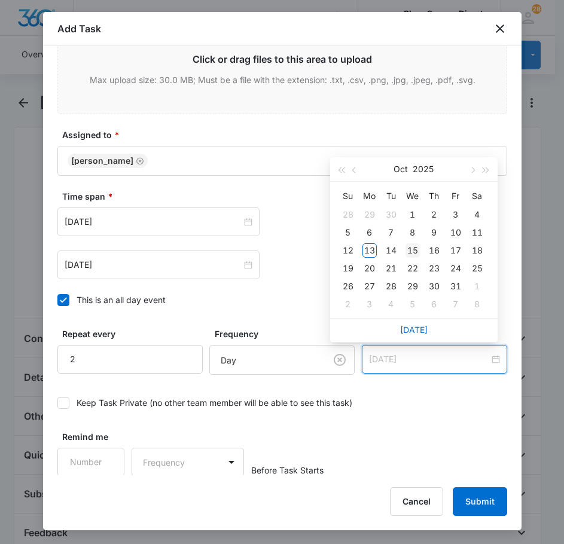
type input "[DATE]"
click at [413, 248] on div "15" at bounding box center [413, 250] width 14 height 14
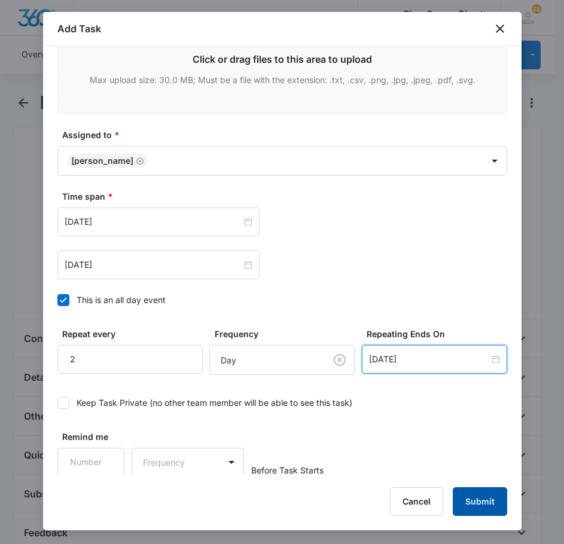
drag, startPoint x: 475, startPoint y: 489, endPoint x: 479, endPoint y: 494, distance: 6.4
click at [479, 494] on button "Submit" at bounding box center [480, 502] width 54 height 29
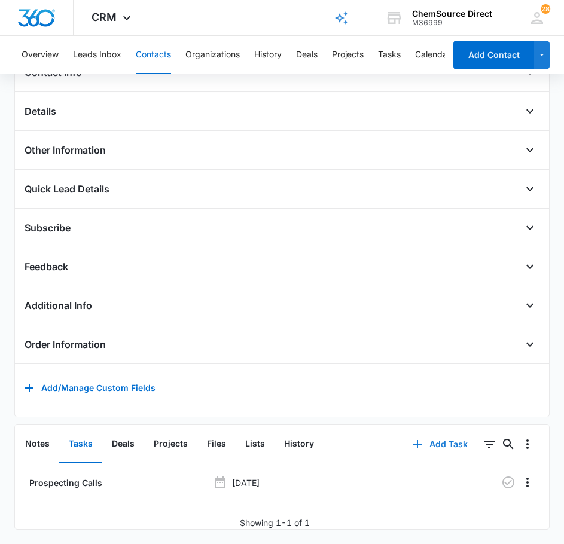
scroll to position [284, 0]
click at [504, 477] on icon "button" at bounding box center [508, 483] width 12 height 12
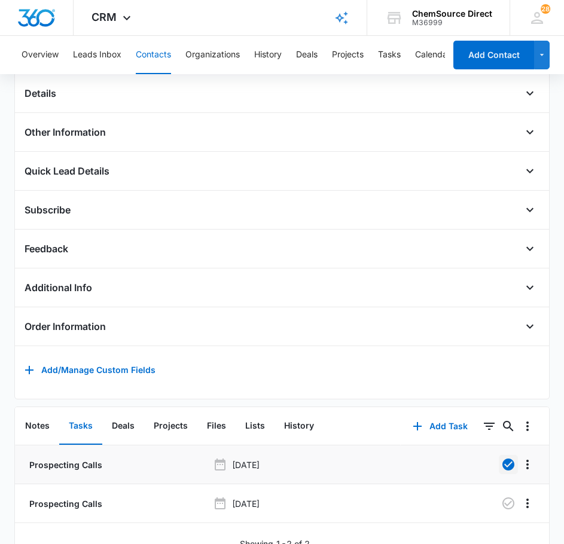
click at [154, 54] on button "Contacts" at bounding box center [153, 55] width 35 height 38
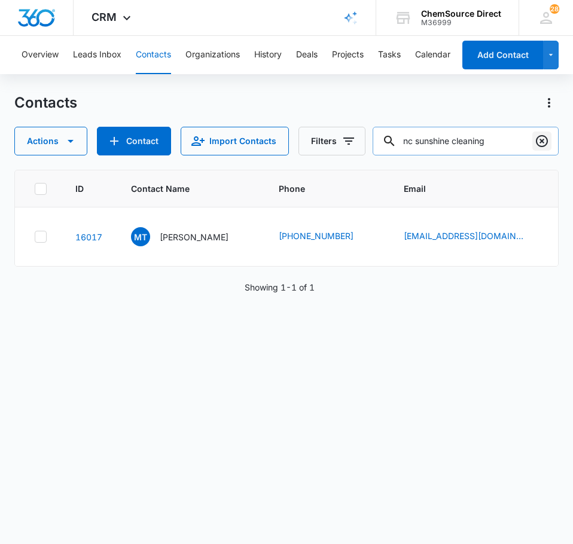
click at [542, 141] on icon "Clear" at bounding box center [542, 141] width 12 height 12
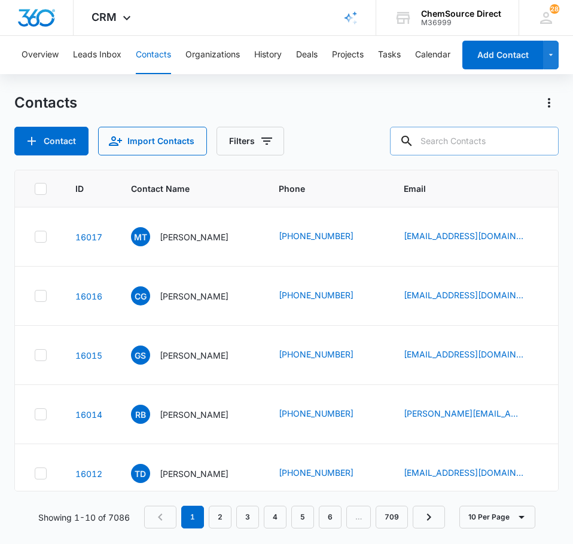
click at [500, 147] on input "text" at bounding box center [474, 141] width 169 height 29
type input "Commercial cleaning equipment"
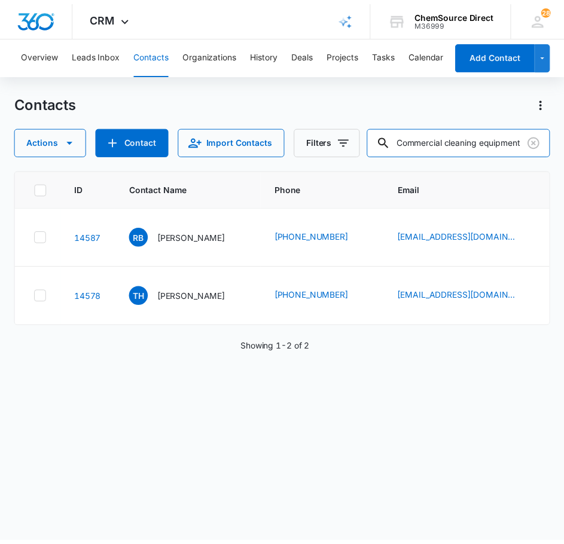
scroll to position [0, 0]
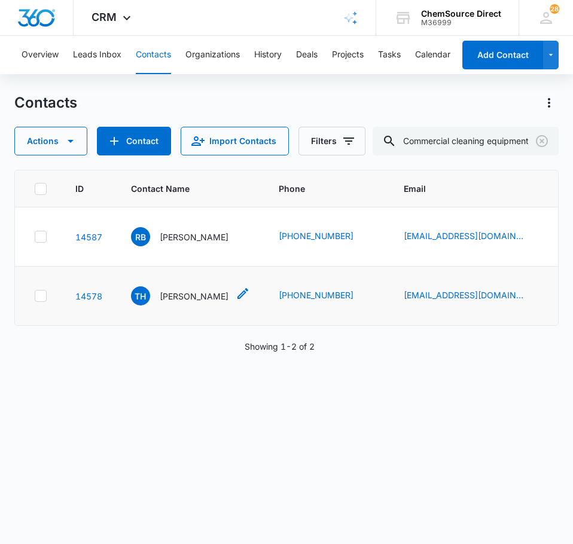
click at [196, 293] on p "[PERSON_NAME]" at bounding box center [194, 296] width 69 height 13
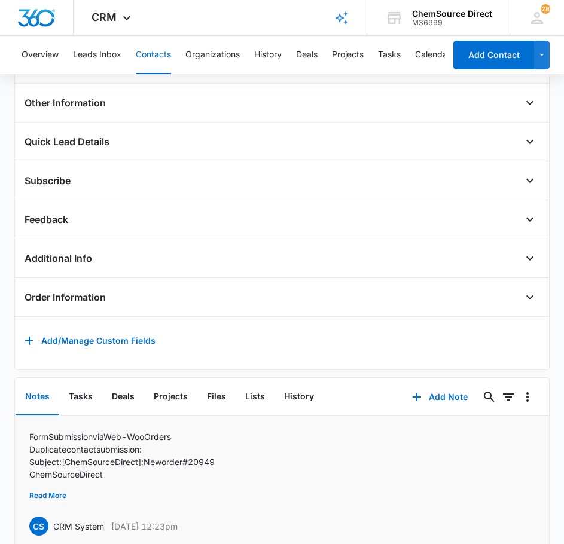
scroll to position [384, 0]
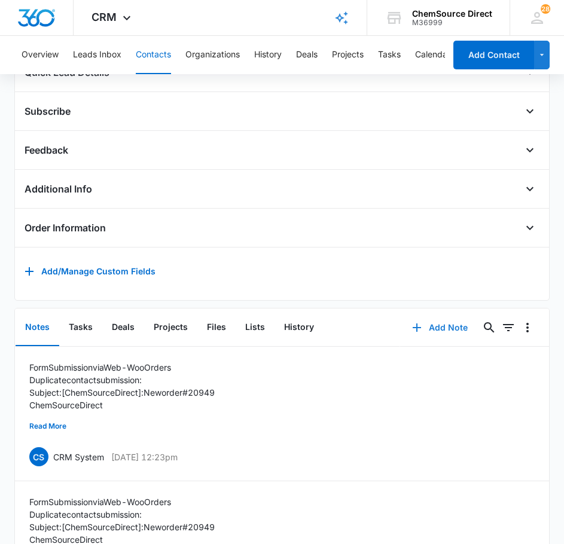
click at [447, 334] on button "Add Note" at bounding box center [440, 327] width 80 height 29
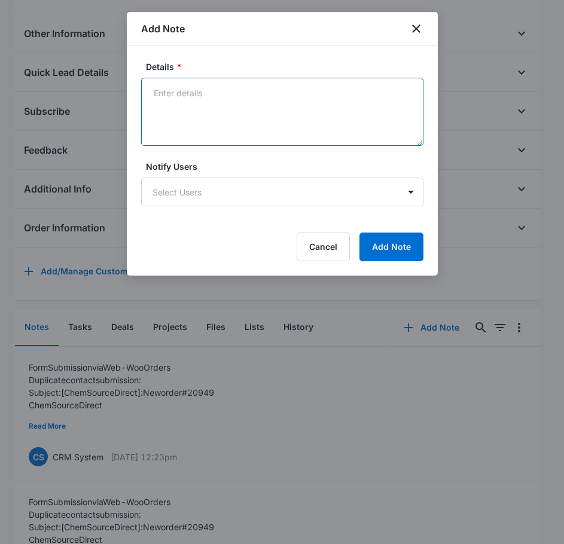
click at [212, 121] on textarea "Details *" at bounding box center [282, 112] width 282 height 68
type textarea "Sent Wearables Promo on [DATE]"
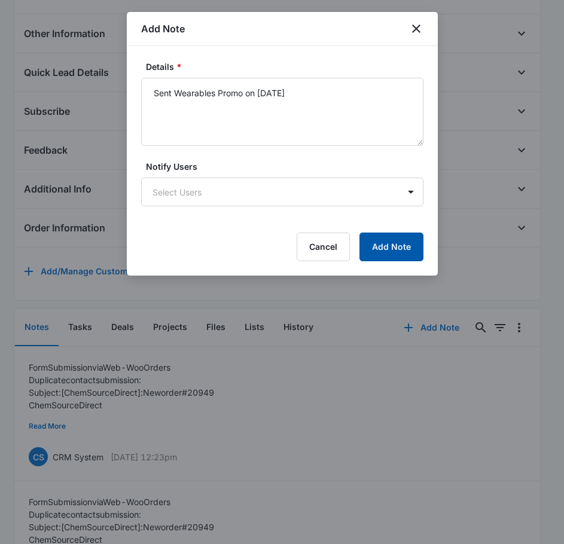
click at [414, 240] on button "Add Note" at bounding box center [391, 247] width 64 height 29
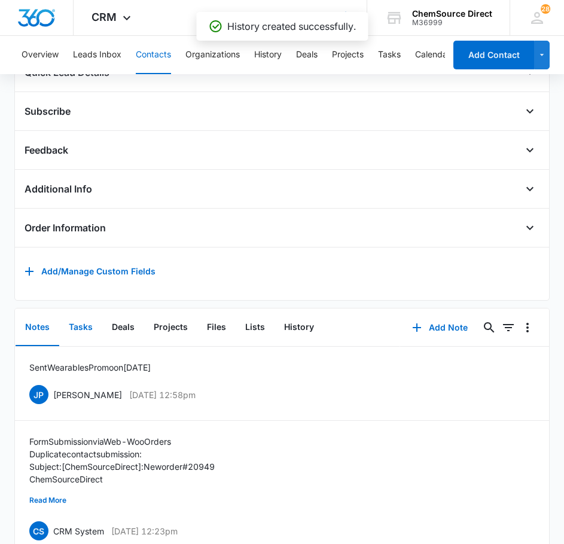
click at [95, 338] on button "Tasks" at bounding box center [80, 327] width 43 height 37
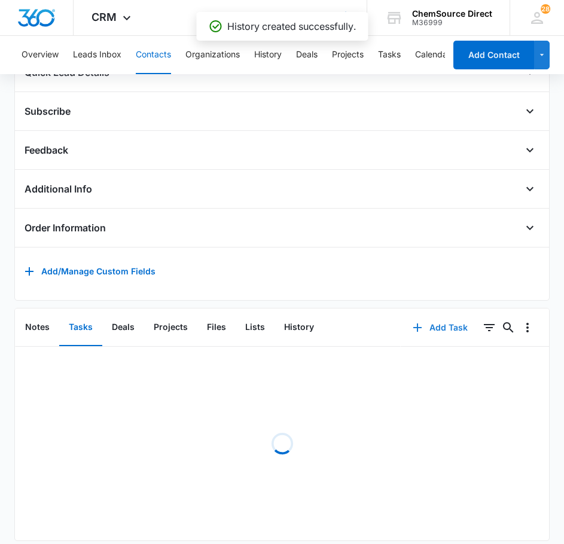
scroll to position [285, 0]
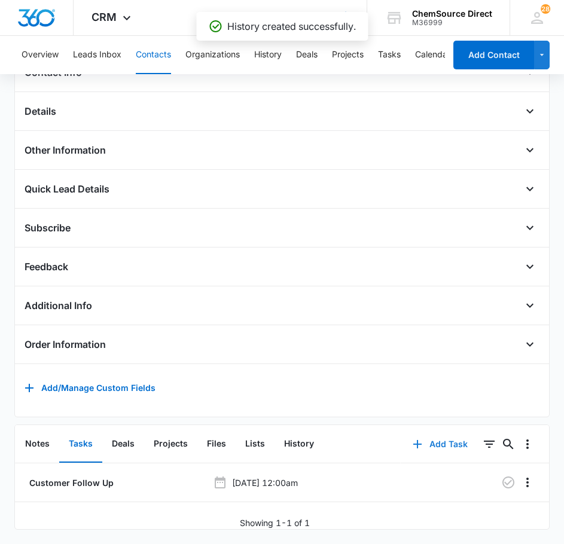
click at [444, 338] on div "Order Information Order Number Cancel Save Changes #20949 Order Total Cancel Sa…" at bounding box center [283, 349] width 516 height 29
click at [435, 430] on button "Add Task" at bounding box center [440, 444] width 79 height 29
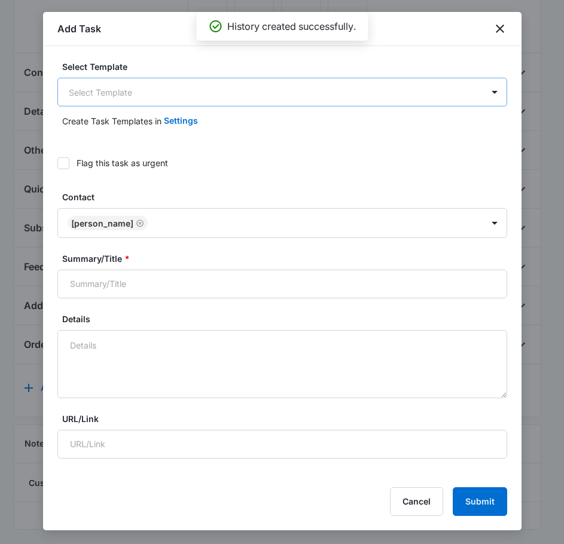
click at [186, 98] on body "CRM Apps Reputation Forms CRM Email Social Payments POS Content Ads Intelligenc…" at bounding box center [282, 139] width 564 height 812
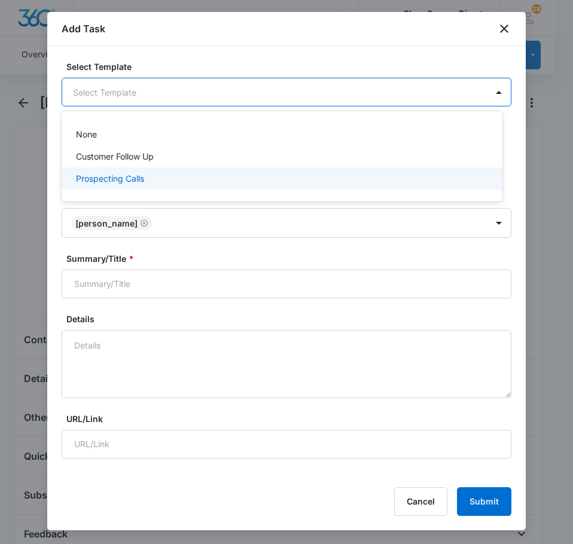
click at [167, 173] on div "Prospecting Calls" at bounding box center [281, 178] width 410 height 13
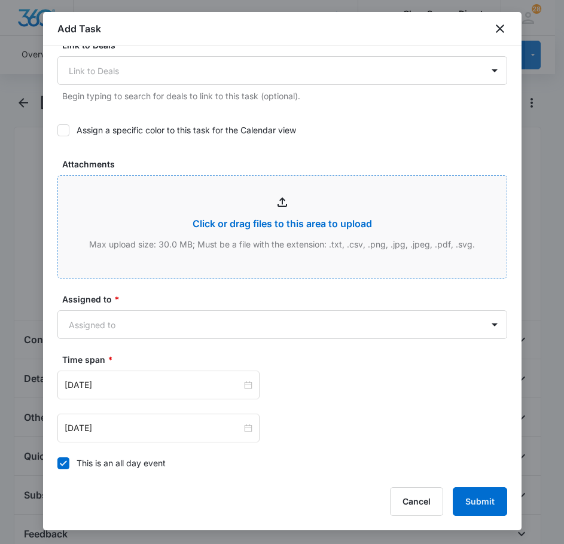
scroll to position [538, 0]
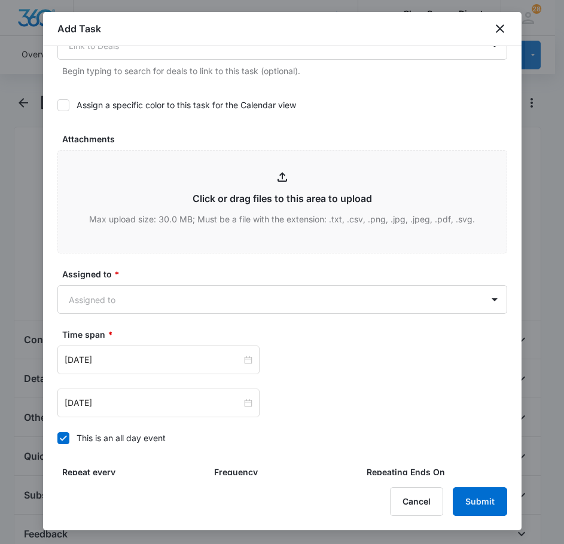
click at [69, 105] on label "Assign a specific color to this task for the Calendar view" at bounding box center [282, 105] width 450 height 13
click at [57, 105] on input "Assign a specific color to this task for the Calendar view" at bounding box center [57, 105] width 0 height 0
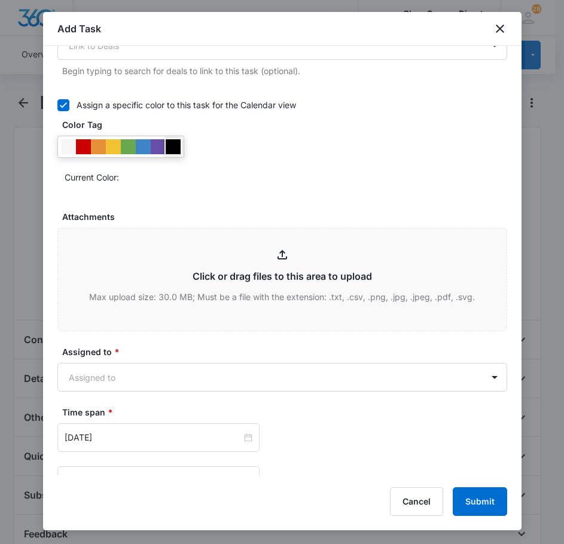
click at [173, 144] on div at bounding box center [173, 146] width 15 height 15
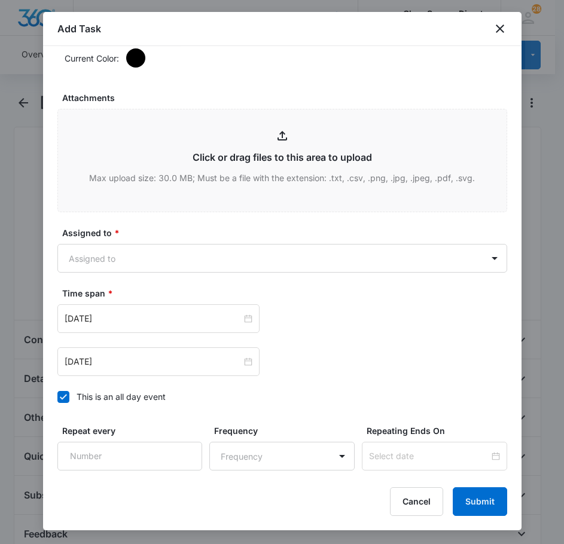
scroll to position [718, 0]
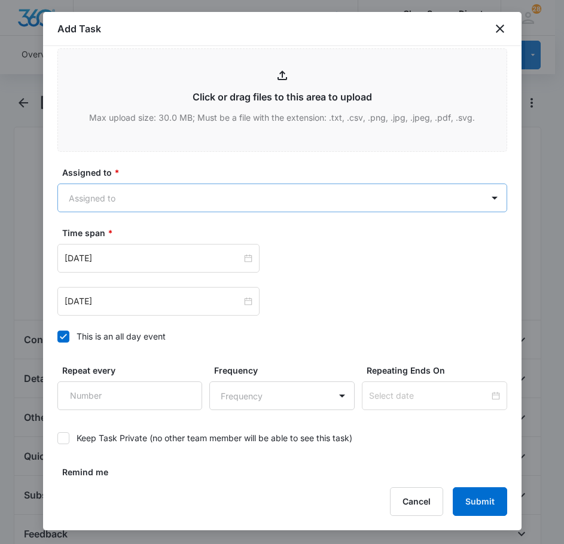
click at [166, 197] on body "CRM Apps Reputation Forms CRM Email Social Payments POS Content Ads Intelligenc…" at bounding box center [282, 406] width 564 height 812
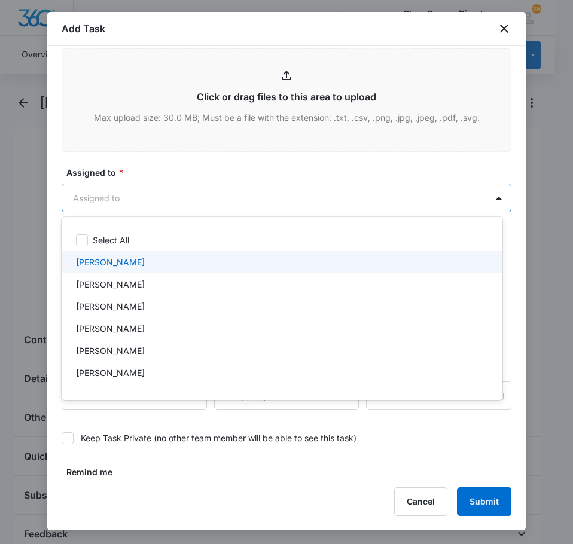
click at [141, 281] on div "[PERSON_NAME]" at bounding box center [281, 284] width 410 height 13
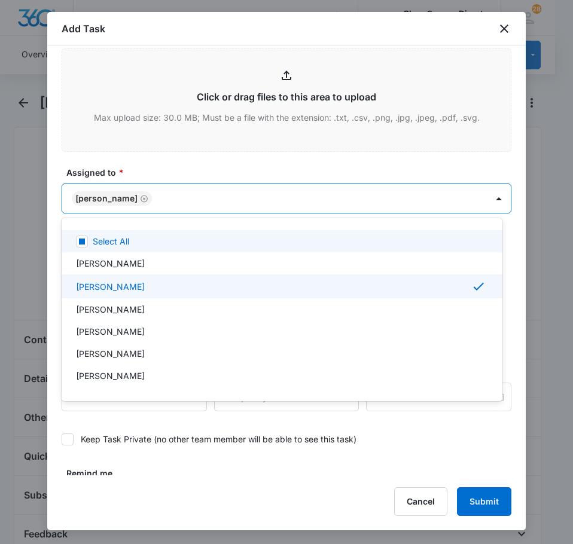
click at [161, 156] on div at bounding box center [286, 272] width 573 height 544
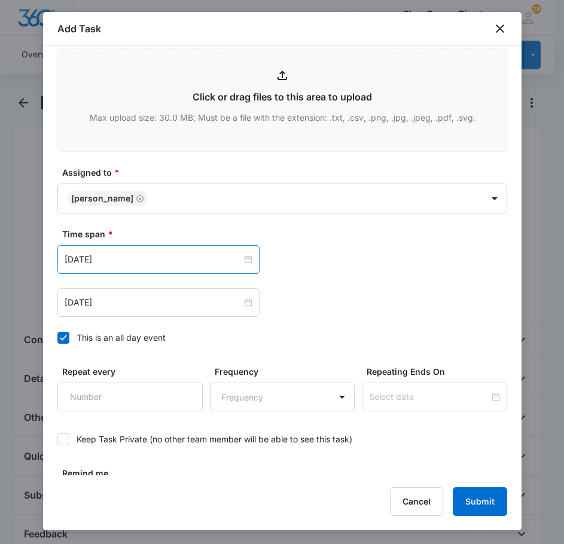
click at [154, 267] on div "[DATE]" at bounding box center [158, 259] width 202 height 29
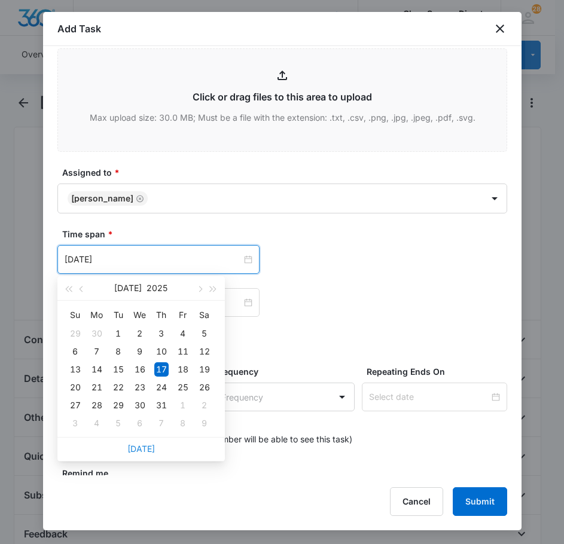
click at [135, 446] on link "[DATE]" at bounding box center [141, 449] width 28 height 10
type input "[DATE]"
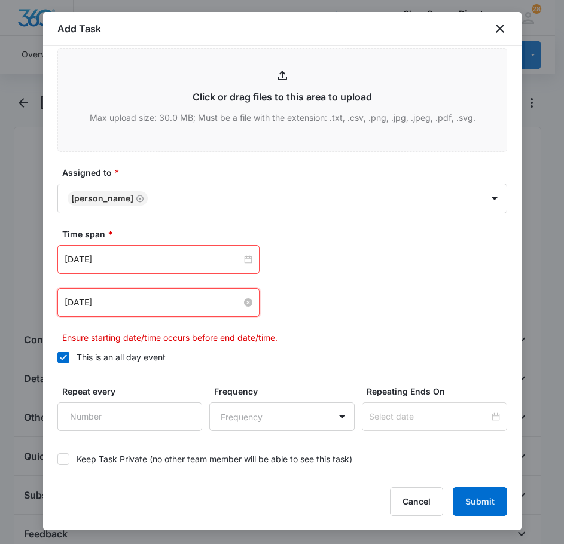
click at [132, 298] on input "[DATE]" at bounding box center [153, 302] width 177 height 13
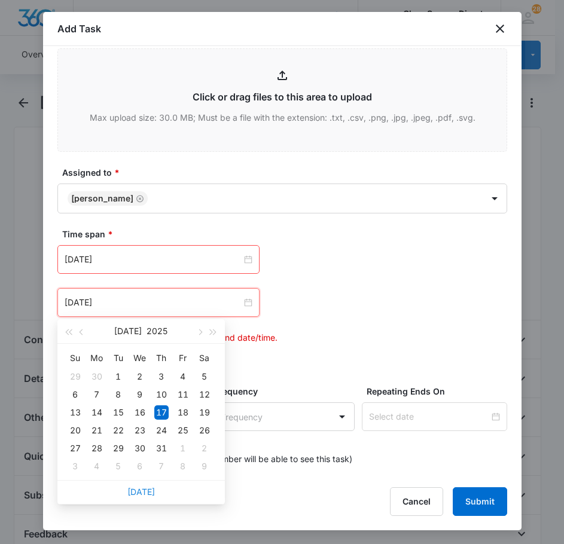
click at [146, 495] on link "[DATE]" at bounding box center [141, 492] width 28 height 10
type input "[DATE]"
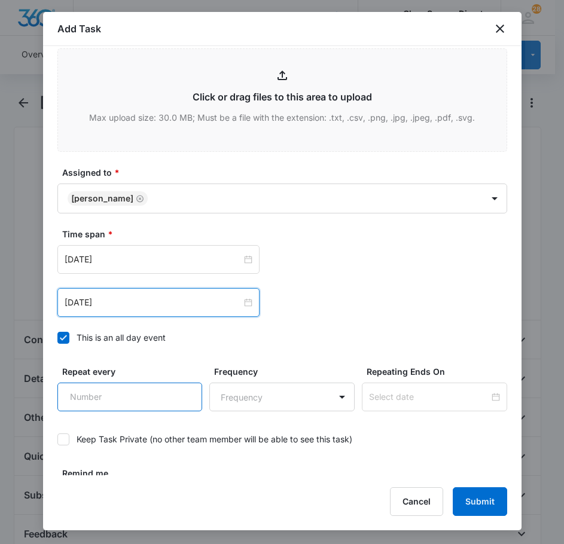
click at [135, 407] on input "Repeat every" at bounding box center [129, 397] width 145 height 29
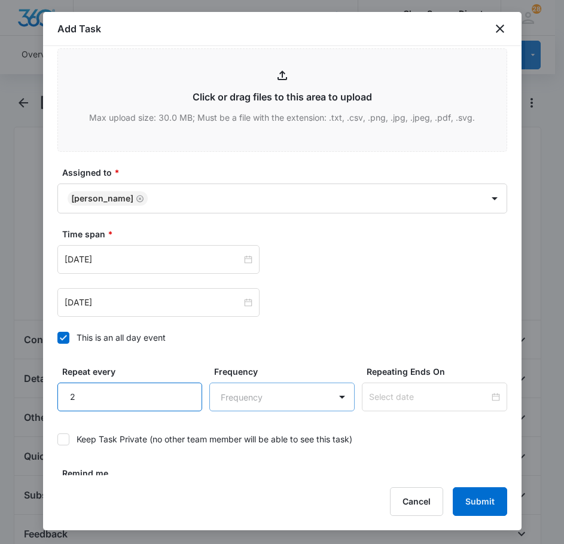
type input "2"
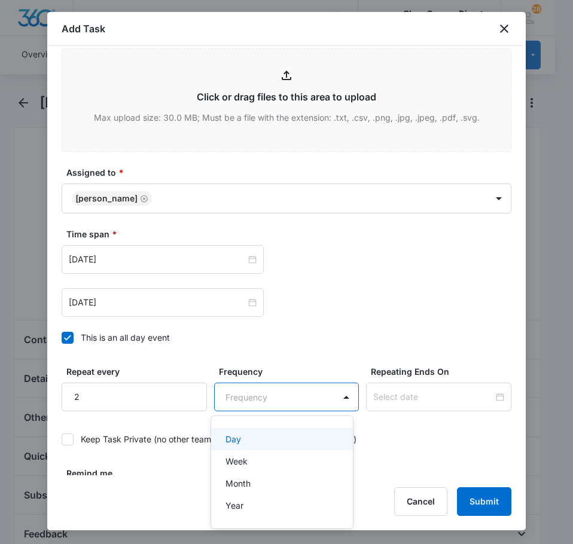
click at [242, 395] on body "CRM Apps Reputation Forms CRM Email Social Payments POS Content Ads Intelligenc…" at bounding box center [286, 272] width 573 height 544
click at [255, 443] on div "Day" at bounding box center [281, 439] width 111 height 13
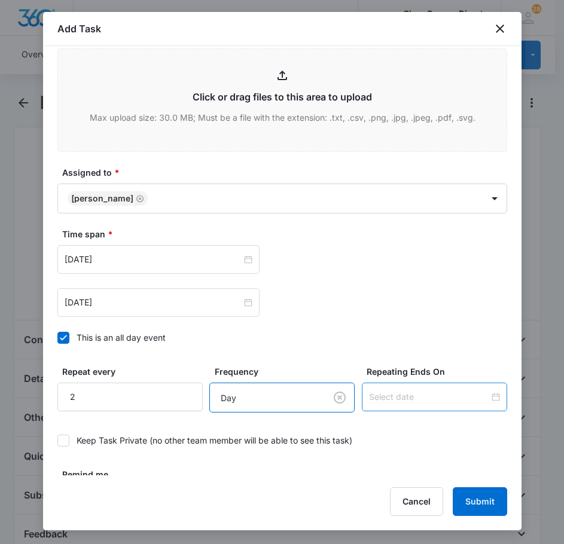
click at [389, 394] on input at bounding box center [429, 397] width 120 height 13
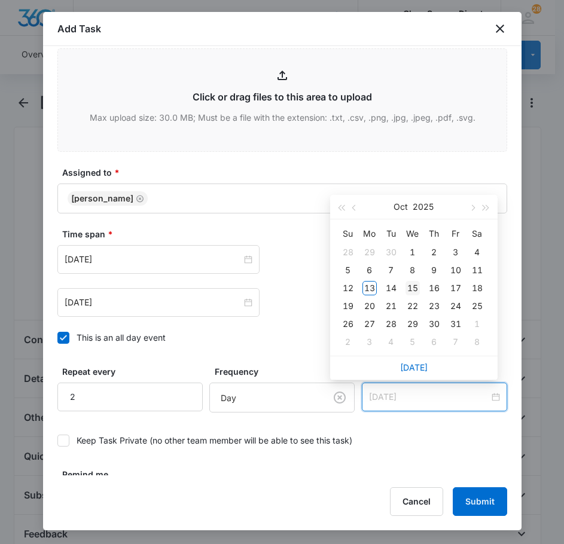
type input "[DATE]"
click at [410, 288] on div "15" at bounding box center [413, 288] width 14 height 14
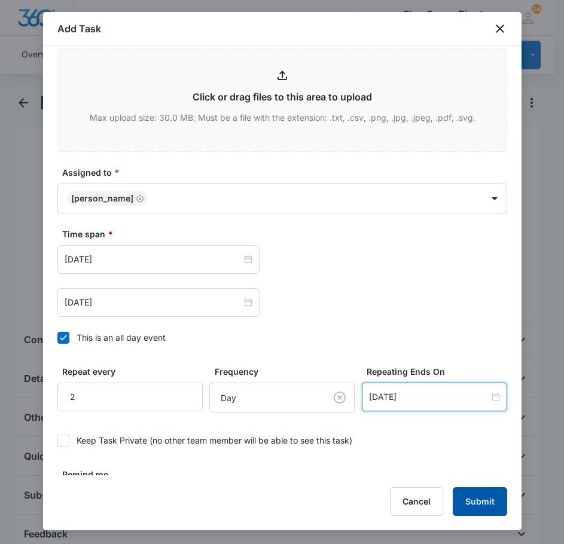
click at [486, 505] on button "Submit" at bounding box center [480, 502] width 54 height 29
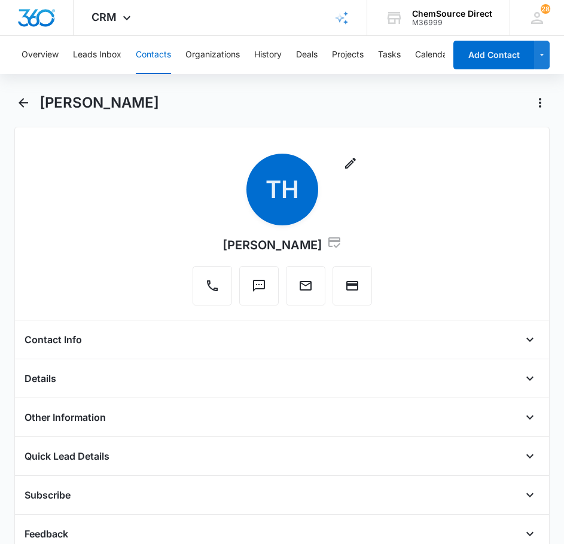
scroll to position [285, 0]
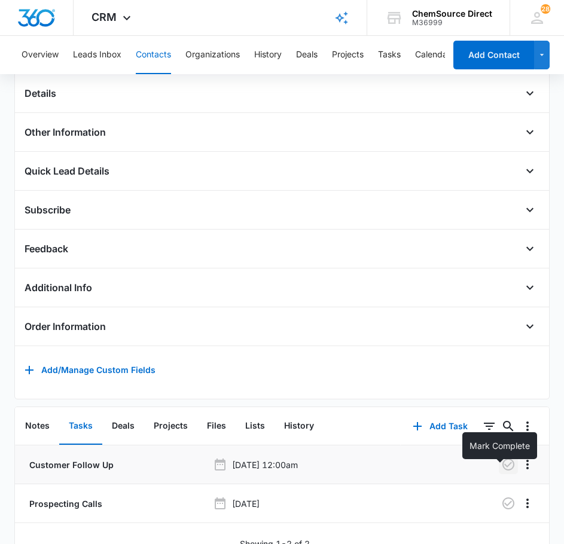
click at [504, 472] on icon "button" at bounding box center [508, 465] width 14 height 14
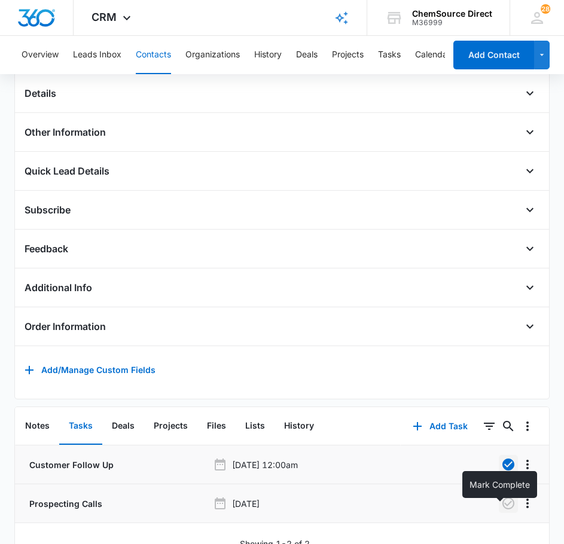
click at [502, 510] on icon "button" at bounding box center [508, 504] width 12 height 12
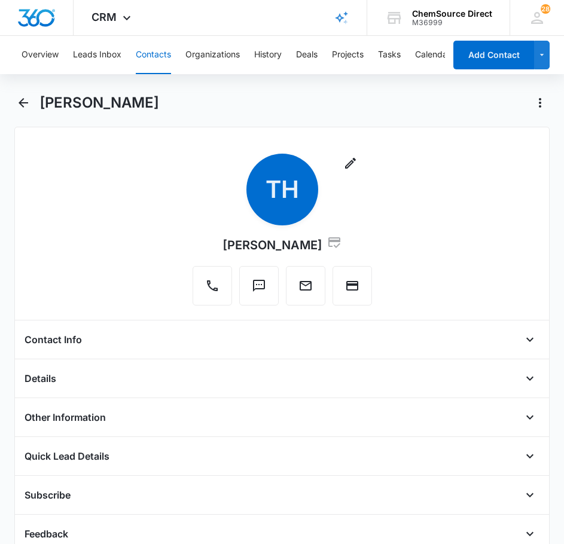
scroll to position [0, 0]
click at [147, 50] on button "Contacts" at bounding box center [153, 55] width 35 height 38
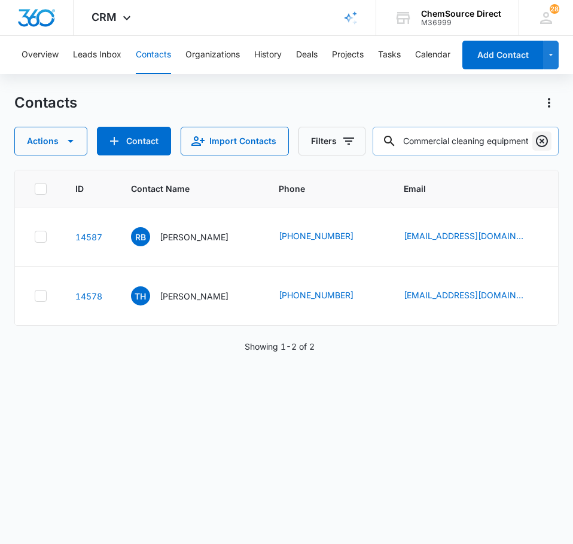
click at [538, 143] on icon "Clear" at bounding box center [542, 141] width 14 height 14
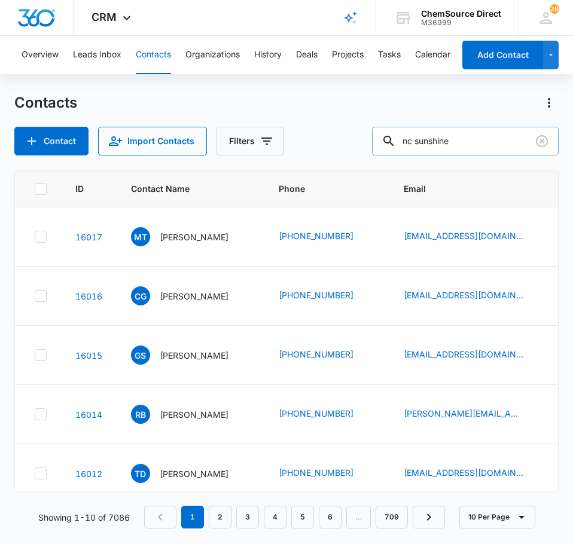
type input "nc sunshine"
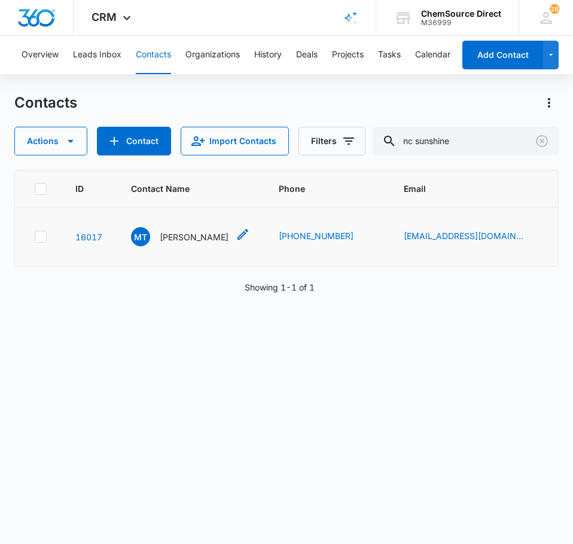
click at [197, 236] on p "[PERSON_NAME]" at bounding box center [194, 237] width 69 height 13
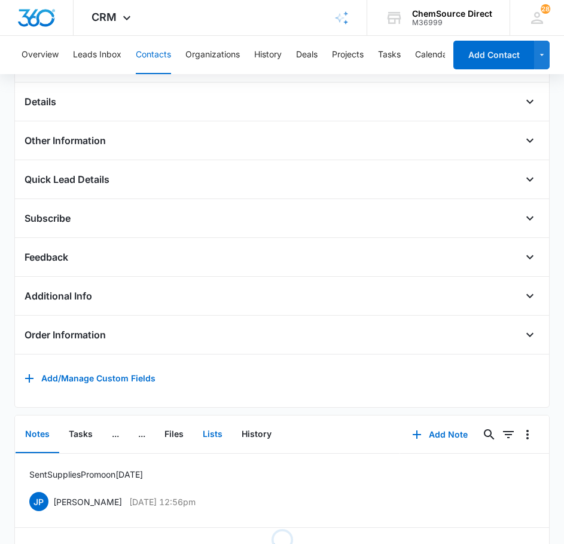
scroll to position [293, 0]
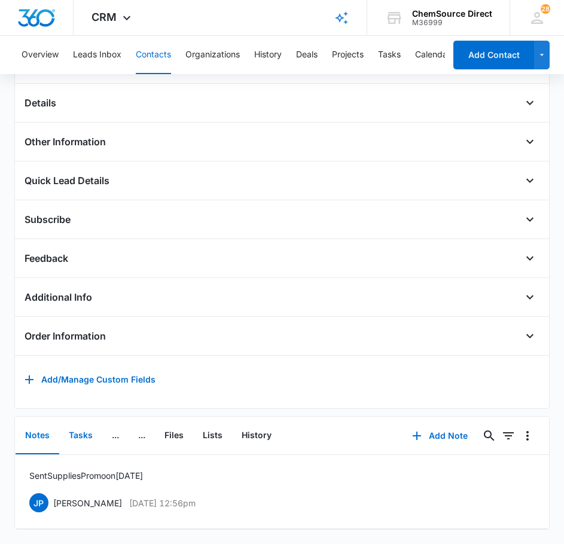
click at [61, 427] on button "Tasks" at bounding box center [80, 436] width 43 height 37
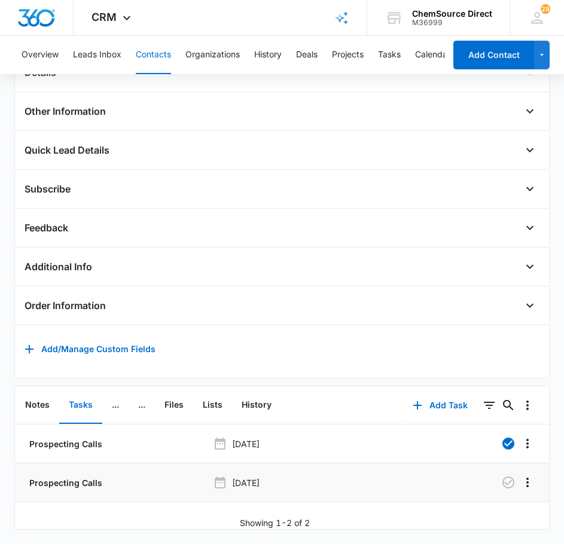
scroll to position [323, 0]
click at [146, 44] on button "Contacts" at bounding box center [153, 55] width 35 height 38
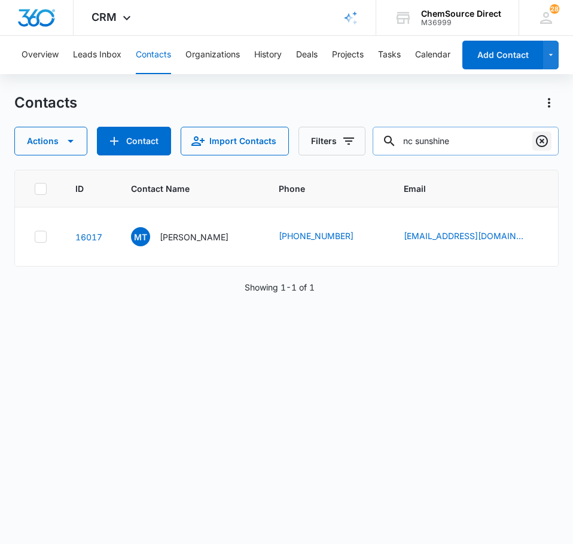
click at [539, 139] on icon "Clear" at bounding box center [542, 141] width 14 height 14
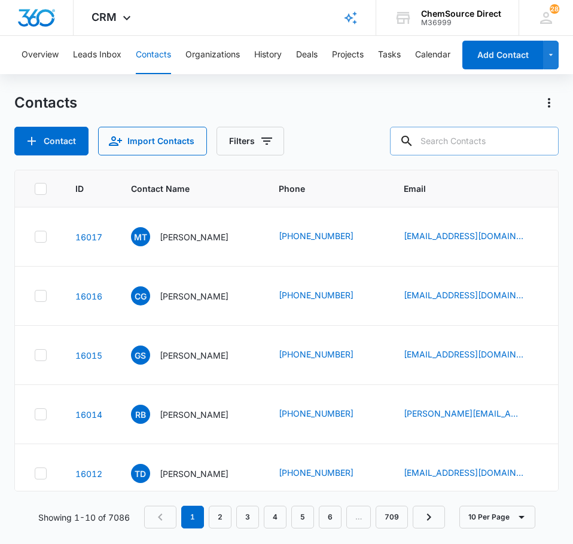
click at [498, 143] on input "text" at bounding box center [474, 141] width 169 height 29
type input "timber ridge RV"
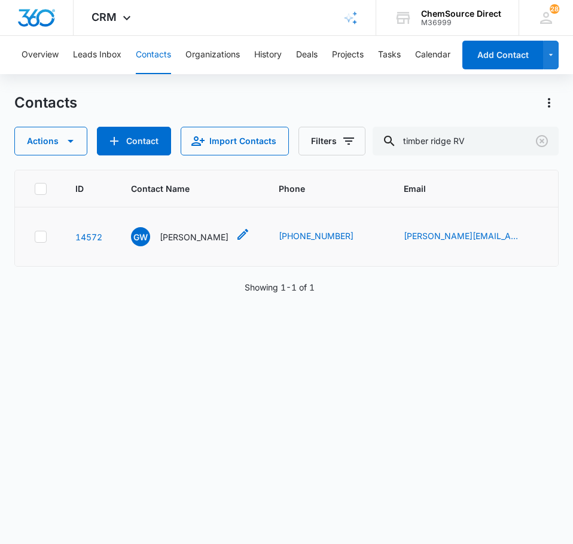
click at [202, 239] on p "[PERSON_NAME]" at bounding box center [194, 237] width 69 height 13
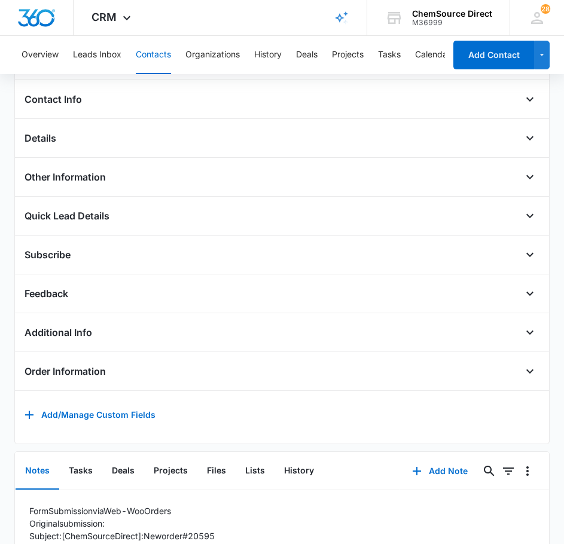
scroll to position [353, 0]
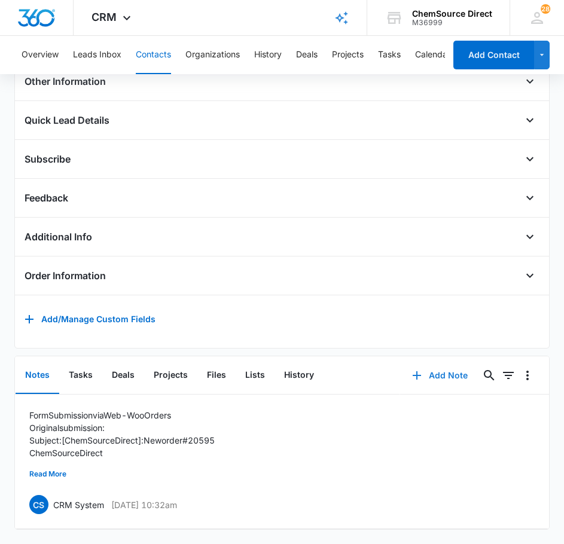
click at [446, 365] on button "Add Note" at bounding box center [440, 375] width 80 height 29
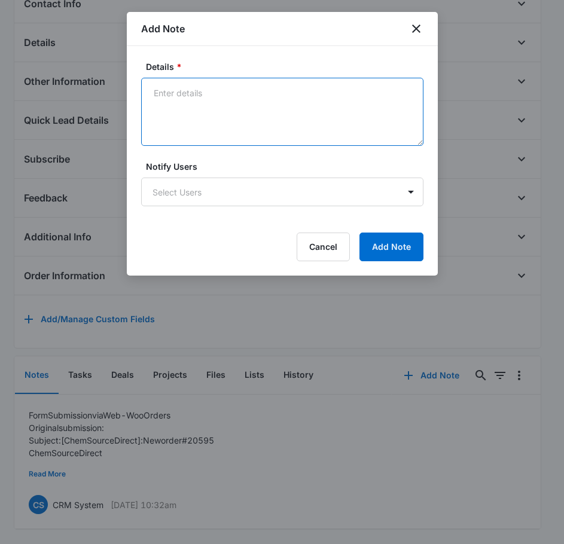
click at [228, 111] on textarea "Details *" at bounding box center [282, 112] width 282 height 68
type textarea "Sent Wearables Promo on [DATE]"
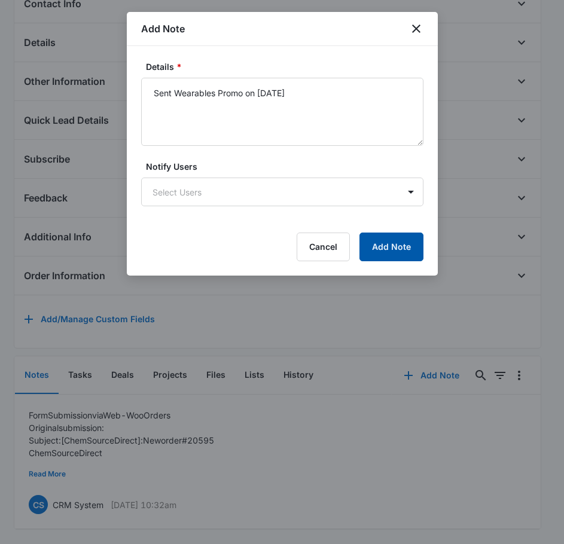
click at [386, 242] on button "Add Note" at bounding box center [391, 247] width 64 height 29
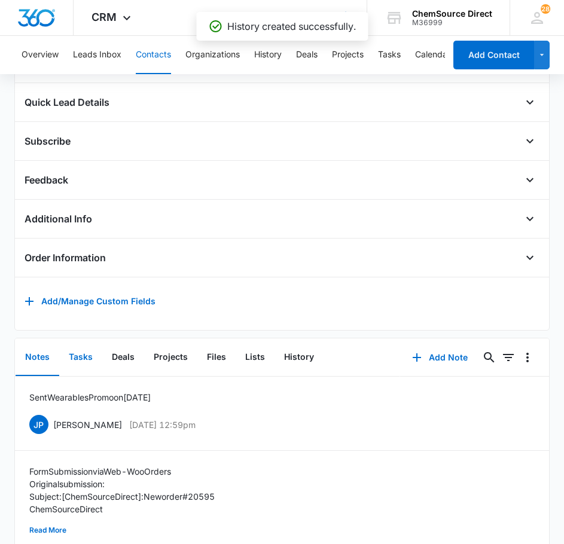
click at [90, 370] on button "Tasks" at bounding box center [80, 357] width 43 height 37
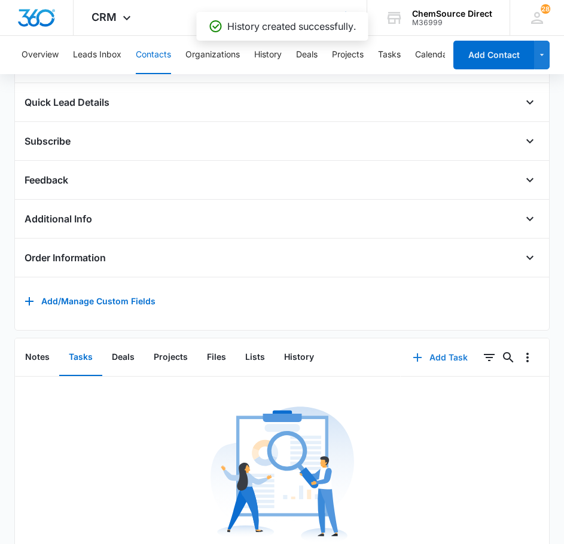
click at [432, 367] on button "Add Task" at bounding box center [440, 357] width 79 height 29
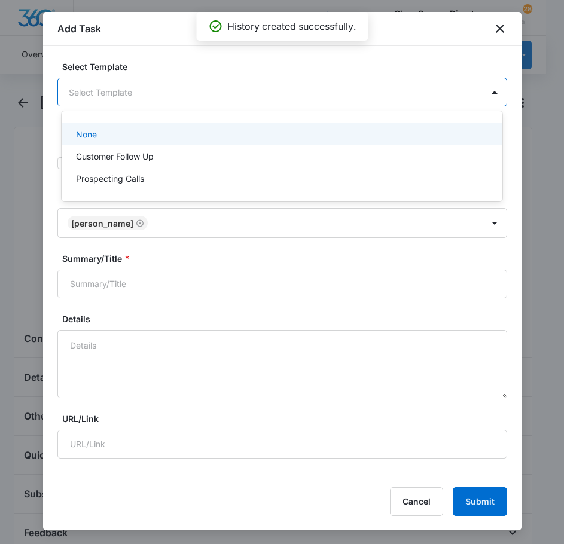
click at [214, 93] on body "CRM Apps Reputation Forms CRM Email Social Payments POS Content Ads Intelligenc…" at bounding box center [282, 272] width 564 height 544
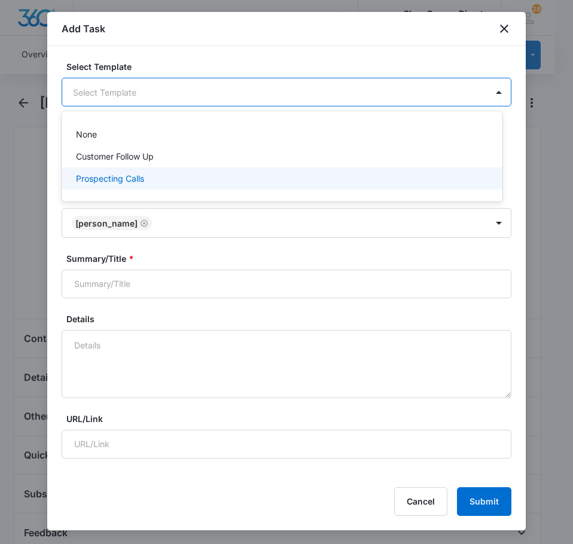
click at [189, 173] on div "Prospecting Calls" at bounding box center [281, 178] width 410 height 13
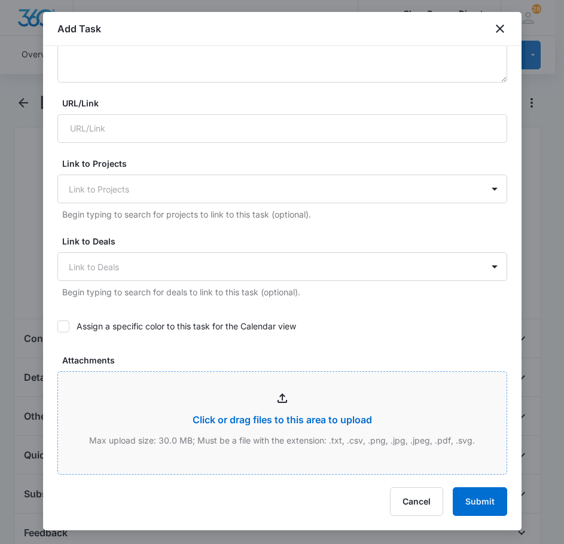
scroll to position [479, 0]
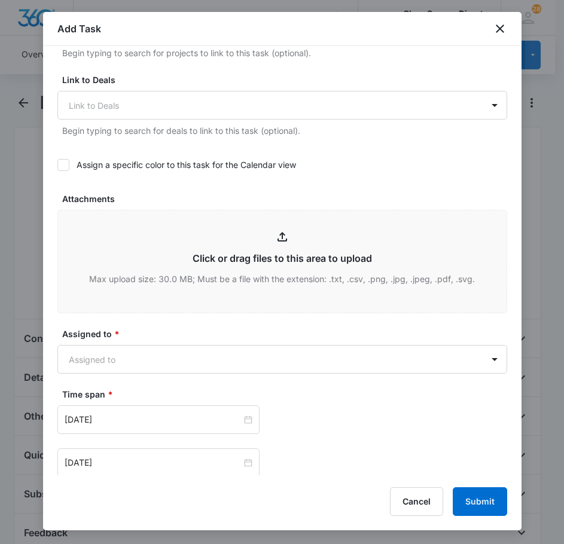
click at [64, 165] on icon at bounding box center [63, 164] width 7 height 5
click at [57, 165] on input "Assign a specific color to this task for the Calendar view" at bounding box center [57, 165] width 0 height 0
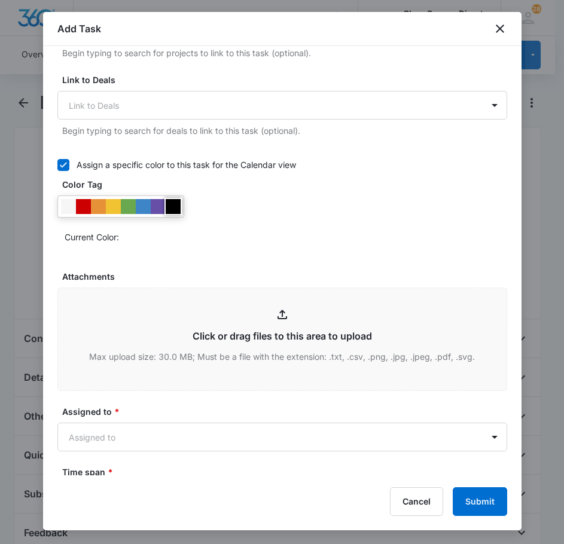
click at [172, 206] on div at bounding box center [173, 206] width 15 height 15
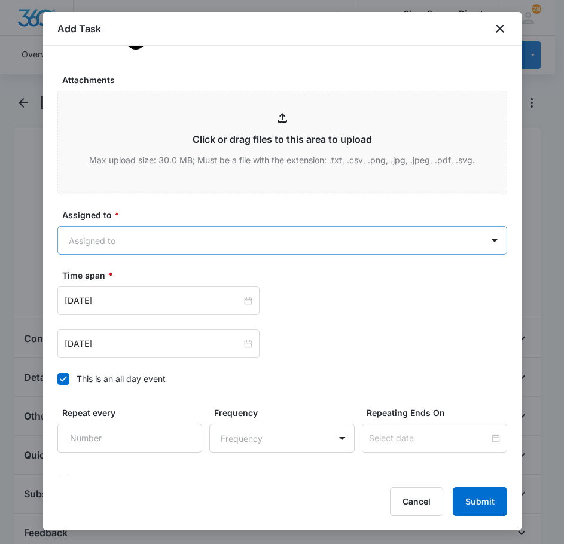
scroll to position [718, 0]
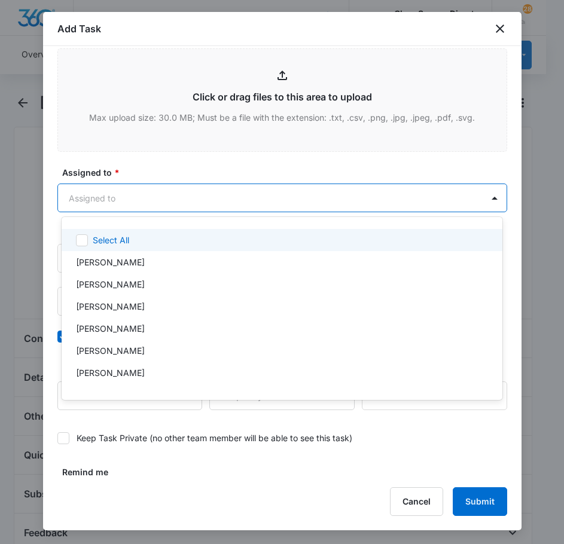
drag, startPoint x: 181, startPoint y: 200, endPoint x: 184, endPoint y: 194, distance: 6.4
click at [181, 199] on body "CRM Apps Reputation Forms CRM Email Social Payments POS Content Ads Intelligenc…" at bounding box center [282, 272] width 564 height 544
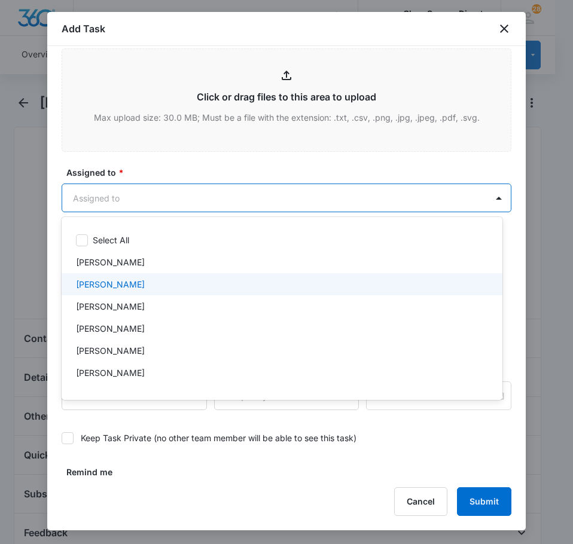
click at [144, 278] on div "[PERSON_NAME]" at bounding box center [282, 284] width 441 height 22
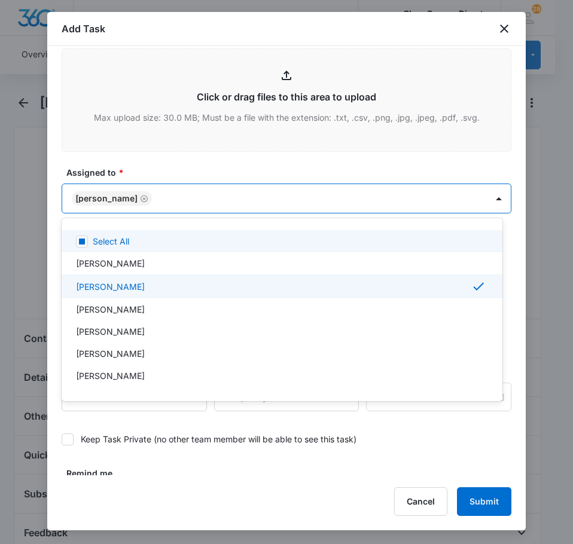
click at [171, 162] on div at bounding box center [286, 272] width 573 height 544
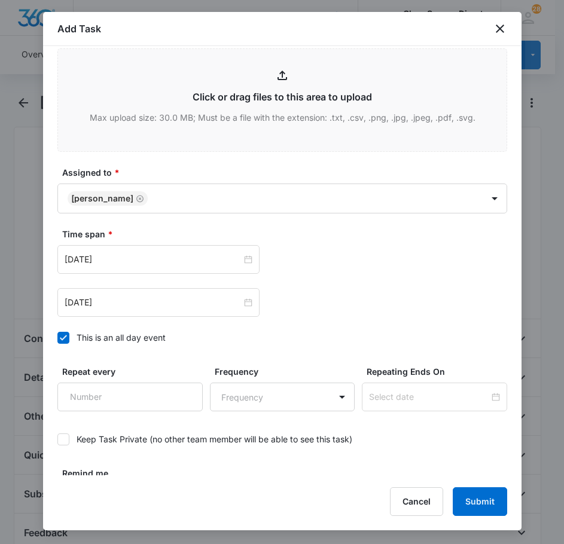
click at [144, 241] on div "Time span * [DATE] [DATE]" at bounding box center [282, 272] width 450 height 89
click at [144, 254] on input "[DATE]" at bounding box center [153, 259] width 177 height 13
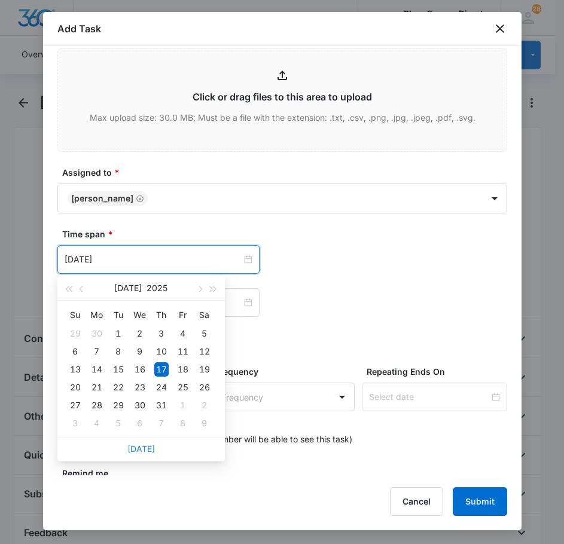
click at [141, 450] on link "[DATE]" at bounding box center [141, 449] width 28 height 10
type input "[DATE]"
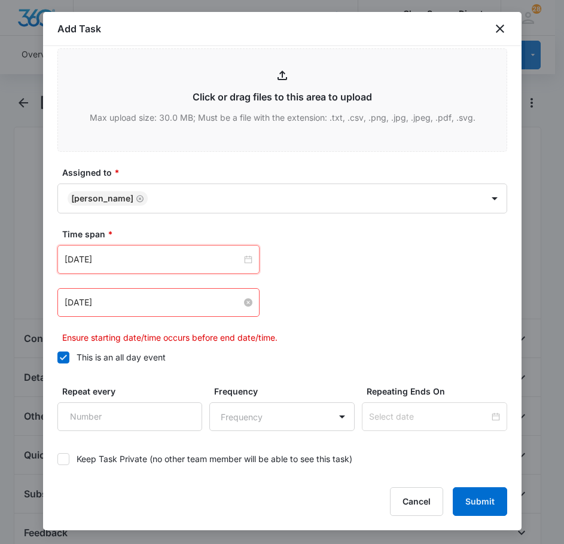
click at [140, 302] on input "[DATE]" at bounding box center [153, 302] width 177 height 13
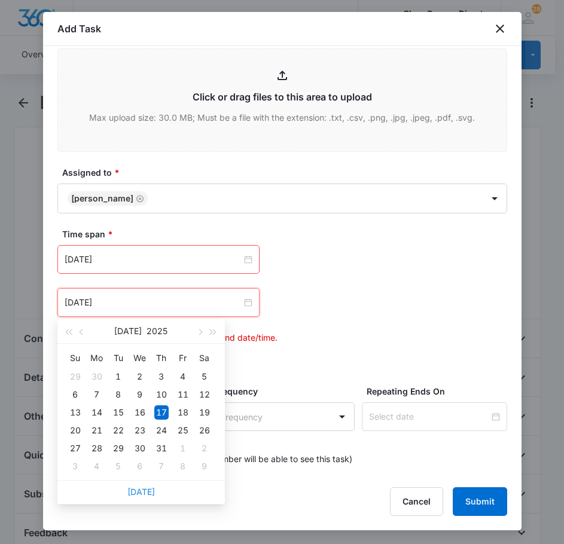
click at [146, 492] on link "[DATE]" at bounding box center [141, 492] width 28 height 10
type input "[DATE]"
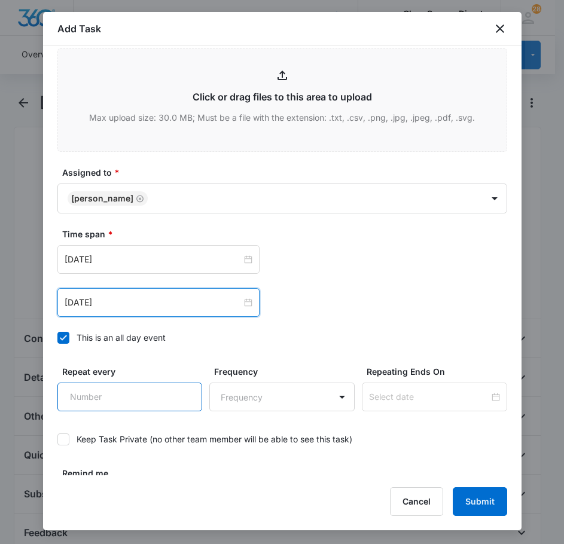
click at [120, 407] on input "Repeat every" at bounding box center [129, 397] width 145 height 29
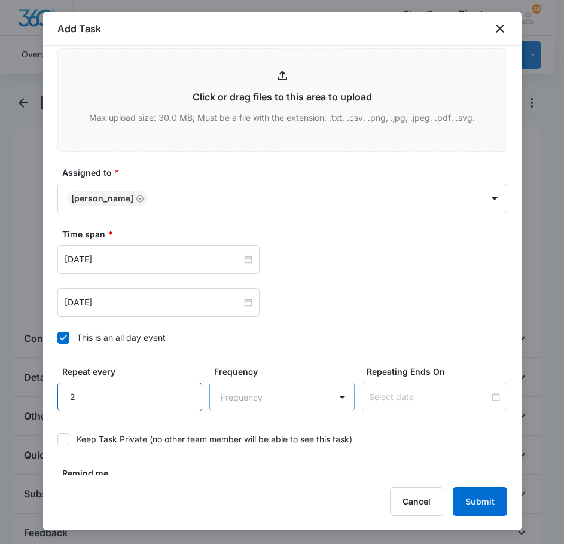
type input "2"
click at [253, 383] on body "CRM Apps Reputation Forms CRM Email Social Payments POS Content Ads Intelligenc…" at bounding box center [282, 514] width 564 height 1028
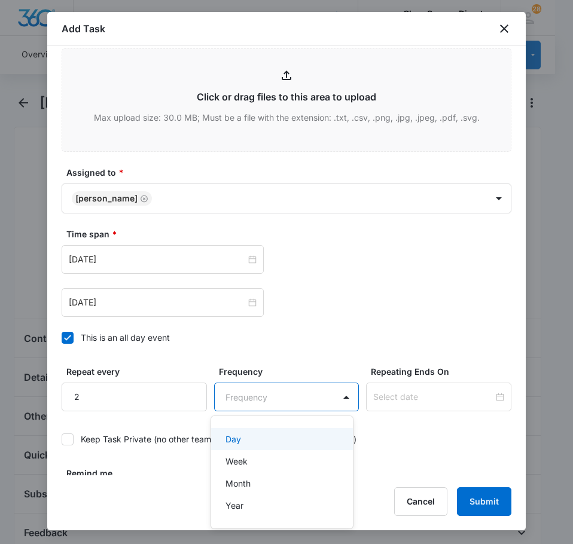
click at [264, 435] on div "Day" at bounding box center [281, 439] width 111 height 13
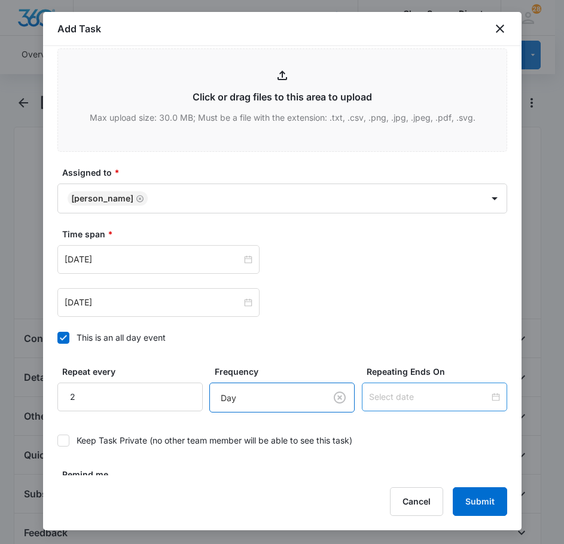
click at [412, 395] on input at bounding box center [429, 397] width 120 height 13
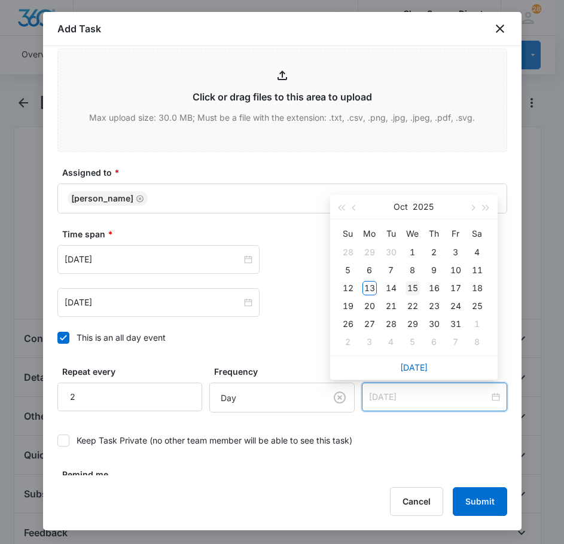
type input "[DATE]"
click at [420, 287] on td "15" at bounding box center [413, 288] width 22 height 18
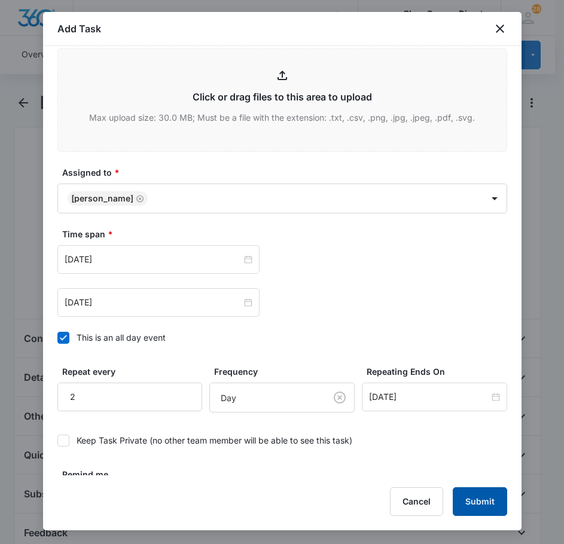
click at [480, 501] on button "Submit" at bounding box center [480, 502] width 54 height 29
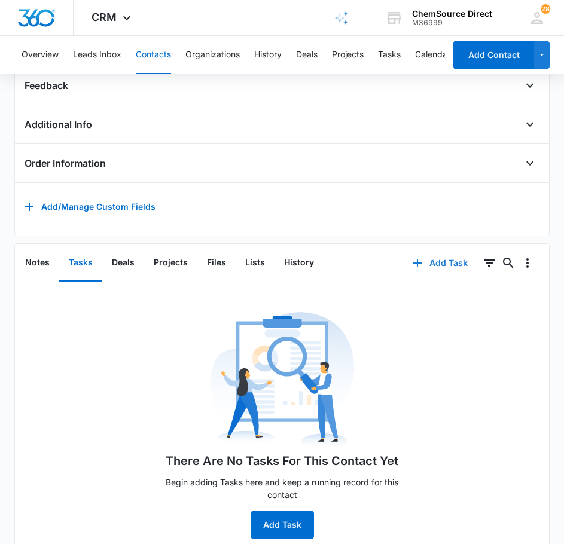
scroll to position [284, 0]
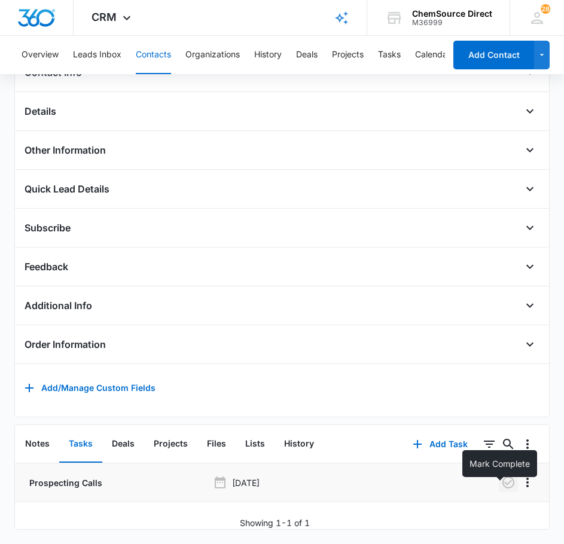
click at [504, 481] on button "button" at bounding box center [508, 482] width 19 height 19
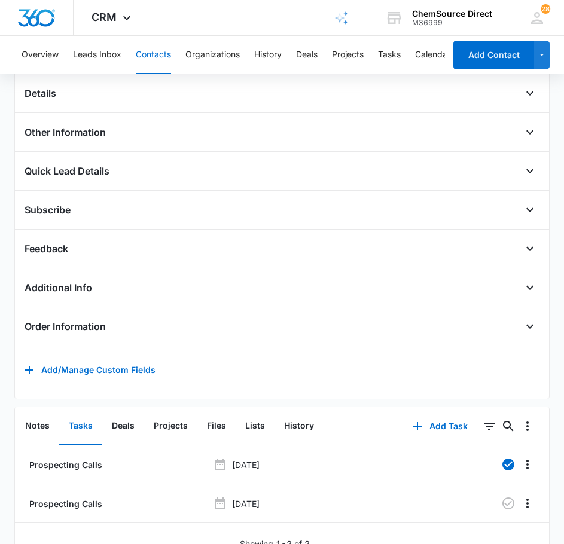
click at [160, 50] on button "Contacts" at bounding box center [153, 55] width 35 height 38
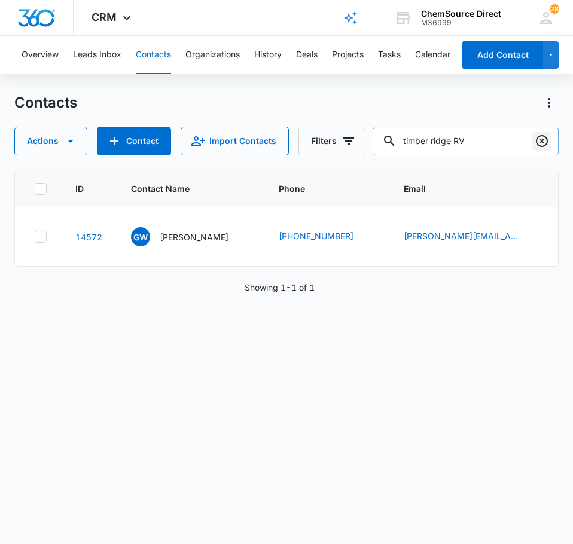
click at [540, 142] on icon "Clear" at bounding box center [542, 141] width 14 height 14
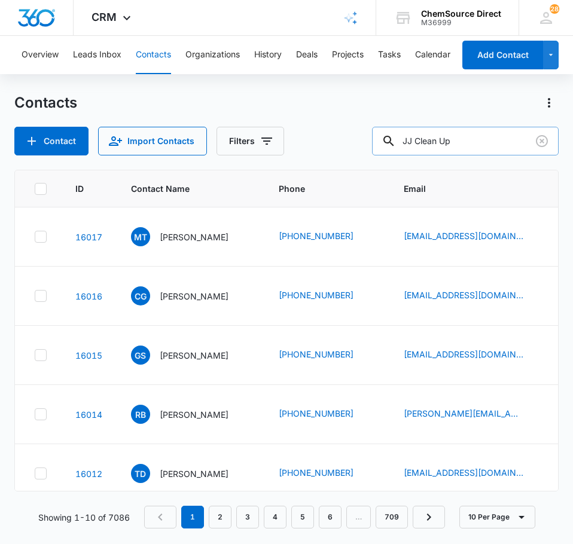
type input "JJ Clean Up"
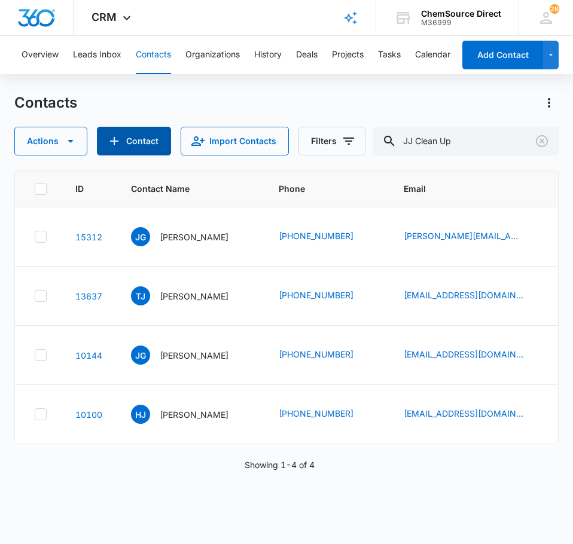
click at [148, 145] on button "Contact" at bounding box center [134, 141] width 74 height 29
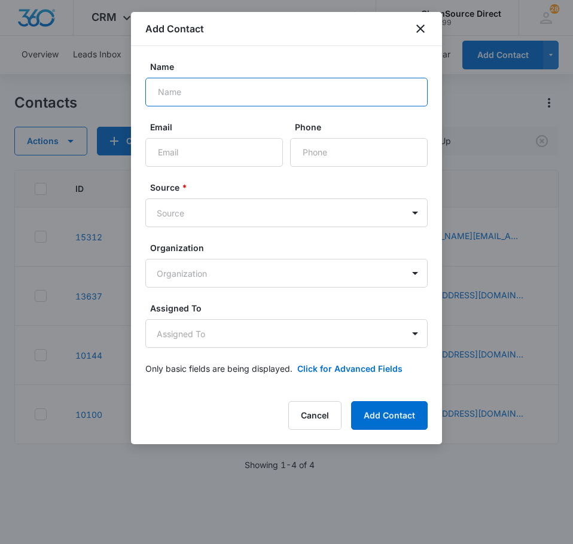
click at [178, 87] on input "Name" at bounding box center [286, 92] width 282 height 29
type input "[PERSON_NAME]"
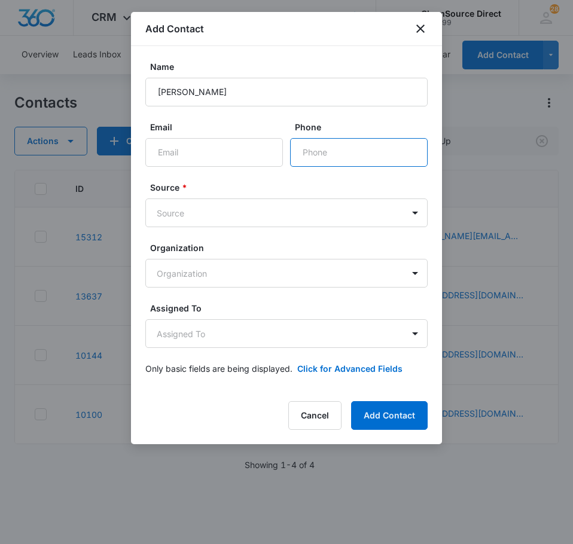
click at [318, 150] on input "Phone" at bounding box center [359, 152] width 138 height 29
paste input "[PHONE_NUMBER]"
type input "[PHONE_NUMBER]"
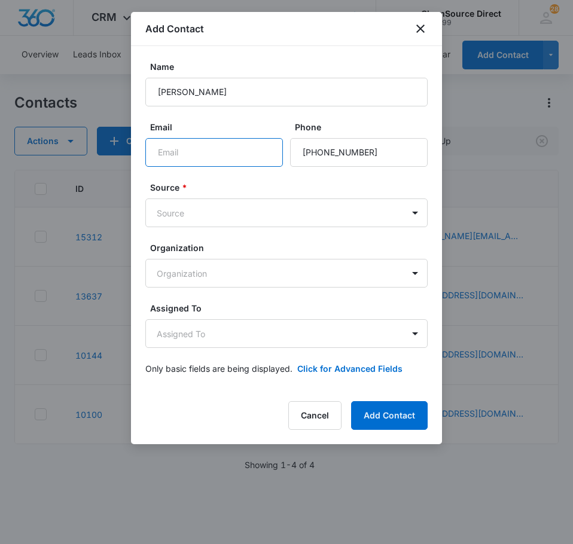
click at [204, 153] on input "Email" at bounding box center [214, 152] width 138 height 29
paste input "[EMAIL_ADDRESS][DOMAIN_NAME]"
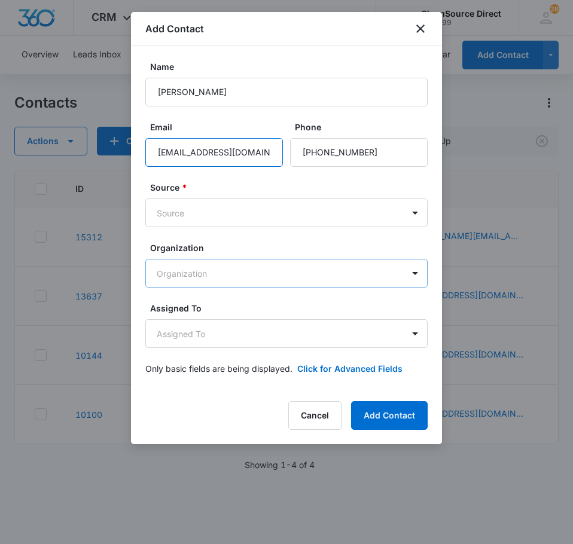
type input "[EMAIL_ADDRESS][DOMAIN_NAME]"
click at [260, 272] on body "CRM Apps Reputation Forms CRM Email Social Payments POS Content Ads Intelligenc…" at bounding box center [286, 272] width 573 height 544
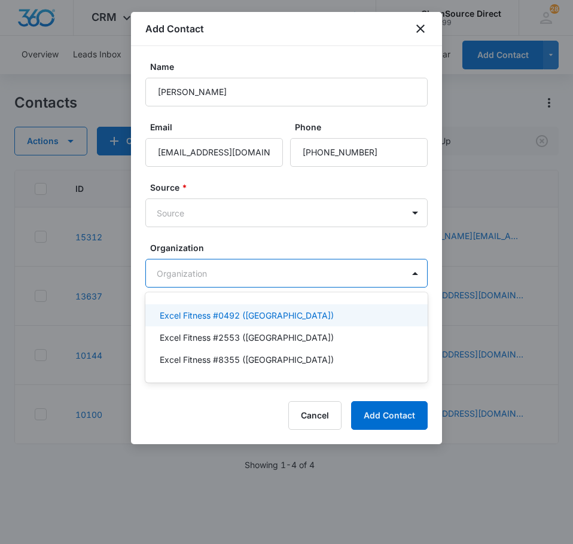
click at [274, 240] on div at bounding box center [286, 272] width 573 height 544
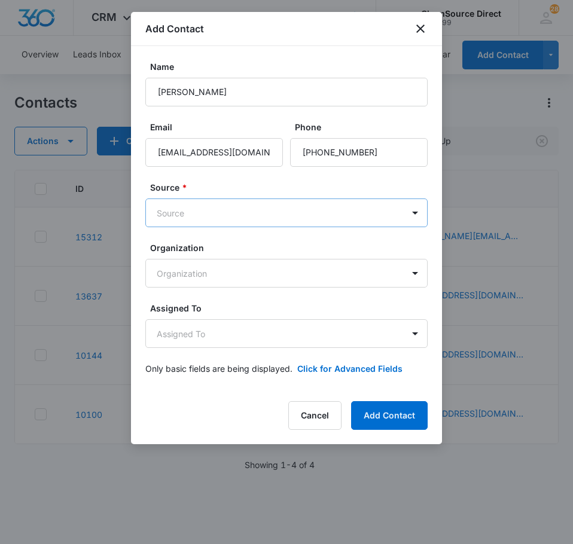
click at [301, 215] on body "CRM Apps Reputation Forms CRM Email Social Payments POS Content Ads Intelligenc…" at bounding box center [286, 272] width 573 height 544
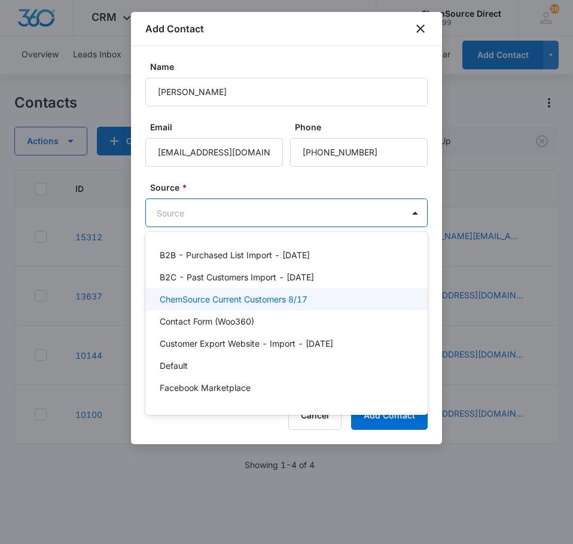
scroll to position [261, 0]
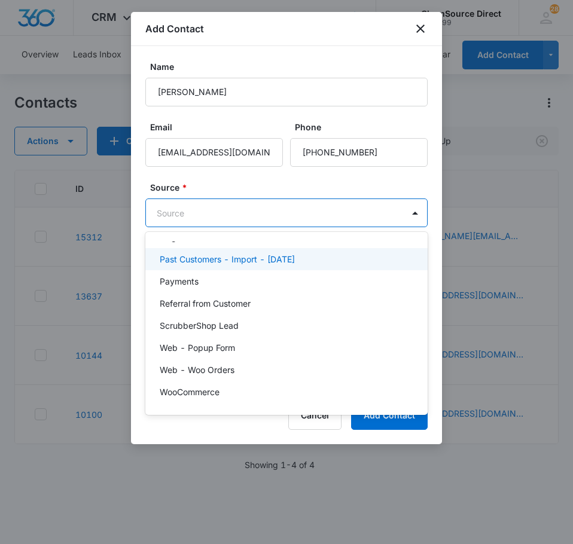
click at [233, 257] on p "Past Customers - Import - [DATE]" at bounding box center [227, 259] width 135 height 13
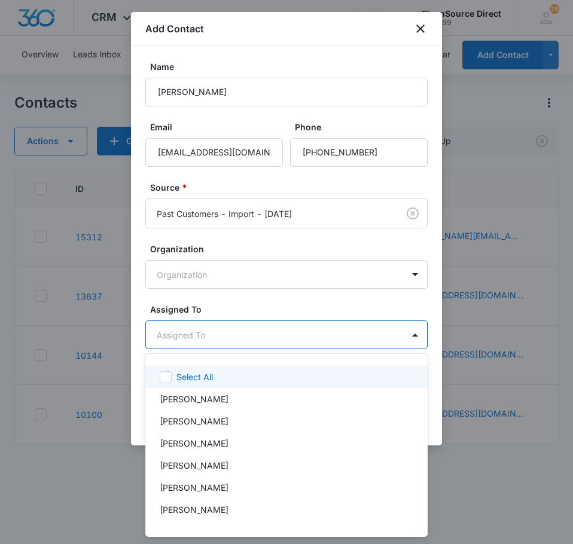
click at [236, 340] on body "CRM Apps Reputation Forms CRM Email Social Payments POS Content Ads Intelligenc…" at bounding box center [286, 272] width 573 height 544
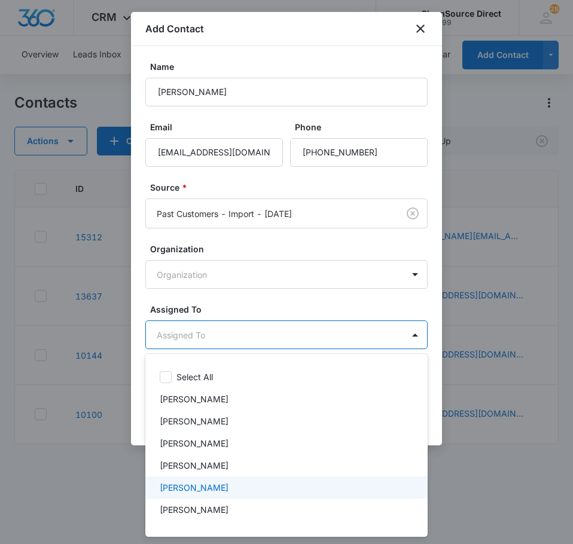
scroll to position [62, 0]
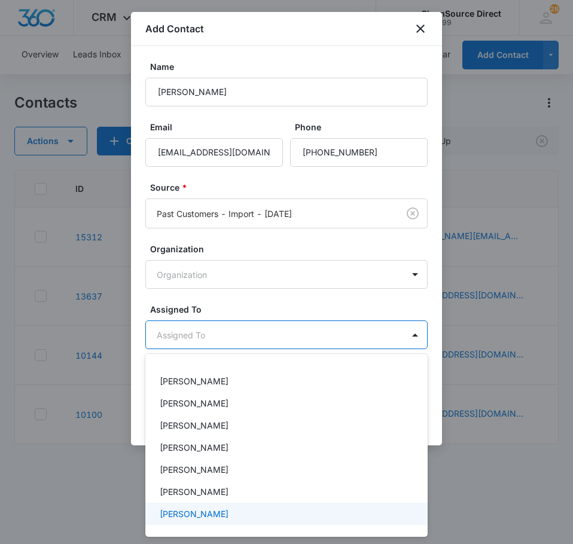
click at [210, 517] on div "[PERSON_NAME]" at bounding box center [285, 514] width 251 height 13
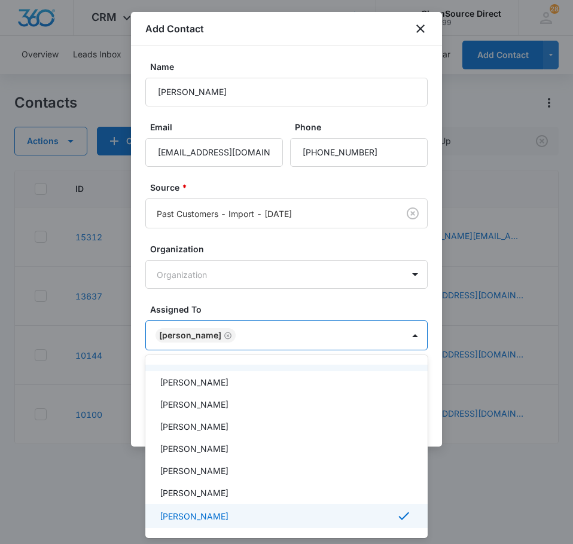
click at [240, 299] on div at bounding box center [286, 272] width 573 height 544
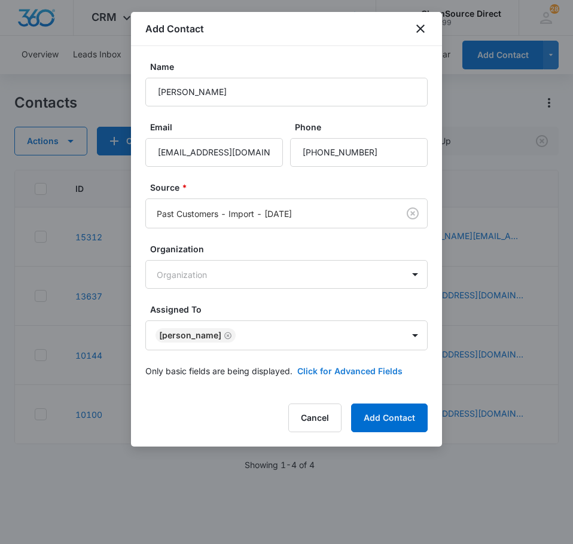
click at [330, 373] on button "Click for Advanced Fields" at bounding box center [349, 371] width 105 height 13
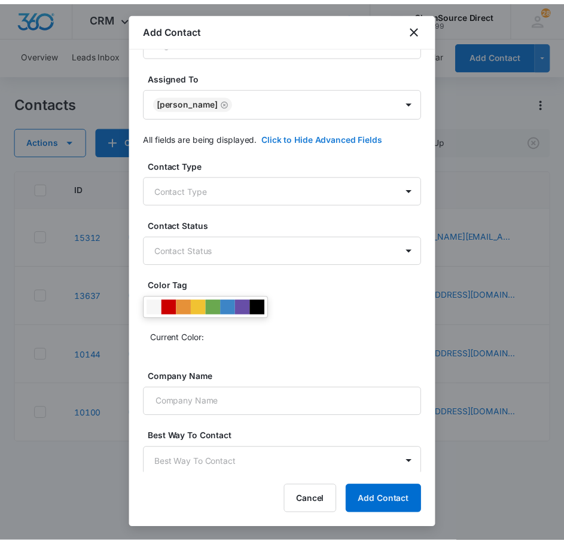
scroll to position [239, 0]
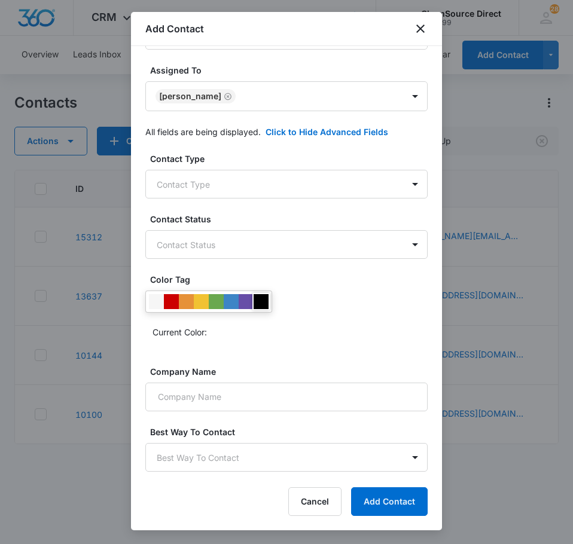
click at [262, 298] on div at bounding box center [261, 301] width 15 height 15
click at [226, 415] on div "Contact Type Contact Type Contact Status Contact Status Color Tag Current Color…" at bounding box center [286, 343] width 282 height 380
click at [226, 407] on input "Company Name" at bounding box center [286, 397] width 282 height 29
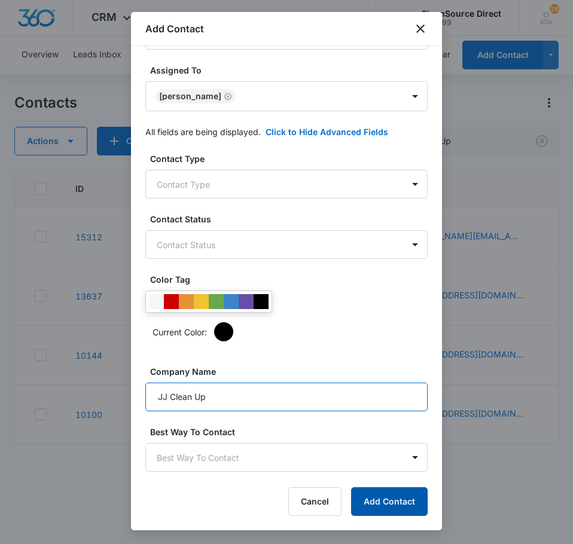
type input "JJ Clean Up"
click at [388, 507] on button "Add Contact" at bounding box center [389, 502] width 77 height 29
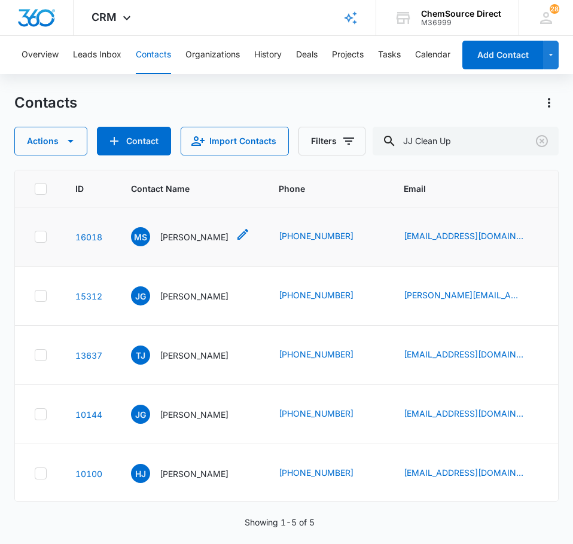
click at [185, 235] on p "[PERSON_NAME]" at bounding box center [194, 237] width 69 height 13
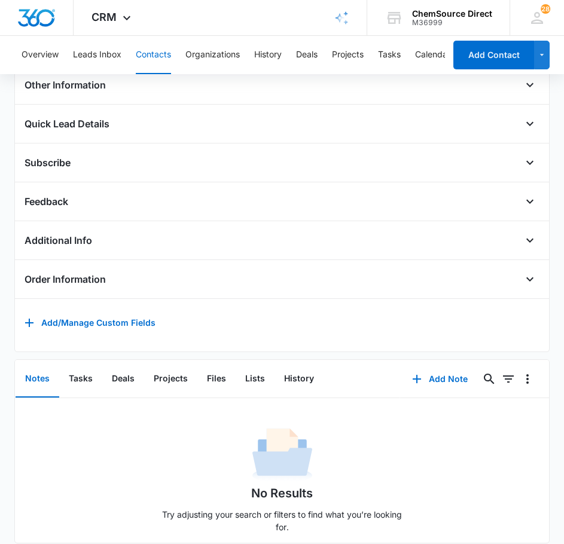
scroll to position [363, 0]
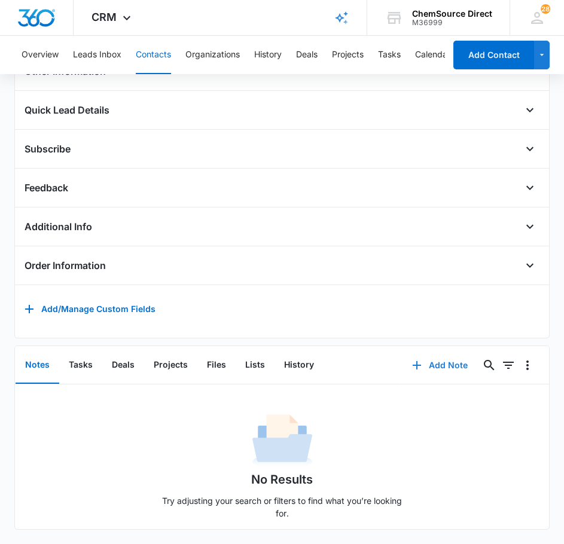
click at [437, 355] on button "Add Note" at bounding box center [440, 365] width 80 height 29
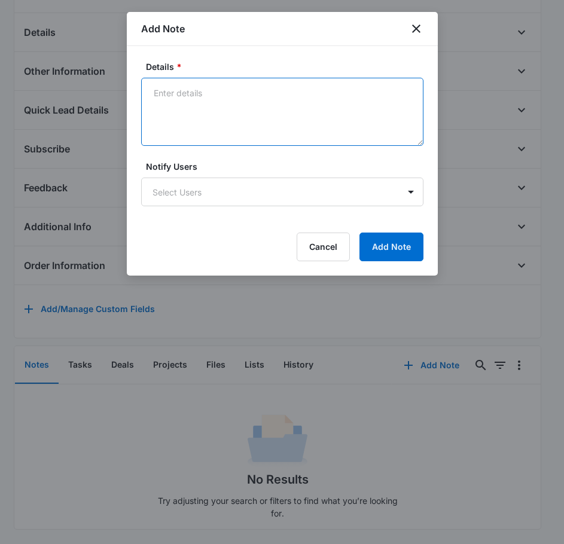
click at [210, 104] on textarea "Details *" at bounding box center [282, 112] width 282 height 68
type textarea "Sent Supplies Promo on [DATE]"
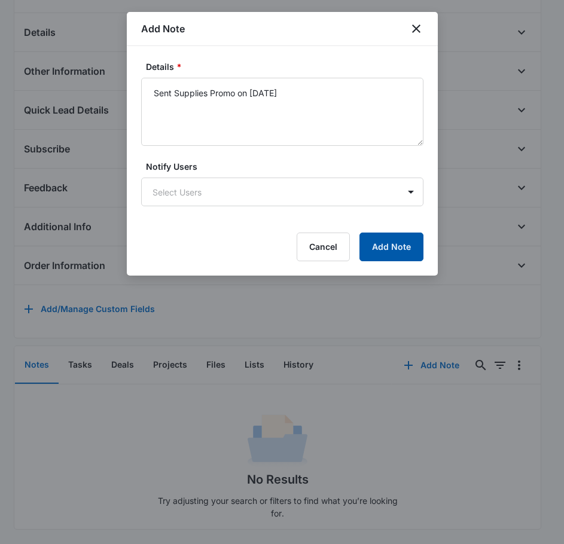
click at [382, 245] on button "Add Note" at bounding box center [391, 247] width 64 height 29
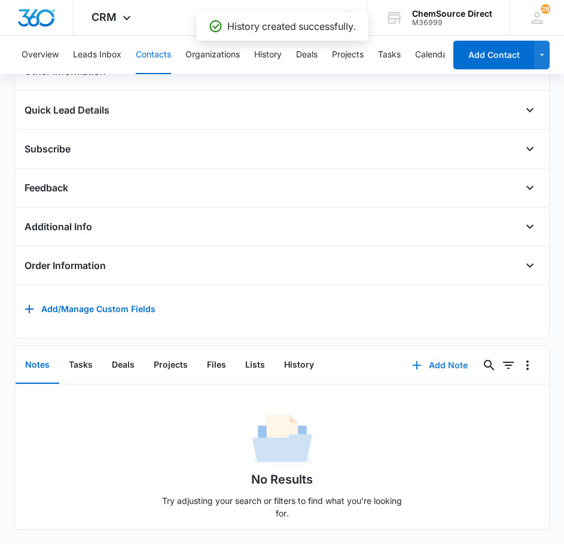
scroll to position [293, 0]
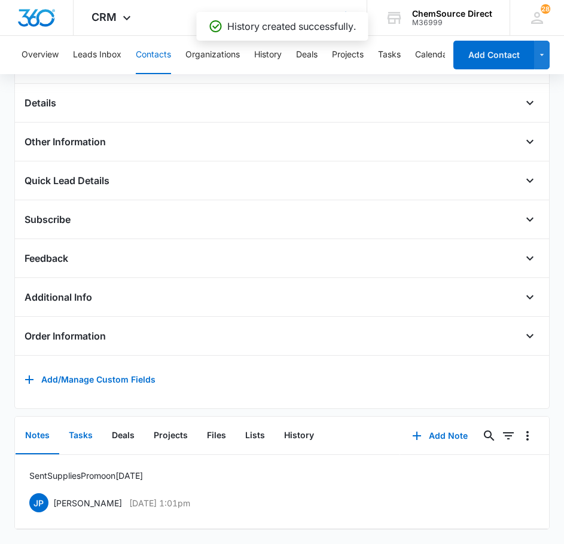
click at [75, 429] on button "Tasks" at bounding box center [80, 436] width 43 height 37
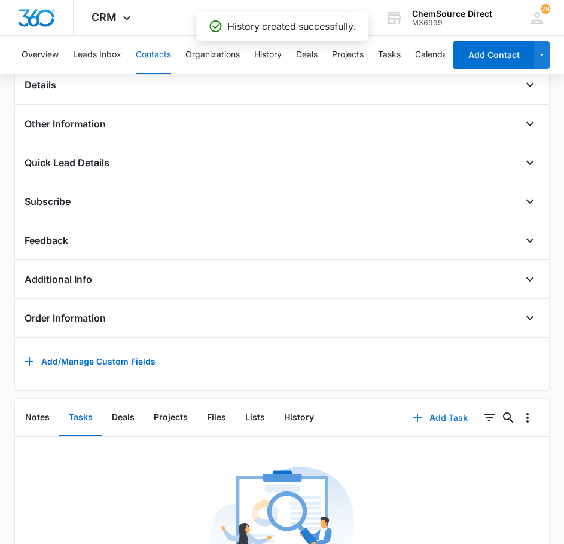
click at [431, 424] on button "Add Task" at bounding box center [440, 418] width 79 height 29
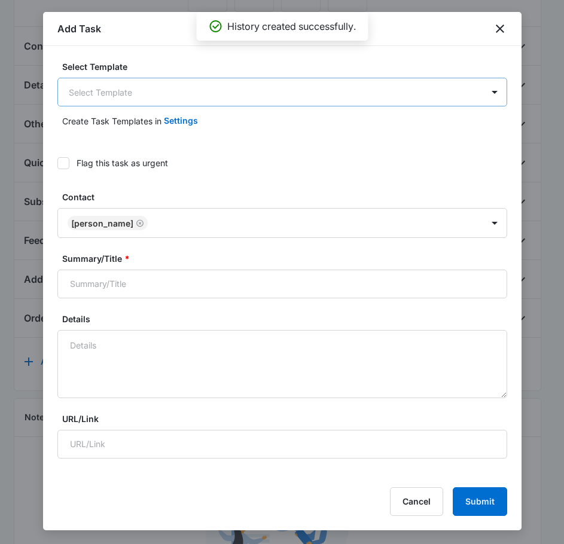
click at [231, 91] on body "CRM Apps Reputation Forms CRM Email Social Payments POS Content Ads Intelligenc…" at bounding box center [282, 221] width 564 height 1028
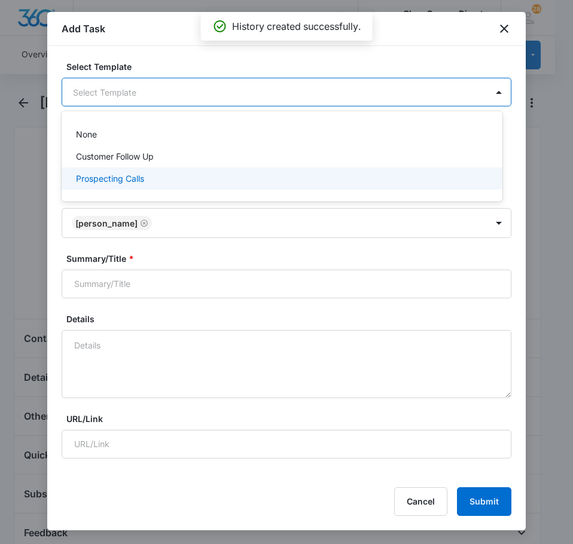
click at [181, 176] on div "Prospecting Calls" at bounding box center [281, 178] width 410 height 13
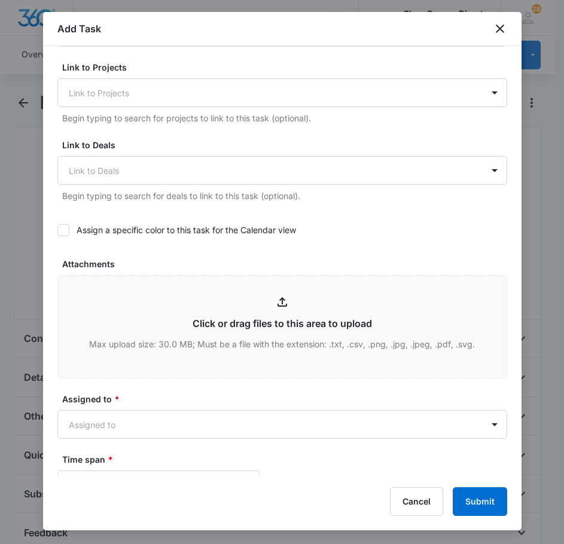
scroll to position [419, 0]
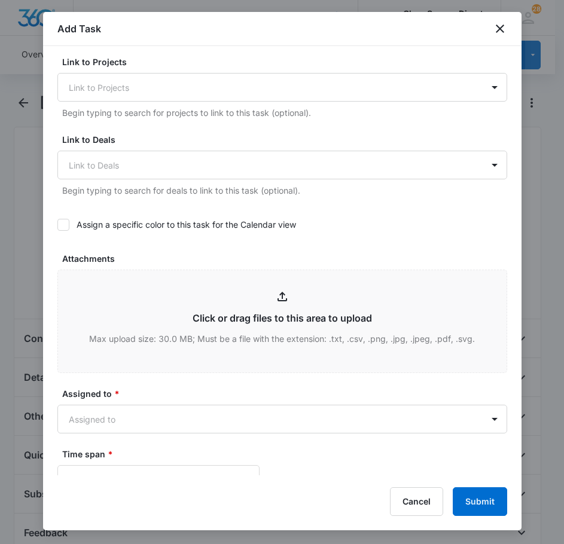
click at [62, 231] on div "Assign a specific color to this task for the Calendar view" at bounding box center [282, 224] width 450 height 27
click at [55, 228] on div "Select Template Prospecting Calls Create Task Templates in Settings Flag this t…" at bounding box center [282, 260] width 479 height 429
click at [62, 226] on icon at bounding box center [63, 224] width 7 height 5
click at [57, 225] on input "Assign a specific color to this task for the Calendar view" at bounding box center [57, 225] width 0 height 0
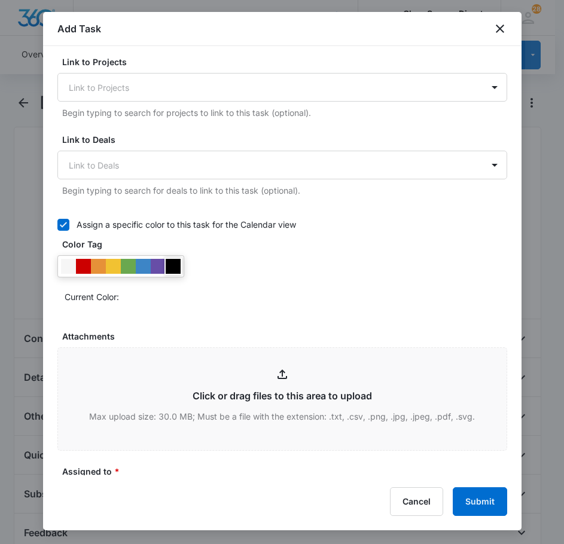
click at [176, 268] on div at bounding box center [173, 266] width 15 height 15
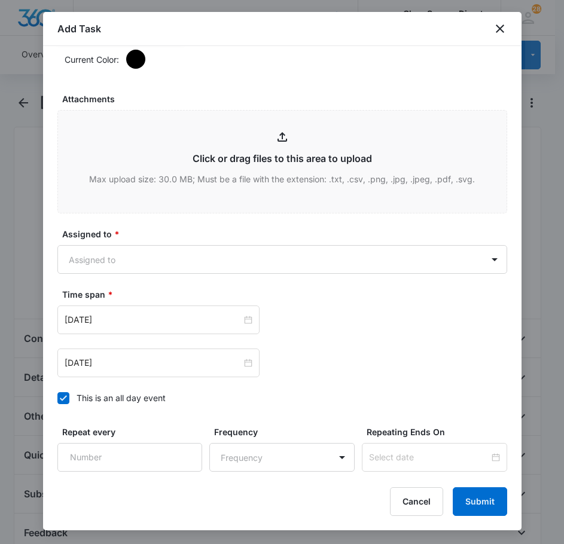
scroll to position [658, 0]
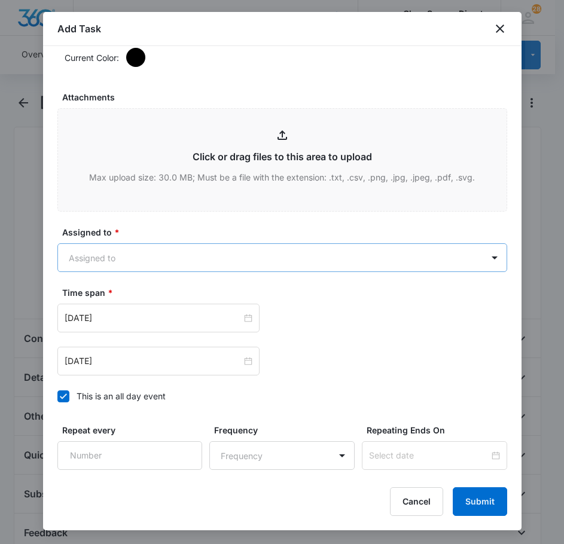
click at [171, 263] on body "CRM Apps Reputation Forms CRM Email Social Payments POS Content Ads Intelligenc…" at bounding box center [282, 514] width 564 height 1028
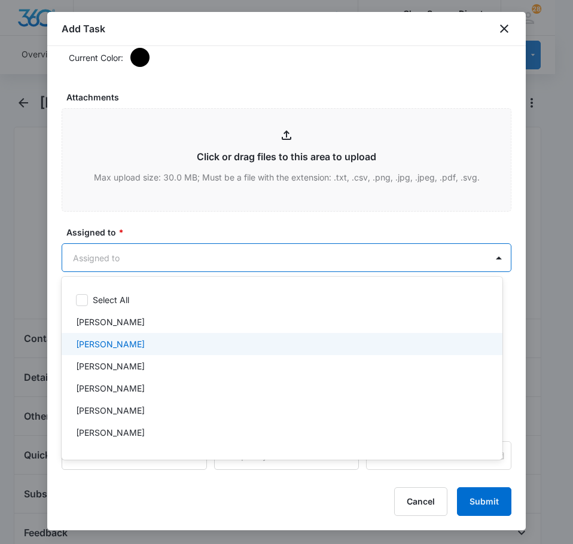
click at [155, 348] on div "[PERSON_NAME]" at bounding box center [281, 344] width 410 height 13
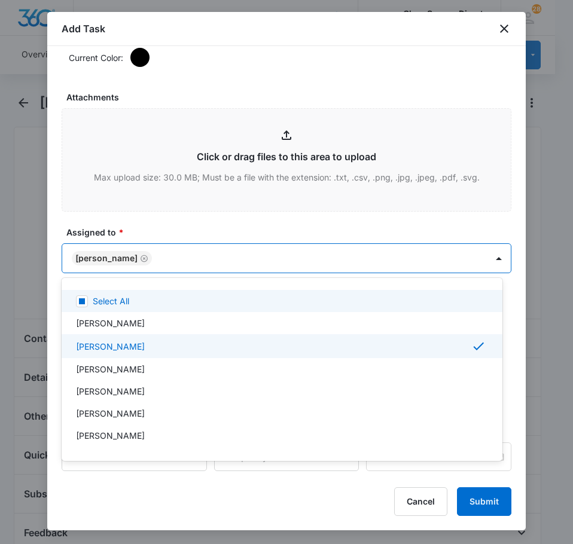
click at [183, 228] on div at bounding box center [286, 272] width 573 height 544
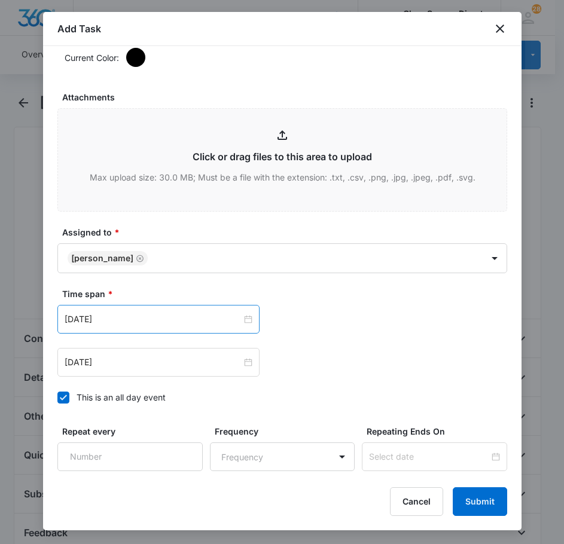
click at [179, 308] on div "[DATE]" at bounding box center [158, 319] width 202 height 29
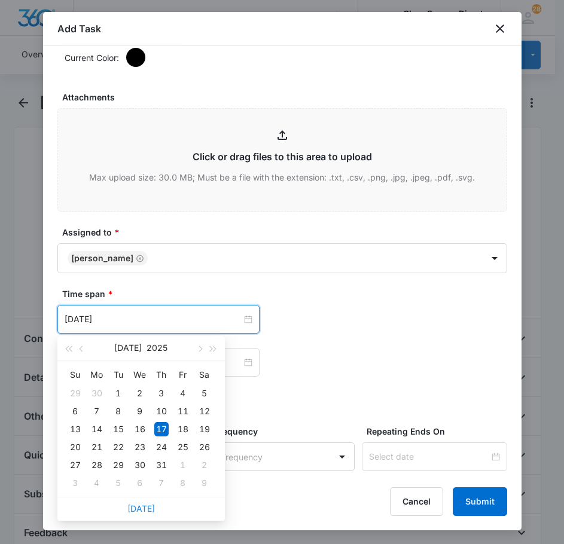
click at [137, 507] on link "[DATE]" at bounding box center [141, 509] width 28 height 10
type input "[DATE]"
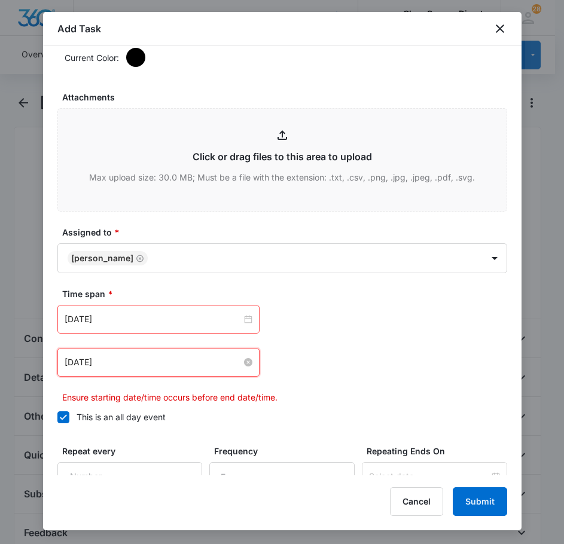
click at [138, 367] on input "[DATE]" at bounding box center [153, 362] width 177 height 13
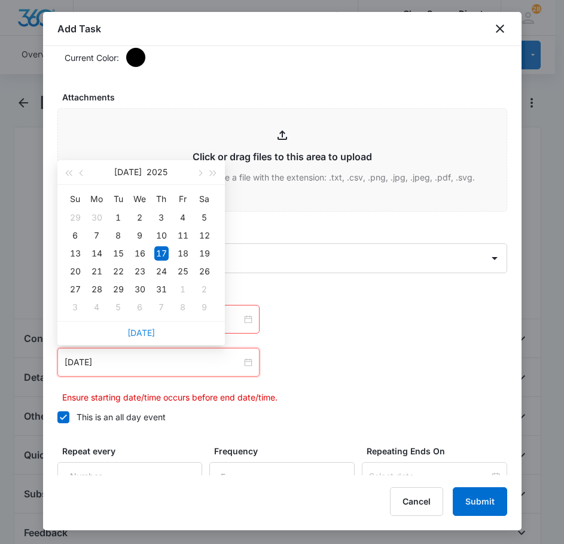
click at [141, 331] on link "[DATE]" at bounding box center [141, 333] width 28 height 10
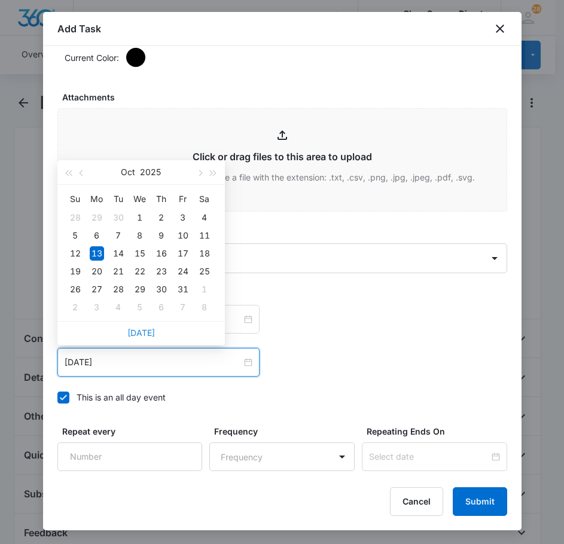
type input "[DATE]"
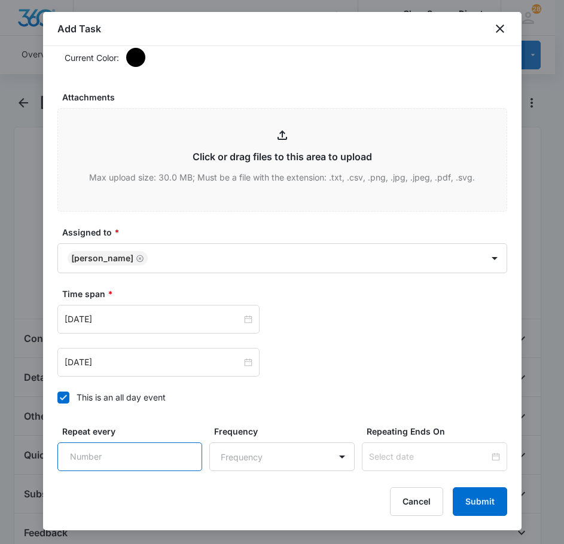
click at [153, 449] on input "Repeat every" at bounding box center [129, 457] width 145 height 29
type input "2"
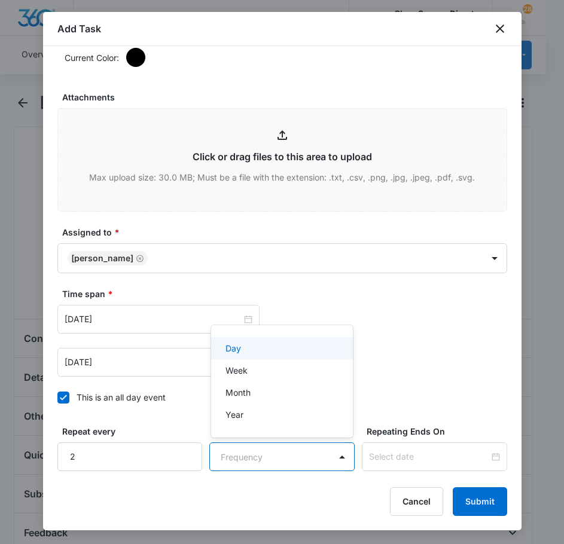
click at [264, 449] on body "CRM Apps Reputation Forms CRM Email Social Payments POS Content Ads Intelligenc…" at bounding box center [282, 272] width 564 height 544
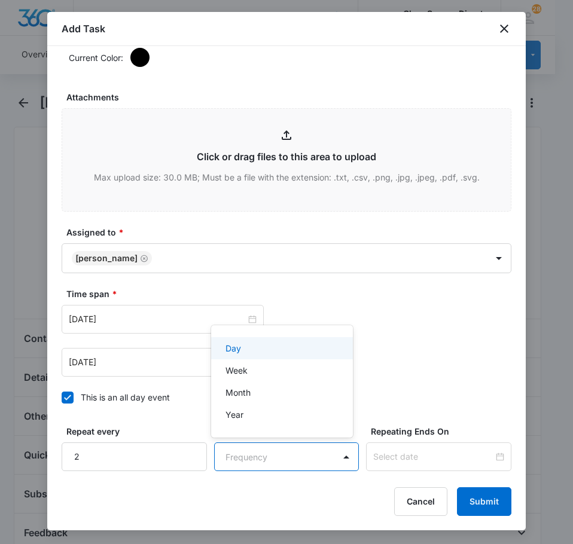
click at [272, 340] on div "Day" at bounding box center [282, 348] width 142 height 22
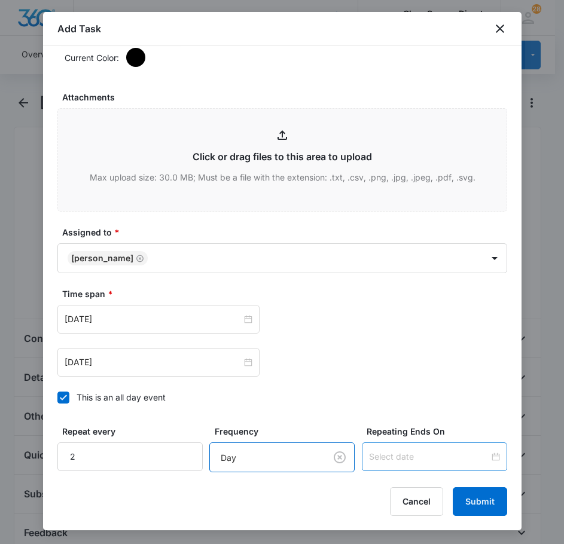
click at [429, 456] on input at bounding box center [429, 456] width 120 height 13
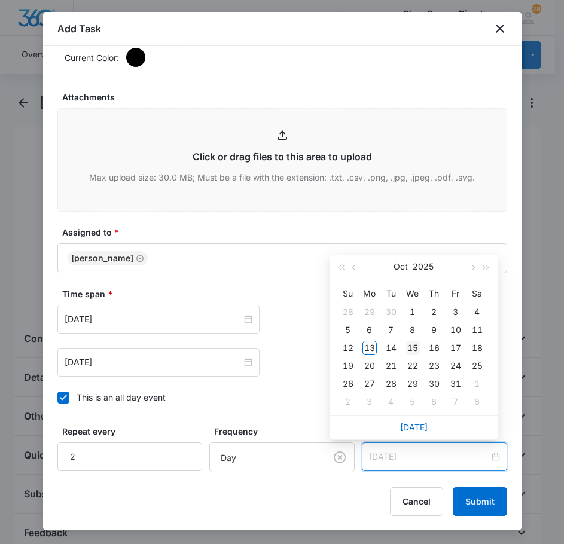
type input "[DATE]"
click at [412, 348] on div "15" at bounding box center [413, 348] width 14 height 14
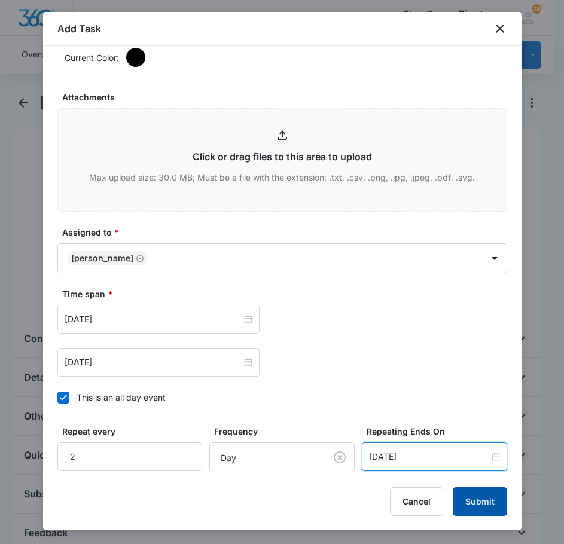
click at [476, 504] on button "Submit" at bounding box center [480, 502] width 54 height 29
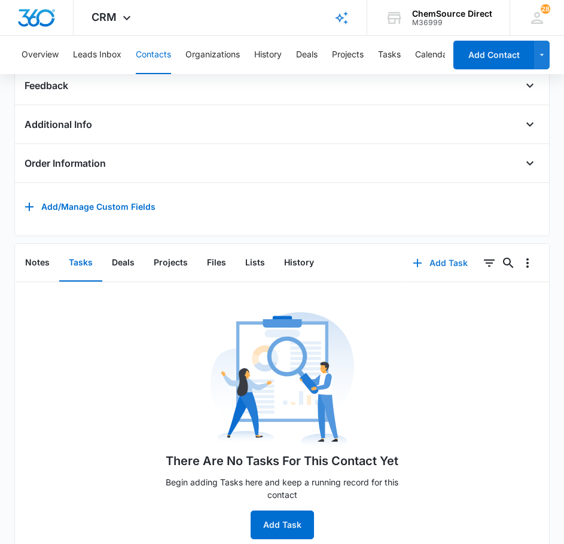
scroll to position [284, 0]
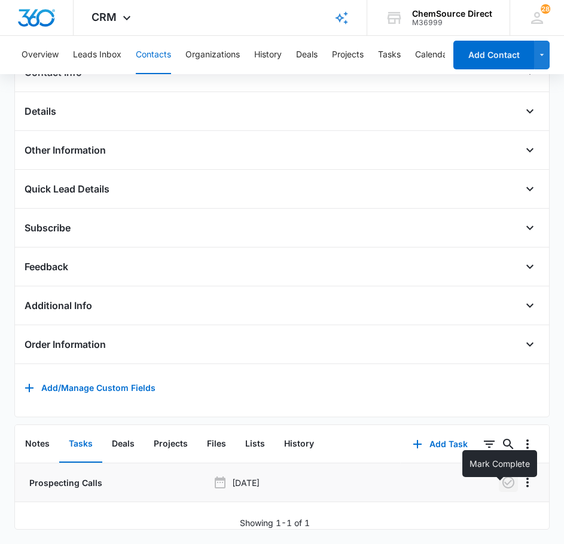
click at [505, 477] on icon "button" at bounding box center [508, 483] width 12 height 12
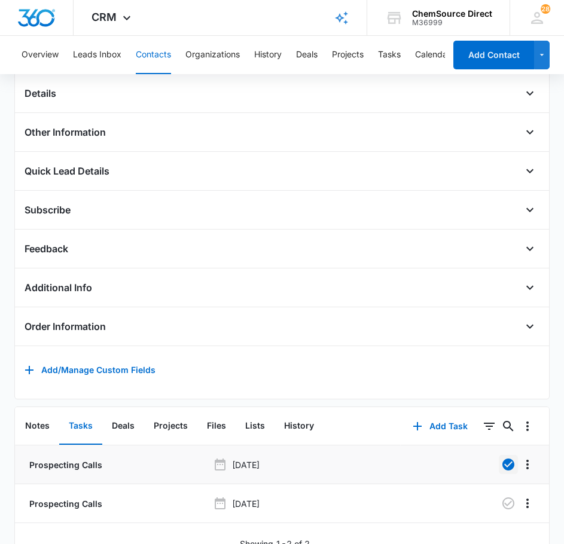
click at [149, 52] on button "Contacts" at bounding box center [153, 55] width 35 height 38
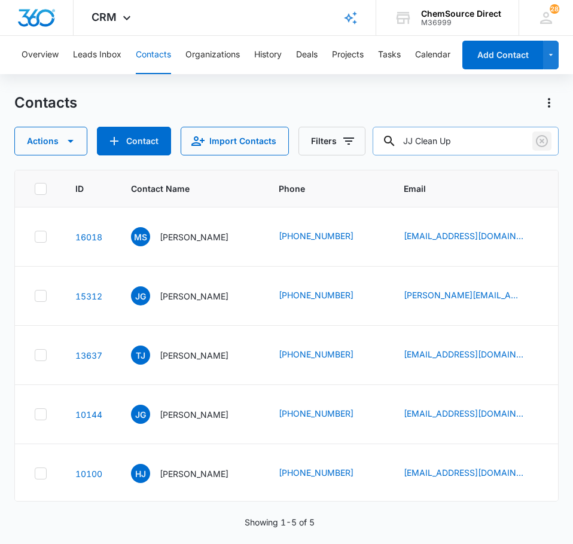
click at [536, 140] on icon "Clear" at bounding box center [542, 141] width 14 height 14
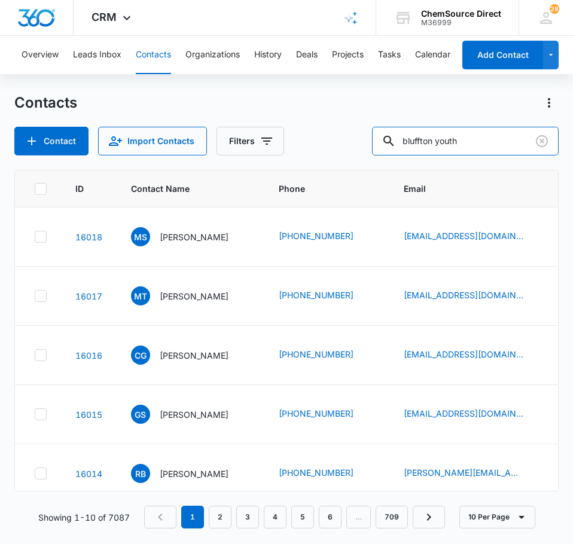
type input "bluffton youth"
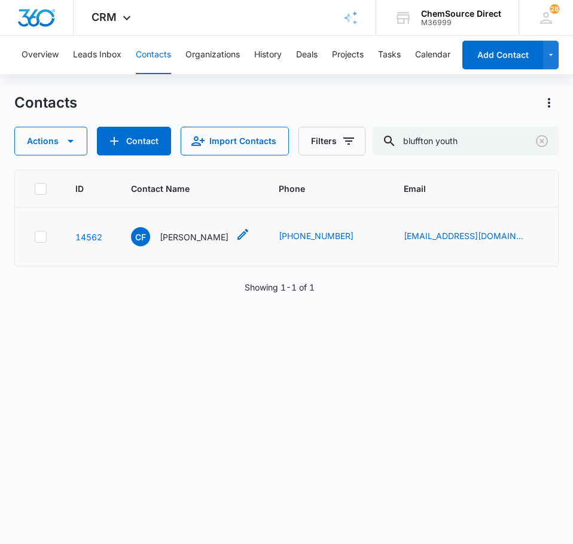
click at [195, 235] on p "[PERSON_NAME]" at bounding box center [194, 237] width 69 height 13
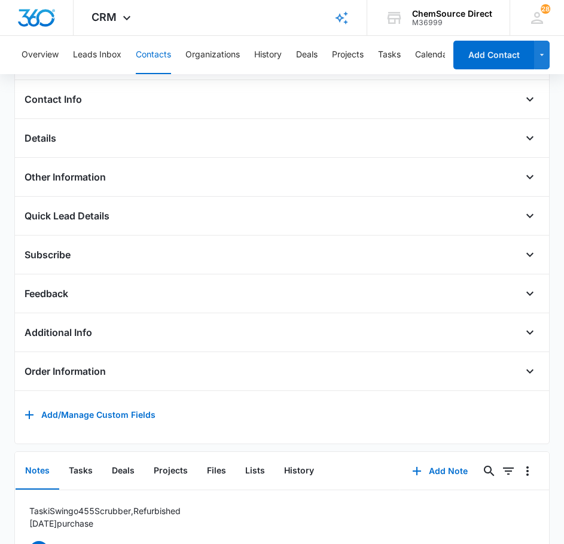
scroll to position [305, 0]
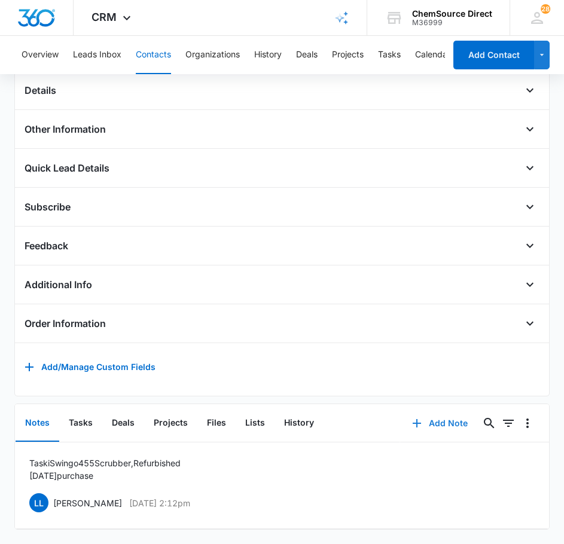
click at [438, 416] on button "Add Note" at bounding box center [440, 423] width 80 height 29
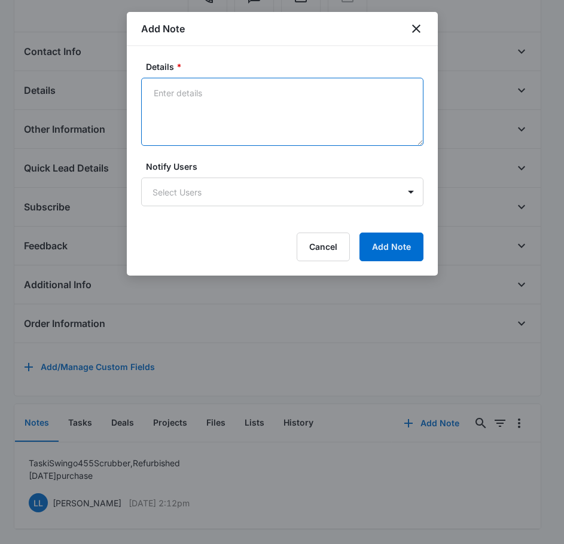
click at [234, 124] on textarea "Details *" at bounding box center [282, 112] width 282 height 68
type textarea "W"
type textarea "Sent Wearables Promo on [DATE]"
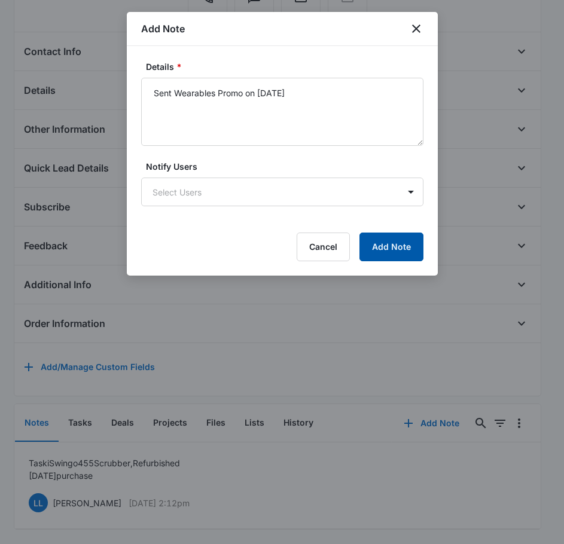
click at [390, 244] on button "Add Note" at bounding box center [391, 247] width 64 height 29
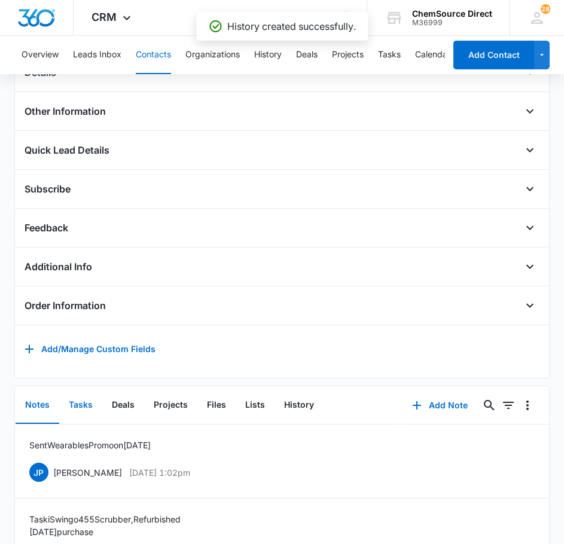
click at [78, 416] on button "Tasks" at bounding box center [80, 405] width 43 height 37
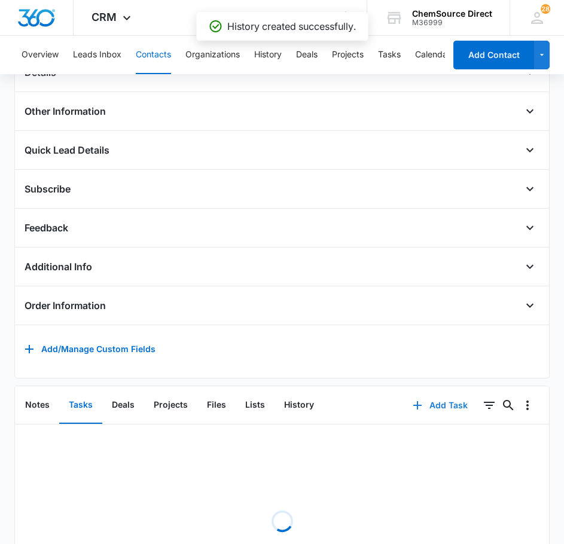
scroll to position [284, 0]
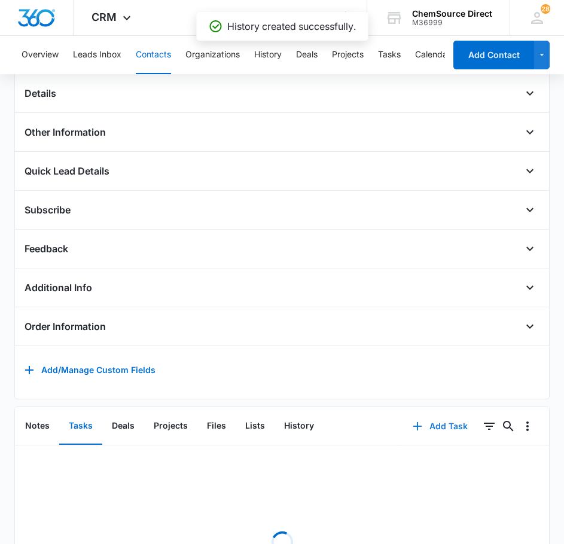
click at [439, 416] on div "Add Task 0 0" at bounding box center [475, 426] width 148 height 38
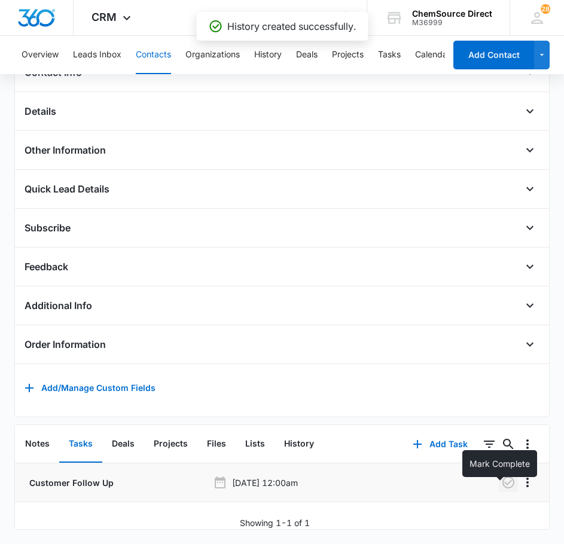
click at [502, 477] on icon "button" at bounding box center [508, 483] width 12 height 12
click at [434, 438] on button "Add Task" at bounding box center [440, 444] width 79 height 29
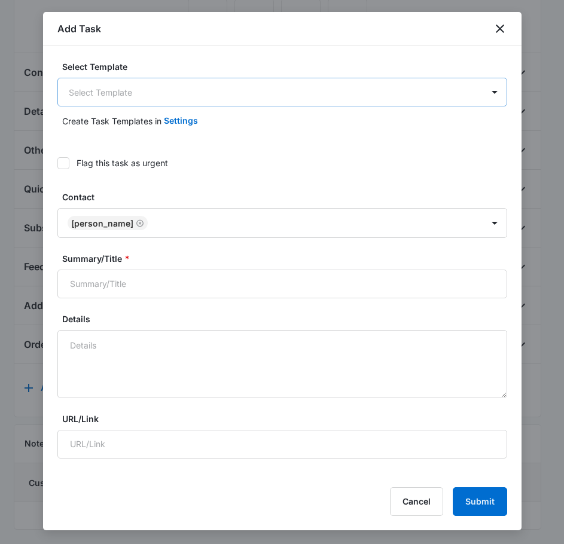
click at [125, 102] on body "CRM Apps Reputation Forms CRM Email Social Payments POS Content Ads Intelligenc…" at bounding box center [282, 139] width 564 height 811
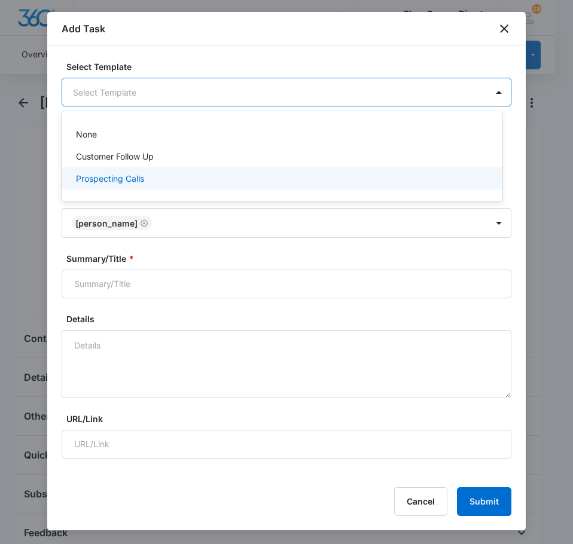
click at [129, 184] on p "Prospecting Calls" at bounding box center [110, 178] width 68 height 13
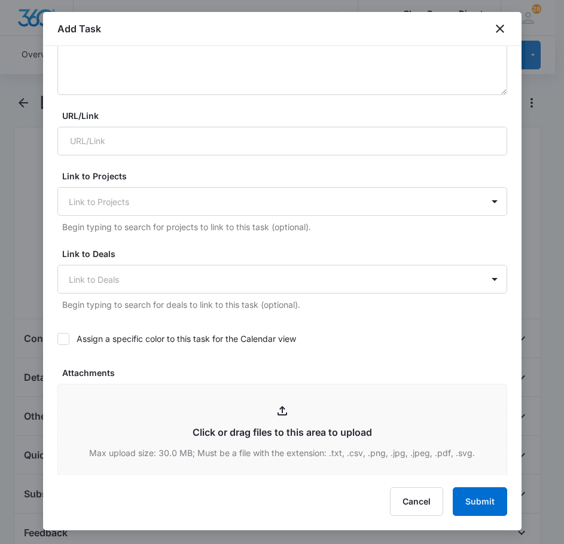
scroll to position [419, 0]
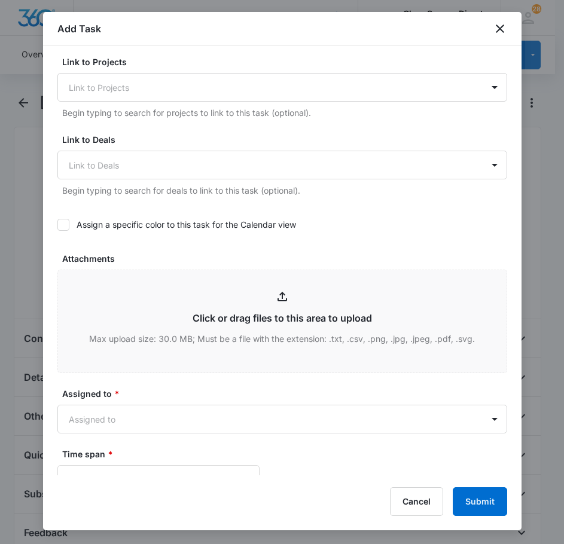
click at [69, 227] on div at bounding box center [63, 225] width 12 height 12
click at [57, 225] on input "Assign a specific color to this task for the Calendar view" at bounding box center [57, 225] width 0 height 0
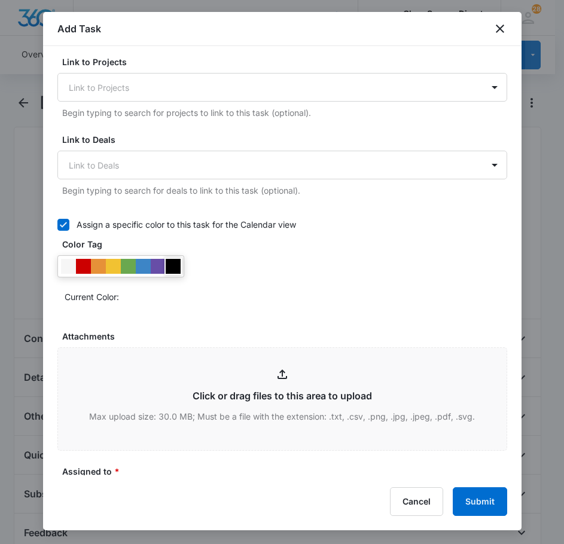
click at [172, 266] on div at bounding box center [173, 266] width 15 height 15
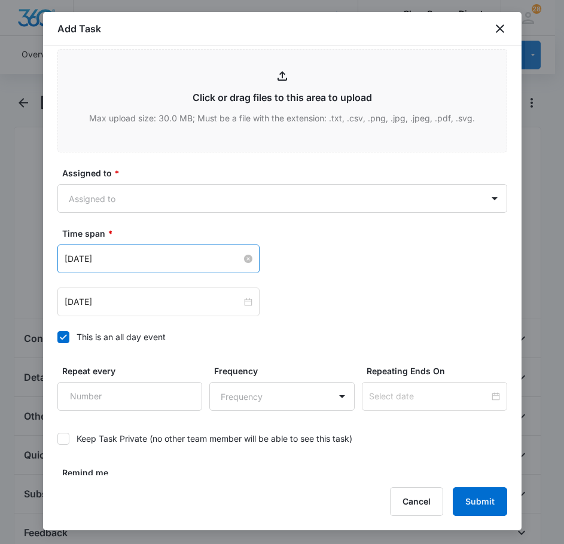
scroll to position [718, 0]
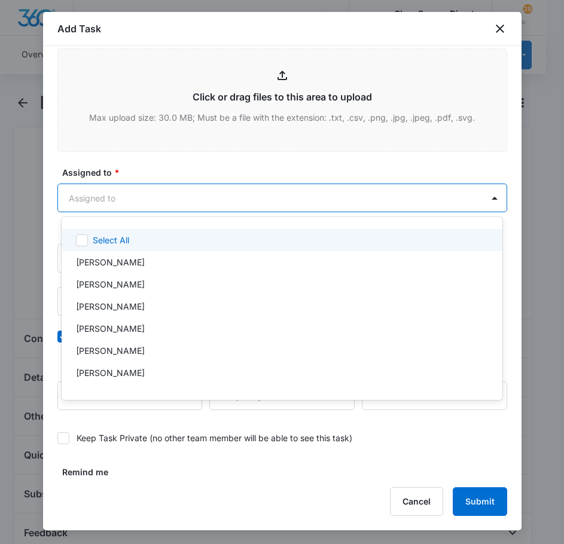
click at [188, 200] on body "CRM Apps Reputation Forms CRM Email Social Payments POS Content Ads Intelligenc…" at bounding box center [282, 272] width 564 height 544
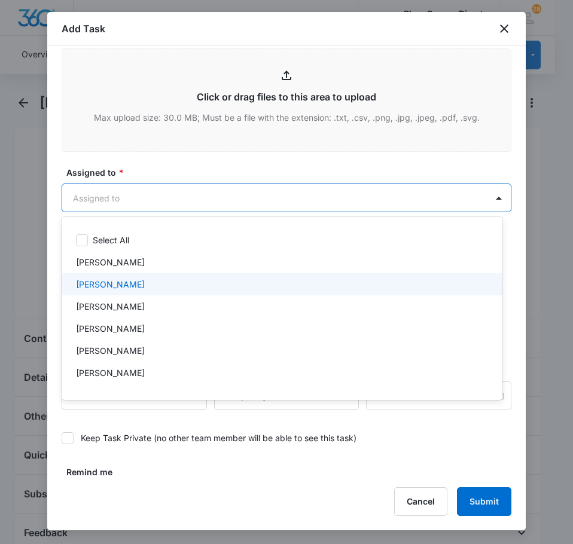
click at [146, 279] on div "[PERSON_NAME]" at bounding box center [281, 284] width 410 height 13
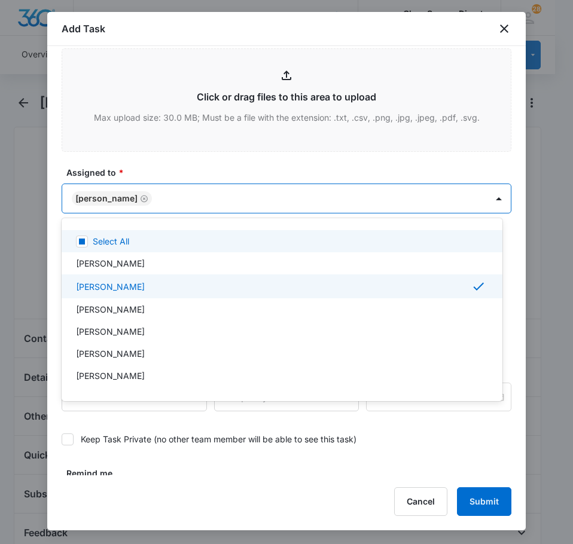
click at [166, 170] on div at bounding box center [286, 272] width 573 height 544
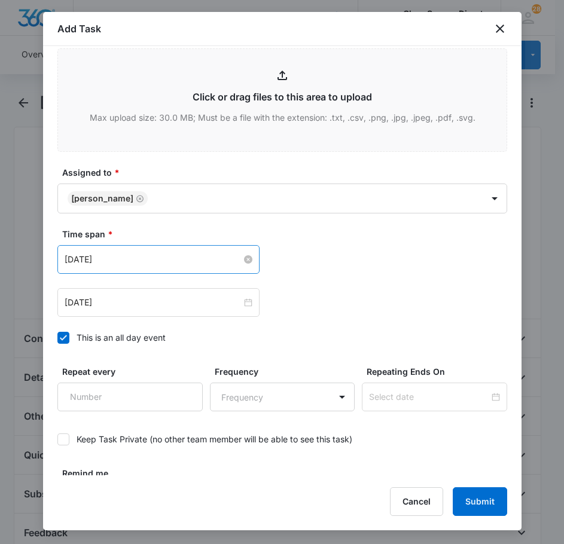
click at [167, 263] on input "[DATE]" at bounding box center [153, 259] width 177 height 13
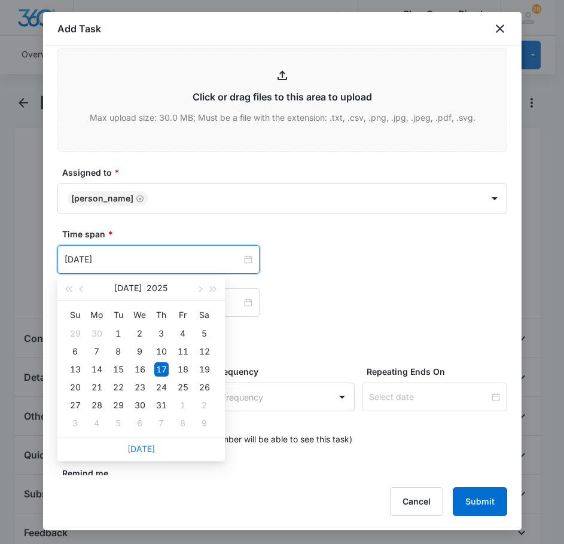
click at [138, 444] on link "[DATE]" at bounding box center [141, 449] width 28 height 10
type input "[DATE]"
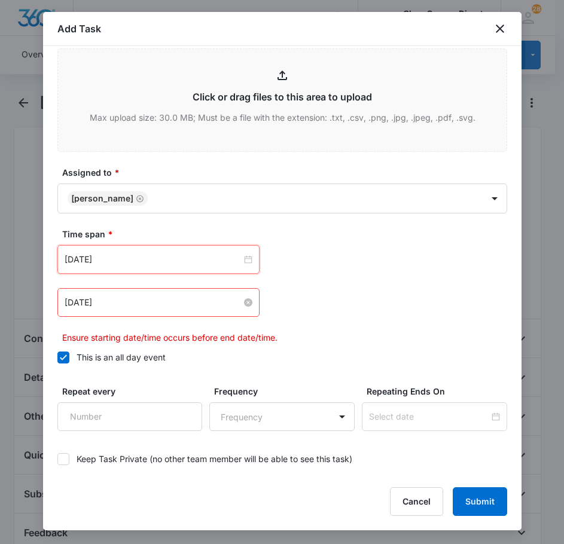
click at [138, 303] on input "[DATE]" at bounding box center [153, 302] width 177 height 13
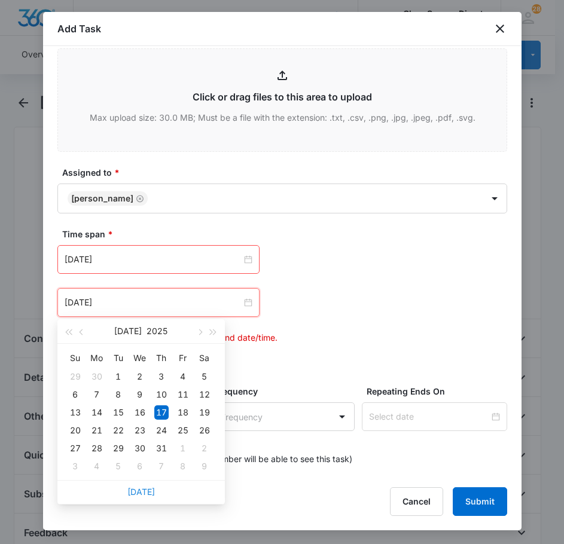
click at [144, 492] on link "[DATE]" at bounding box center [141, 492] width 28 height 10
type input "[DATE]"
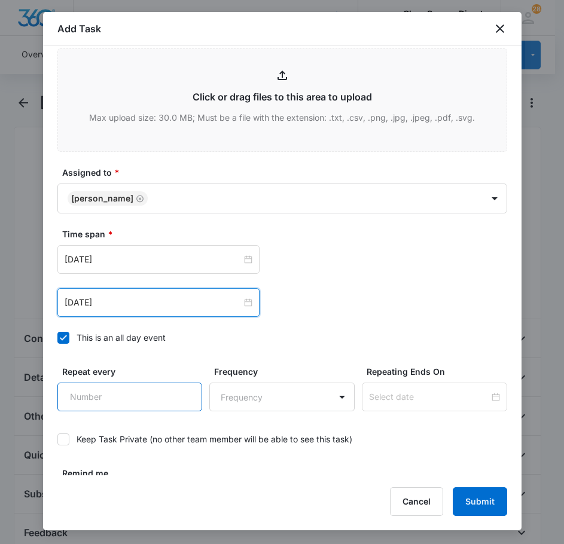
click at [124, 395] on input "Repeat every" at bounding box center [129, 397] width 145 height 29
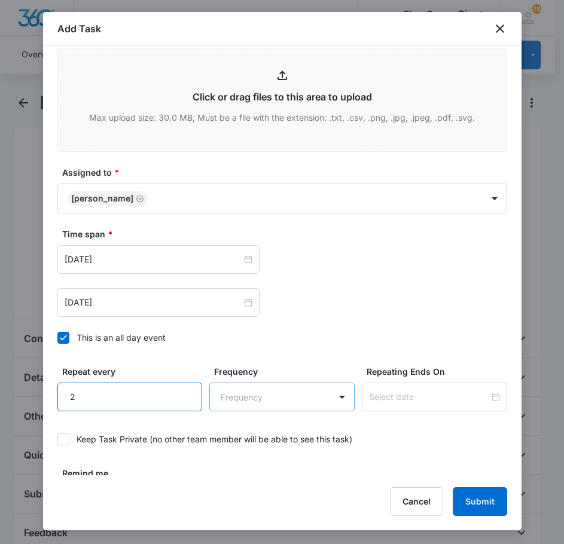
type input "2"
click at [238, 397] on body "CRM Apps Reputation Forms CRM Email Social Payments POS Content Ads Intelligenc…" at bounding box center [282, 405] width 564 height 811
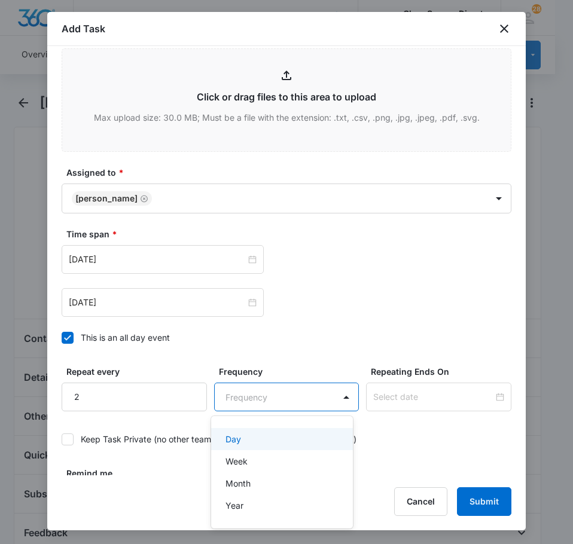
click at [278, 438] on div "Day" at bounding box center [281, 439] width 111 height 13
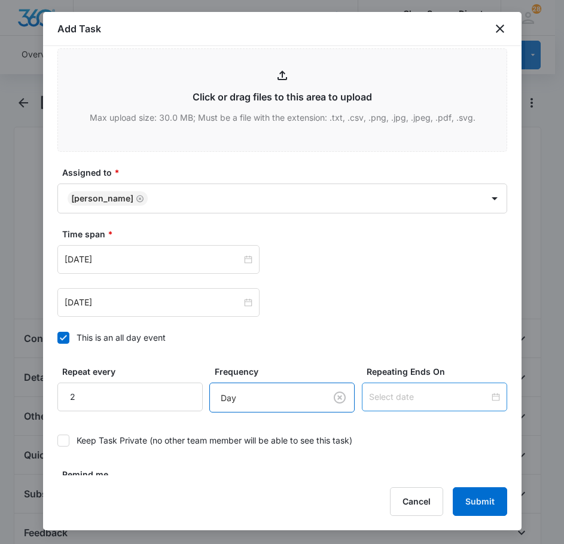
click at [395, 406] on div at bounding box center [434, 397] width 145 height 29
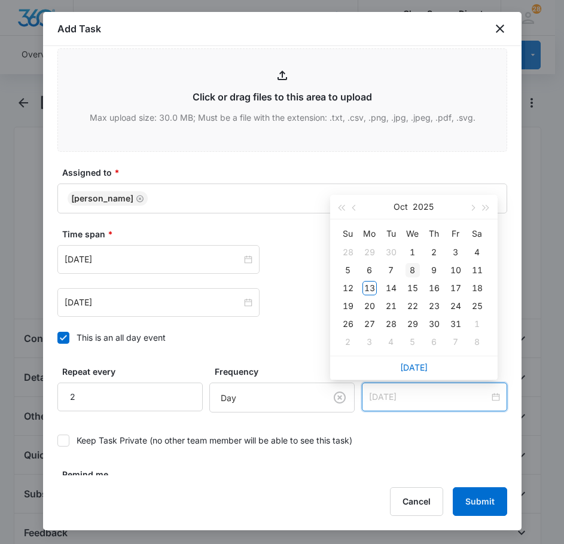
click at [415, 273] on div "8" at bounding box center [413, 270] width 14 height 14
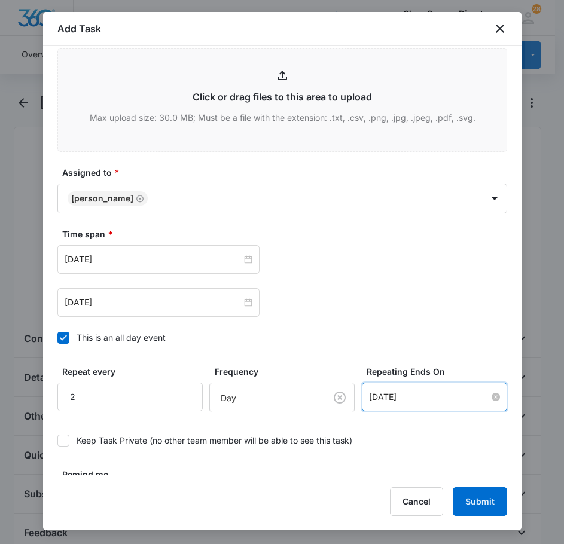
click at [408, 395] on input "[DATE]" at bounding box center [429, 397] width 120 height 13
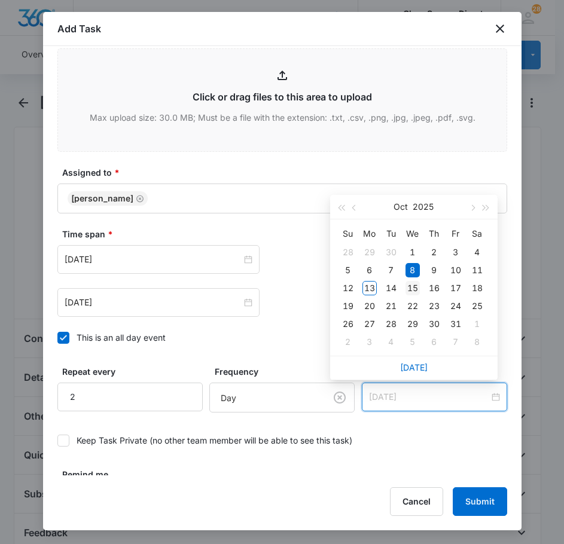
type input "[DATE]"
click at [413, 287] on div "15" at bounding box center [413, 288] width 14 height 14
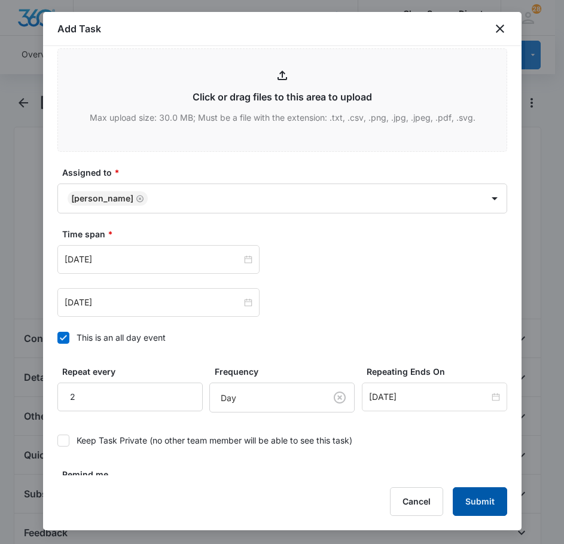
click at [483, 515] on button "Submit" at bounding box center [480, 502] width 54 height 29
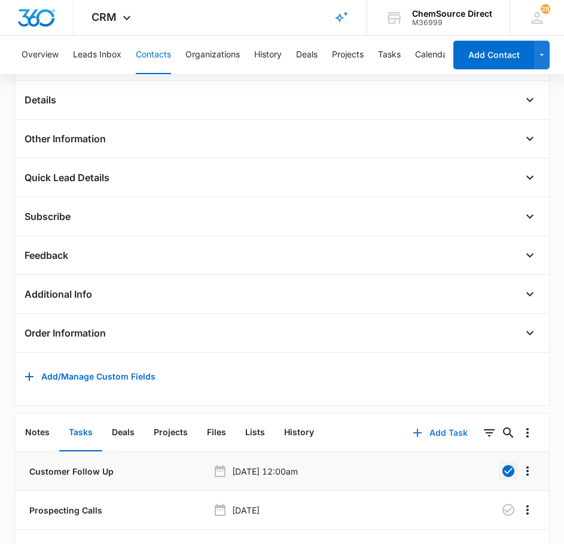
scroll to position [284, 0]
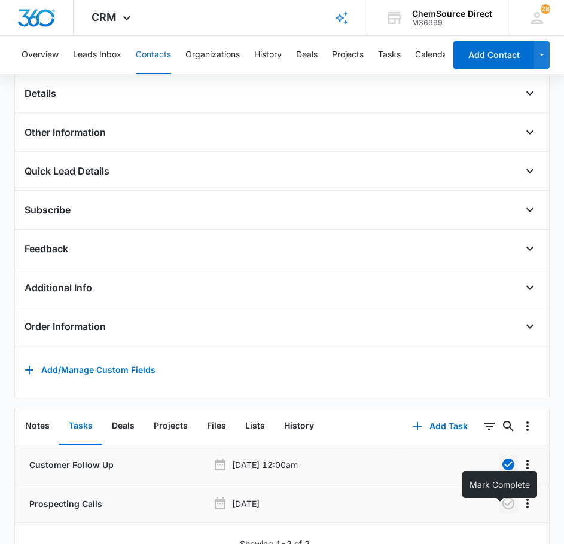
click at [501, 510] on icon "button" at bounding box center [508, 503] width 14 height 14
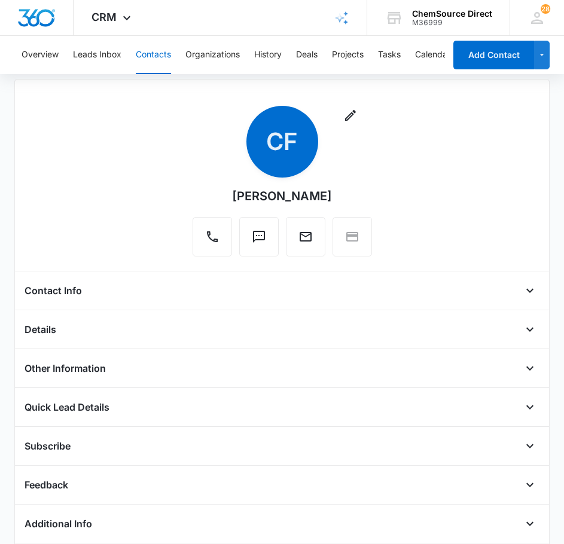
scroll to position [0, 0]
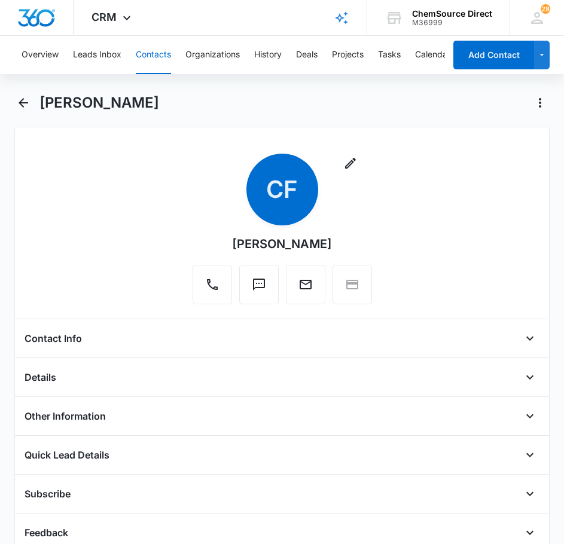
click at [147, 51] on button "Contacts" at bounding box center [153, 55] width 35 height 38
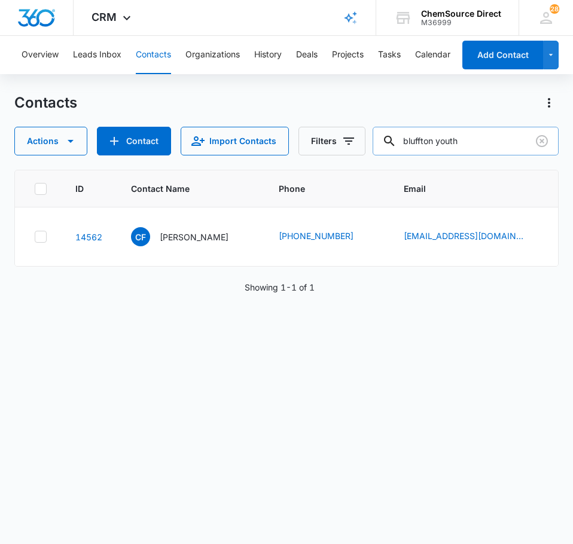
drag, startPoint x: 484, startPoint y: 144, endPoint x: 390, endPoint y: 136, distance: 94.3
click at [390, 136] on input "bluffton youth" at bounding box center [466, 141] width 186 height 29
click at [504, 147] on input "text" at bounding box center [474, 141] width 169 height 29
type input "rugged suppressors"
click at [188, 235] on p "[PERSON_NAME]" at bounding box center [194, 237] width 69 height 13
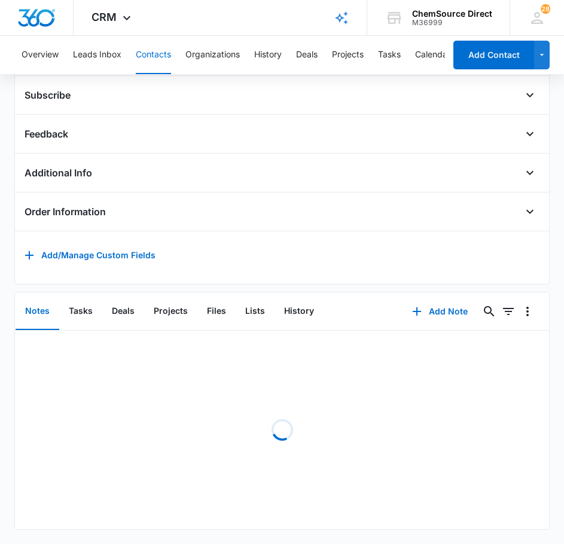
scroll to position [305, 0]
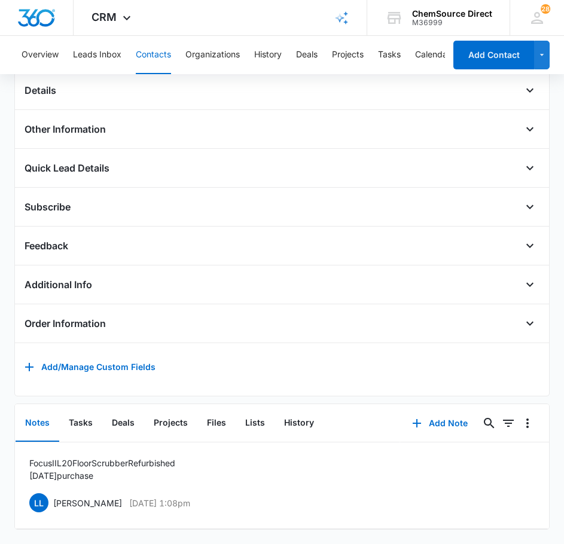
click at [429, 314] on div "Order Information" at bounding box center [283, 323] width 516 height 19
click at [431, 418] on button "Add Note" at bounding box center [440, 423] width 80 height 29
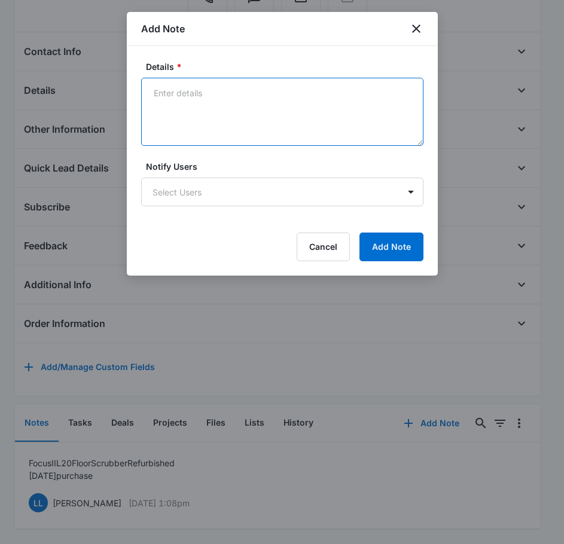
click at [247, 144] on textarea "Details *" at bounding box center [282, 112] width 282 height 68
type textarea "S"
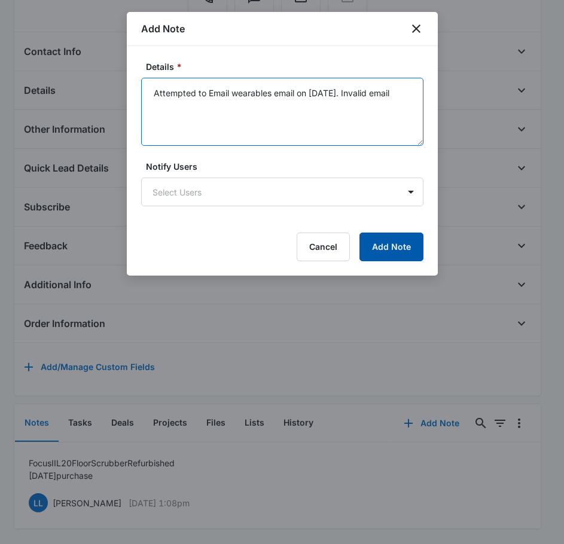
type textarea "Attempted to Email wearables email on [DATE]. Invalid email"
click at [392, 249] on button "Add Note" at bounding box center [391, 247] width 64 height 29
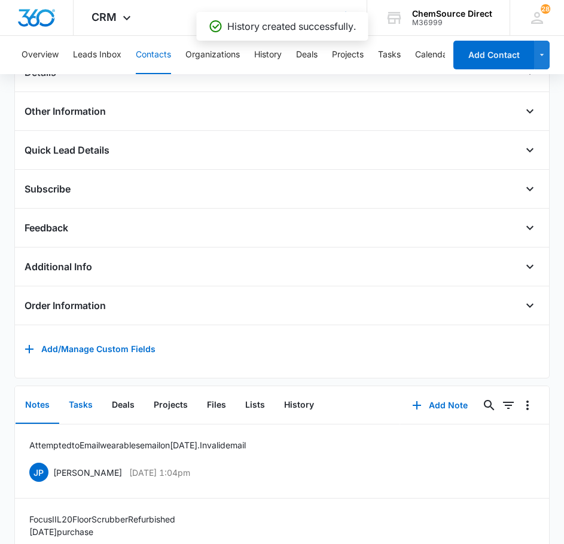
click at [80, 413] on button "Tasks" at bounding box center [80, 405] width 43 height 37
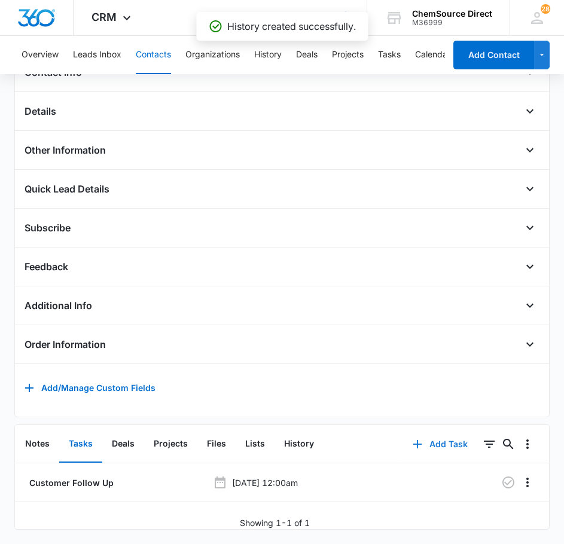
scroll to position [284, 0]
click at [435, 415] on div "Remove TR [PERSON_NAME] Contact Info Name Cancel Save Changes [PERSON_NAME] Pho…" at bounding box center [282, 195] width 536 height 669
click at [434, 439] on button "Add Task" at bounding box center [440, 444] width 79 height 29
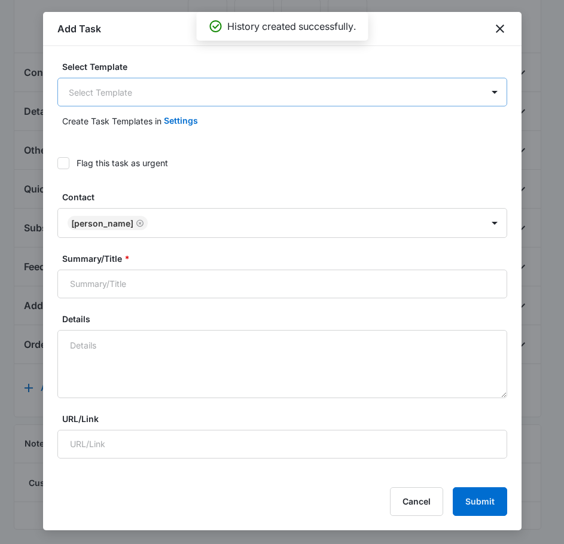
click at [173, 91] on body "CRM Apps Reputation Forms CRM Email Social Payments POS Content Ads Intelligenc…" at bounding box center [282, 139] width 564 height 811
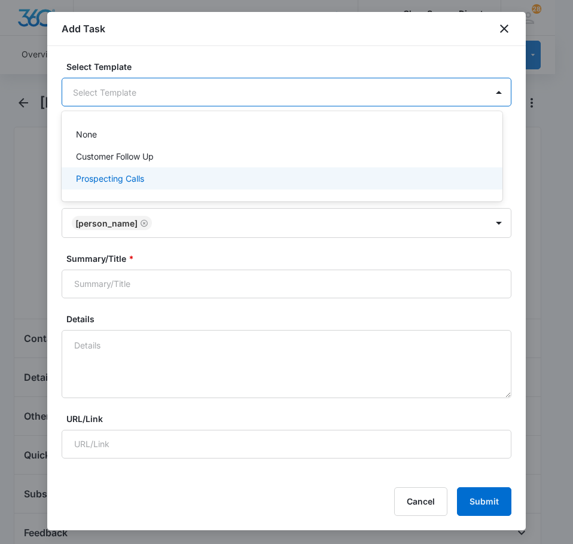
click at [148, 173] on div "Prospecting Calls" at bounding box center [281, 178] width 410 height 13
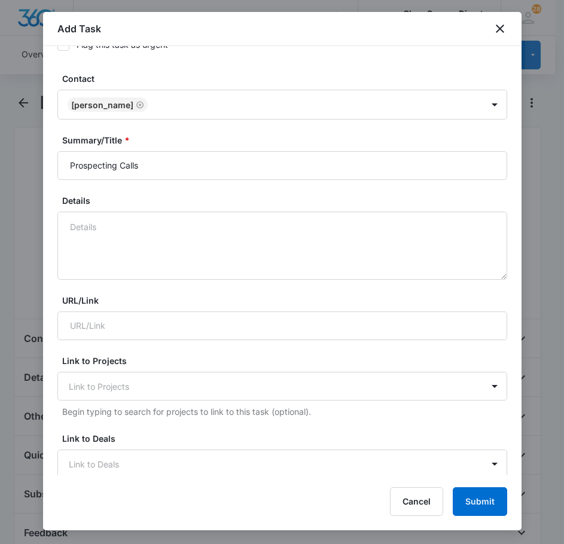
scroll to position [299, 0]
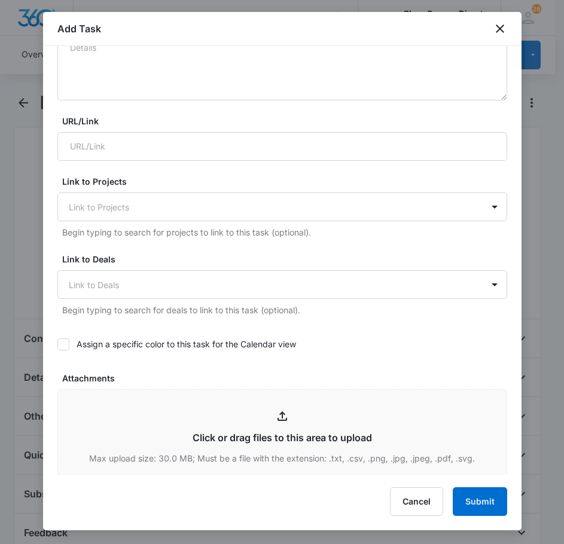
click at [50, 345] on div "Select Template Prospecting Calls Create Task Templates in Settings Flag this t…" at bounding box center [282, 260] width 479 height 429
drag, startPoint x: 59, startPoint y: 345, endPoint x: 104, endPoint y: 350, distance: 45.8
click at [59, 345] on icon at bounding box center [63, 344] width 11 height 11
click at [57, 345] on input "Assign a specific color to this task for the Calendar view" at bounding box center [57, 345] width 0 height 0
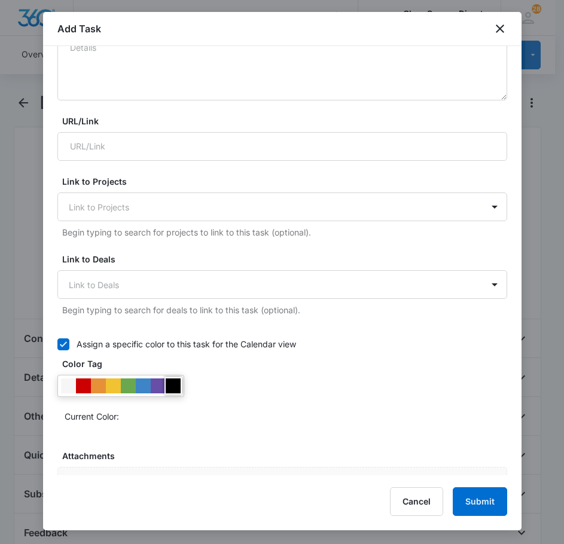
click at [172, 385] on div at bounding box center [173, 386] width 15 height 15
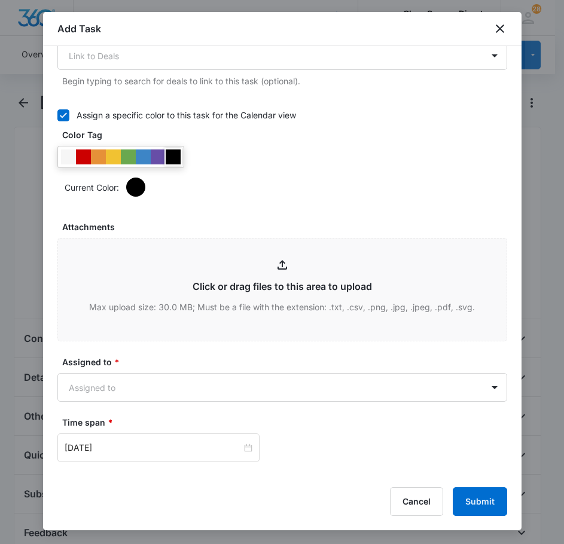
scroll to position [538, 0]
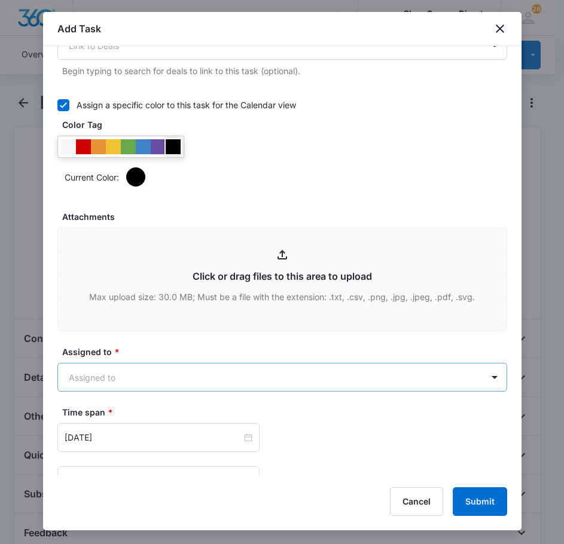
click at [181, 365] on body "CRM Apps Reputation Forms CRM Email Social Payments POS Content Ads Intelligenc…" at bounding box center [282, 405] width 564 height 811
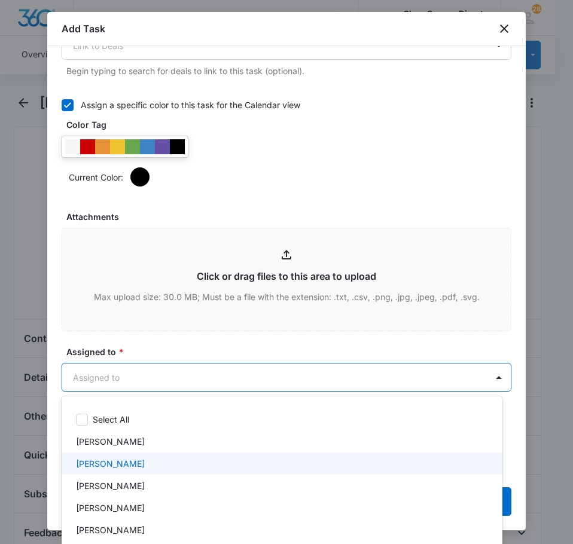
click at [146, 458] on div "[PERSON_NAME]" at bounding box center [281, 464] width 410 height 13
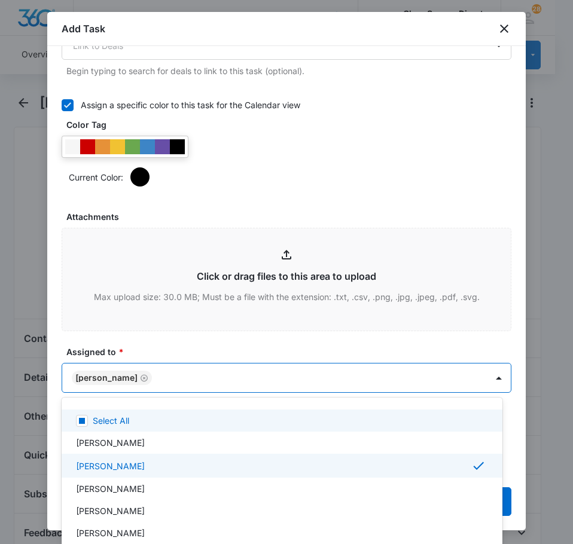
click at [170, 343] on div at bounding box center [286, 272] width 573 height 544
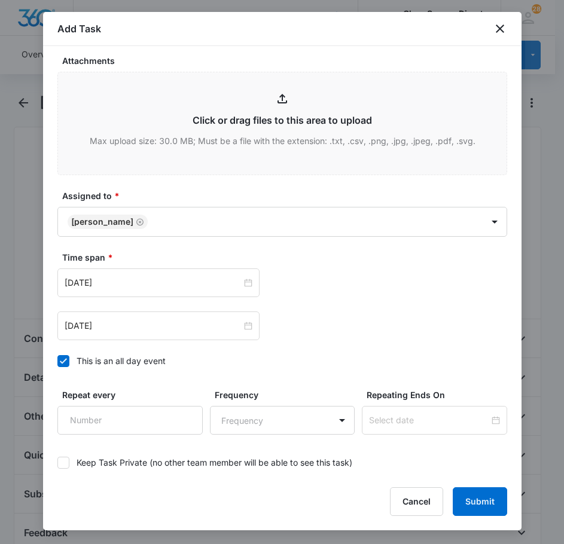
scroll to position [696, 0]
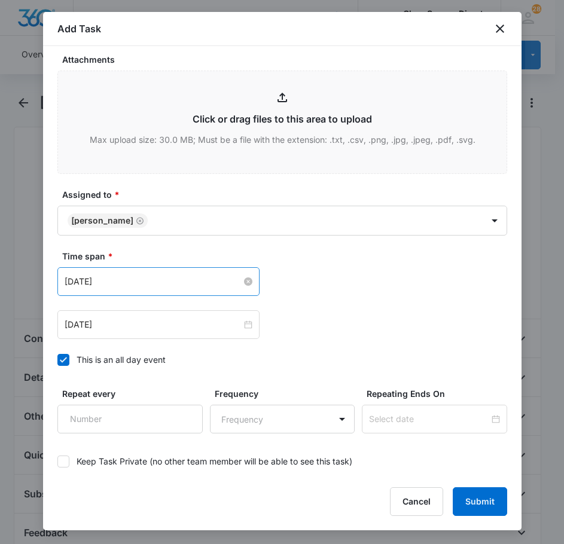
click at [162, 284] on input "[DATE]" at bounding box center [153, 281] width 177 height 13
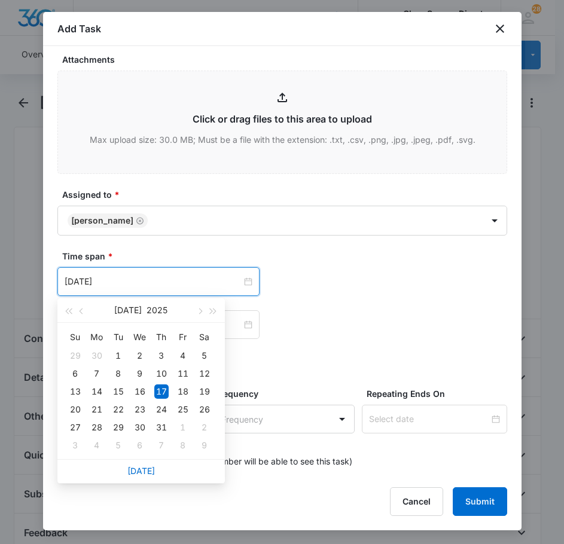
click at [142, 465] on div "[DATE]" at bounding box center [140, 471] width 167 height 24
click at [140, 474] on link "[DATE]" at bounding box center [141, 471] width 28 height 10
type input "[DATE]"
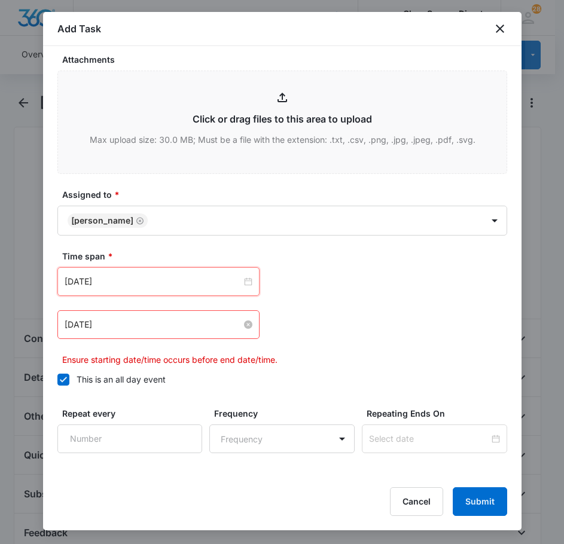
click at [129, 327] on input "[DATE]" at bounding box center [153, 324] width 177 height 13
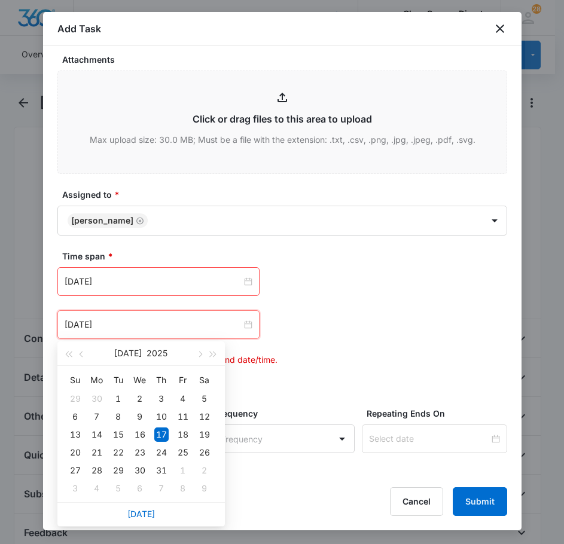
click at [140, 523] on div "[DATE]" at bounding box center [140, 514] width 167 height 24
click at [140, 518] on link "[DATE]" at bounding box center [141, 514] width 28 height 10
type input "[DATE]"
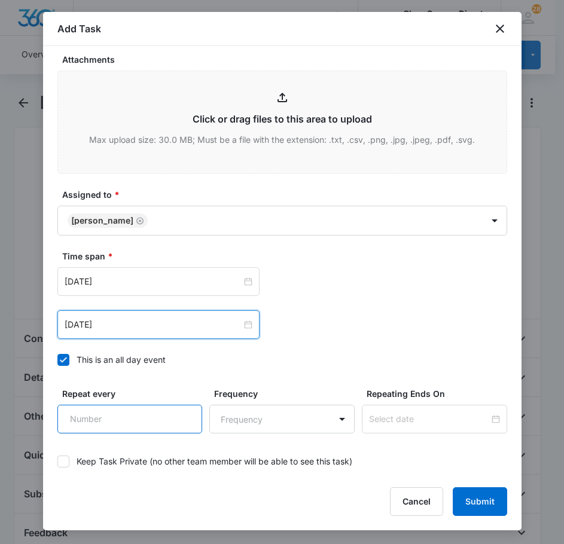
click at [108, 425] on input "Repeat every" at bounding box center [129, 419] width 145 height 29
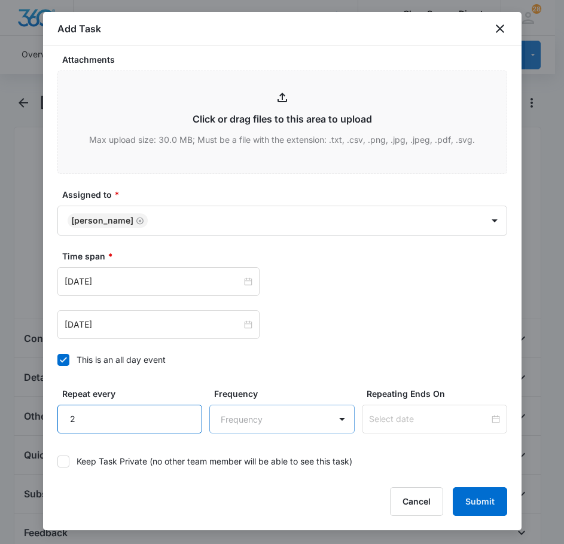
type input "2"
click at [294, 418] on body "CRM Apps Reputation Forms CRM Email Social Payments POS Content Ads Intelligenc…" at bounding box center [282, 405] width 564 height 811
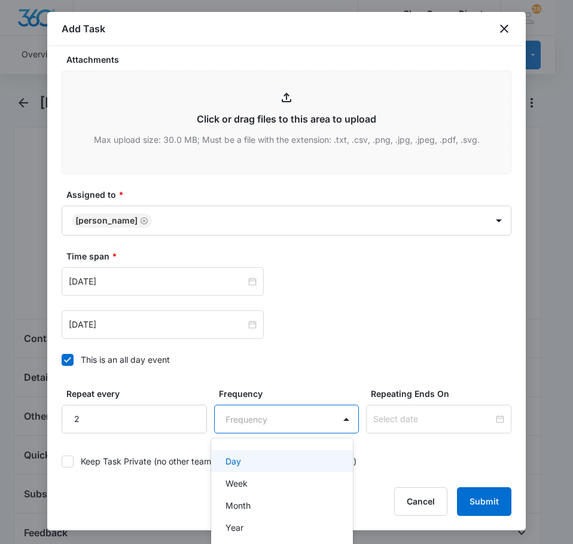
click at [269, 460] on div "Day" at bounding box center [281, 461] width 111 height 13
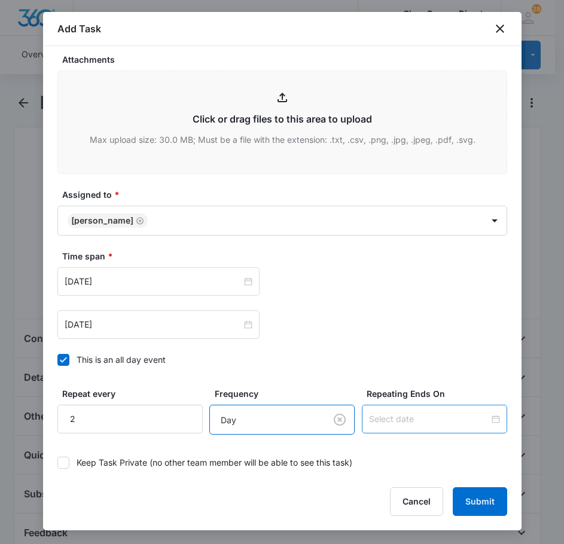
click at [395, 422] on input at bounding box center [429, 419] width 120 height 13
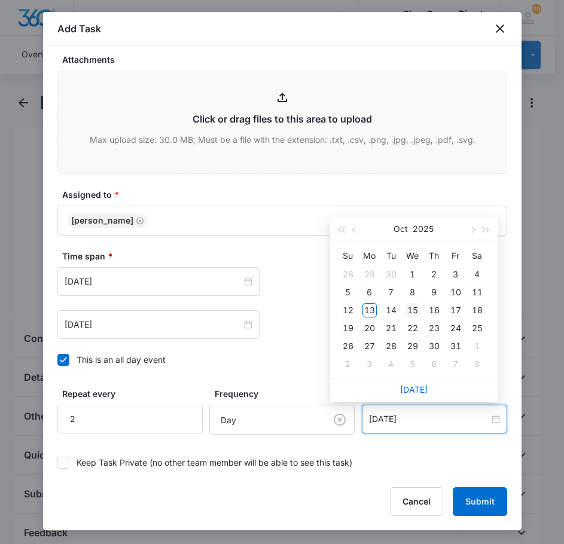
type input "[DATE]"
click at [410, 306] on div "15" at bounding box center [413, 310] width 14 height 14
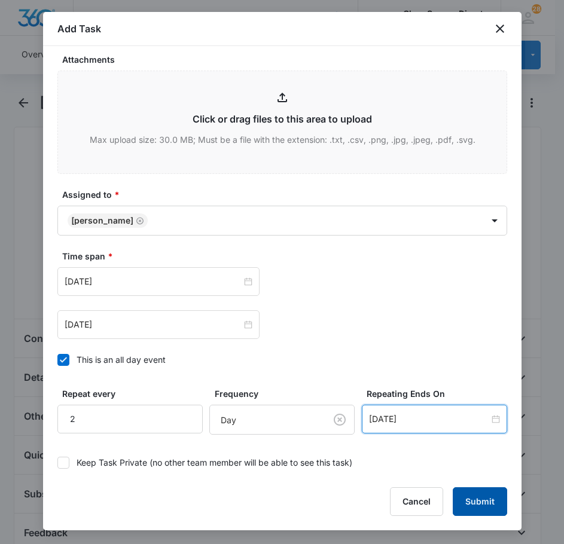
drag, startPoint x: 463, startPoint y: 502, endPoint x: 541, endPoint y: 473, distance: 83.5
click at [465, 502] on button "Submit" at bounding box center [480, 502] width 54 height 29
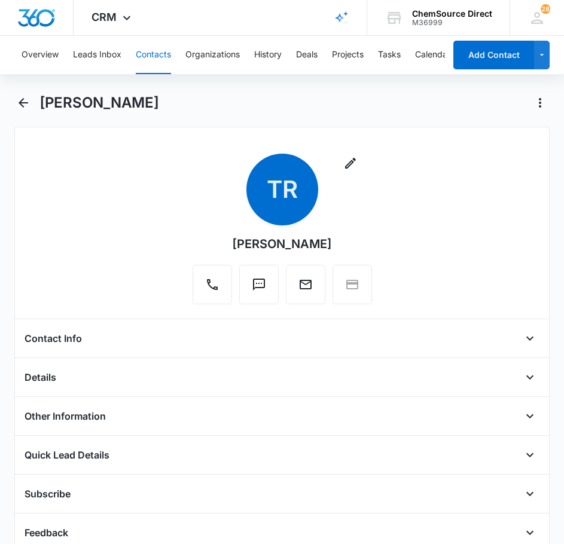
scroll to position [284, 0]
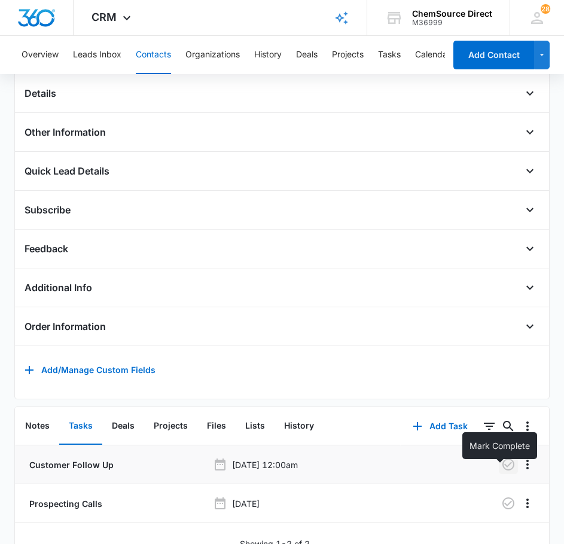
click at [502, 471] on icon "button" at bounding box center [508, 465] width 12 height 12
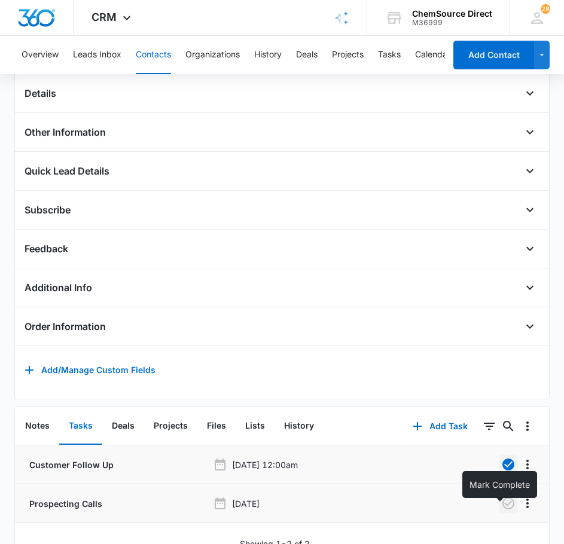
click at [501, 511] on icon "button" at bounding box center [508, 503] width 14 height 14
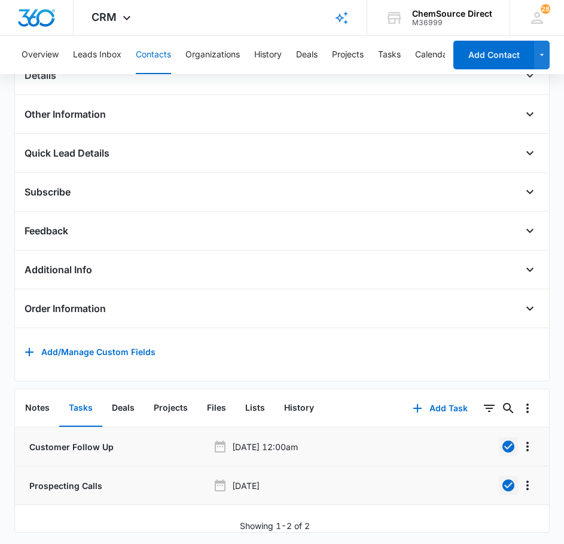
scroll to position [323, 0]
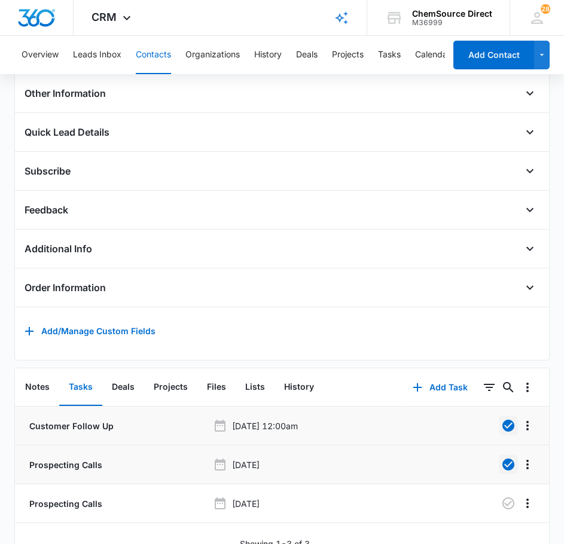
click at [150, 47] on button "Contacts" at bounding box center [153, 55] width 35 height 38
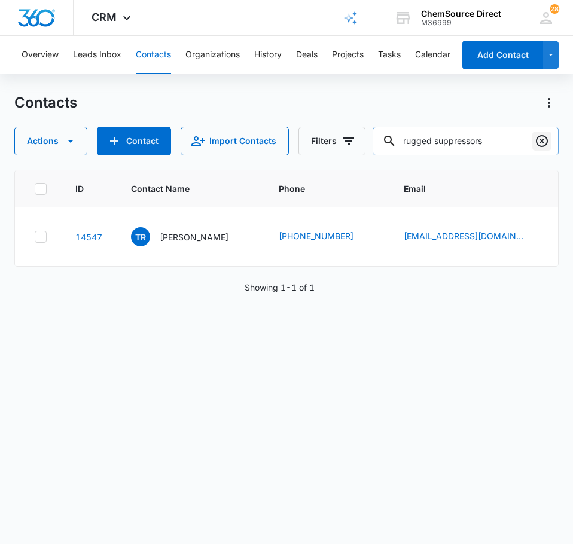
click at [540, 142] on icon "Clear" at bounding box center [542, 141] width 14 height 14
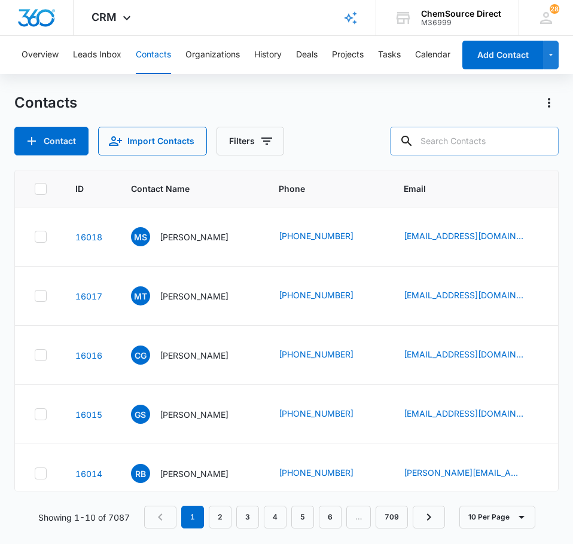
click at [443, 144] on input "text" at bounding box center [474, 141] width 169 height 29
type input "[PERSON_NAME]"
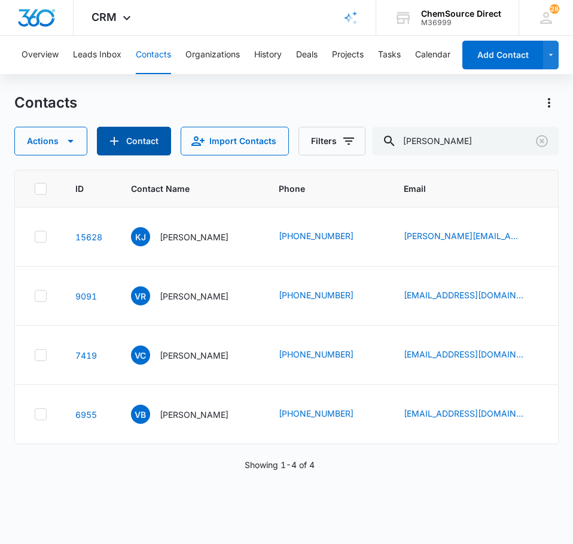
click at [124, 132] on button "Contact" at bounding box center [134, 141] width 74 height 29
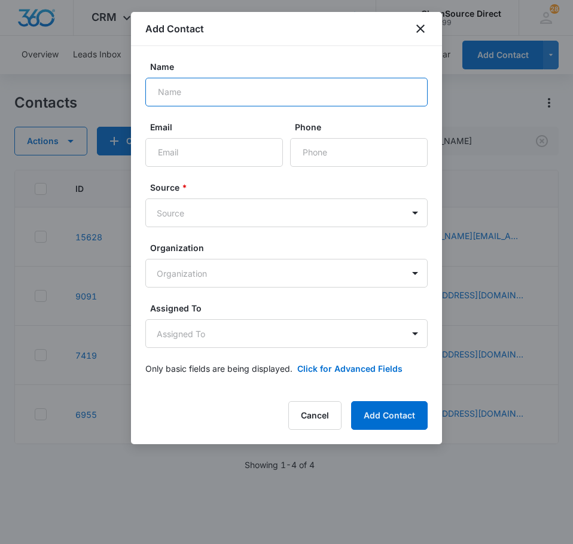
click at [257, 96] on input "Name" at bounding box center [286, 92] width 282 height 29
type input "[PERSON_NAME]"
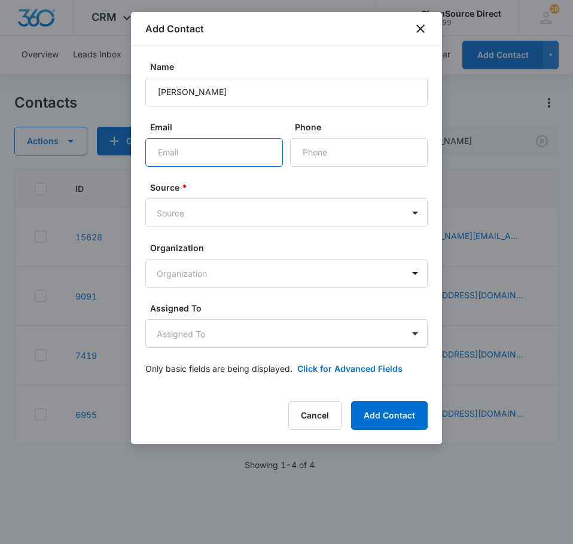
click at [184, 162] on input "Email" at bounding box center [214, 152] width 138 height 29
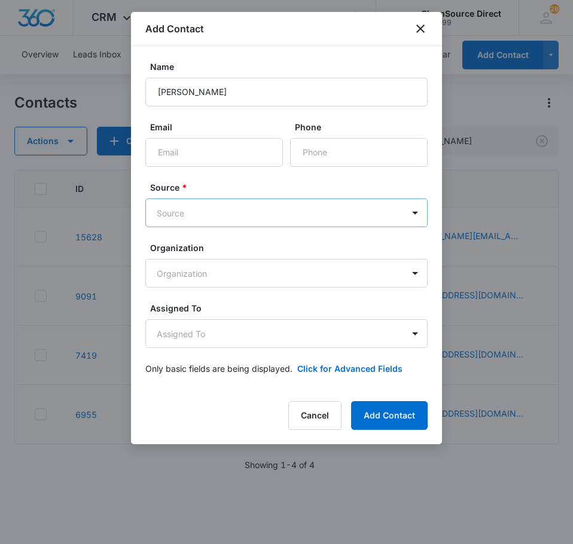
click at [236, 210] on body "CRM Apps Reputation Forms CRM Email Social Payments POS Content Ads Intelligenc…" at bounding box center [286, 272] width 573 height 544
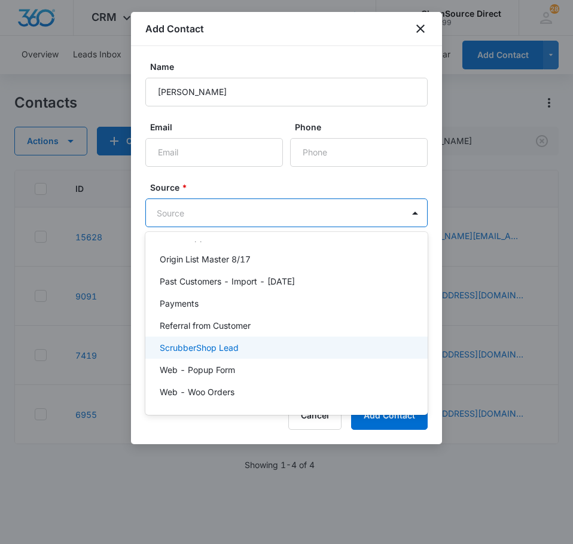
scroll to position [261, 0]
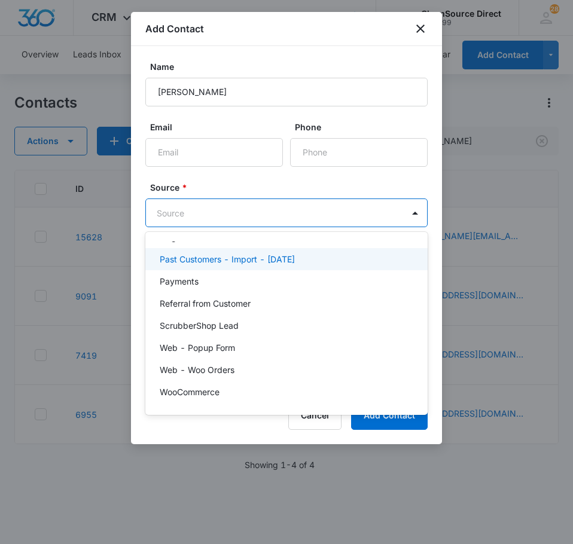
click at [295, 256] on p "Past Customers - Import - [DATE]" at bounding box center [227, 259] width 135 height 13
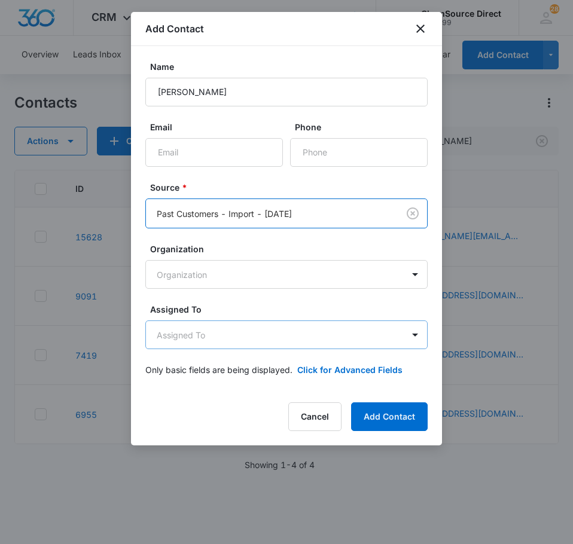
click at [285, 340] on body "CRM Apps Reputation Forms CRM Email Social Payments POS Content Ads Intelligenc…" at bounding box center [286, 272] width 573 height 544
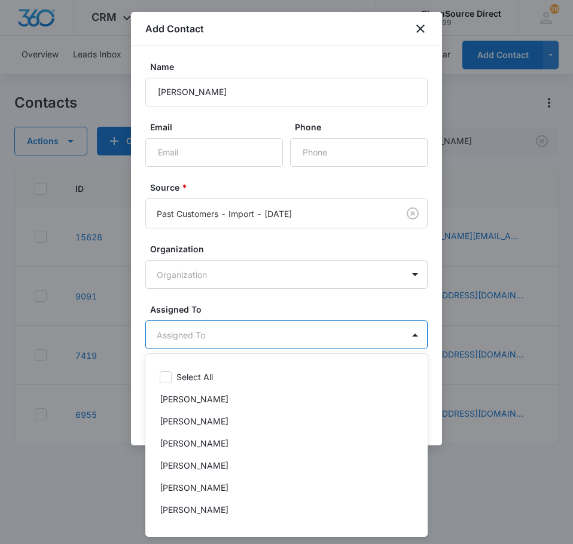
scroll to position [62, 0]
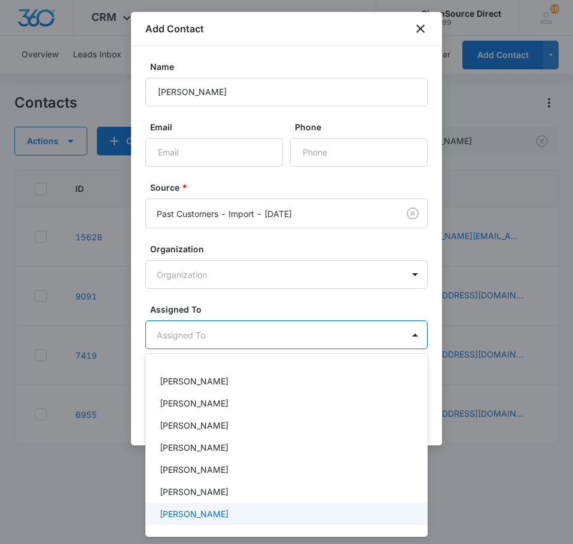
click at [215, 511] on div "[PERSON_NAME]" at bounding box center [285, 514] width 251 height 13
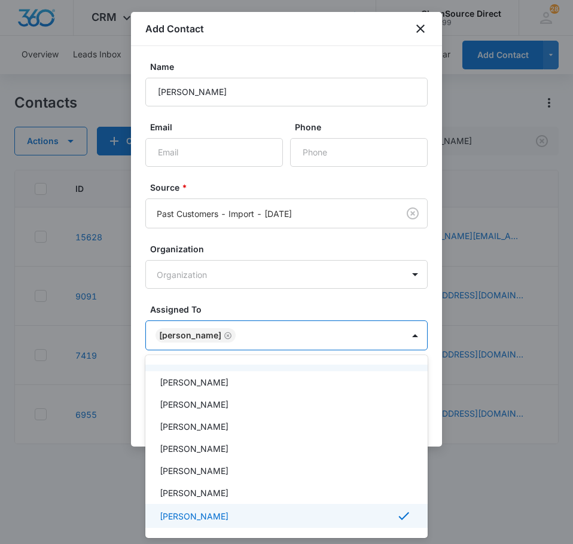
click at [249, 303] on div at bounding box center [286, 272] width 573 height 544
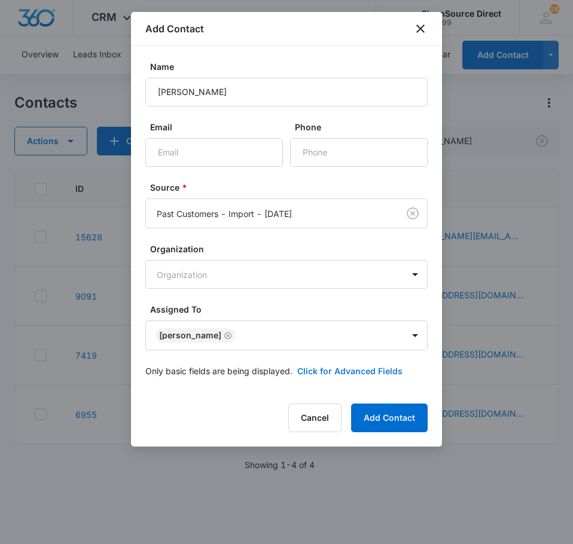
click at [375, 367] on button "Click for Advanced Fields" at bounding box center [349, 371] width 105 height 13
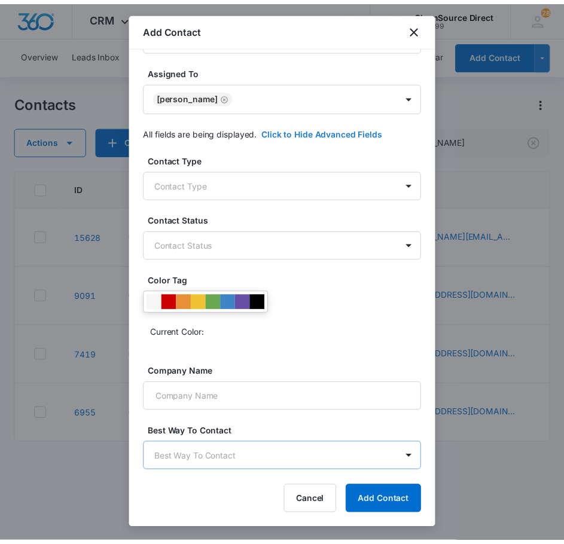
scroll to position [296, 0]
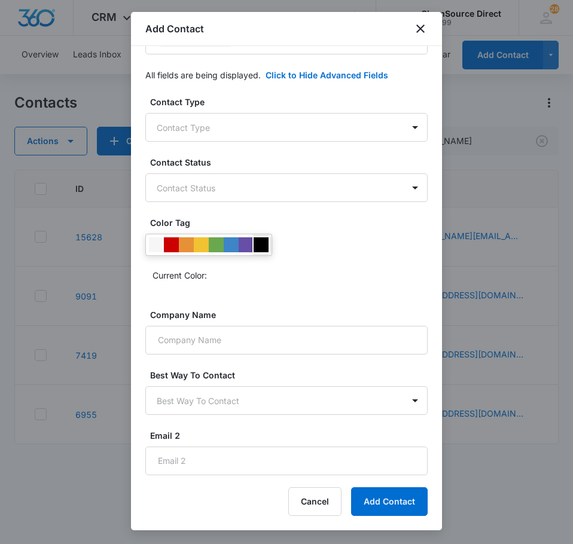
click at [260, 248] on div at bounding box center [261, 244] width 15 height 15
click at [390, 504] on button "Add Contact" at bounding box center [389, 502] width 77 height 29
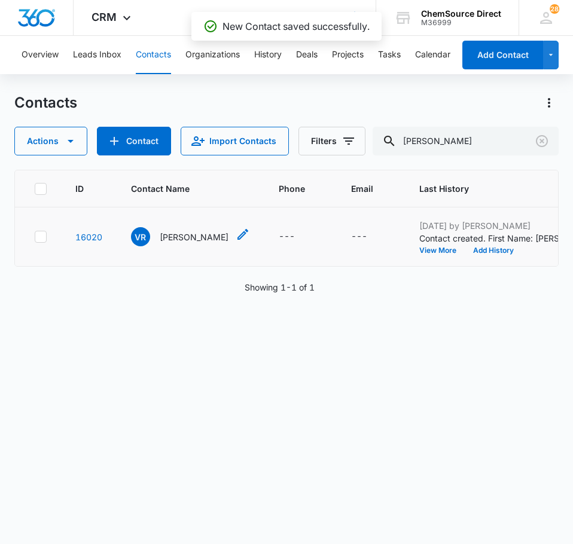
click at [199, 232] on p "[PERSON_NAME]" at bounding box center [194, 237] width 69 height 13
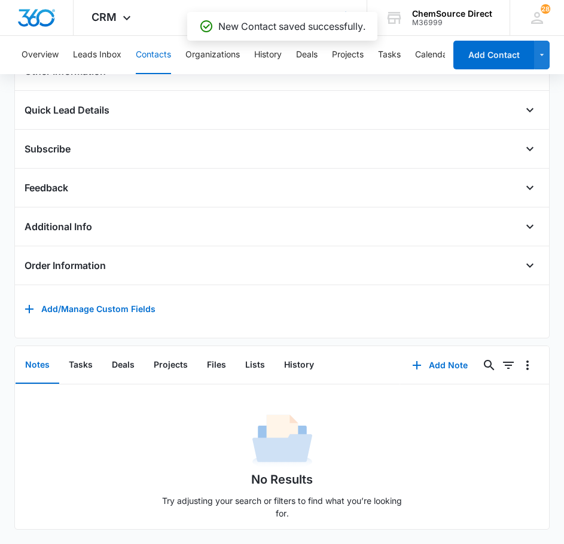
scroll to position [363, 0]
click at [444, 357] on button "Add Note" at bounding box center [440, 365] width 80 height 29
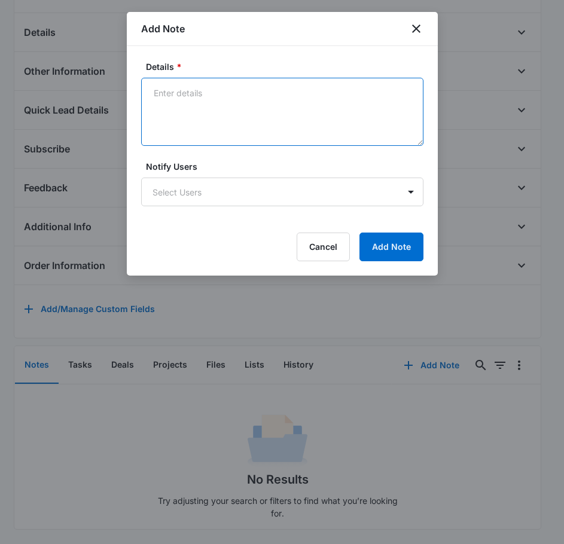
click at [233, 100] on textarea "Details *" at bounding box center [282, 112] width 282 height 68
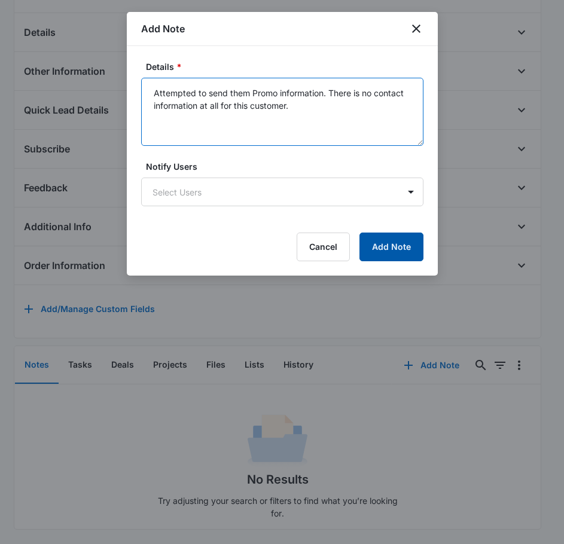
type textarea "Attempted to send them Promo information. There is no contact information at al…"
click at [392, 240] on button "Add Note" at bounding box center [391, 247] width 64 height 29
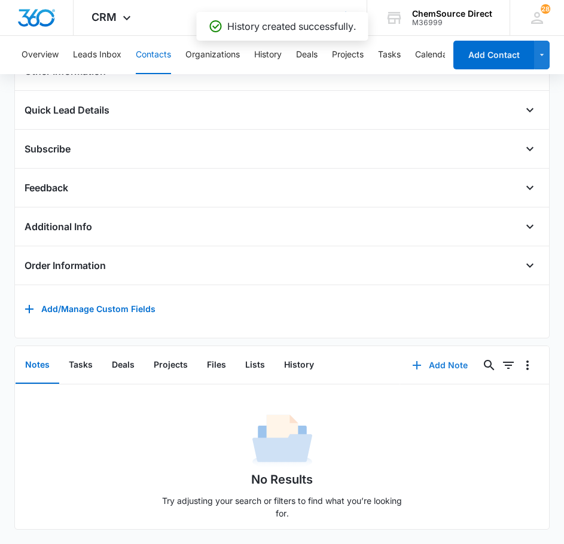
scroll to position [293, 0]
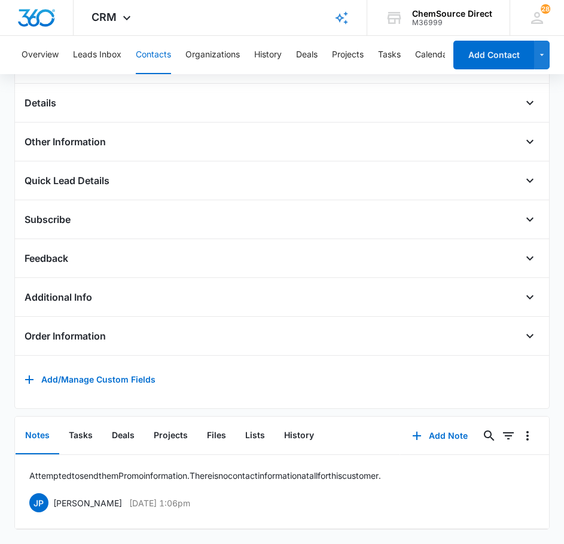
click at [148, 47] on button "Contacts" at bounding box center [153, 55] width 35 height 38
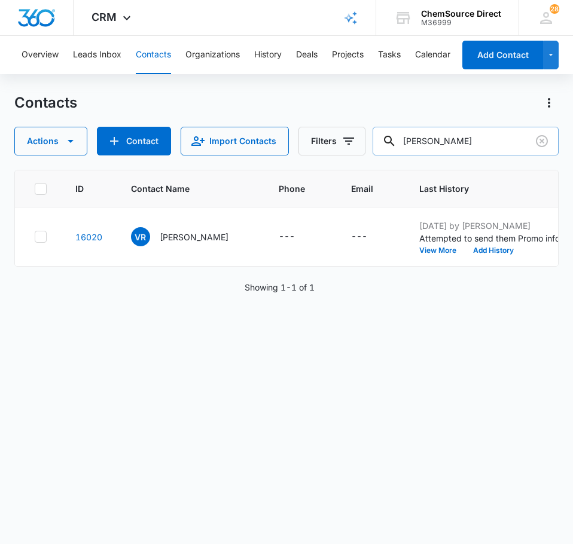
drag, startPoint x: 489, startPoint y: 139, endPoint x: 403, endPoint y: 147, distance: 86.5
click at [403, 147] on div "[PERSON_NAME]" at bounding box center [466, 141] width 186 height 29
type input "mark labonne"
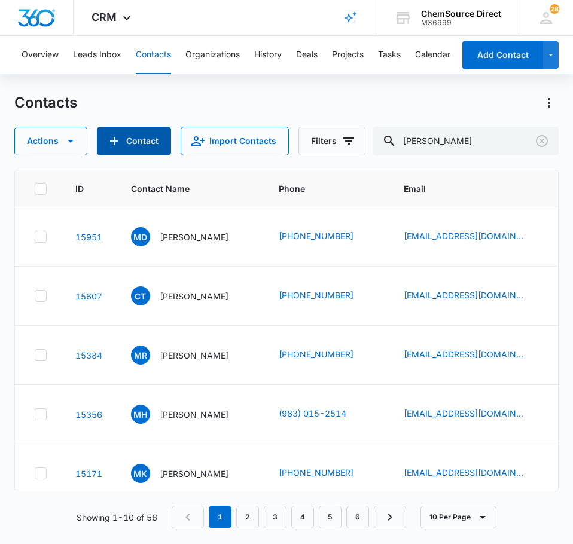
click at [131, 139] on button "Contact" at bounding box center [134, 141] width 74 height 29
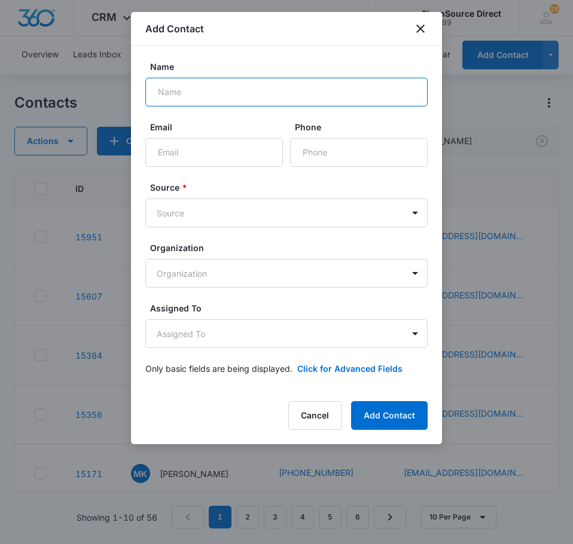
click at [217, 84] on input "Name" at bounding box center [286, 92] width 282 height 29
type input "Mark LaBonne"
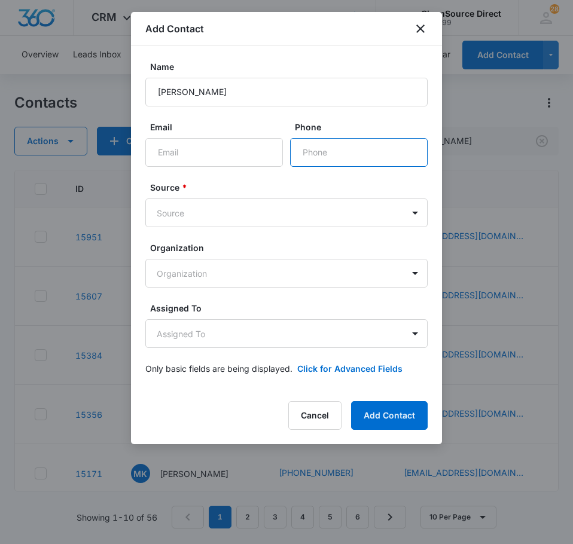
click at [343, 151] on input "Phone" at bounding box center [359, 152] width 138 height 29
paste input "(763) 434-6108"
type input "(763) 434-6108"
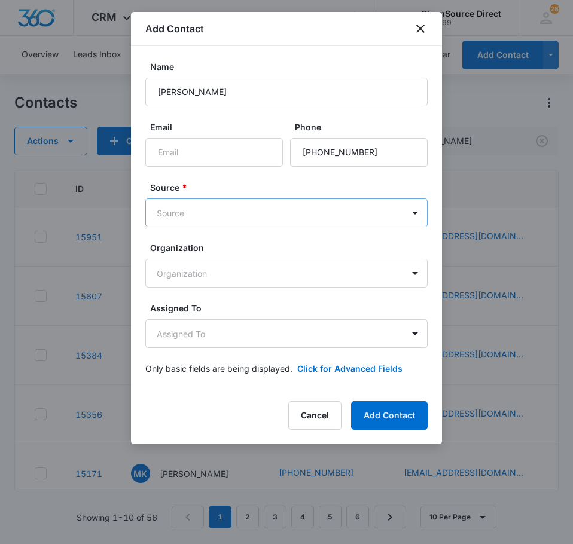
click at [213, 206] on body "CRM Apps Reputation Forms CRM Email Social Payments POS Content Ads Intelligenc…" at bounding box center [286, 272] width 573 height 544
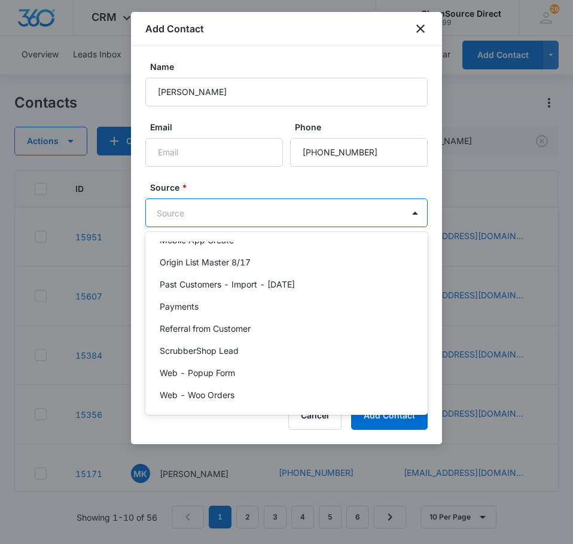
scroll to position [261, 0]
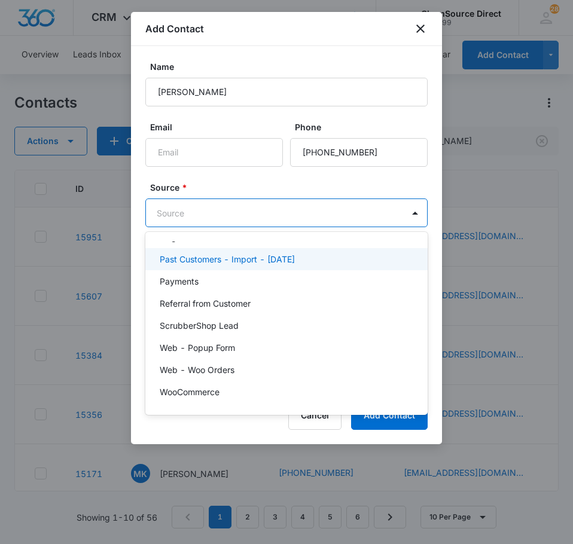
click at [240, 261] on p "Past Customers - Import - [DATE]" at bounding box center [227, 259] width 135 height 13
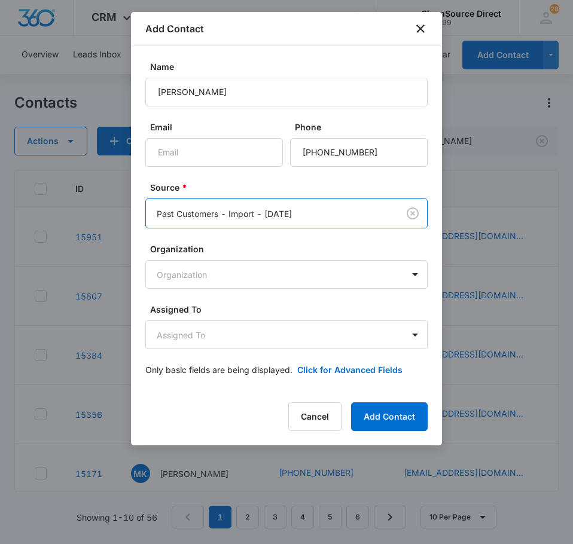
click at [234, 184] on label "Source *" at bounding box center [291, 187] width 282 height 13
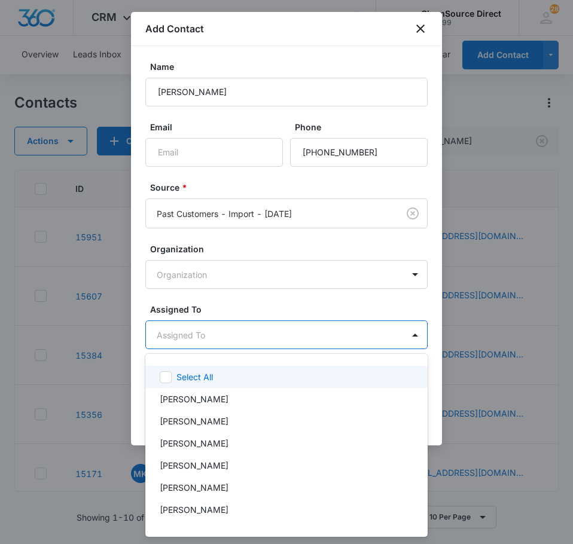
click at [245, 337] on body "CRM Apps Reputation Forms CRM Email Social Payments POS Content Ads Intelligenc…" at bounding box center [286, 272] width 573 height 544
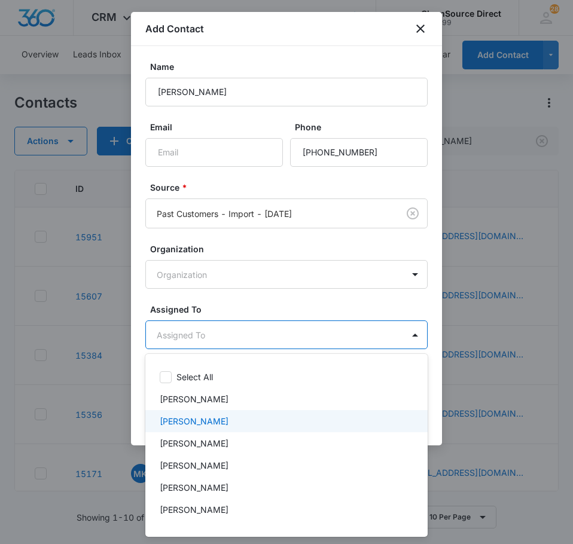
scroll to position [62, 0]
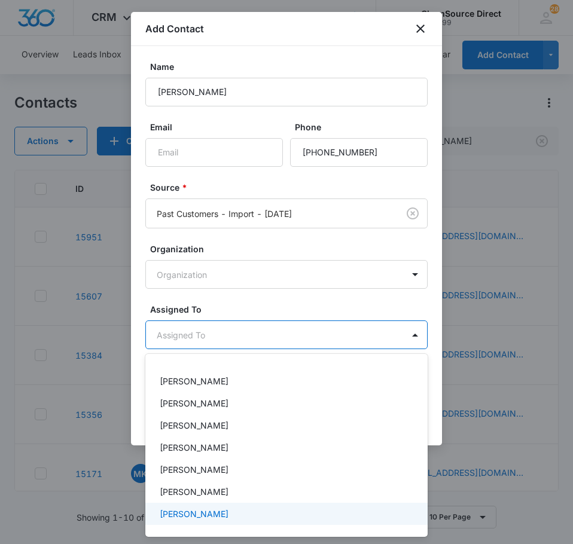
click at [240, 507] on div "[PERSON_NAME]" at bounding box center [286, 514] width 282 height 22
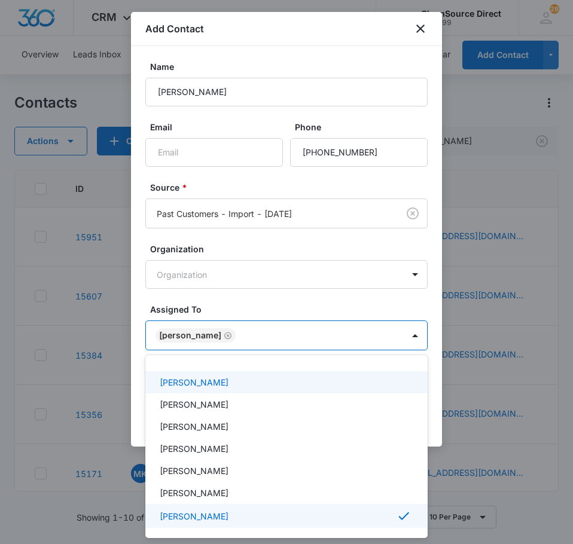
click at [246, 306] on div at bounding box center [286, 272] width 573 height 544
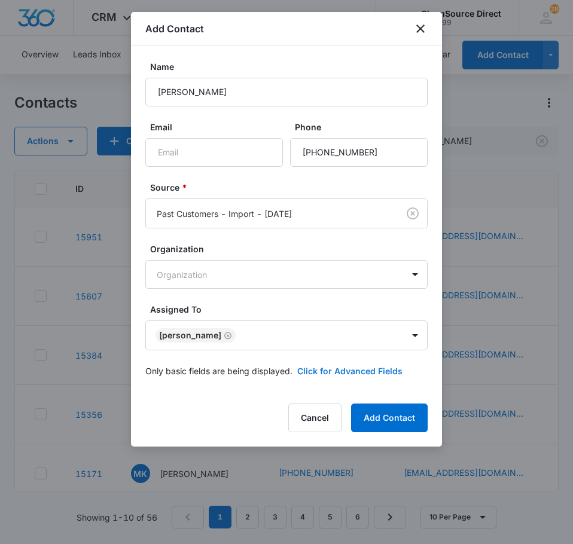
click at [324, 368] on button "Click for Advanced Fields" at bounding box center [349, 371] width 105 height 13
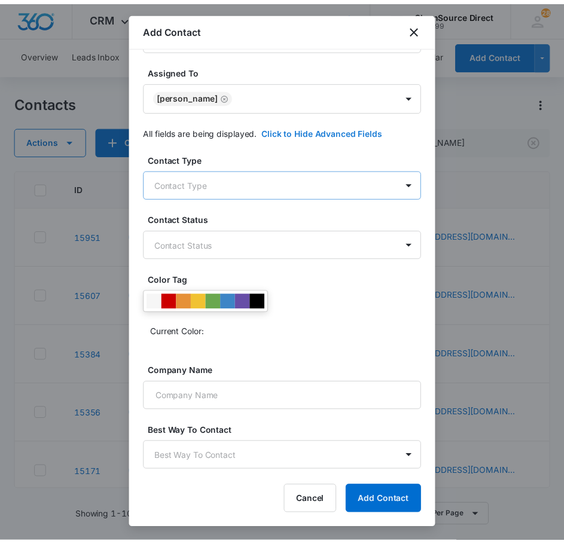
scroll to position [296, 0]
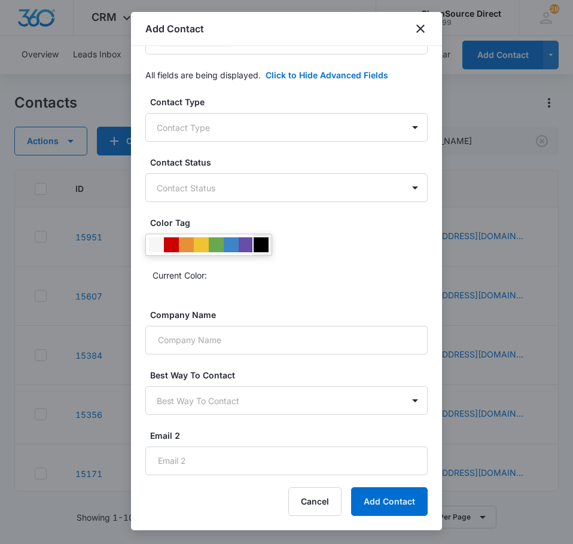
click at [266, 246] on div at bounding box center [261, 244] width 15 height 15
click at [373, 502] on button "Add Contact" at bounding box center [389, 502] width 77 height 29
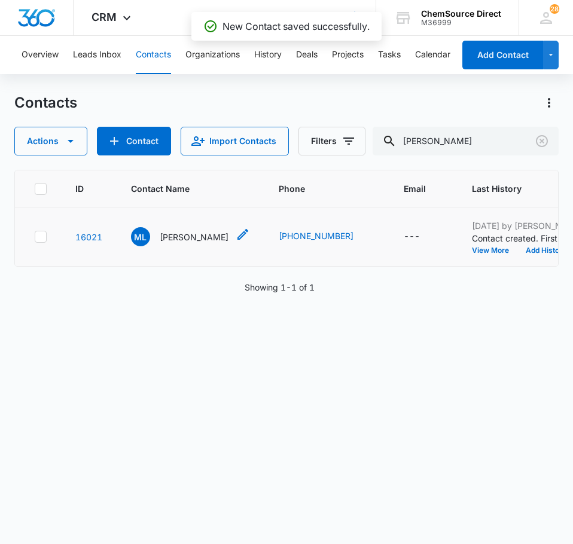
click at [200, 239] on p "Mark LaBonne" at bounding box center [194, 237] width 69 height 13
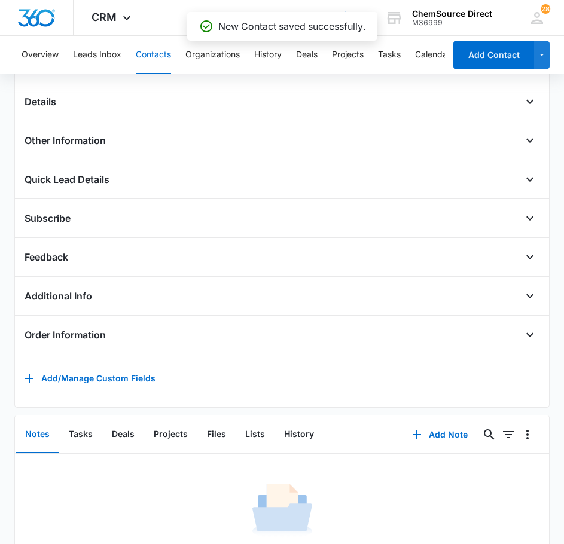
scroll to position [303, 0]
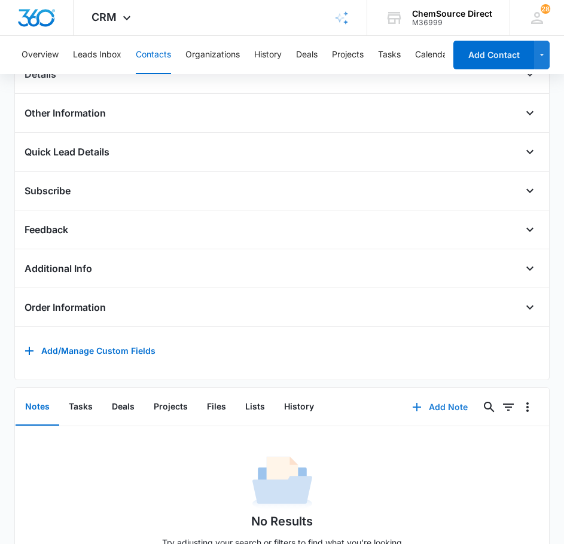
click at [432, 417] on button "Add Note" at bounding box center [440, 407] width 80 height 29
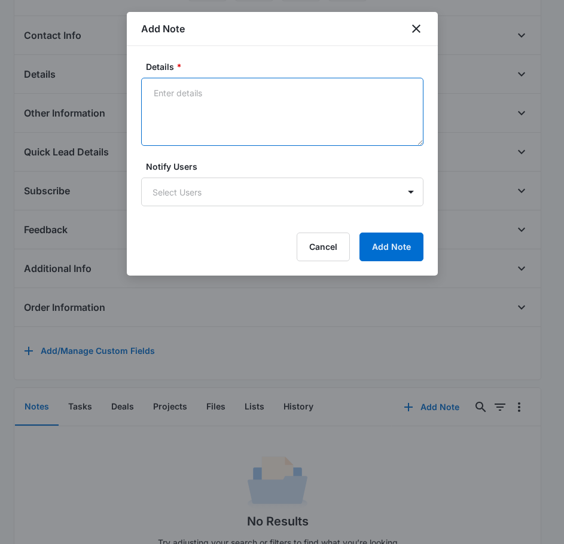
click at [239, 123] on textarea "Details *" at bounding box center [282, 112] width 282 height 68
type textarea "Attempted to send promo email to this account. There is not an email on file."
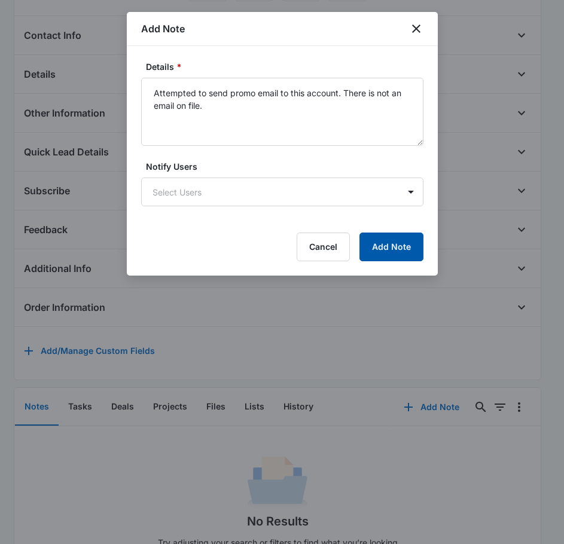
click at [373, 246] on button "Add Note" at bounding box center [391, 247] width 64 height 29
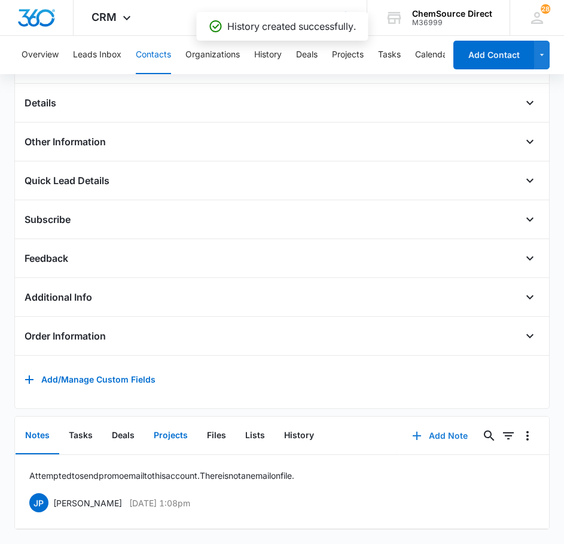
scroll to position [293, 0]
click at [81, 426] on button "Tasks" at bounding box center [80, 436] width 43 height 37
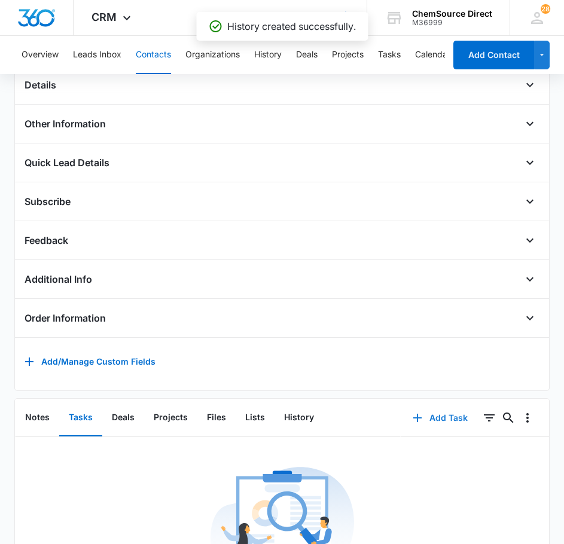
click at [432, 422] on button "Add Task" at bounding box center [440, 418] width 79 height 29
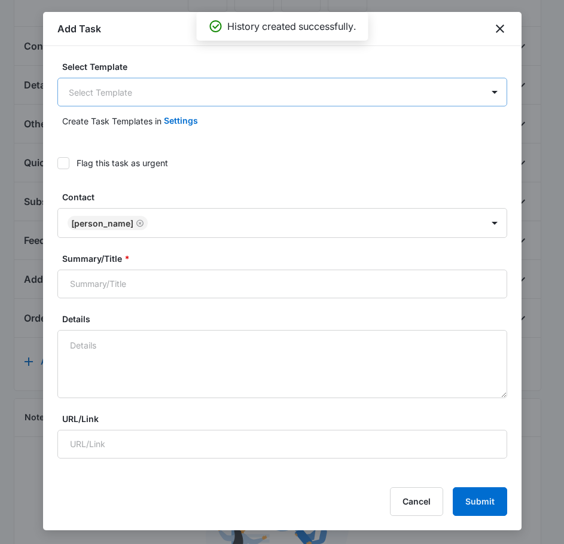
click at [224, 99] on body "CRM Apps Reputation Forms CRM Email Social Payments POS Content Ads Intelligenc…" at bounding box center [282, 221] width 564 height 1028
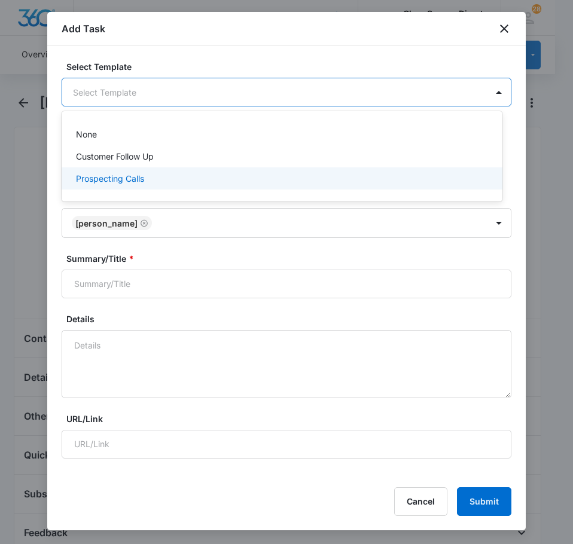
click at [184, 173] on div "Prospecting Calls" at bounding box center [281, 178] width 410 height 13
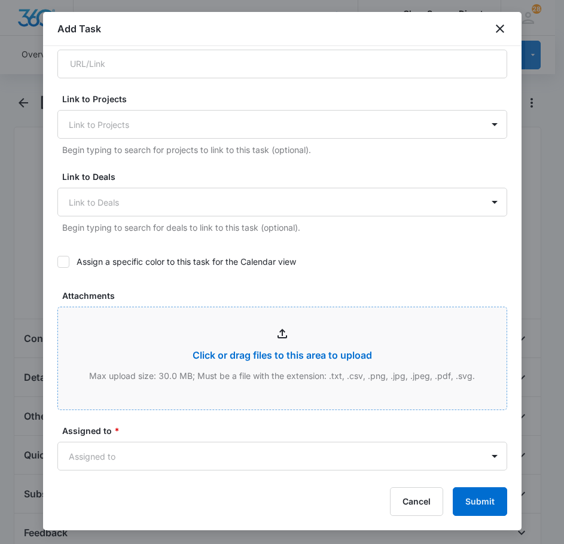
scroll to position [419, 0]
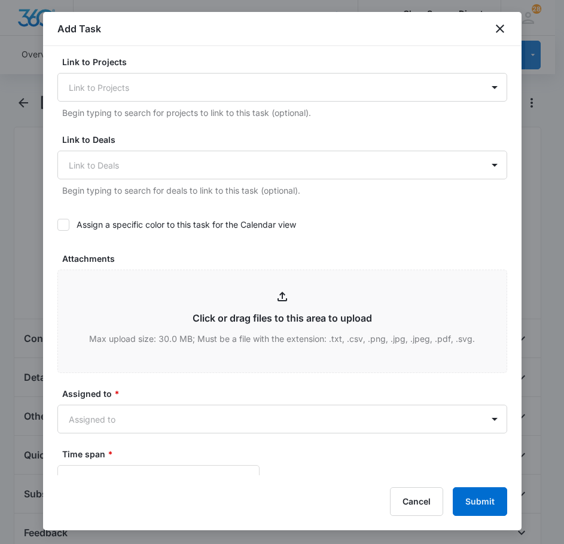
click at [67, 227] on icon at bounding box center [63, 225] width 11 height 11
click at [57, 225] on input "Assign a specific color to this task for the Calendar view" at bounding box center [57, 225] width 0 height 0
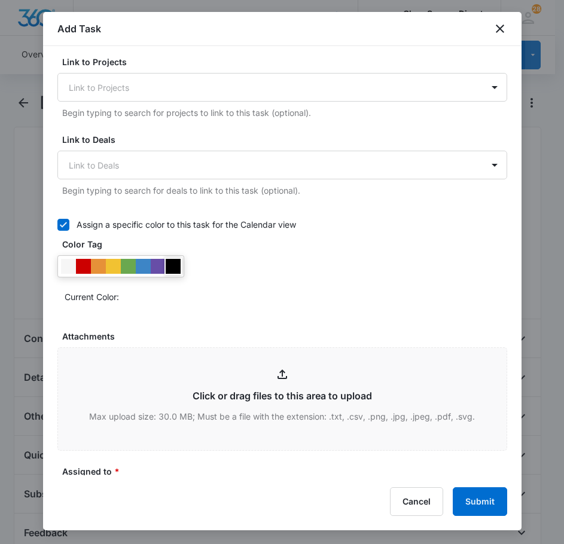
click at [176, 264] on div at bounding box center [173, 266] width 15 height 15
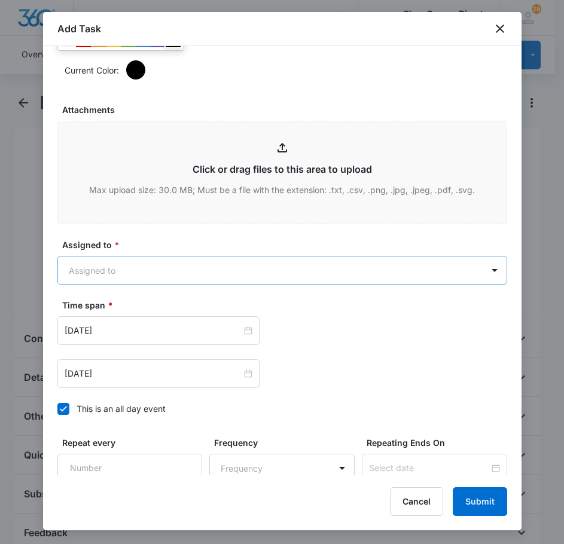
scroll to position [658, 0]
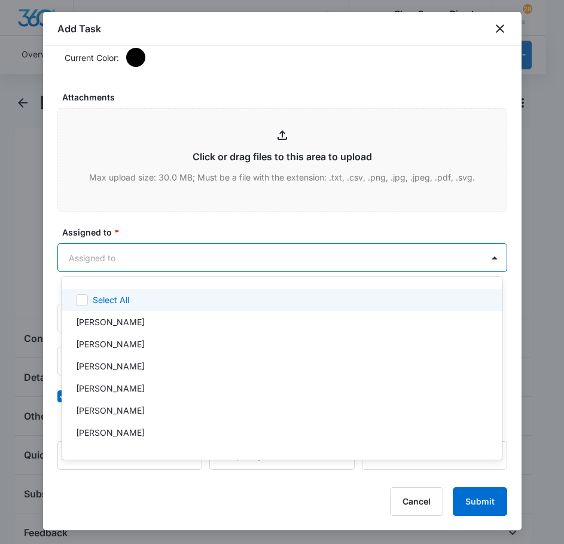
click at [198, 244] on body "CRM Apps Reputation Forms CRM Email Social Payments POS Content Ads Intelligenc…" at bounding box center [282, 272] width 564 height 544
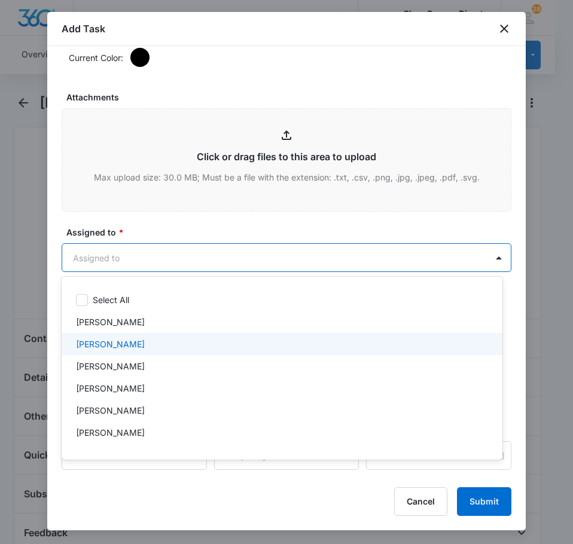
click at [147, 339] on div "[PERSON_NAME]" at bounding box center [281, 344] width 410 height 13
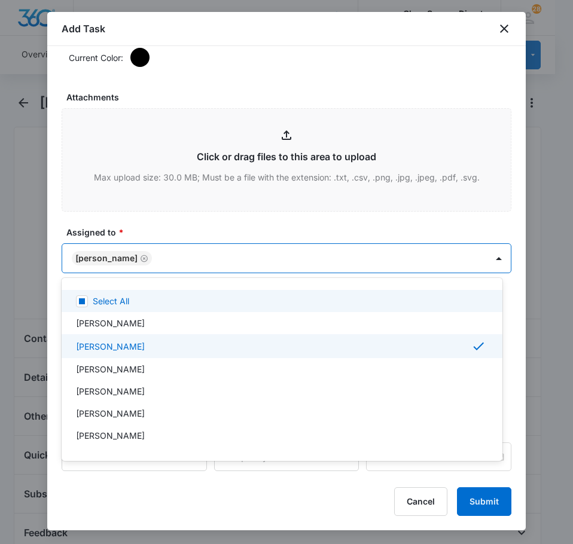
click at [166, 236] on div at bounding box center [286, 272] width 573 height 544
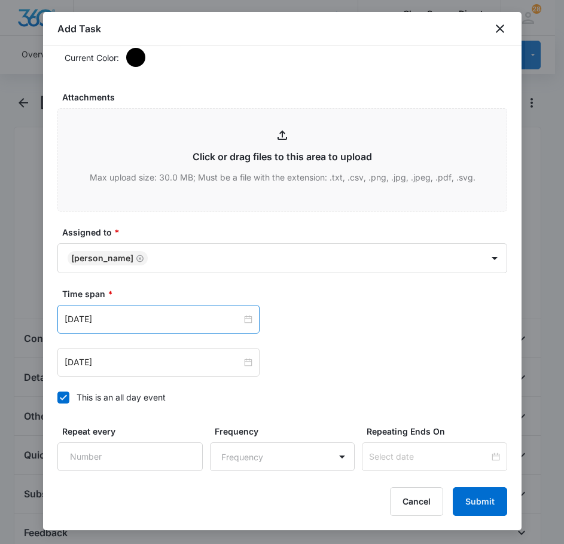
click at [143, 312] on div "[DATE]" at bounding box center [158, 319] width 202 height 29
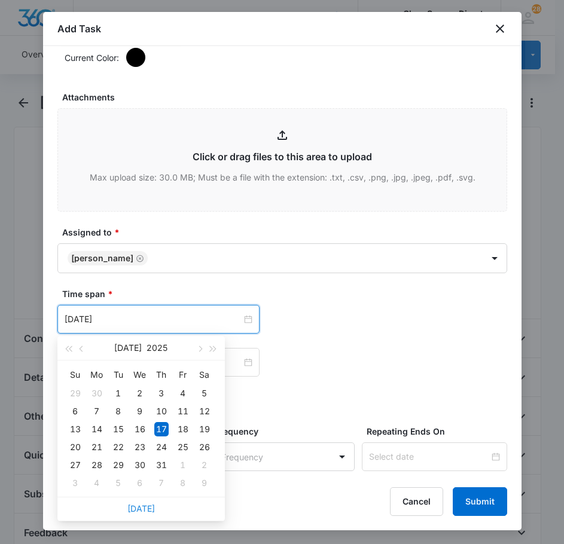
click at [135, 508] on link "[DATE]" at bounding box center [141, 509] width 28 height 10
type input "[DATE]"
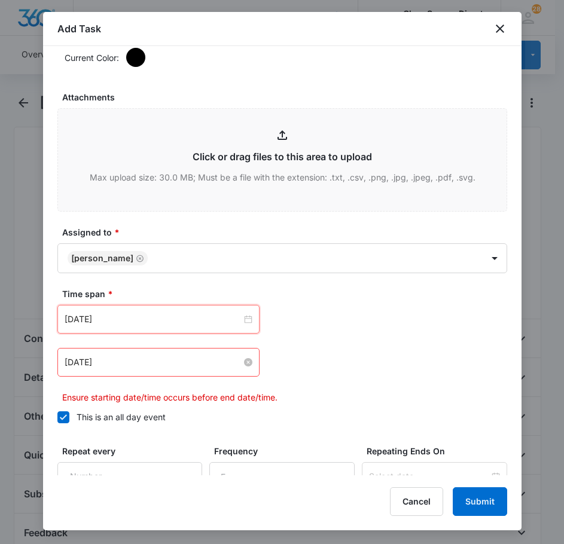
click at [114, 358] on input "[DATE]" at bounding box center [153, 362] width 177 height 13
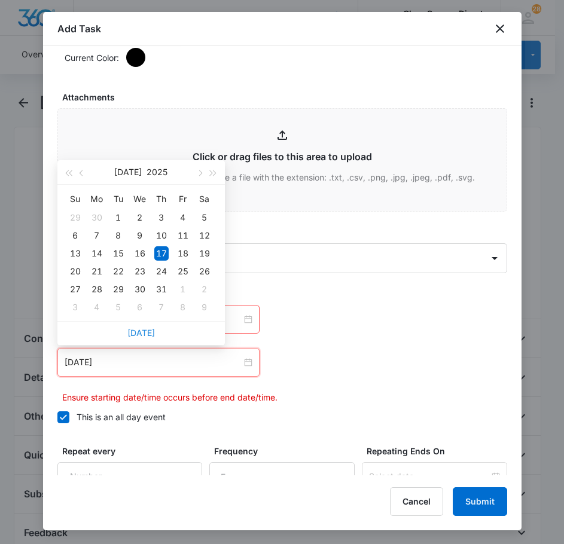
click at [147, 335] on link "[DATE]" at bounding box center [141, 333] width 28 height 10
type input "[DATE]"
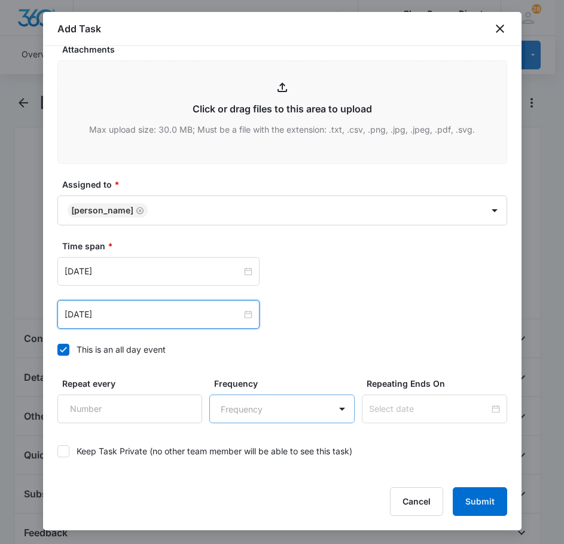
scroll to position [755, 0]
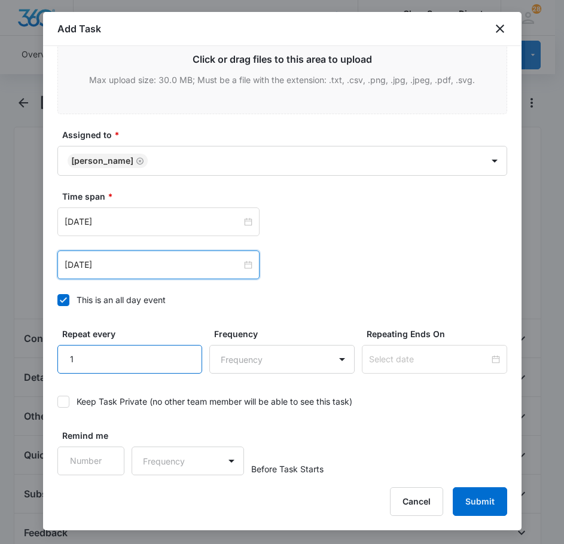
click at [181, 351] on input "1" at bounding box center [129, 359] width 145 height 29
type input "1"
type input "2"
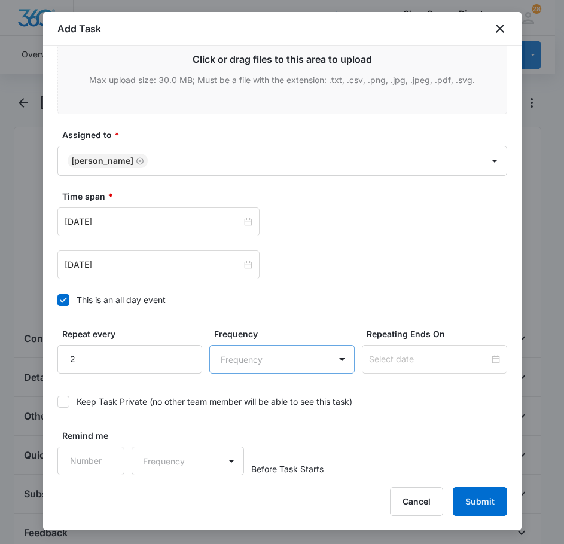
click at [260, 365] on body "CRM Apps Reputation Forms CRM Email Social Payments POS Content Ads Intelligenc…" at bounding box center [282, 514] width 564 height 1028
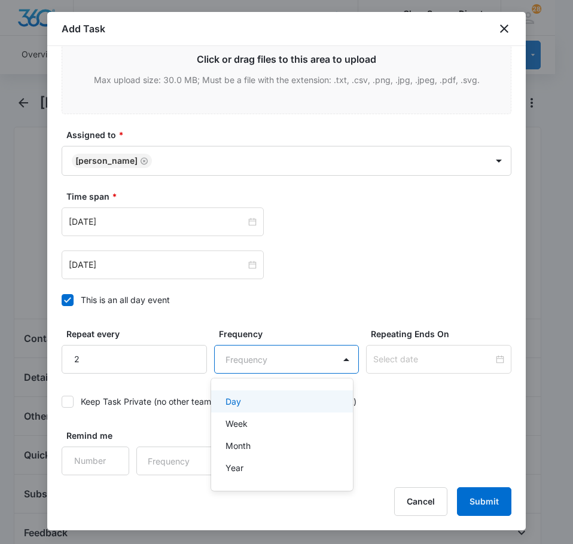
click at [269, 398] on div "Day" at bounding box center [281, 401] width 111 height 13
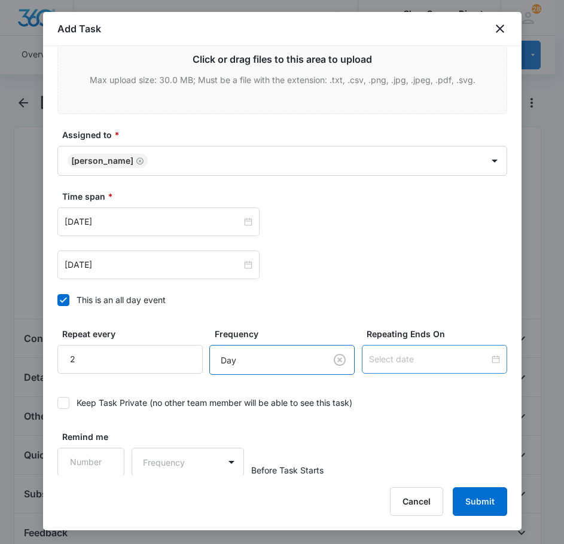
click at [388, 368] on div at bounding box center [434, 359] width 145 height 29
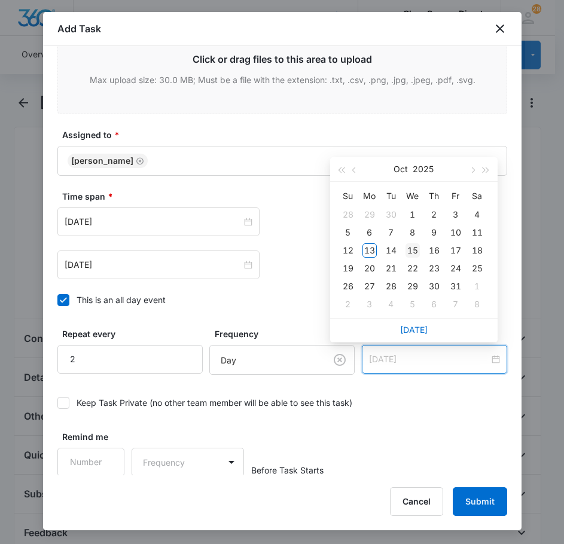
type input "[DATE]"
click at [415, 247] on div "15" at bounding box center [413, 250] width 14 height 14
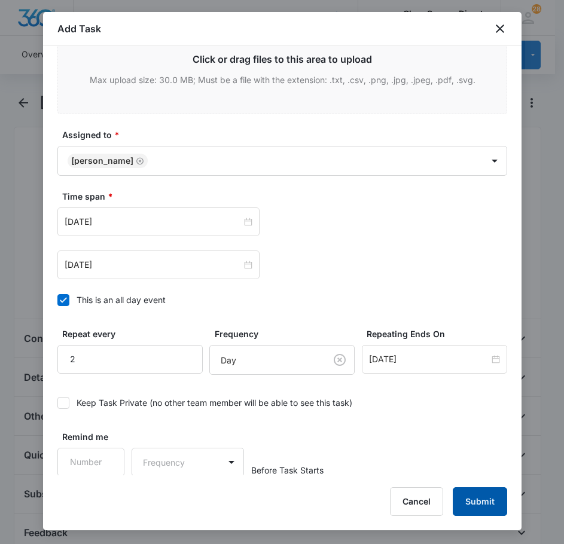
click at [479, 496] on button "Submit" at bounding box center [480, 502] width 54 height 29
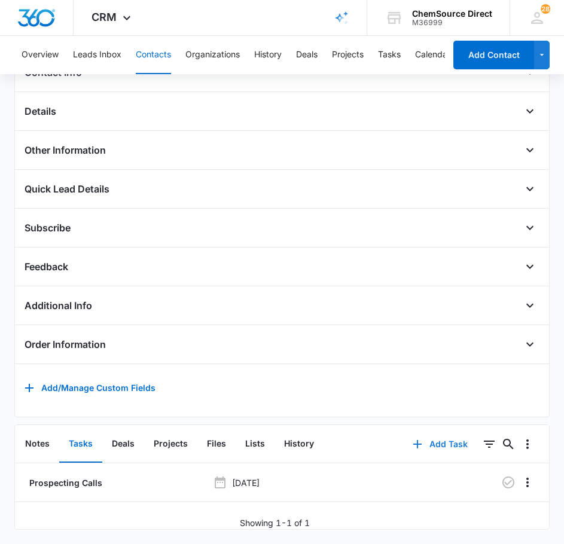
scroll to position [284, 0]
click at [501, 476] on icon "button" at bounding box center [508, 483] width 14 height 14
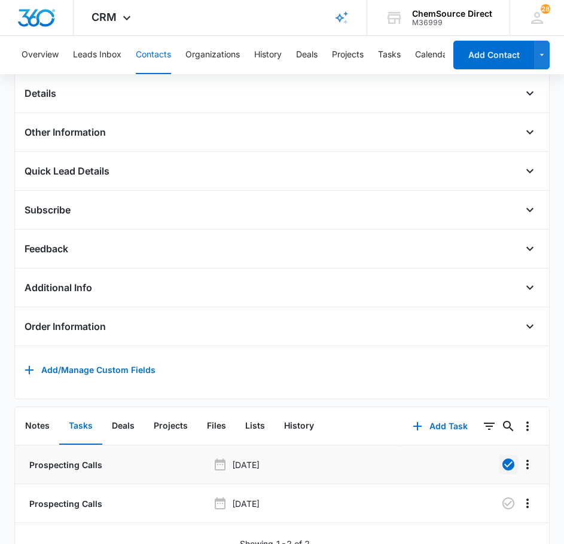
click at [151, 50] on button "Contacts" at bounding box center [153, 55] width 35 height 38
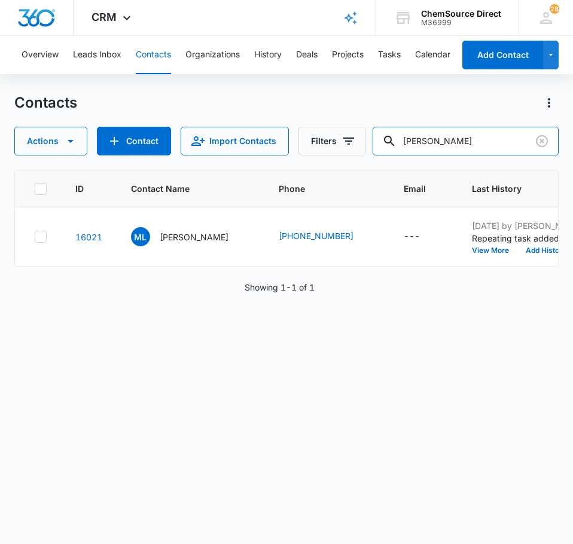
drag, startPoint x: 481, startPoint y: 145, endPoint x: 365, endPoint y: 145, distance: 115.4
click at [365, 145] on div "Actions Contact Import Contacts Filters mark labonne" at bounding box center [286, 141] width 544 height 29
type input "kontoor"
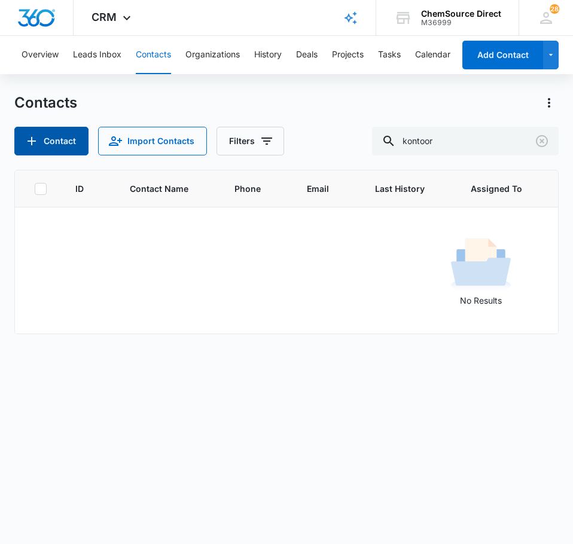
click at [47, 145] on button "Contact" at bounding box center [51, 141] width 74 height 29
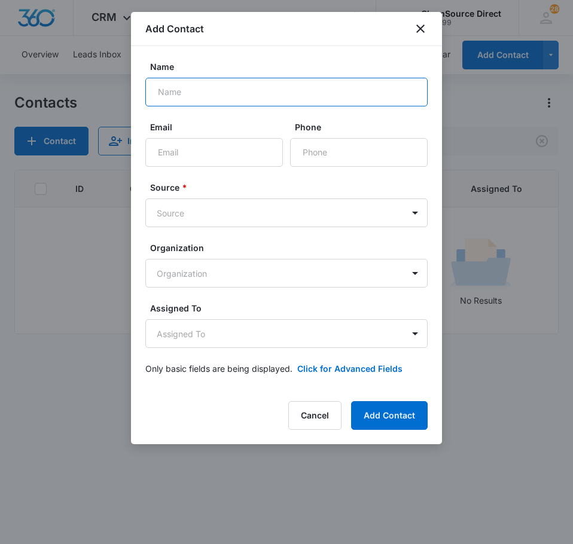
click at [211, 80] on input "Name" at bounding box center [286, 92] width 282 height 29
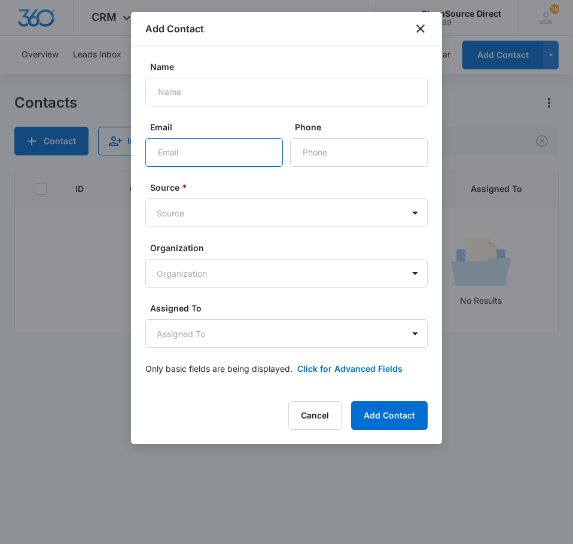
click at [199, 157] on input "Email" at bounding box center [214, 152] width 138 height 29
paste input "invoices@jeanswear.coupahost.com"
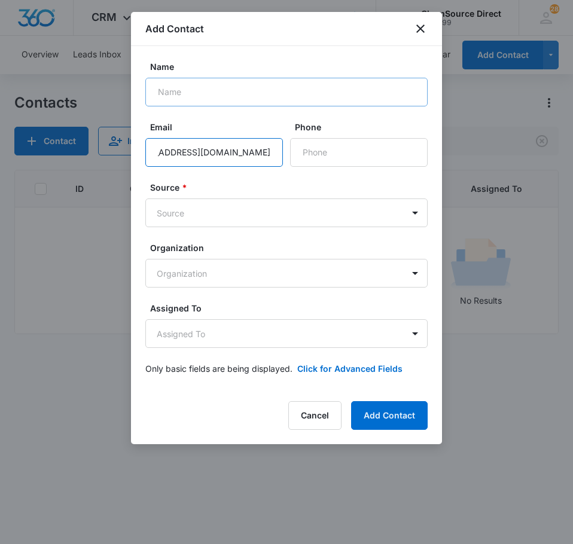
type input "invoices@jeanswear.coupahost.com"
click at [203, 94] on input "Name" at bounding box center [286, 92] width 282 height 29
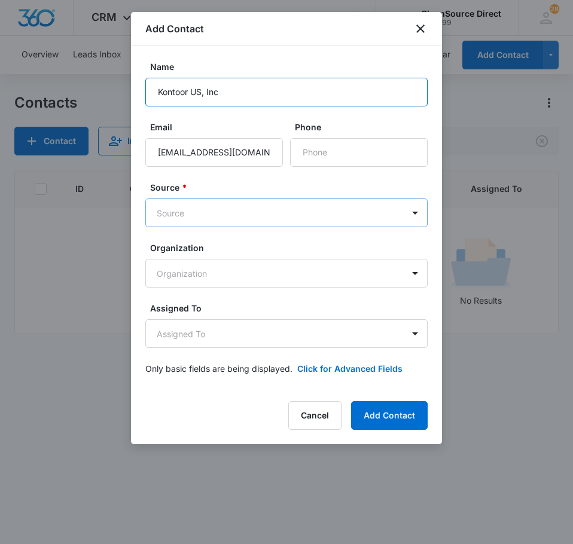
type input "Kontoor US, Inc"
click at [258, 207] on body "CRM Apps Reputation Forms CRM Email Social Payments POS Content Ads Intelligenc…" at bounding box center [286, 272] width 573 height 544
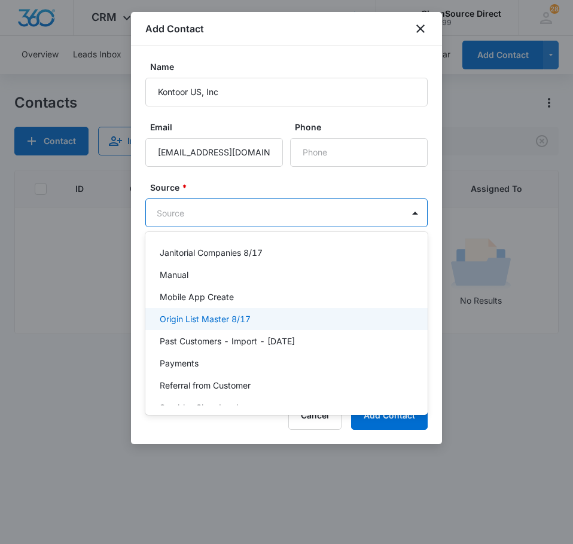
scroll to position [261, 0]
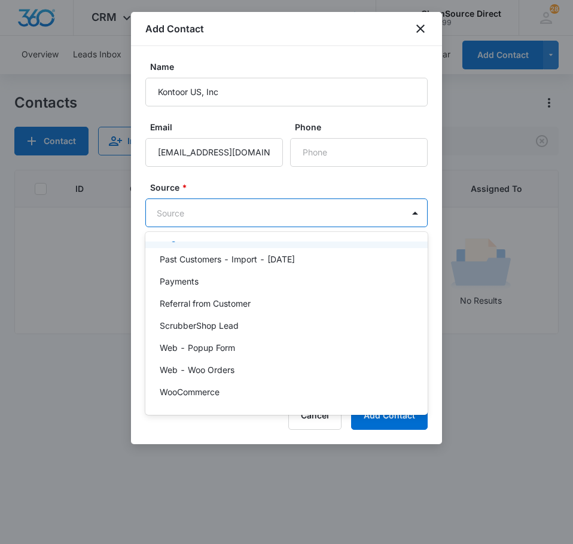
click at [270, 242] on div "Origin List Master 8/17" at bounding box center [285, 237] width 251 height 13
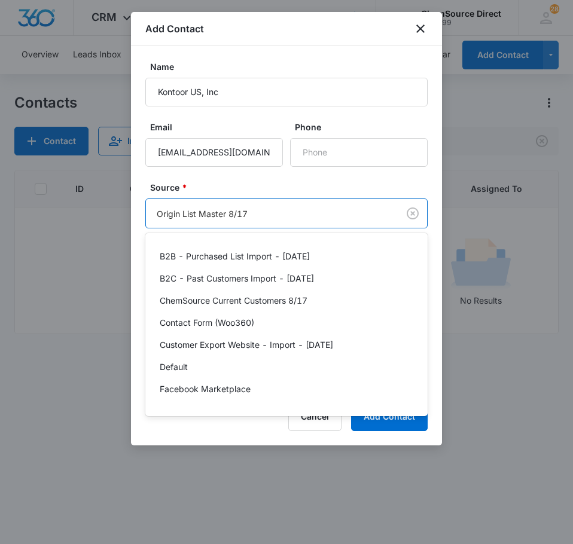
click at [282, 218] on body "CRM Apps Reputation Forms CRM Email Social Payments POS Content Ads Intelligenc…" at bounding box center [286, 272] width 573 height 544
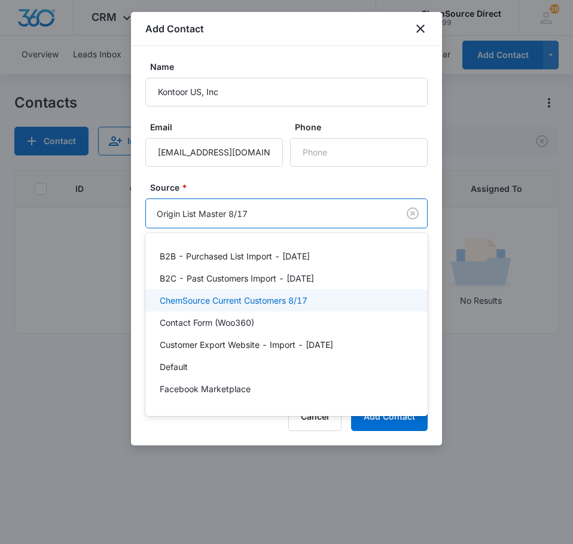
scroll to position [263, 0]
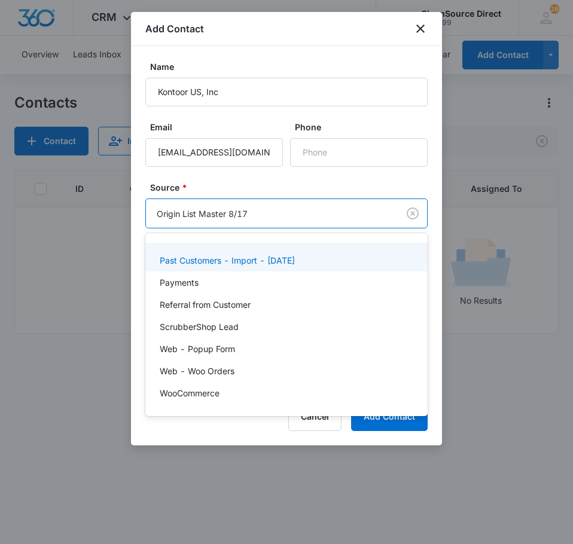
click at [285, 263] on p "Past Customers - Import - [DATE]" at bounding box center [227, 260] width 135 height 13
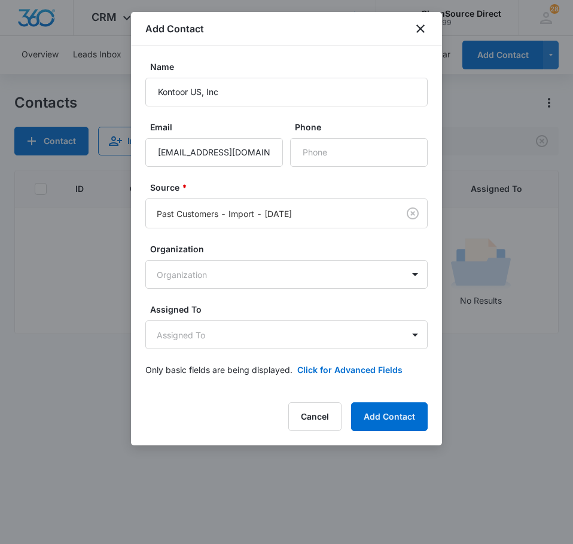
click at [266, 185] on label "Source *" at bounding box center [291, 187] width 282 height 13
click at [261, 334] on body "CRM Apps Reputation Forms CRM Email Social Payments POS Content Ads Intelligenc…" at bounding box center [286, 272] width 573 height 544
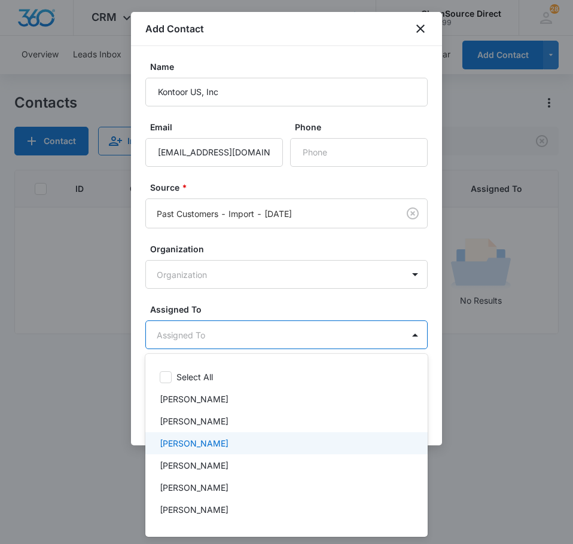
scroll to position [62, 0]
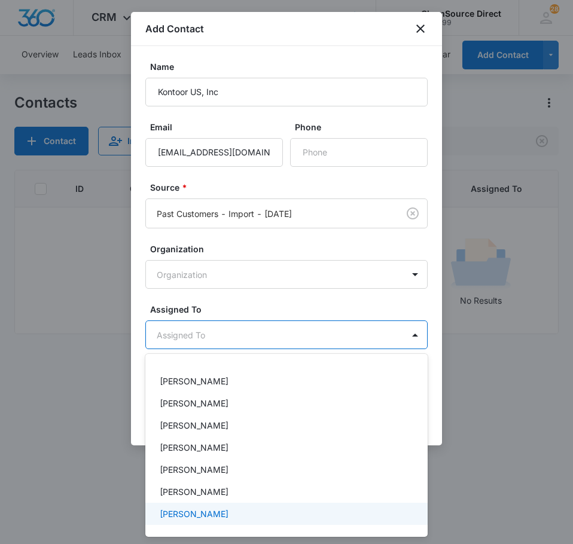
click at [235, 523] on div "[PERSON_NAME]" at bounding box center [286, 514] width 282 height 22
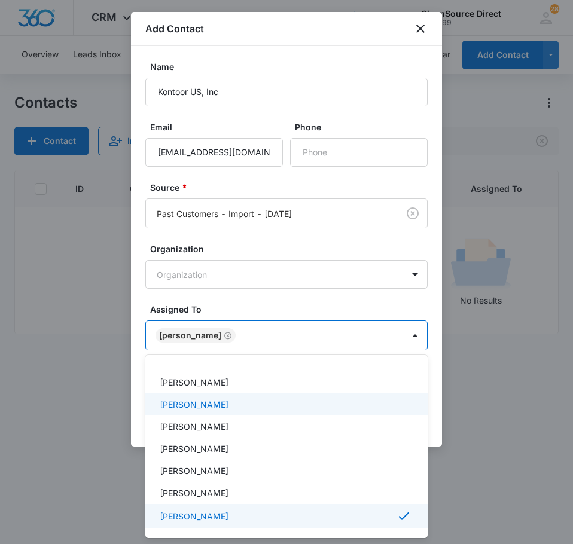
click at [221, 291] on div at bounding box center [286, 272] width 573 height 544
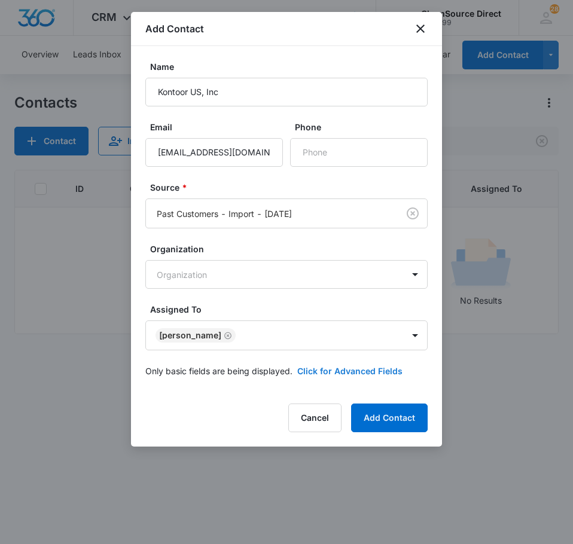
click at [328, 373] on button "Click for Advanced Fields" at bounding box center [349, 371] width 105 height 13
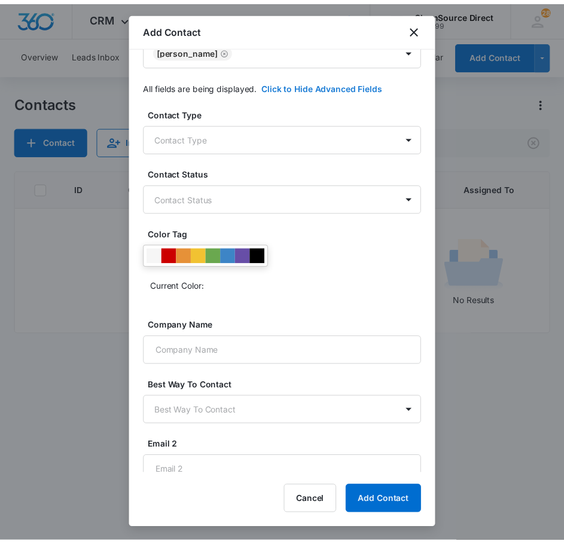
scroll to position [296, 0]
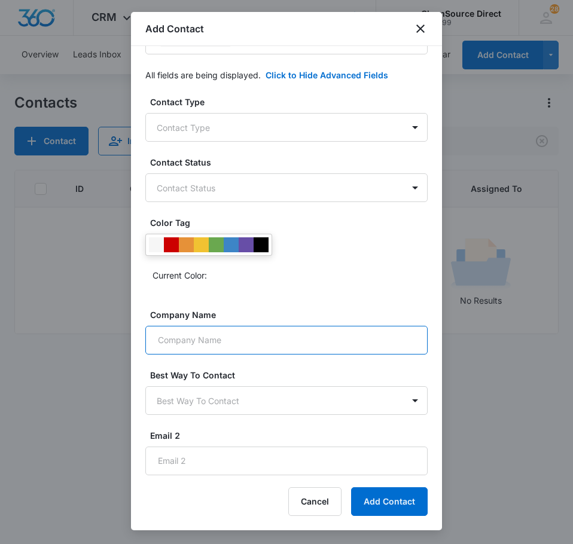
click at [228, 334] on input "Company Name" at bounding box center [286, 340] width 282 height 29
type input "Kontoor US, Inc"
click at [265, 245] on div at bounding box center [261, 244] width 15 height 15
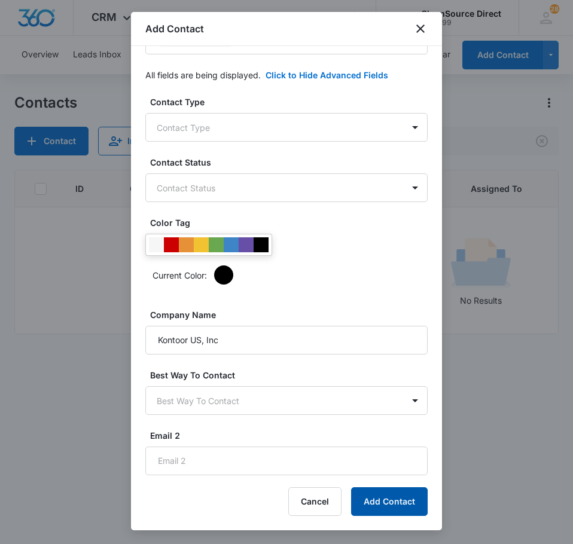
click at [395, 505] on button "Add Contact" at bounding box center [389, 502] width 77 height 29
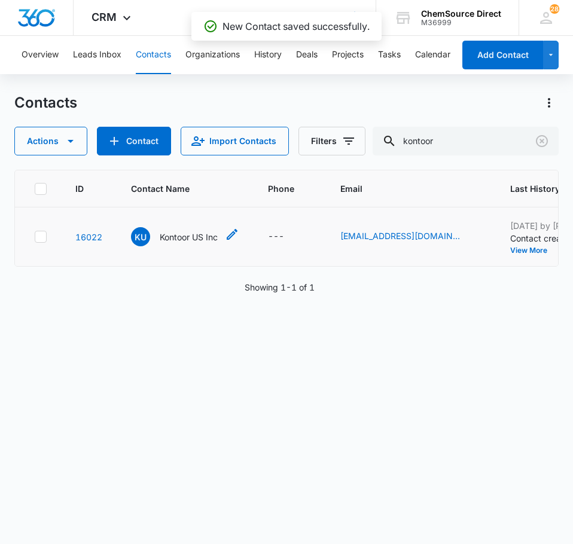
click at [198, 239] on p "Kontoor US Inc" at bounding box center [189, 237] width 58 height 13
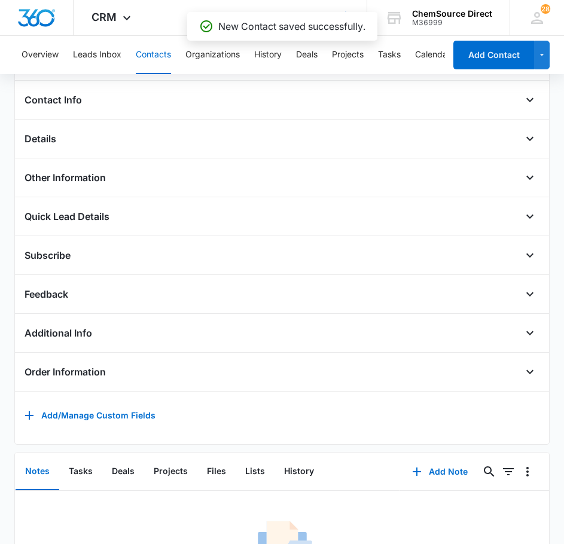
scroll to position [239, 0]
click at [422, 481] on button "Add Note" at bounding box center [440, 471] width 80 height 29
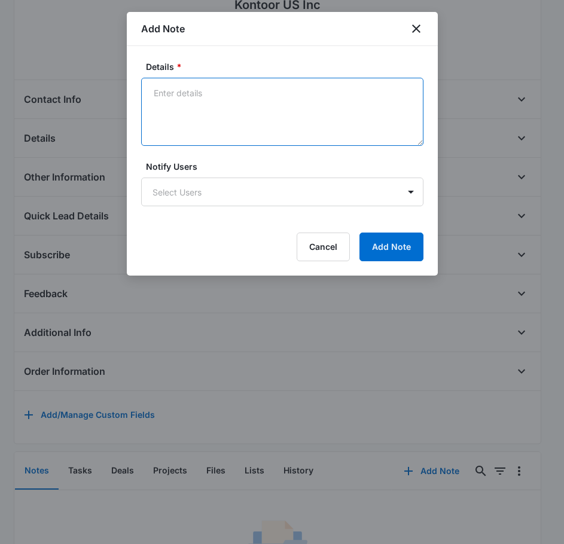
click at [285, 114] on textarea "Details *" at bounding box center [282, 112] width 282 height 68
type textarea "Sent Supplies Promo on [DATE]"
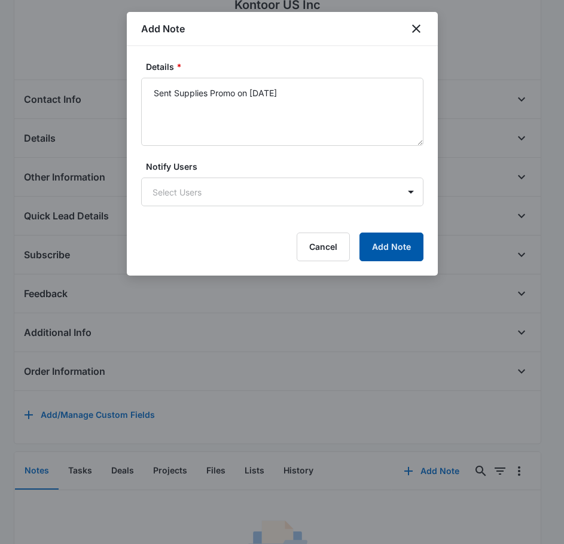
click at [383, 247] on button "Add Note" at bounding box center [391, 247] width 64 height 29
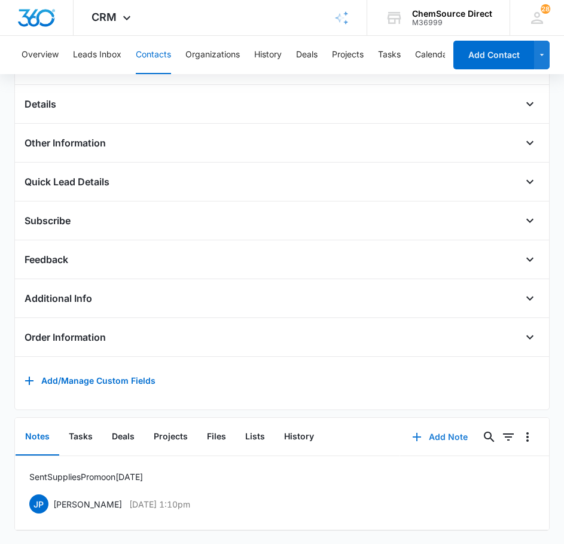
scroll to position [293, 0]
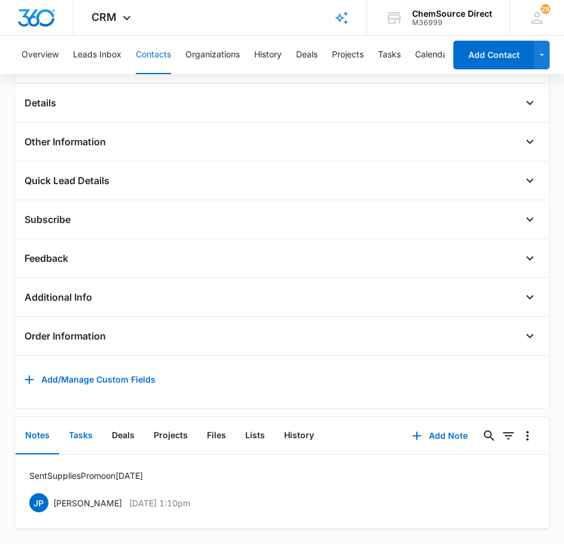
click at [76, 428] on button "Tasks" at bounding box center [80, 436] width 43 height 37
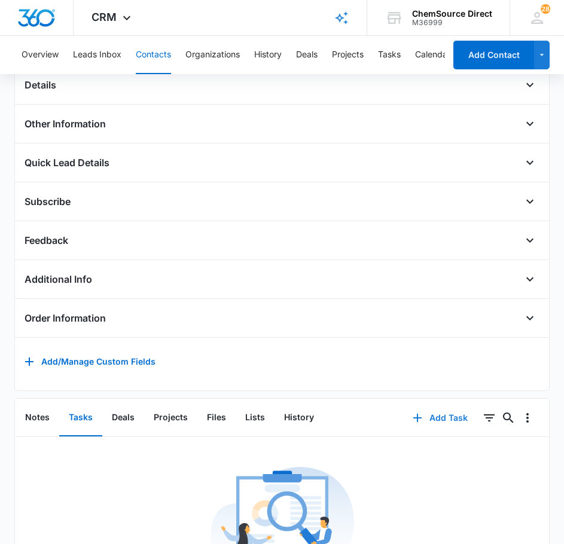
click at [437, 427] on button "Add Task" at bounding box center [440, 418] width 79 height 29
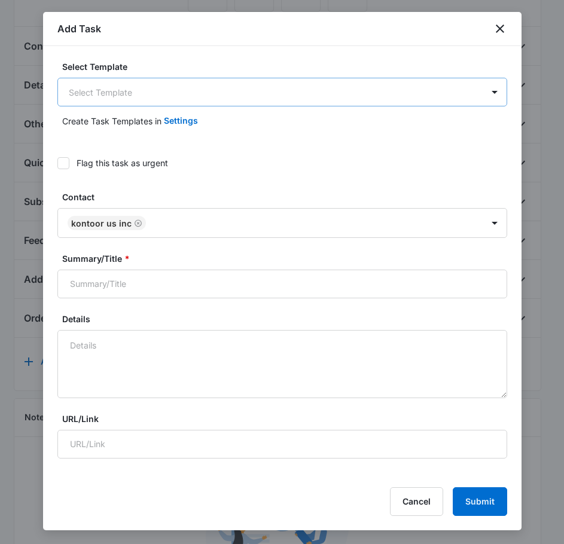
click at [130, 86] on body "CRM Apps Reputation Forms CRM Email Social Payments POS Content Ads Intelligenc…" at bounding box center [282, 221] width 564 height 1028
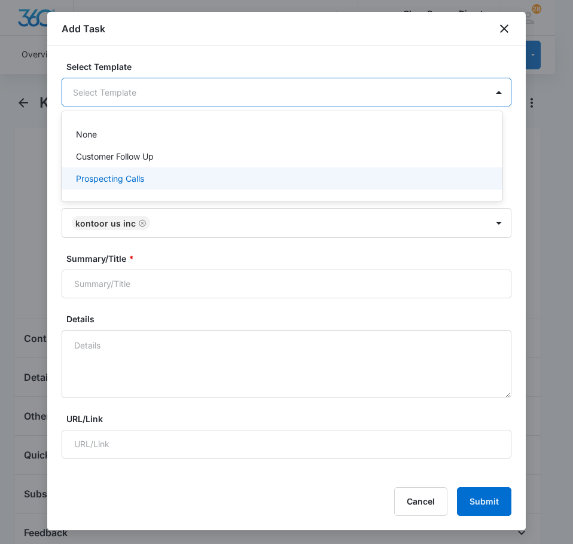
click at [145, 168] on div "Prospecting Calls" at bounding box center [282, 178] width 441 height 22
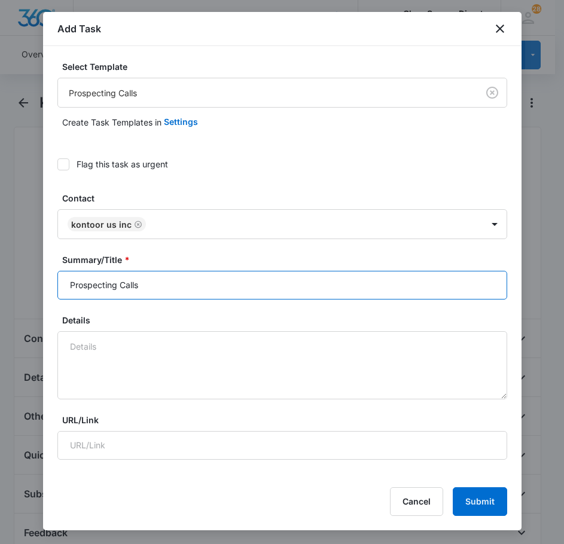
drag, startPoint x: 175, startPoint y: 290, endPoint x: -5, endPoint y: 293, distance: 180.1
click at [0, 293] on html "CRM Apps Reputation Forms CRM Email Social Payments POS Content Ads Intelligenc…" at bounding box center [282, 272] width 564 height 544
type input "P"
type input "Prospecting Calls"
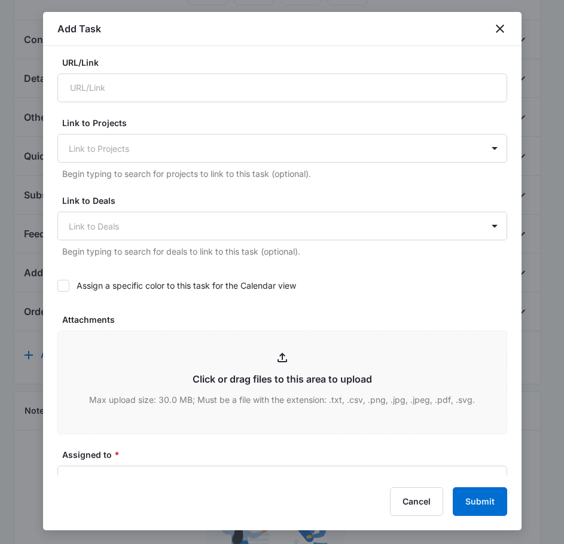
scroll to position [359, 0]
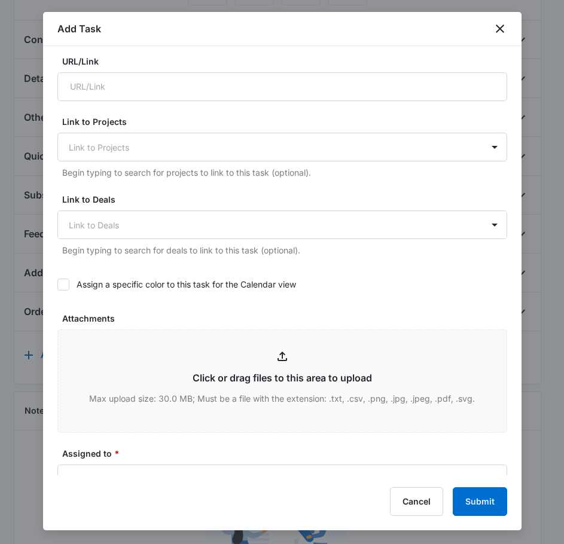
click at [74, 288] on label "Assign a specific color to this task for the Calendar view" at bounding box center [282, 284] width 450 height 13
click at [57, 285] on input "Assign a specific color to this task for the Calendar view" at bounding box center [57, 285] width 0 height 0
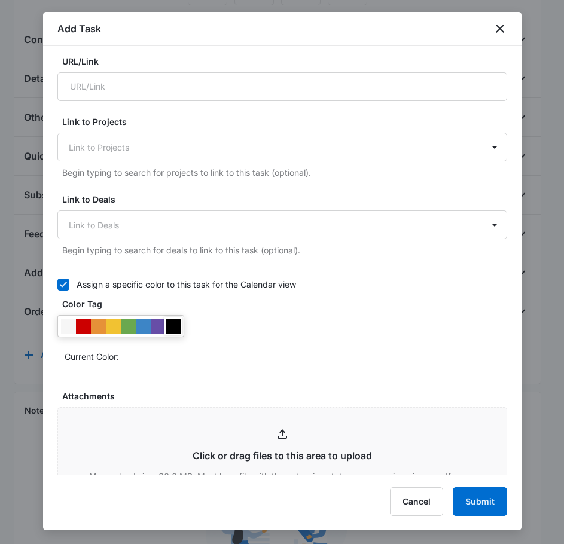
click at [169, 324] on div at bounding box center [173, 326] width 15 height 15
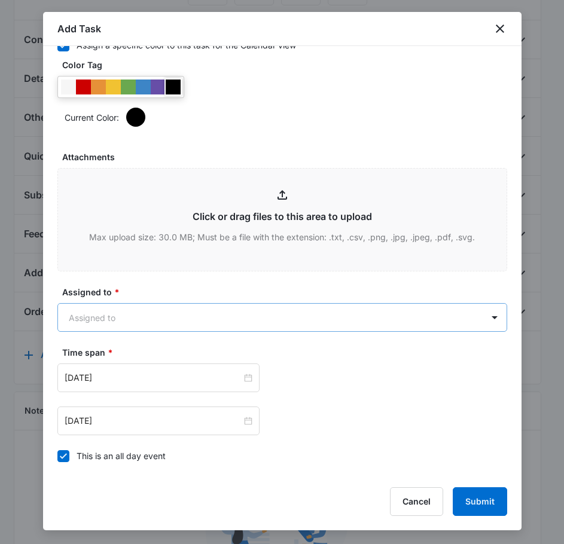
scroll to position [0, 0]
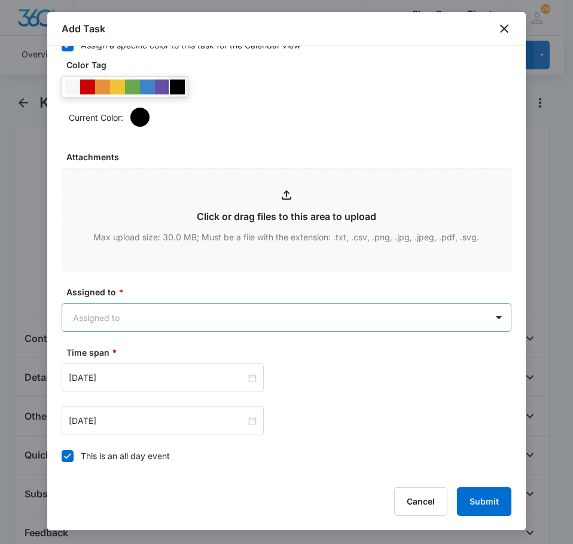
click at [191, 321] on body "CRM Apps Reputation Forms CRM Email Social Payments POS Content Ads Intelligenc…" at bounding box center [286, 514] width 573 height 1028
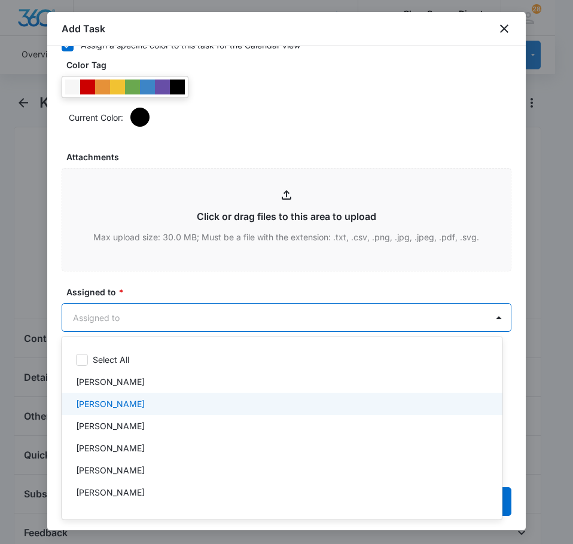
click at [147, 406] on div "[PERSON_NAME]" at bounding box center [281, 404] width 410 height 13
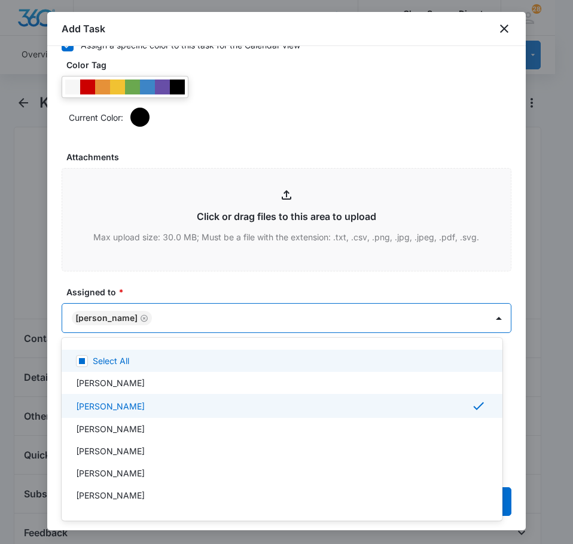
click at [178, 290] on div at bounding box center [286, 272] width 573 height 544
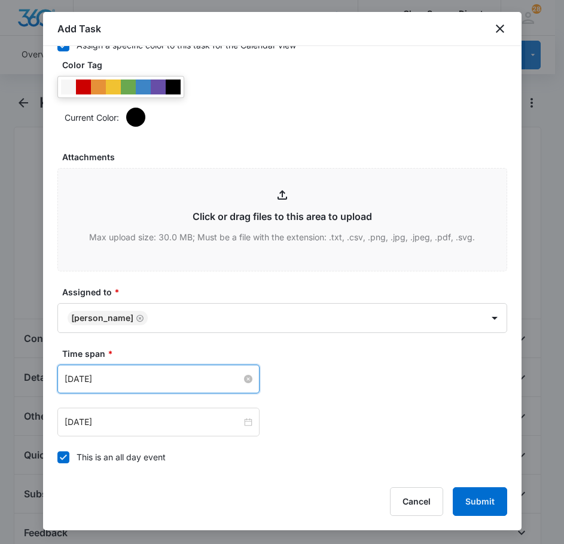
click at [151, 380] on input "[DATE]" at bounding box center [153, 379] width 177 height 13
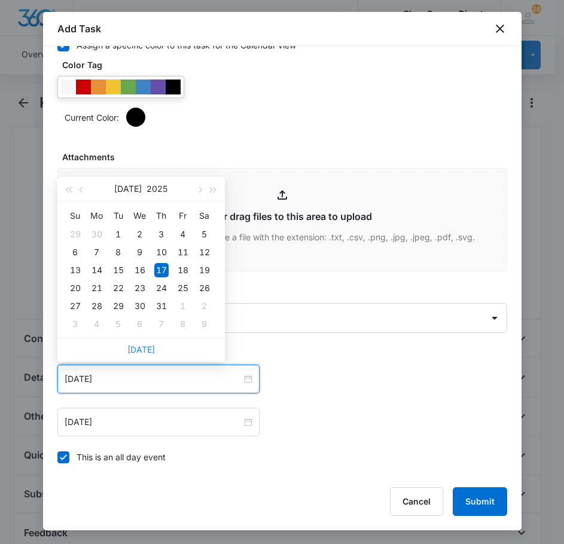
click at [132, 346] on link "[DATE]" at bounding box center [141, 350] width 28 height 10
type input "[DATE]"
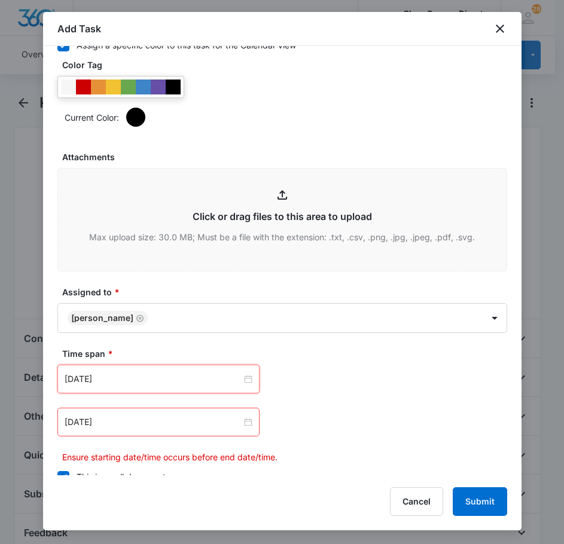
click at [153, 429] on div "[DATE]" at bounding box center [158, 422] width 202 height 29
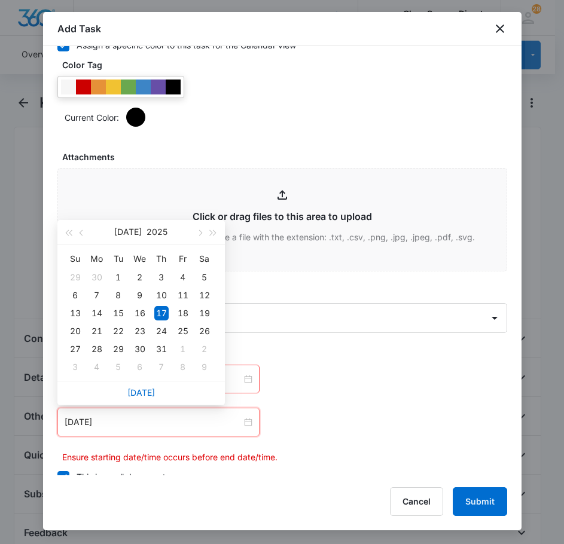
click at [146, 385] on div "[DATE]" at bounding box center [140, 393] width 167 height 24
click at [145, 390] on link "[DATE]" at bounding box center [141, 393] width 28 height 10
type input "[DATE]"
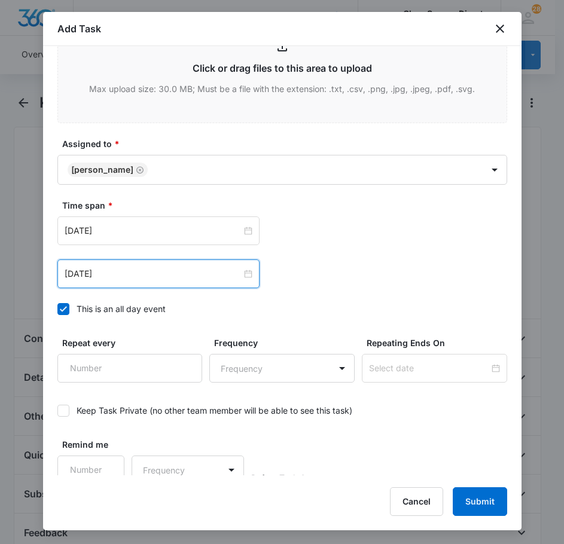
scroll to position [755, 0]
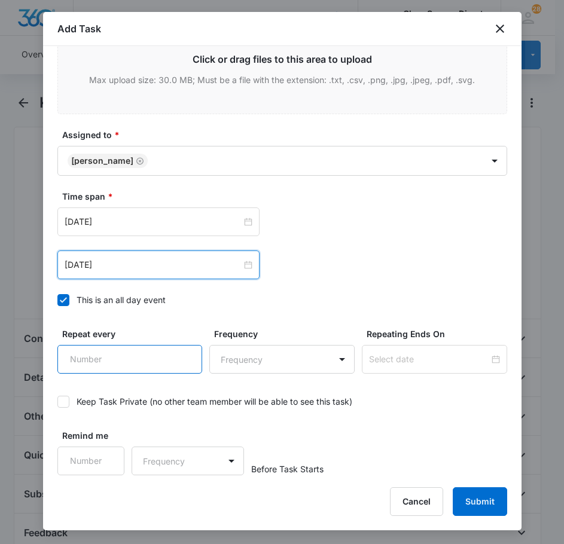
click at [114, 360] on input "Repeat every" at bounding box center [129, 359] width 145 height 29
type input "2"
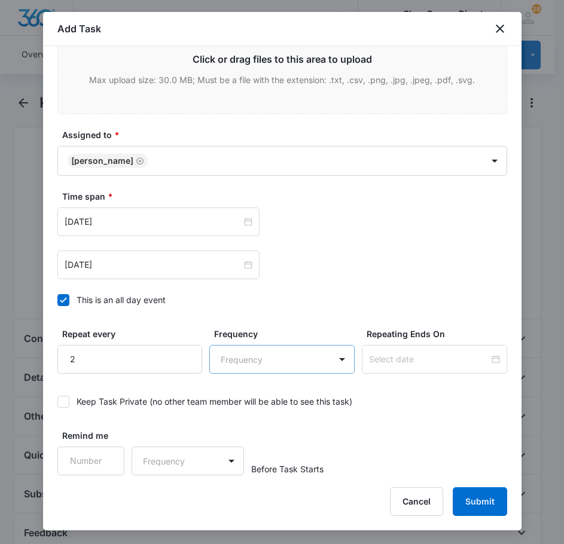
click at [273, 361] on body "CRM Apps Reputation Forms CRM Email Social Payments POS Content Ads Intelligenc…" at bounding box center [282, 514] width 564 height 1028
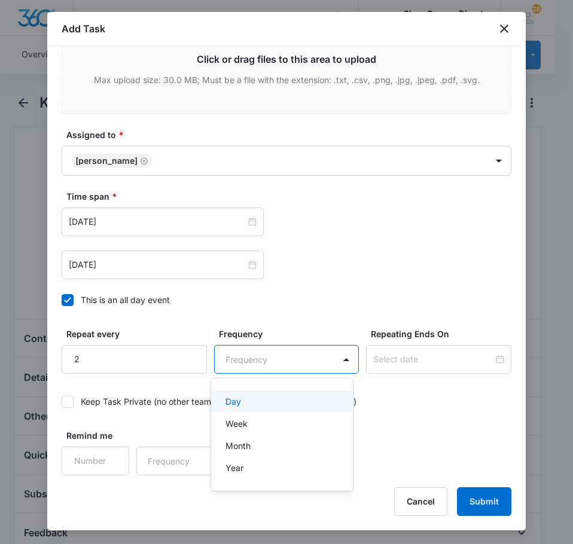
click at [261, 403] on div "Day" at bounding box center [281, 401] width 111 height 13
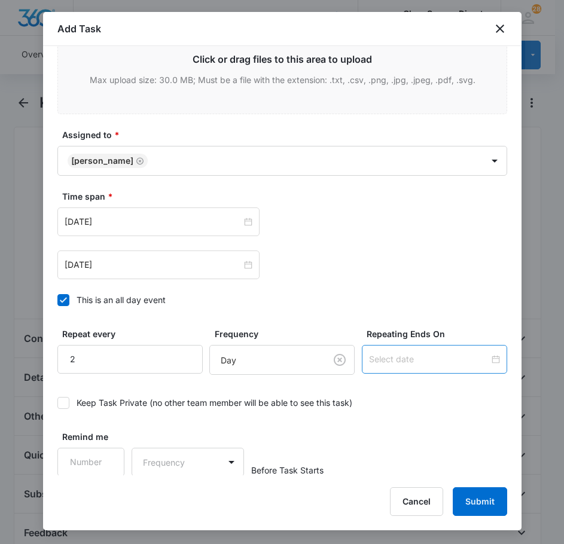
click at [418, 348] on div at bounding box center [434, 359] width 145 height 29
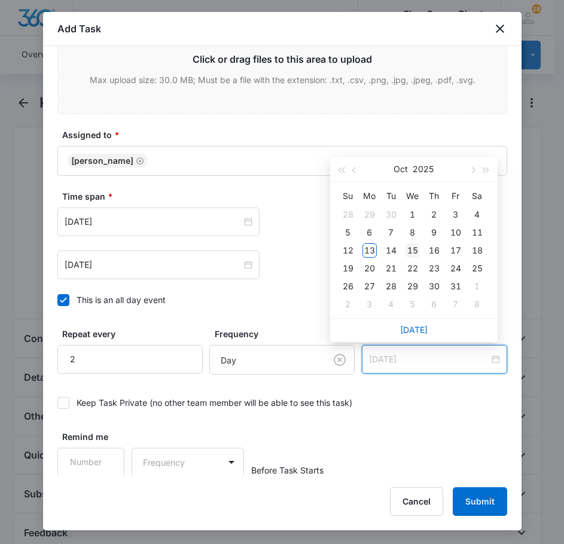
type input "[DATE]"
click at [406, 245] on div "15" at bounding box center [413, 250] width 14 height 14
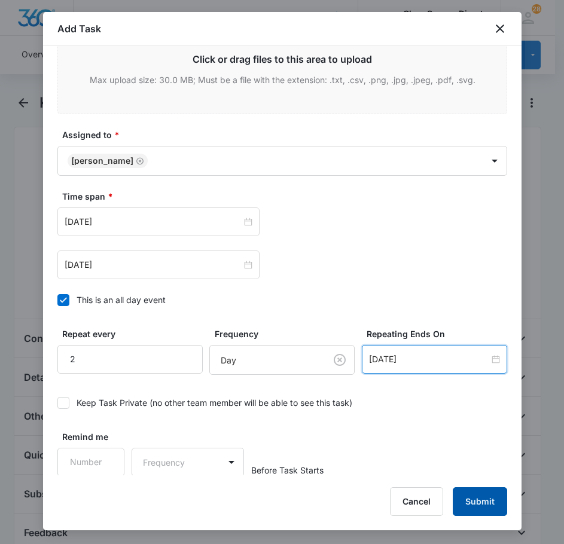
click at [487, 499] on button "Submit" at bounding box center [480, 502] width 54 height 29
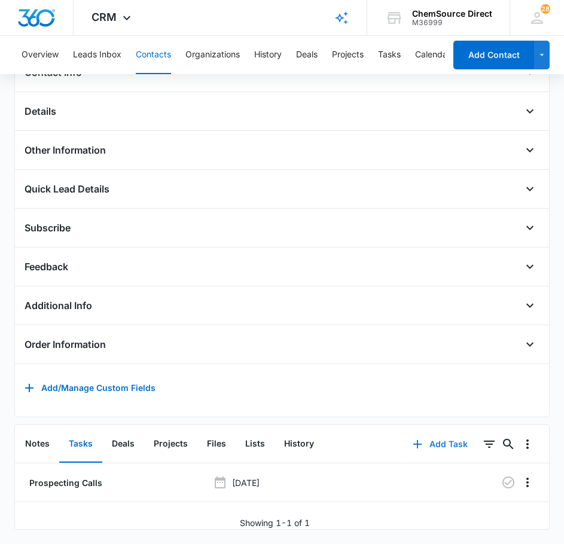
scroll to position [284, 0]
click at [504, 476] on icon "button" at bounding box center [508, 483] width 14 height 14
click at [166, 54] on button "Contacts" at bounding box center [153, 55] width 35 height 38
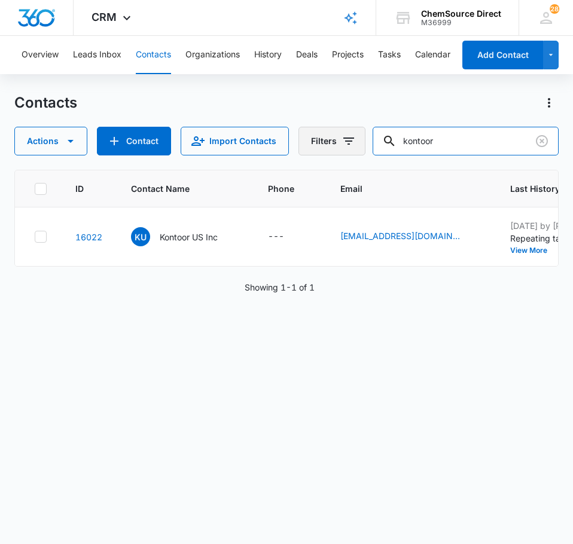
drag, startPoint x: 470, startPoint y: 135, endPoint x: 346, endPoint y: 141, distance: 124.5
click at [347, 140] on div "Actions Contact Import Contacts Filters kontoor" at bounding box center [286, 141] width 544 height 29
type input "nate's tree"
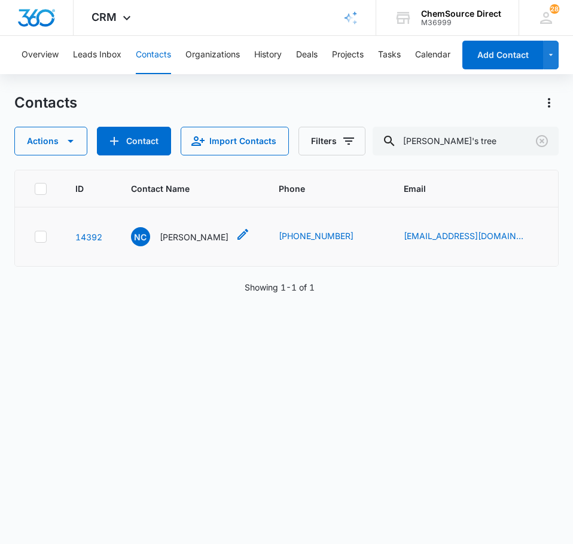
click at [193, 240] on p "Nate Carmichael" at bounding box center [194, 237] width 69 height 13
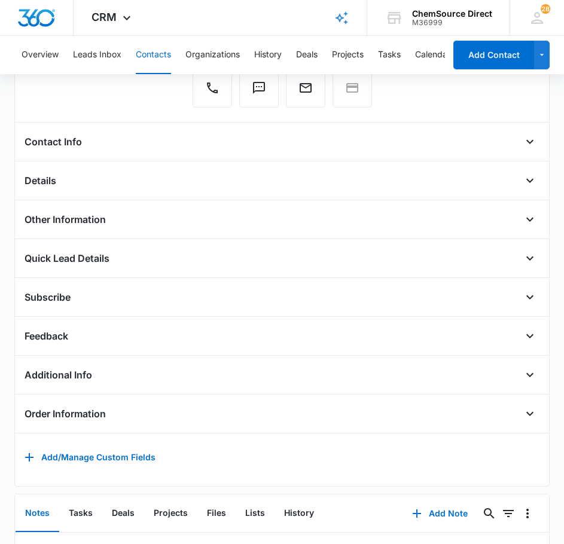
scroll to position [305, 0]
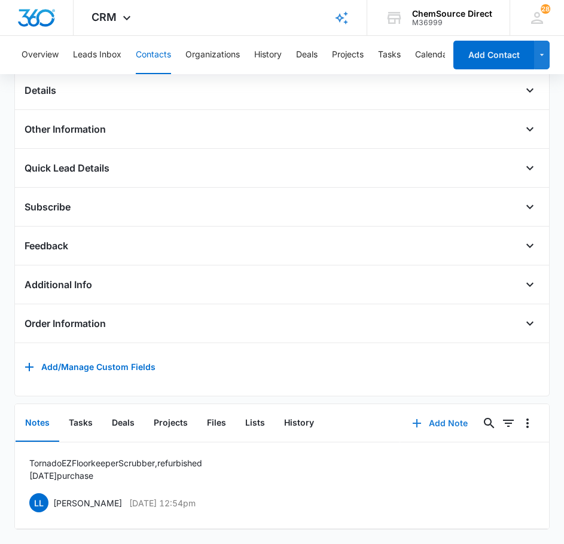
click at [443, 418] on button "Add Note" at bounding box center [440, 423] width 80 height 29
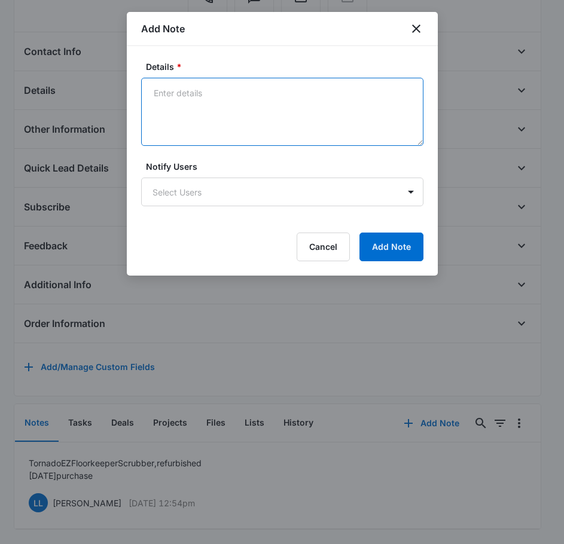
click at [241, 111] on textarea "Details *" at bounding box center [282, 112] width 282 height 68
type textarea "Sent Wearables Promo on [DATE]"
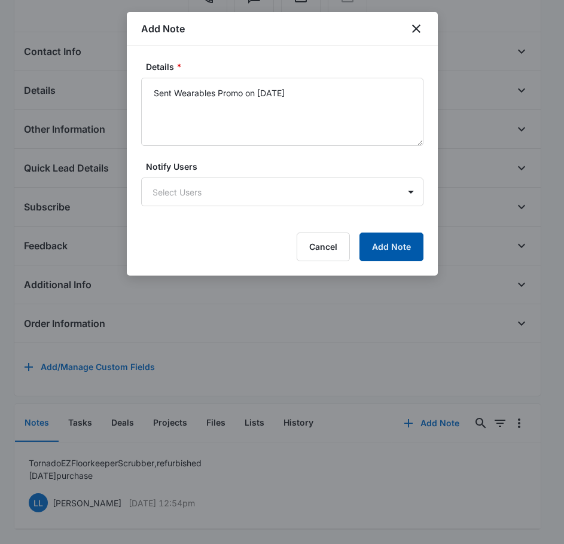
click at [376, 237] on button "Add Note" at bounding box center [391, 247] width 64 height 29
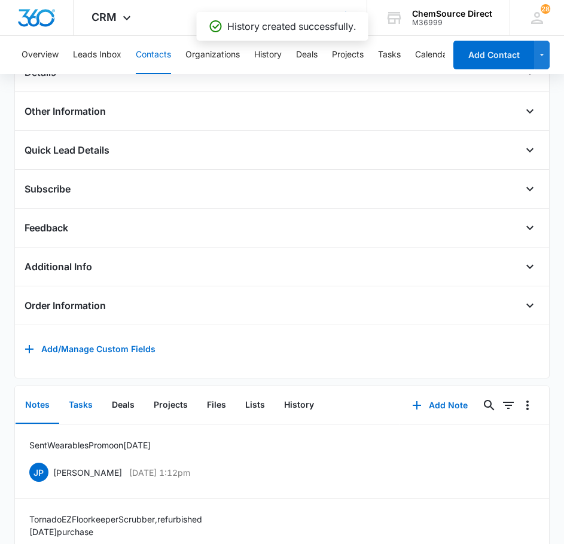
click at [86, 416] on button "Tasks" at bounding box center [80, 405] width 43 height 37
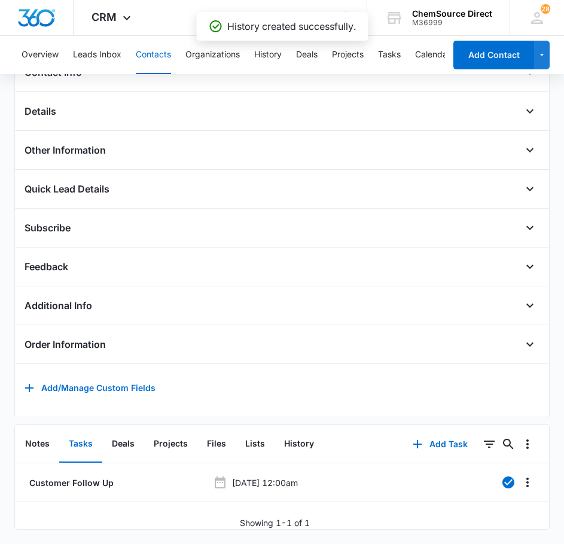
scroll to position [284, 0]
click at [435, 434] on button "Add Task" at bounding box center [440, 444] width 79 height 29
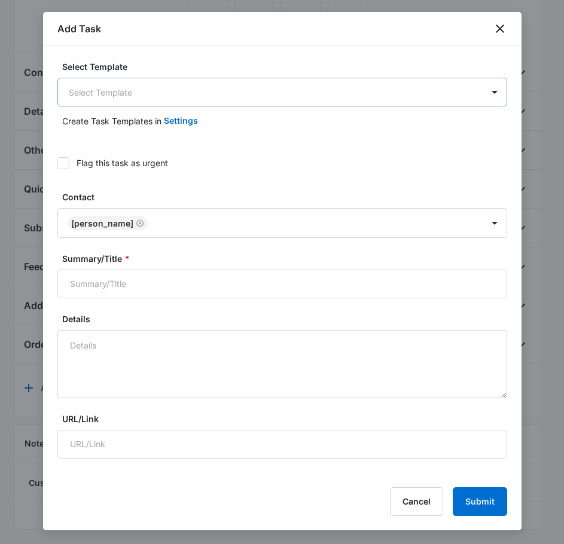
scroll to position [0, 0]
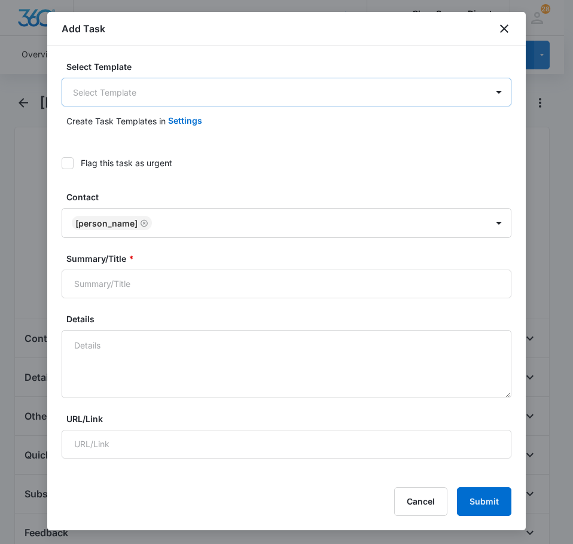
click at [166, 101] on body "CRM Apps Reputation Forms CRM Email Social Payments POS Content Ads Intelligenc…" at bounding box center [286, 405] width 573 height 811
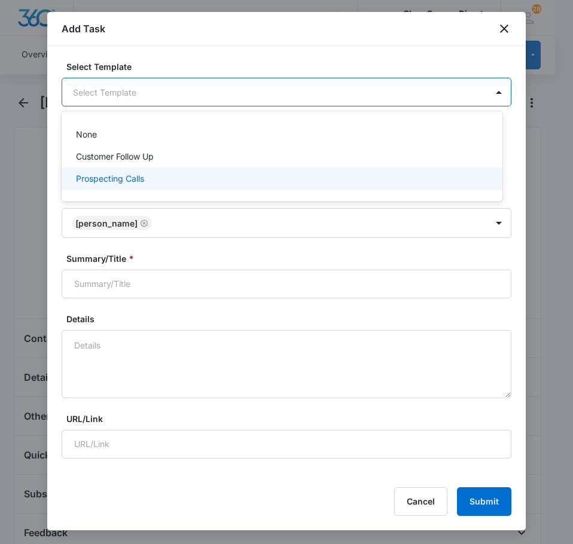
click at [172, 173] on div "Prospecting Calls" at bounding box center [281, 178] width 410 height 13
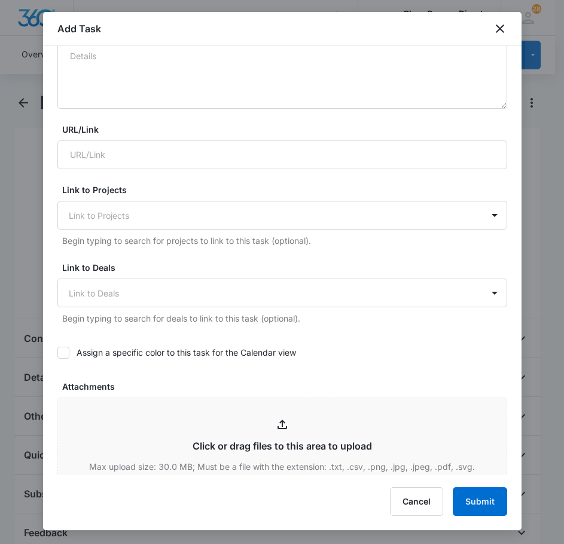
scroll to position [299, 0]
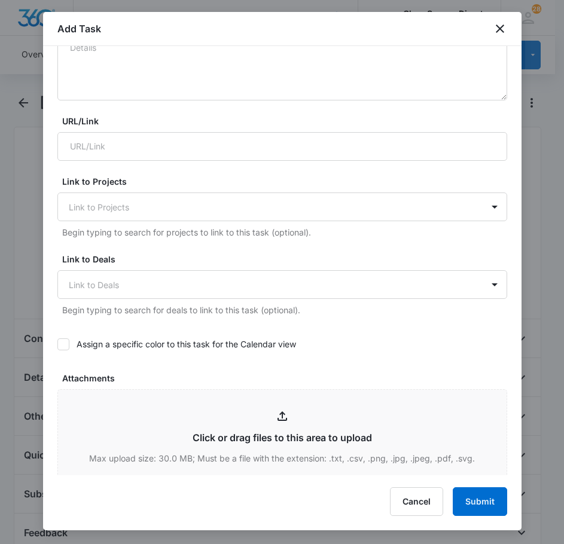
click at [60, 348] on icon at bounding box center [63, 344] width 11 height 11
click at [57, 345] on input "Assign a specific color to this task for the Calendar view" at bounding box center [57, 345] width 0 height 0
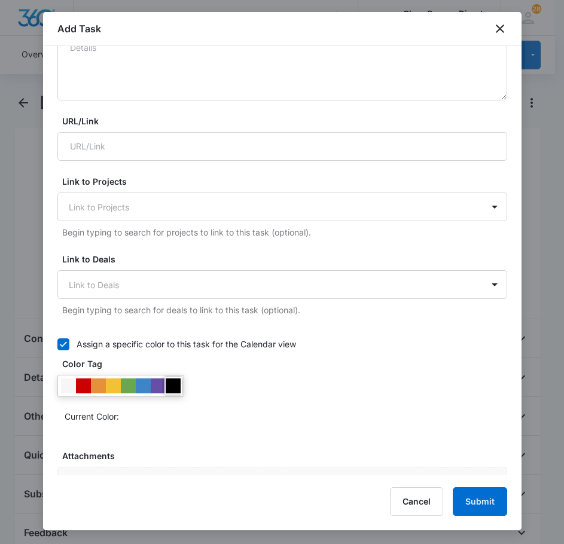
click at [178, 389] on div at bounding box center [173, 386] width 15 height 15
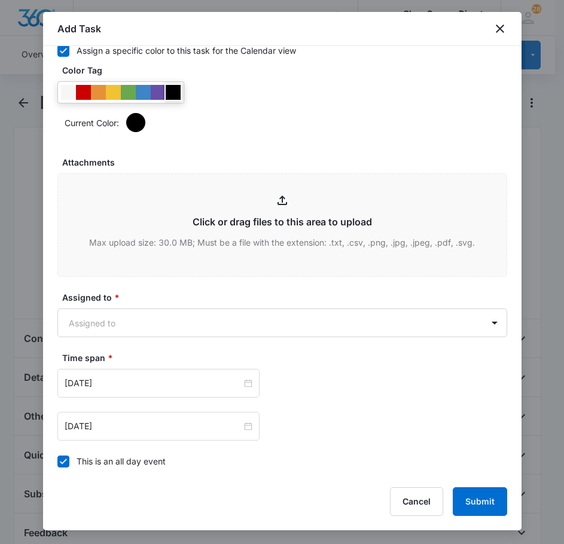
scroll to position [598, 0]
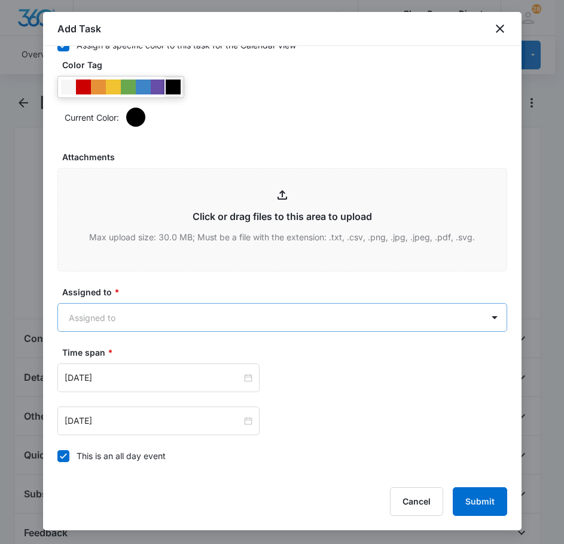
click at [102, 309] on body "CRM Apps Reputation Forms CRM Email Social Payments POS Content Ads Intelligenc…" at bounding box center [282, 405] width 564 height 811
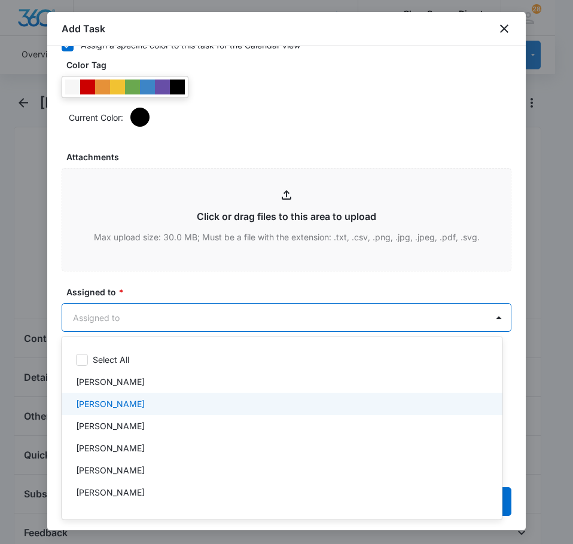
click at [125, 398] on div "[PERSON_NAME]" at bounding box center [281, 404] width 410 height 13
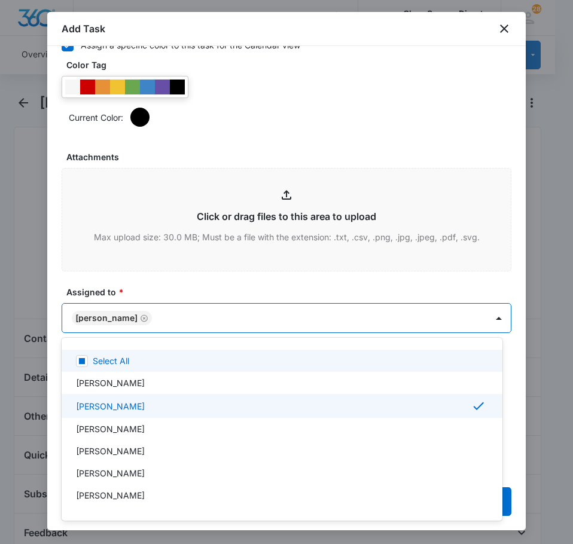
click at [163, 290] on div at bounding box center [286, 272] width 573 height 544
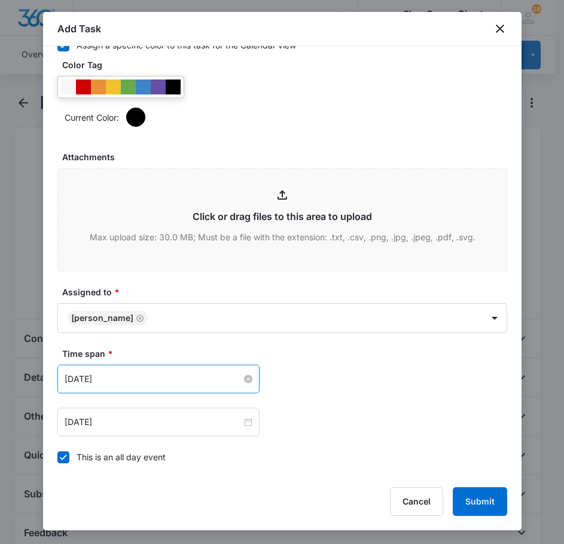
drag, startPoint x: 160, startPoint y: 389, endPoint x: 163, endPoint y: 382, distance: 8.3
click at [162, 383] on div "[DATE]" at bounding box center [158, 379] width 202 height 29
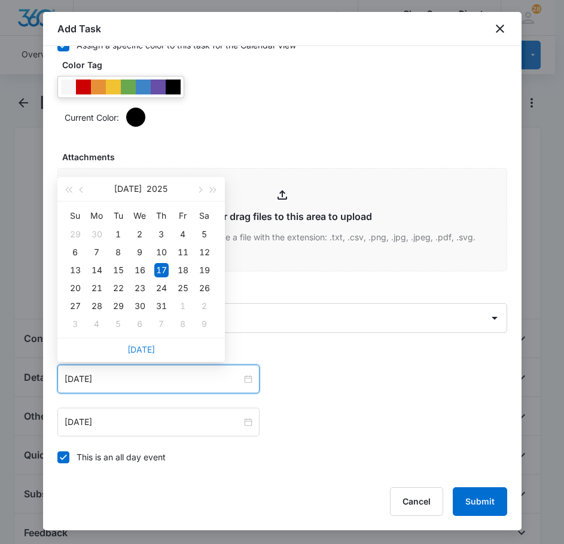
click at [149, 346] on link "[DATE]" at bounding box center [141, 350] width 28 height 10
type input "[DATE]"
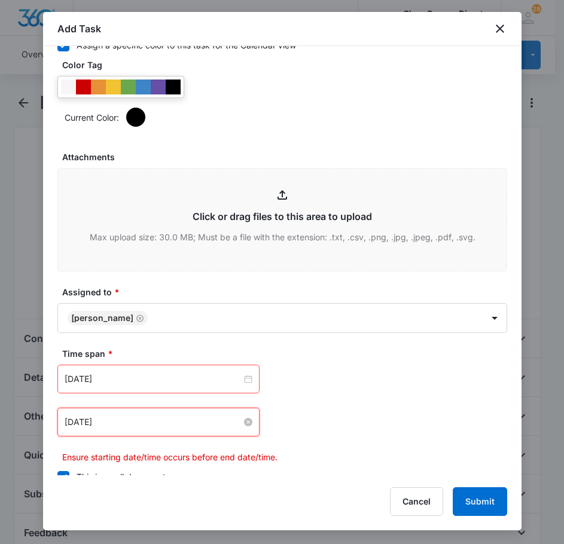
click at [142, 416] on input "[DATE]" at bounding box center [153, 422] width 177 height 13
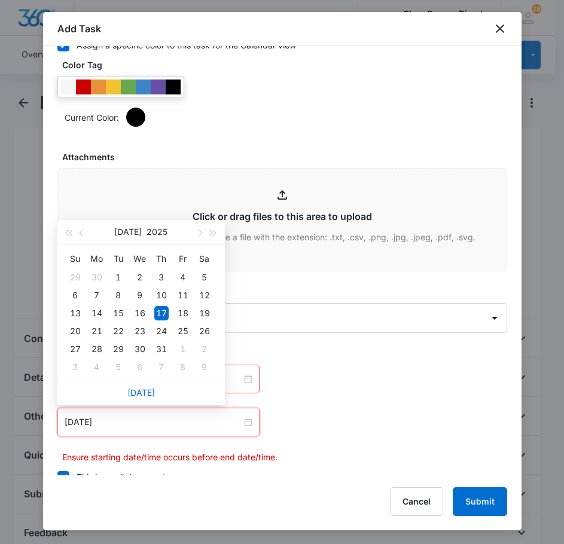
click at [132, 386] on div "[DATE]" at bounding box center [140, 393] width 167 height 24
click at [150, 393] on link "[DATE]" at bounding box center [141, 393] width 28 height 10
type input "[DATE]"
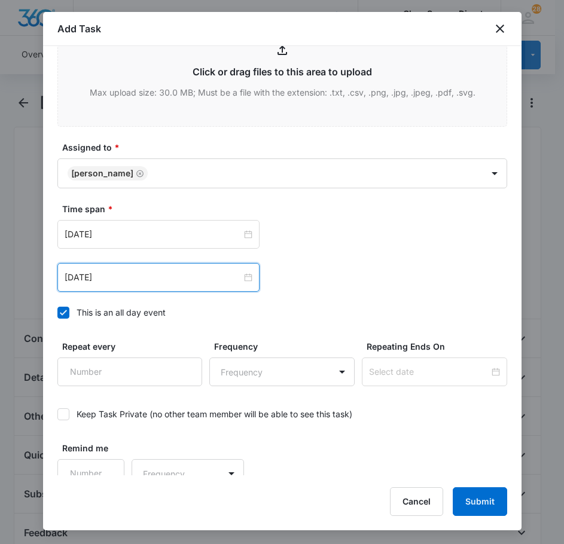
scroll to position [755, 0]
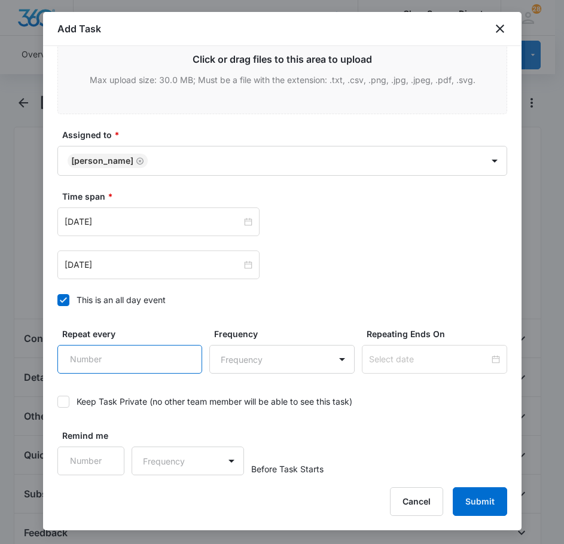
click at [160, 366] on input "Repeat every" at bounding box center [129, 359] width 145 height 29
type input "2"
click at [251, 370] on body "CRM Apps Reputation Forms CRM Email Social Payments POS Content Ads Intelligenc…" at bounding box center [282, 405] width 564 height 811
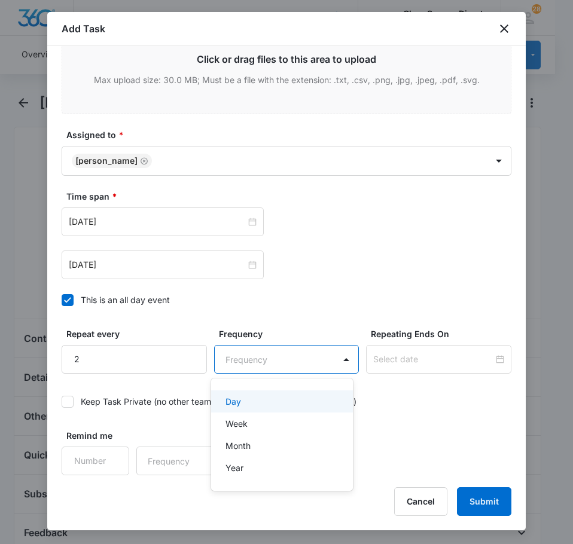
click at [254, 397] on div "Day" at bounding box center [281, 401] width 111 height 13
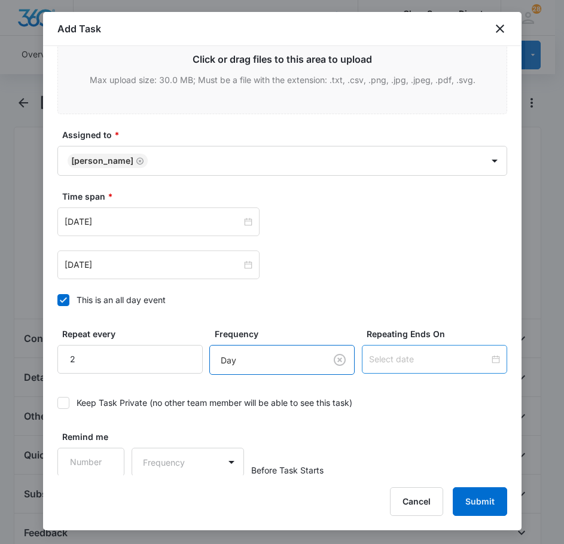
click at [392, 351] on div at bounding box center [434, 359] width 145 height 29
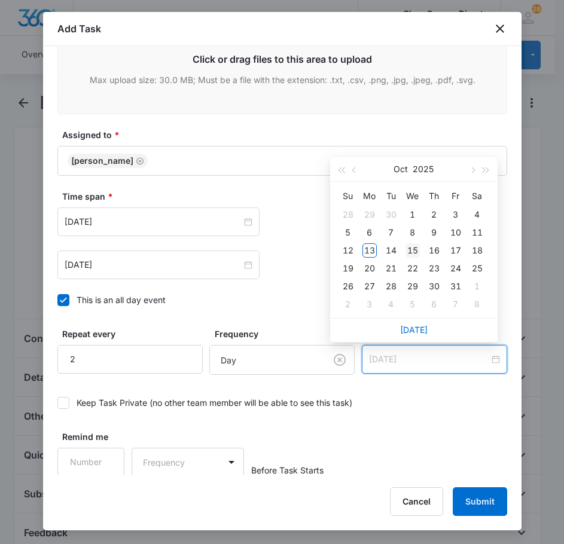
type input "[DATE]"
click at [414, 251] on div "15" at bounding box center [413, 250] width 14 height 14
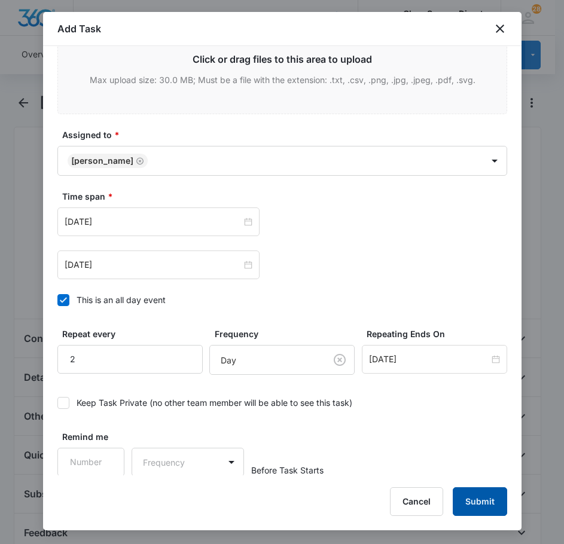
click at [492, 507] on button "Submit" at bounding box center [480, 502] width 54 height 29
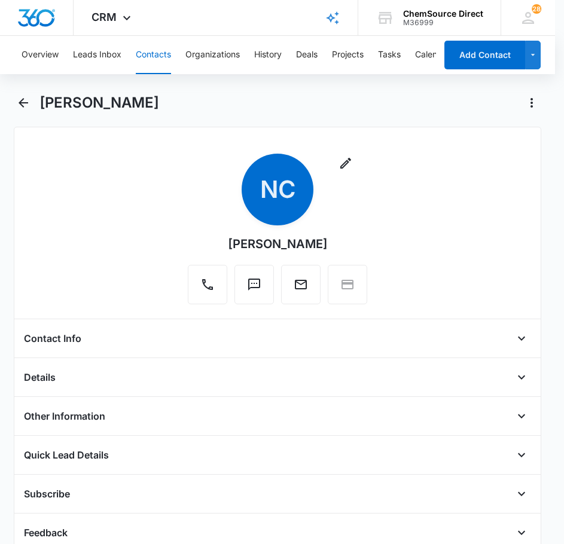
scroll to position [284, 0]
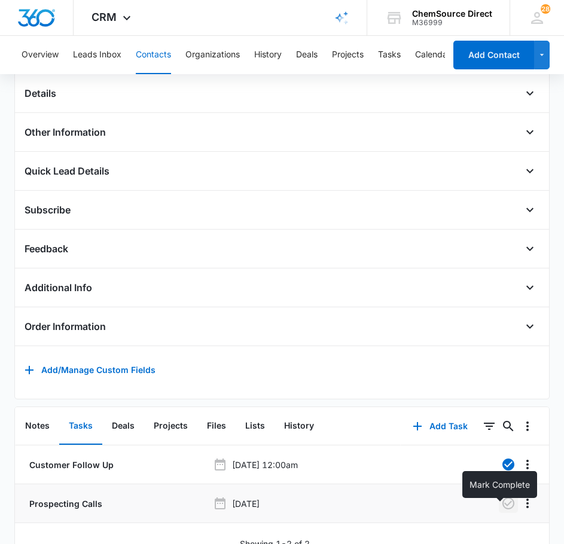
click at [502, 510] on icon "button" at bounding box center [508, 504] width 12 height 12
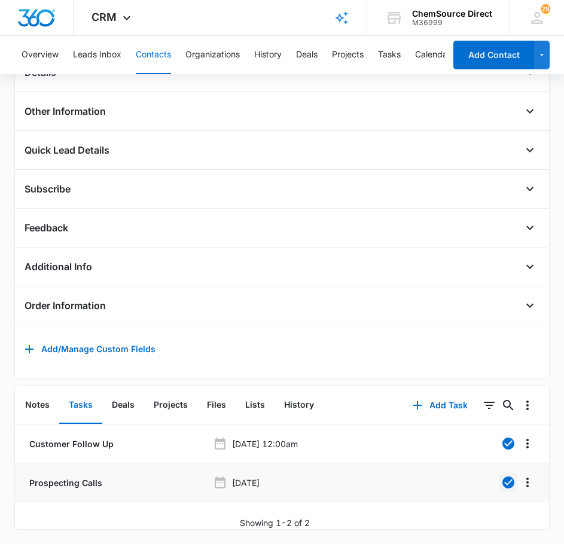
scroll to position [323, 0]
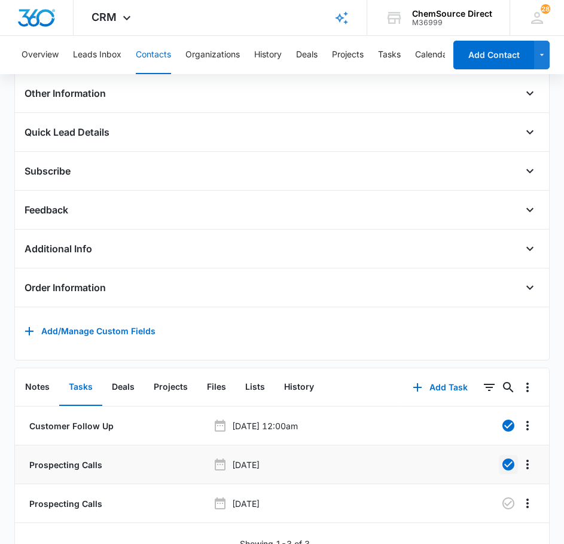
click at [148, 50] on button "Contacts" at bounding box center [153, 55] width 35 height 38
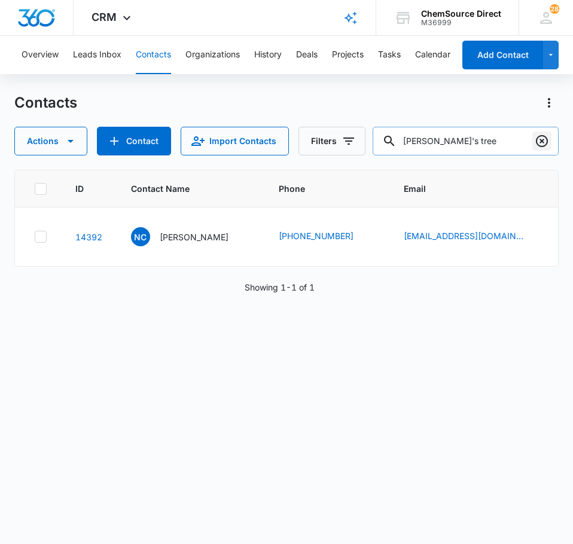
click at [549, 141] on icon "Clear" at bounding box center [542, 141] width 14 height 14
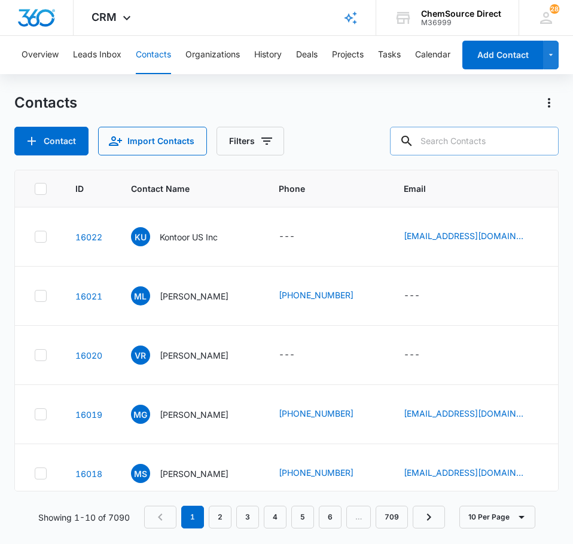
click at [437, 133] on input "text" at bounding box center [474, 141] width 169 height 29
type input "total reliance cleaning"
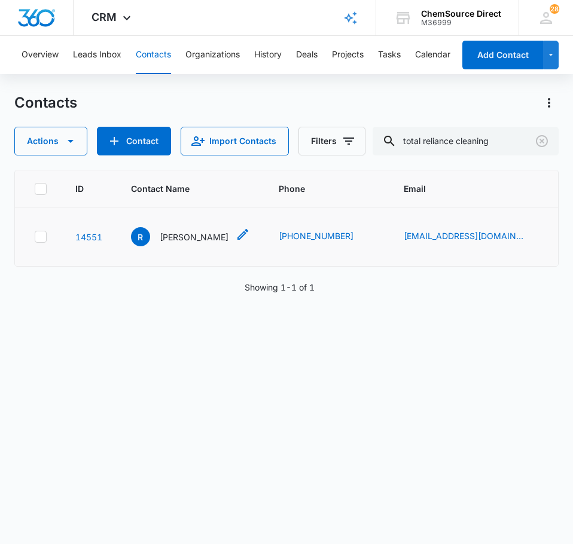
click at [178, 237] on p "Roseanne" at bounding box center [194, 237] width 69 height 13
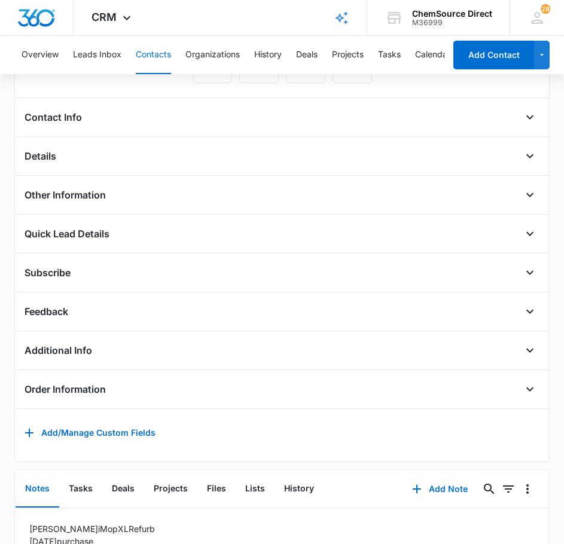
scroll to position [305, 0]
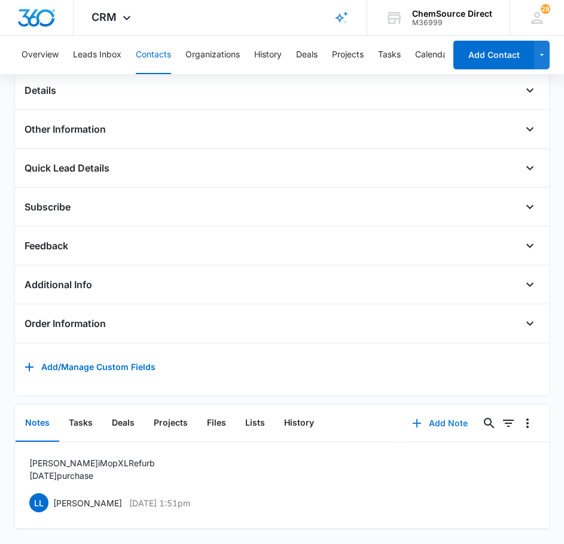
click at [438, 413] on button "Add Note" at bounding box center [440, 423] width 80 height 29
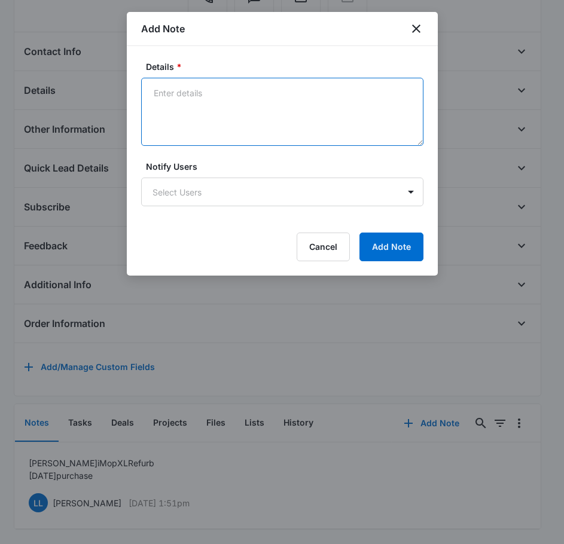
click at [223, 114] on textarea "Details *" at bounding box center [282, 112] width 282 height 68
type textarea "Sent Wearables Promo on [DATE]"
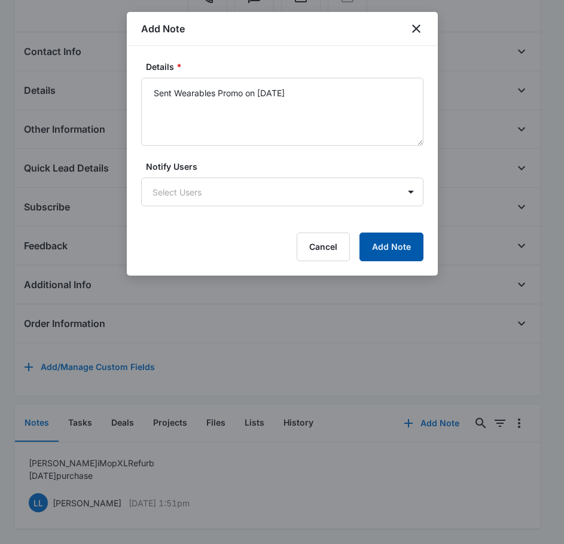
click at [414, 245] on button "Add Note" at bounding box center [391, 247] width 64 height 29
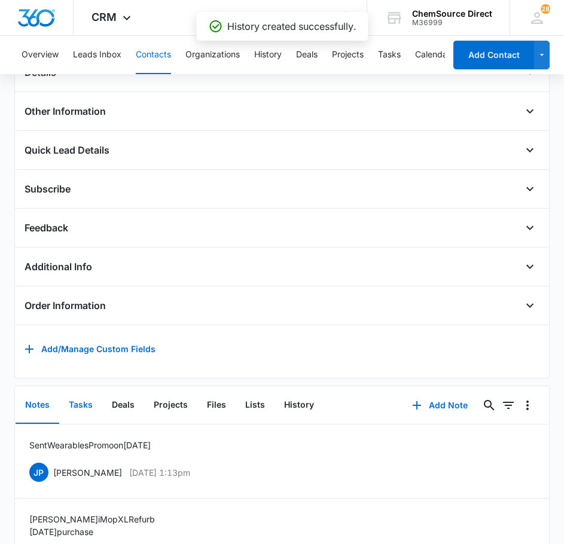
click at [87, 412] on button "Tasks" at bounding box center [80, 405] width 43 height 37
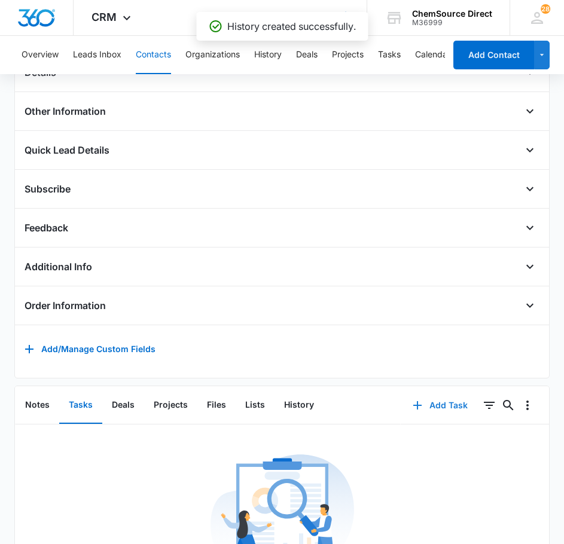
click at [439, 412] on button "Add Task" at bounding box center [440, 405] width 79 height 29
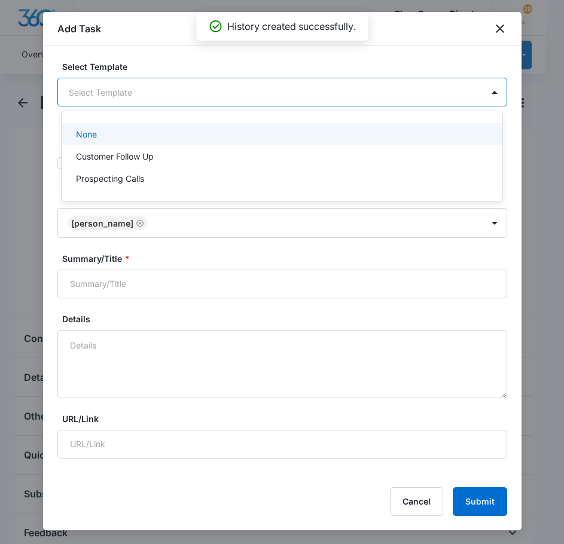
click at [187, 97] on body "CRM Apps Reputation Forms CRM Email Social Payments POS Content Ads Intelligenc…" at bounding box center [282, 272] width 564 height 544
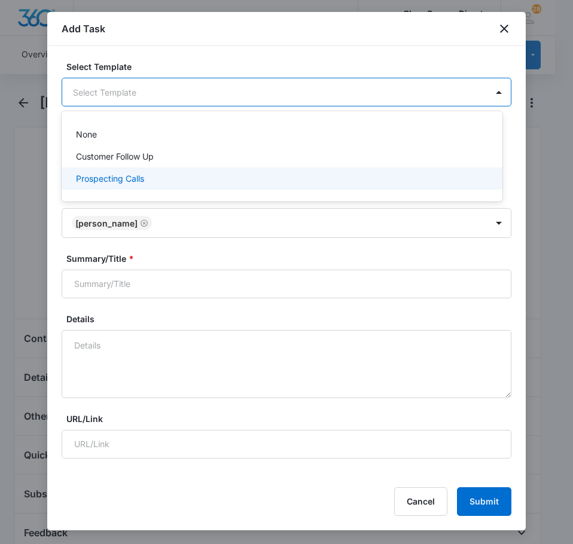
click at [157, 178] on div "Prospecting Calls" at bounding box center [281, 178] width 410 height 13
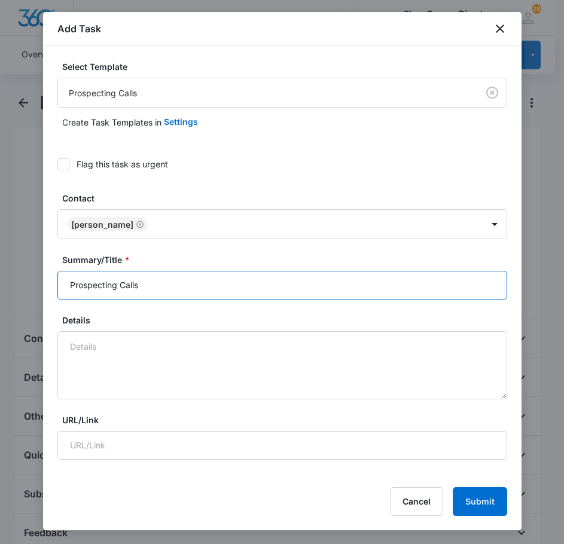
drag, startPoint x: 189, startPoint y: 294, endPoint x: 8, endPoint y: 289, distance: 181.3
click at [8, 289] on body "CRM Apps Reputation Forms CRM Email Social Payments POS Content Ads Intelligenc…" at bounding box center [282, 514] width 564 height 1028
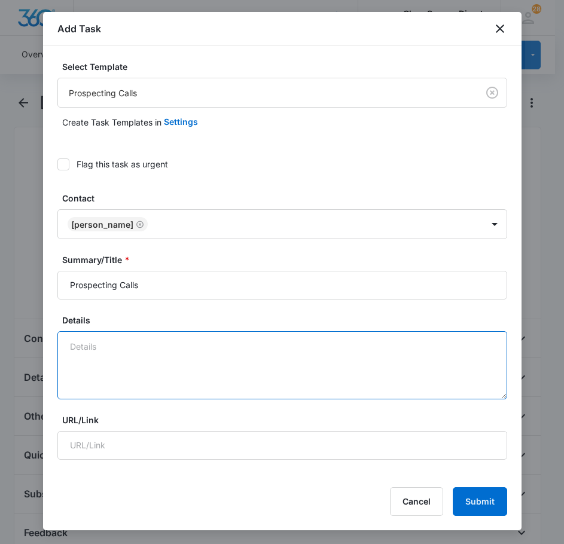
click at [294, 352] on textarea "Details" at bounding box center [282, 365] width 450 height 68
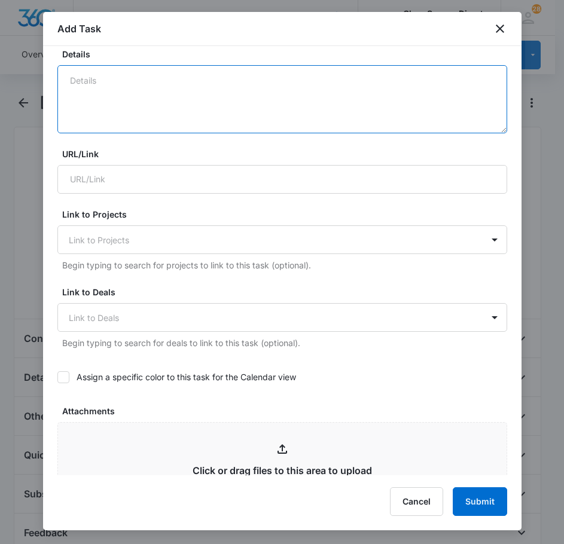
scroll to position [359, 0]
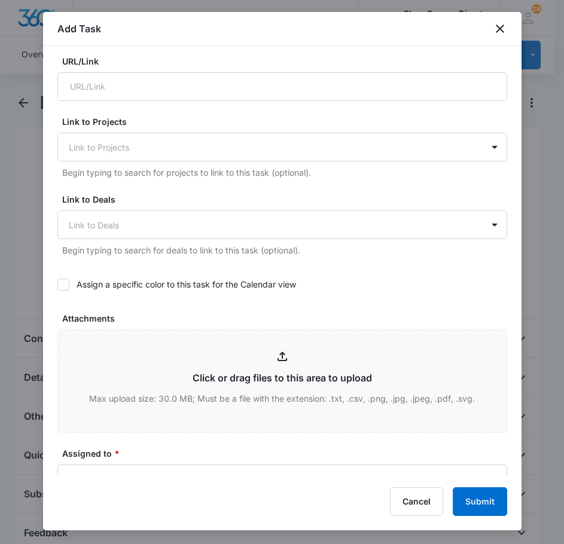
drag, startPoint x: 61, startPoint y: 284, endPoint x: 78, endPoint y: 290, distance: 17.8
click at [62, 284] on icon at bounding box center [63, 284] width 11 height 11
click at [57, 285] on input "Assign a specific color to this task for the Calendar view" at bounding box center [57, 285] width 0 height 0
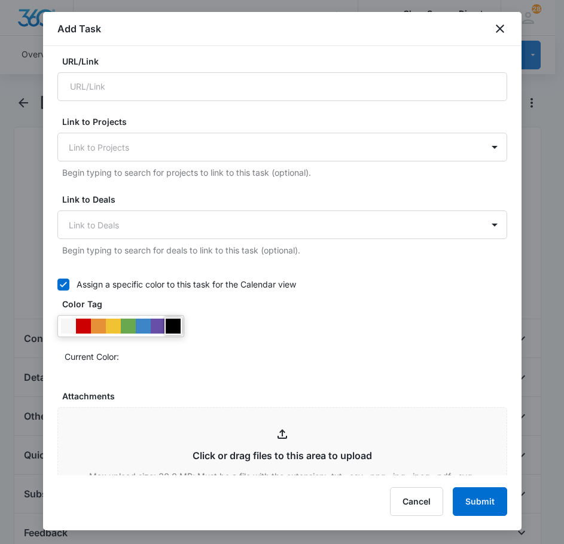
drag, startPoint x: 172, startPoint y: 324, endPoint x: 187, endPoint y: 329, distance: 15.7
click at [173, 324] on div at bounding box center [173, 326] width 15 height 15
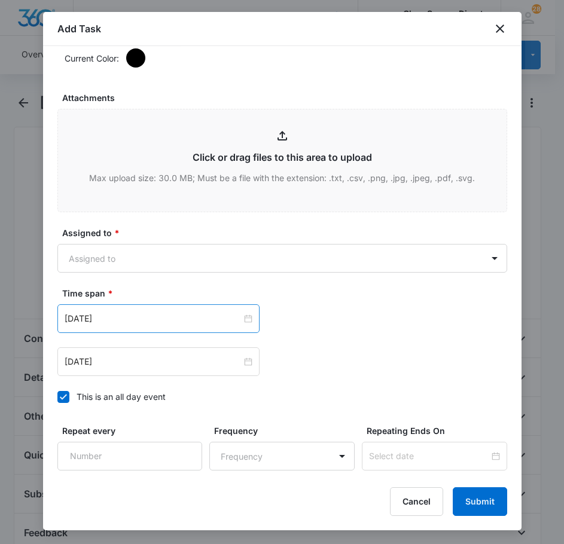
scroll to position [658, 0]
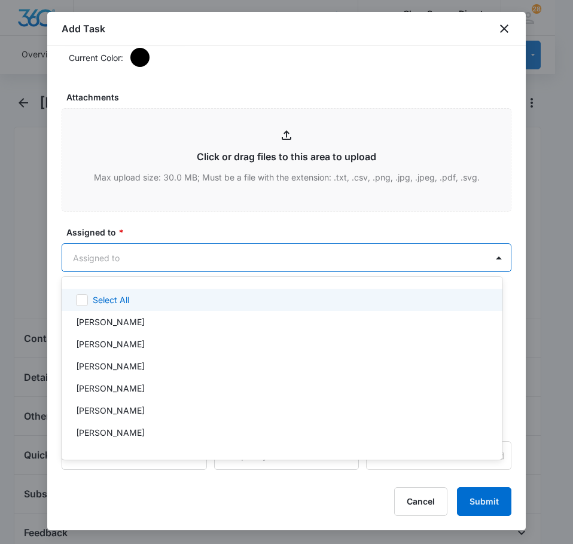
click at [140, 252] on body "CRM Apps Reputation Forms CRM Email Social Payments POS Content Ads Intelligenc…" at bounding box center [286, 272] width 573 height 544
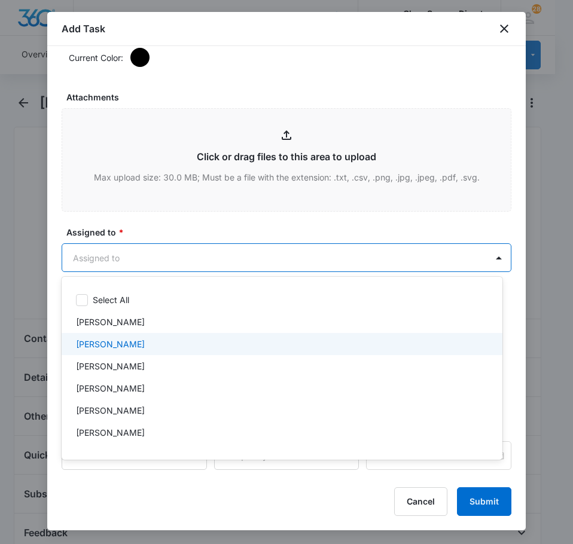
click at [120, 345] on p "[PERSON_NAME]" at bounding box center [110, 344] width 69 height 13
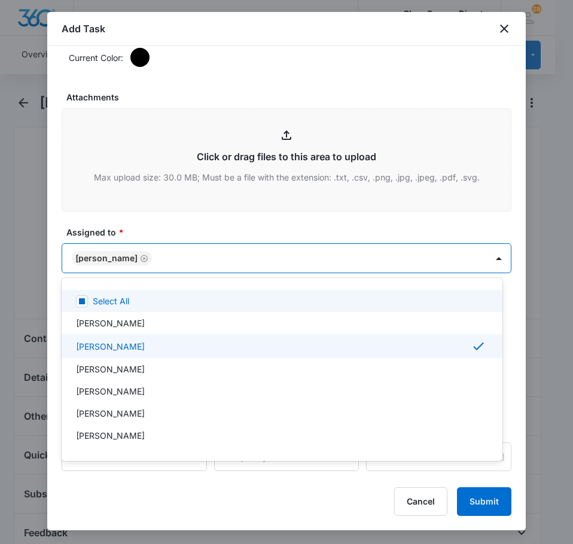
drag, startPoint x: 156, startPoint y: 224, endPoint x: 164, endPoint y: 230, distance: 9.8
click at [157, 224] on div at bounding box center [286, 272] width 573 height 544
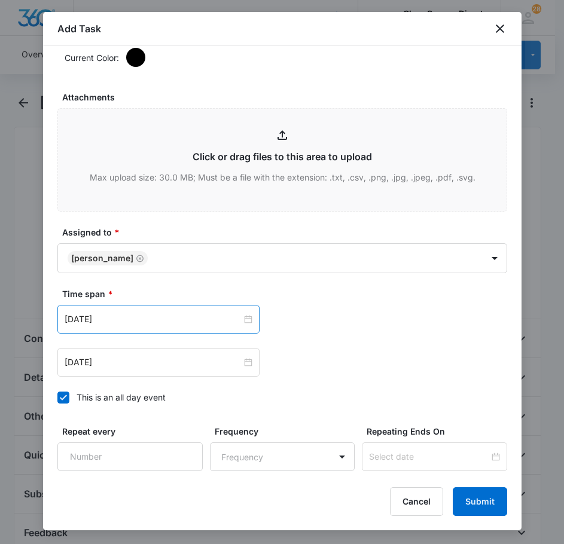
click at [145, 330] on div "[DATE]" at bounding box center [158, 319] width 202 height 29
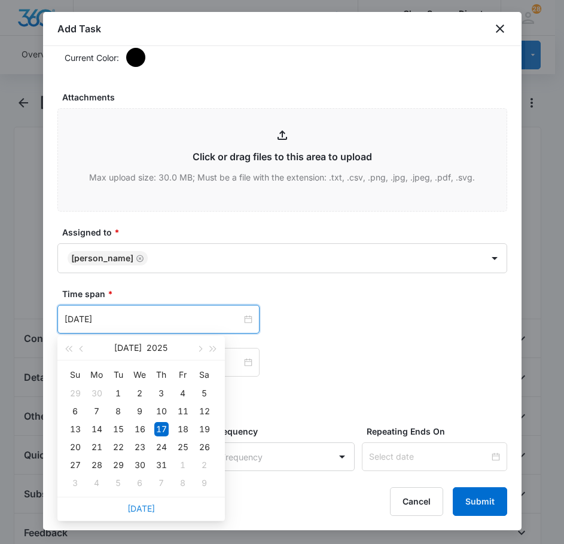
click at [145, 508] on link "[DATE]" at bounding box center [141, 509] width 28 height 10
type input "[DATE]"
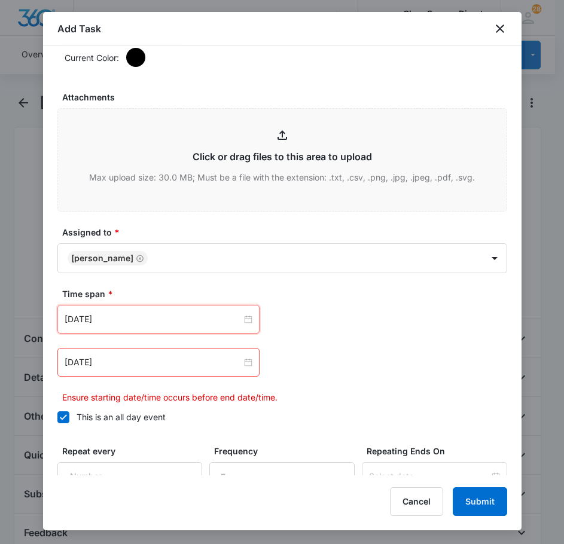
click at [129, 372] on div "[DATE]" at bounding box center [158, 362] width 202 height 29
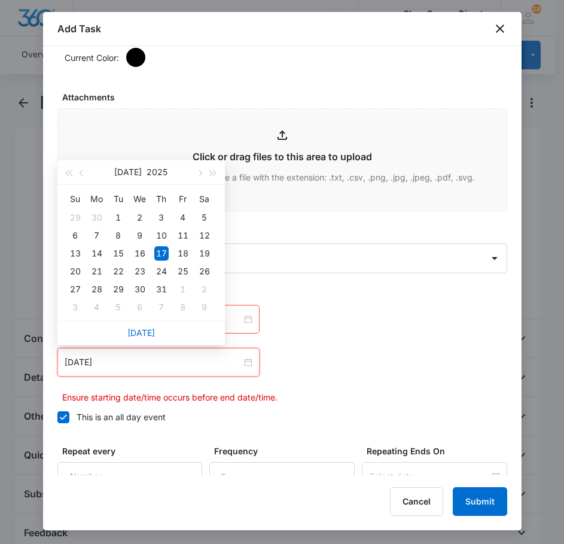
click at [134, 338] on div "[DATE]" at bounding box center [140, 333] width 167 height 24
click at [145, 331] on link "[DATE]" at bounding box center [141, 333] width 28 height 10
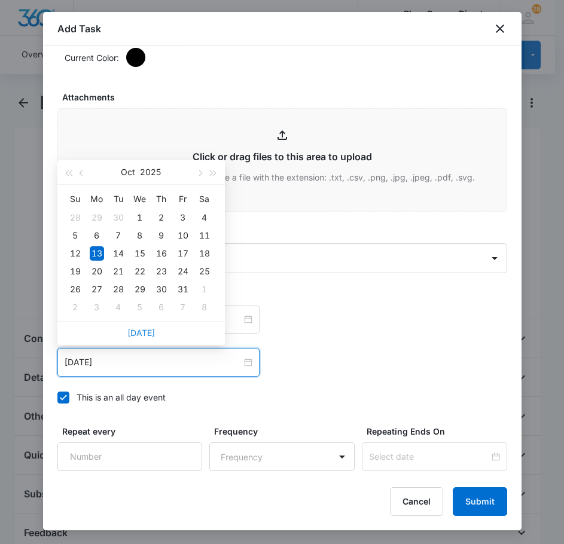
type input "[DATE]"
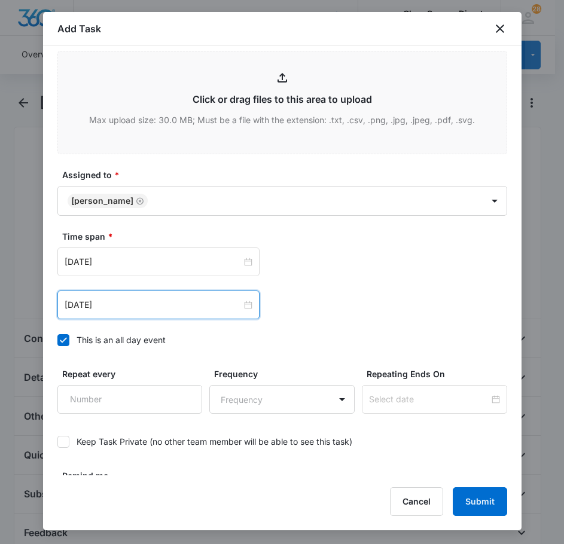
scroll to position [755, 0]
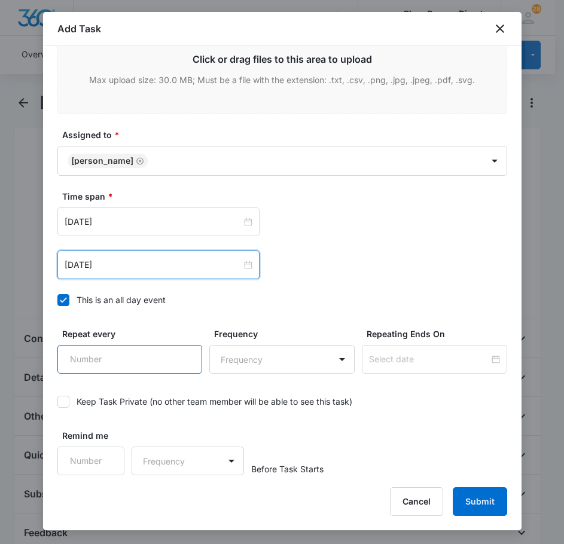
click at [174, 360] on input "Repeat every" at bounding box center [129, 359] width 145 height 29
type input "2"
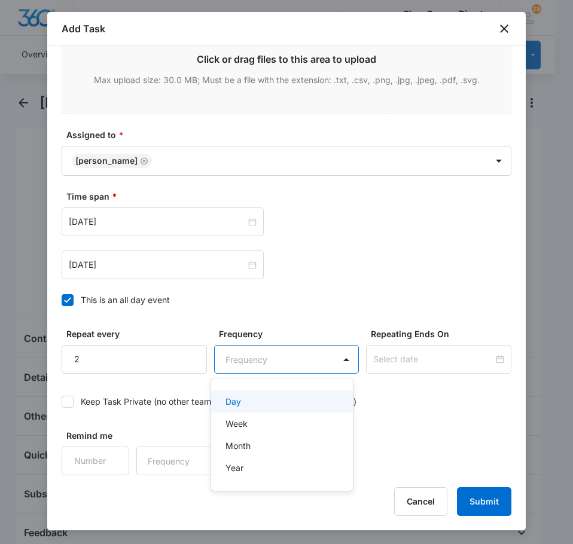
click at [322, 352] on body "CRM Apps Reputation Forms CRM Email Social Payments POS Content Ads Intelligenc…" at bounding box center [286, 272] width 573 height 544
click at [271, 400] on div "Day" at bounding box center [281, 401] width 111 height 13
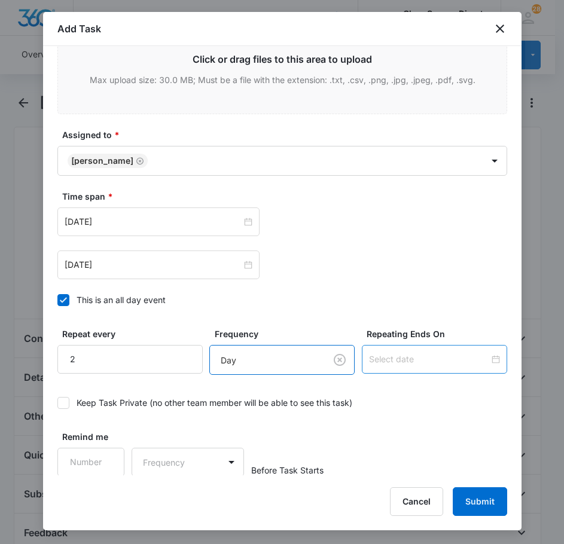
click at [403, 361] on input at bounding box center [429, 359] width 120 height 13
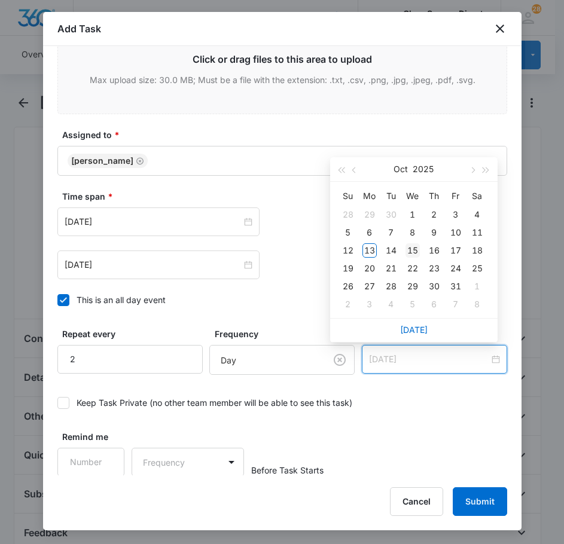
type input "[DATE]"
click at [416, 247] on div "15" at bounding box center [413, 250] width 14 height 14
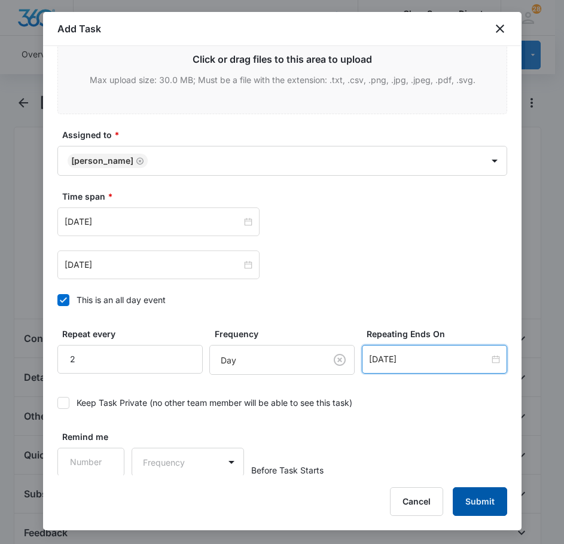
click at [474, 495] on button "Submit" at bounding box center [480, 502] width 54 height 29
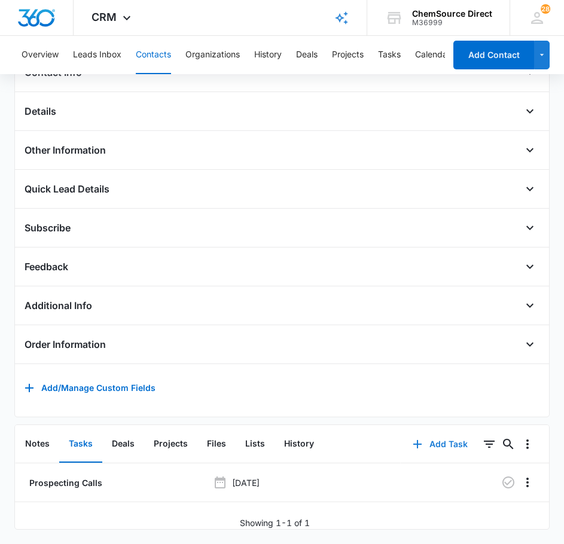
scroll to position [284, 0]
click at [502, 476] on icon "button" at bounding box center [508, 483] width 14 height 14
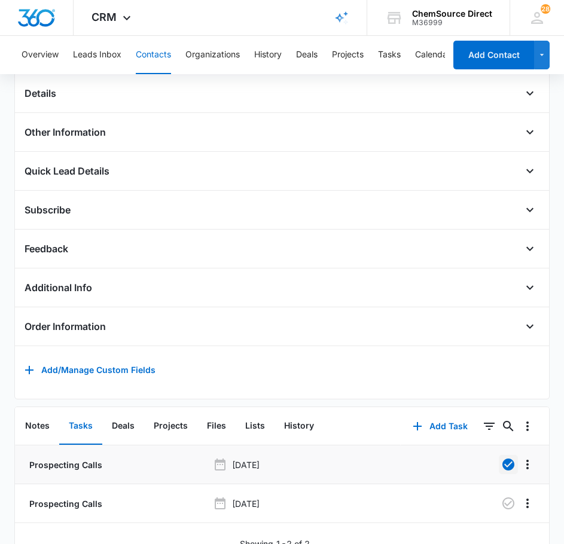
click at [157, 51] on button "Contacts" at bounding box center [153, 55] width 35 height 38
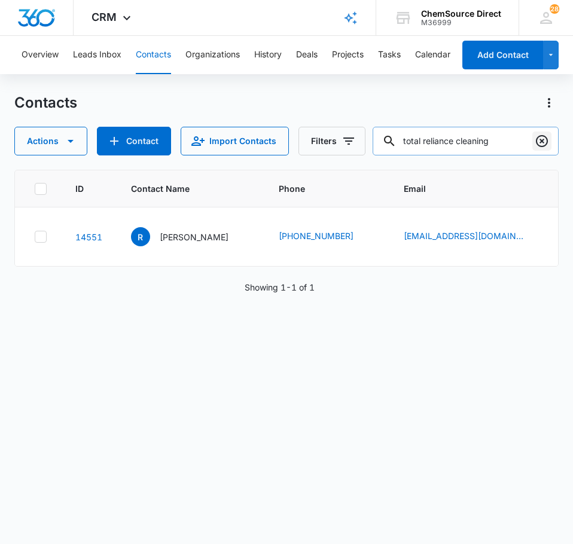
click at [543, 142] on icon "Clear" at bounding box center [542, 141] width 12 height 12
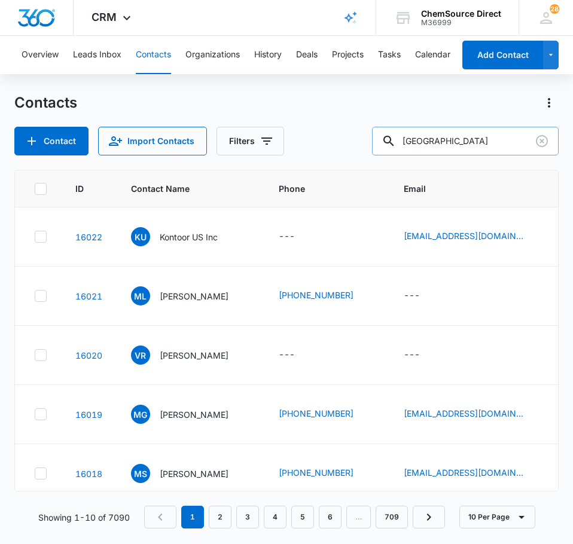
type input "berrien center"
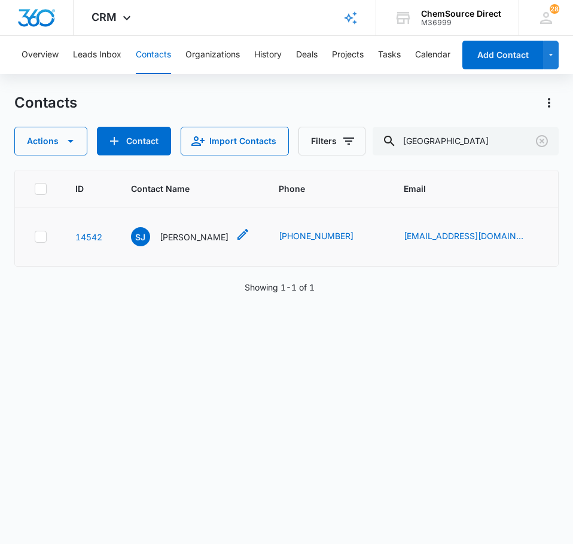
click at [193, 236] on p "Sarah Johnson" at bounding box center [194, 237] width 69 height 13
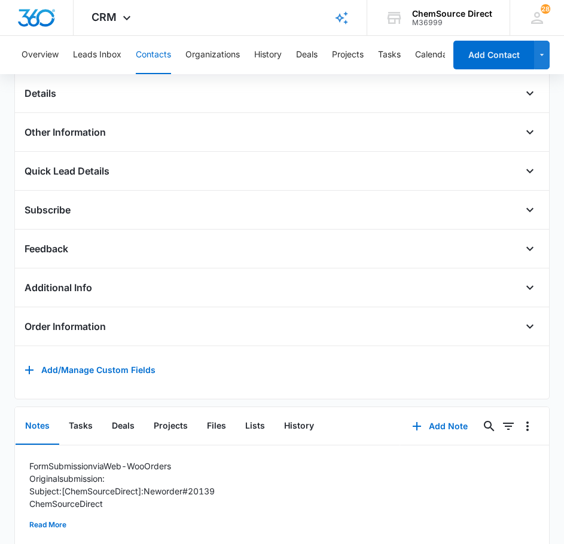
scroll to position [299, 0]
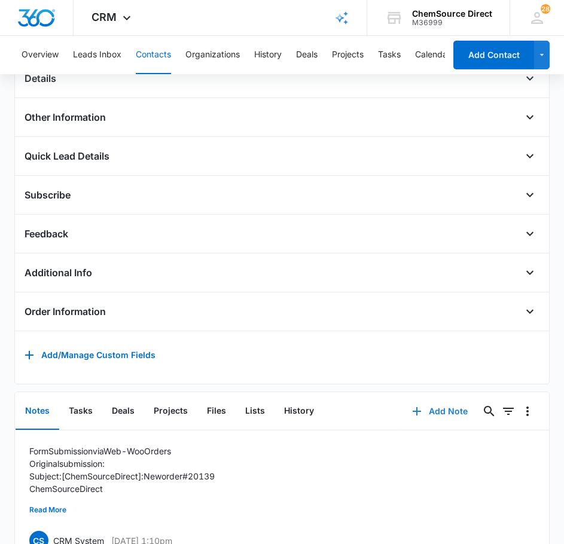
click at [431, 417] on button "Add Note" at bounding box center [440, 411] width 80 height 29
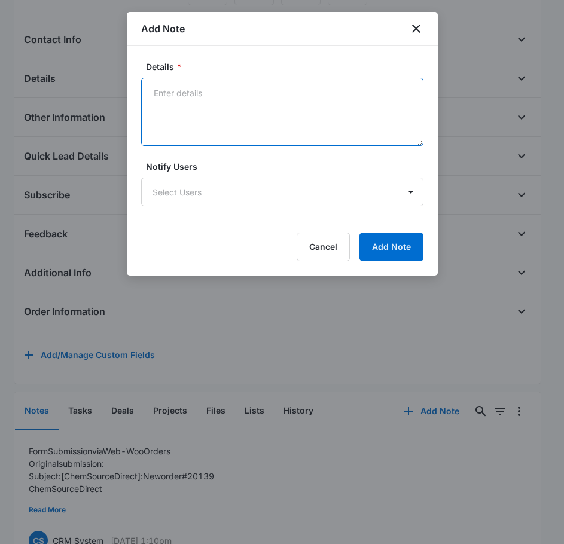
click at [233, 117] on textarea "Details *" at bounding box center [282, 112] width 282 height 68
type textarea "Sent Wearables Promo on [DATE]"
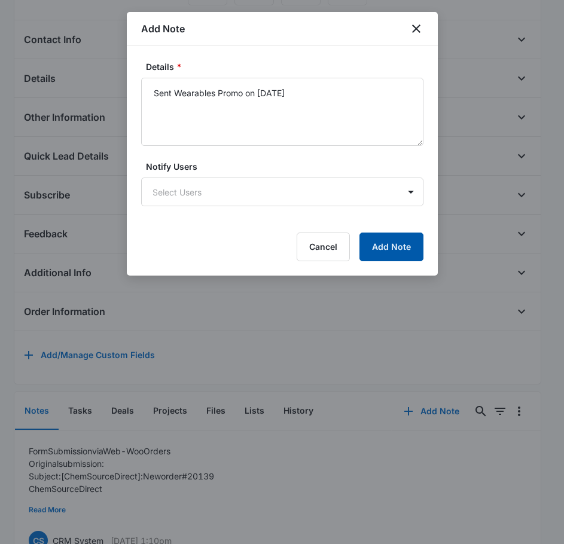
drag, startPoint x: 376, startPoint y: 249, endPoint x: 395, endPoint y: 252, distance: 19.4
click at [377, 249] on button "Add Note" at bounding box center [391, 247] width 64 height 29
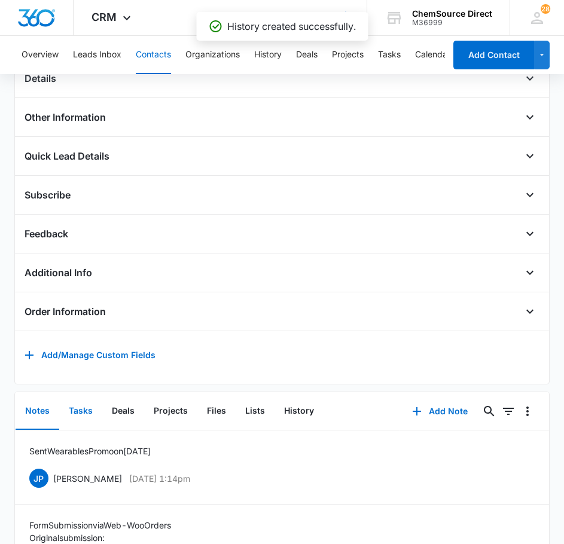
click at [80, 417] on button "Tasks" at bounding box center [80, 411] width 43 height 37
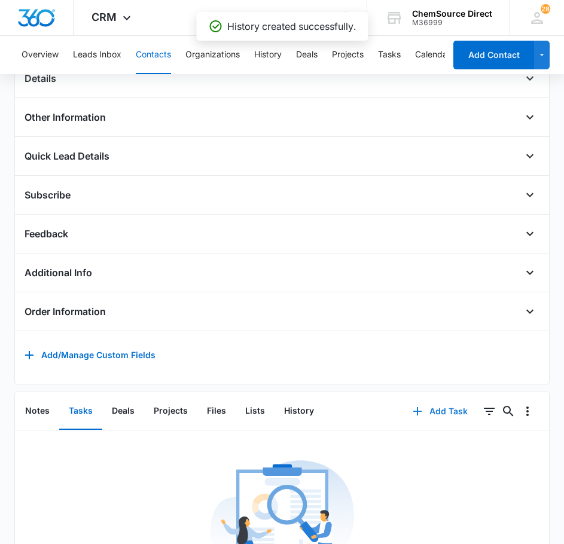
click at [447, 416] on button "Add Task" at bounding box center [440, 411] width 79 height 29
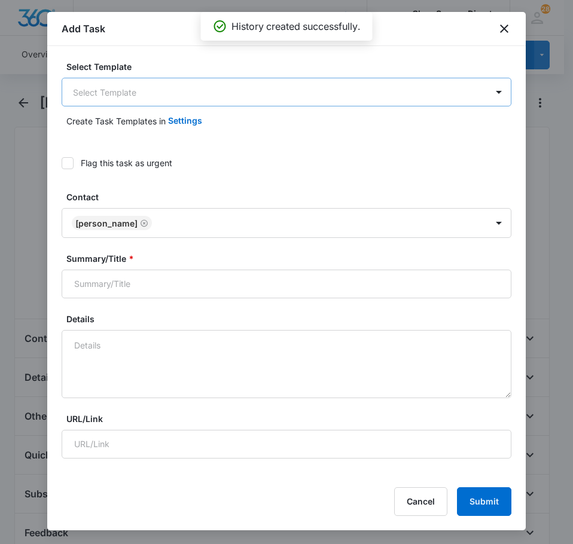
click at [188, 87] on body "CRM Apps Reputation Forms CRM Email Social Payments POS Content Ads Intelligenc…" at bounding box center [286, 514] width 573 height 1028
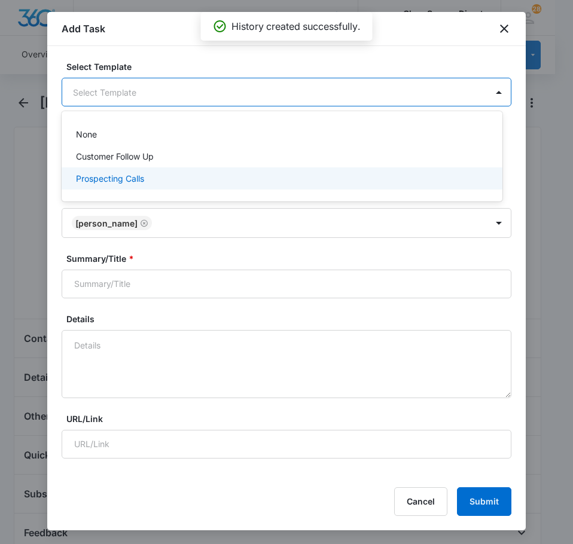
click at [154, 178] on div "Prospecting Calls" at bounding box center [281, 178] width 410 height 13
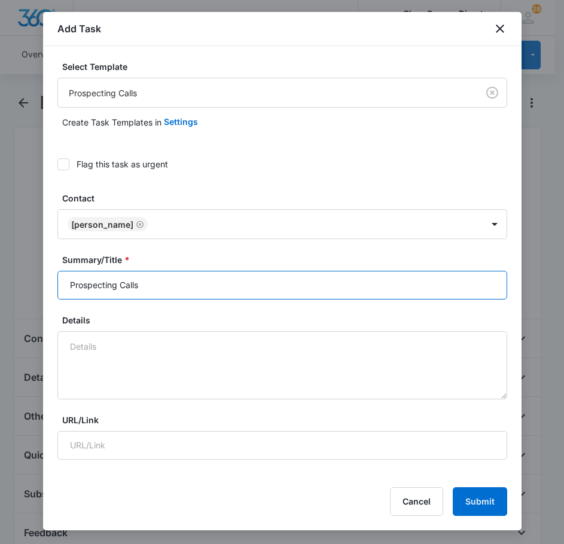
click at [164, 279] on input "Prospecting Calls" at bounding box center [282, 285] width 450 height 29
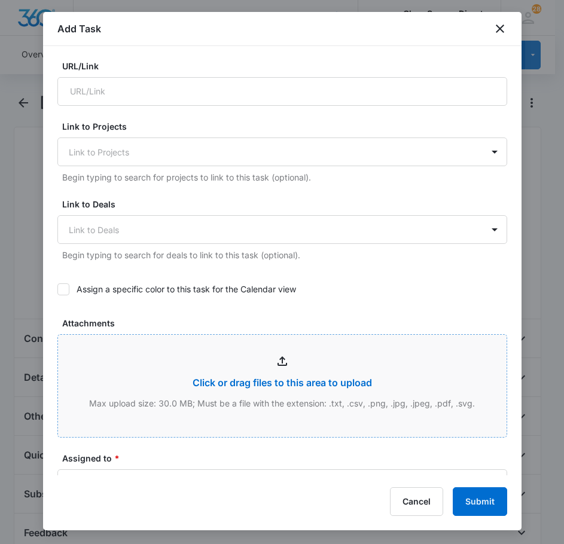
scroll to position [359, 0]
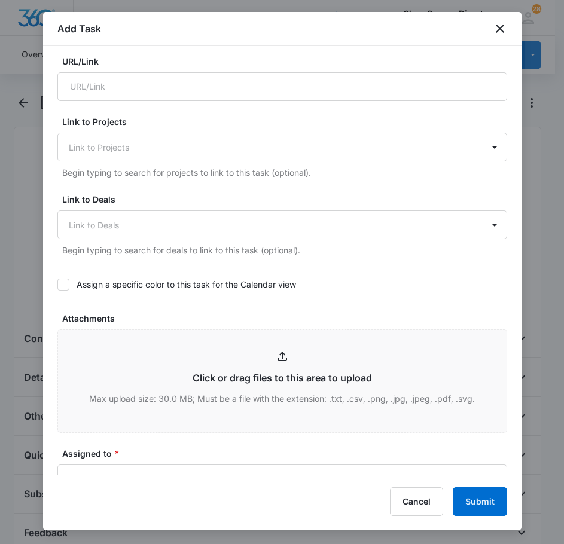
click at [65, 282] on icon at bounding box center [63, 284] width 7 height 5
click at [57, 285] on input "Assign a specific color to this task for the Calendar view" at bounding box center [57, 285] width 0 height 0
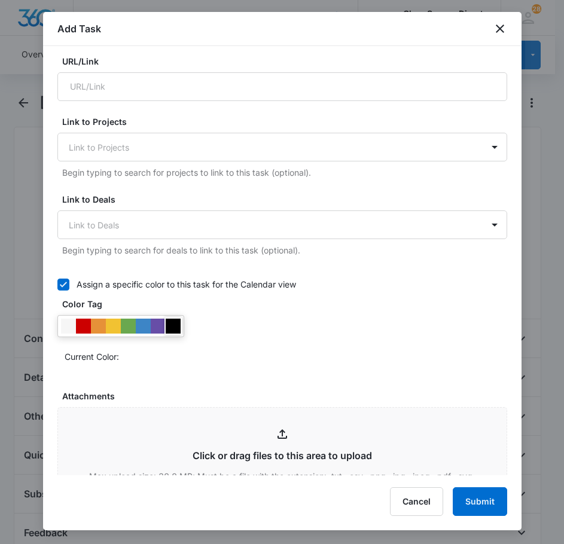
click at [175, 325] on div at bounding box center [173, 326] width 15 height 15
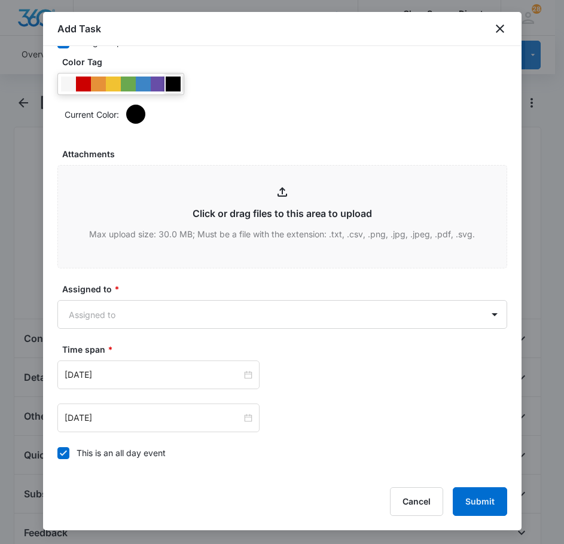
scroll to position [718, 0]
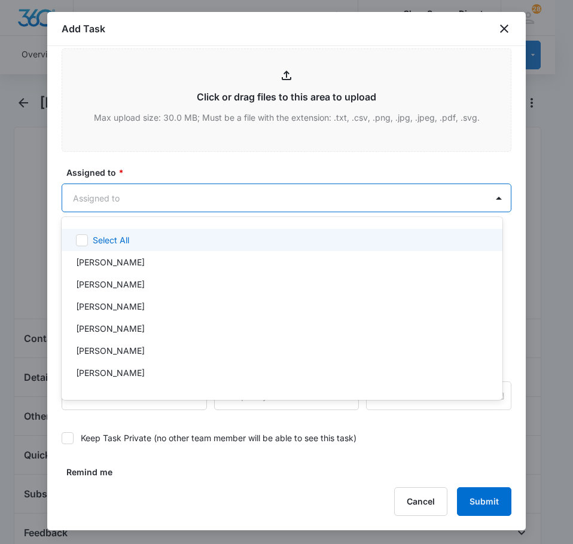
click at [131, 206] on body "CRM Apps Reputation Forms CRM Email Social Payments POS Content Ads Intelligenc…" at bounding box center [286, 272] width 573 height 544
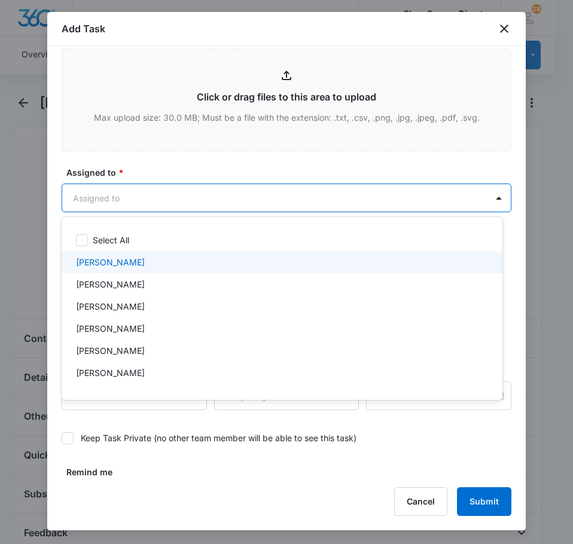
click at [129, 278] on div "[PERSON_NAME]" at bounding box center [281, 284] width 410 height 13
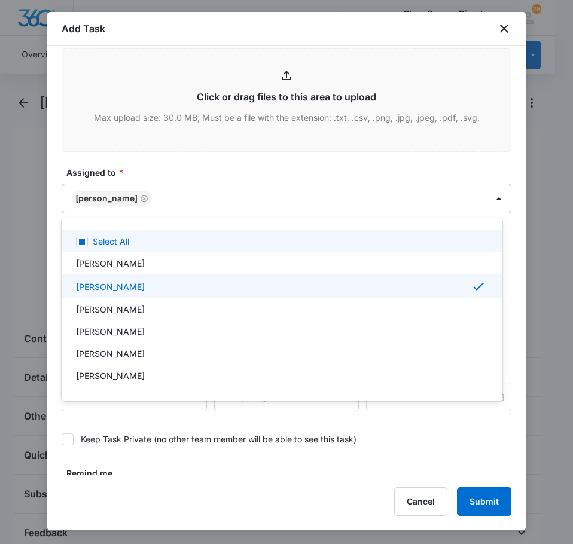
click at [159, 166] on div at bounding box center [286, 272] width 573 height 544
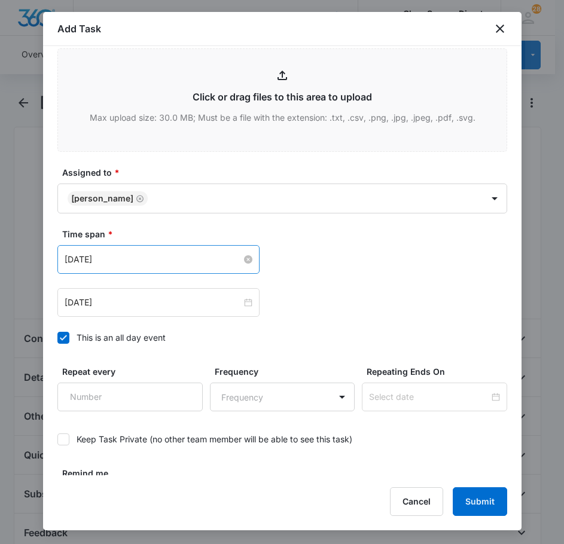
click at [151, 263] on input "[DATE]" at bounding box center [153, 259] width 177 height 13
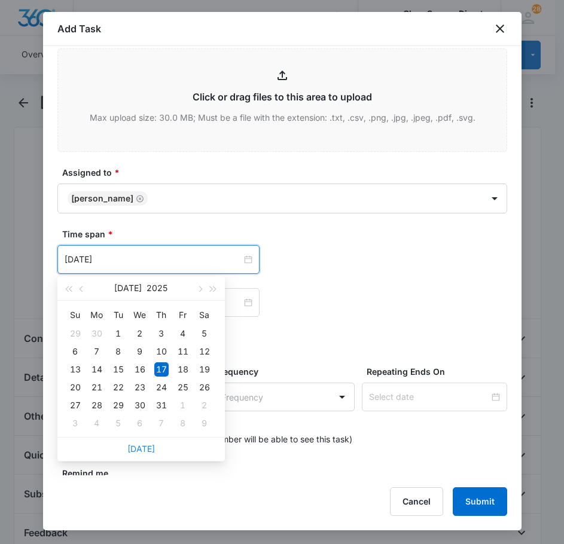
click at [144, 448] on link "[DATE]" at bounding box center [141, 449] width 28 height 10
type input "[DATE]"
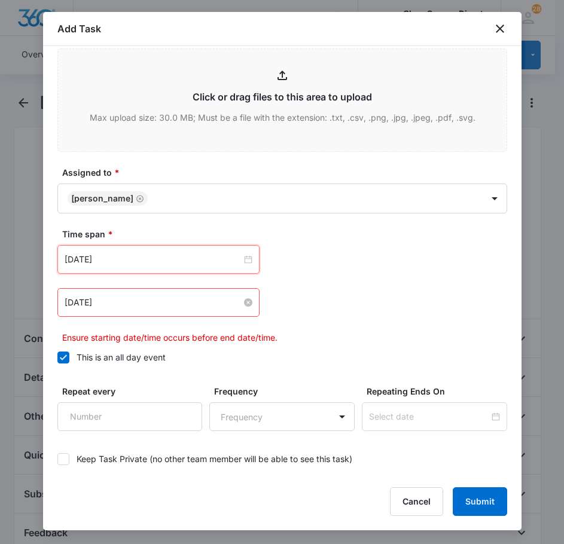
click at [129, 301] on input "[DATE]" at bounding box center [153, 302] width 177 height 13
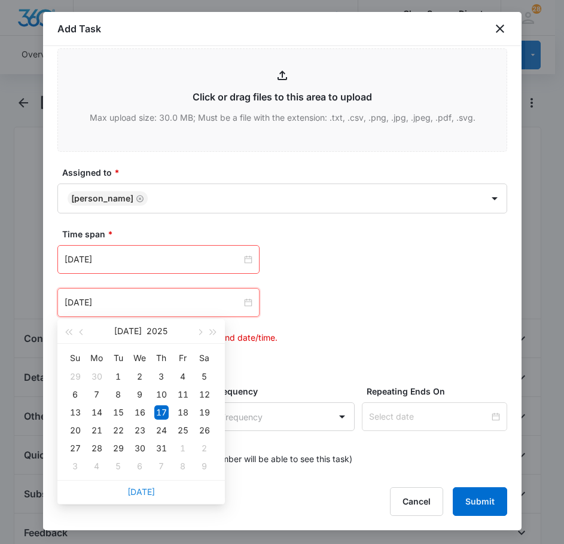
click at [136, 489] on link "[DATE]" at bounding box center [141, 492] width 28 height 10
type input "[DATE]"
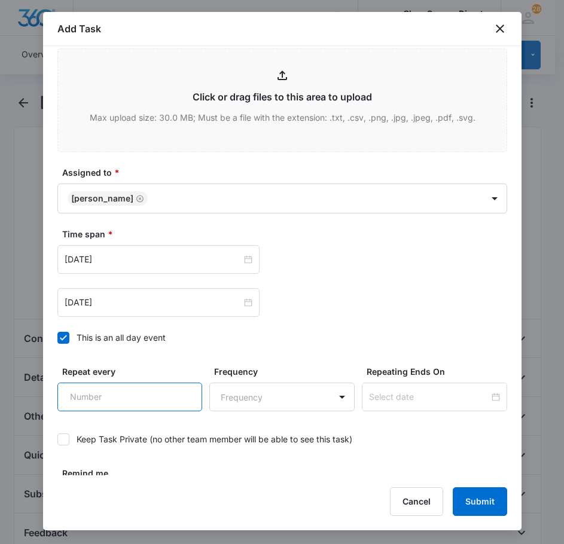
click at [106, 389] on input "Repeat every" at bounding box center [129, 397] width 145 height 29
type input "2"
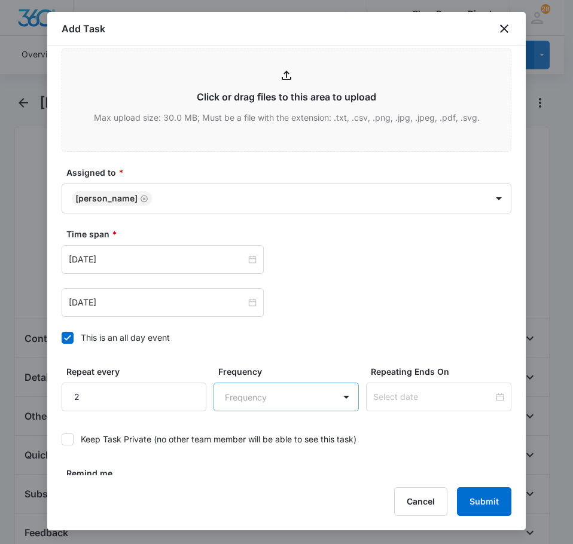
click at [260, 396] on body "CRM Apps Reputation Forms CRM Email Social Payments POS Content Ads Intelligenc…" at bounding box center [286, 514] width 573 height 1028
click at [267, 442] on div "Day" at bounding box center [281, 439] width 111 height 13
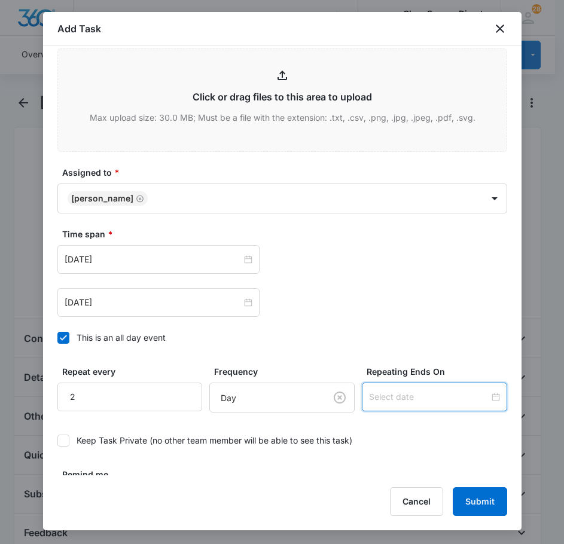
click at [394, 395] on input at bounding box center [429, 397] width 120 height 13
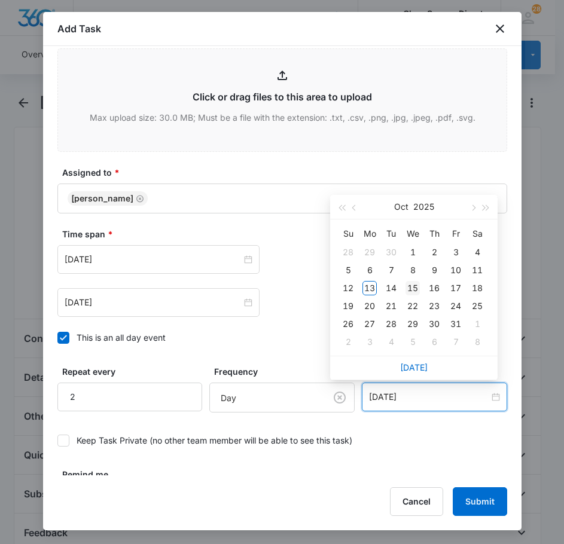
type input "[DATE]"
click at [416, 290] on div "15" at bounding box center [413, 288] width 14 height 14
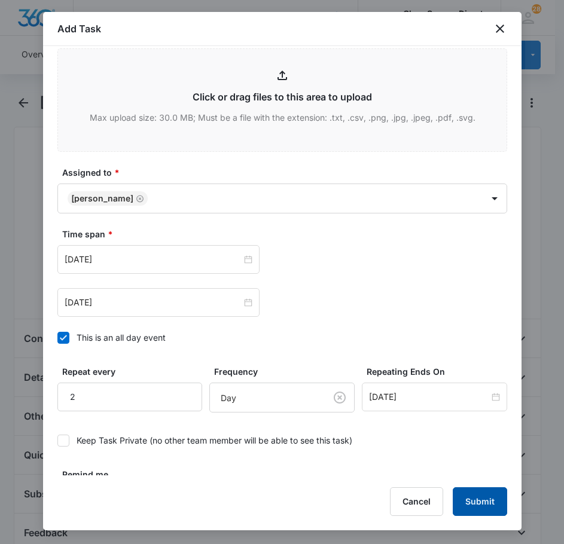
click at [481, 495] on button "Submit" at bounding box center [480, 502] width 54 height 29
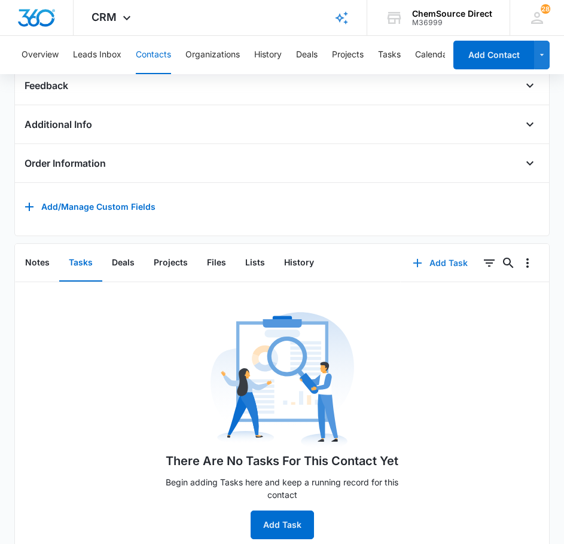
scroll to position [284, 0]
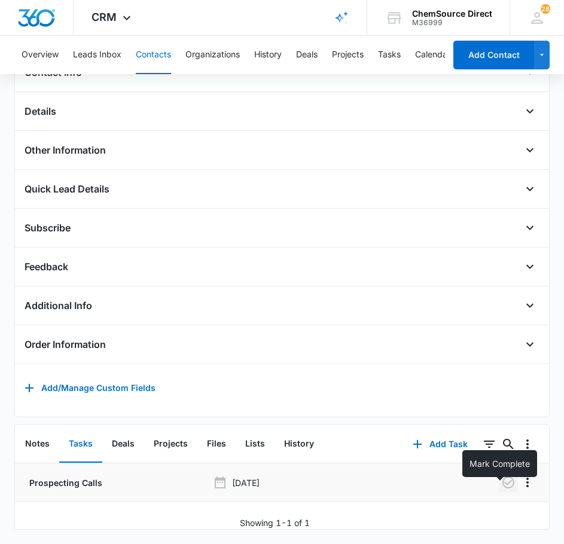
click at [501, 476] on icon "button" at bounding box center [508, 483] width 14 height 14
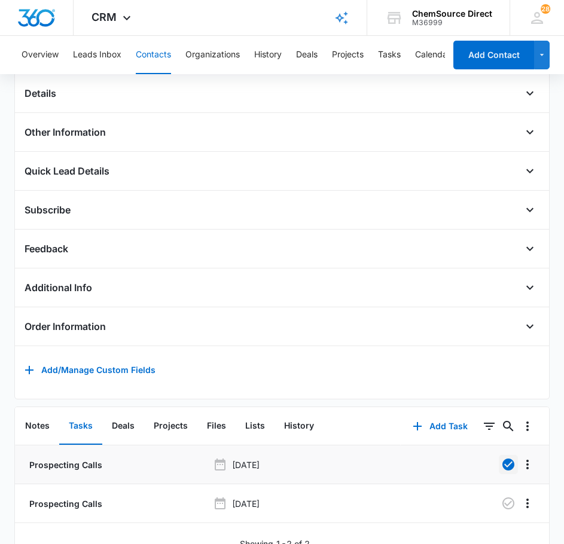
click at [142, 47] on button "Contacts" at bounding box center [153, 55] width 35 height 38
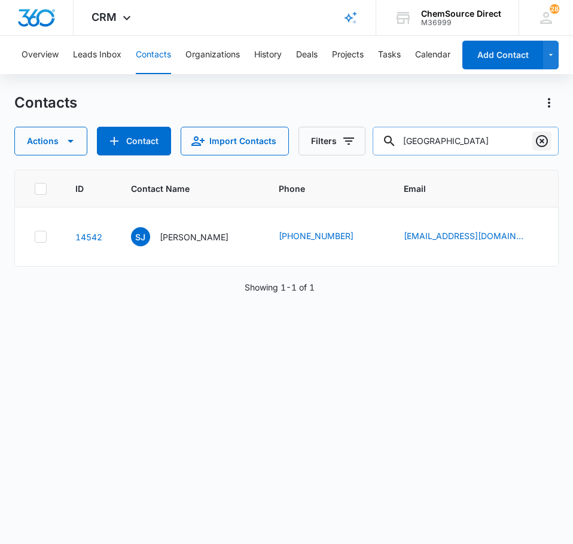
click at [543, 144] on icon "Clear" at bounding box center [542, 141] width 14 height 14
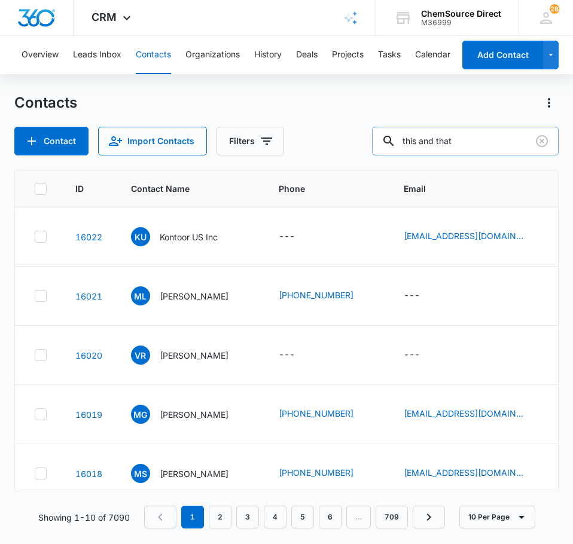
type input "this and that"
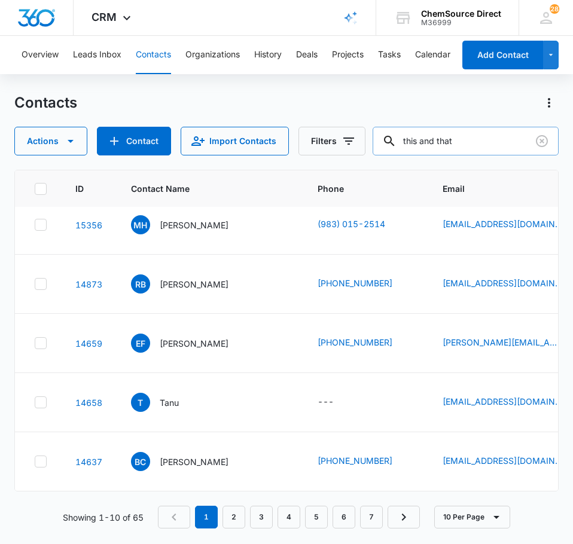
scroll to position [317, 0]
click at [121, 139] on icon "Add Contact" at bounding box center [114, 141] width 14 height 14
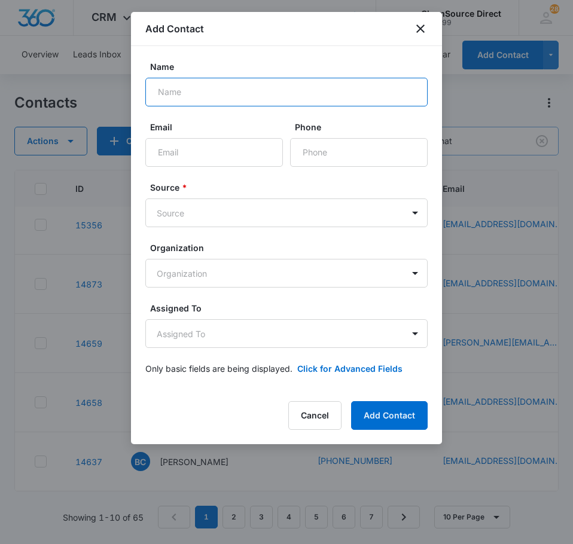
click at [203, 91] on input "Name" at bounding box center [286, 92] width 282 height 29
type input "This and That Variety Store"
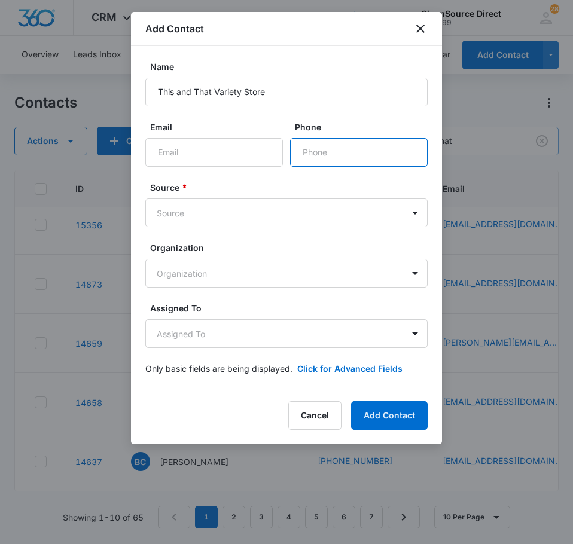
click at [354, 153] on input "Phone" at bounding box center [359, 152] width 138 height 29
type input "(828) 228-6817"
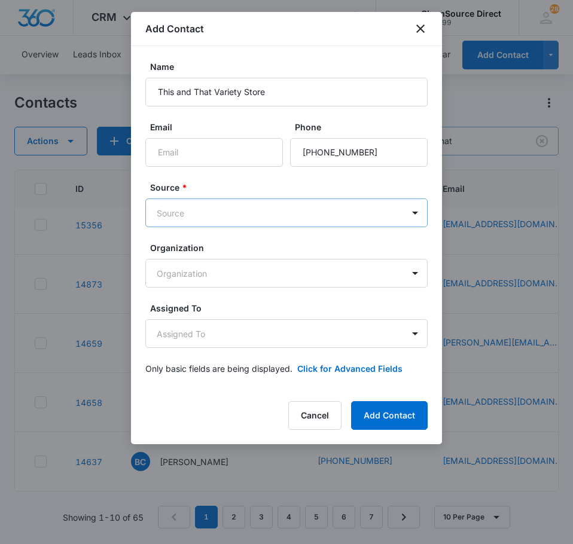
click at [217, 206] on body "CRM Apps Reputation Forms CRM Email Social Payments POS Content Ads Intelligenc…" at bounding box center [286, 272] width 573 height 544
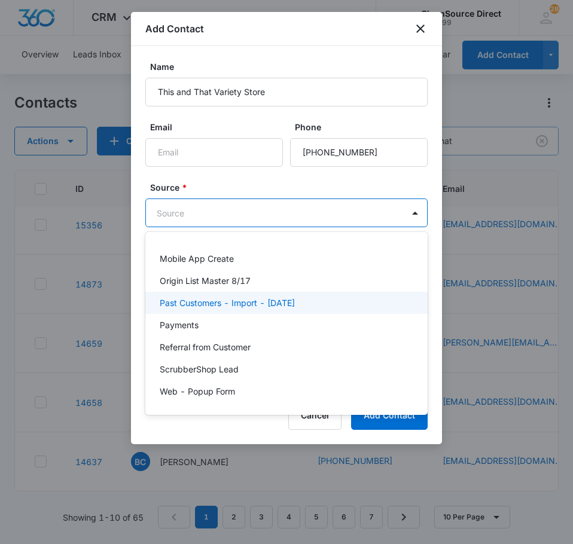
scroll to position [261, 0]
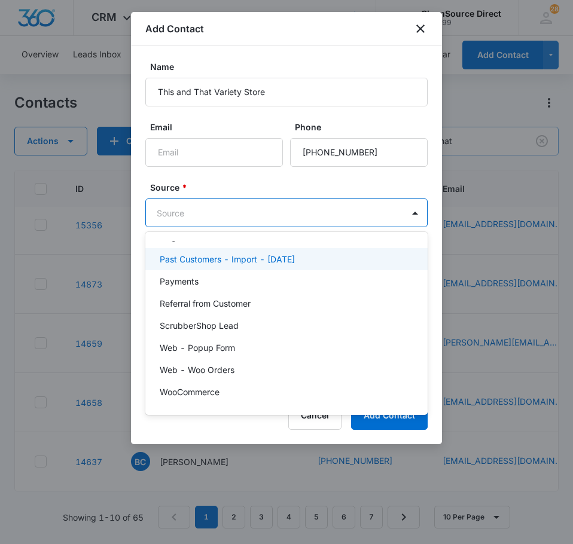
click at [293, 258] on p "Past Customers - Import - [DATE]" at bounding box center [227, 259] width 135 height 13
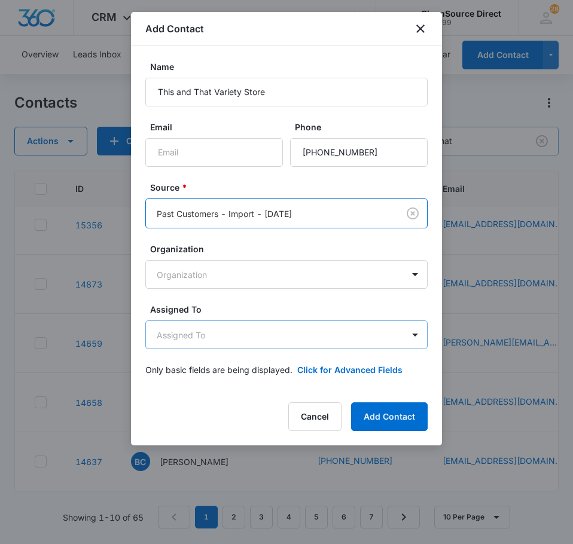
click at [333, 335] on body "CRM Apps Reputation Forms CRM Email Social Payments POS Content Ads Intelligenc…" at bounding box center [286, 272] width 573 height 544
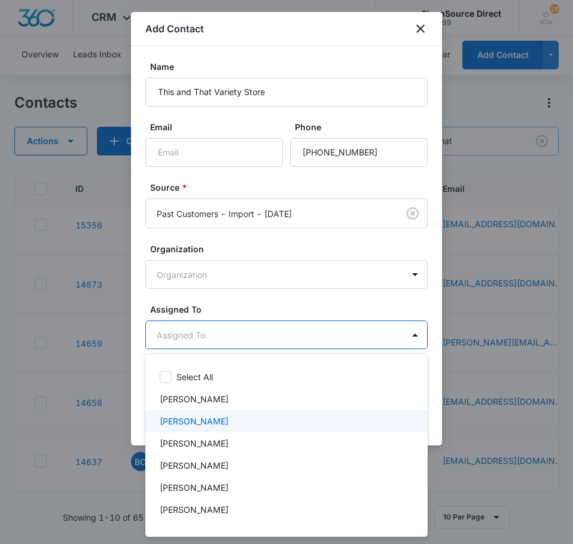
scroll to position [62, 0]
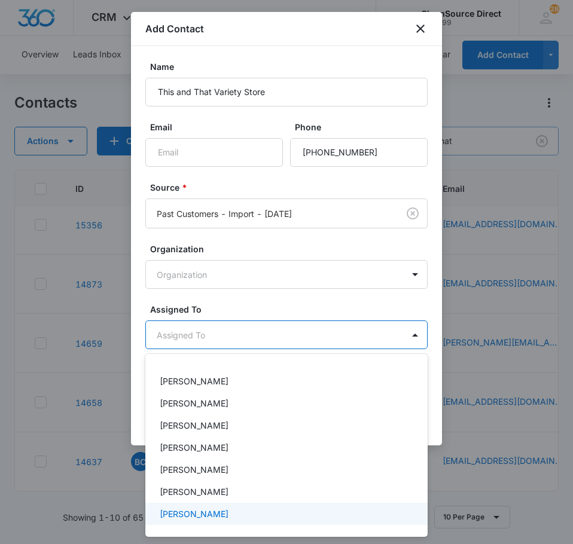
click at [253, 516] on div "[PERSON_NAME]" at bounding box center [285, 514] width 251 height 13
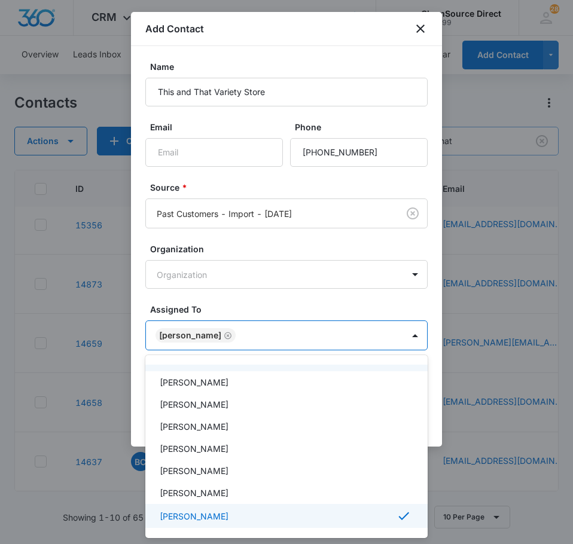
click at [287, 302] on div at bounding box center [286, 272] width 573 height 544
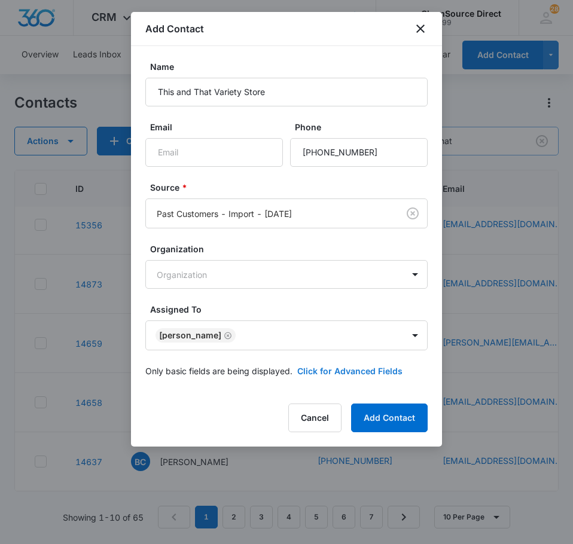
click at [325, 374] on button "Click for Advanced Fields" at bounding box center [349, 371] width 105 height 13
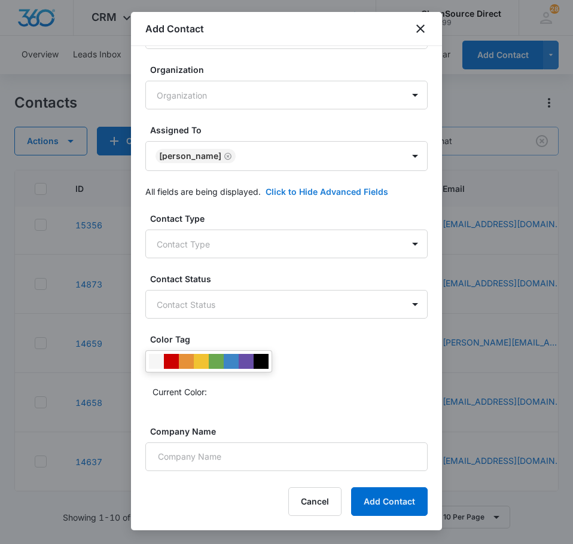
scroll to position [296, 0]
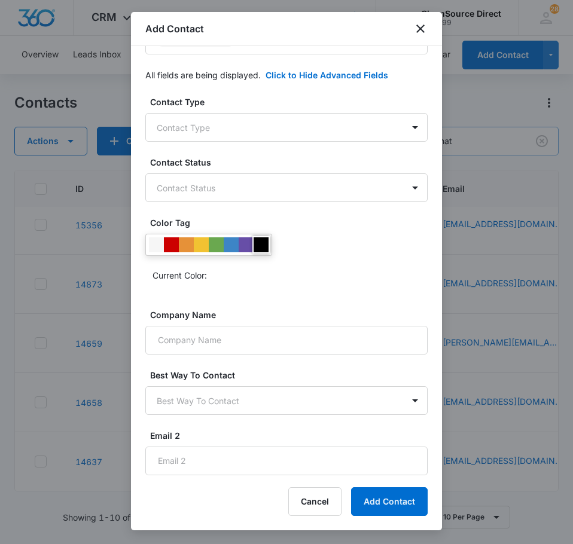
click at [257, 243] on div at bounding box center [261, 244] width 15 height 15
click at [258, 349] on input "Company Name" at bounding box center [286, 340] width 282 height 29
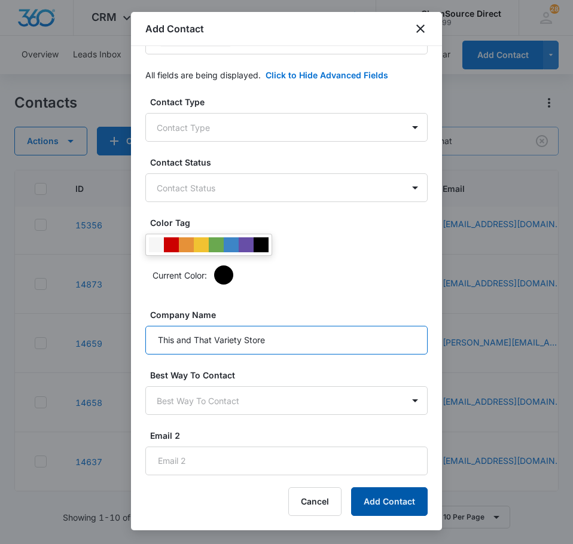
type input "This and That Variety Store"
click at [395, 502] on button "Add Contact" at bounding box center [389, 502] width 77 height 29
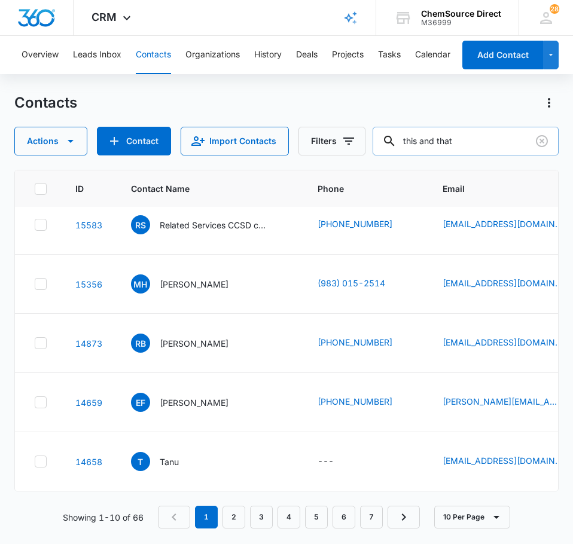
click at [498, 140] on input "this and that" at bounding box center [466, 141] width 186 height 29
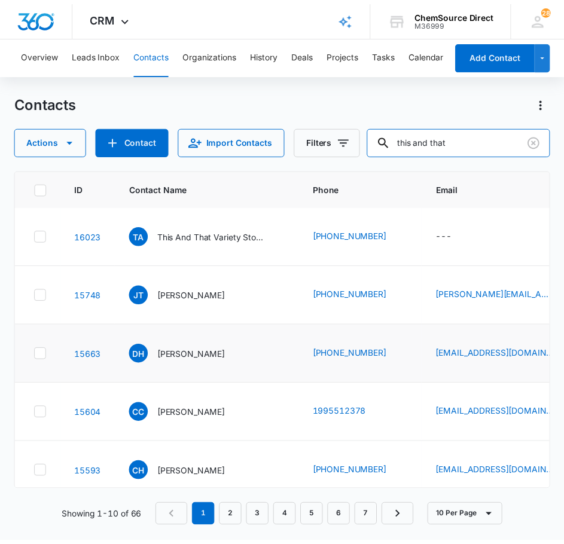
scroll to position [0, 0]
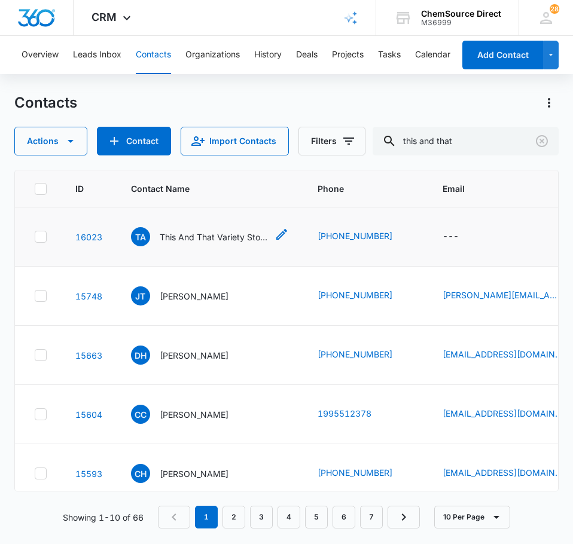
click at [218, 237] on p "This And That Variety Store" at bounding box center [214, 237] width 108 height 13
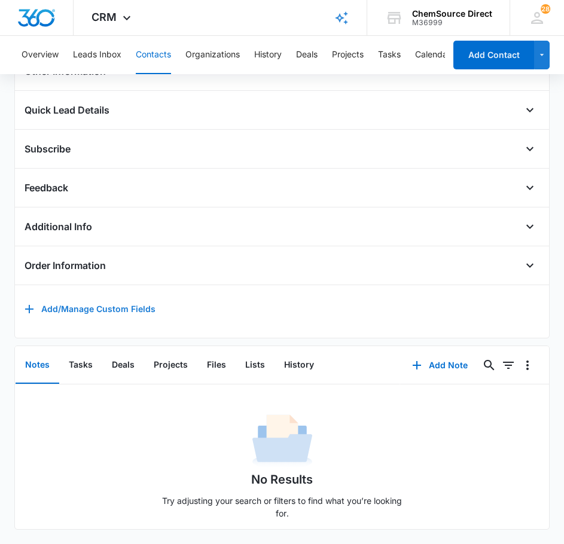
scroll to position [363, 0]
click at [432, 358] on button "Add Note" at bounding box center [440, 365] width 80 height 29
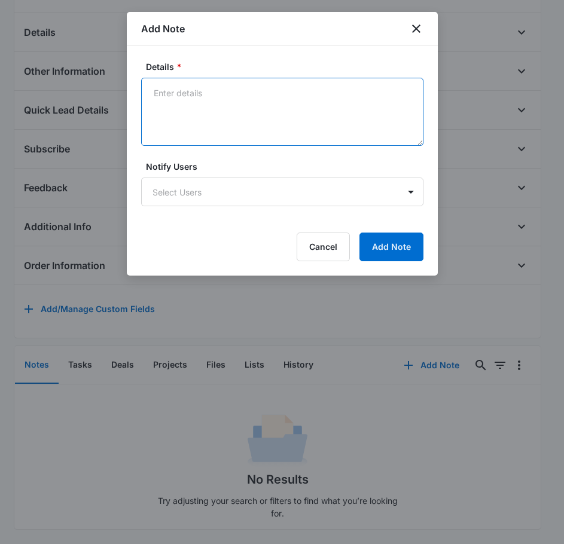
click at [263, 120] on textarea "Details *" at bounding box center [282, 112] width 282 height 68
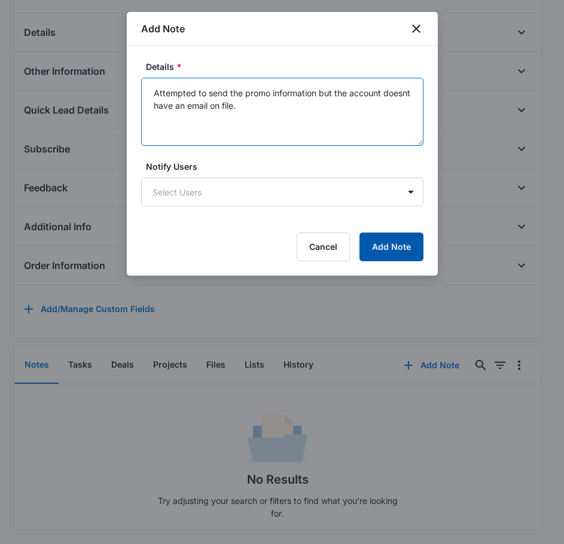
type textarea "Attempted to send the promo information but the account doesnt have an email on…"
click at [381, 258] on button "Add Note" at bounding box center [391, 247] width 64 height 29
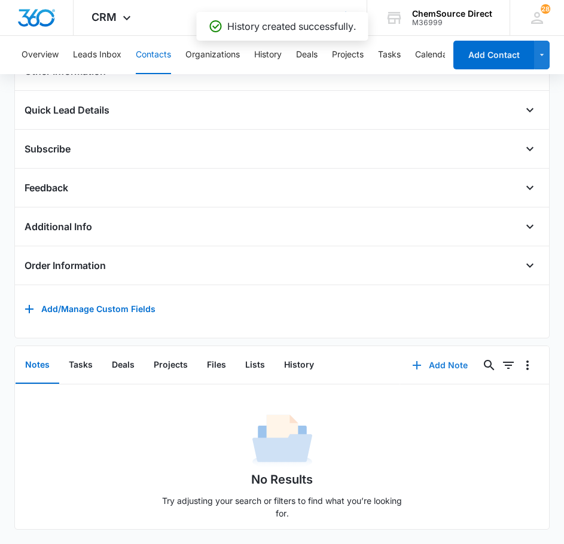
scroll to position [293, 0]
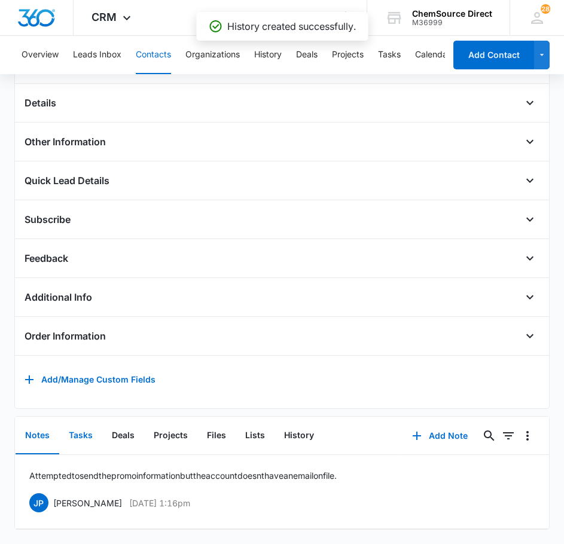
click at [83, 418] on button "Tasks" at bounding box center [80, 436] width 43 height 37
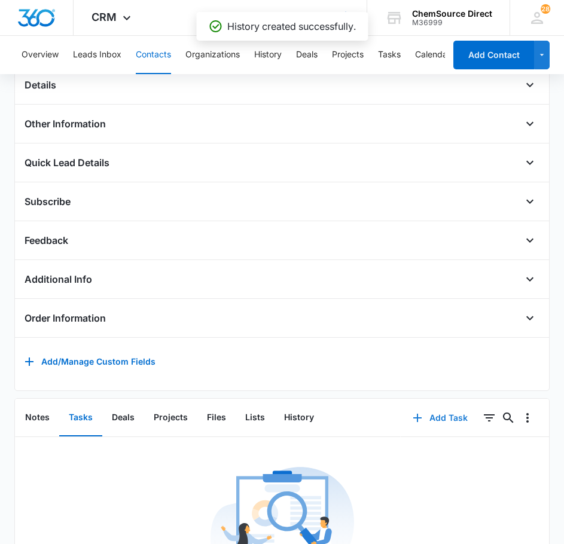
click at [416, 425] on icon "button" at bounding box center [417, 418] width 14 height 14
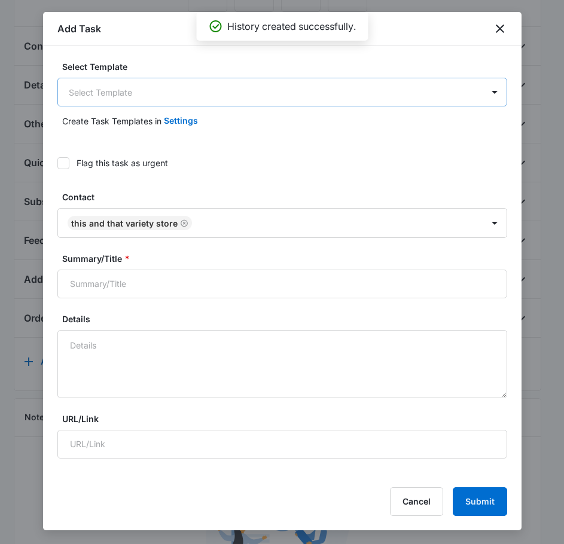
click at [171, 92] on body "CRM Apps Reputation Forms CRM Email Social Payments POS Content Ads Intelligenc…" at bounding box center [282, 221] width 564 height 1028
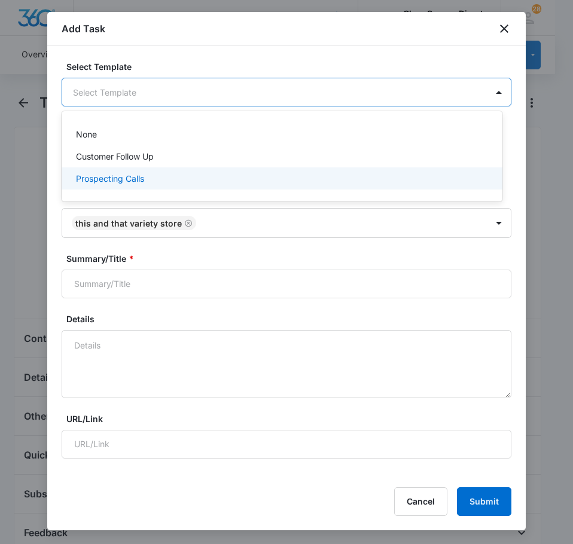
click at [158, 176] on div "Prospecting Calls" at bounding box center [281, 178] width 410 height 13
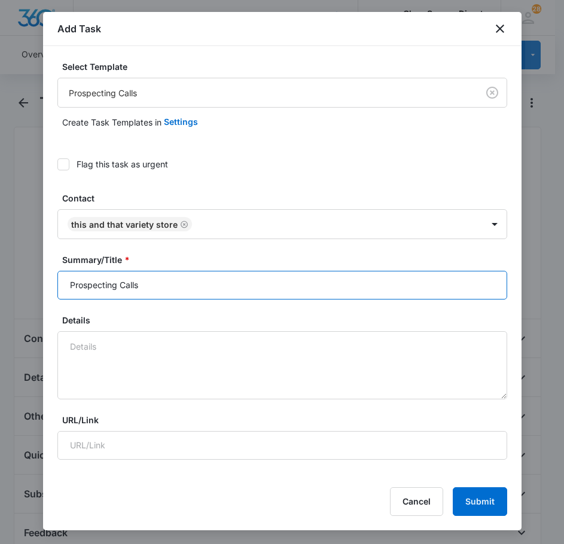
click at [188, 284] on input "Prospecting Calls" at bounding box center [282, 285] width 450 height 29
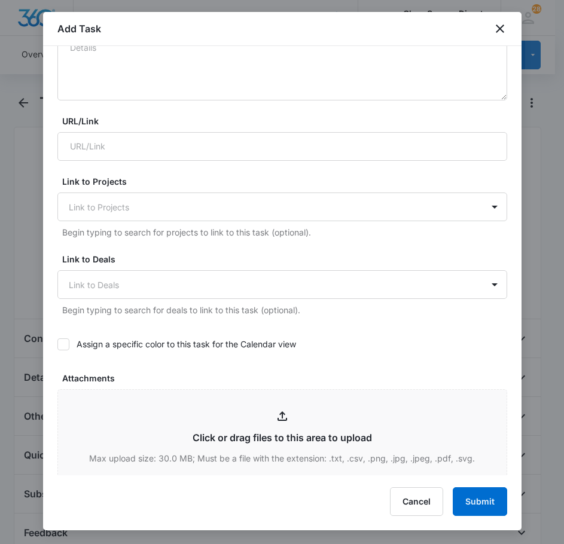
scroll to position [538, 0]
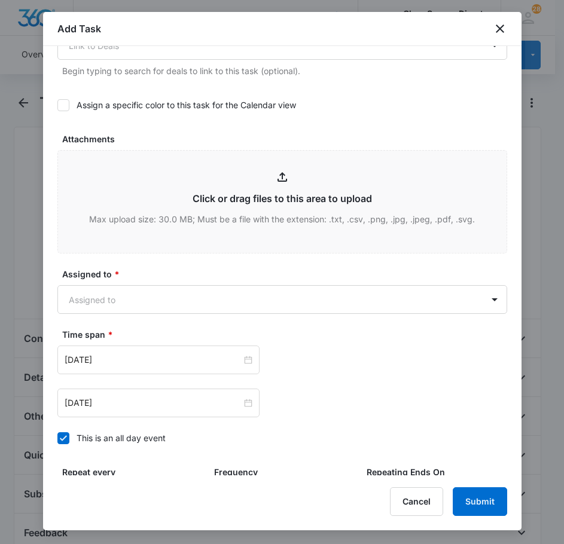
click at [63, 105] on icon at bounding box center [63, 104] width 7 height 5
click at [57, 105] on input "Assign a specific color to this task for the Calendar view" at bounding box center [57, 105] width 0 height 0
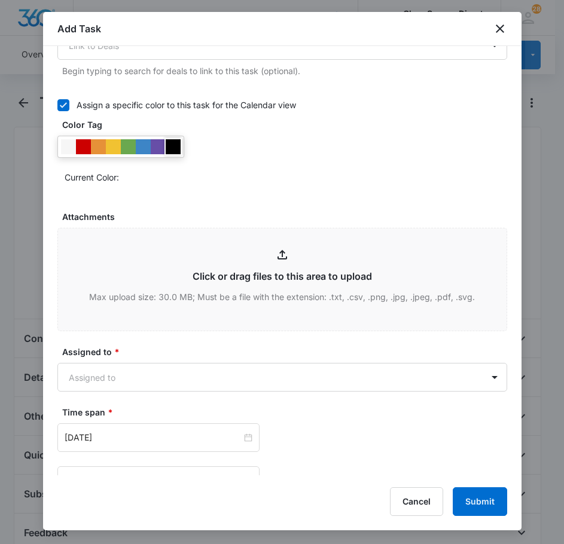
click at [179, 148] on div at bounding box center [173, 146] width 15 height 15
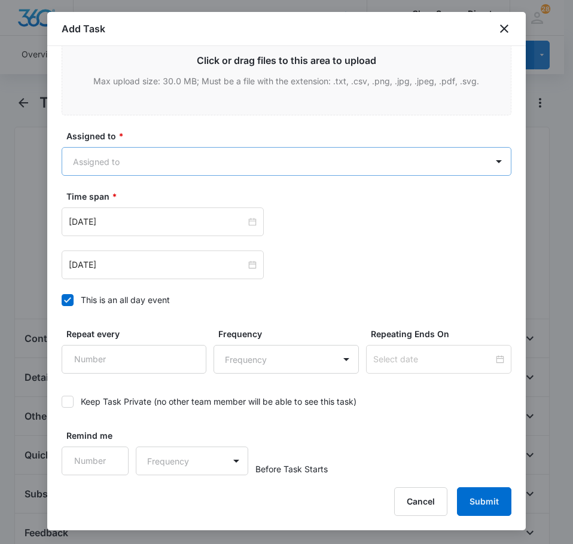
click at [197, 150] on body "CRM Apps Reputation Forms CRM Email Social Payments POS Content Ads Intelligenc…" at bounding box center [286, 514] width 573 height 1028
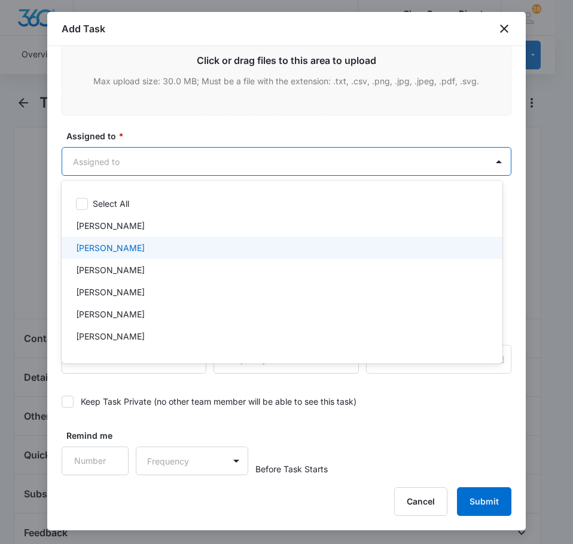
click at [147, 245] on div "[PERSON_NAME]" at bounding box center [281, 248] width 410 height 13
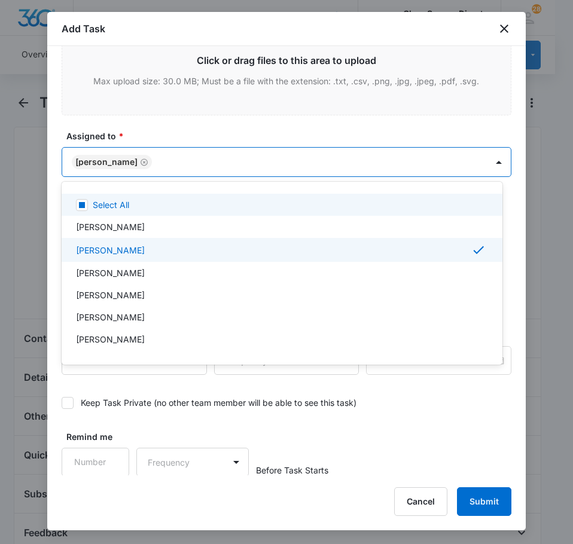
click at [175, 134] on div at bounding box center [286, 272] width 573 height 544
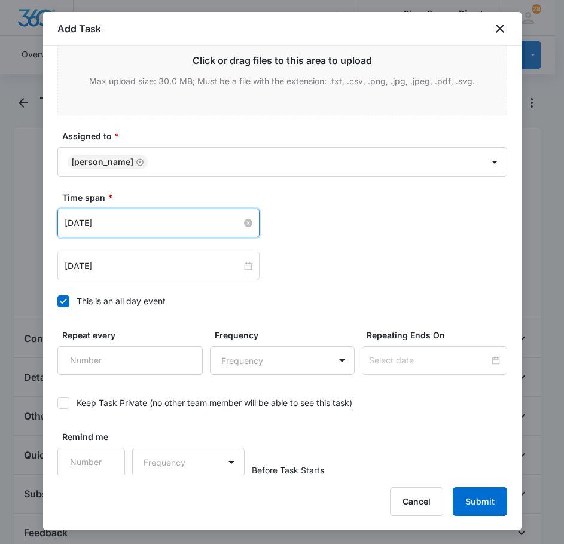
click at [167, 221] on input "[DATE]" at bounding box center [153, 223] width 177 height 13
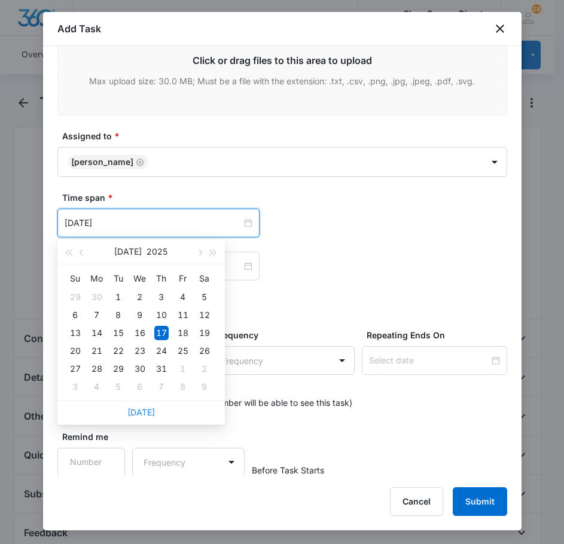
click at [138, 417] on link "[DATE]" at bounding box center [141, 412] width 28 height 10
type input "[DATE]"
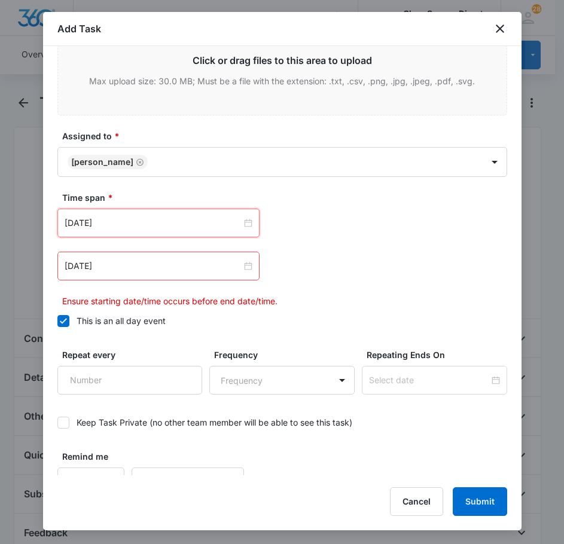
click at [144, 273] on div "[DATE]" at bounding box center [158, 266] width 202 height 29
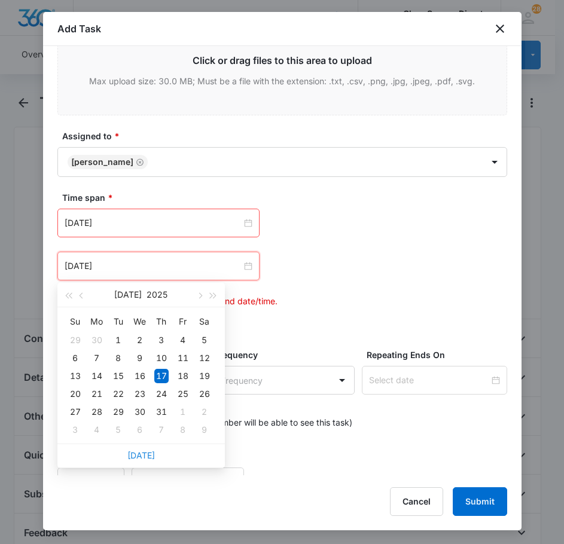
click at [143, 453] on link "[DATE]" at bounding box center [141, 455] width 28 height 10
type input "[DATE]"
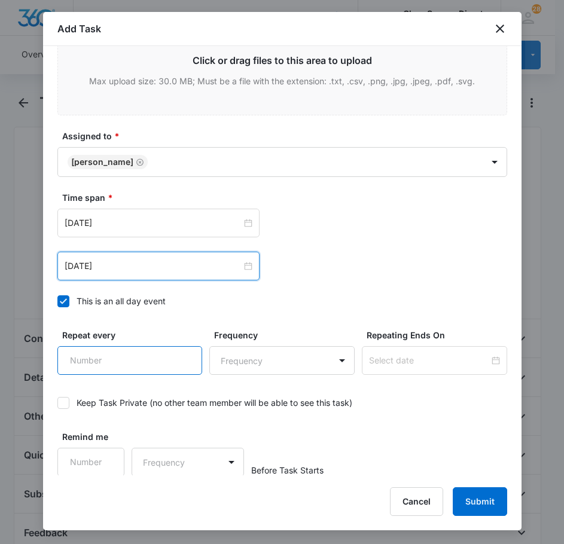
click at [144, 364] on input "Repeat every" at bounding box center [129, 360] width 145 height 29
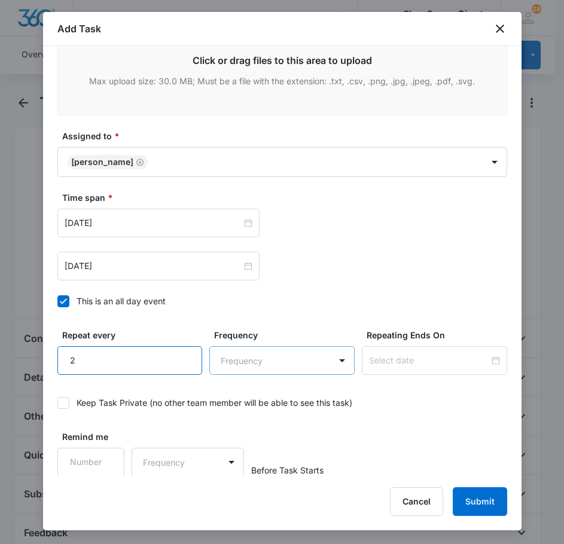
type input "2"
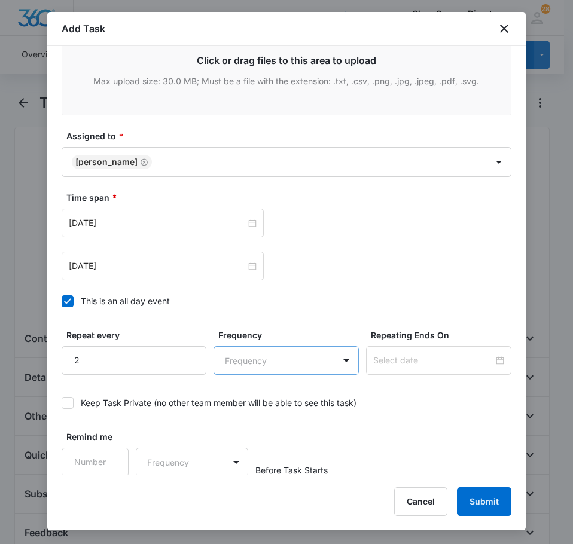
click at [264, 364] on body "CRM Apps Reputation Forms CRM Email Social Payments POS Content Ads Intelligenc…" at bounding box center [286, 514] width 573 height 1028
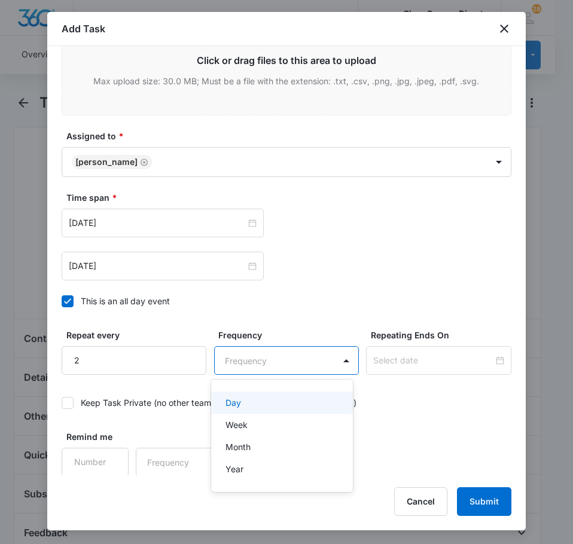
click at [272, 410] on div "Day" at bounding box center [282, 403] width 142 height 22
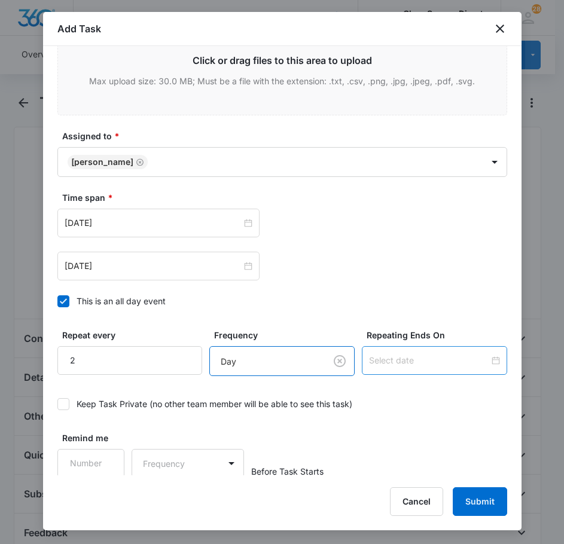
click at [407, 356] on input at bounding box center [429, 360] width 120 height 13
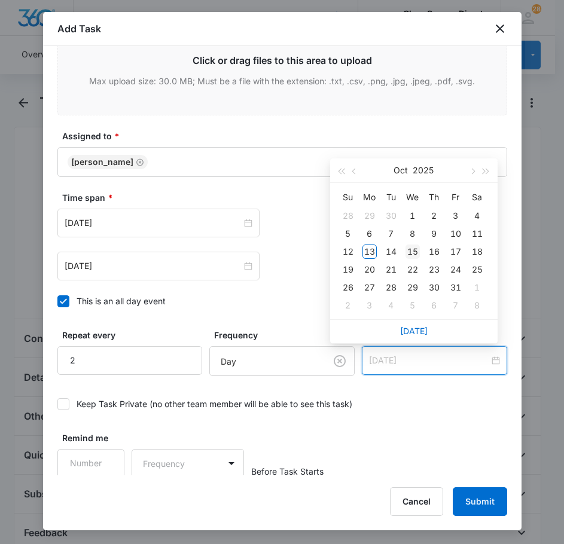
type input "[DATE]"
click at [414, 249] on div "15" at bounding box center [413, 252] width 14 height 14
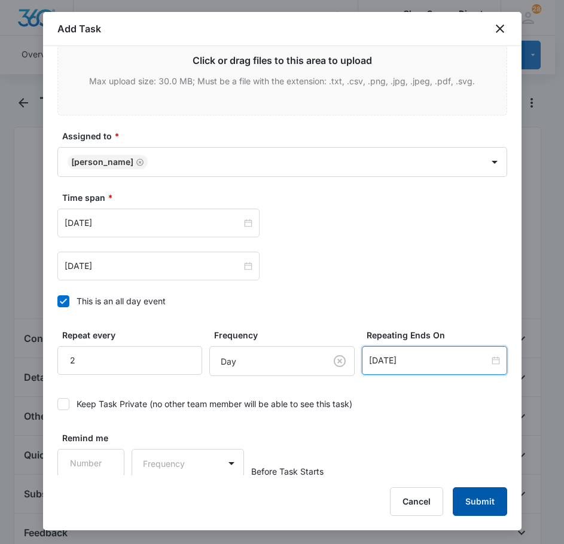
click at [486, 508] on button "Submit" at bounding box center [480, 502] width 54 height 29
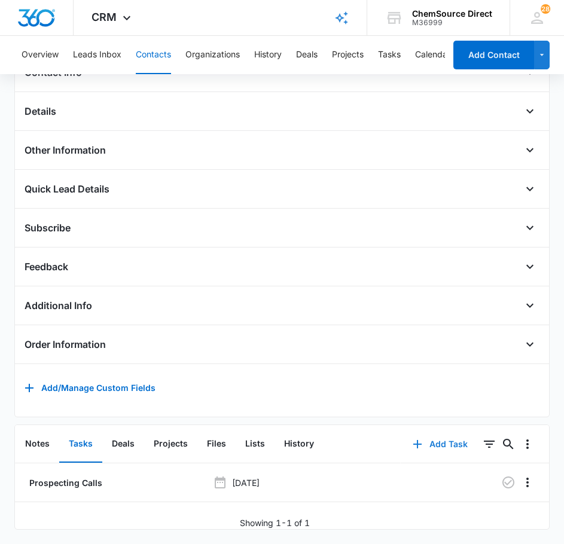
scroll to position [284, 0]
click at [501, 476] on icon "button" at bounding box center [508, 483] width 14 height 14
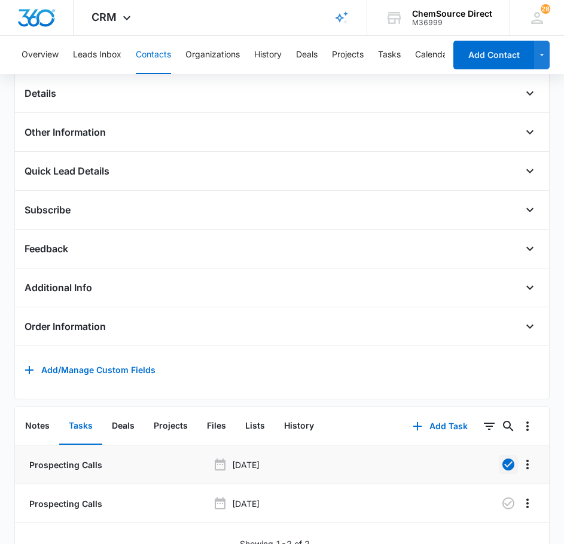
click at [160, 48] on button "Contacts" at bounding box center [153, 55] width 35 height 38
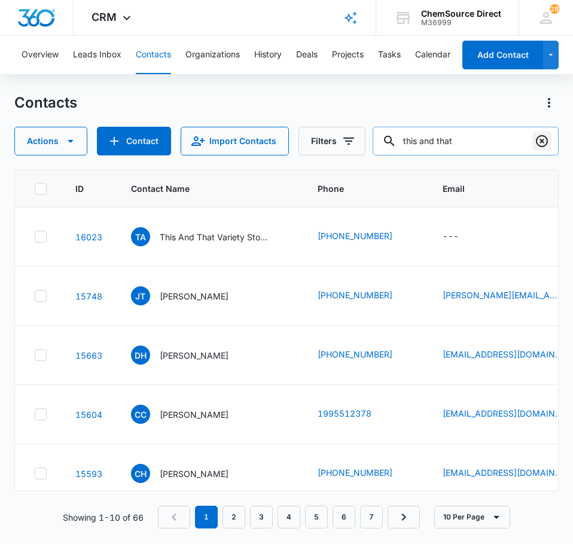
click at [543, 143] on icon "Clear" at bounding box center [542, 141] width 12 height 12
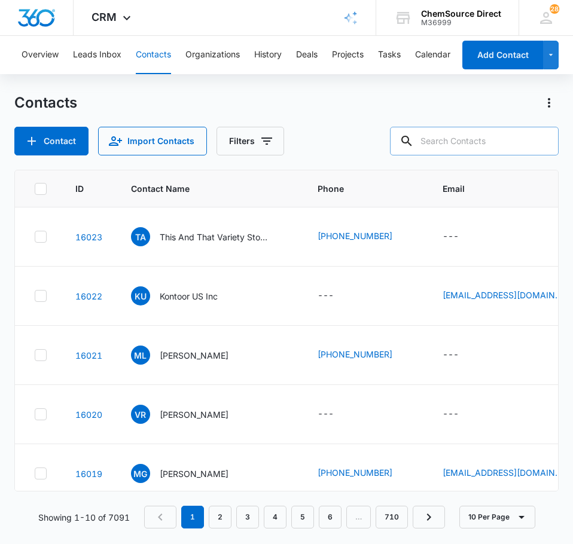
click at [505, 141] on input "text" at bounding box center [474, 141] width 169 height 29
type input "todd williams"
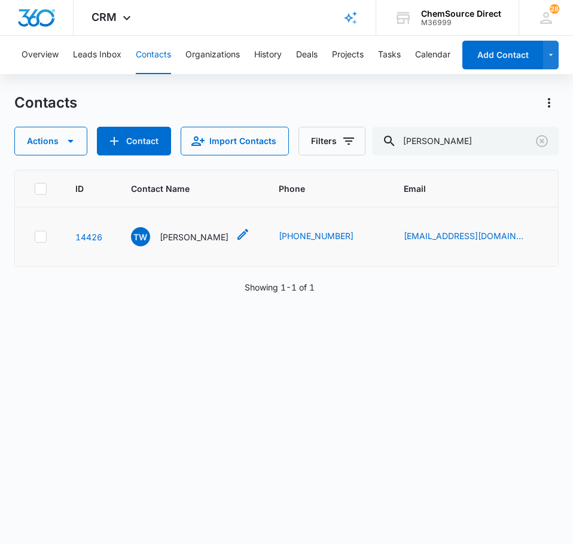
click at [197, 239] on p "Todd Williams" at bounding box center [194, 237] width 69 height 13
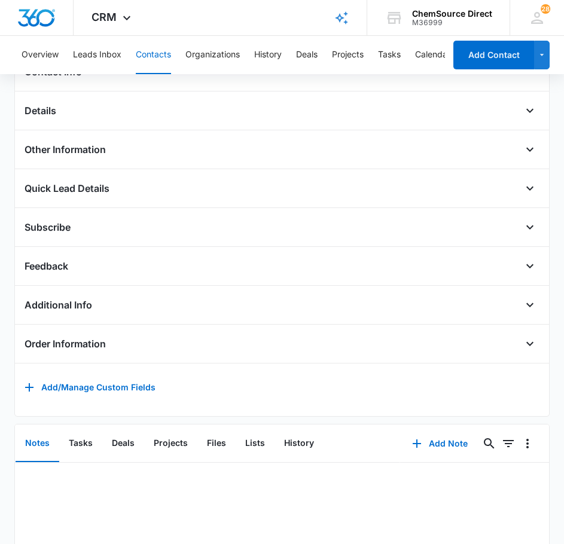
scroll to position [299, 0]
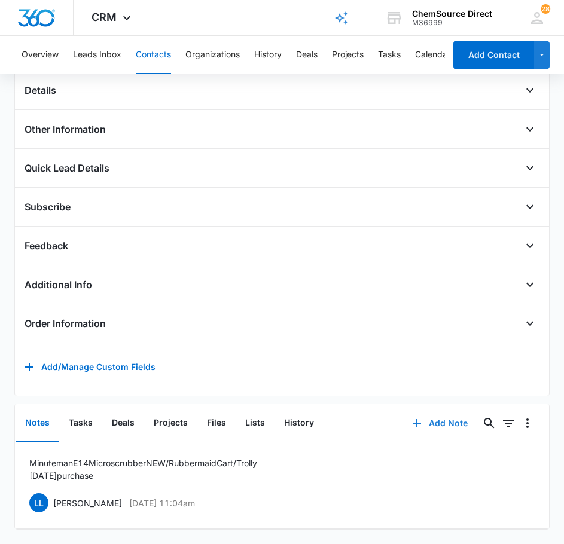
click at [463, 418] on button "Add Note" at bounding box center [440, 423] width 80 height 29
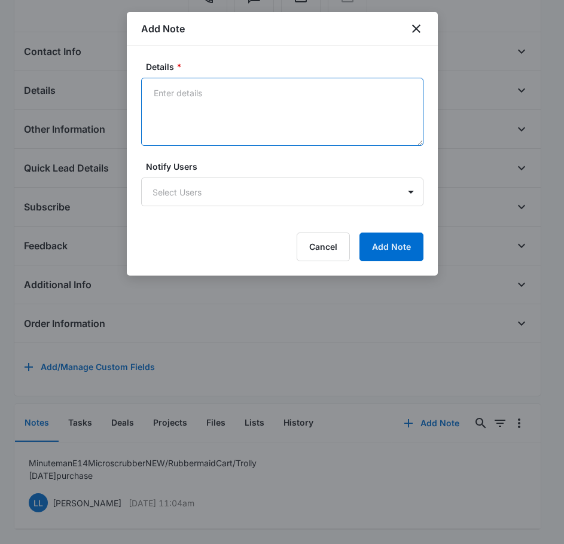
click at [266, 123] on textarea "Details *" at bounding box center [282, 112] width 282 height 68
type textarea "Sent Wearables Promo on [DATE]"
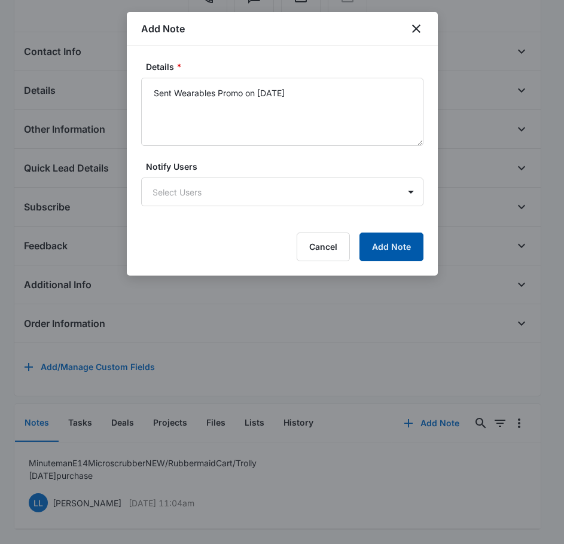
click at [398, 240] on button "Add Note" at bounding box center [391, 247] width 64 height 29
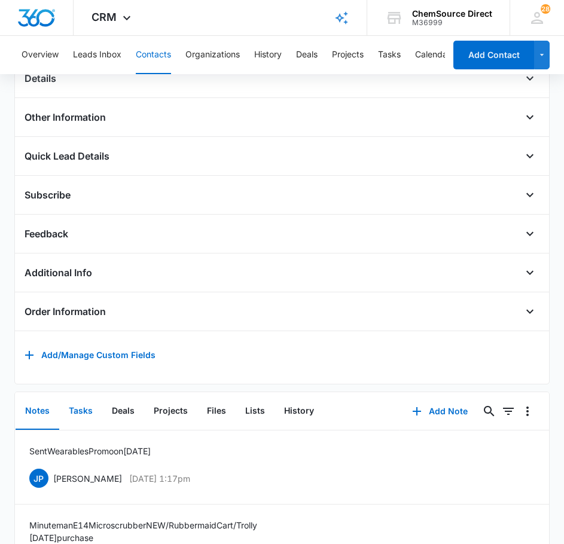
click at [77, 426] on button "Tasks" at bounding box center [80, 411] width 43 height 37
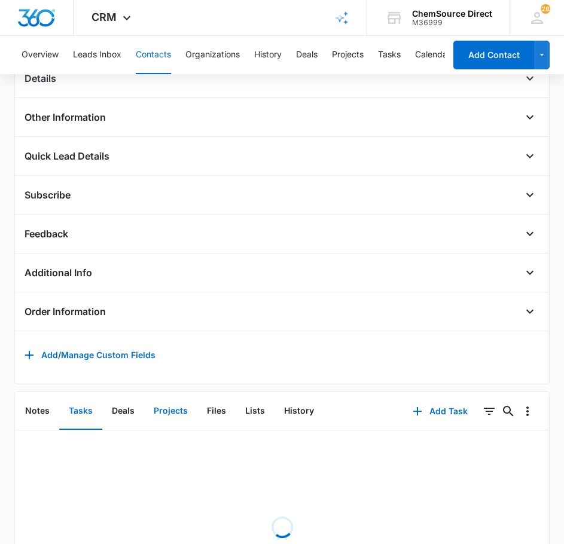
scroll to position [284, 0]
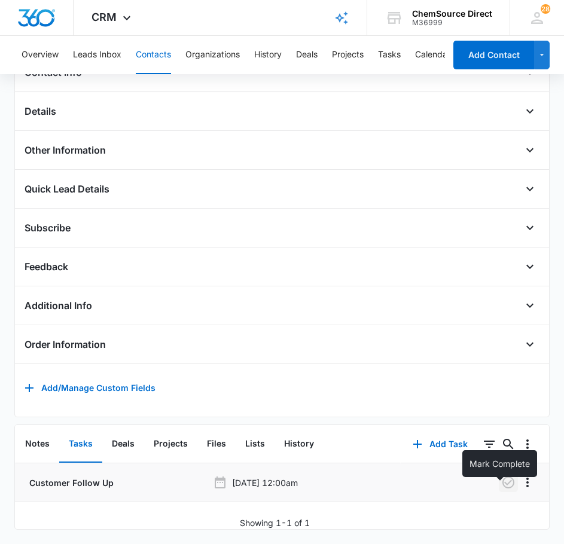
click at [505, 477] on icon "button" at bounding box center [508, 483] width 12 height 12
click at [442, 435] on button "Add Task" at bounding box center [440, 444] width 79 height 29
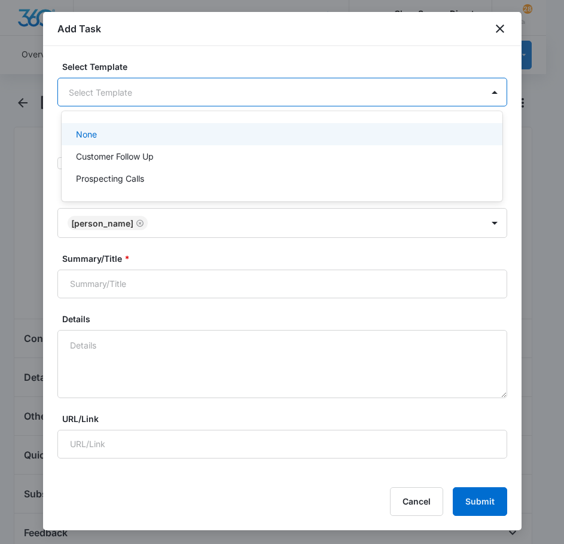
scroll to position [0, 0]
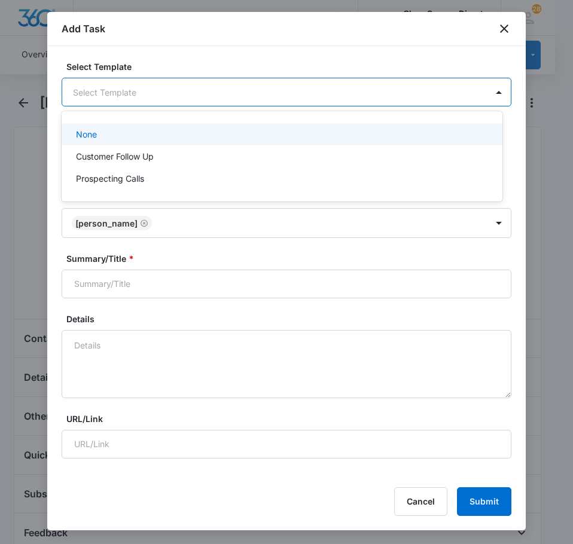
click at [175, 92] on body "CRM Apps Reputation Forms CRM Email Social Payments POS Content Ads Intelligenc…" at bounding box center [286, 272] width 573 height 544
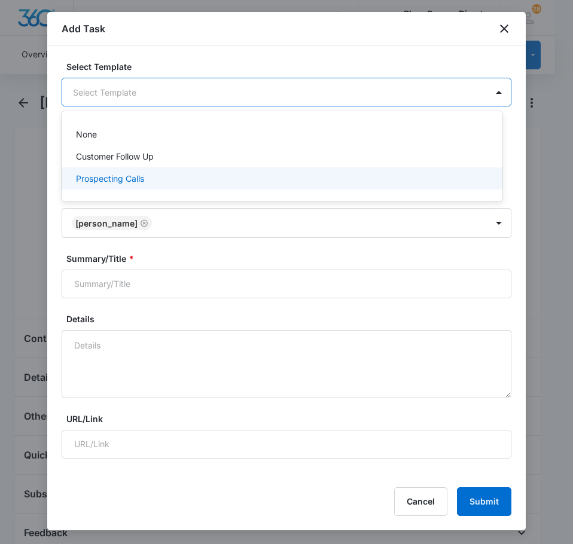
click at [145, 170] on div "Prospecting Calls" at bounding box center [282, 178] width 441 height 22
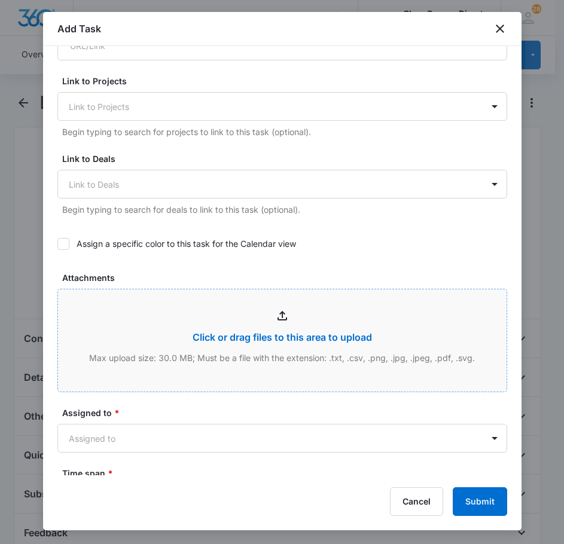
scroll to position [419, 0]
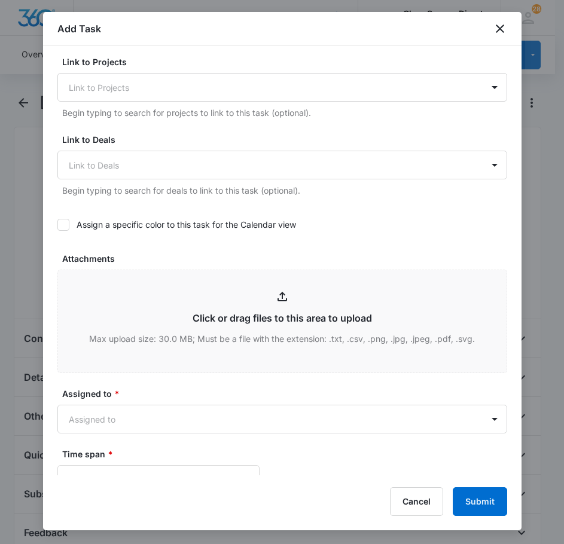
click at [69, 227] on div at bounding box center [63, 225] width 12 height 12
click at [57, 225] on input "Assign a specific color to this task for the Calendar view" at bounding box center [57, 225] width 0 height 0
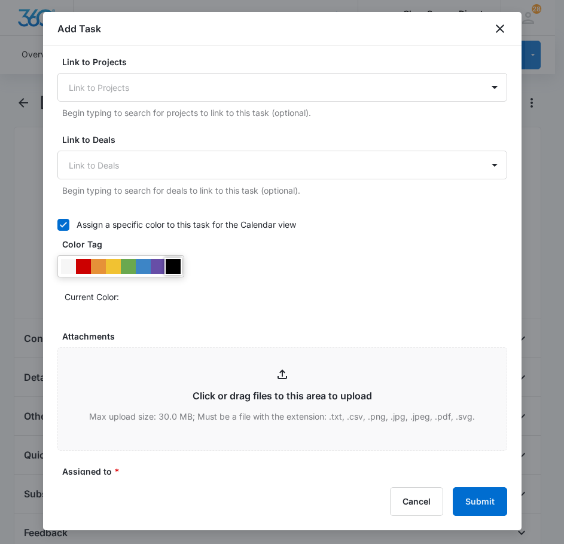
click at [170, 263] on div at bounding box center [173, 266] width 15 height 15
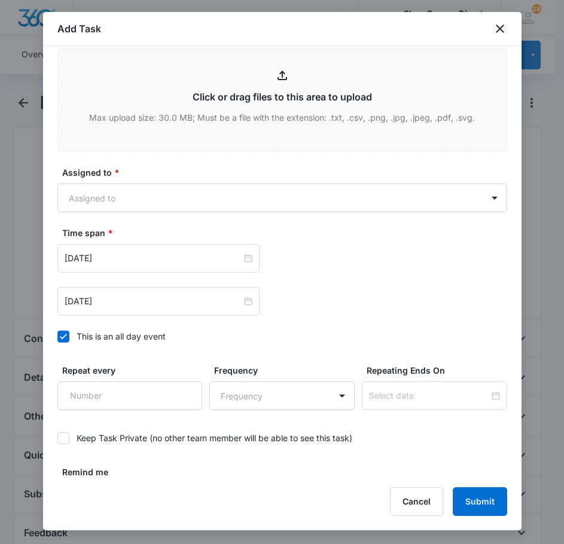
scroll to position [754, 0]
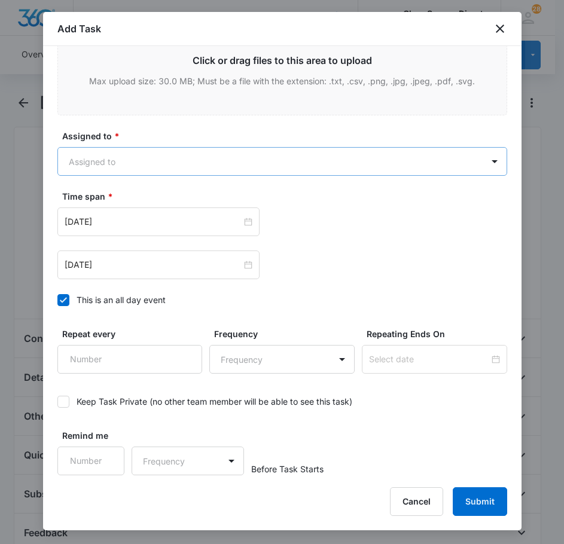
click at [193, 161] on body "CRM Apps Reputation Forms CRM Email Social Payments POS Content Ads Intelligenc…" at bounding box center [282, 405] width 564 height 811
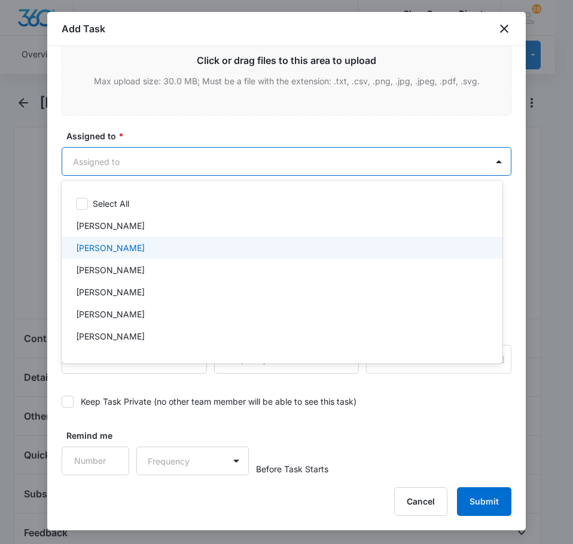
click at [151, 248] on div "[PERSON_NAME]" at bounding box center [281, 248] width 410 height 13
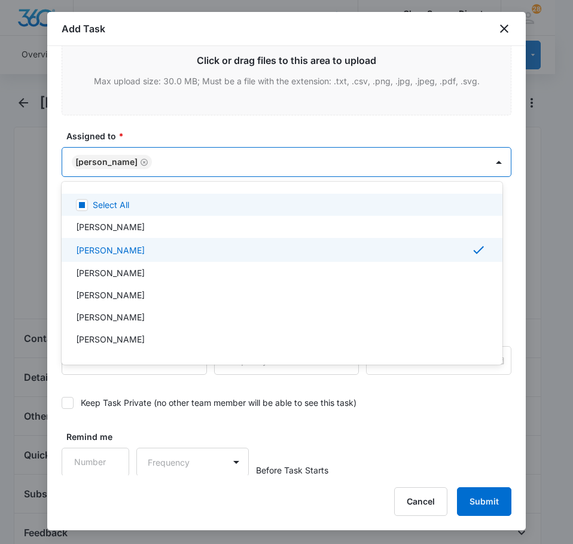
click at [217, 126] on div at bounding box center [286, 272] width 573 height 544
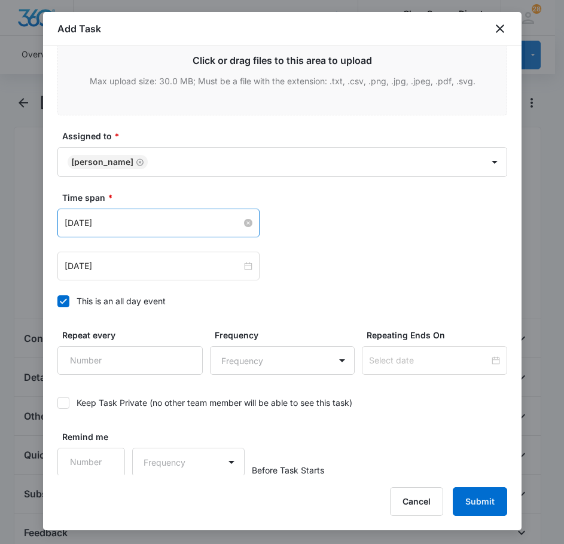
click at [142, 224] on input "[DATE]" at bounding box center [153, 223] width 177 height 13
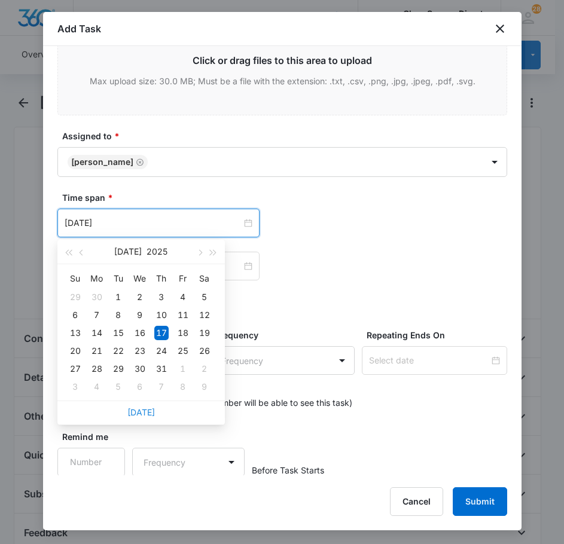
click at [144, 416] on link "[DATE]" at bounding box center [141, 412] width 28 height 10
type input "[DATE]"
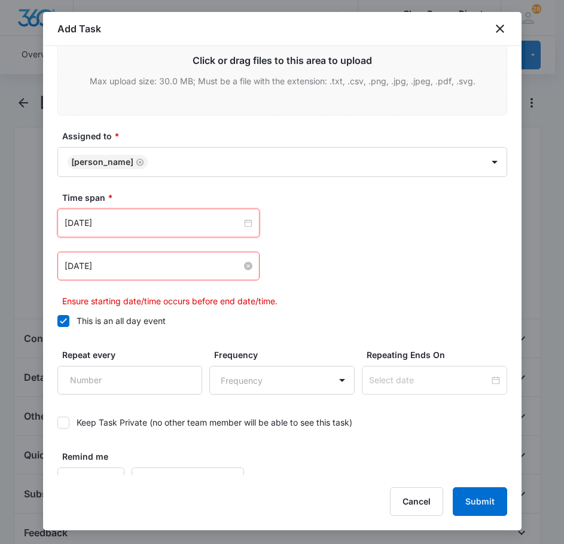
click at [141, 260] on input "[DATE]" at bounding box center [153, 266] width 177 height 13
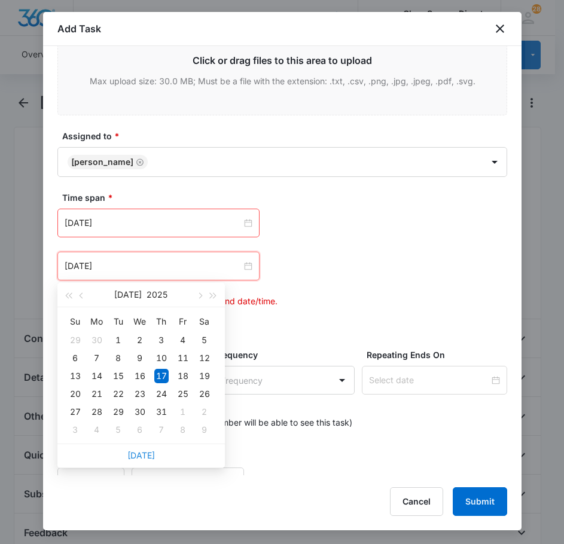
click at [144, 459] on link "[DATE]" at bounding box center [141, 455] width 28 height 10
type input "[DATE]"
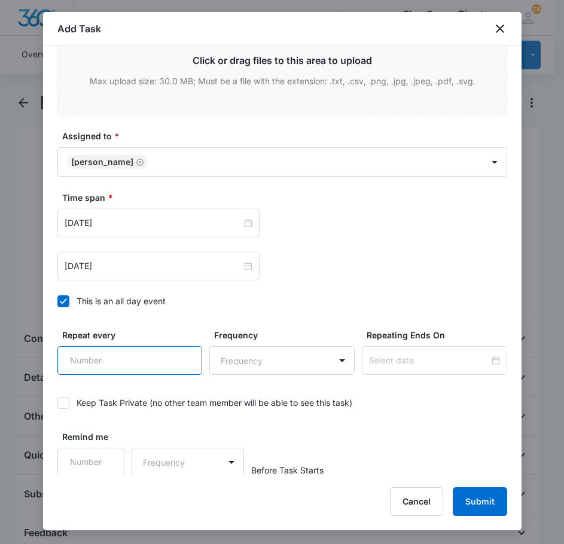
click at [104, 363] on input "Repeat every" at bounding box center [129, 360] width 145 height 29
type input "2"
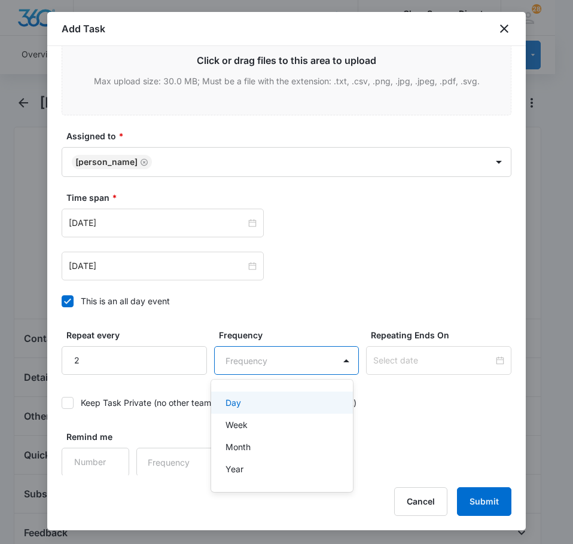
click at [246, 368] on body "CRM Apps Reputation Forms CRM Email Social Payments POS Content Ads Intelligenc…" at bounding box center [286, 272] width 573 height 544
drag, startPoint x: 255, startPoint y: 400, endPoint x: 269, endPoint y: 398, distance: 14.5
click at [255, 401] on div "Day" at bounding box center [281, 403] width 111 height 13
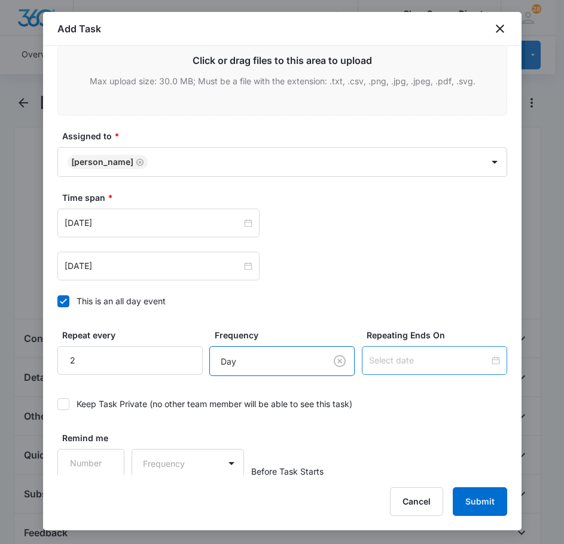
click at [443, 358] on input at bounding box center [429, 360] width 120 height 13
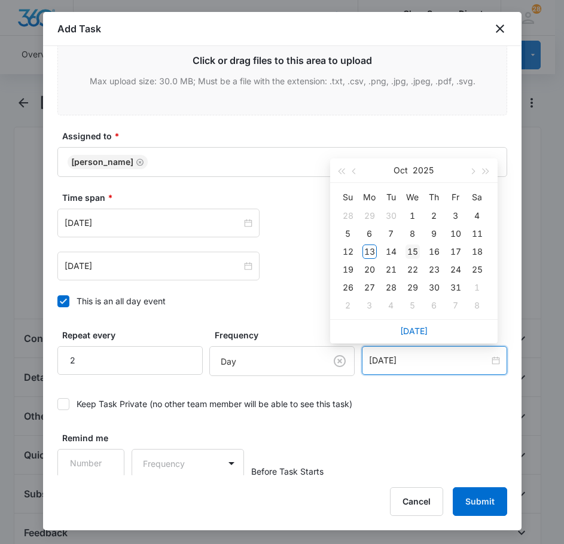
type input "[DATE]"
click at [412, 248] on div "15" at bounding box center [413, 252] width 14 height 14
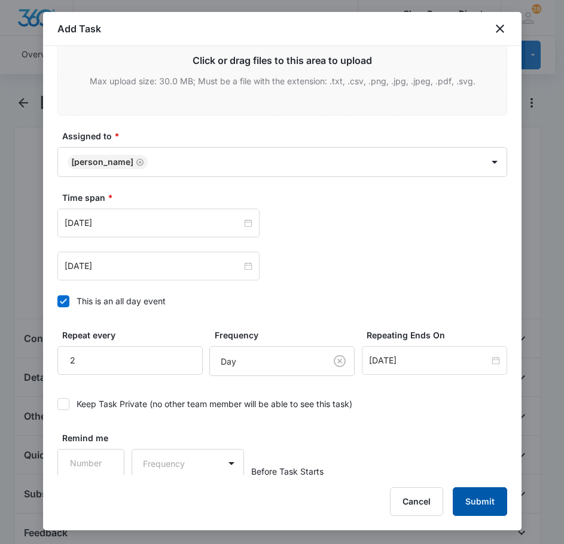
click at [483, 499] on button "Submit" at bounding box center [480, 502] width 54 height 29
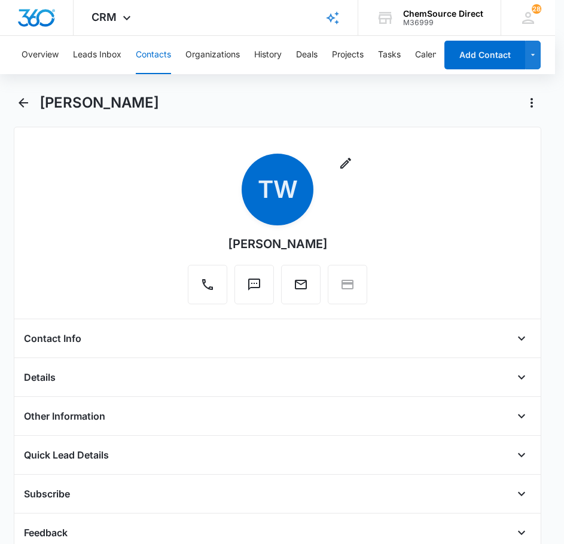
scroll to position [284, 0]
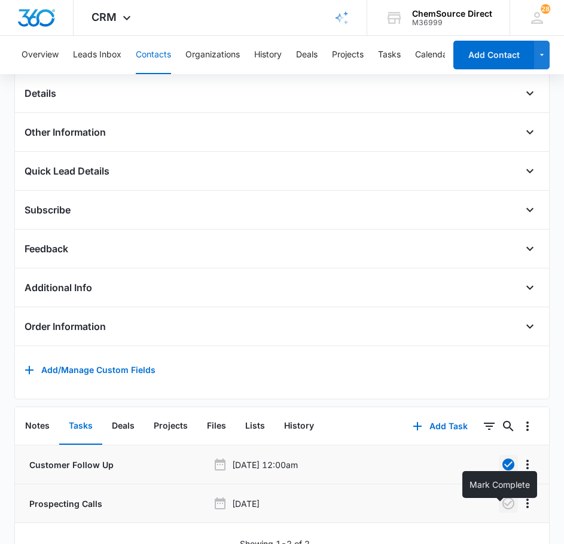
click at [501, 509] on icon "button" at bounding box center [508, 503] width 14 height 14
click at [154, 52] on button "Contacts" at bounding box center [153, 55] width 35 height 38
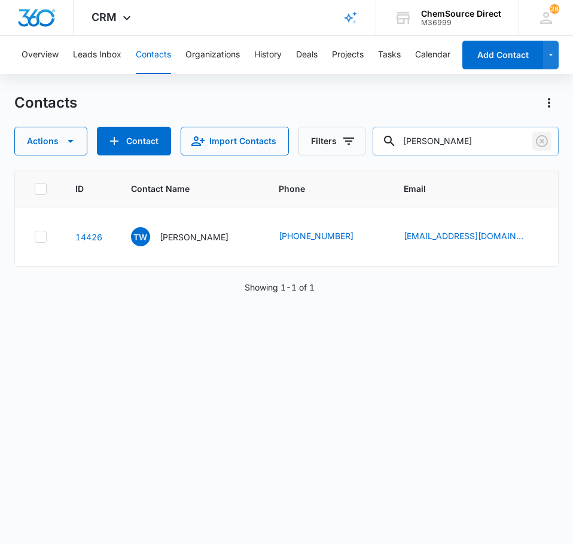
click at [548, 143] on icon "Clear" at bounding box center [542, 141] width 14 height 14
